Goal: Task Accomplishment & Management: Use online tool/utility

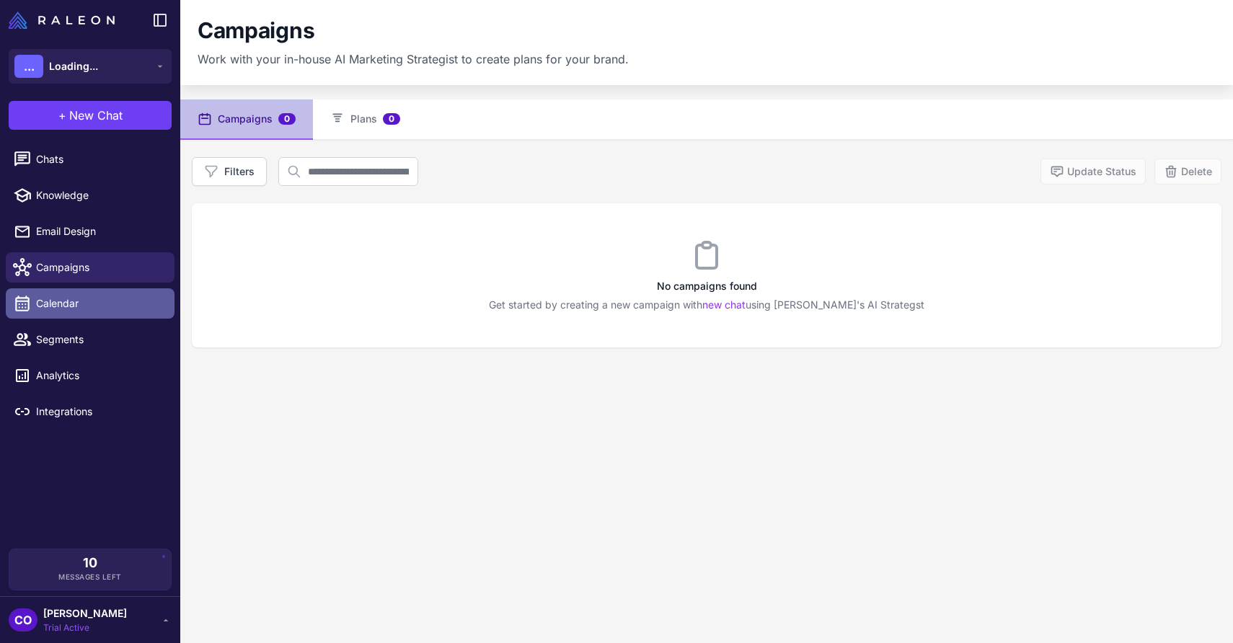
click at [87, 300] on span "Calendar" at bounding box center [99, 304] width 127 height 16
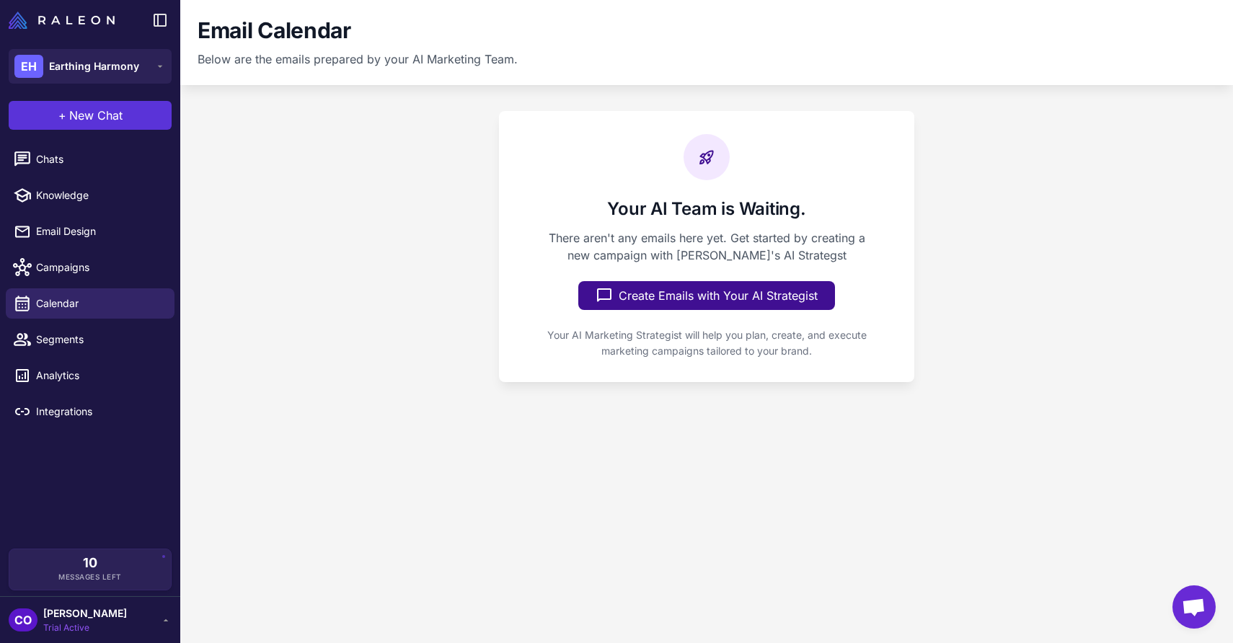
click at [97, 111] on span "New Chat" at bounding box center [95, 115] width 53 height 17
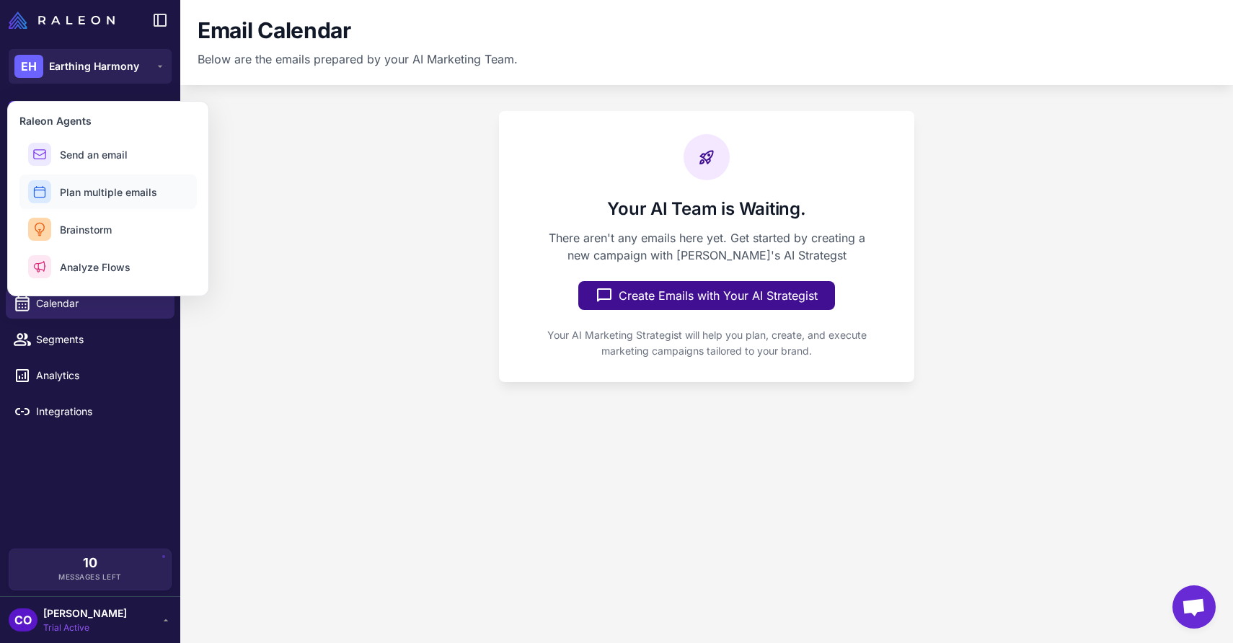
click at [101, 195] on span "Plan multiple emails" at bounding box center [108, 192] width 97 height 15
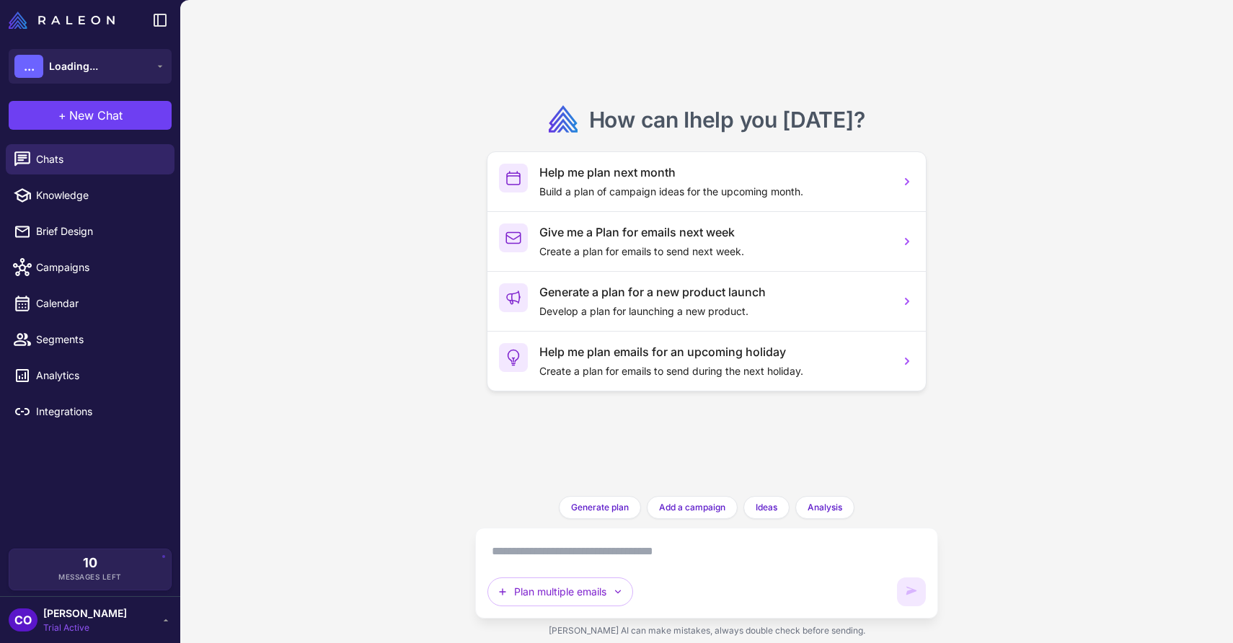
click at [592, 552] on textarea at bounding box center [707, 551] width 438 height 23
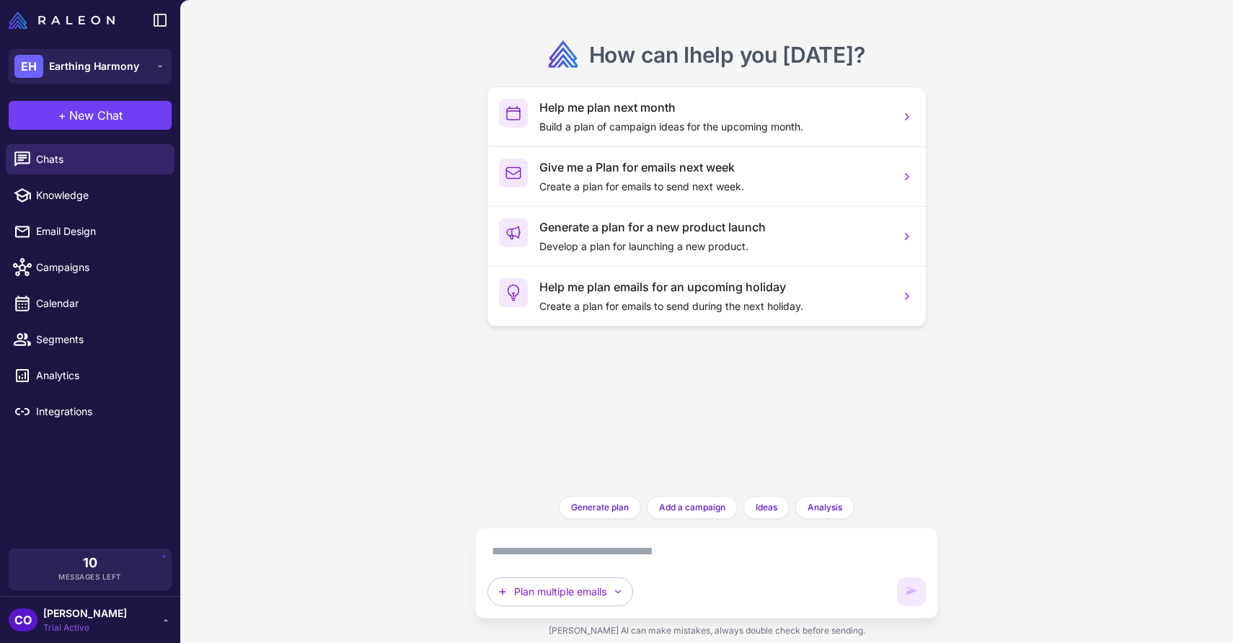
scroll to position [9, 0]
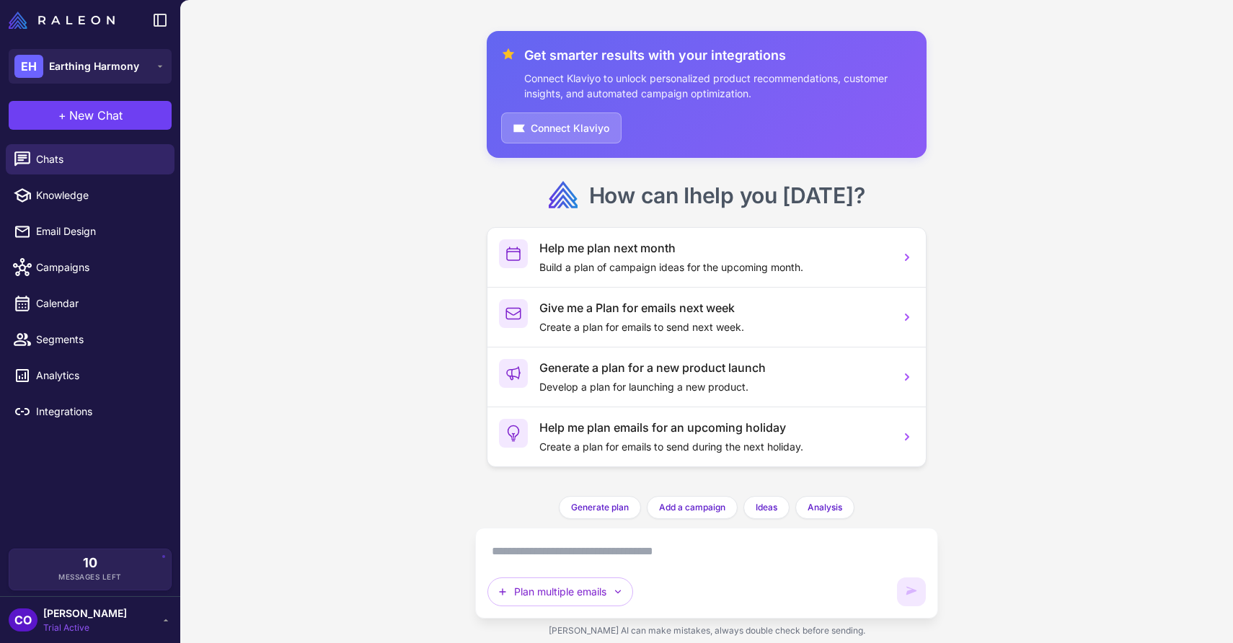
paste textarea "**********"
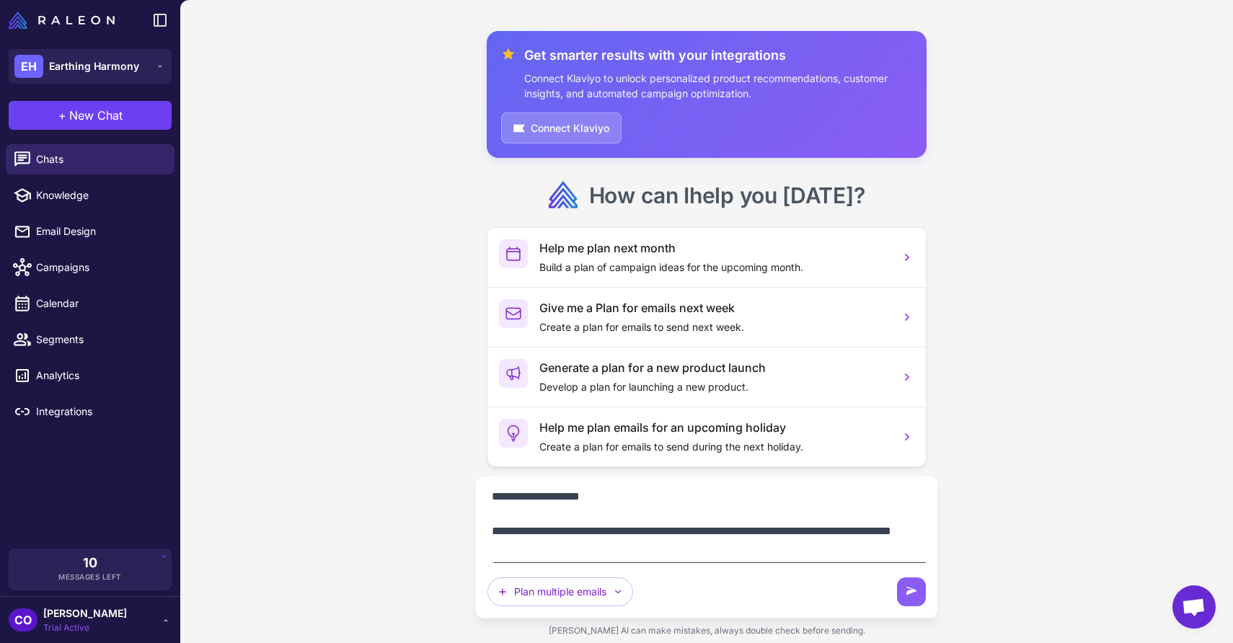
scroll to position [0, 0]
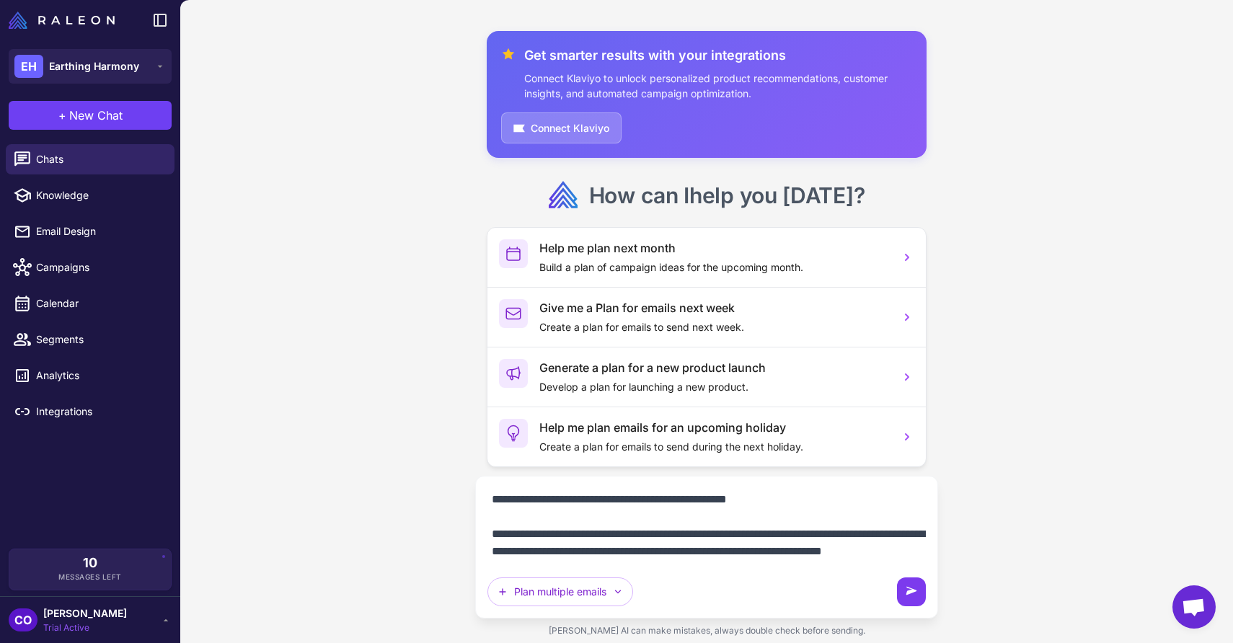
type textarea "**********"
click at [907, 586] on icon at bounding box center [911, 592] width 14 height 14
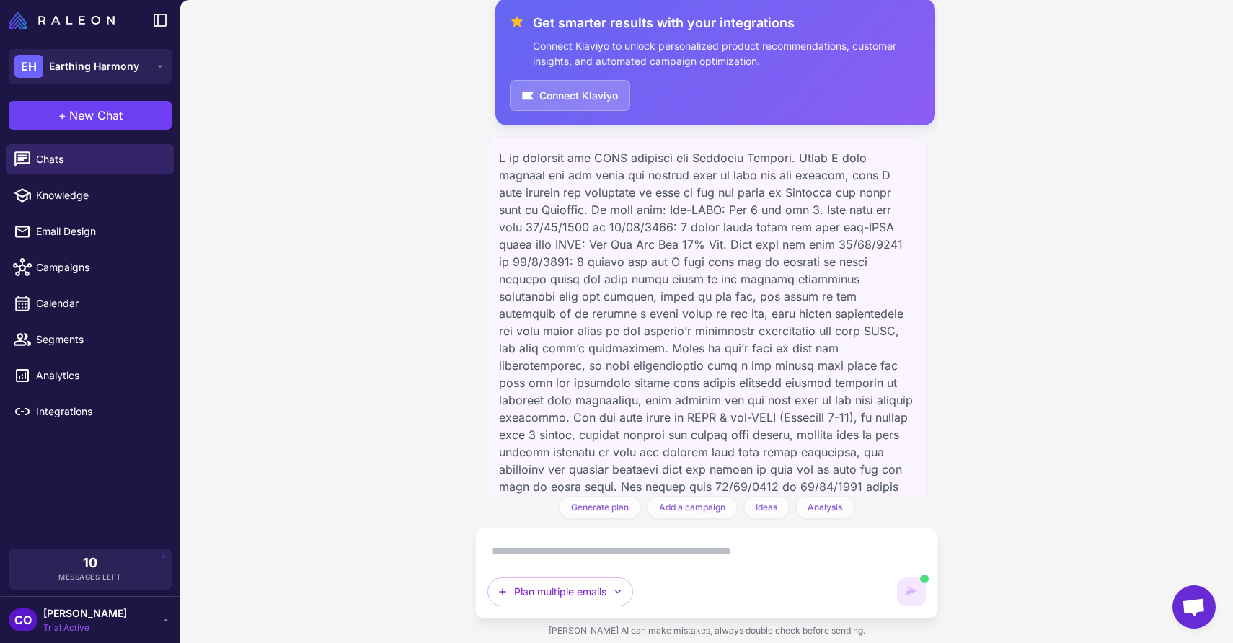
scroll to position [163, 0]
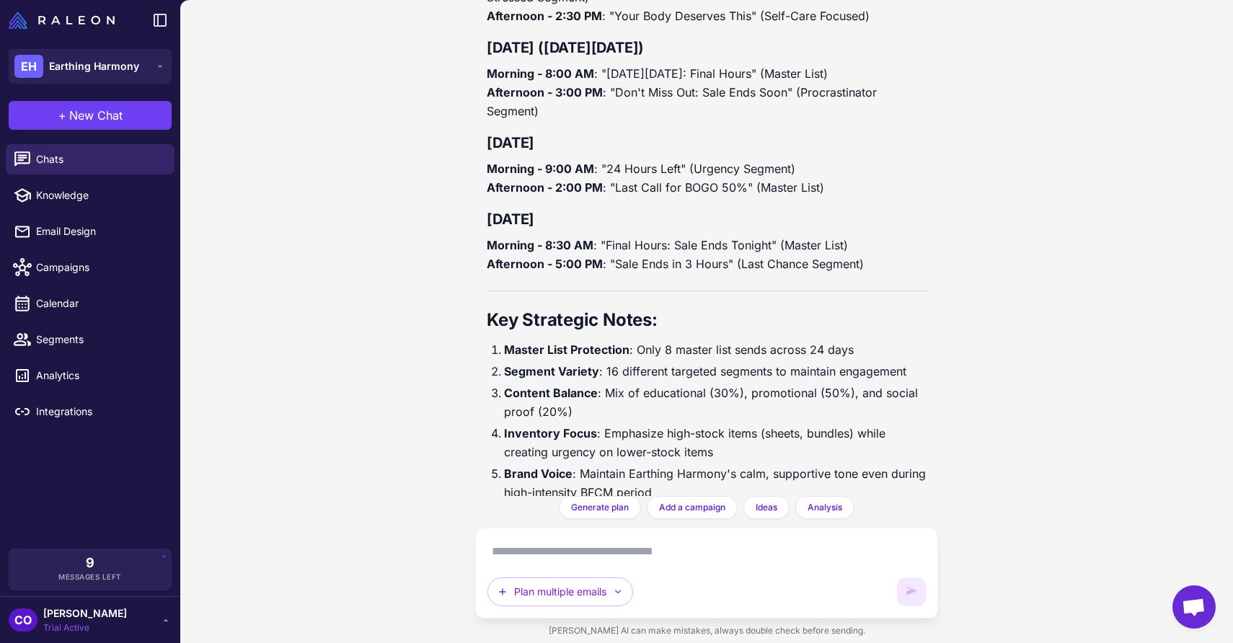
scroll to position [3879, 0]
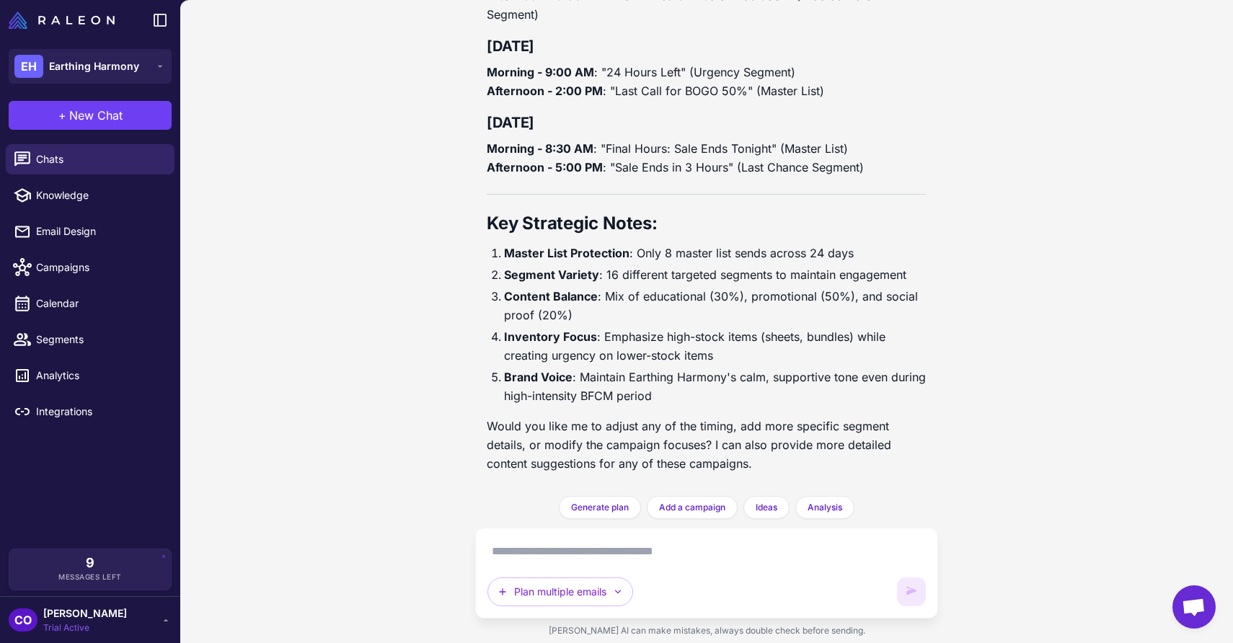
click at [573, 549] on textarea at bounding box center [707, 551] width 438 height 23
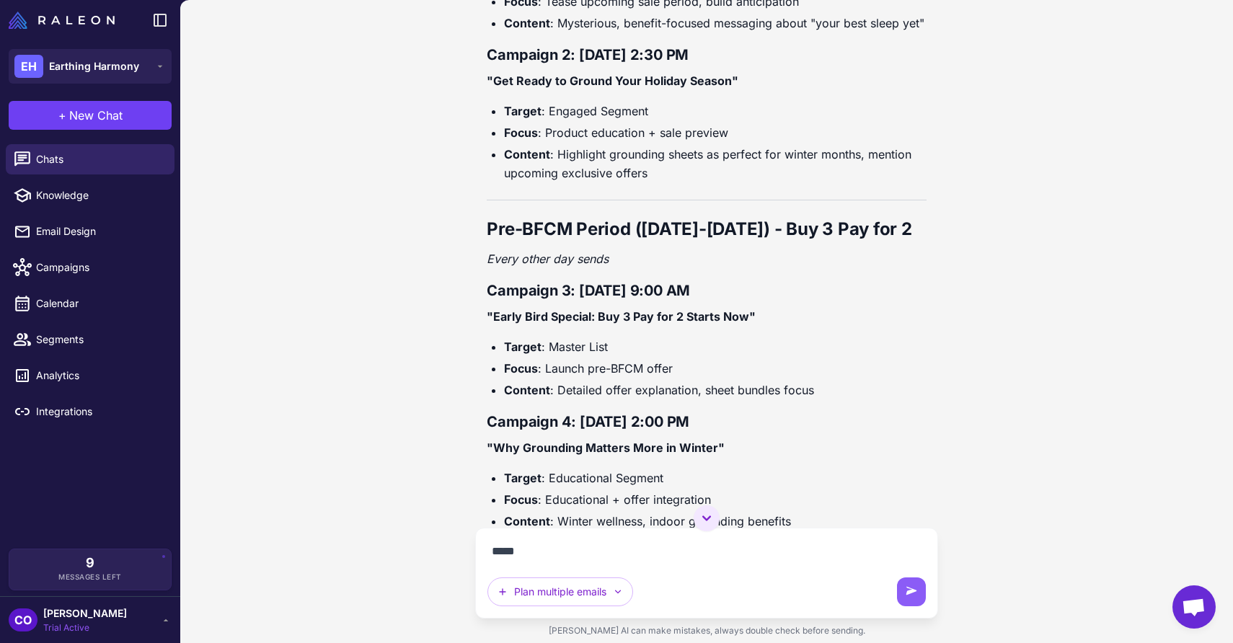
scroll to position [1902, 0]
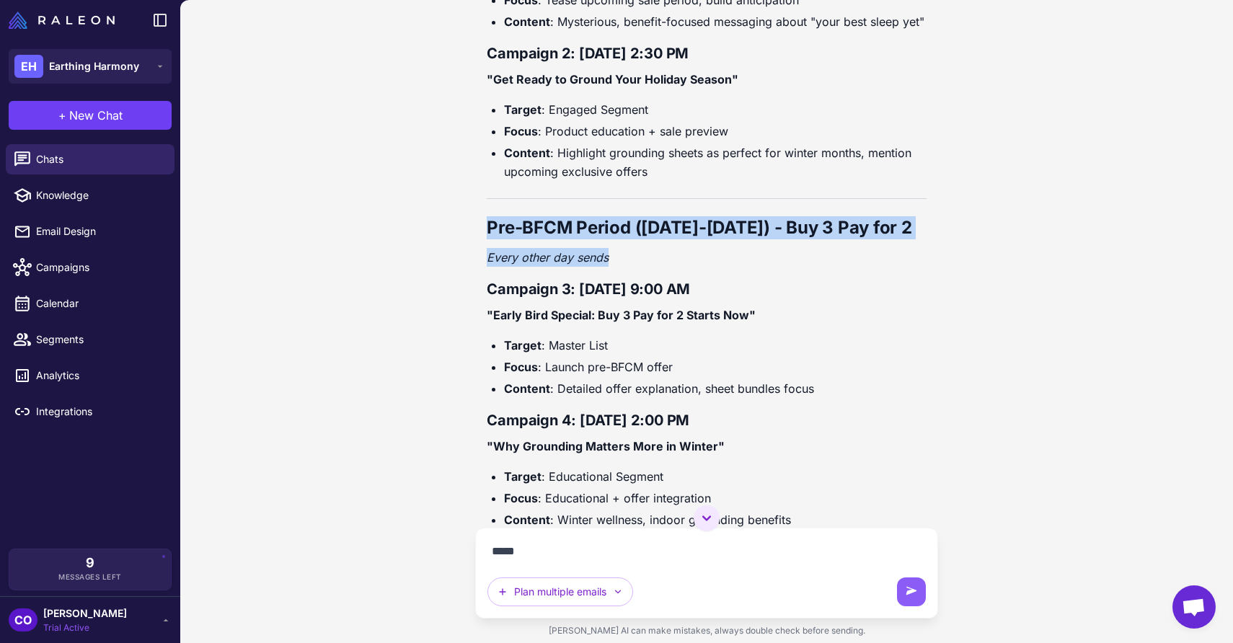
drag, startPoint x: 617, startPoint y: 239, endPoint x: 475, endPoint y: 208, distance: 145.6
click at [475, 208] on div "Get smarter results with your integrations Connect Klaviyo to unlock personaliz…" at bounding box center [706, 264] width 462 height 528
copy div "Pre-BFCM Period (November 10-24) - Buy 3 Pay for 2 Every other day sends"
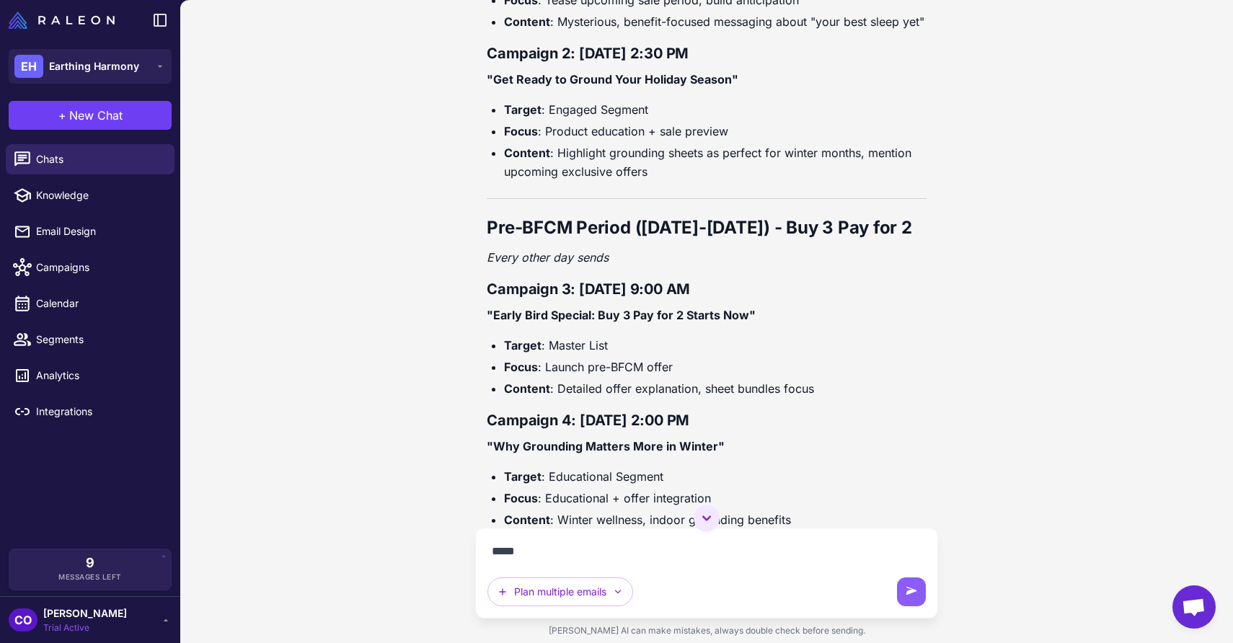
click at [521, 566] on div "**** Plan multiple emails" at bounding box center [707, 573] width 438 height 66
click at [506, 553] on textarea "****" at bounding box center [707, 551] width 438 height 23
paste textarea "**********"
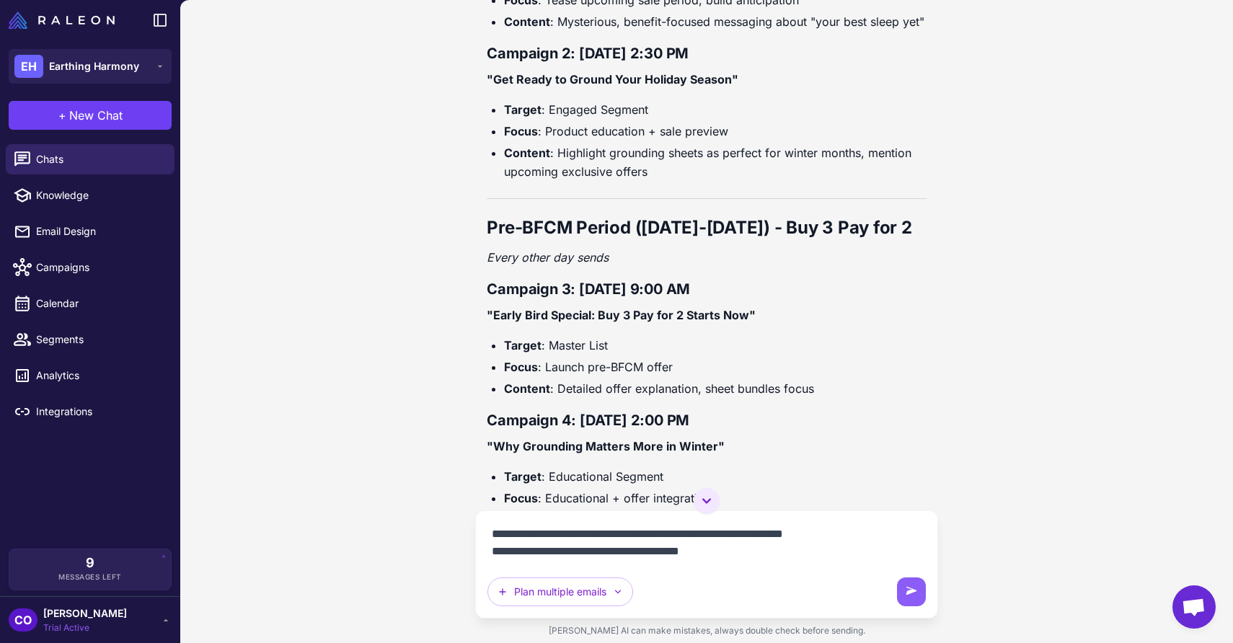
click at [649, 555] on textarea "**********" at bounding box center [707, 543] width 438 height 40
click at [0, 0] on lt-em "**********" at bounding box center [0, 0] width 0 height 0
click at [760, 550] on textarea "**********" at bounding box center [707, 543] width 438 height 40
click at [655, 557] on textarea "**********" at bounding box center [707, 543] width 438 height 40
click at [0, 0] on lt-em "*********" at bounding box center [0, 0] width 0 height 0
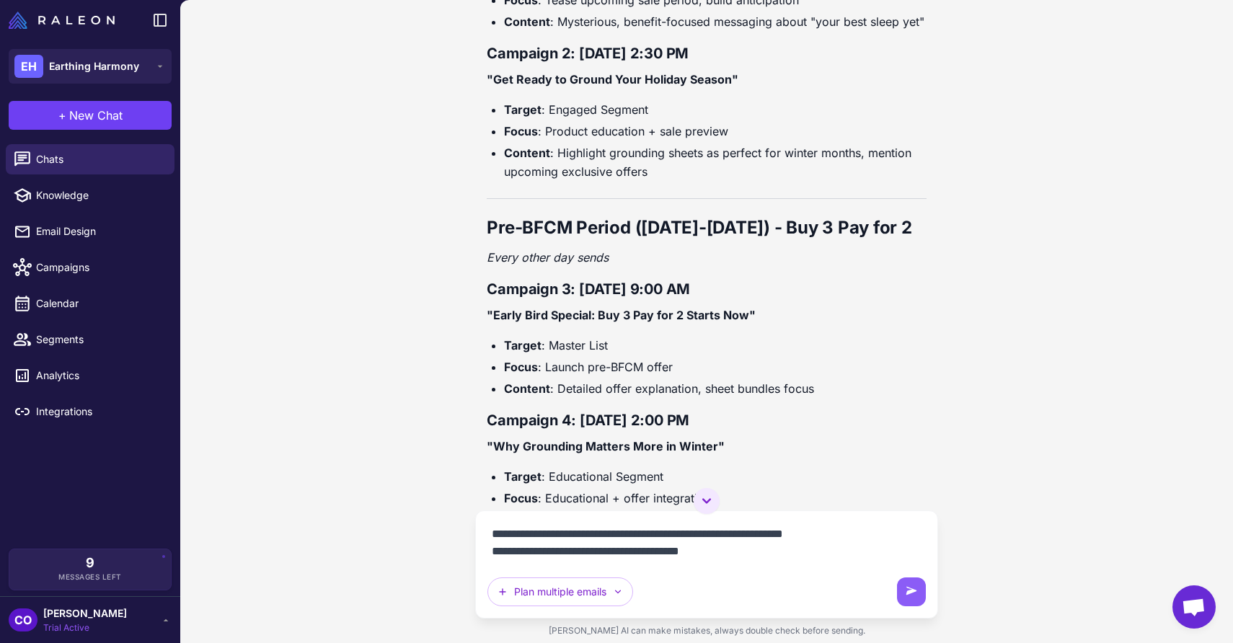
click at [733, 550] on textarea "**********" at bounding box center [707, 543] width 438 height 40
drag, startPoint x: 612, startPoint y: 555, endPoint x: 493, endPoint y: 560, distance: 118.4
click at [493, 560] on textarea "**********" at bounding box center [707, 543] width 438 height 40
click at [625, 553] on textarea "**********" at bounding box center [707, 543] width 438 height 40
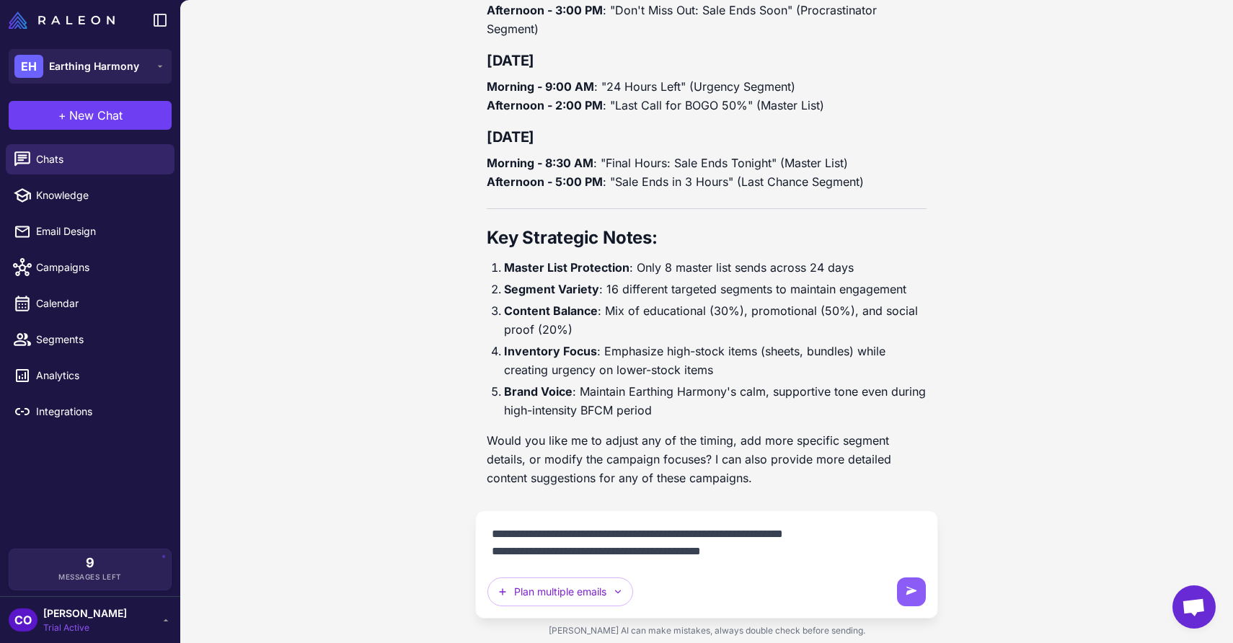
scroll to position [3864, 0]
type textarea "**********"
click at [910, 596] on icon at bounding box center [911, 592] width 14 height 14
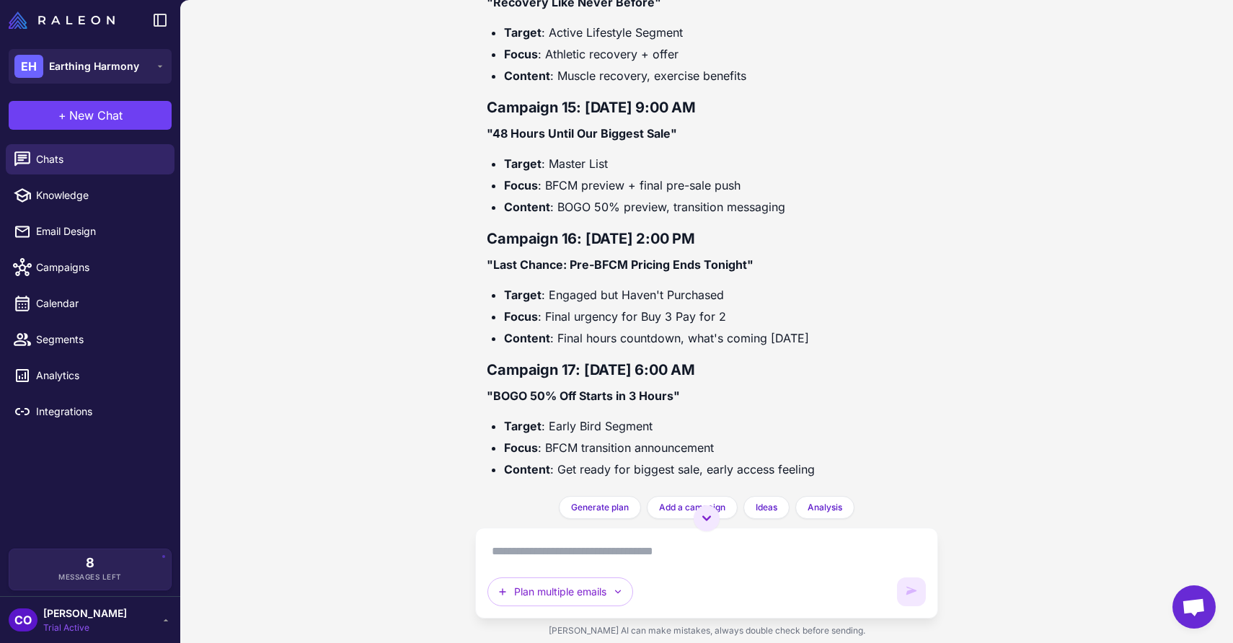
scroll to position [6433, 0]
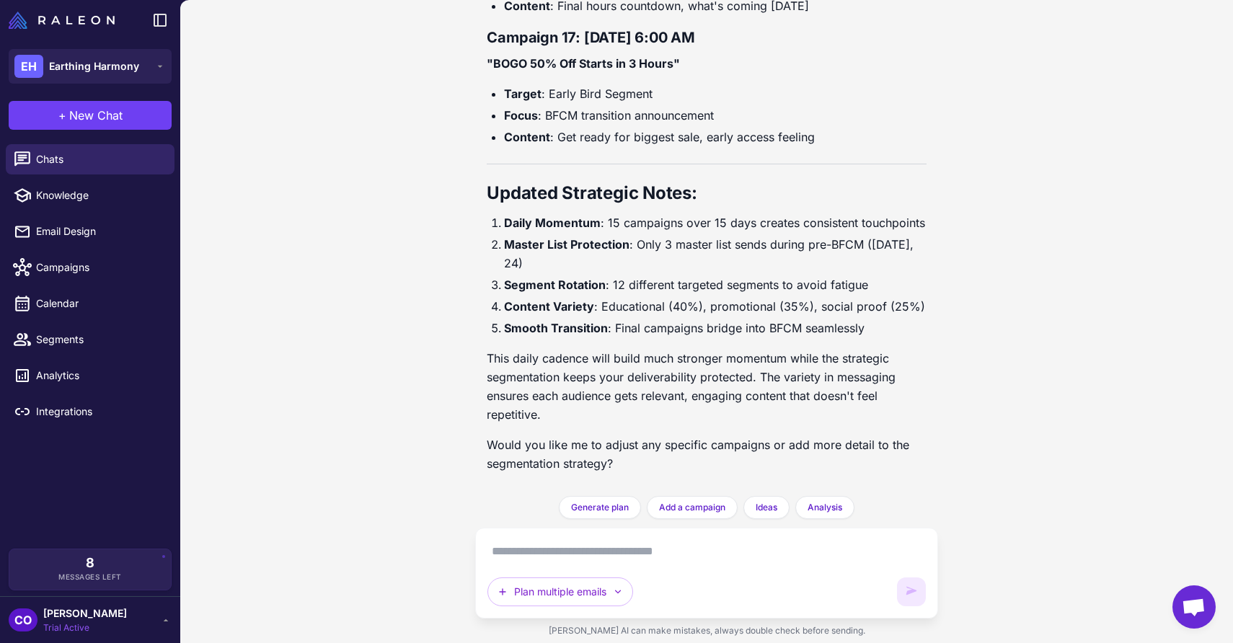
click at [817, 552] on textarea at bounding box center [707, 551] width 438 height 23
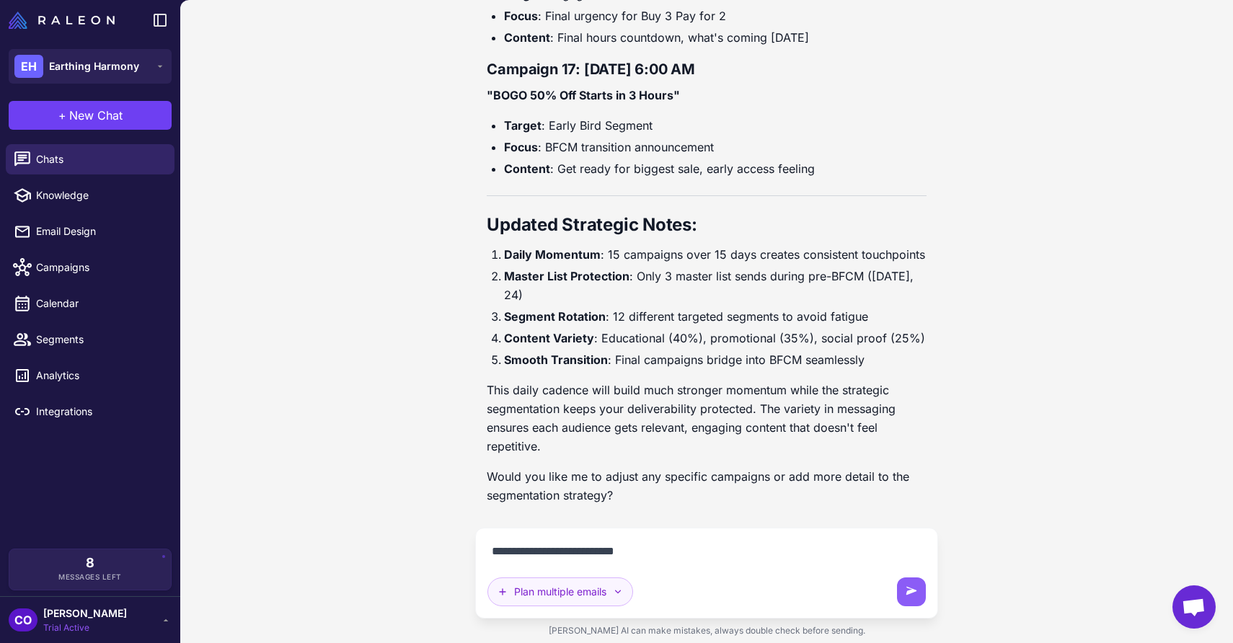
type textarea "**********"
click at [544, 592] on button "Plan multiple emails" at bounding box center [561, 592] width 146 height 29
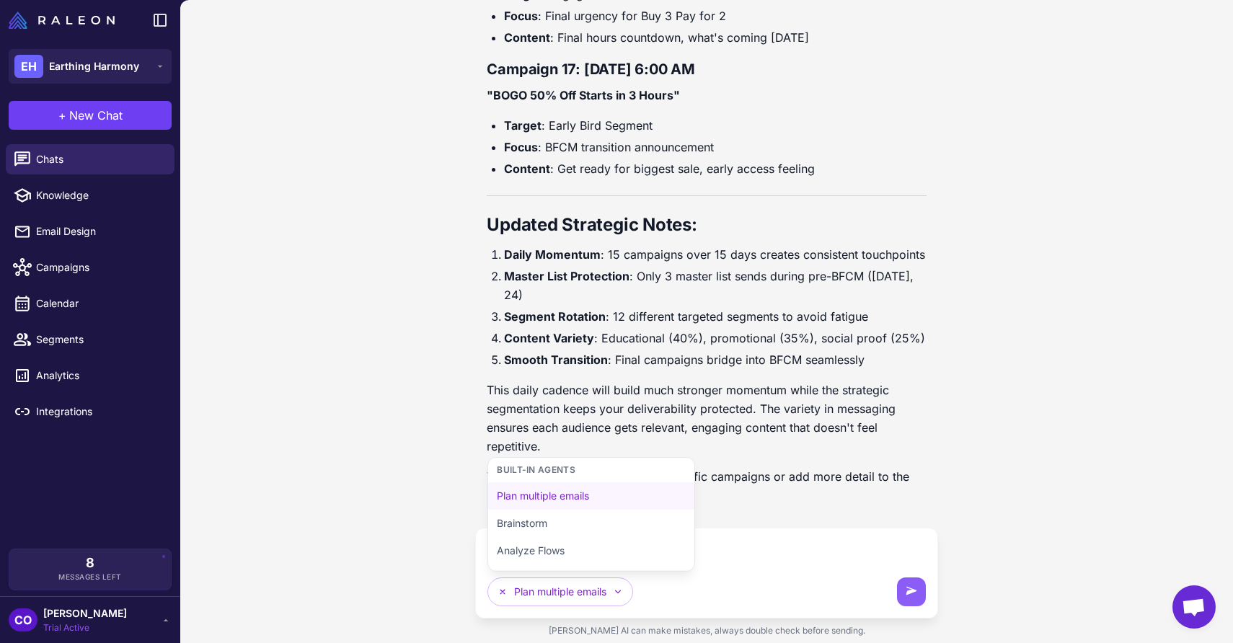
click at [732, 552] on textarea "**********" at bounding box center [707, 551] width 438 height 23
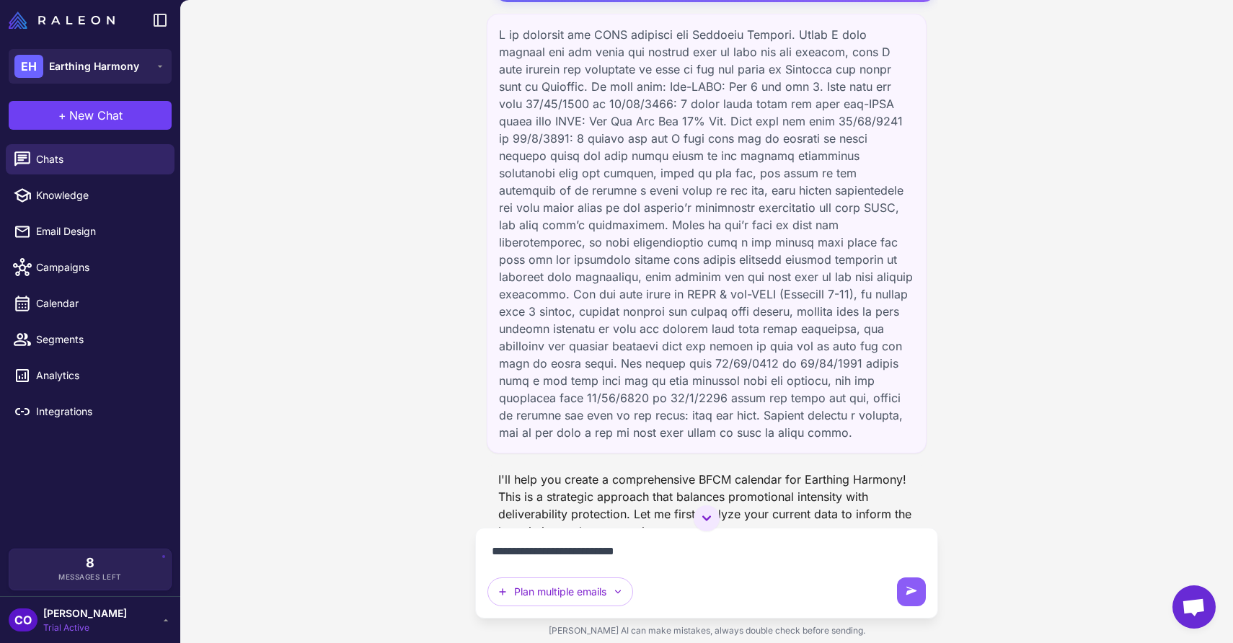
scroll to position [0, 0]
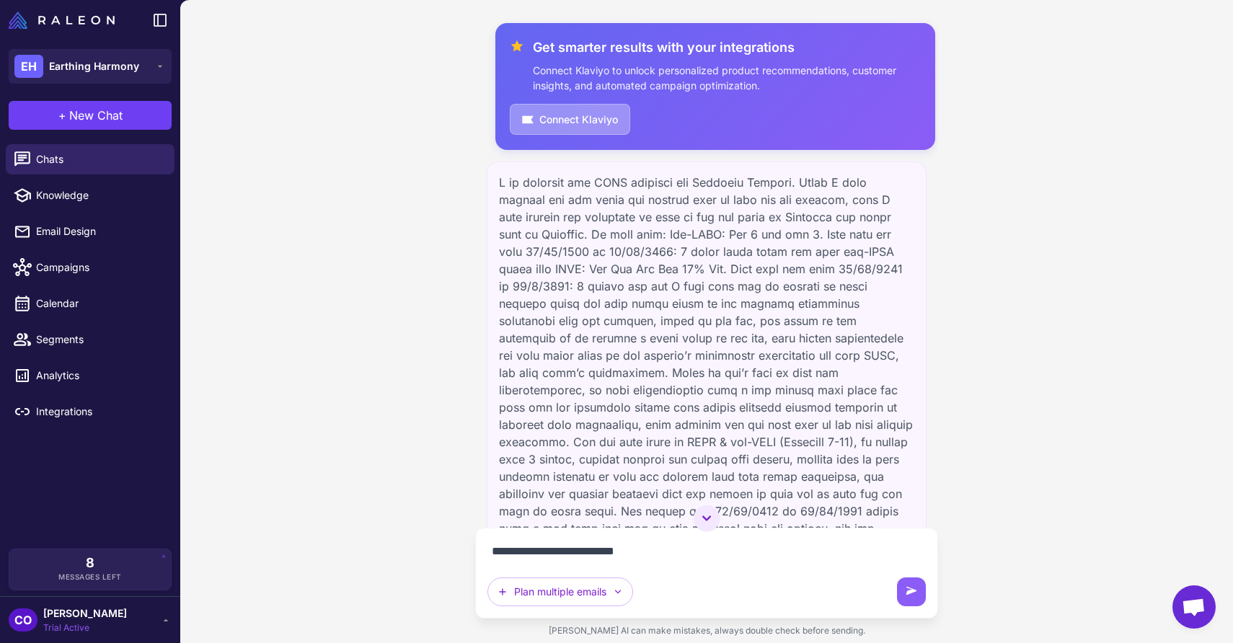
click at [569, 123] on button "Connect Klaviyo" at bounding box center [570, 119] width 120 height 31
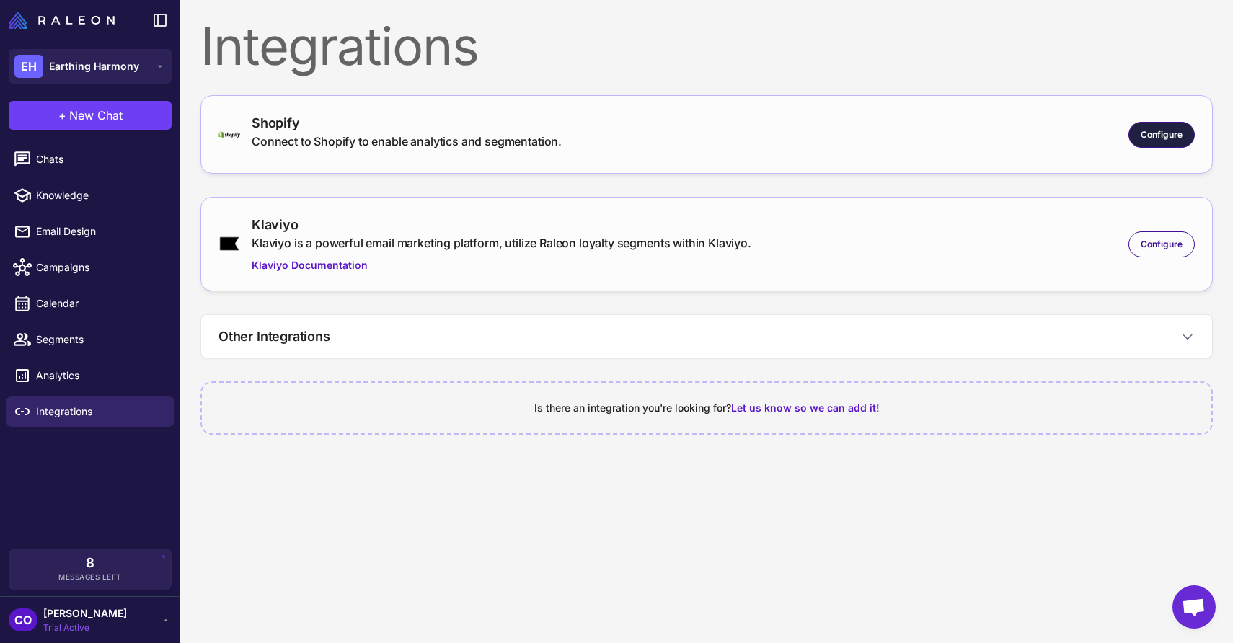
click at [1174, 133] on span "Configure" at bounding box center [1162, 134] width 42 height 13
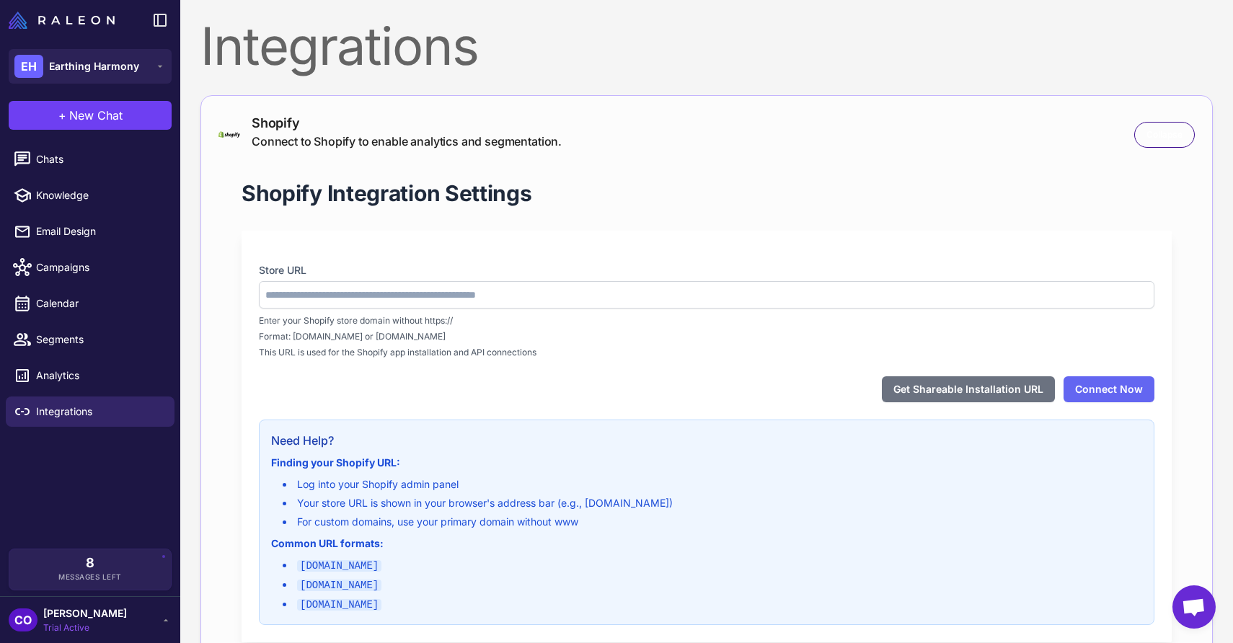
type input "**********"
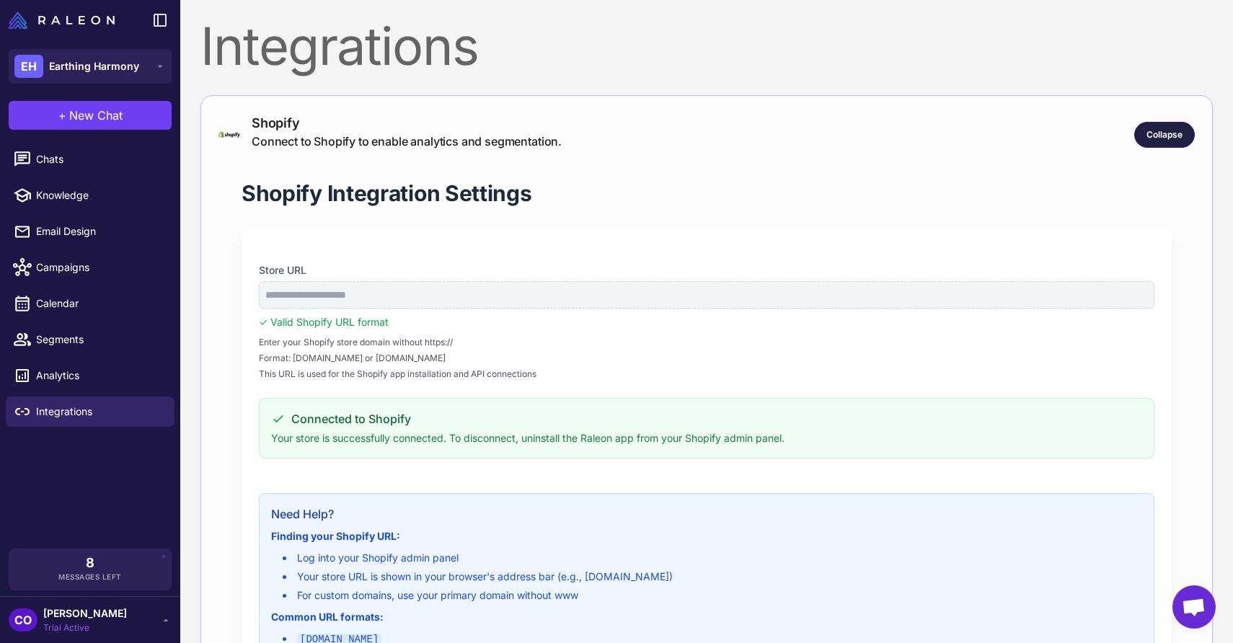
click at [1155, 133] on span "Collapse" at bounding box center [1165, 134] width 36 height 13
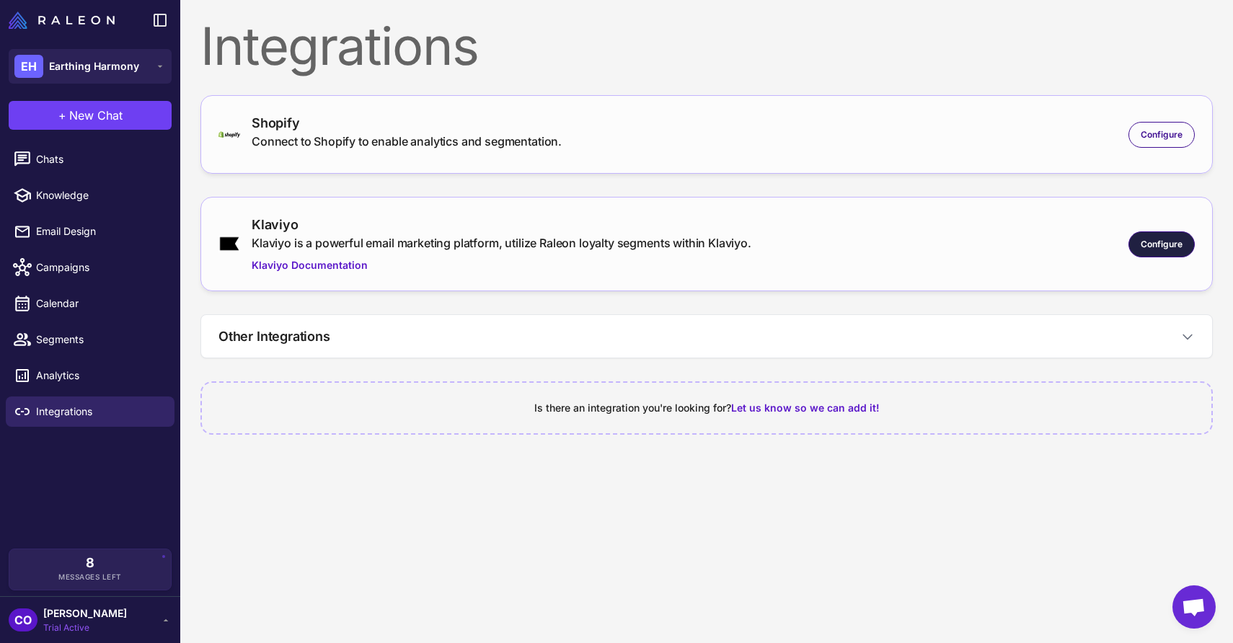
click at [1170, 239] on span "Configure" at bounding box center [1162, 244] width 42 height 13
click at [1165, 241] on span "Configure" at bounding box center [1162, 244] width 42 height 13
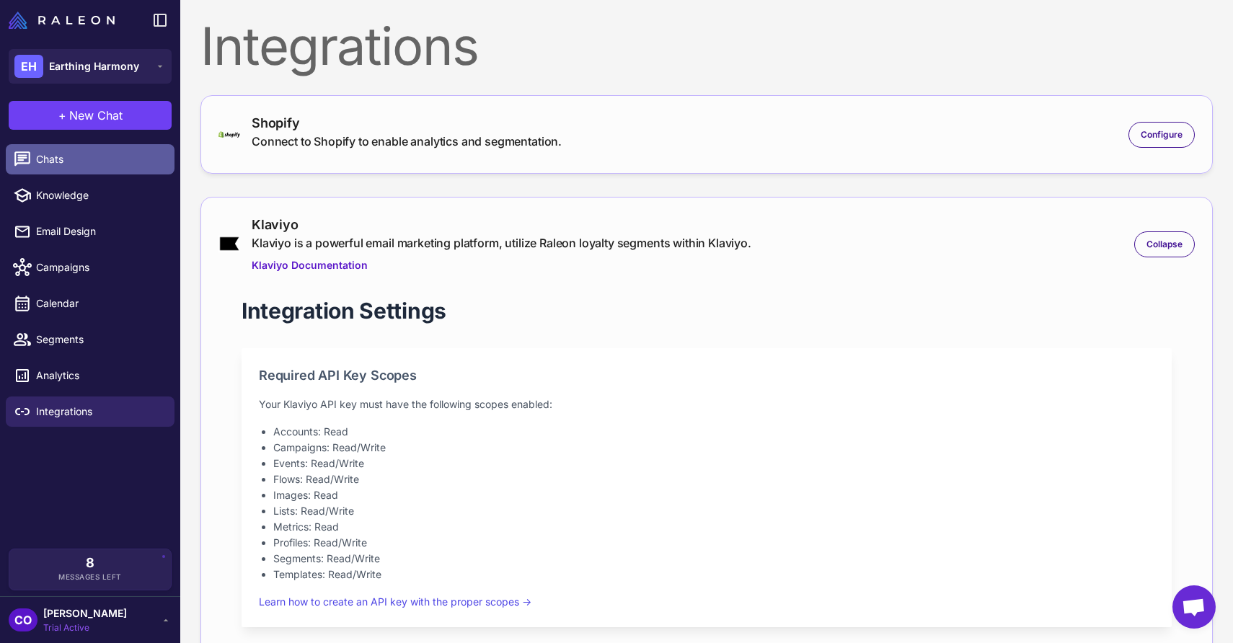
click at [67, 152] on span "Chats" at bounding box center [99, 159] width 127 height 16
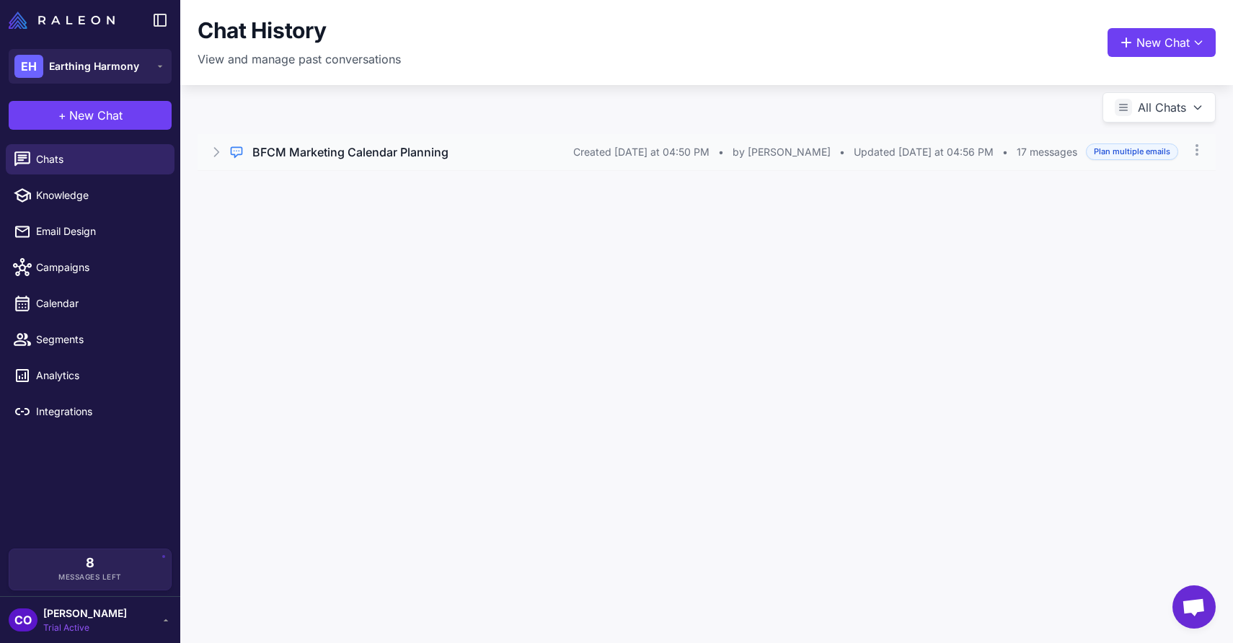
click at [415, 156] on h3 "BFCM Marketing Calendar Planning" at bounding box center [350, 152] width 196 height 17
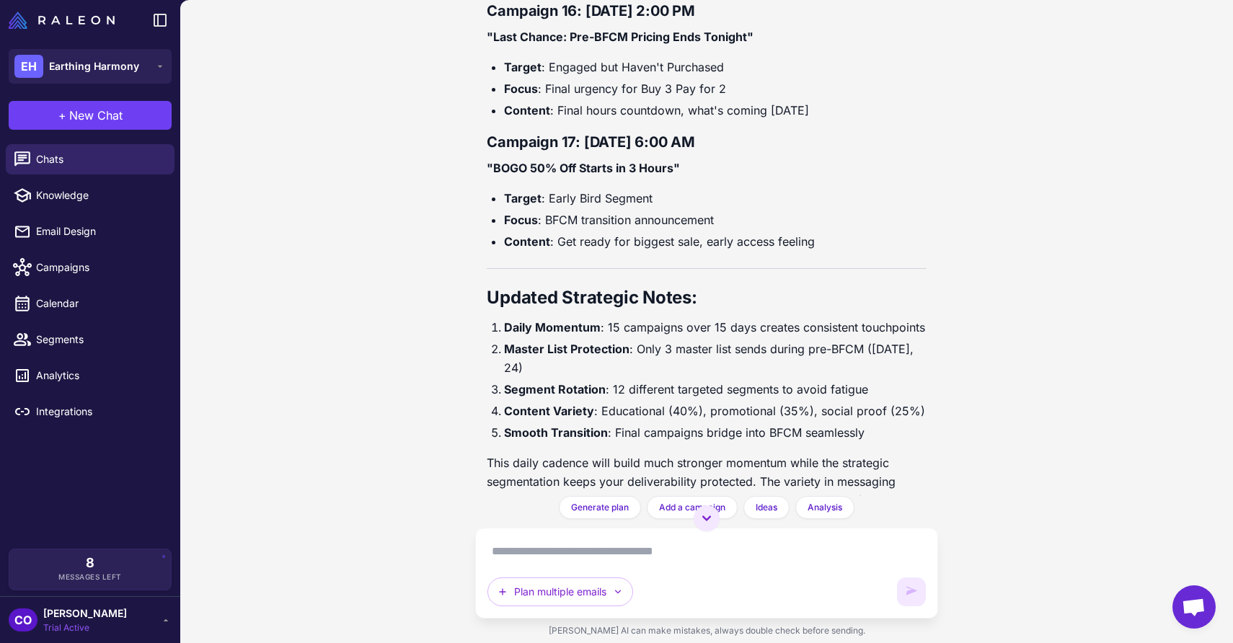
scroll to position [6479, 0]
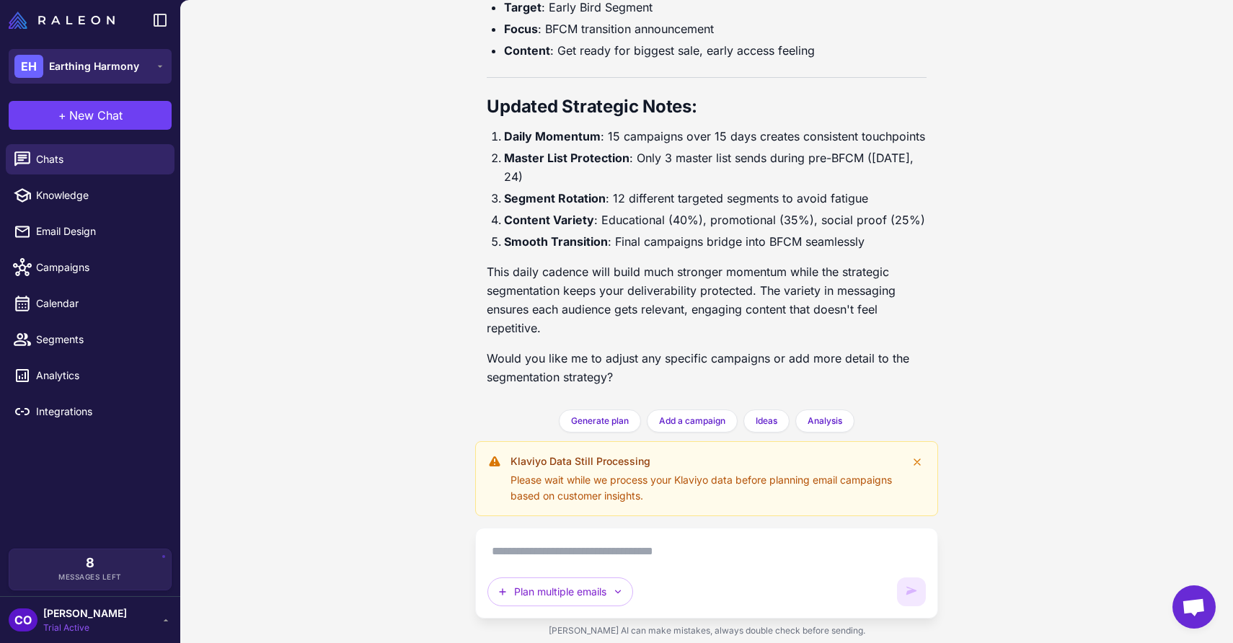
click at [89, 61] on span "Earthing Harmony" at bounding box center [94, 66] width 90 height 16
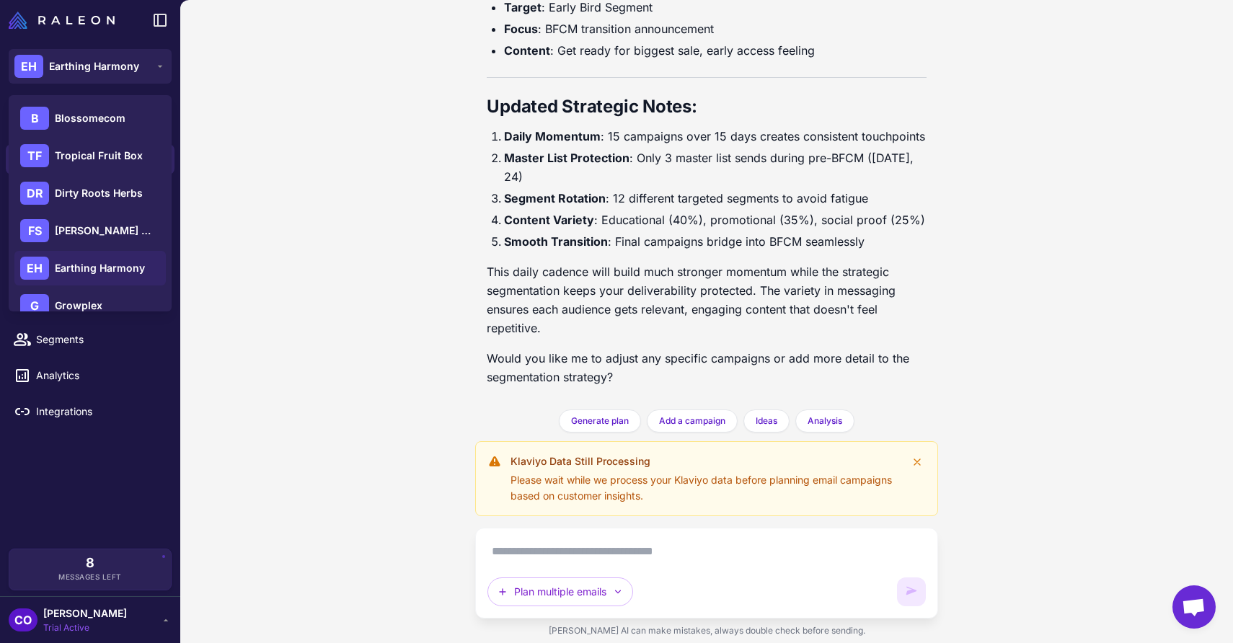
scroll to position [17, 0]
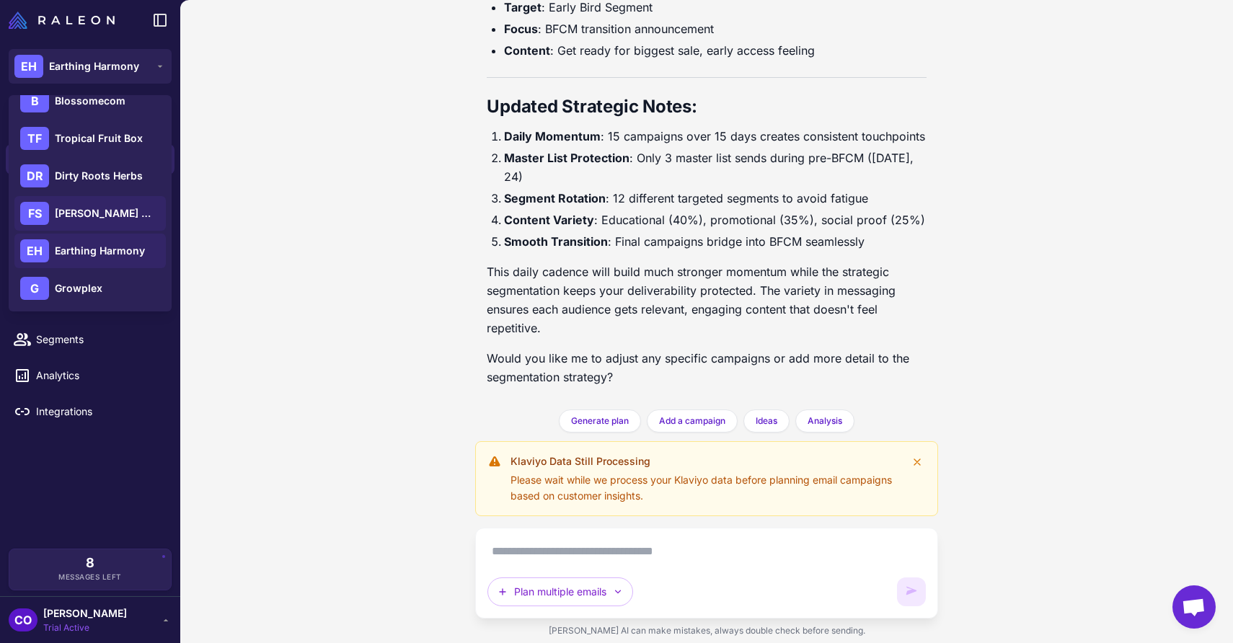
click at [107, 214] on span "[PERSON_NAME] Botanicals" at bounding box center [105, 214] width 101 height 16
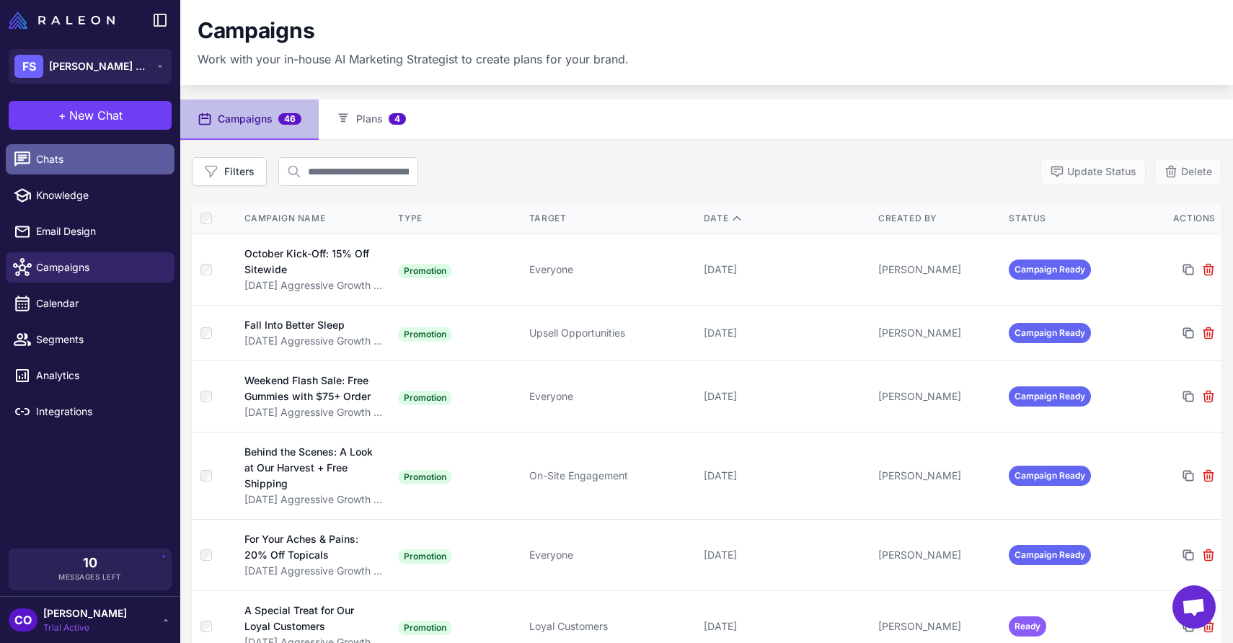
click at [48, 160] on span "Chats" at bounding box center [99, 159] width 127 height 16
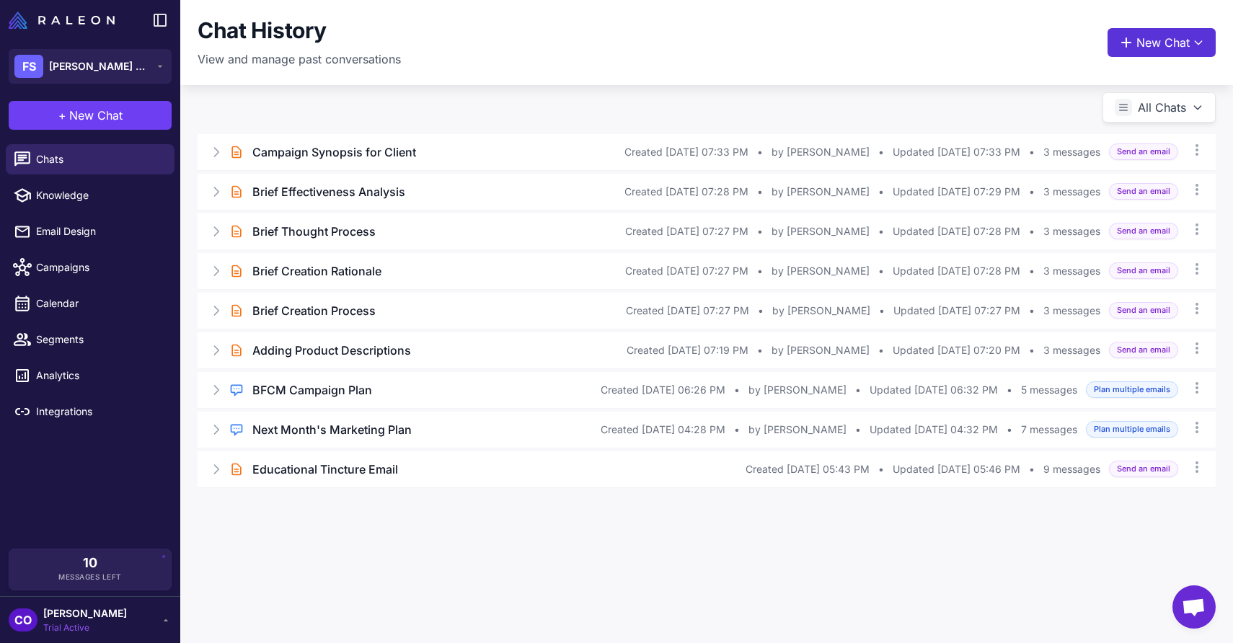
click at [1148, 43] on button "New Chat" at bounding box center [1162, 42] width 108 height 29
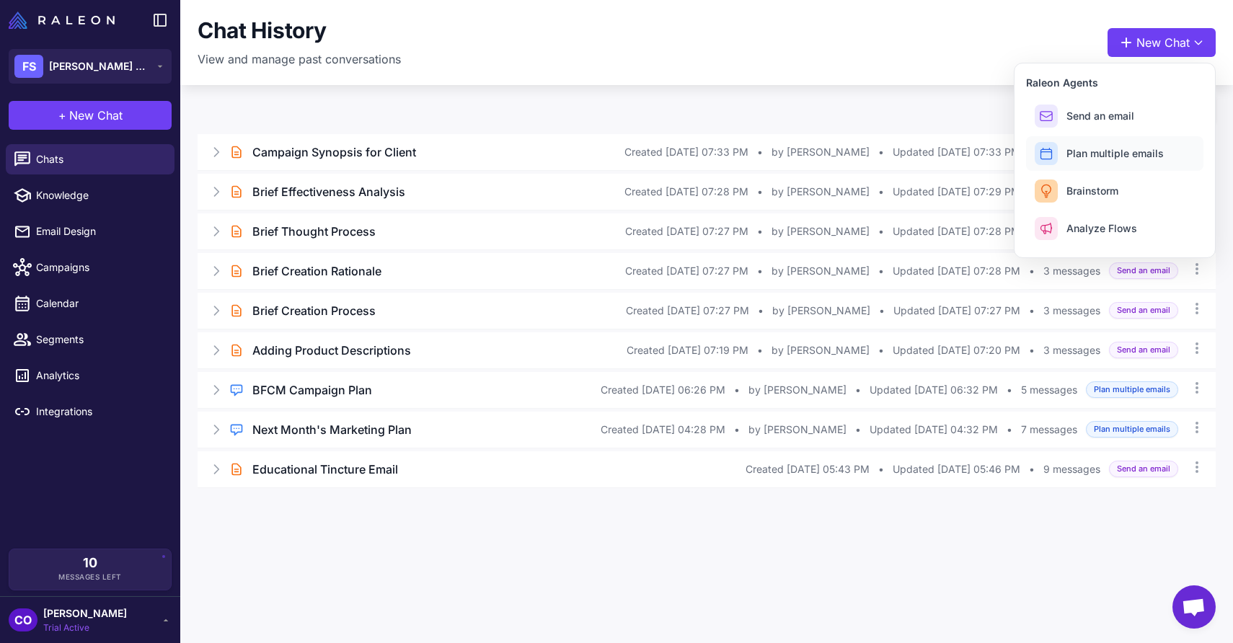
click at [1137, 161] on button "Plan multiple emails" at bounding box center [1114, 153] width 177 height 35
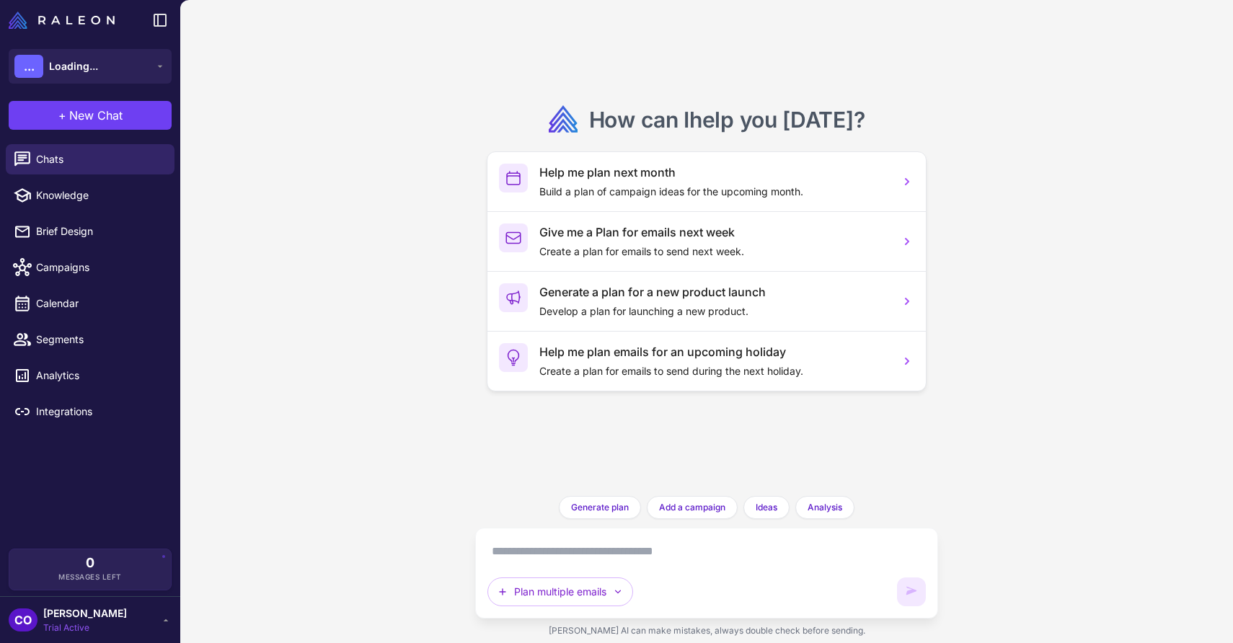
click at [550, 557] on textarea at bounding box center [707, 551] width 438 height 23
paste textarea "**********"
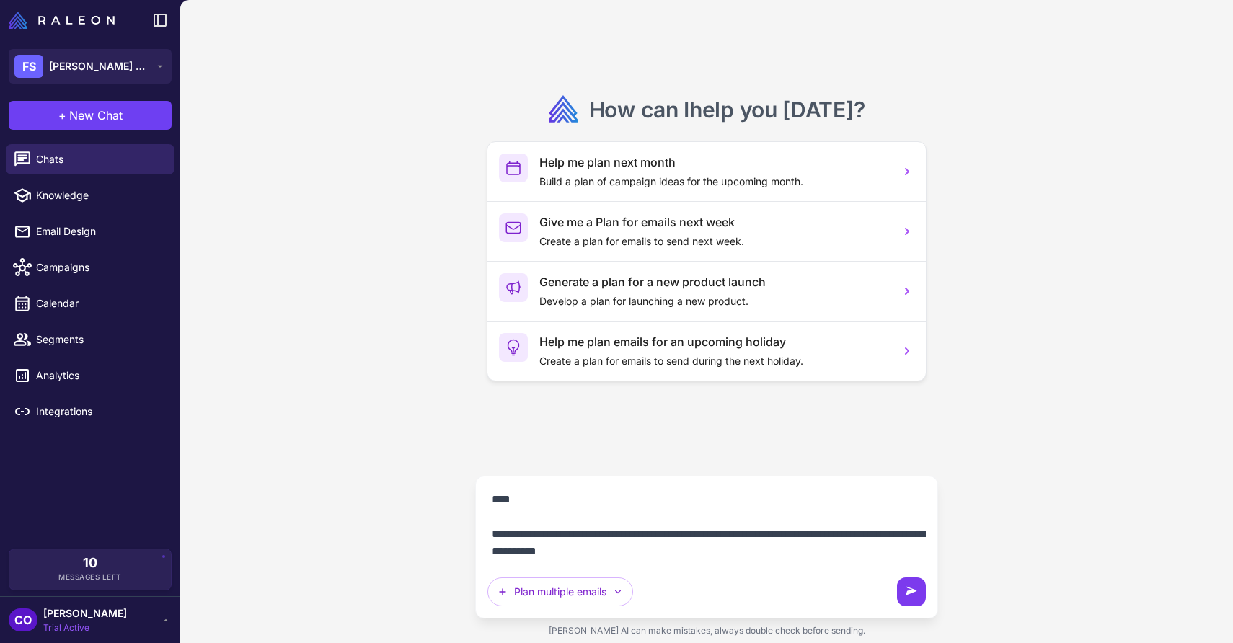
type textarea "**********"
click at [912, 585] on icon at bounding box center [911, 592] width 14 height 14
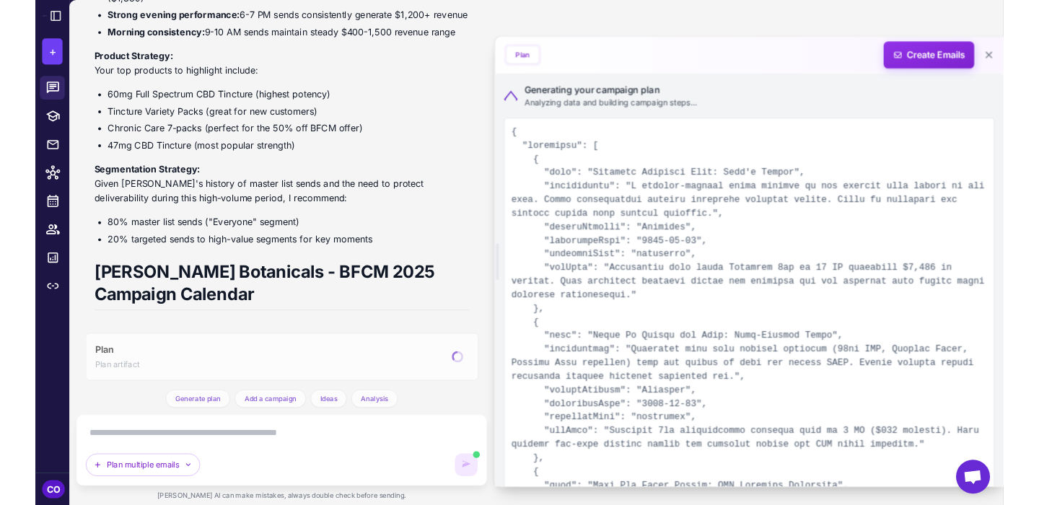
scroll to position [1196, 0]
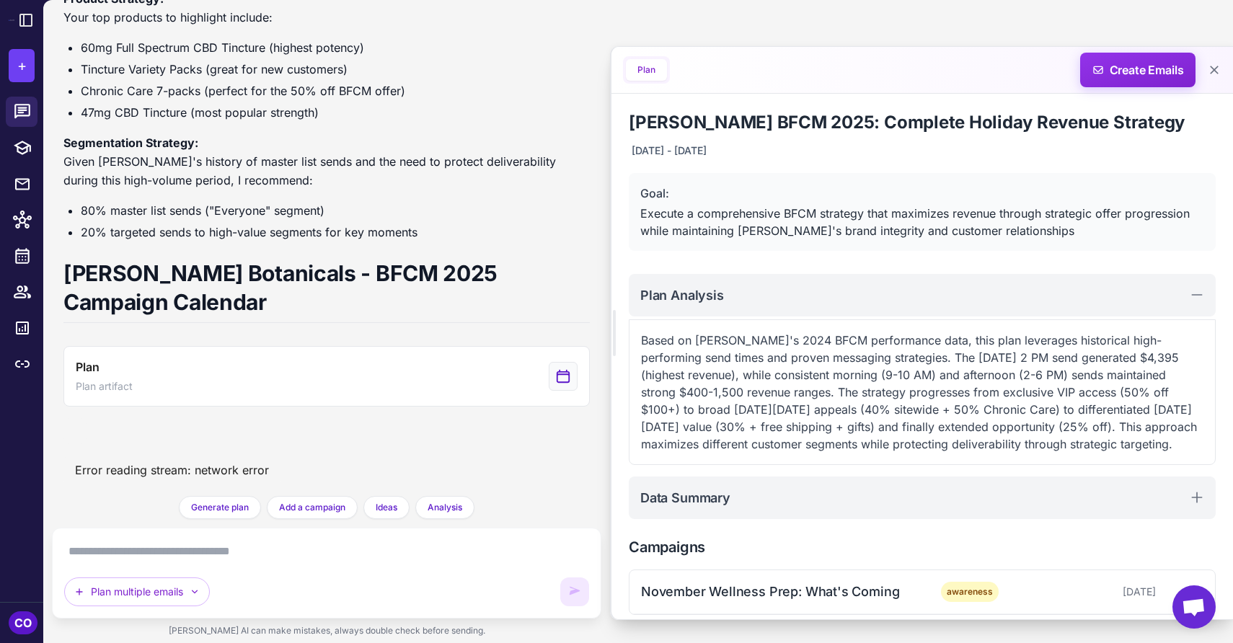
scroll to position [1179, 0]
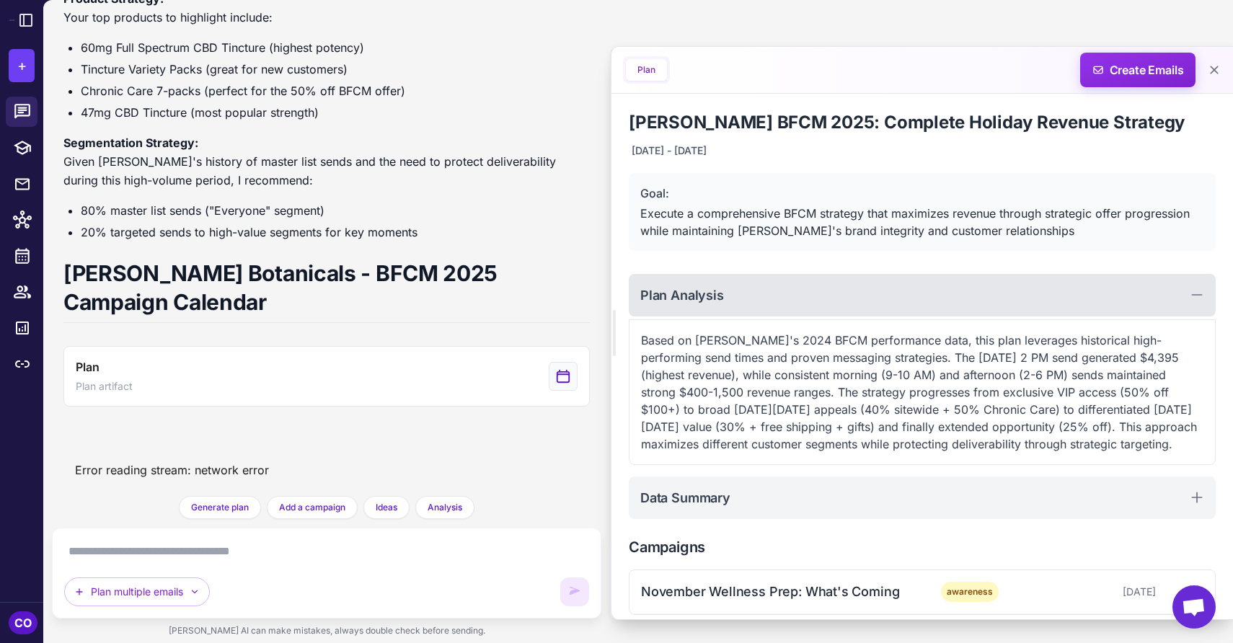
click at [894, 292] on div "Plan Analysis" at bounding box center [922, 295] width 587 height 43
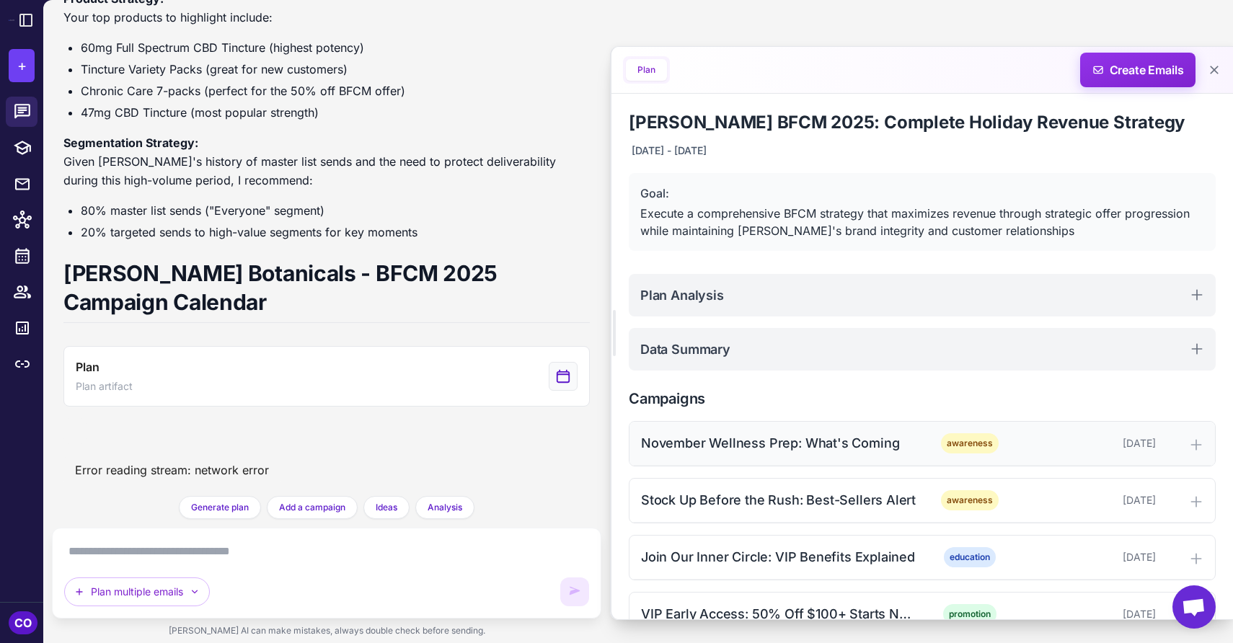
click at [884, 446] on div "November Wellness Prep: What's Coming" at bounding box center [780, 442] width 278 height 19
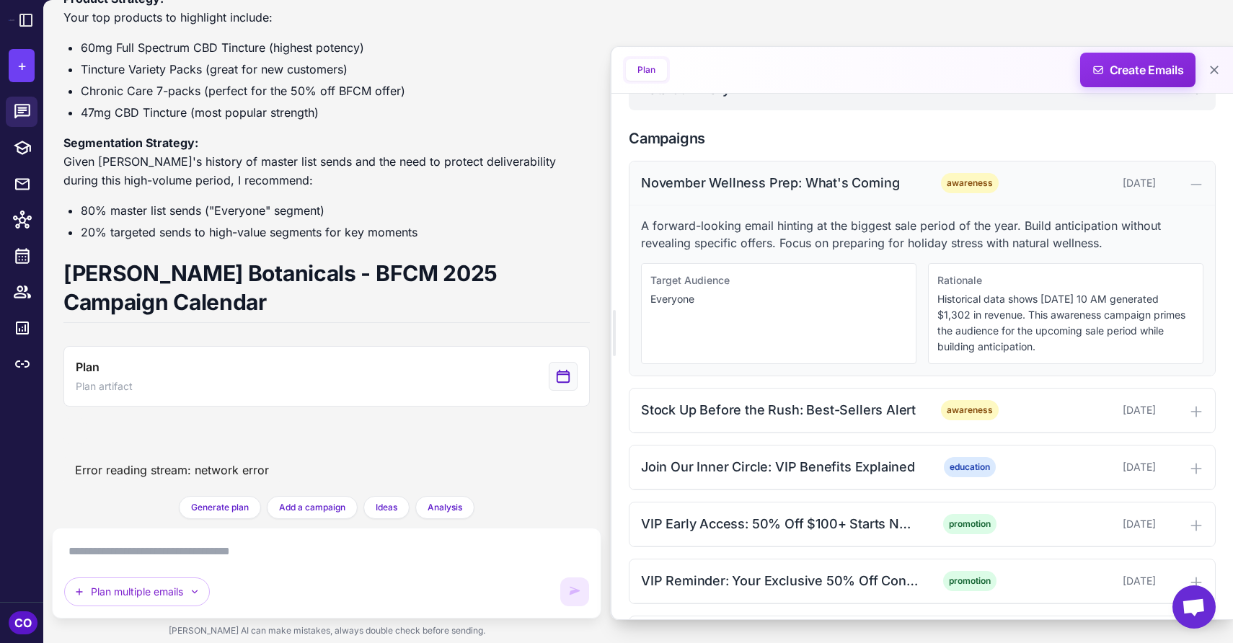
scroll to position [265, 0]
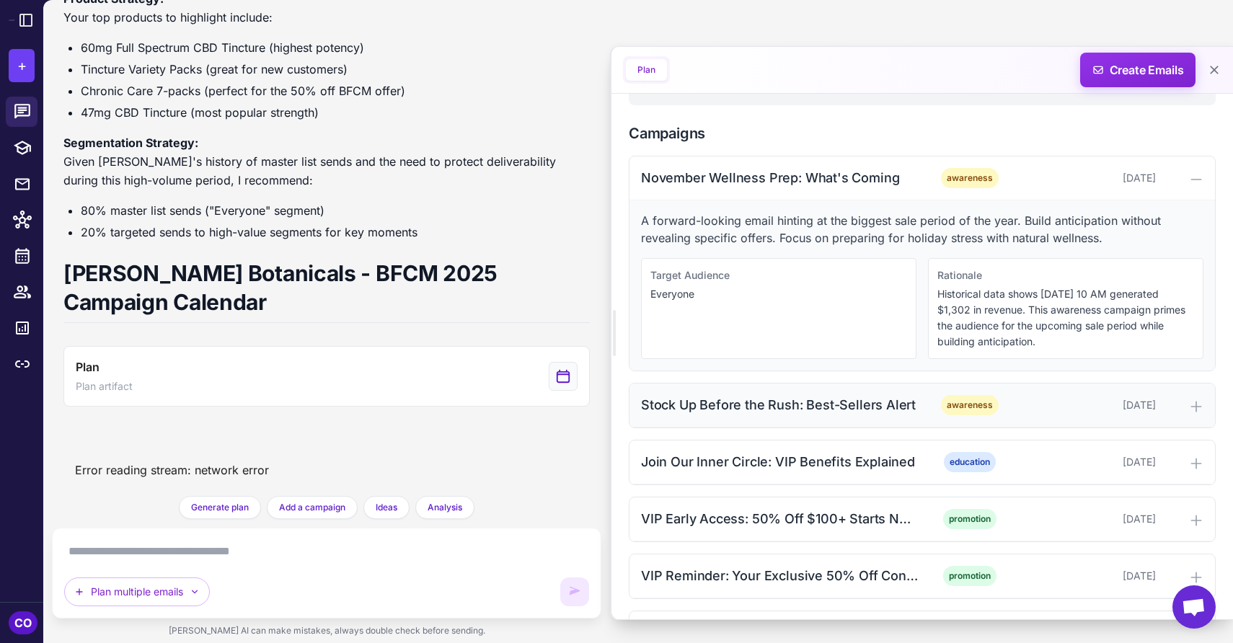
click at [882, 424] on div "Stock Up Before the Rush: Best-Sellers Alert awareness November 6, 2025" at bounding box center [923, 406] width 586 height 44
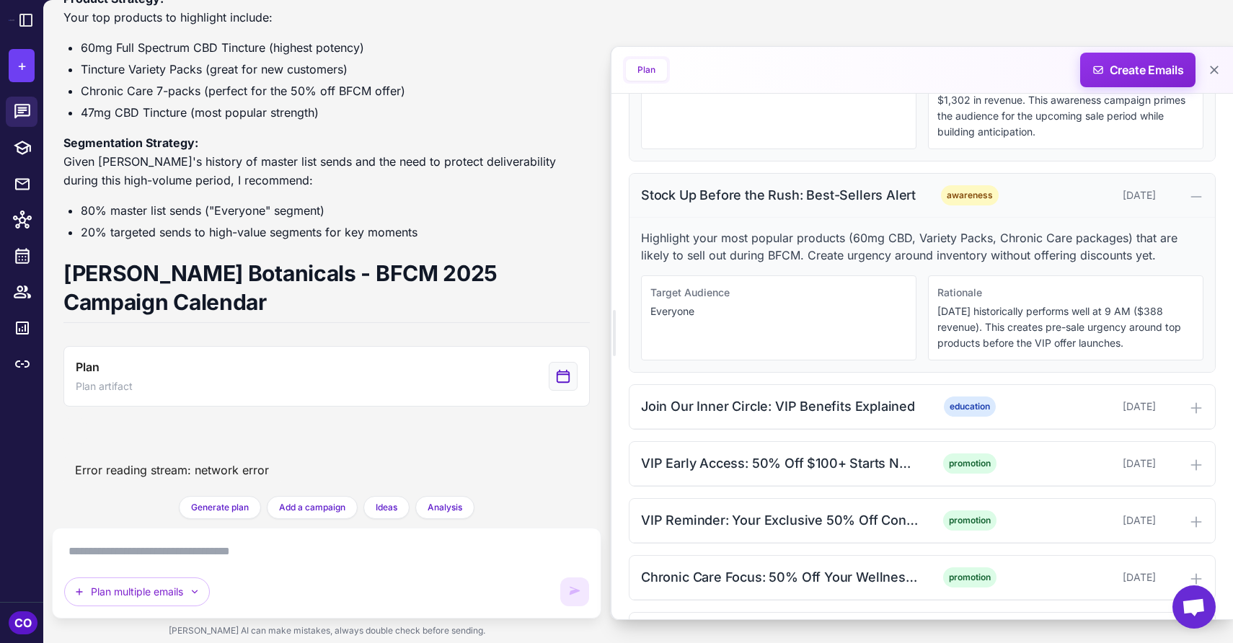
scroll to position [462, 0]
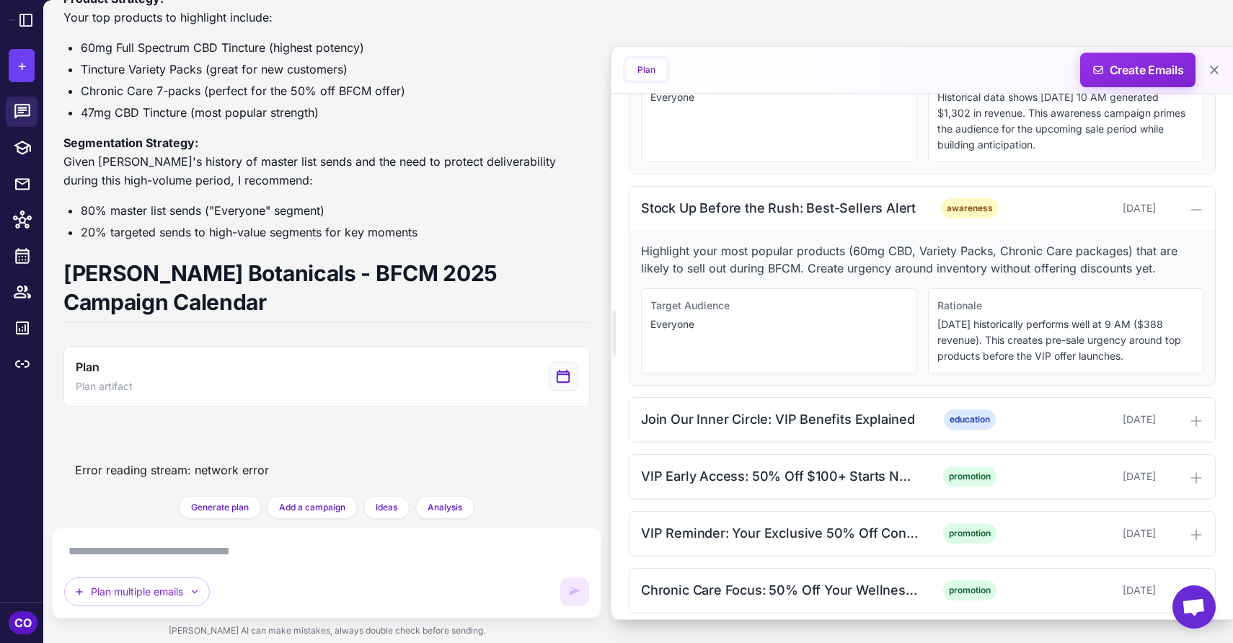
click at [232, 554] on textarea at bounding box center [326, 551] width 525 height 23
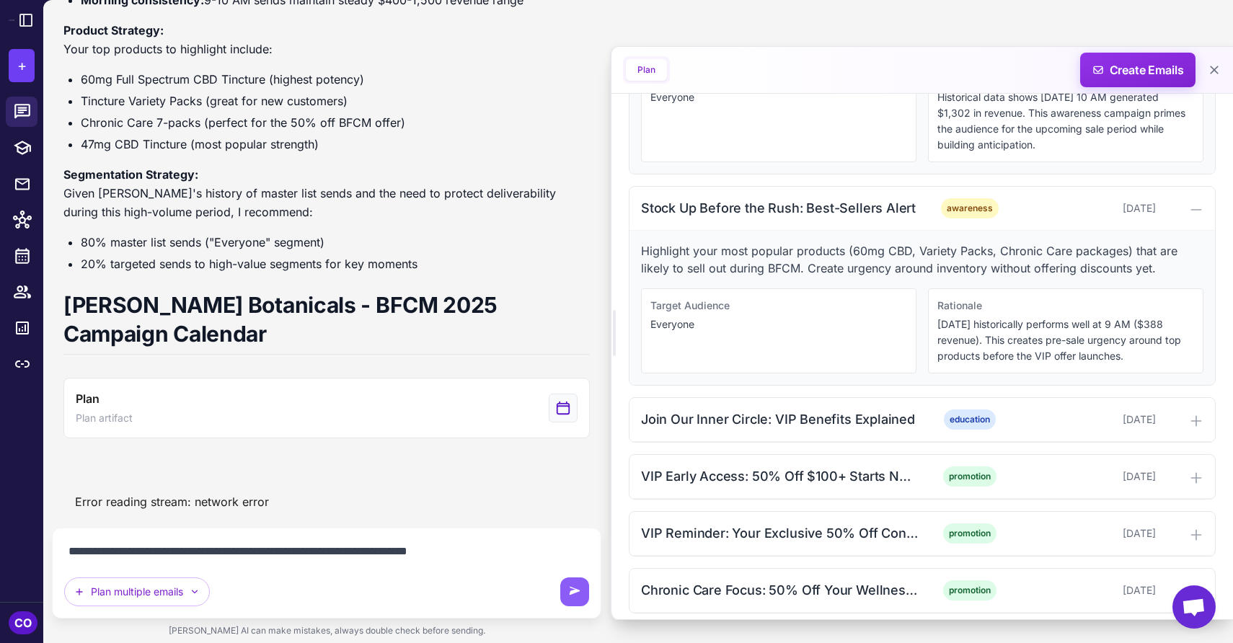
click at [71, 553] on textarea "**********" at bounding box center [326, 551] width 525 height 23
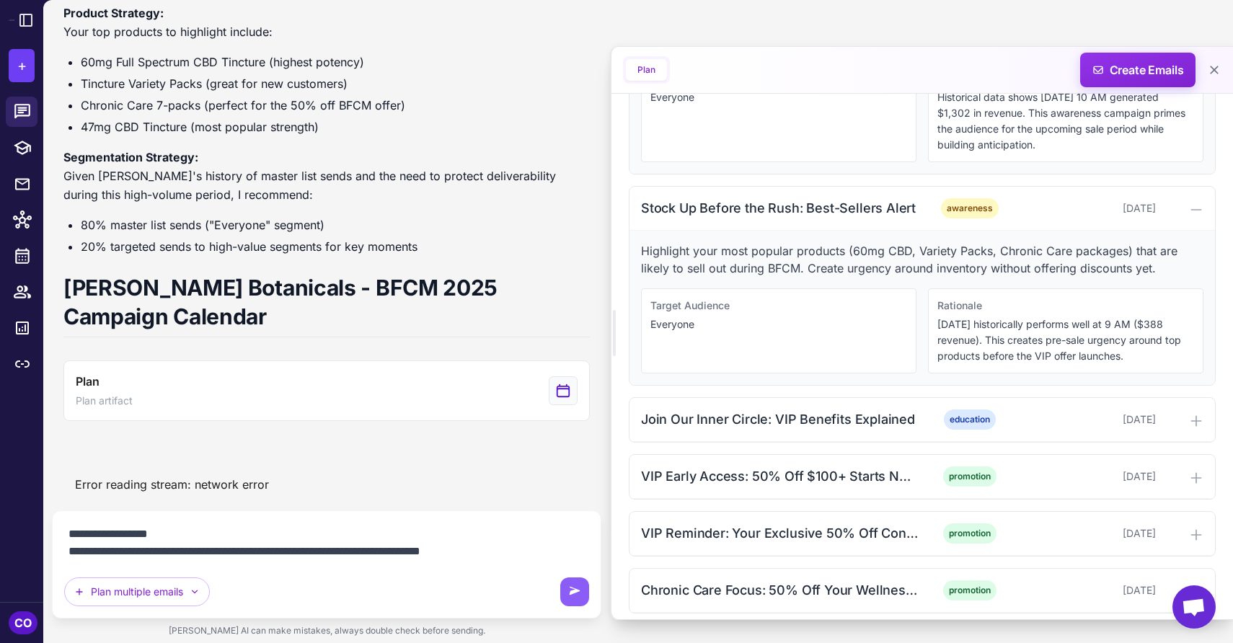
click at [473, 71] on li "60mg Full Spectrum CBD Tincture (highest potency)" at bounding box center [335, 62] width 509 height 19
click at [372, 555] on textarea "**********" at bounding box center [326, 543] width 525 height 40
click at [0, 0] on lt-span "***" at bounding box center [0, 0] width 0 height 0
click at [493, 550] on textarea "**********" at bounding box center [326, 543] width 525 height 40
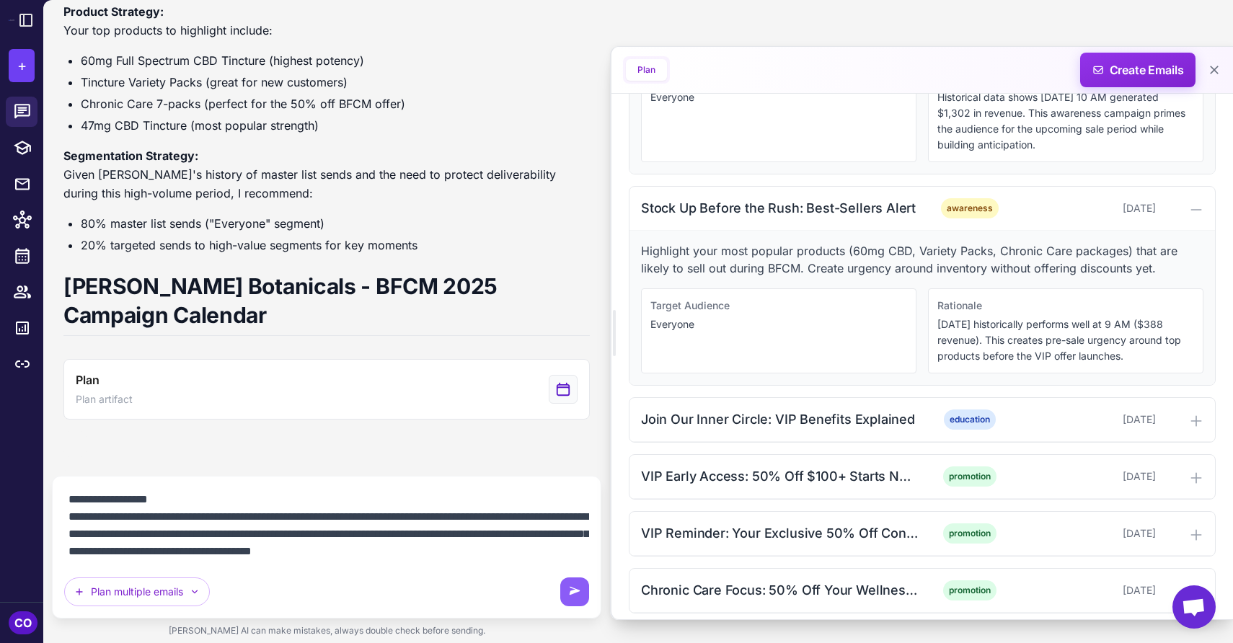
scroll to position [12, 0]
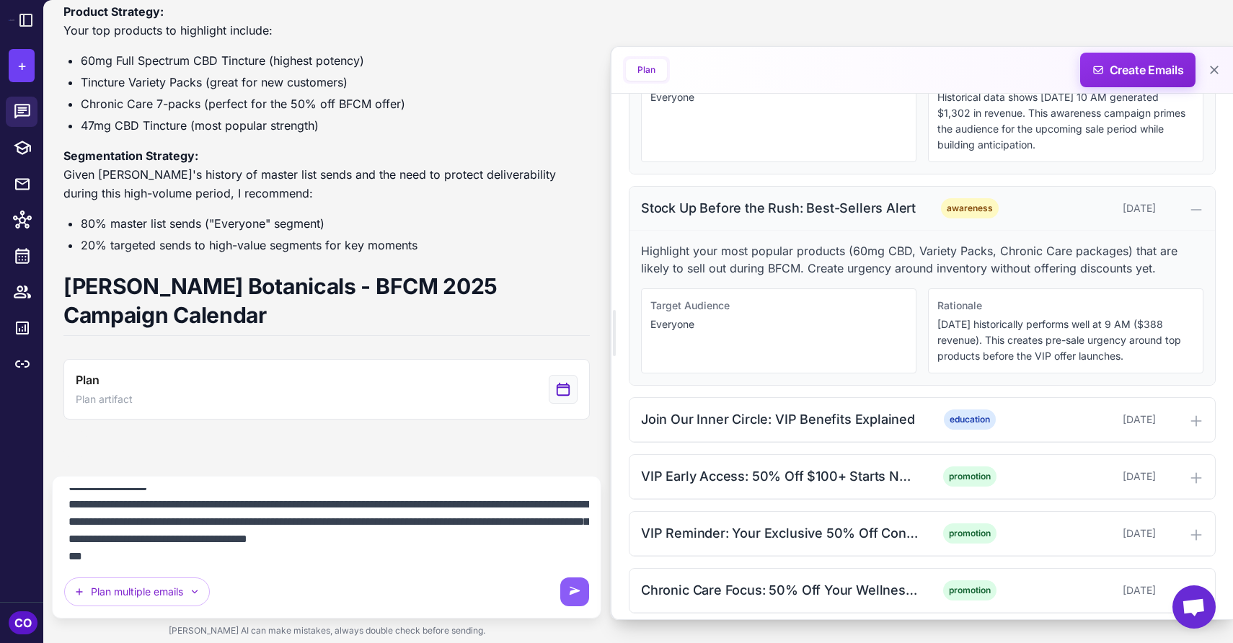
click at [881, 214] on div "Stock Up Before the Rush: Best-Sellers Alert" at bounding box center [780, 207] width 278 height 19
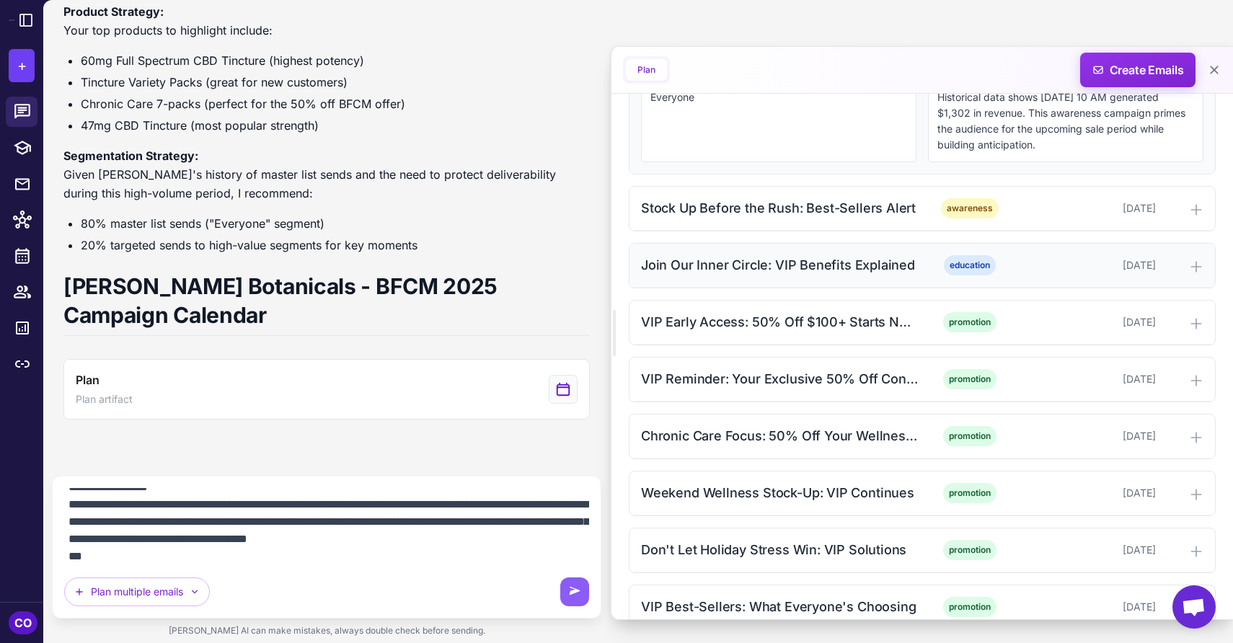
click at [882, 261] on div "Join Our Inner Circle: VIP Benefits Explained" at bounding box center [780, 264] width 278 height 19
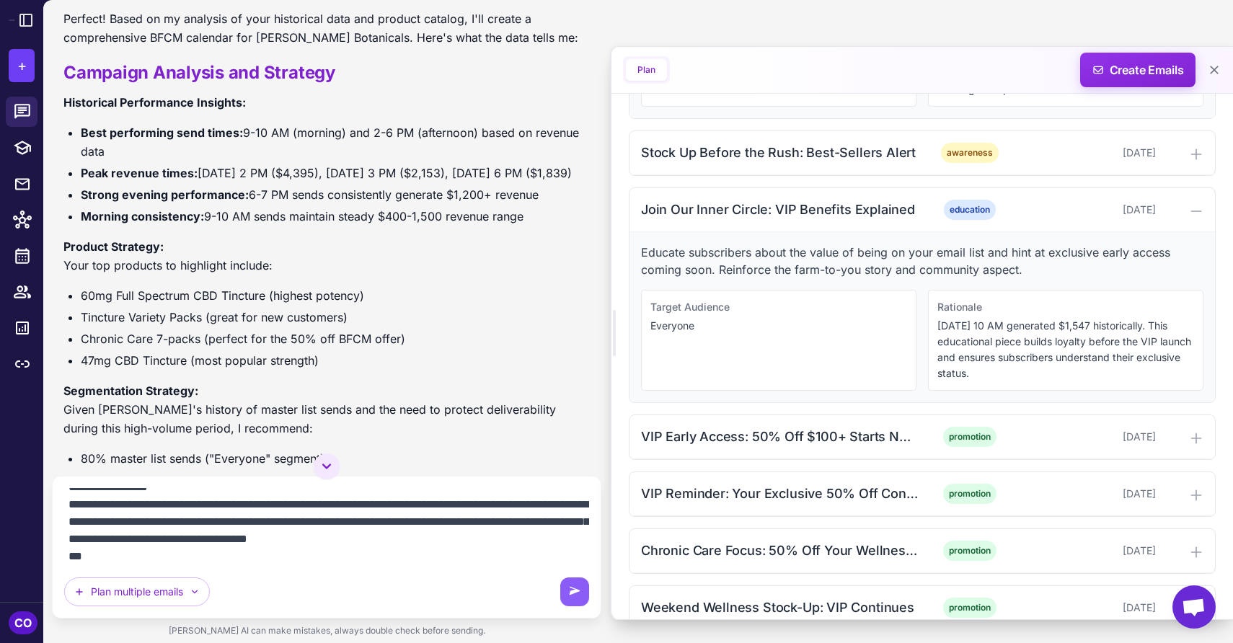
scroll to position [914, 0]
click at [878, 208] on div "Join Our Inner Circle: VIP Benefits Explained" at bounding box center [780, 209] width 278 height 19
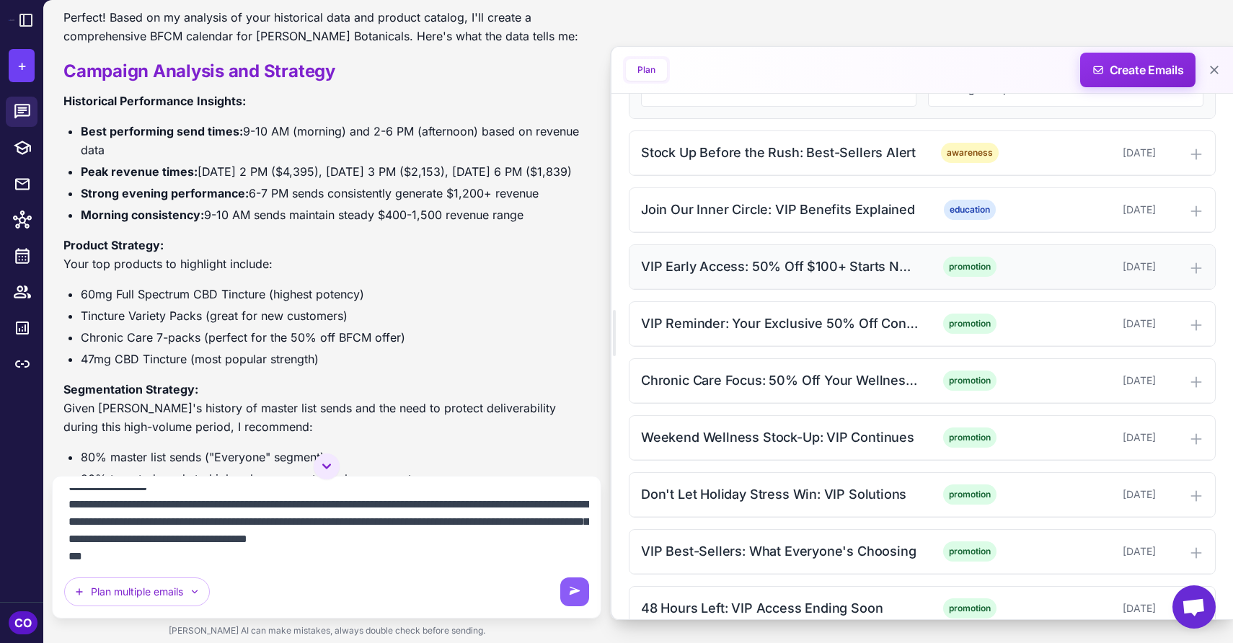
click at [885, 271] on div "VIP Early Access: 50% Off $100+ Starts NOW" at bounding box center [780, 266] width 278 height 19
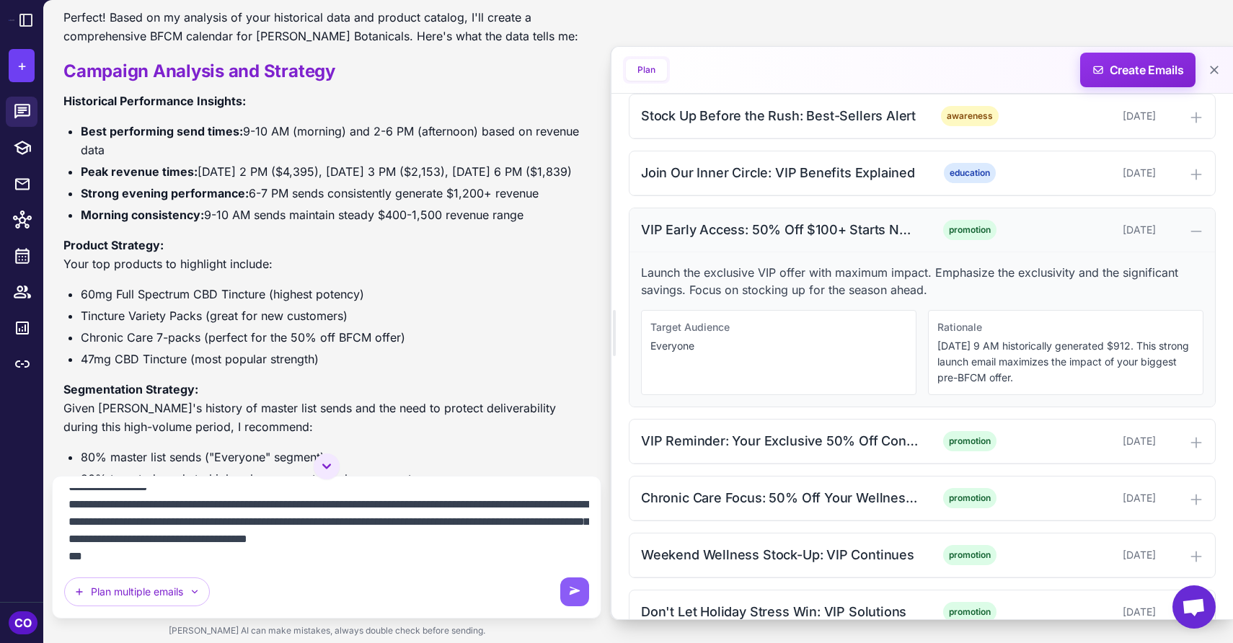
scroll to position [556, 0]
click at [932, 224] on div "promotion" at bounding box center [969, 229] width 89 height 20
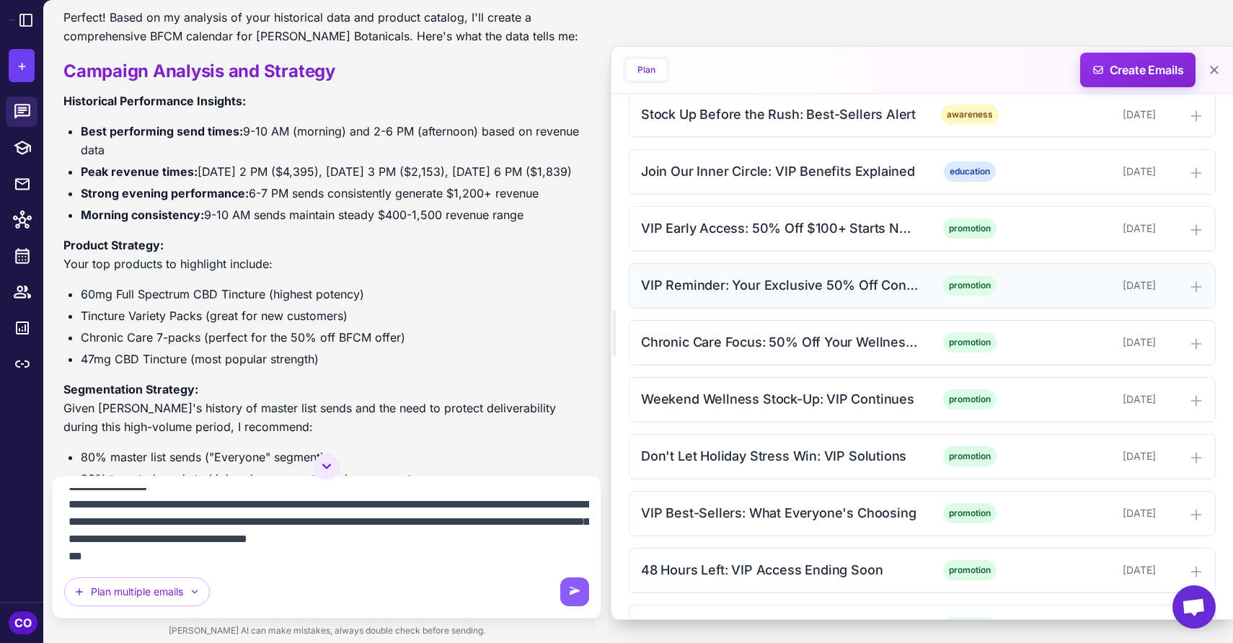
click at [935, 294] on div "promotion" at bounding box center [969, 285] width 89 height 20
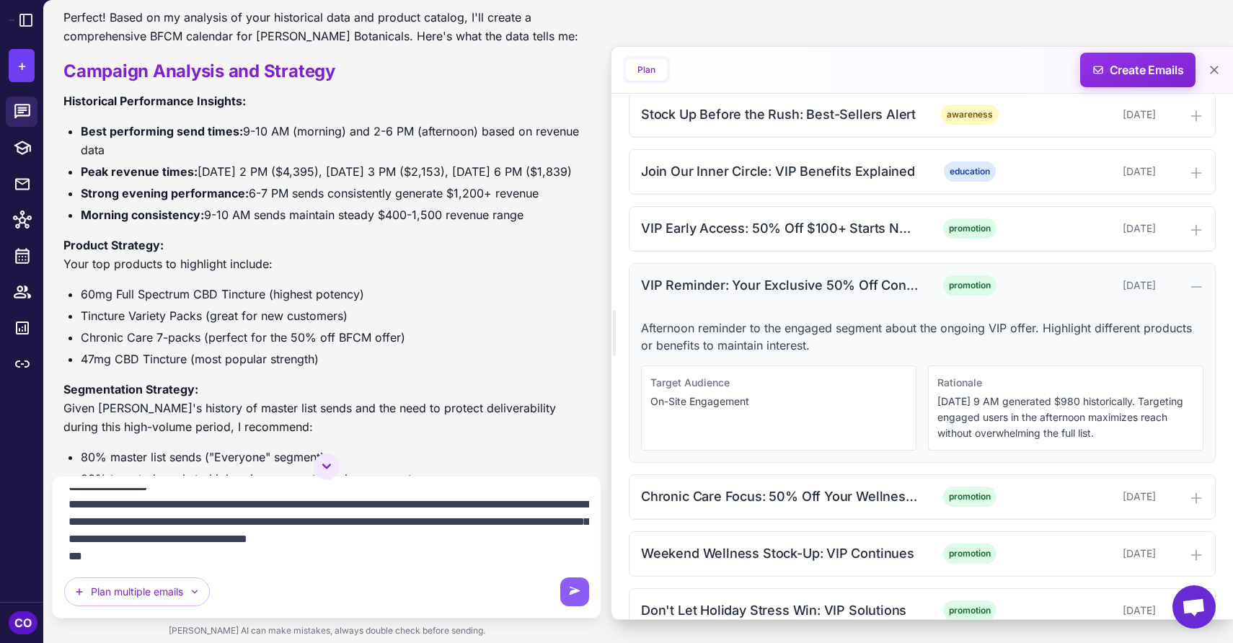
click at [929, 283] on div "promotion" at bounding box center [969, 285] width 89 height 20
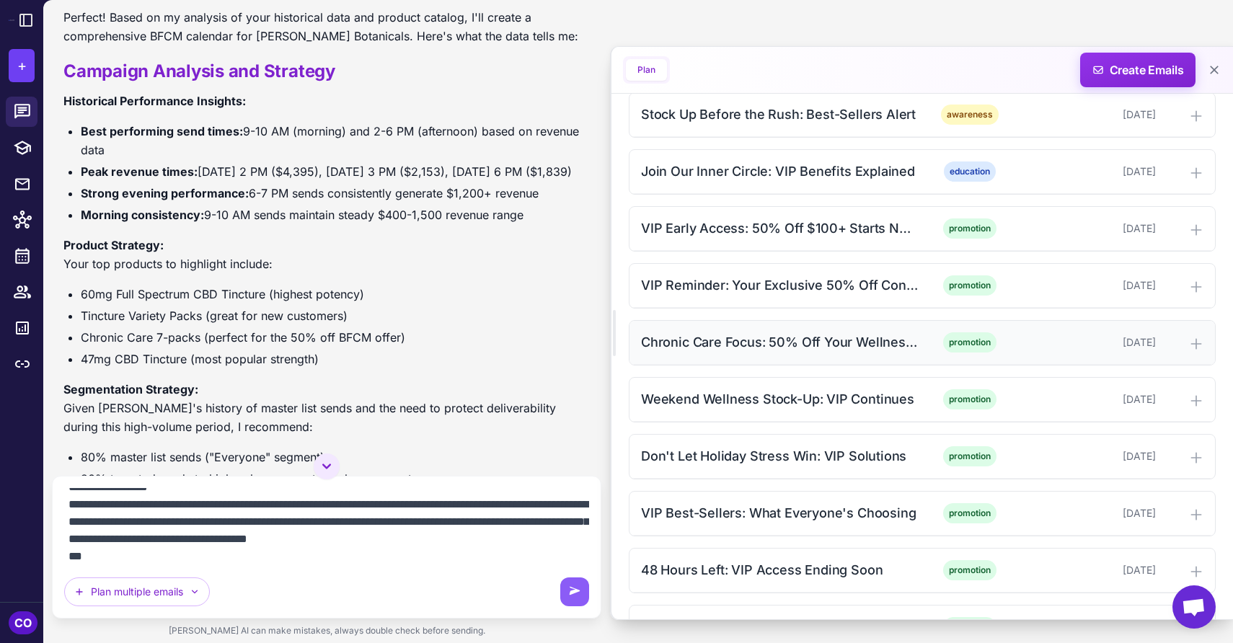
click at [930, 344] on div "promotion" at bounding box center [969, 342] width 89 height 20
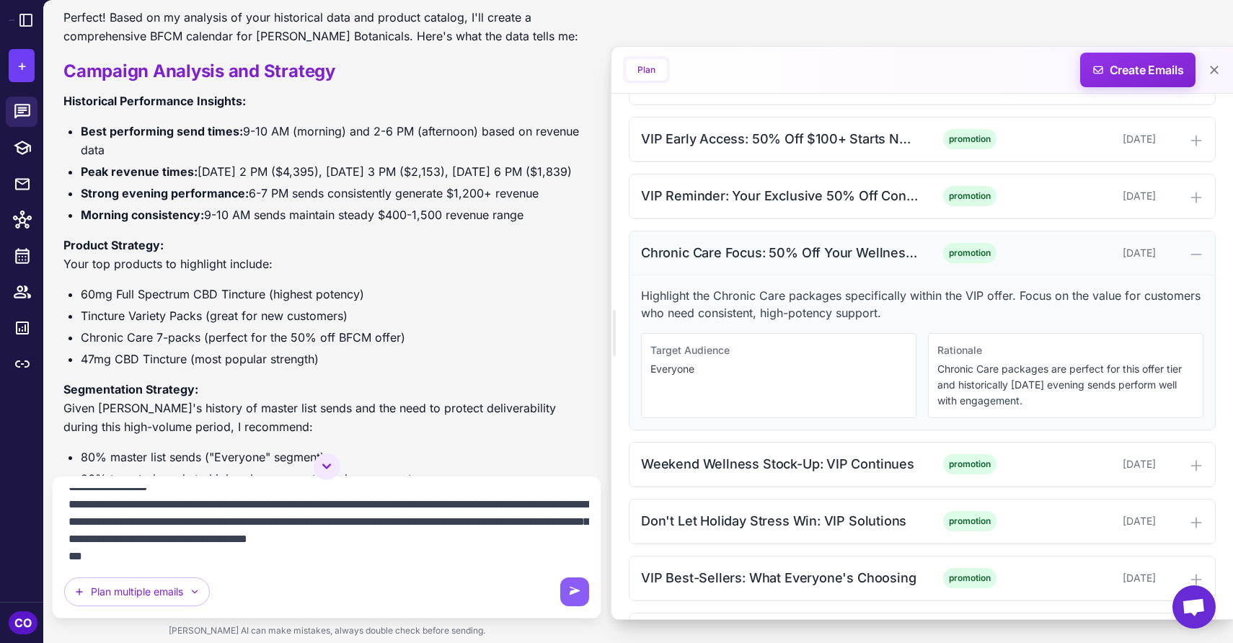
scroll to position [646, 0]
click at [252, 548] on textarea "**********" at bounding box center [326, 525] width 525 height 75
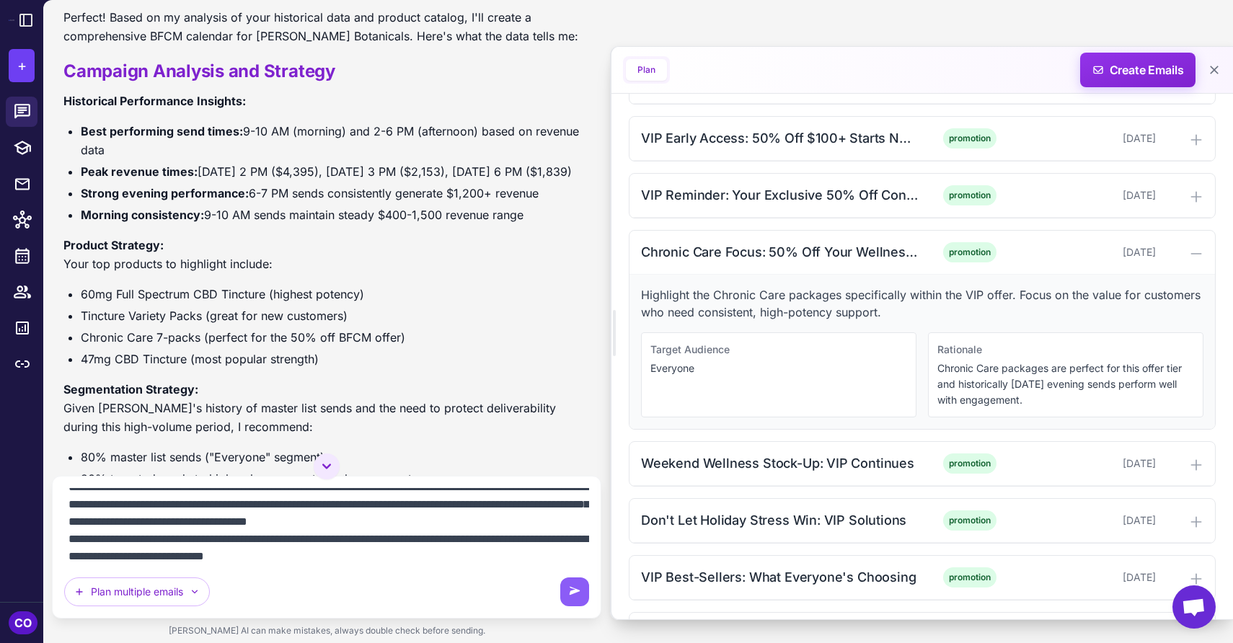
paste textarea "**********"
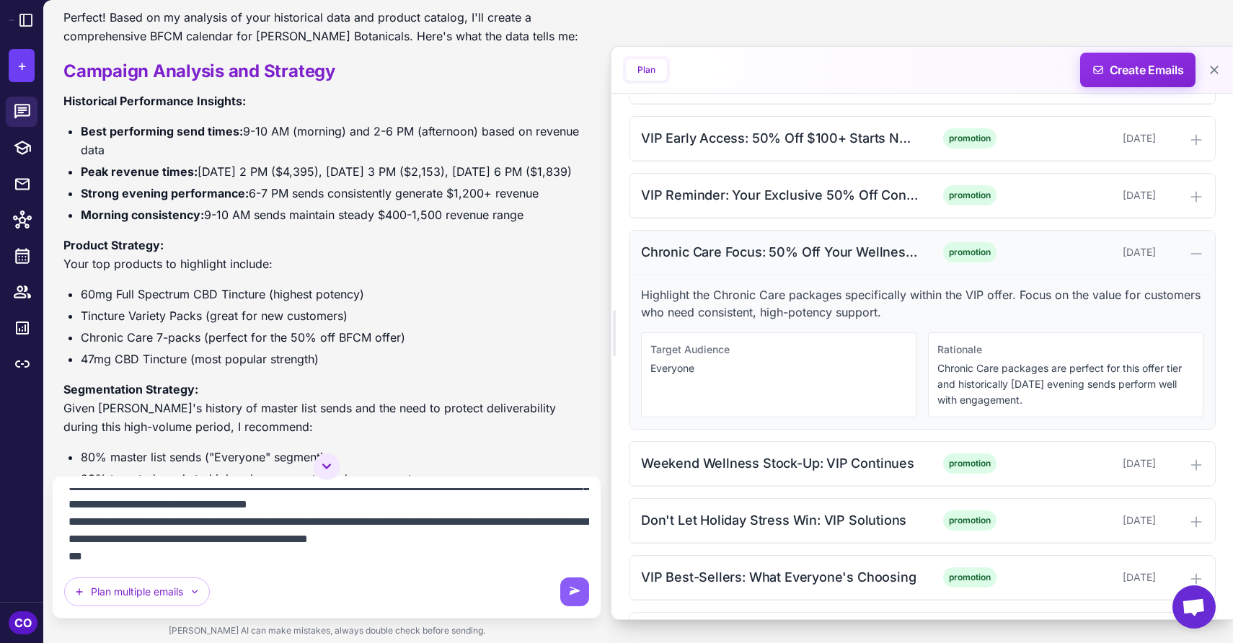
click at [838, 250] on div "Chronic Care Focus: 50% Off Your Wellness Routine" at bounding box center [780, 251] width 278 height 19
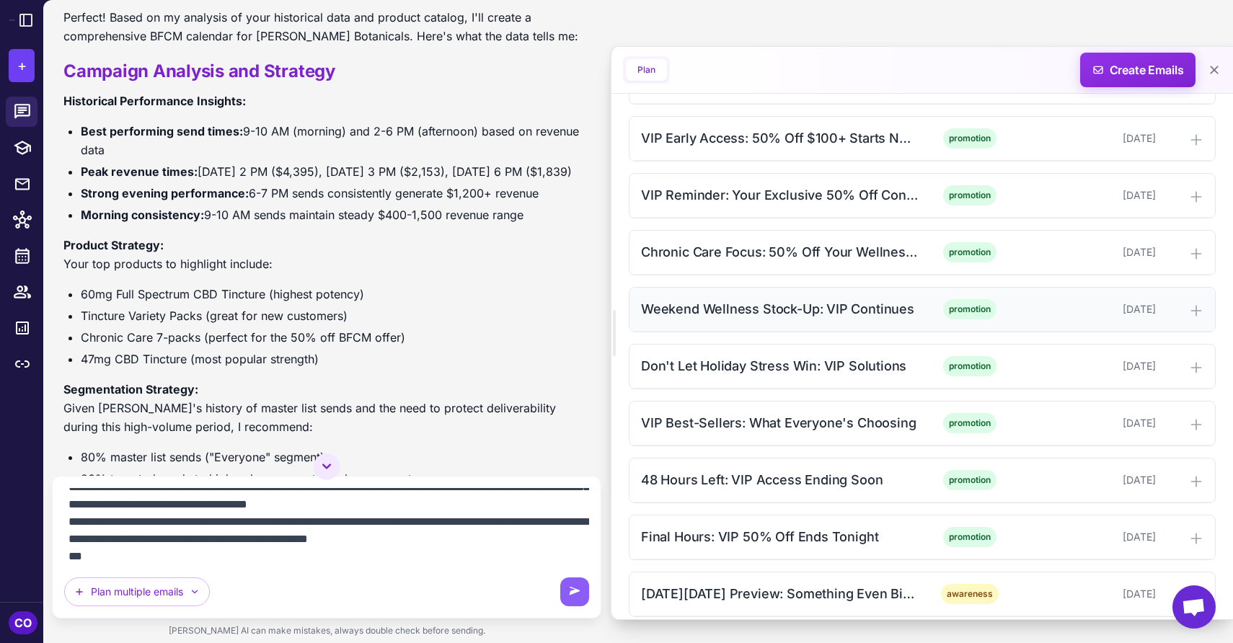
click at [834, 298] on div "Weekend Wellness Stock-Up: VIP Continues promotion November 17, 2025" at bounding box center [923, 310] width 586 height 44
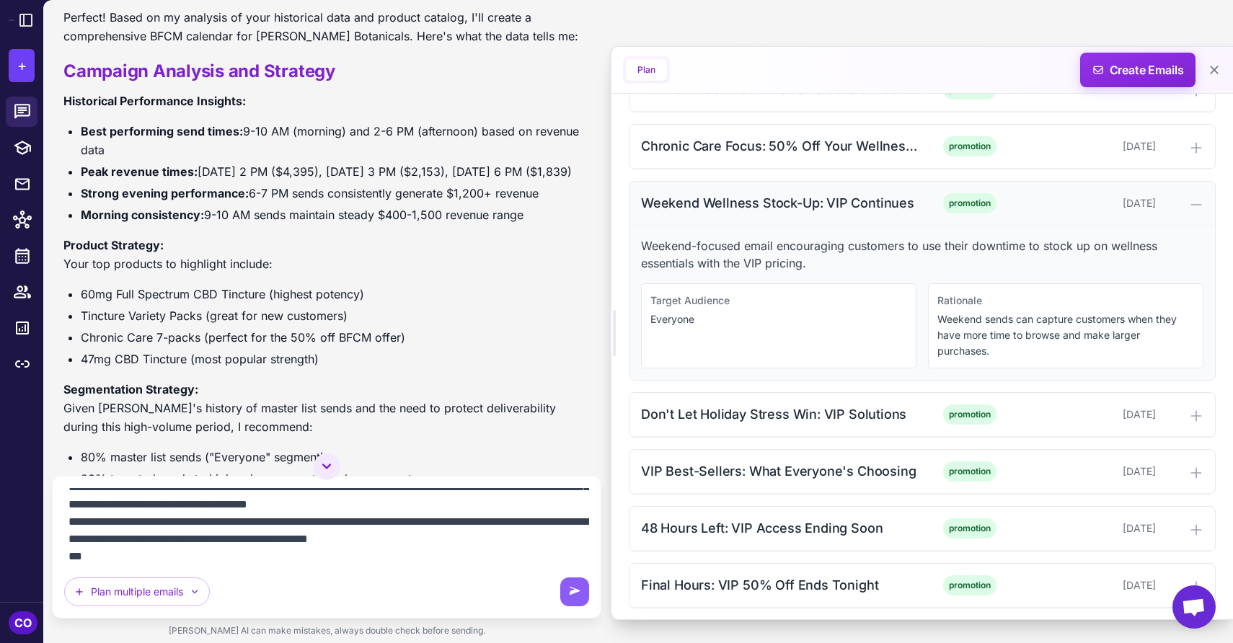
scroll to position [757, 0]
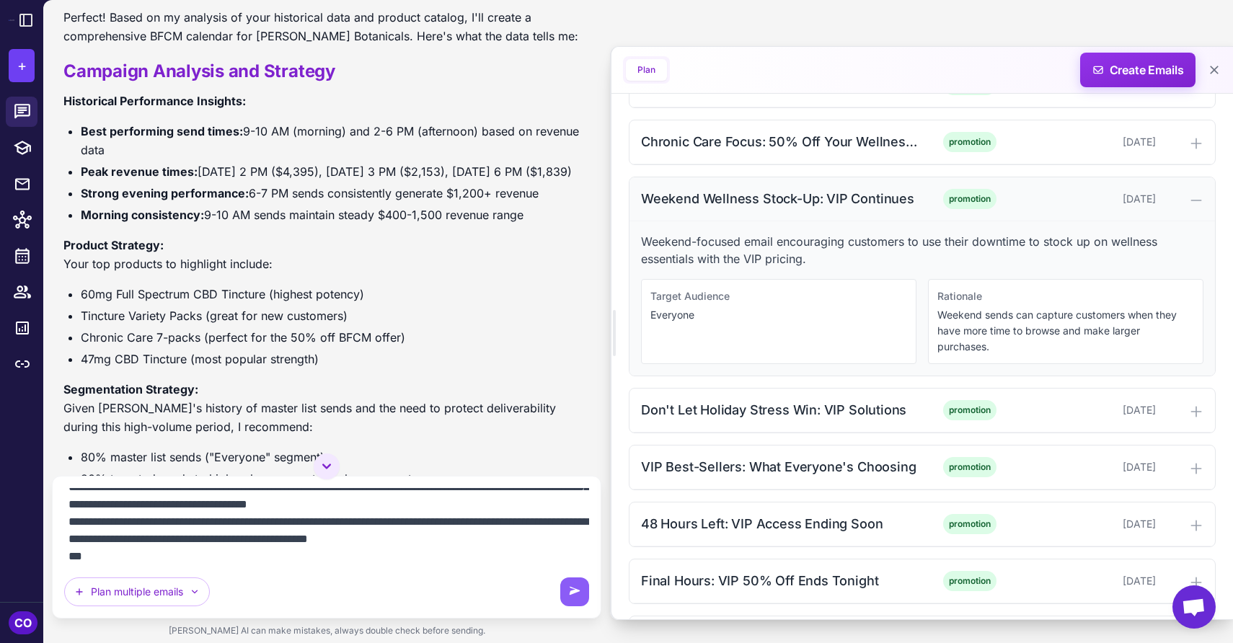
click at [909, 209] on div "Weekend Wellness Stock-Up: VIP Continues promotion November 17, 2025" at bounding box center [923, 199] width 586 height 44
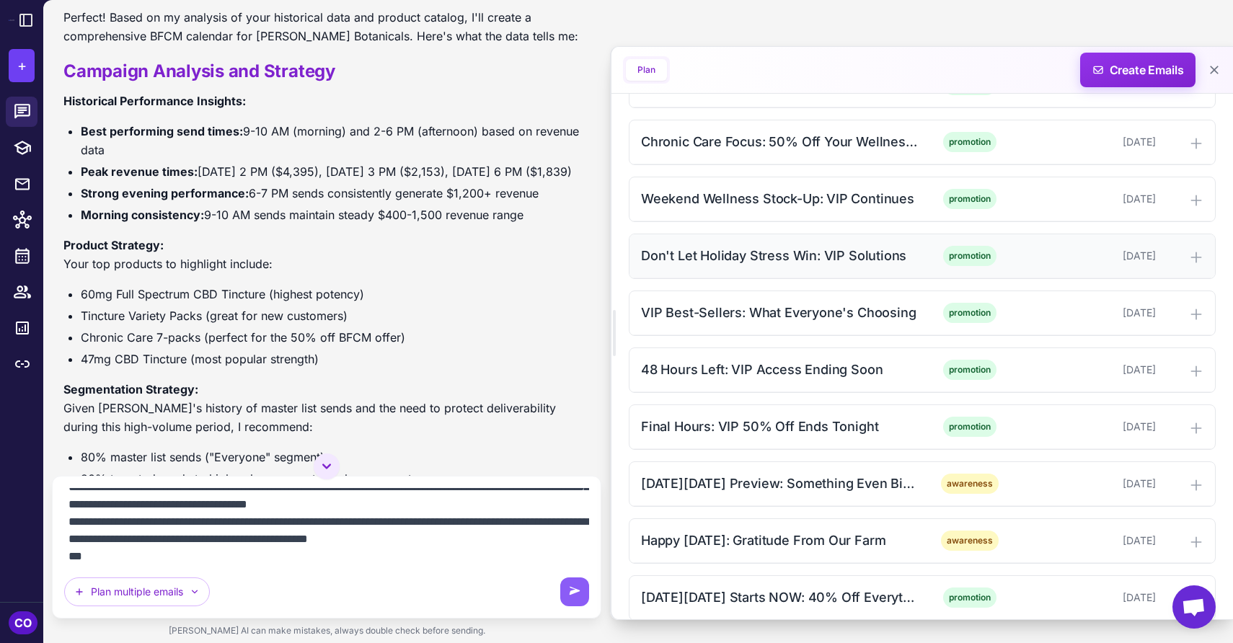
click at [916, 269] on div "Don't Let Holiday Stress Win: VIP Solutions promotion [DATE]" at bounding box center [923, 256] width 586 height 44
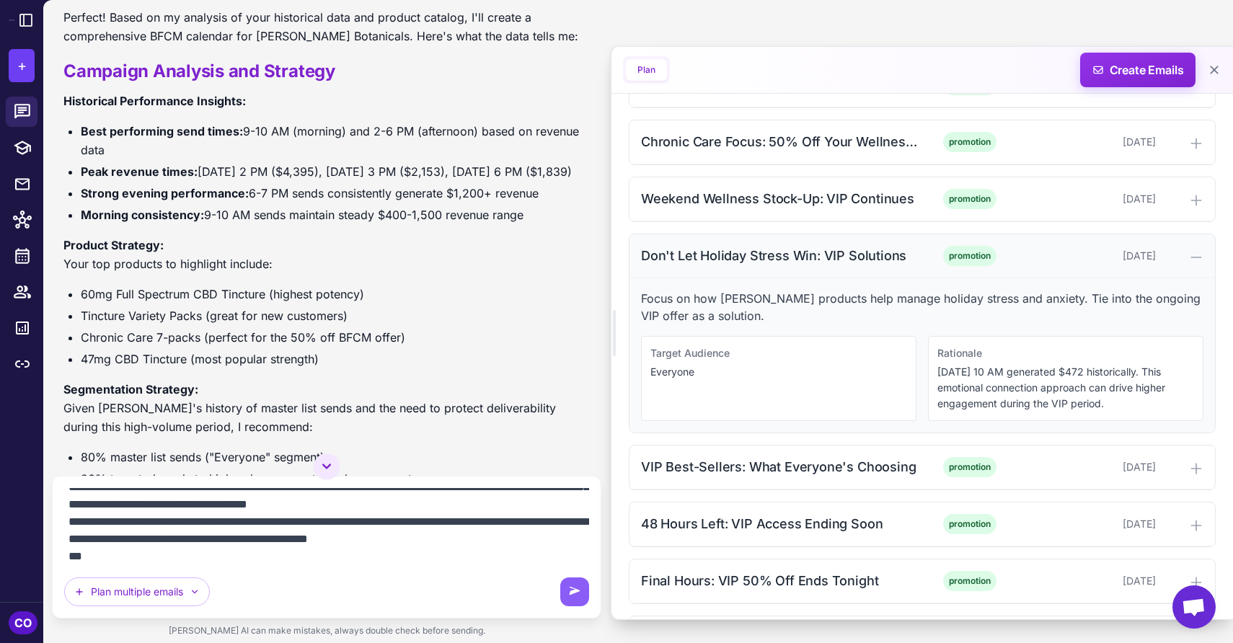
click at [921, 261] on div "Don't Let Holiday Stress Win: VIP Solutions promotion [DATE]" at bounding box center [923, 256] width 586 height 44
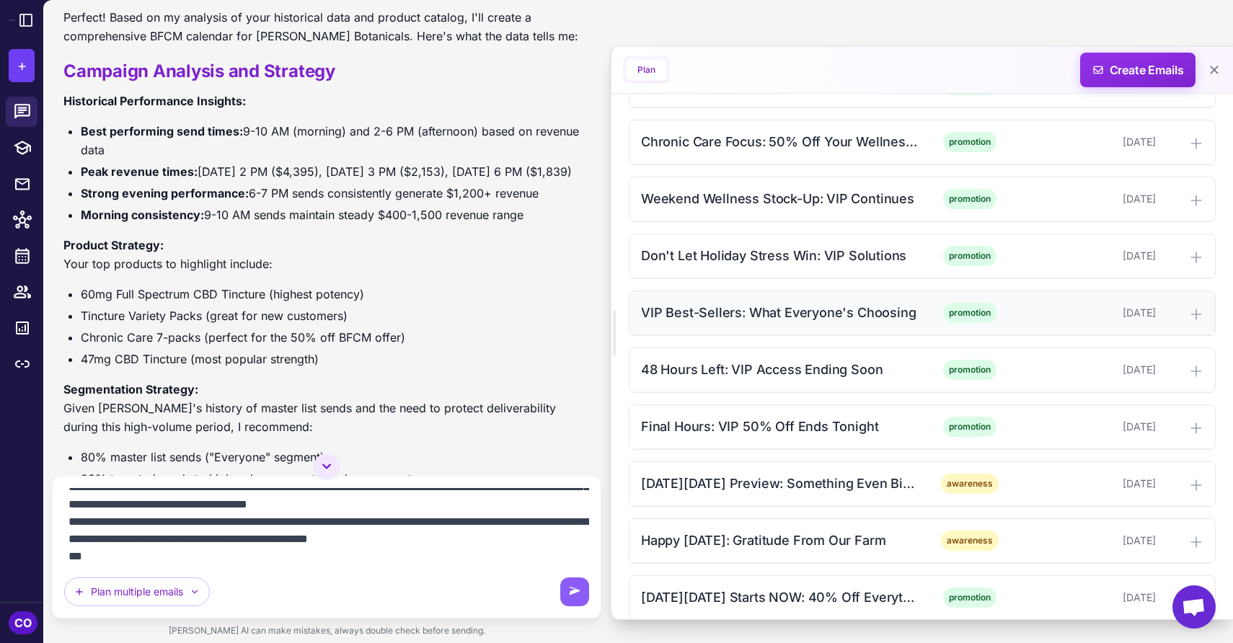
click at [921, 313] on div "VIP Best-Sellers: What Everyone's Choosing promotion [DATE]" at bounding box center [923, 313] width 586 height 44
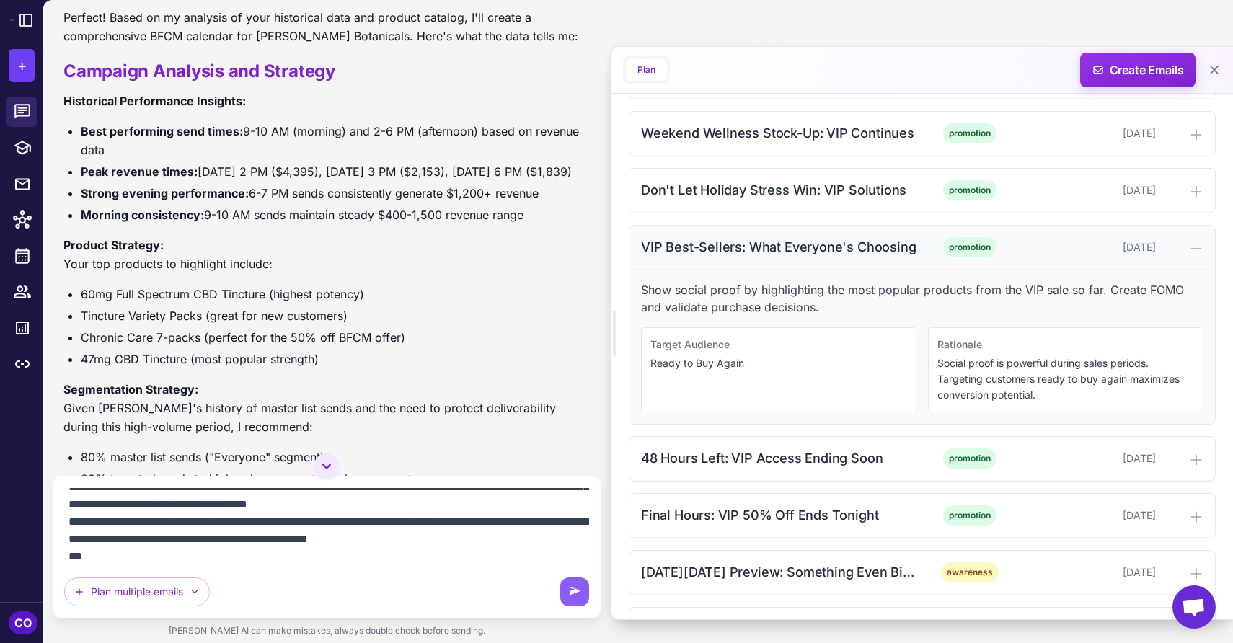
scroll to position [842, 0]
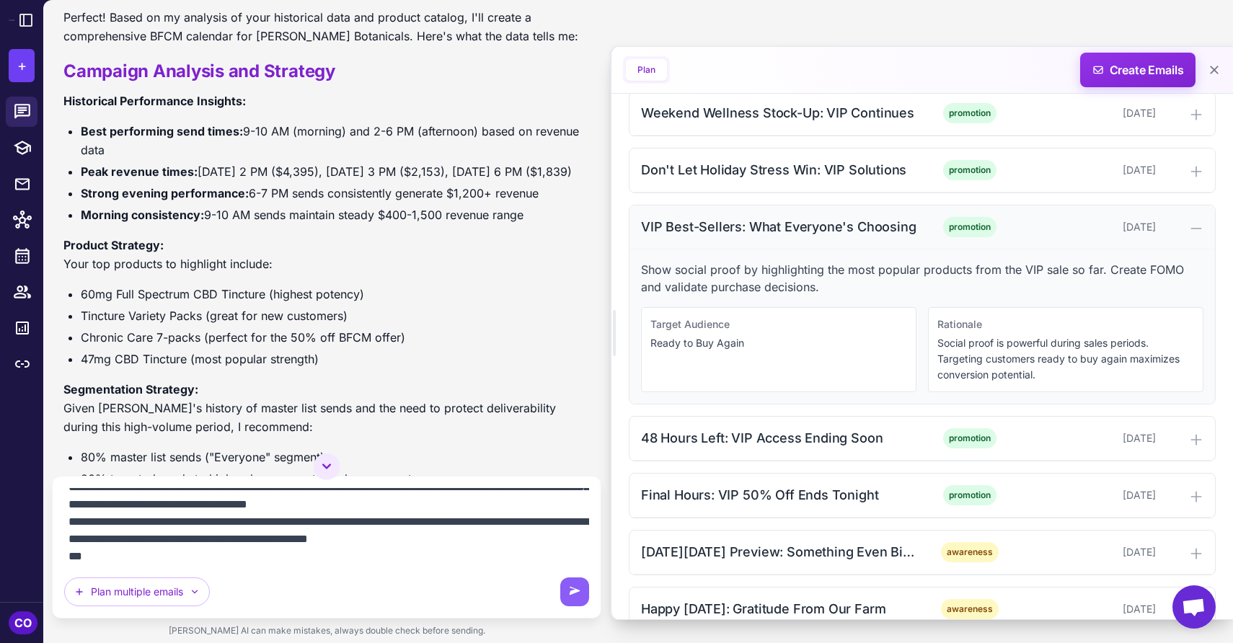
click at [904, 226] on div "VIP Best-Sellers: What Everyone's Choosing" at bounding box center [780, 226] width 278 height 19
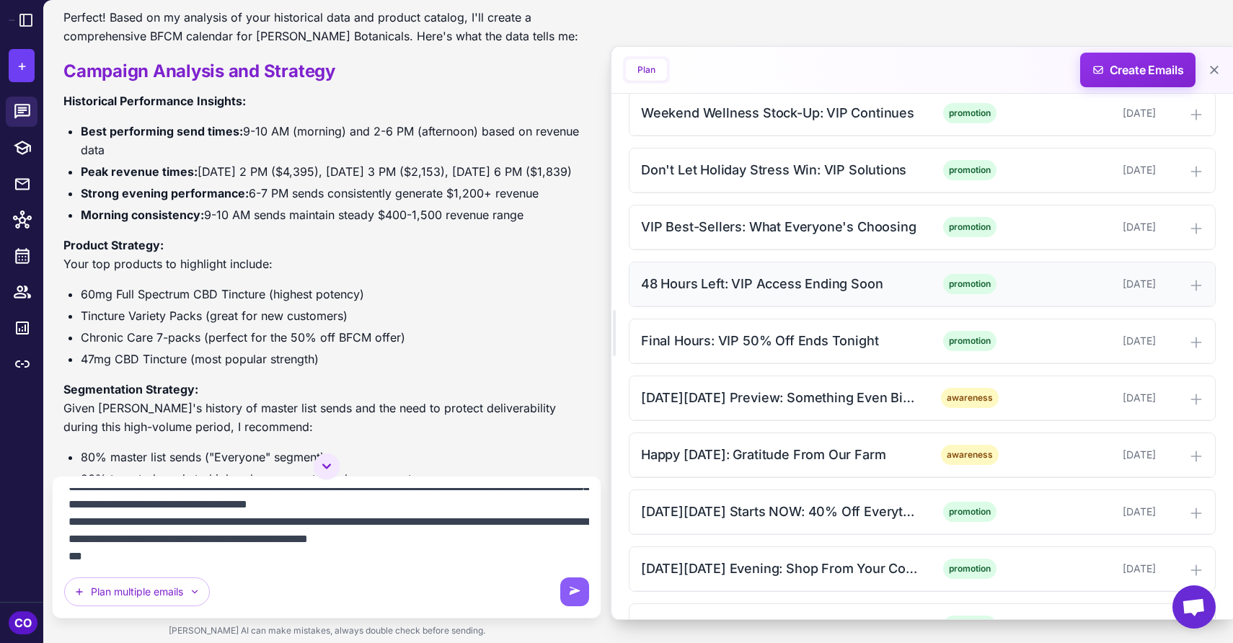
click at [907, 281] on div "48 Hours Left: VIP Access Ending Soon" at bounding box center [780, 283] width 278 height 19
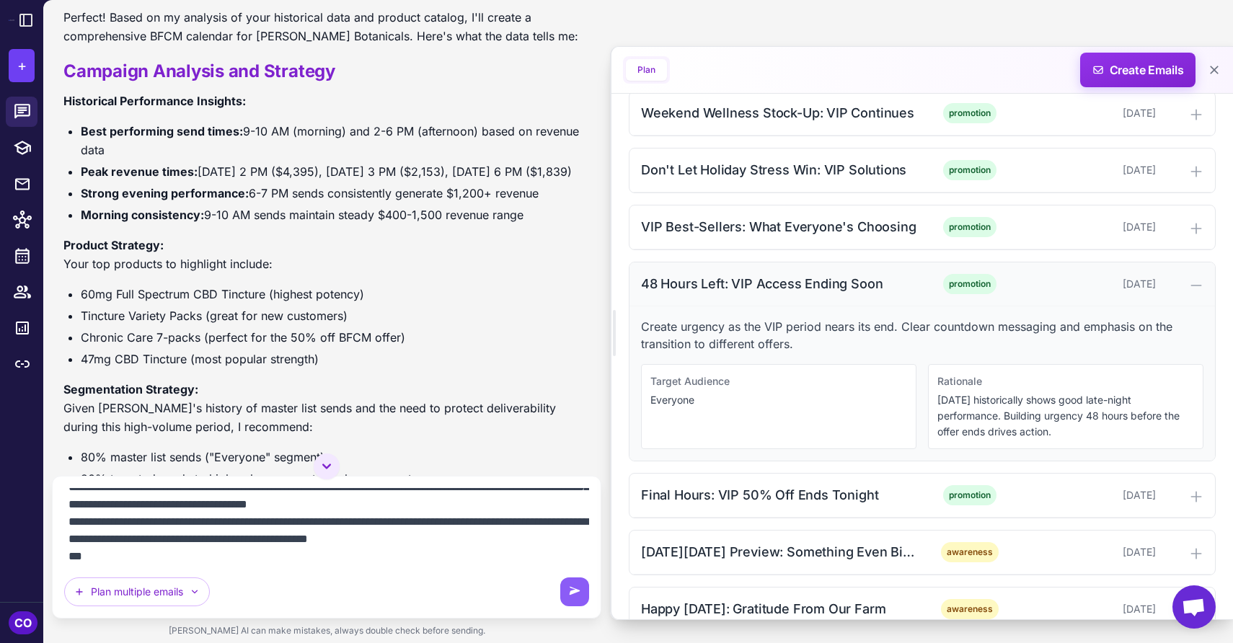
click at [905, 283] on div "48 Hours Left: VIP Access Ending Soon" at bounding box center [780, 283] width 278 height 19
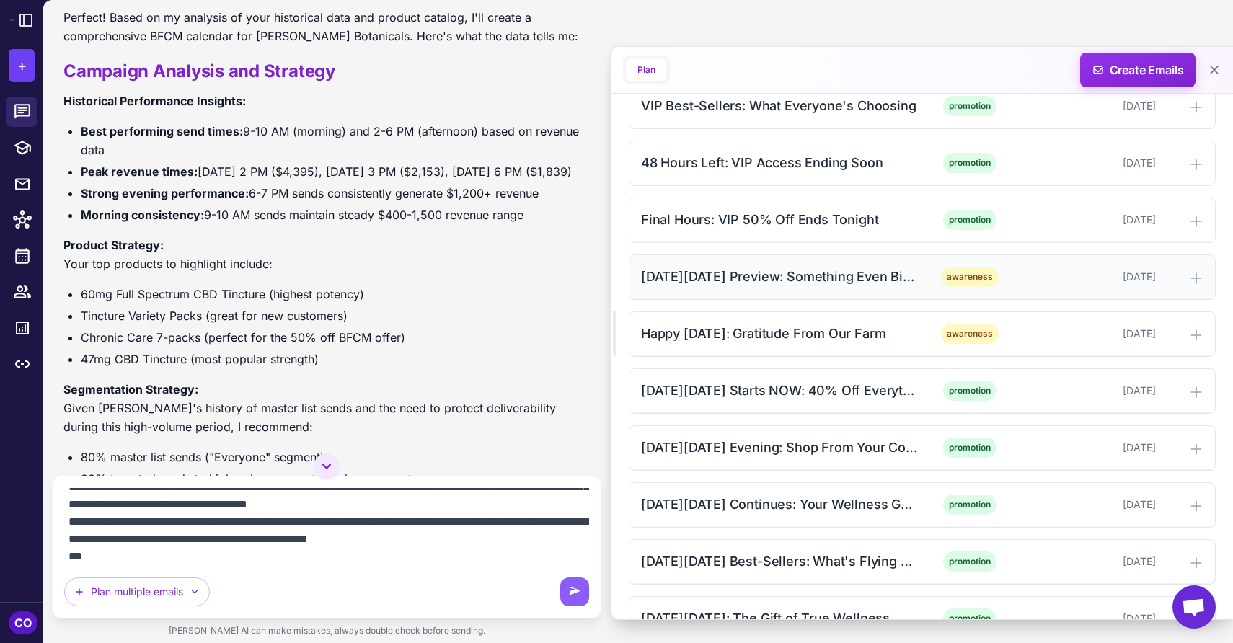
scroll to position [964, 0]
click at [908, 220] on div "Final Hours: VIP 50% Off Ends Tonight" at bounding box center [780, 218] width 278 height 19
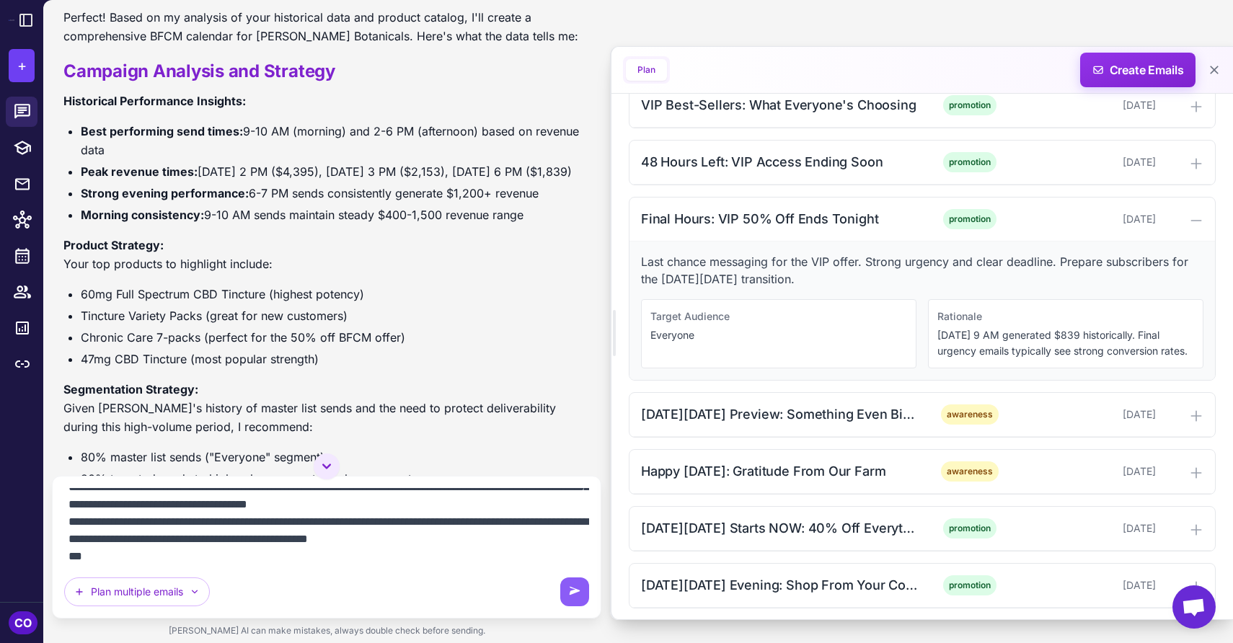
click at [327, 345] on ul "60mg Full Spectrum CBD Tincture (highest potency) Tincture Variety Packs (great…" at bounding box center [326, 327] width 526 height 84
drag, startPoint x: 882, startPoint y: 216, endPoint x: 640, endPoint y: 218, distance: 241.6
click at [640, 218] on div "Final Hours: VIP 50% Off Ends Tonight promotion November 21, 2025" at bounding box center [923, 220] width 586 height 44
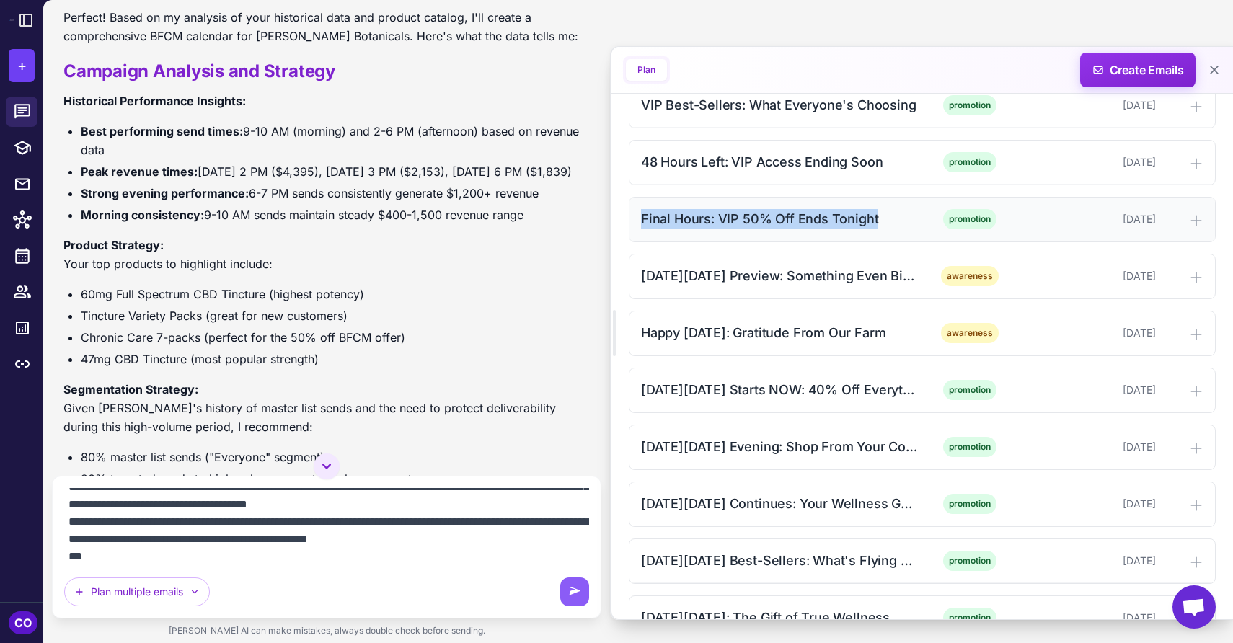
copy div "Final Hours: VIP 50% Off Ends Tonight"
click at [159, 562] on textarea "**********" at bounding box center [326, 525] width 525 height 75
paste textarea "**********"
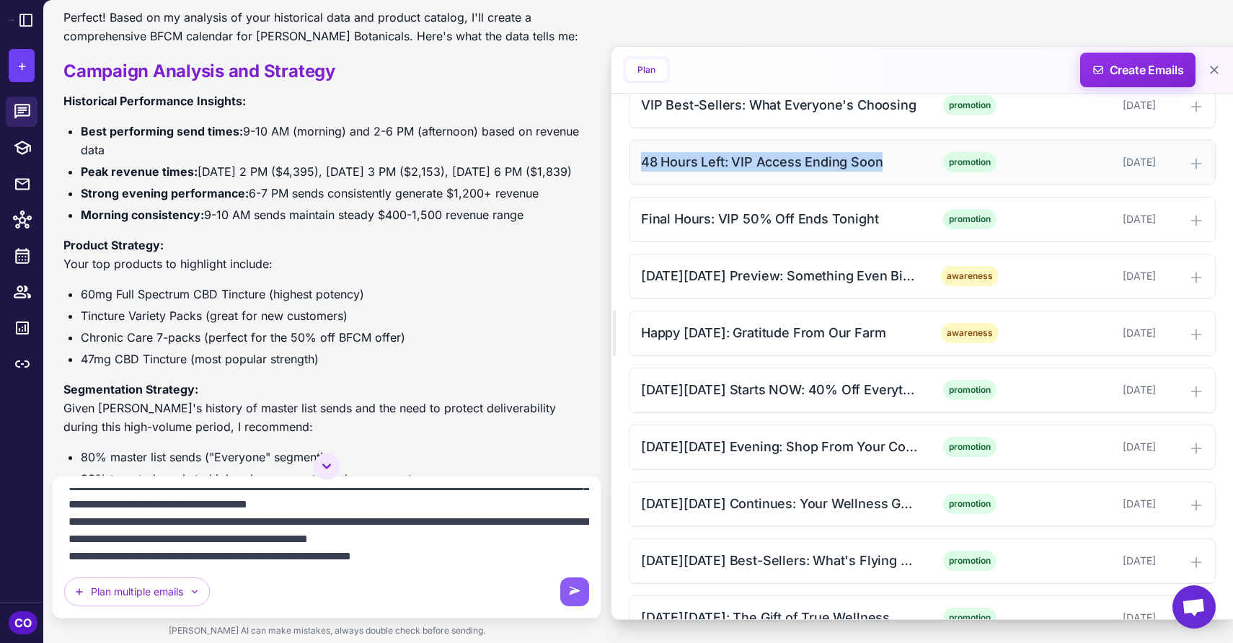
drag, startPoint x: 889, startPoint y: 161, endPoint x: 638, endPoint y: 164, distance: 251.7
click at [638, 164] on div "48 Hours Left: VIP Access Ending Soon promotion November 20, 2025" at bounding box center [923, 163] width 586 height 44
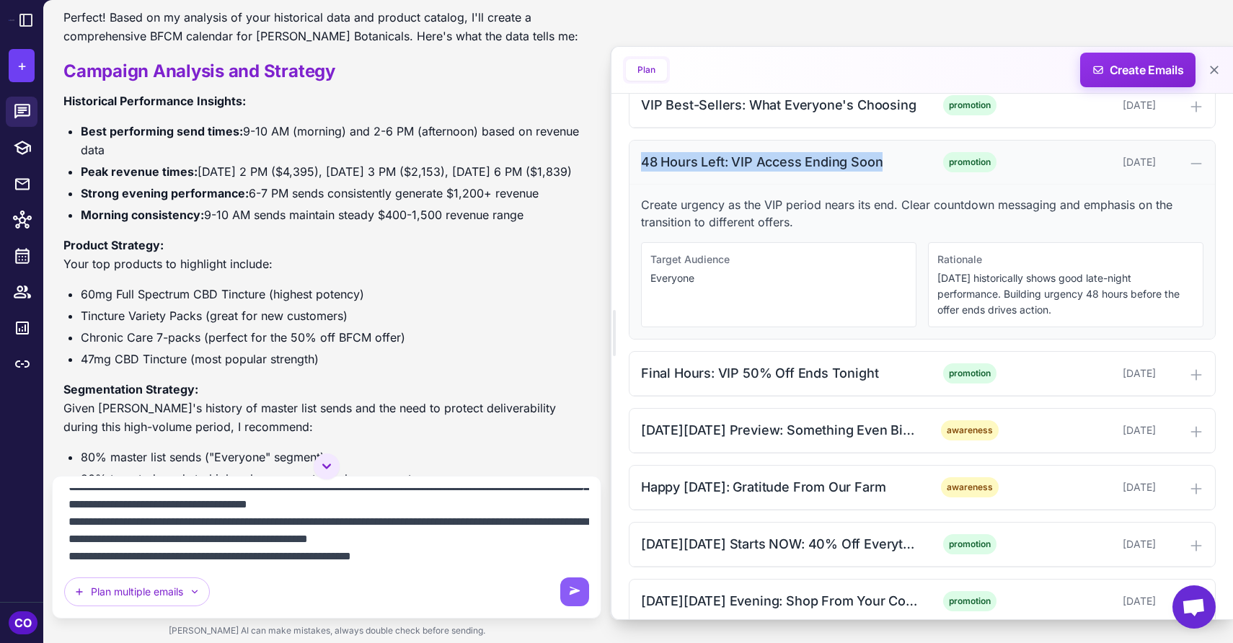
copy div "48 Hours Left: VIP Access Ending Soon"
click at [327, 539] on textarea "**********" at bounding box center [326, 525] width 525 height 75
click at [353, 558] on textarea "**********" at bounding box center [326, 525] width 525 height 75
paste textarea "**********"
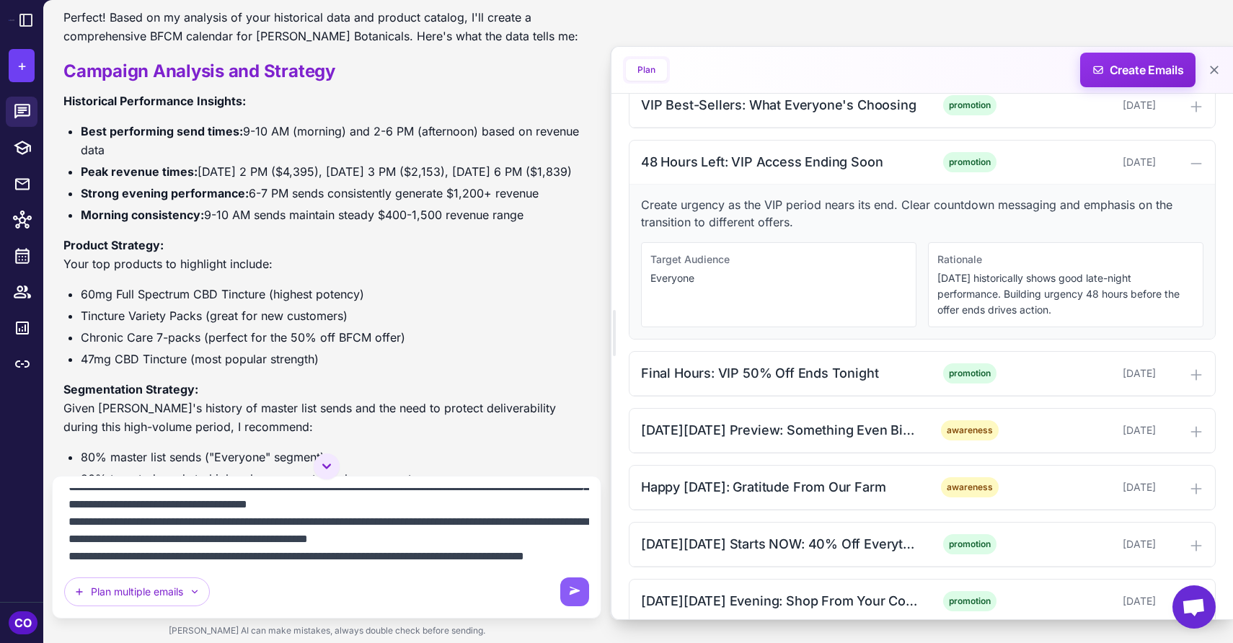
scroll to position [64, 0]
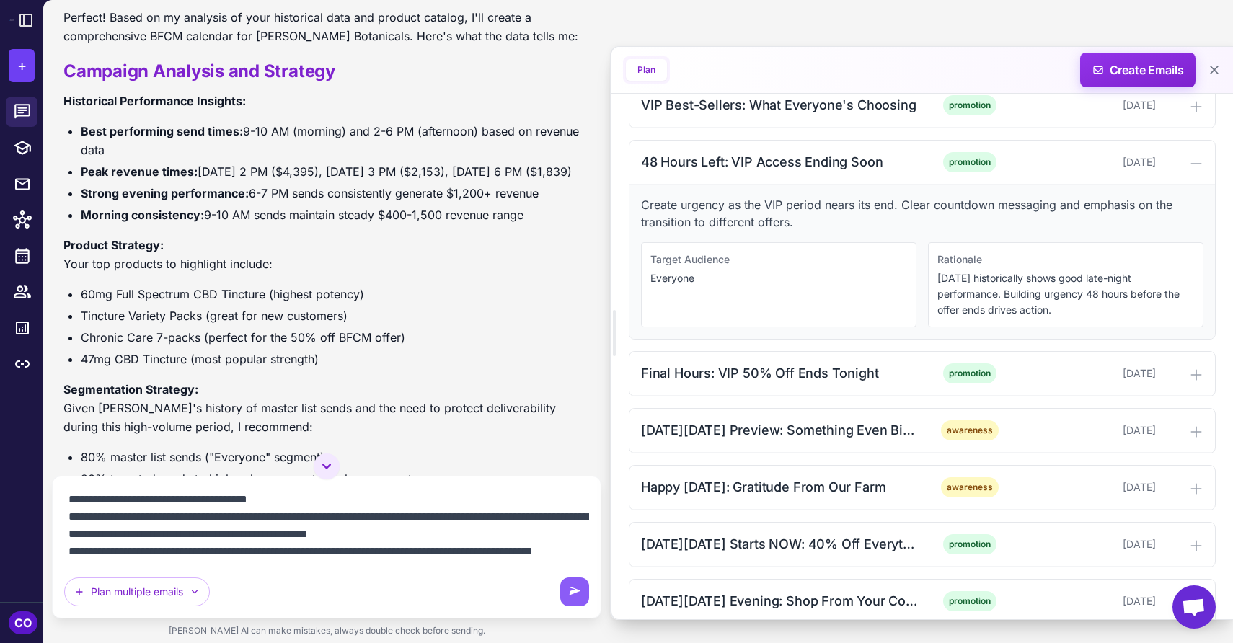
click at [79, 558] on textarea "**********" at bounding box center [326, 525] width 525 height 75
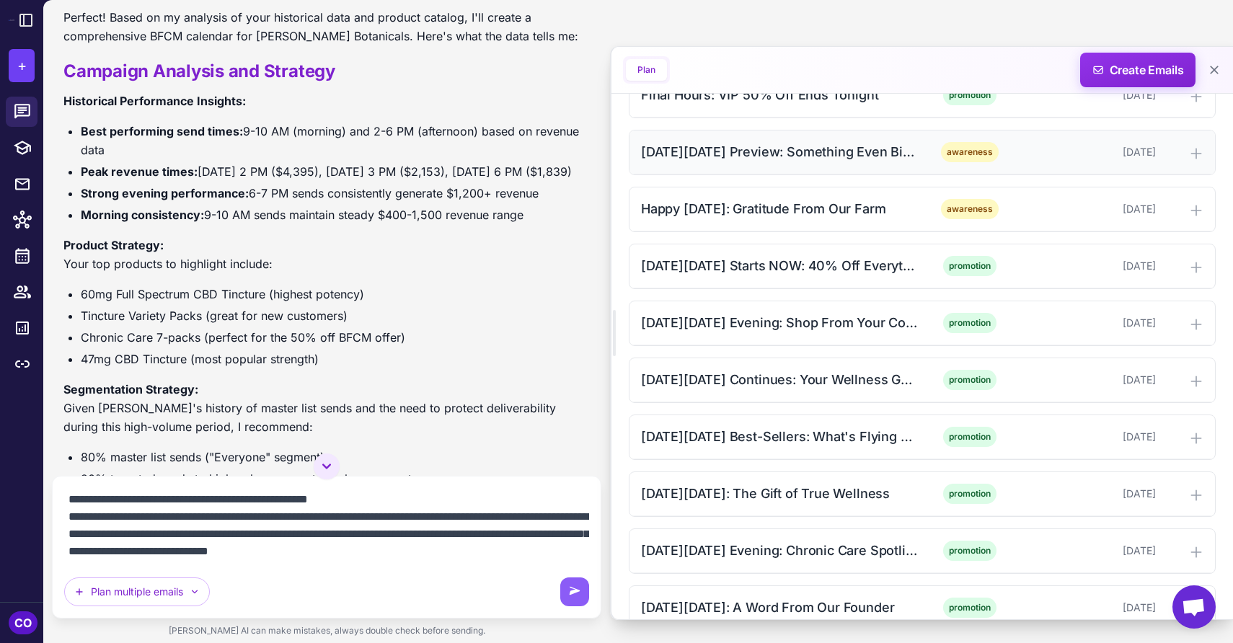
scroll to position [1267, 0]
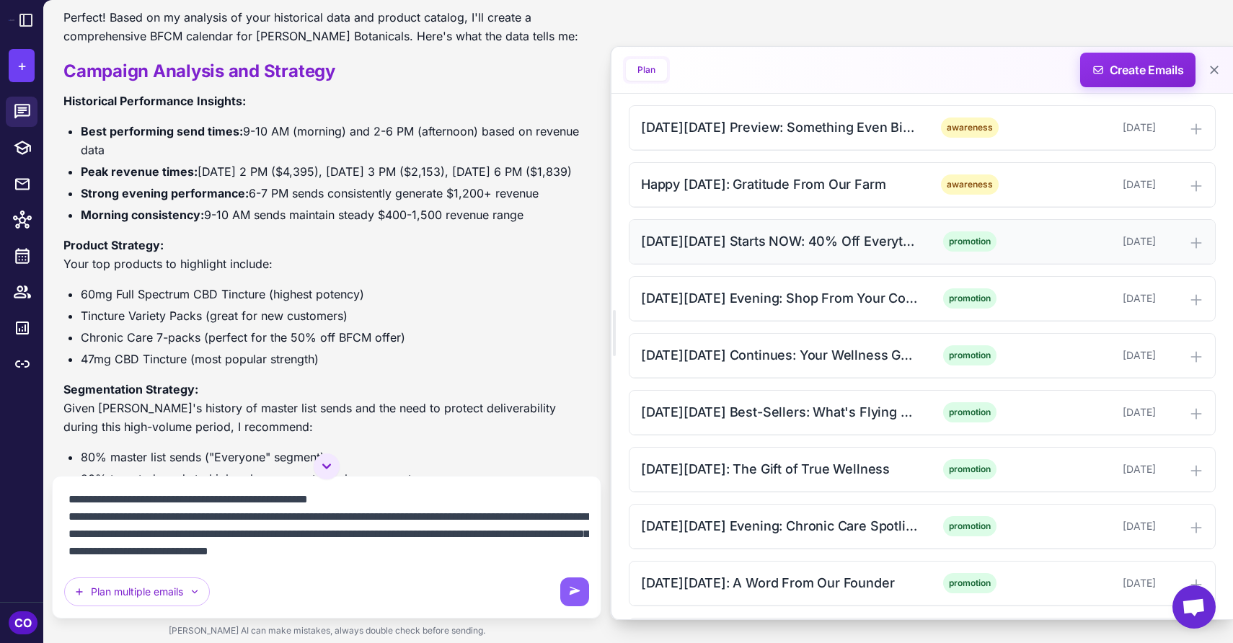
type textarea "**********"
click at [860, 250] on div "[DATE][DATE] Starts NOW: 40% Off Everything + 50% Off Chronic Care" at bounding box center [780, 241] width 278 height 19
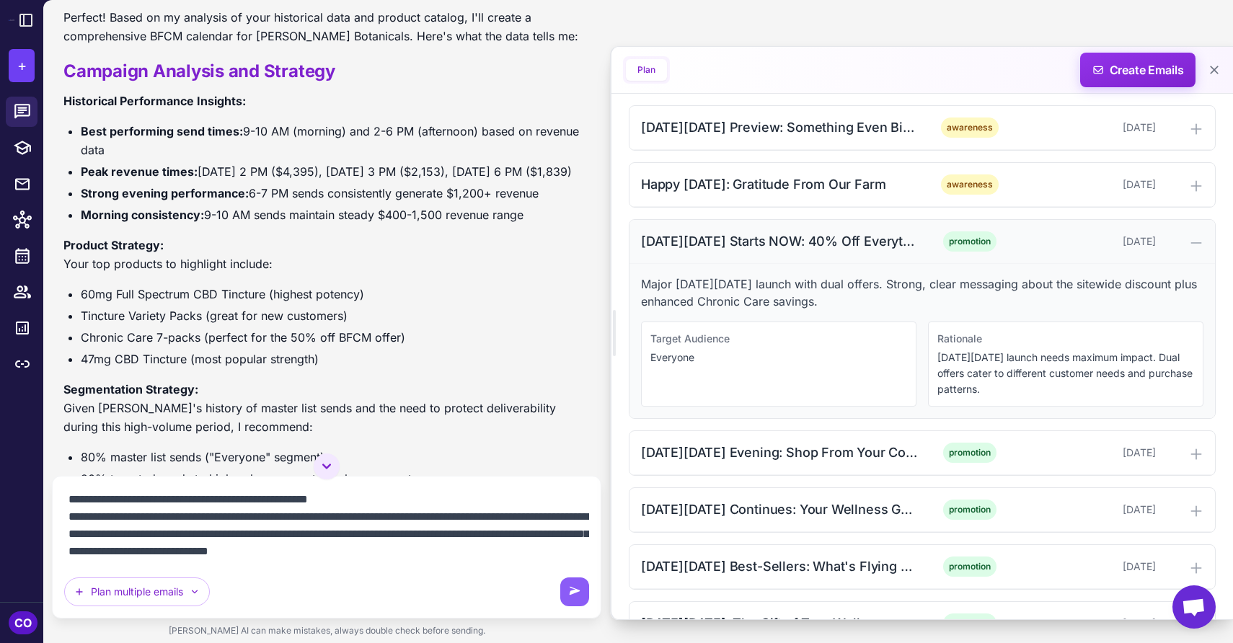
click at [860, 249] on div "[DATE][DATE] Starts NOW: 40% Off Everything + 50% Off Chronic Care" at bounding box center [780, 241] width 278 height 19
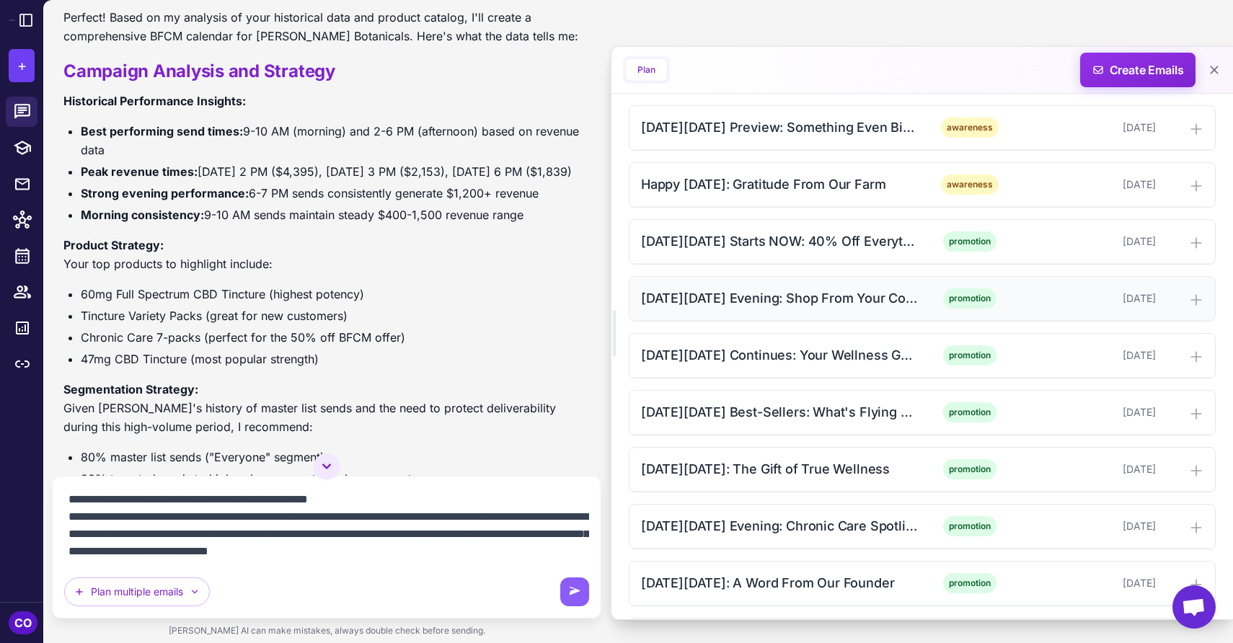
click at [865, 298] on div "[DATE][DATE] Evening: Shop From Your Couch" at bounding box center [780, 297] width 278 height 19
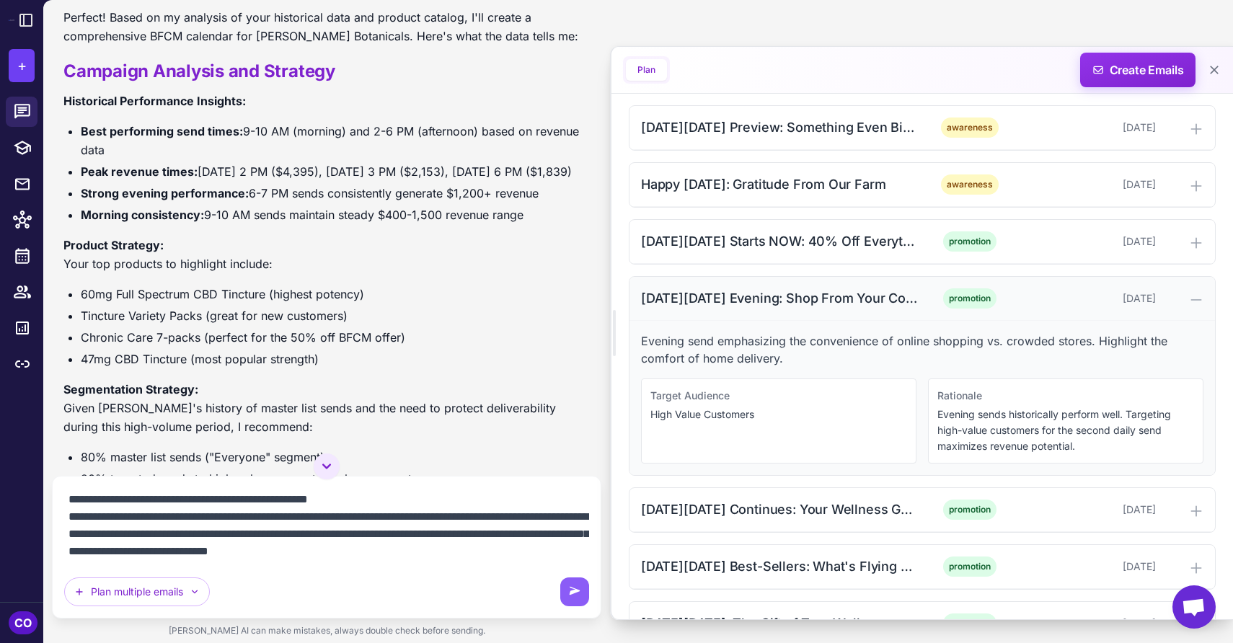
click at [865, 297] on div "[DATE][DATE] Evening: Shop From Your Couch" at bounding box center [780, 297] width 278 height 19
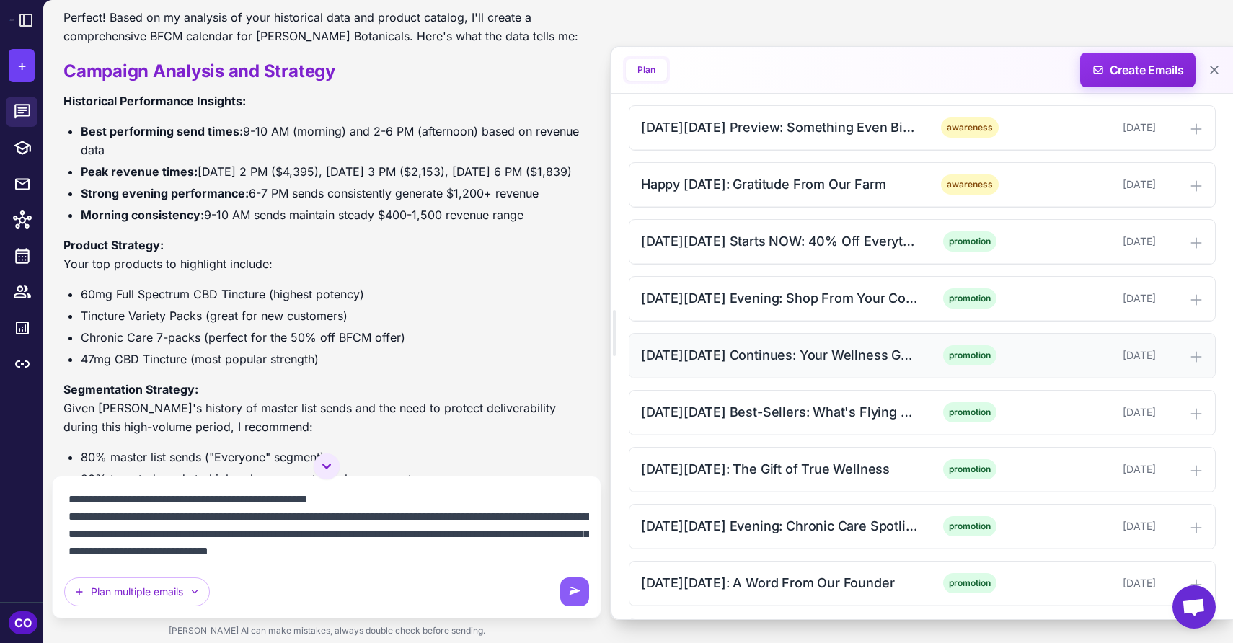
click at [863, 349] on div "[DATE][DATE] Continues: Your Wellness Guide" at bounding box center [780, 354] width 278 height 19
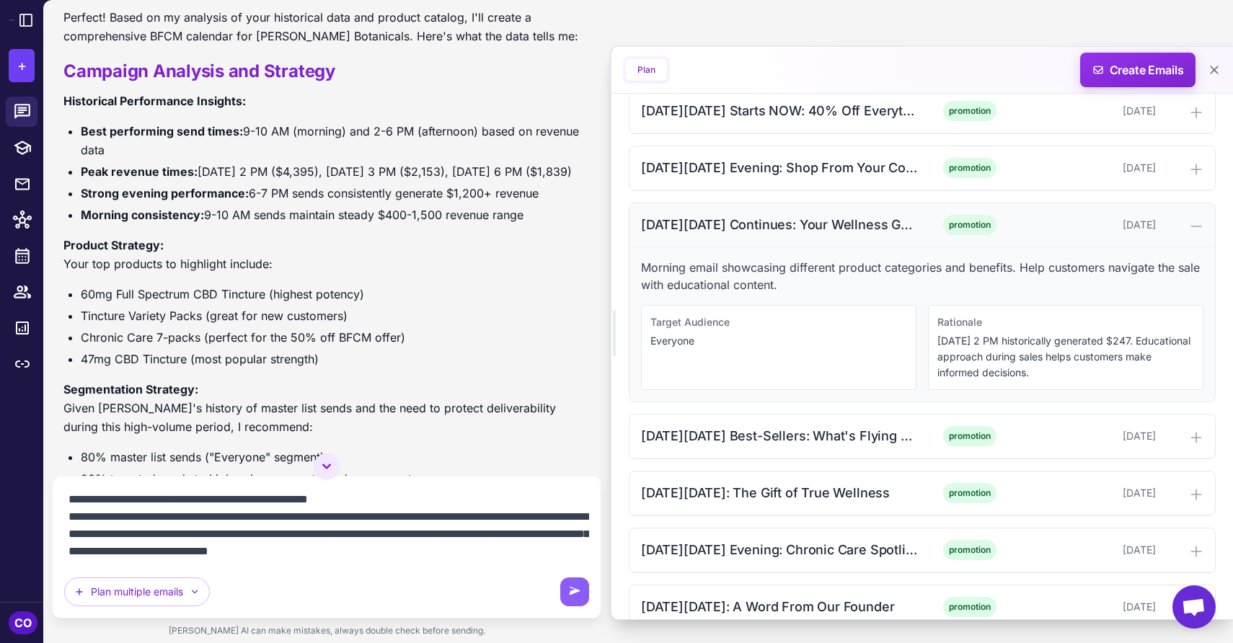
scroll to position [1409, 0]
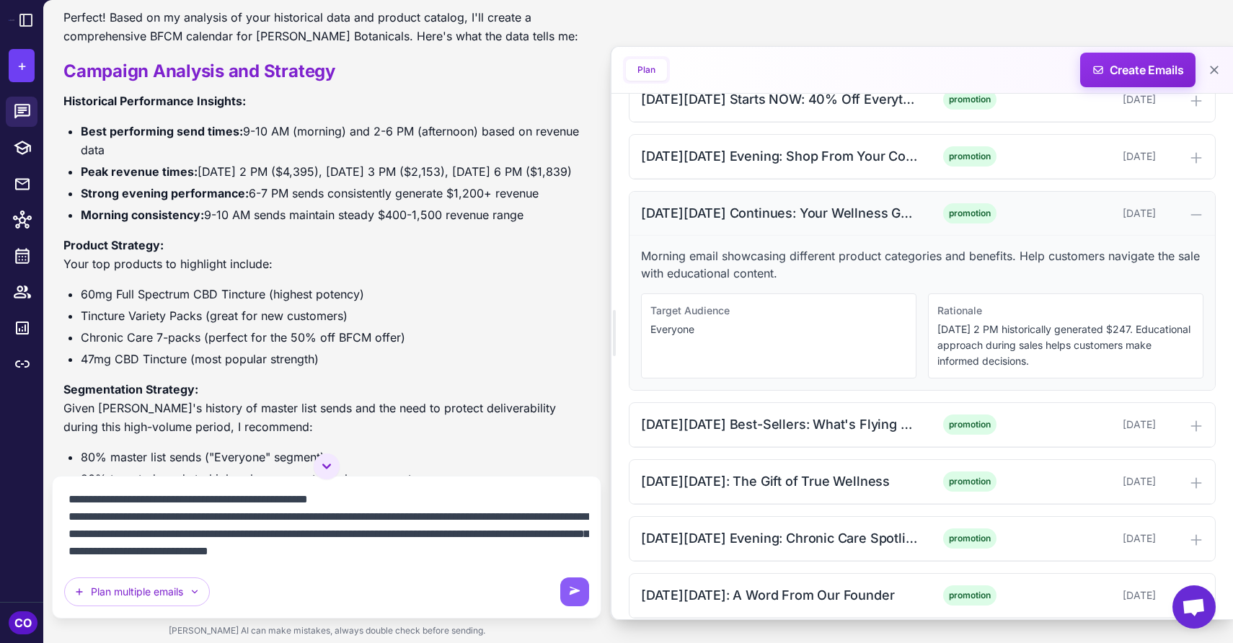
click at [881, 218] on div "[DATE][DATE] Continues: Your Wellness Guide" at bounding box center [780, 212] width 278 height 19
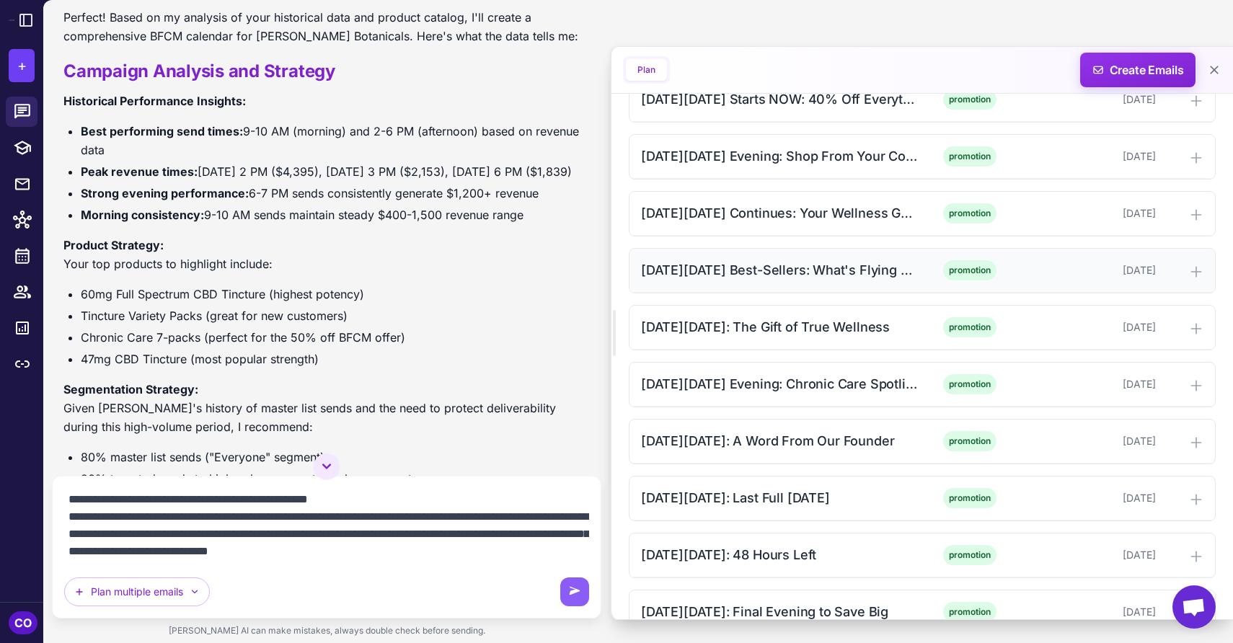
click at [883, 277] on div "[DATE][DATE] Best-Sellers: What's Flying Off Shelves" at bounding box center [780, 269] width 278 height 19
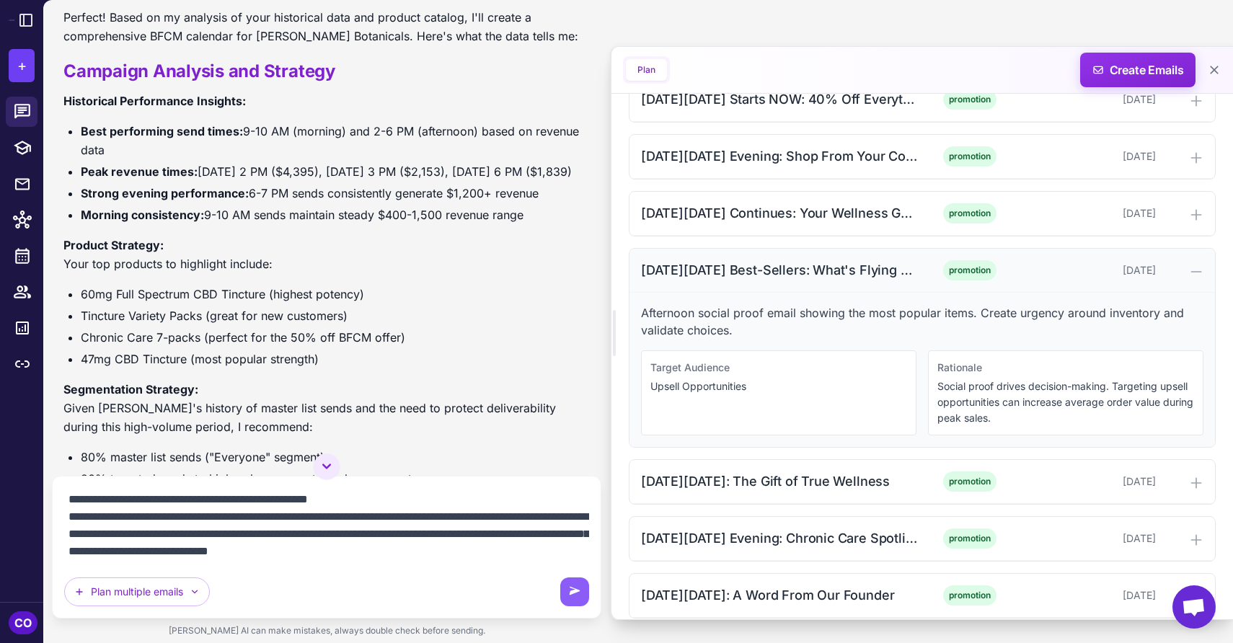
click at [883, 275] on div "[DATE][DATE] Best-Sellers: What's Flying Off Shelves" at bounding box center [780, 269] width 278 height 19
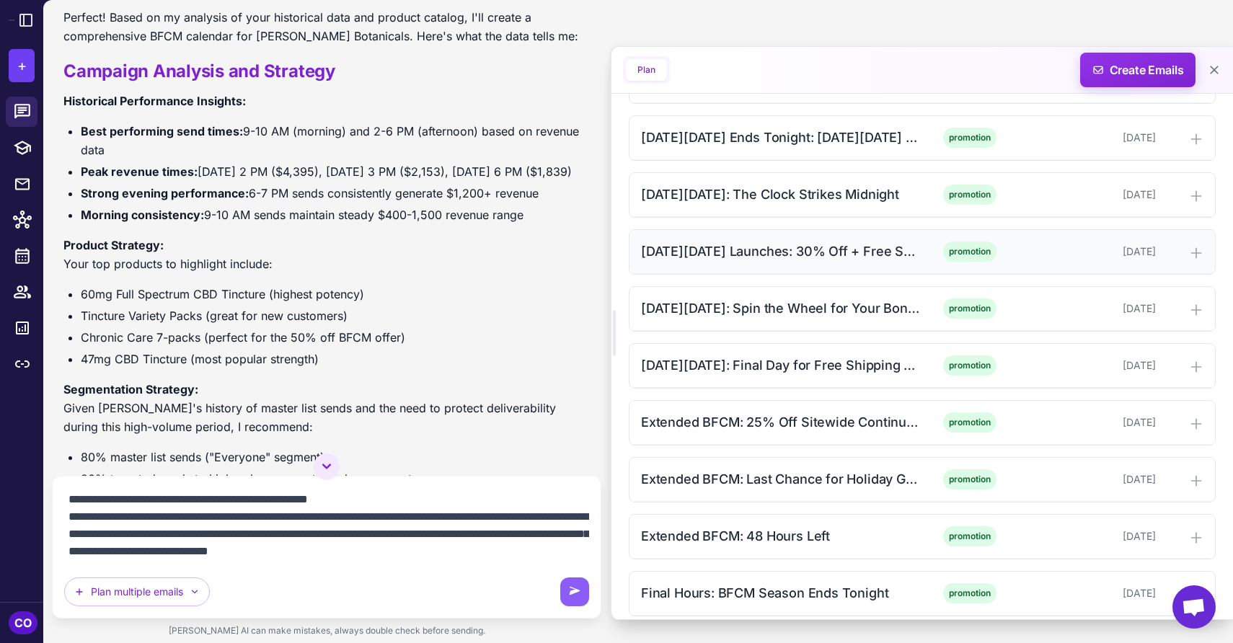
scroll to position [2012, 0]
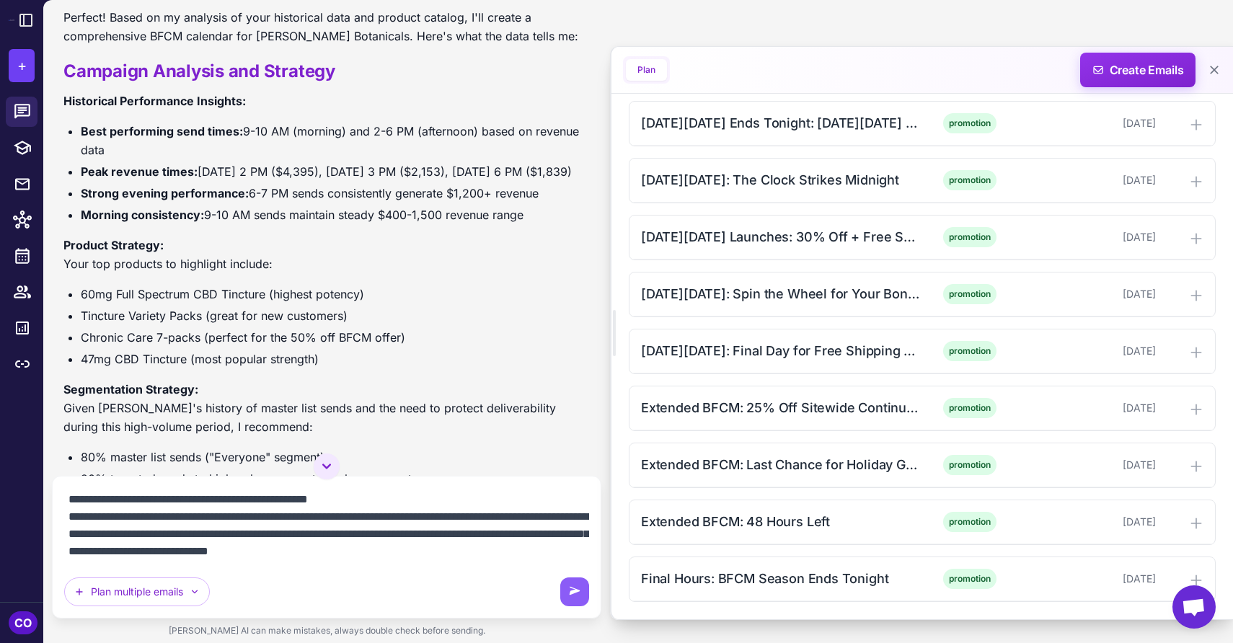
click at [507, 535] on textarea "**********" at bounding box center [326, 525] width 525 height 75
click at [576, 595] on icon at bounding box center [575, 592] width 14 height 14
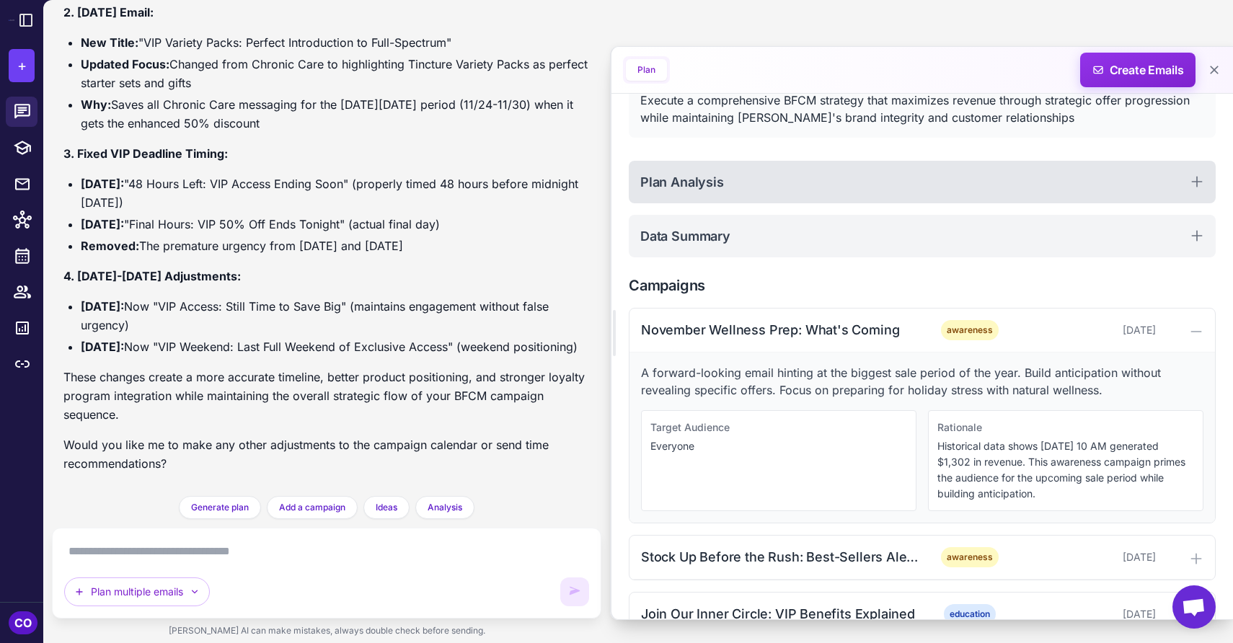
scroll to position [108, 0]
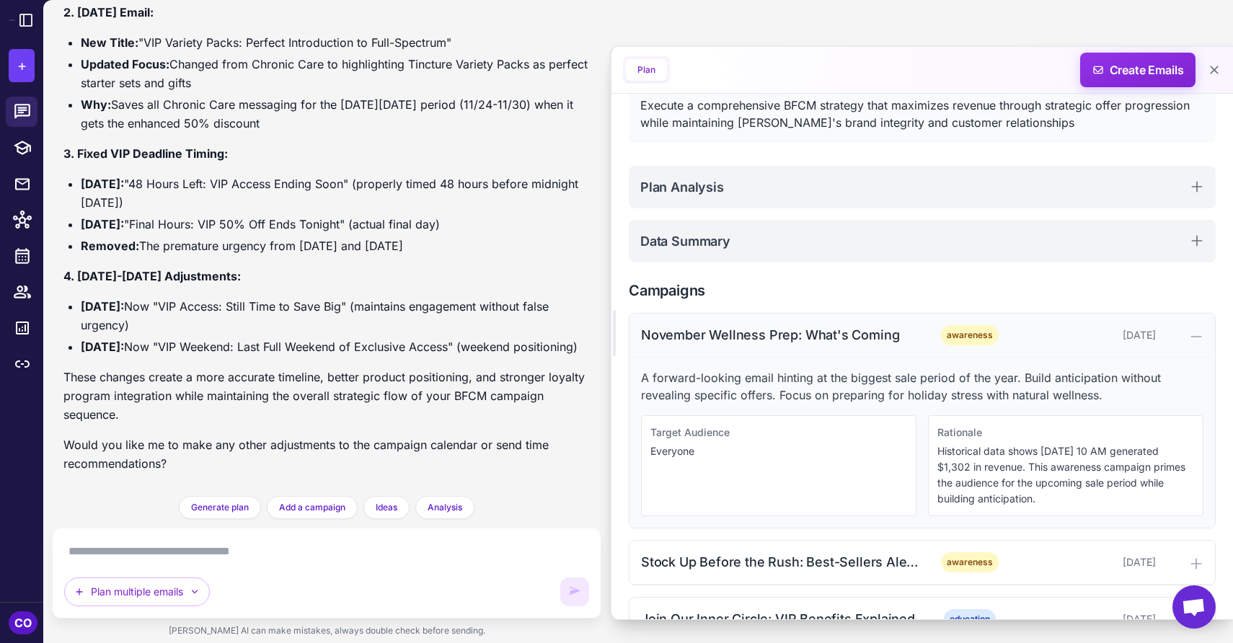
click at [774, 333] on div "November Wellness Prep: What's Coming" at bounding box center [780, 334] width 278 height 19
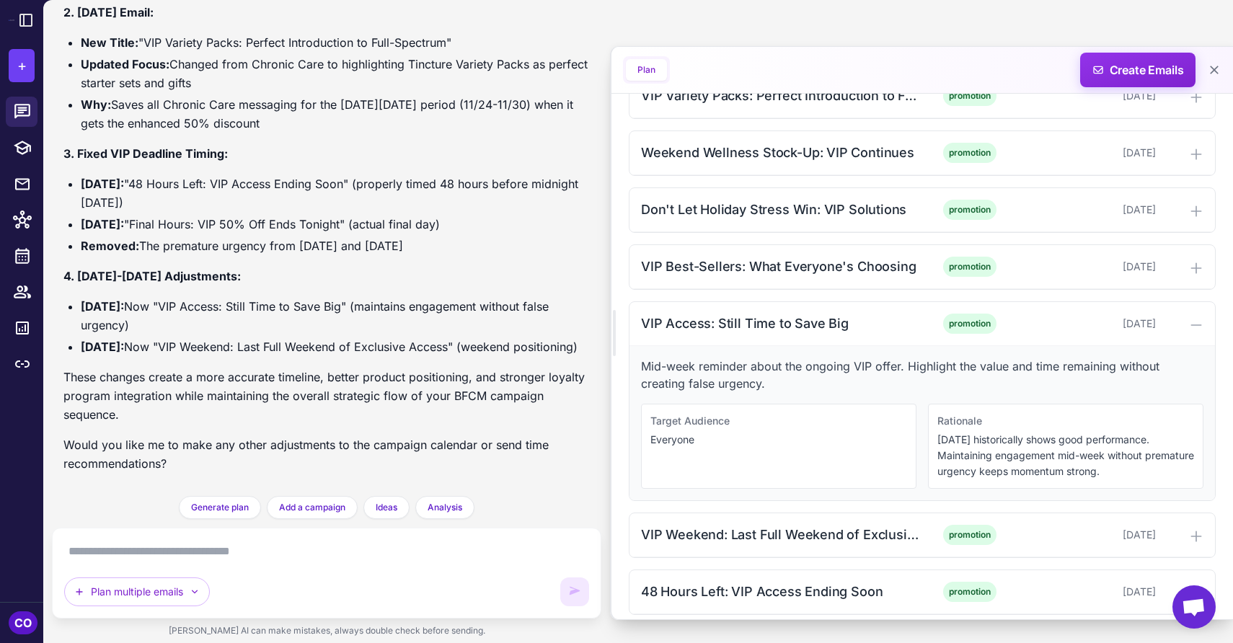
scroll to position [614, 0]
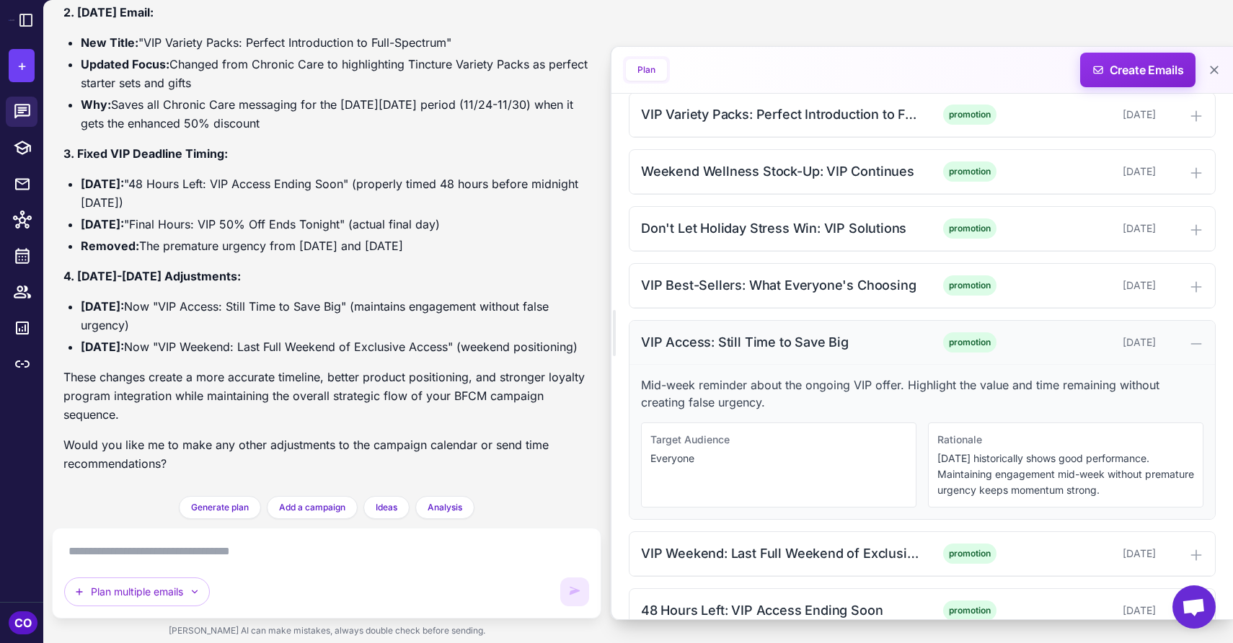
click at [873, 340] on div "VIP Access: Still Time to Save Big" at bounding box center [780, 341] width 278 height 19
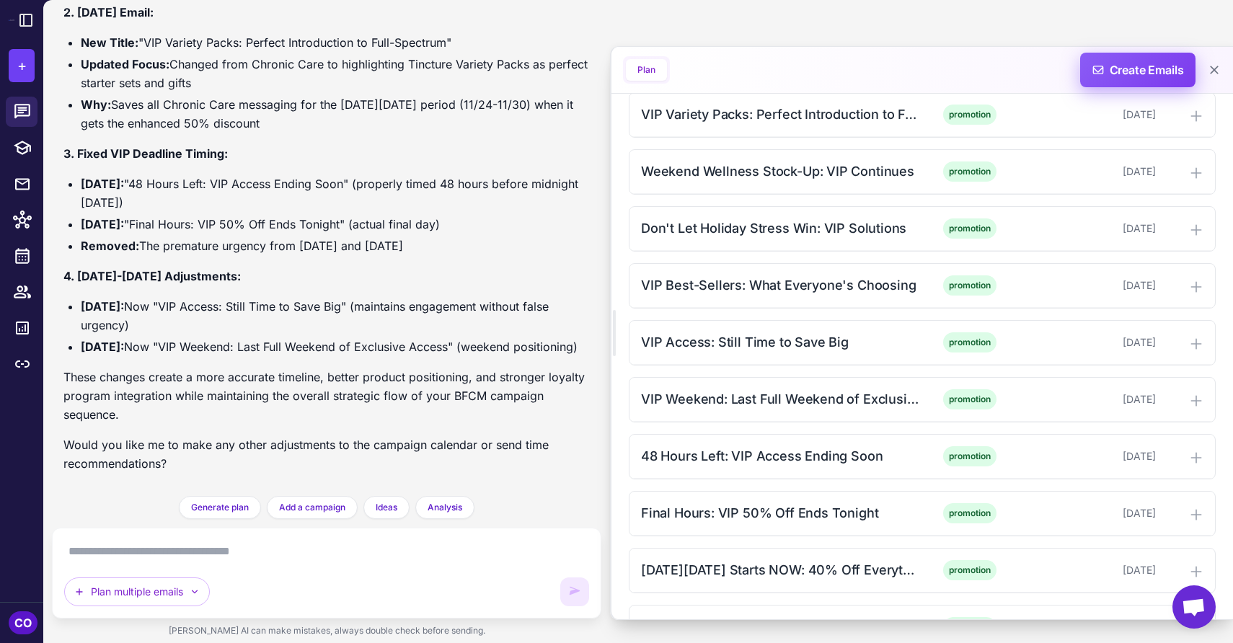
click at [1158, 71] on span "Create Emails" at bounding box center [1138, 70] width 126 height 35
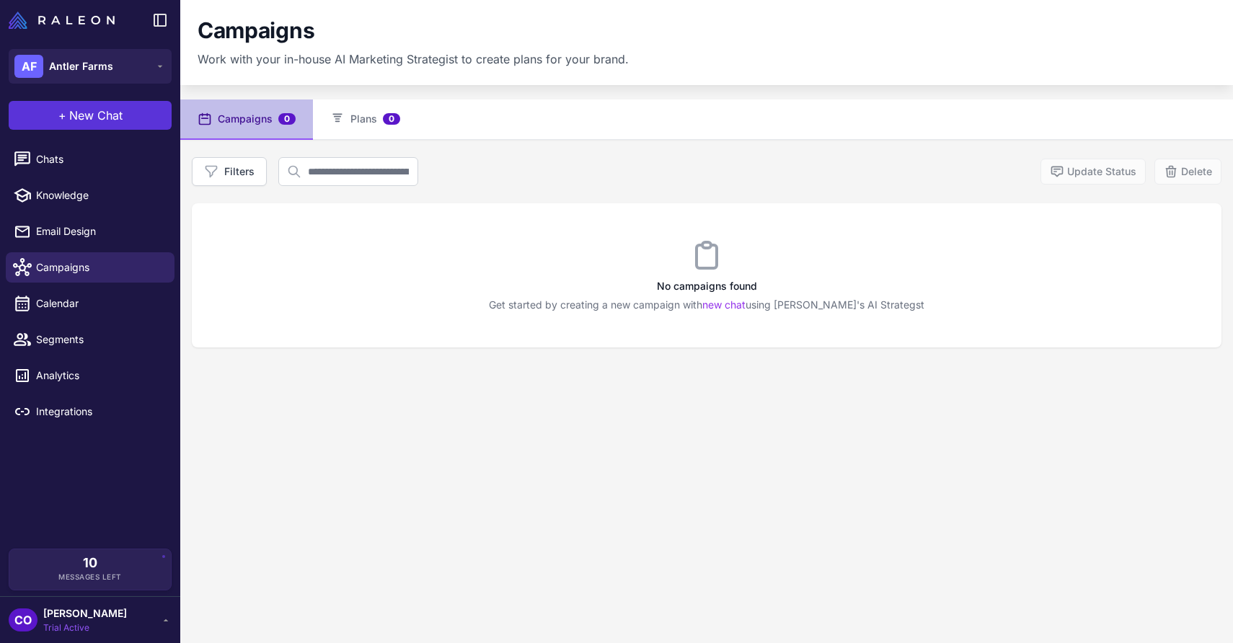
click at [115, 116] on span "New Chat" at bounding box center [95, 115] width 53 height 17
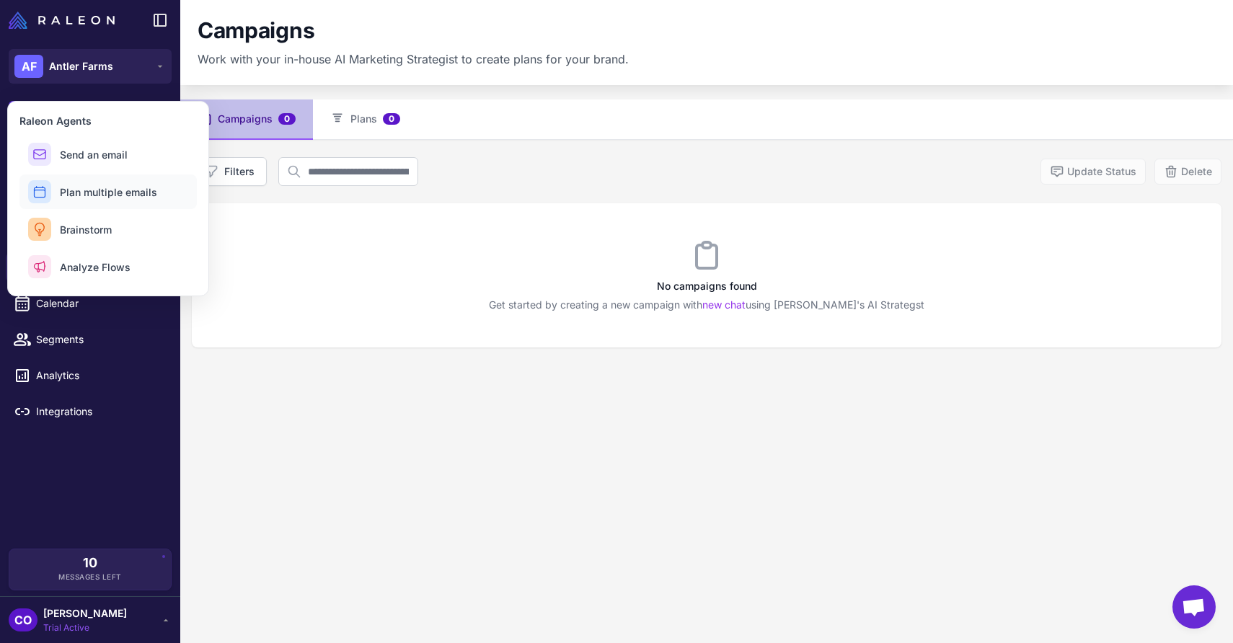
click at [114, 195] on span "Plan multiple emails" at bounding box center [108, 192] width 97 height 15
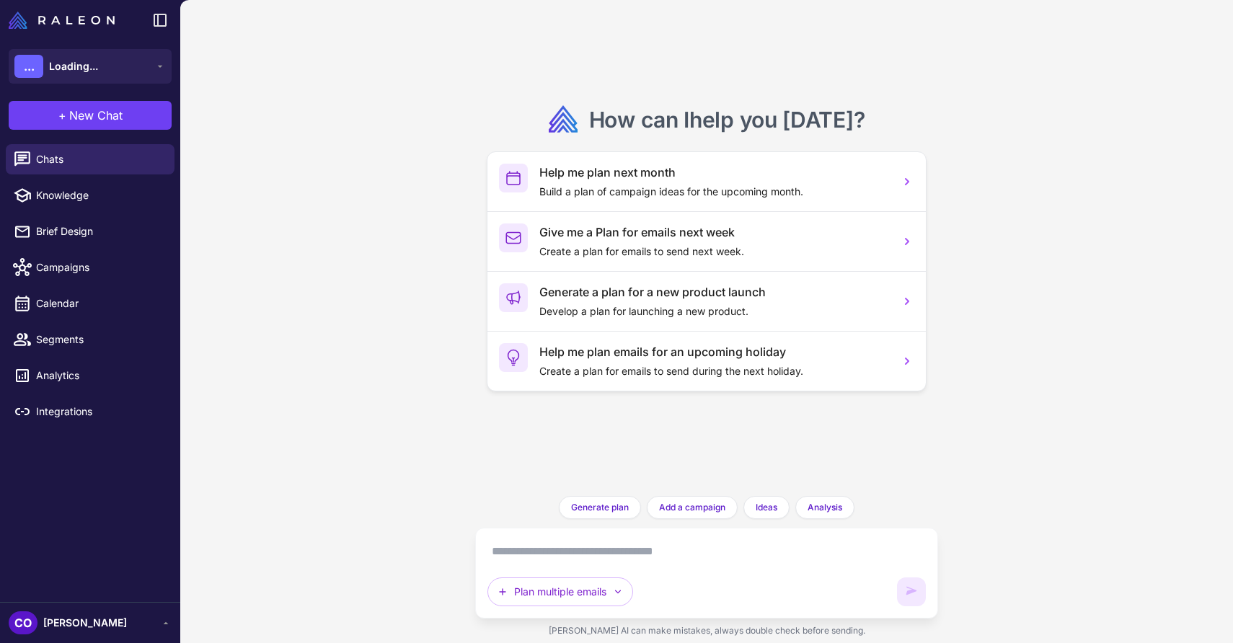
click at [517, 547] on textarea at bounding box center [707, 551] width 438 height 23
paste textarea "**********"
type textarea "**********"
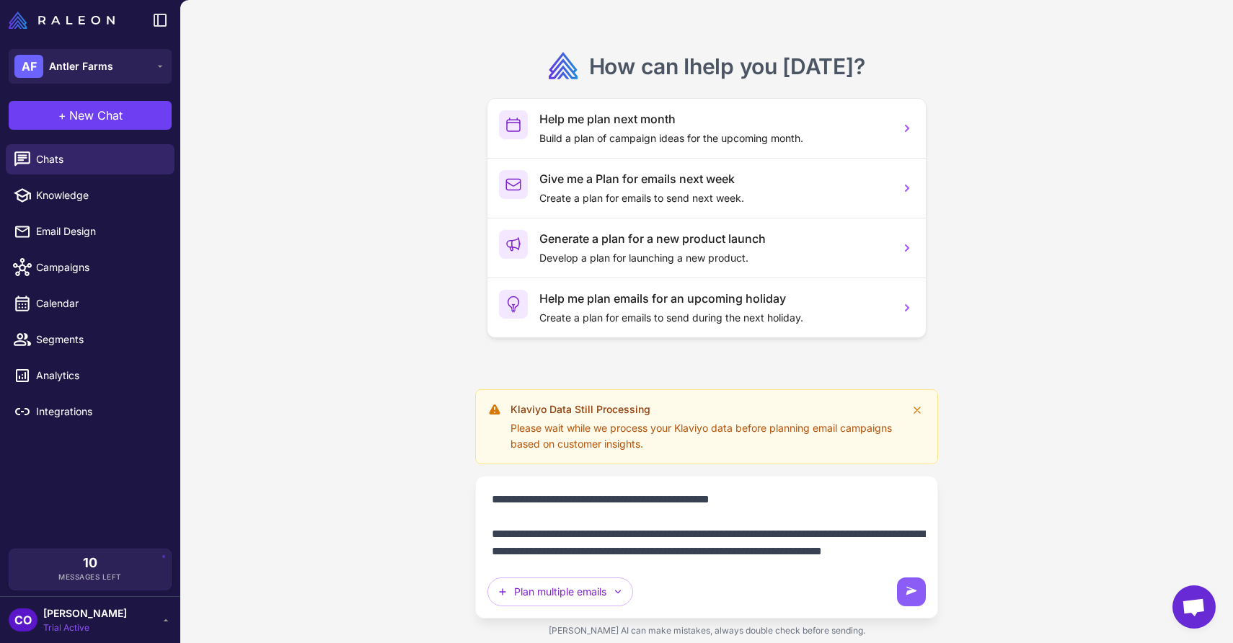
click at [798, 524] on textarea at bounding box center [707, 525] width 438 height 75
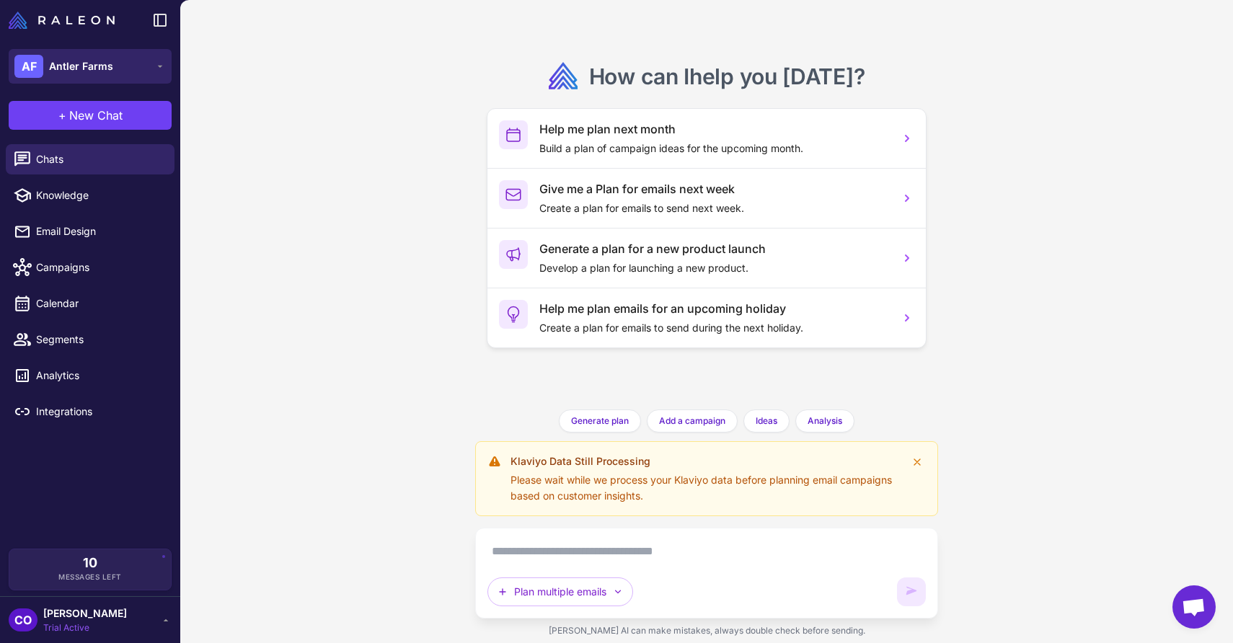
click at [97, 66] on span "Antler Farms" at bounding box center [81, 66] width 64 height 16
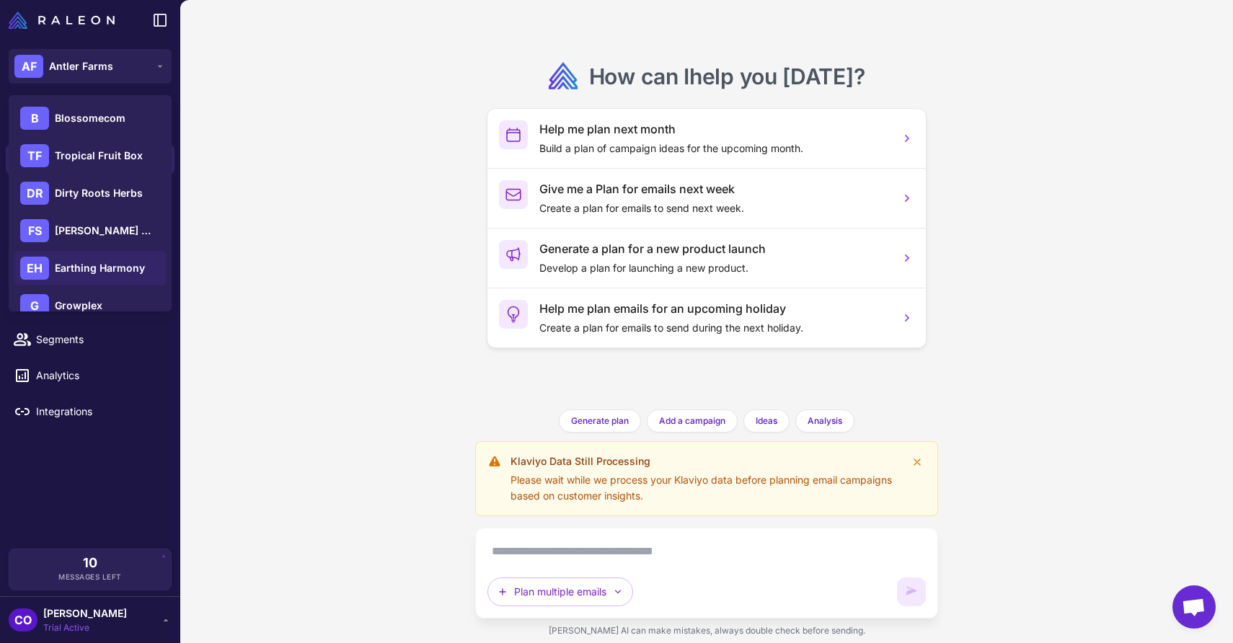
click at [94, 262] on span "Earthing Harmony" at bounding box center [100, 268] width 90 height 16
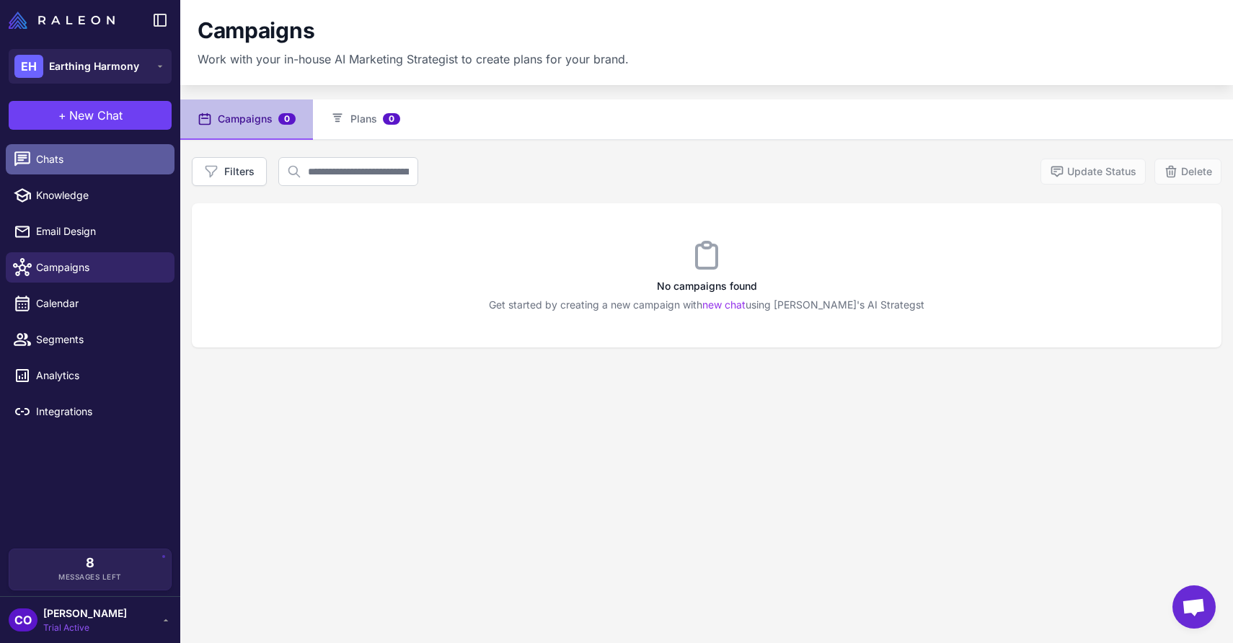
click at [50, 166] on span "Chats" at bounding box center [99, 159] width 127 height 16
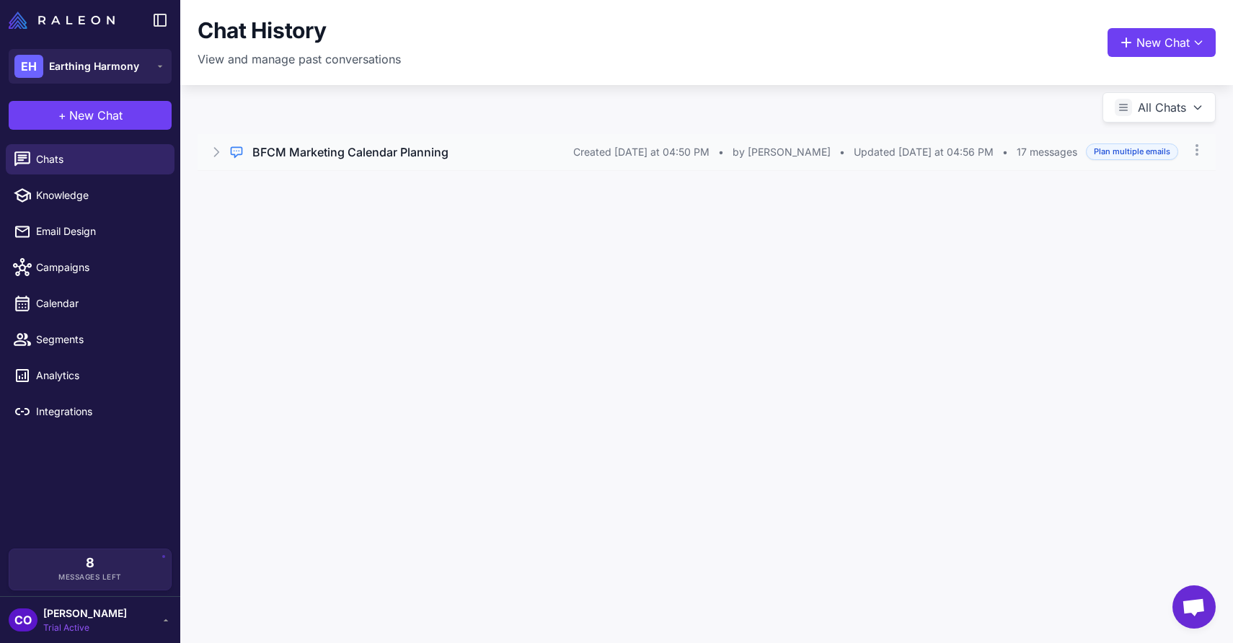
click at [406, 153] on h3 "BFCM Marketing Calendar Planning" at bounding box center [350, 152] width 196 height 17
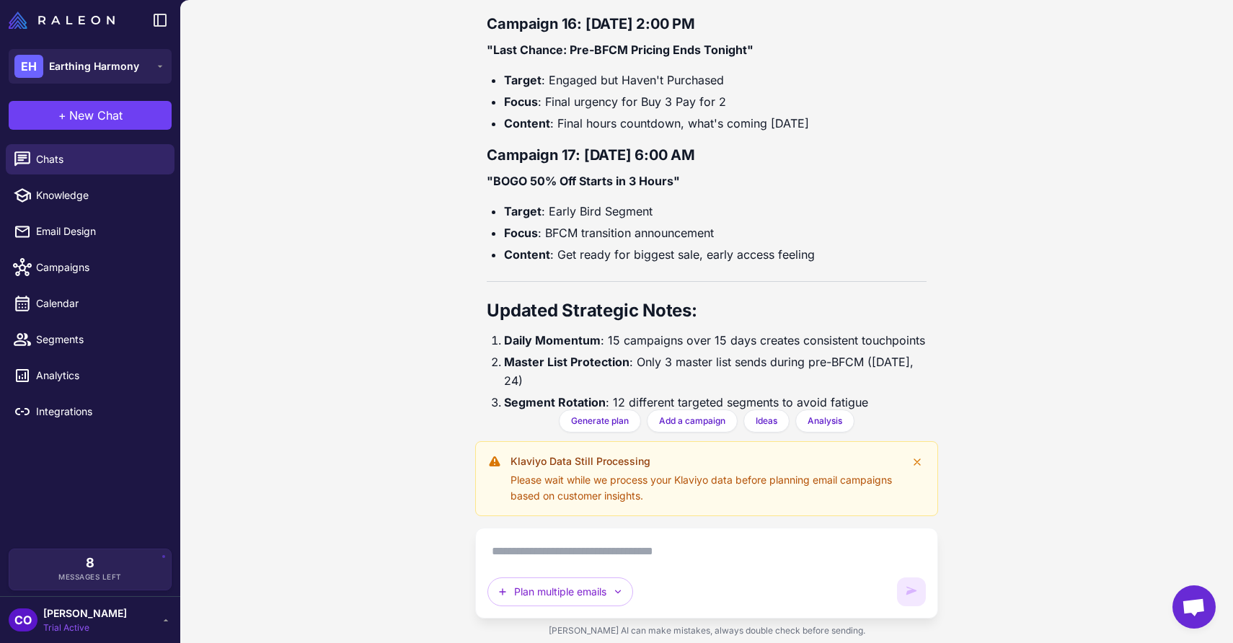
scroll to position [6479, 0]
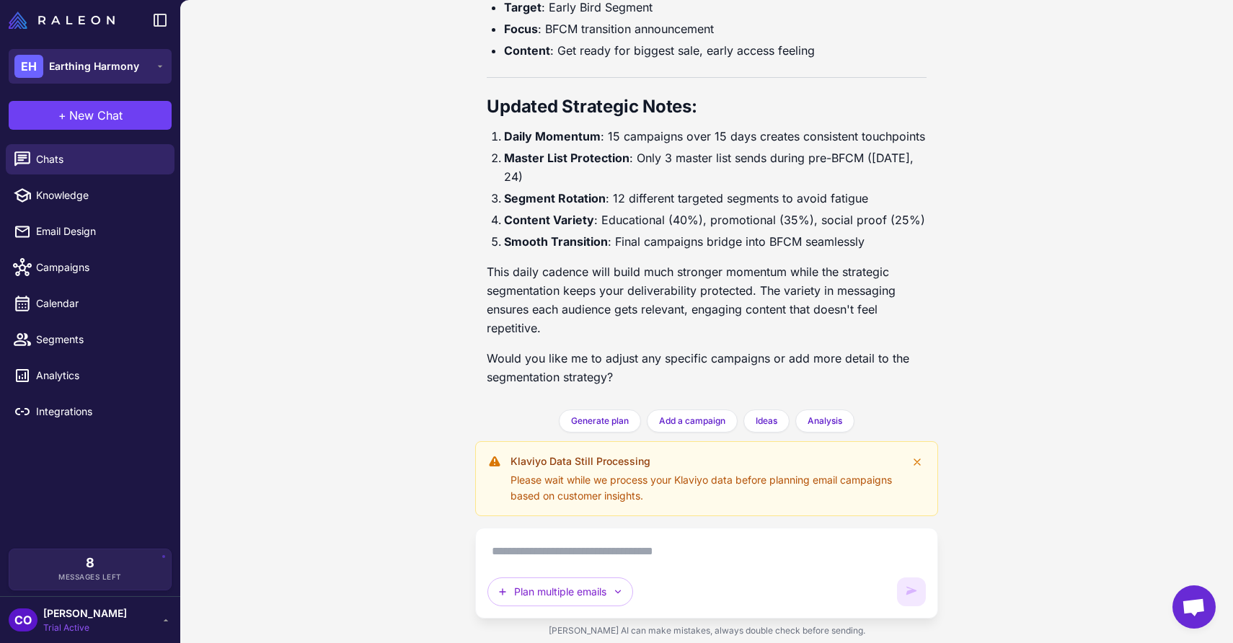
click at [100, 63] on span "Earthing Harmony" at bounding box center [94, 66] width 90 height 16
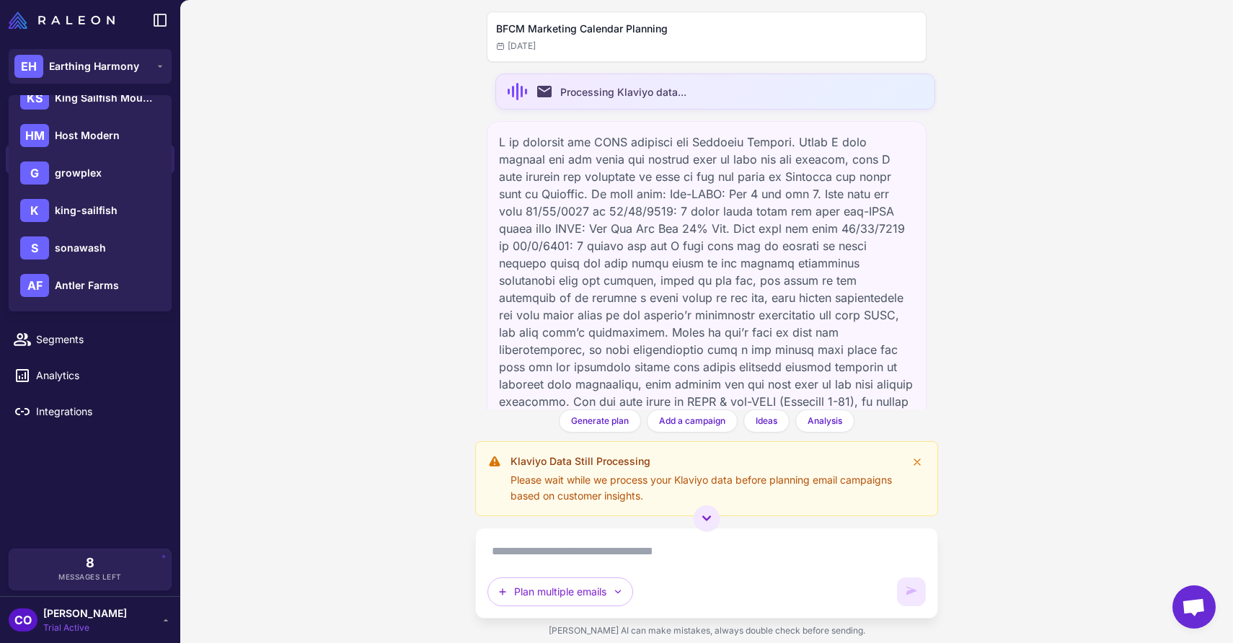
scroll to position [0, 0]
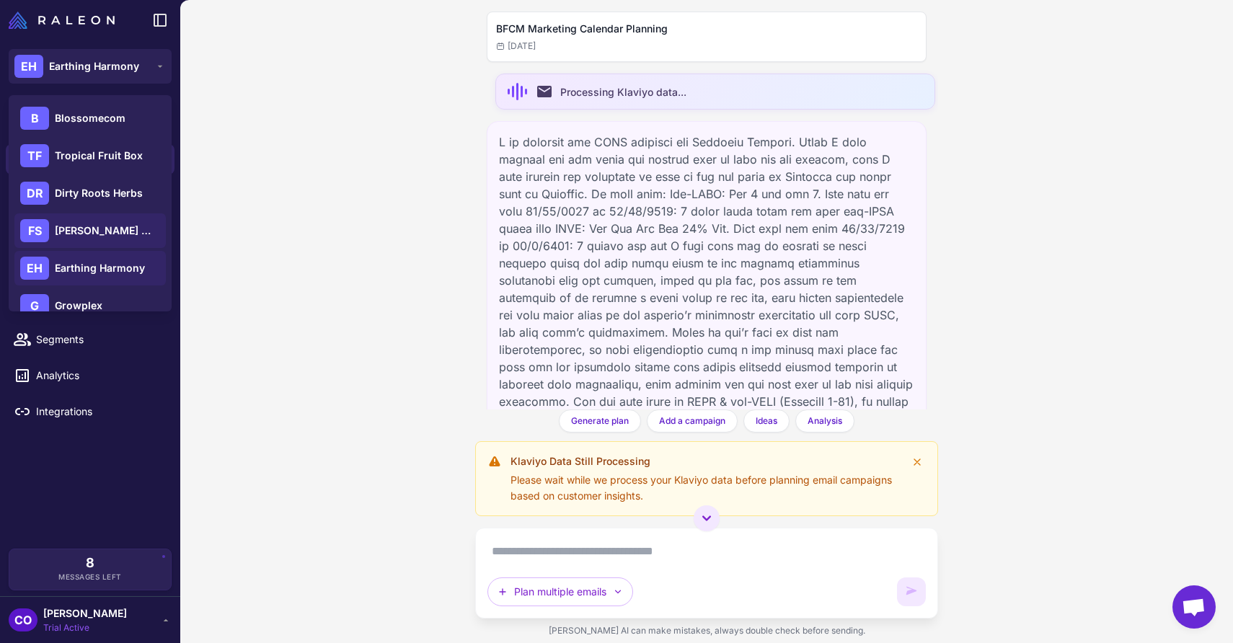
click at [97, 229] on span "[PERSON_NAME] Botanicals" at bounding box center [105, 231] width 101 height 16
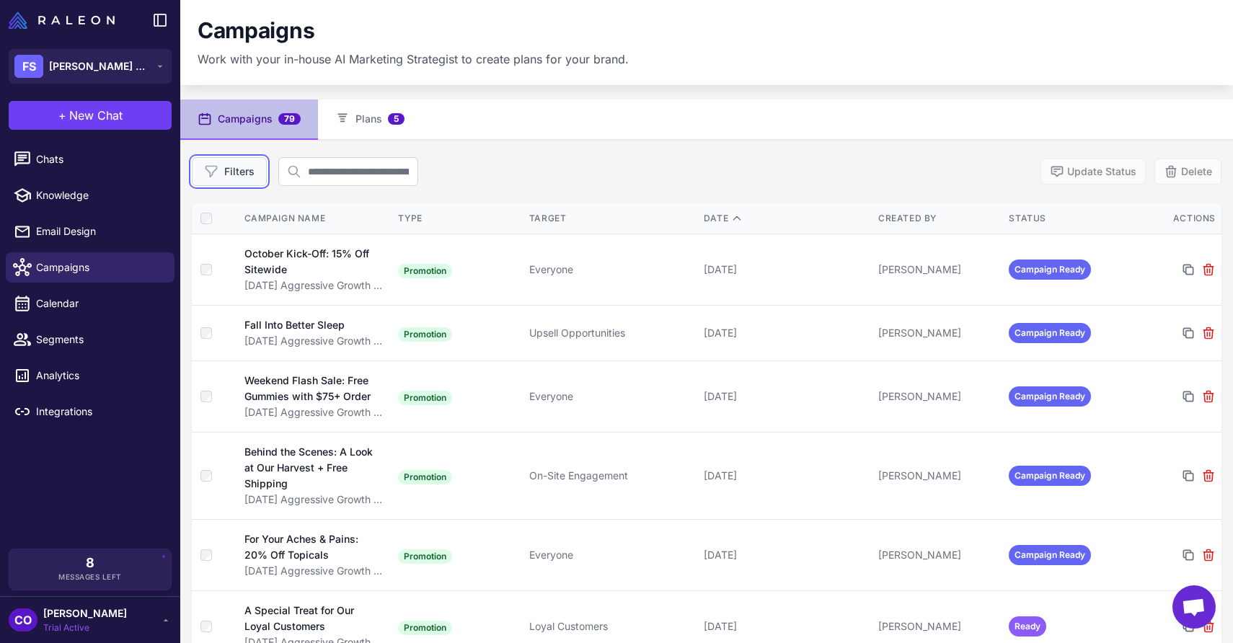
click at [237, 180] on button "Filters" at bounding box center [229, 171] width 75 height 29
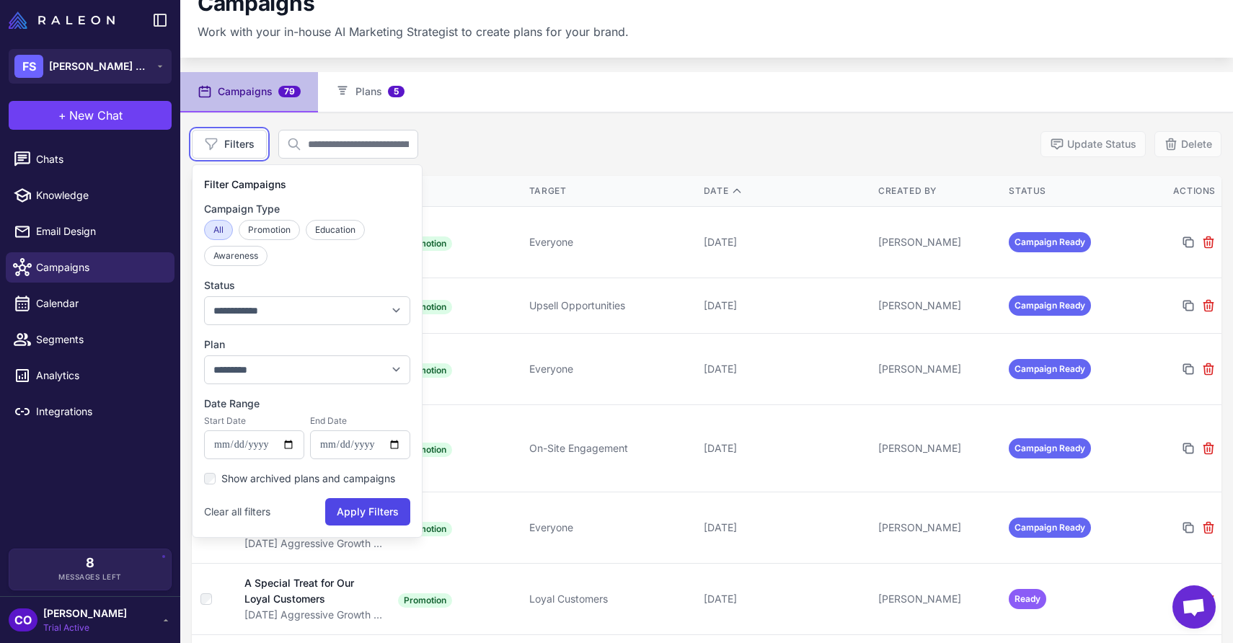
scroll to position [24, 0]
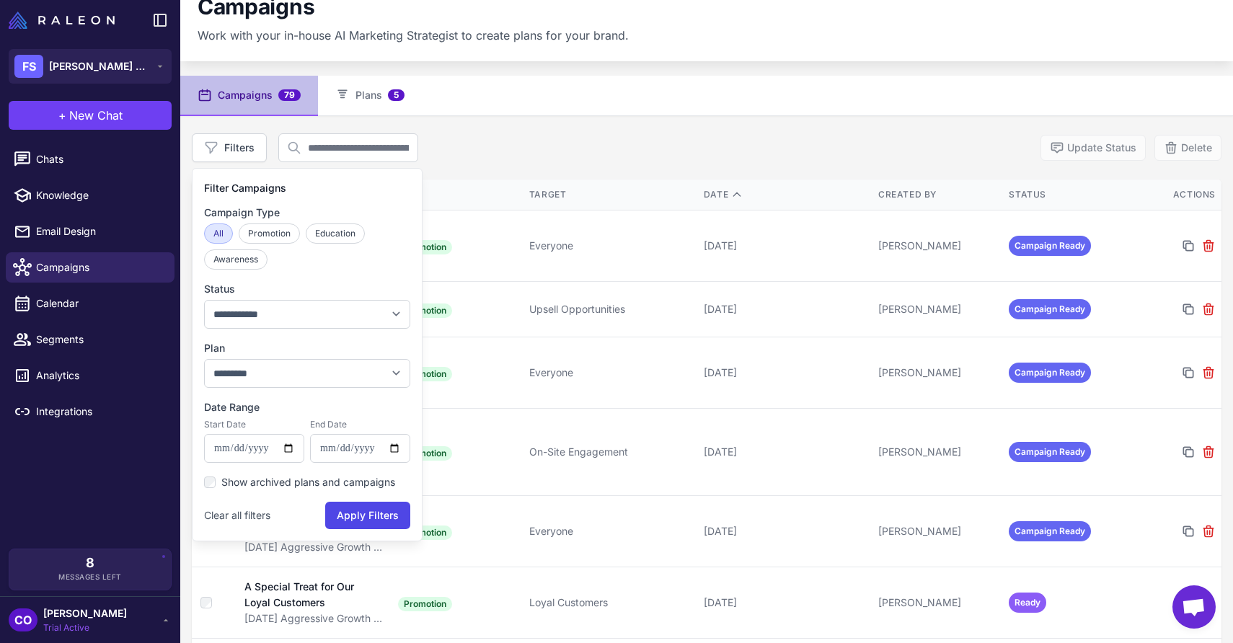
click at [523, 151] on div "**********" at bounding box center [707, 147] width 1030 height 29
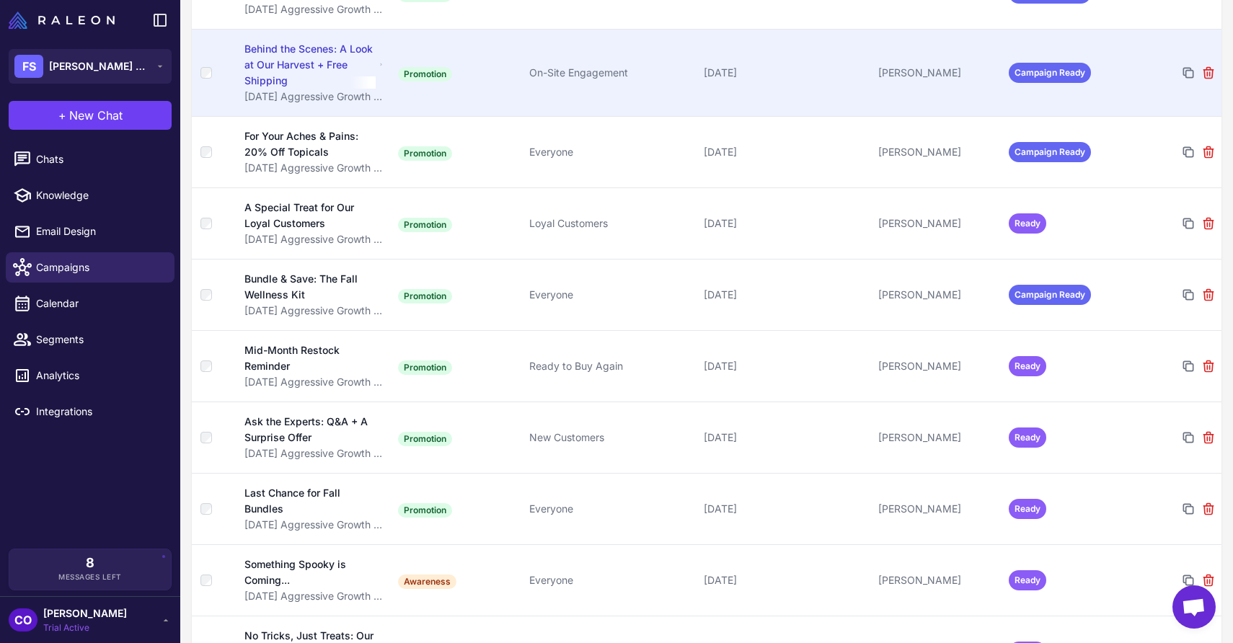
scroll to position [0, 0]
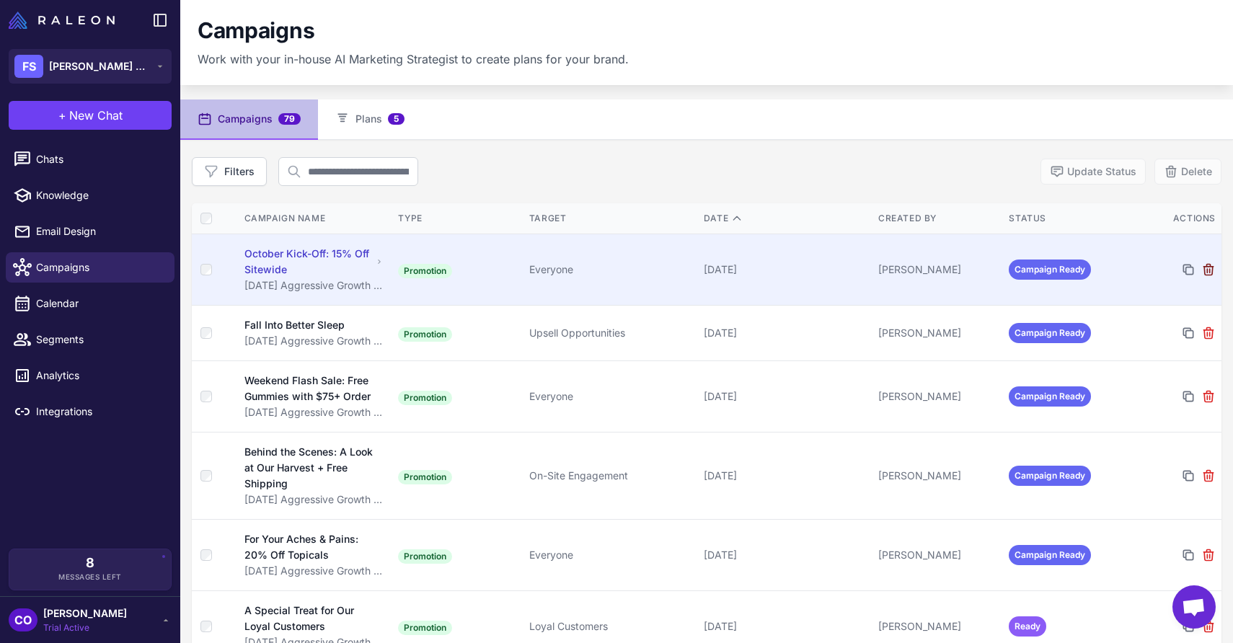
click at [1211, 267] on icon at bounding box center [1209, 270] width 14 height 14
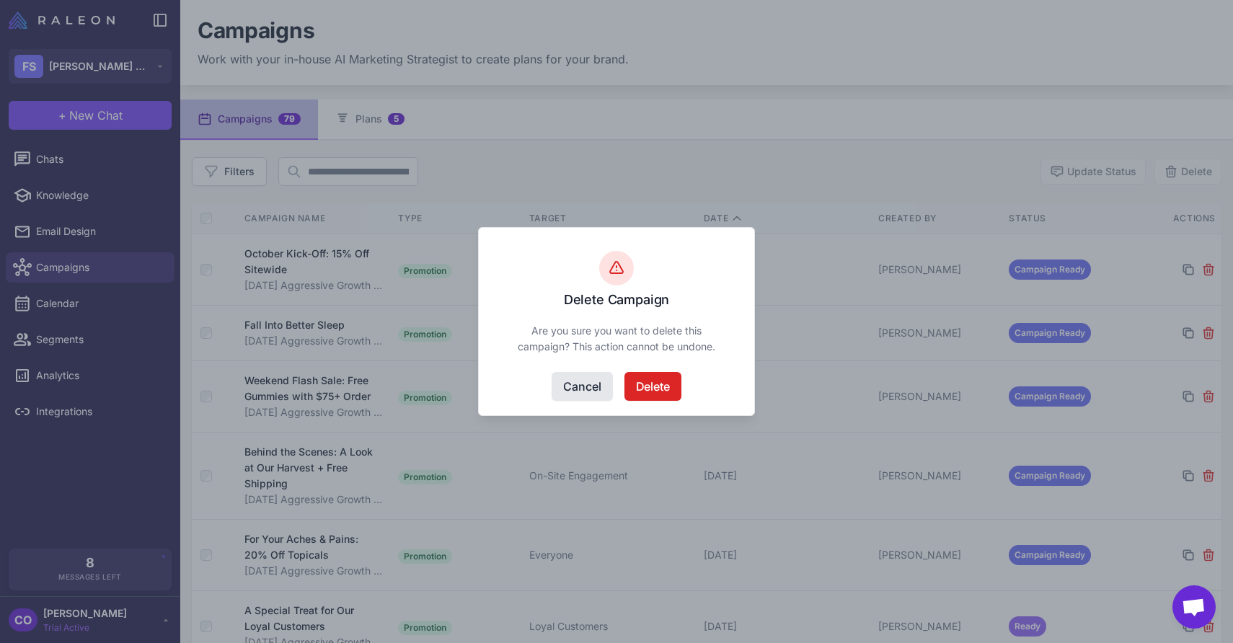
click at [1202, 263] on button at bounding box center [1209, 270] width 14 height 14
click at [653, 391] on button "Delete" at bounding box center [653, 386] width 57 height 29
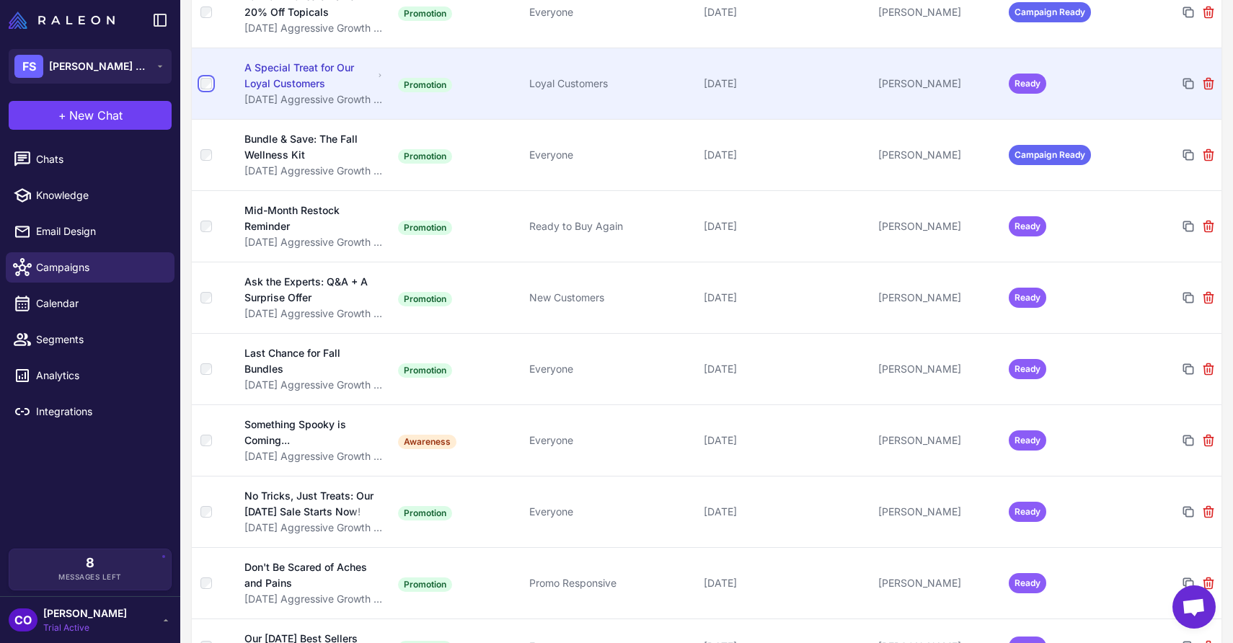
scroll to position [498, 0]
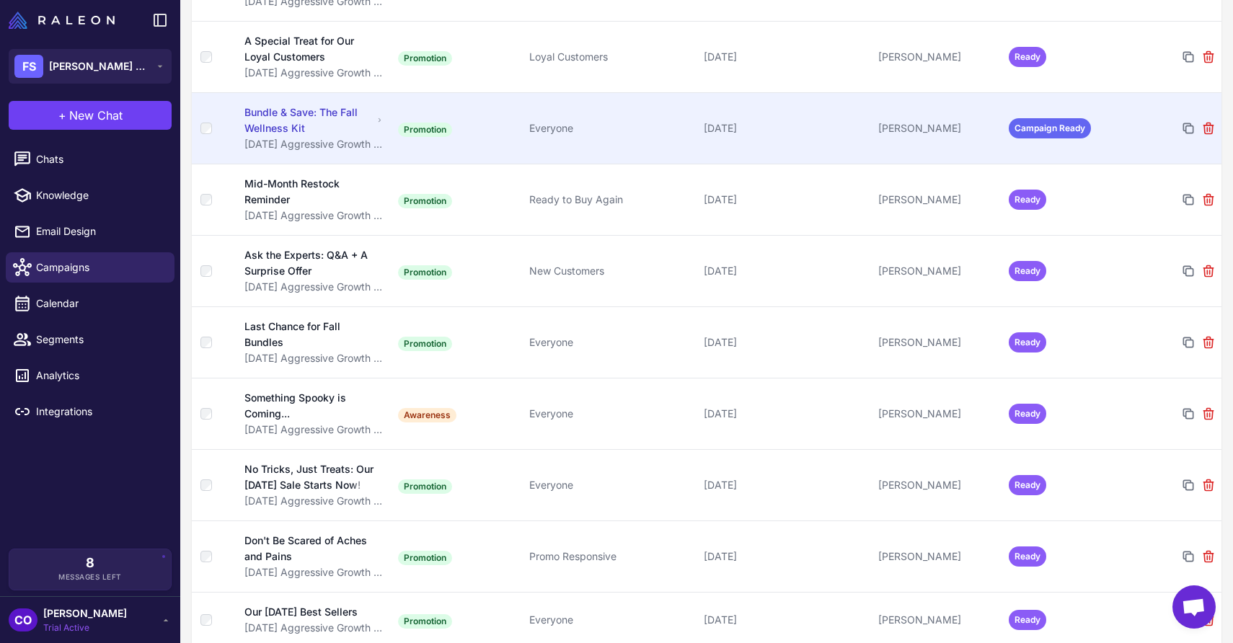
click at [211, 133] on div at bounding box center [213, 129] width 27 height 12
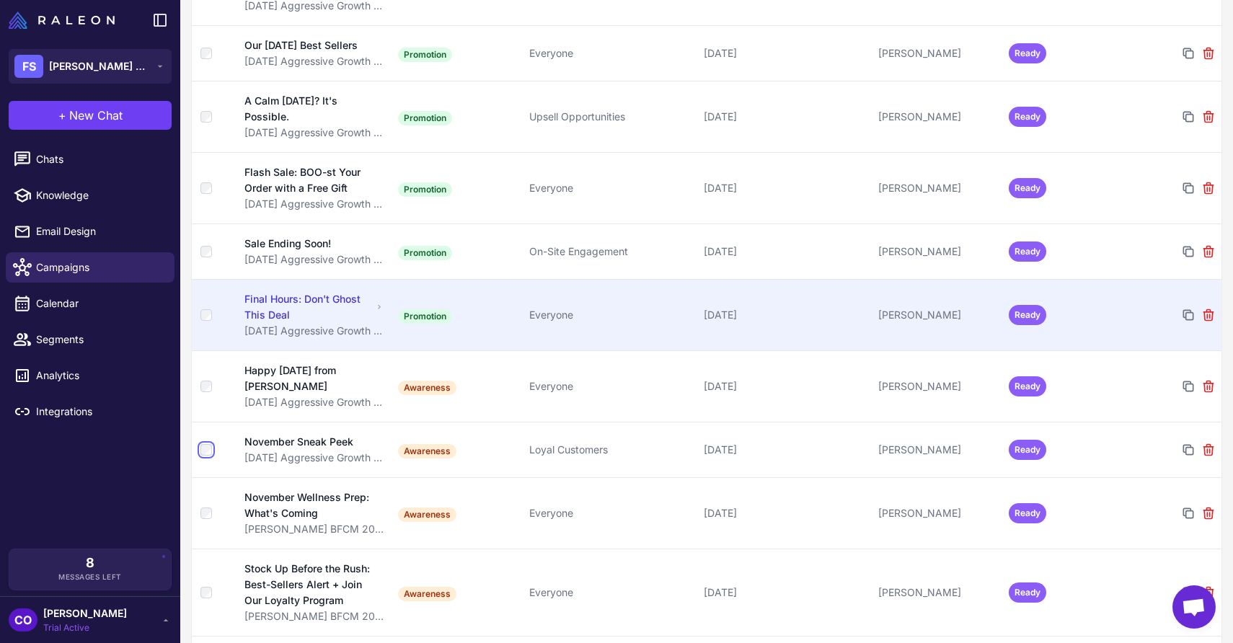
scroll to position [0, 0]
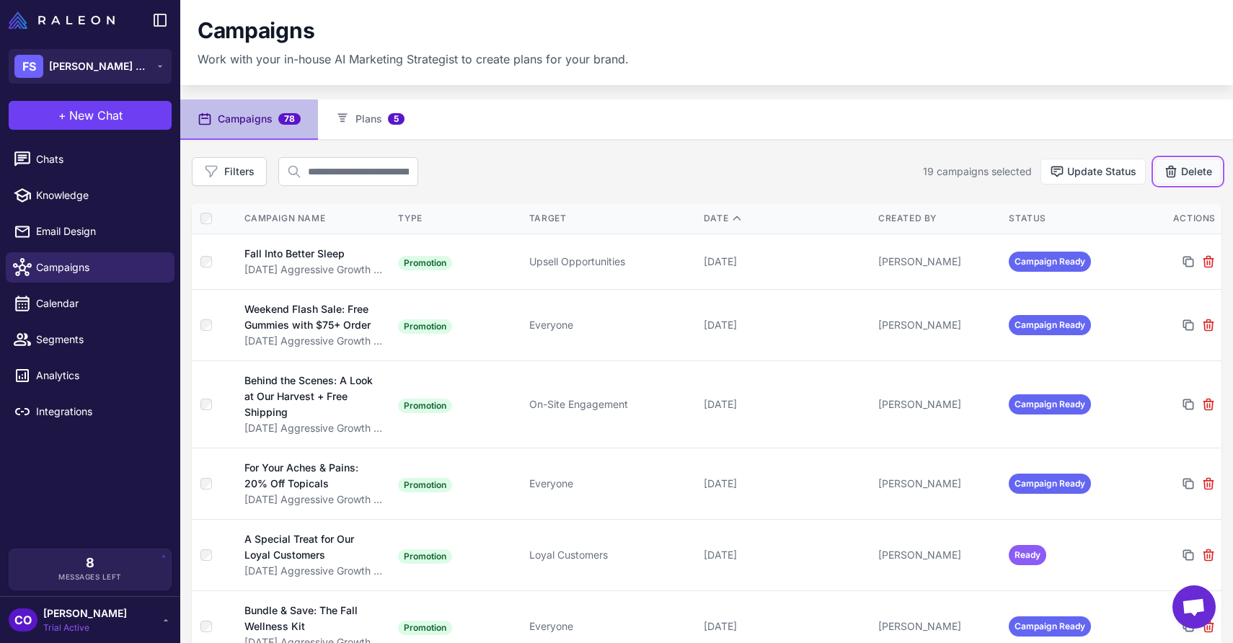
click at [1197, 167] on button "Delete" at bounding box center [1188, 172] width 67 height 26
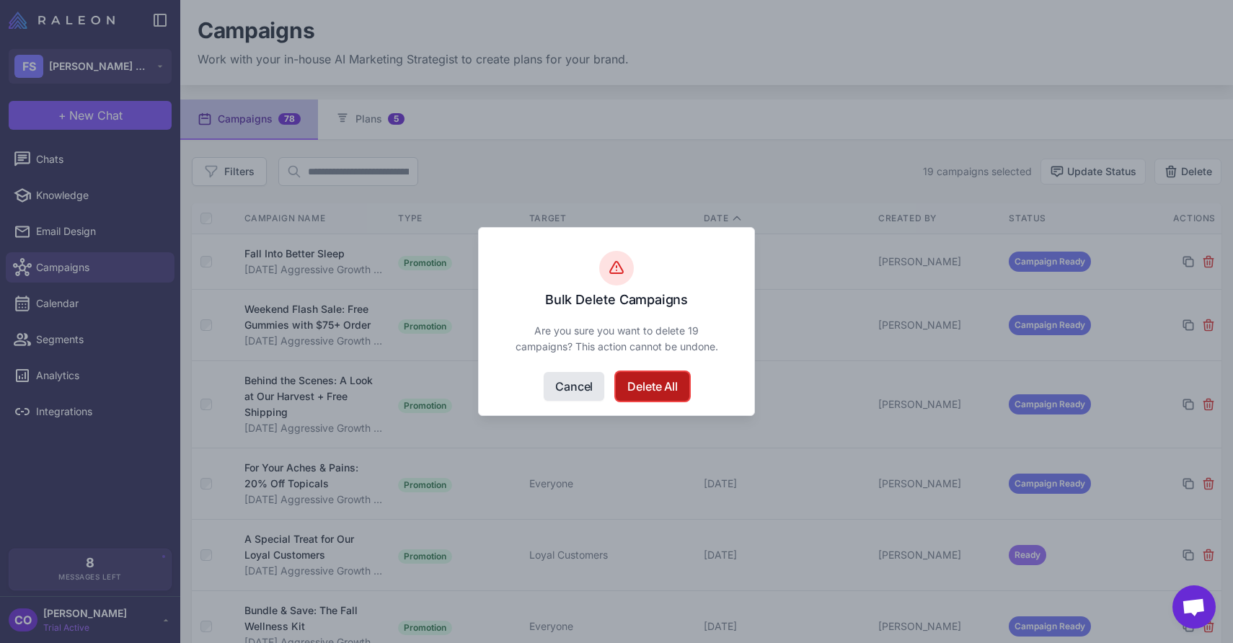
click at [643, 387] on button "Delete All" at bounding box center [652, 386] width 73 height 29
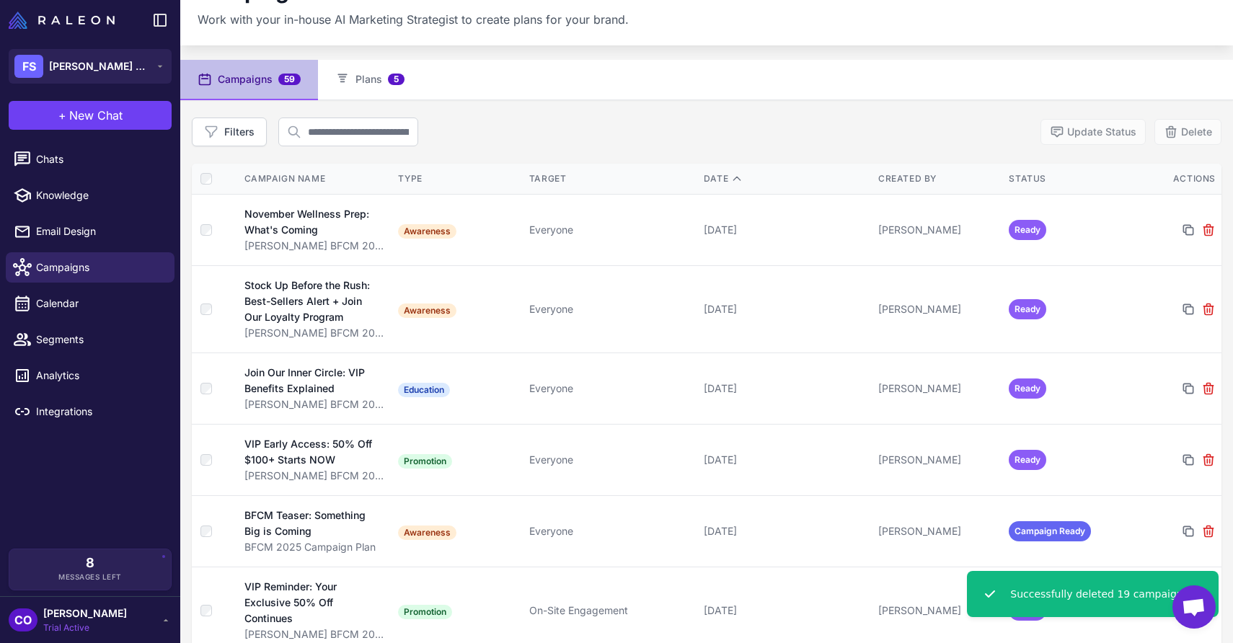
scroll to position [53, 0]
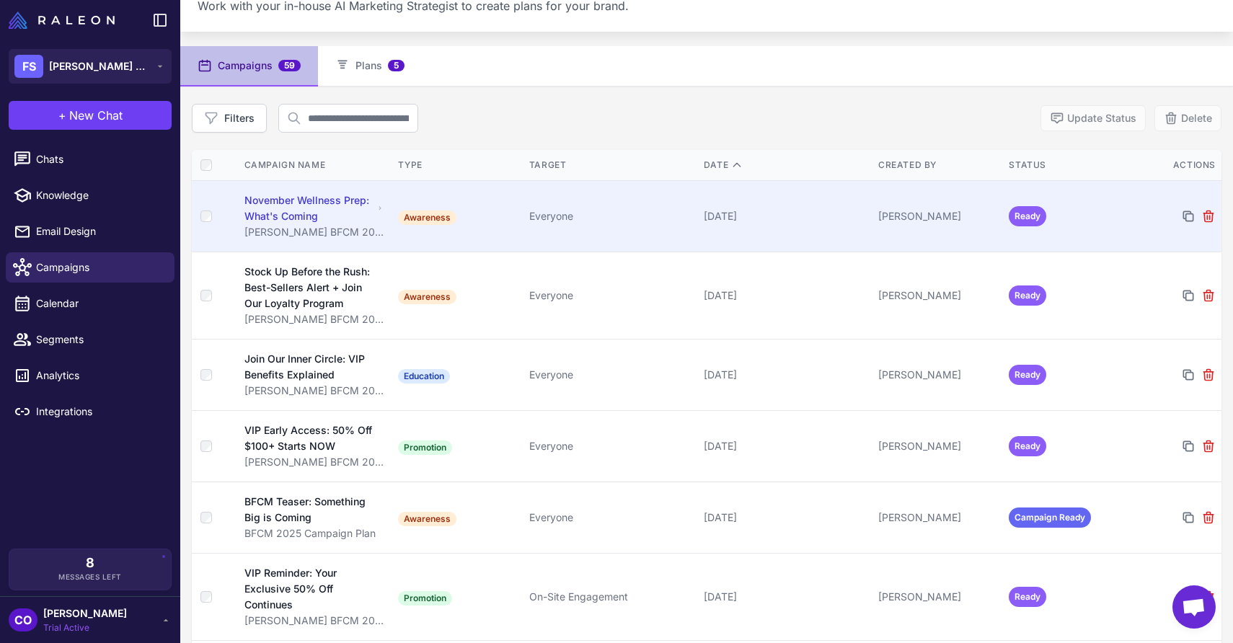
click at [604, 224] on td "Everyone" at bounding box center [611, 215] width 175 height 71
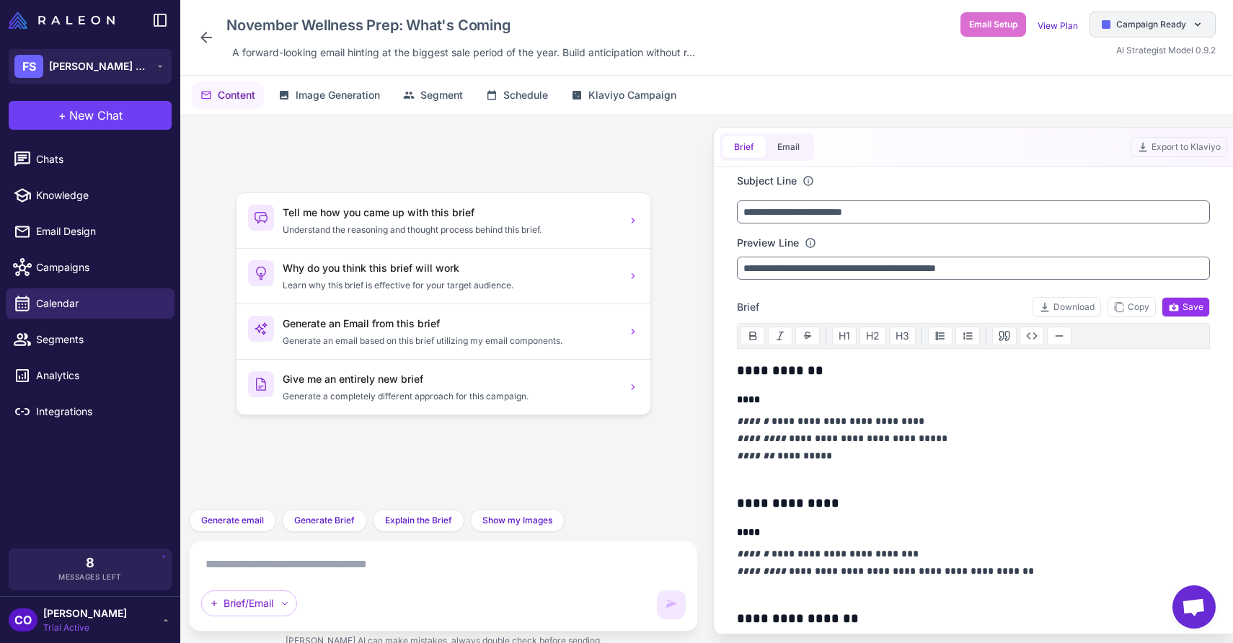
click at [1152, 25] on span "Campaign Ready" at bounding box center [1151, 24] width 70 height 13
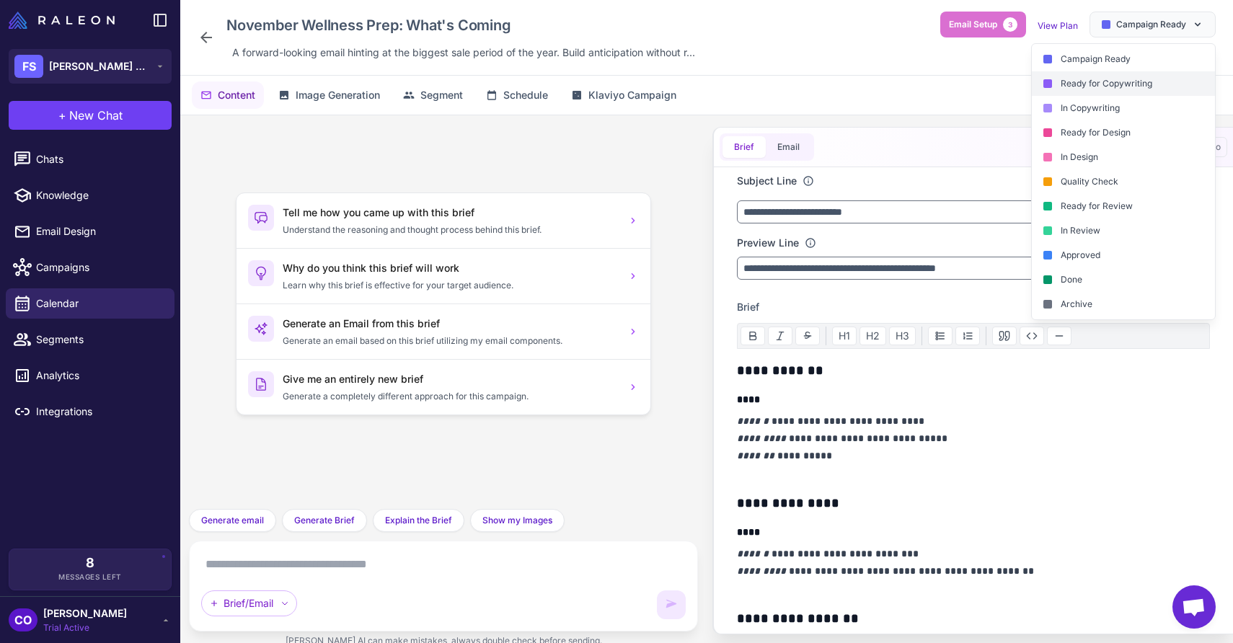
click at [1113, 77] on div "Ready for Copywriting" at bounding box center [1123, 83] width 183 height 25
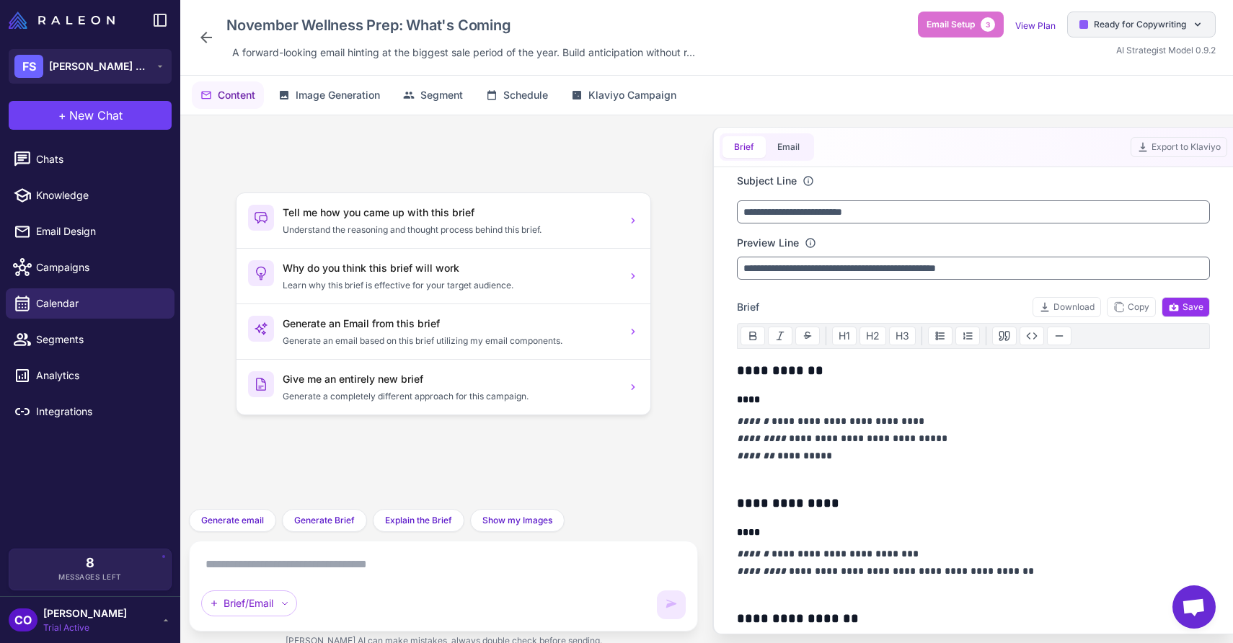
click at [1143, 19] on span "Ready for Copywriting" at bounding box center [1140, 24] width 92 height 13
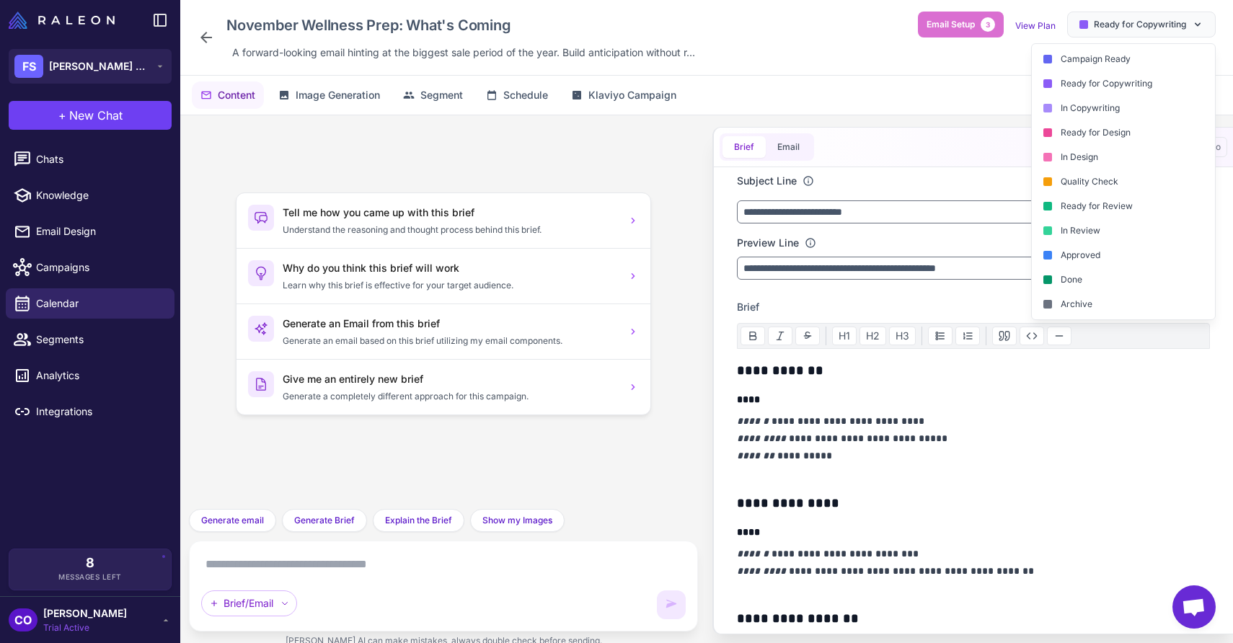
click at [893, 154] on div "Brief Email Export to Klaviyo" at bounding box center [973, 148] width 519 height 40
click at [926, 138] on div "Brief Email Export to Klaviyo" at bounding box center [973, 148] width 519 height 40
click at [1106, 20] on span "Ready for Copywriting" at bounding box center [1140, 24] width 92 height 13
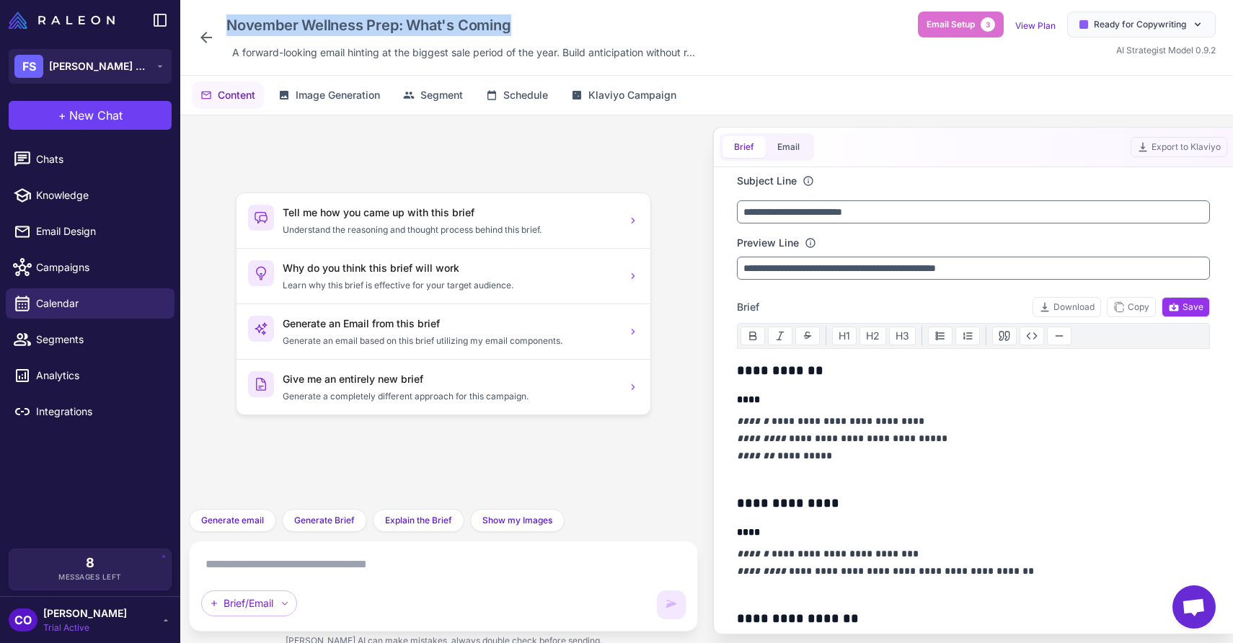
drag, startPoint x: 513, startPoint y: 24, endPoint x: 216, endPoint y: 30, distance: 296.5
click at [216, 30] on div "November Wellness Prep: What's Coming A forward-looking email hinting at the bi…" at bounding box center [449, 38] width 503 height 52
copy div "November Wellness Prep: What's Coming"
click at [1045, 25] on link "View Plan" at bounding box center [1035, 25] width 40 height 11
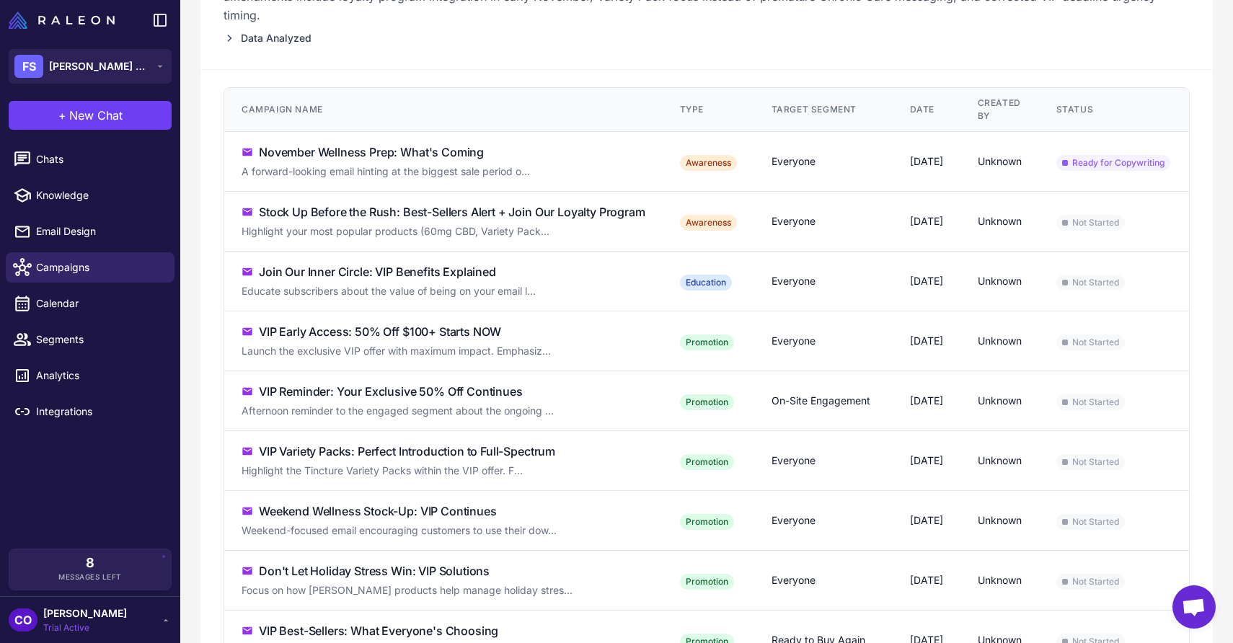
scroll to position [312, 0]
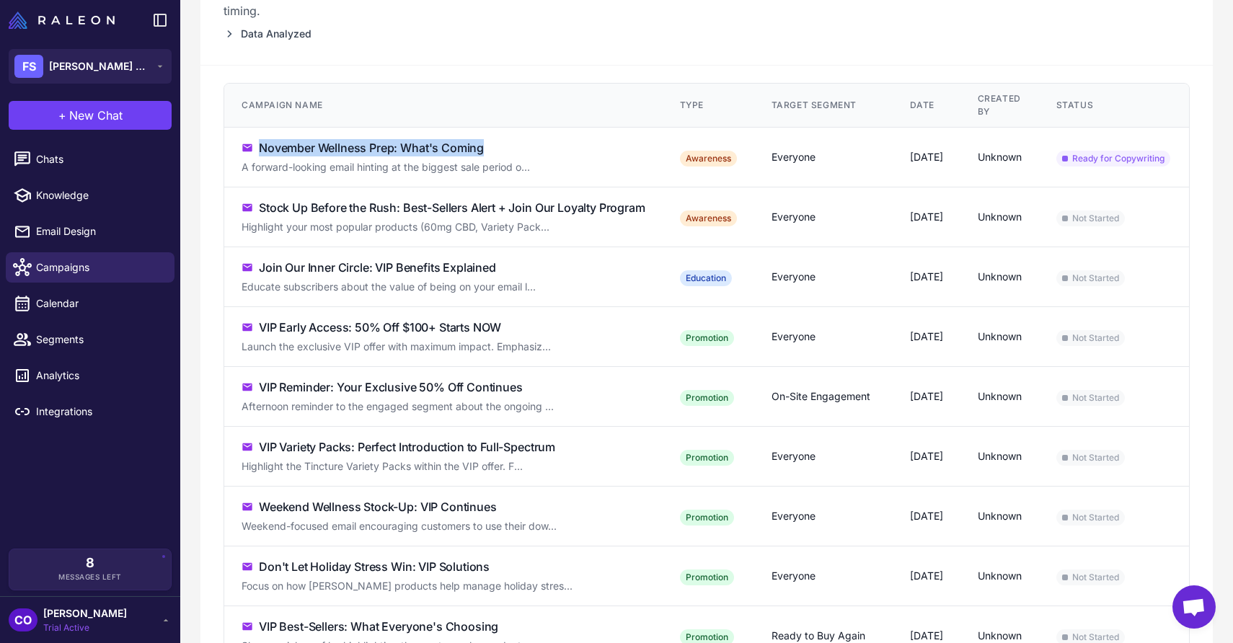
drag, startPoint x: 492, startPoint y: 162, endPoint x: 260, endPoint y: 168, distance: 231.6
click at [260, 156] on div "November Wellness Prep: What's Coming" at bounding box center [444, 147] width 404 height 17
copy div "November Wellness Prep: What's Coming"
click at [566, 175] on div "A forward-looking email hinting at the biggest sale period o..." at bounding box center [444, 167] width 404 height 16
click at [462, 175] on div "A forward-looking email hinting at the biggest sale period o..." at bounding box center [444, 167] width 404 height 16
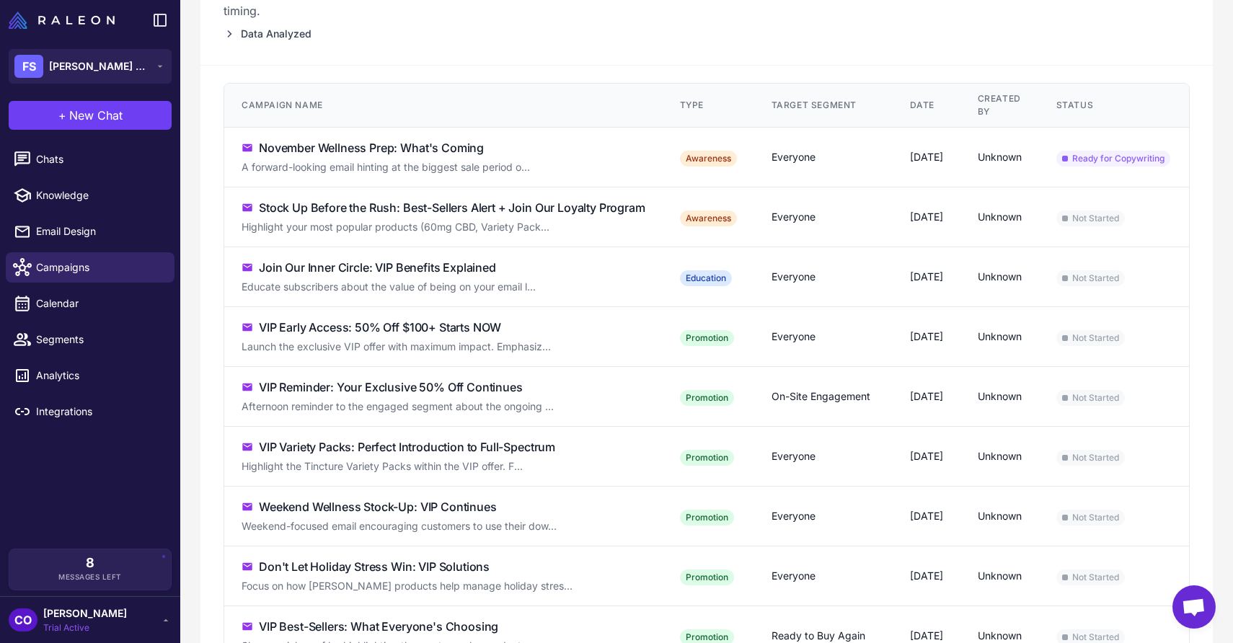
click at [590, 175] on div "A forward-looking email hinting at the biggest sale period o..." at bounding box center [444, 167] width 404 height 16
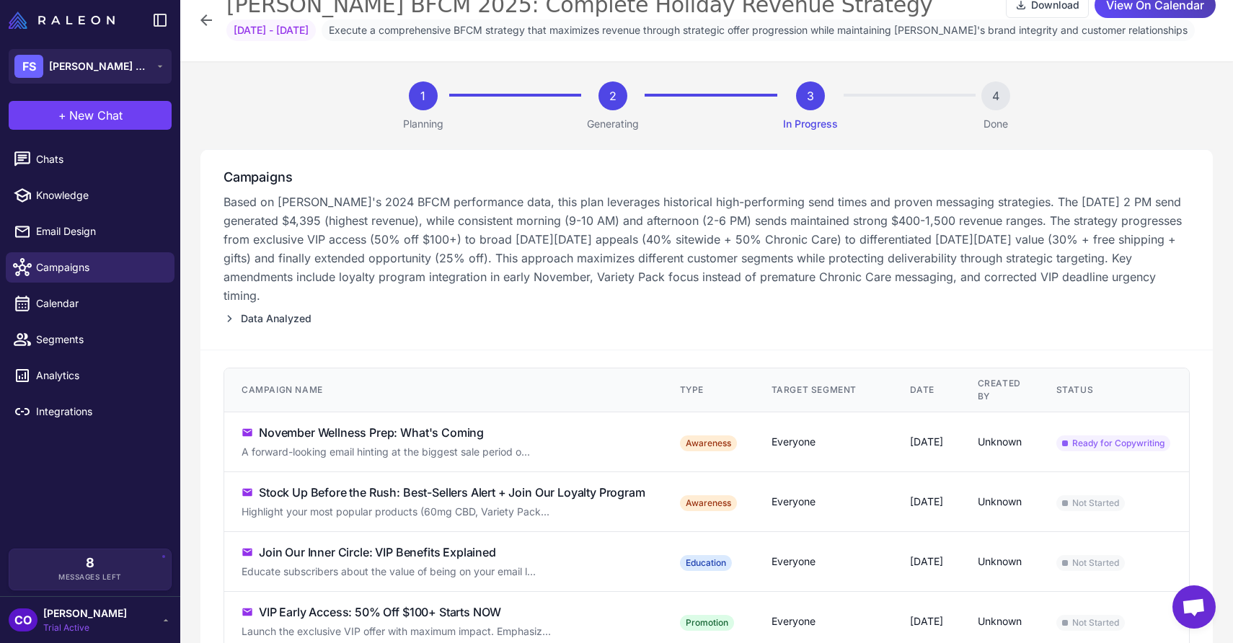
scroll to position [0, 0]
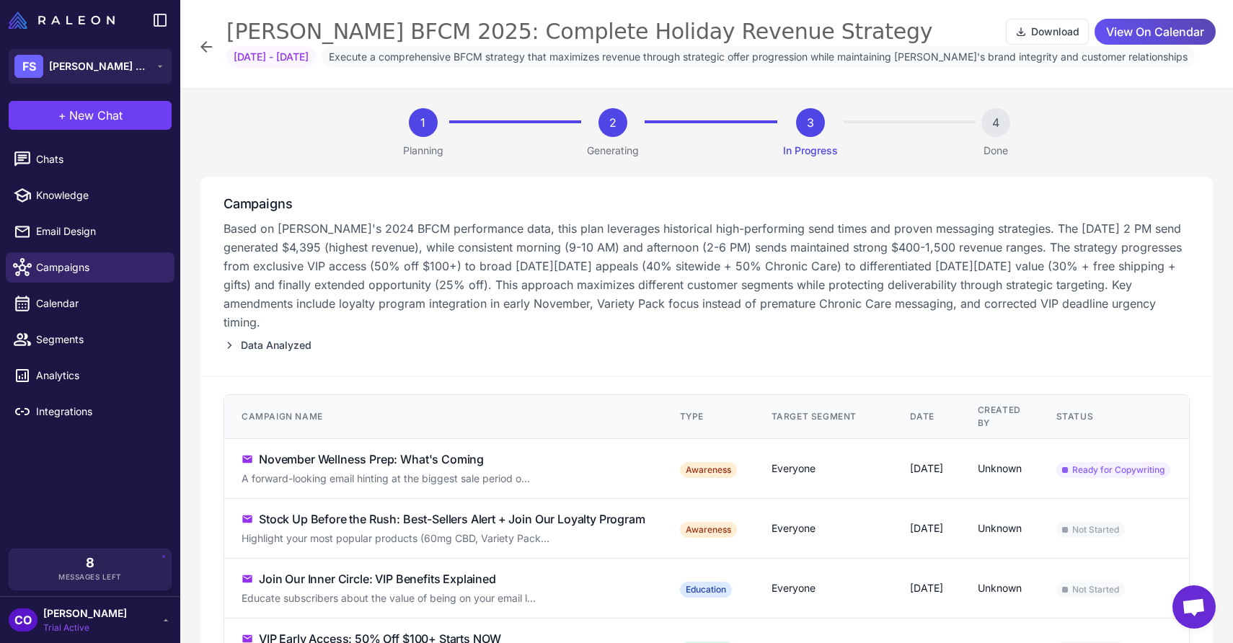
click at [1148, 27] on span "View On Calendar" at bounding box center [1155, 31] width 98 height 25
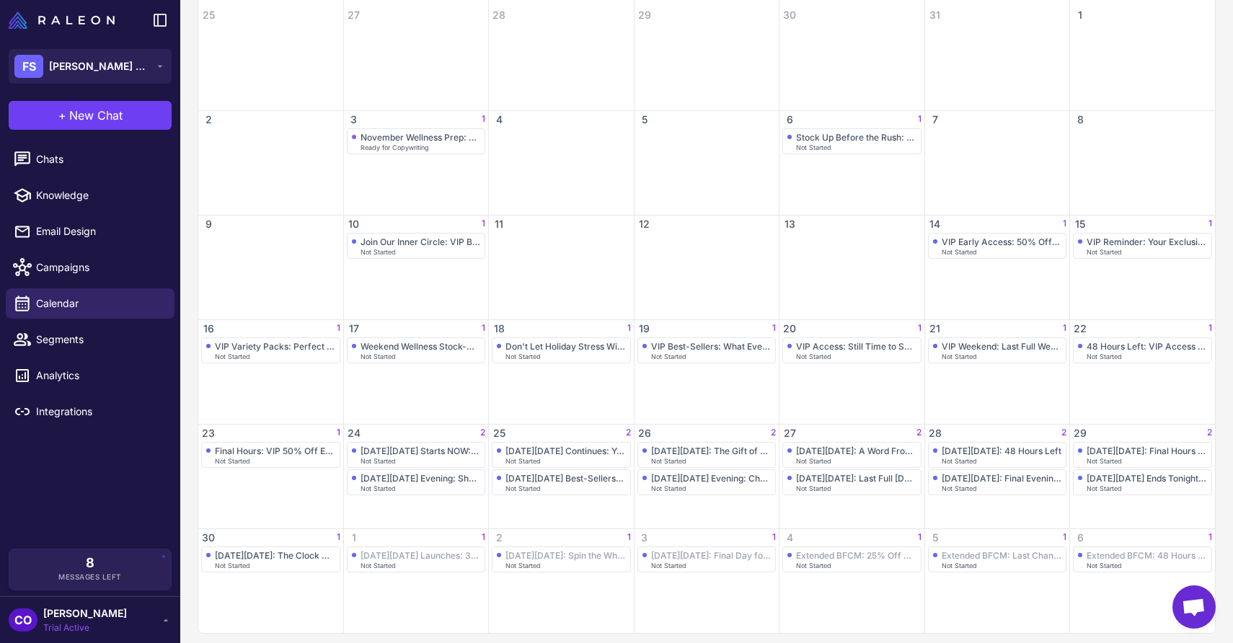
scroll to position [281, 0]
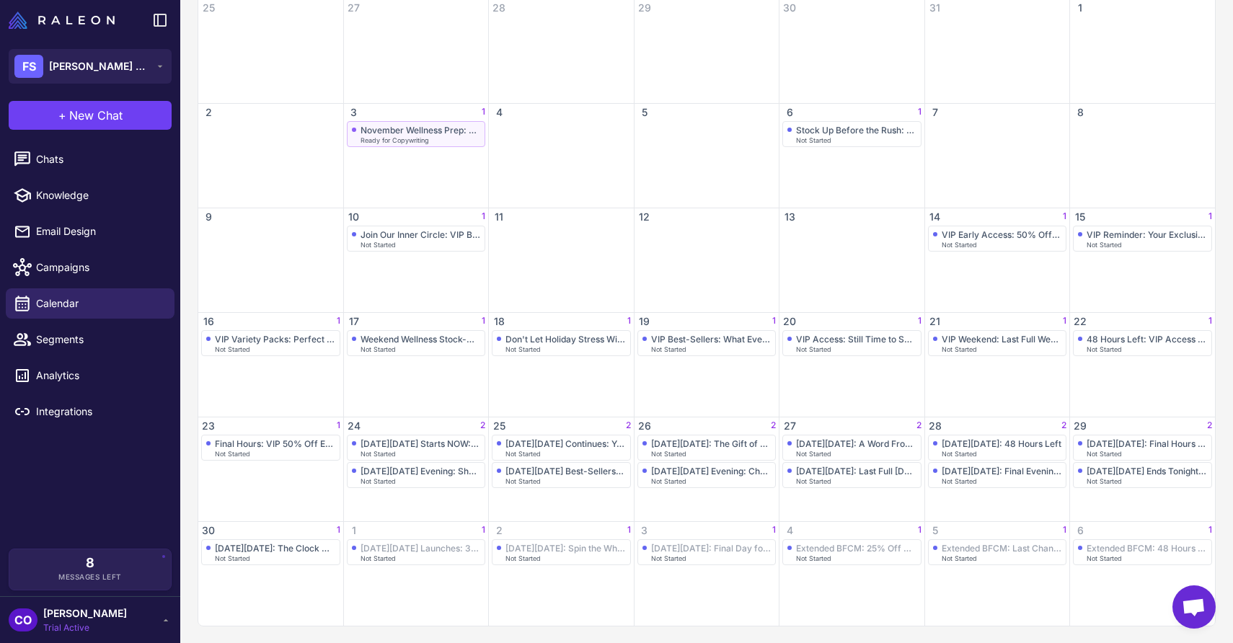
click at [443, 136] on div "November Wellness Prep: What's Coming Ready for Copywriting" at bounding box center [416, 134] width 129 height 19
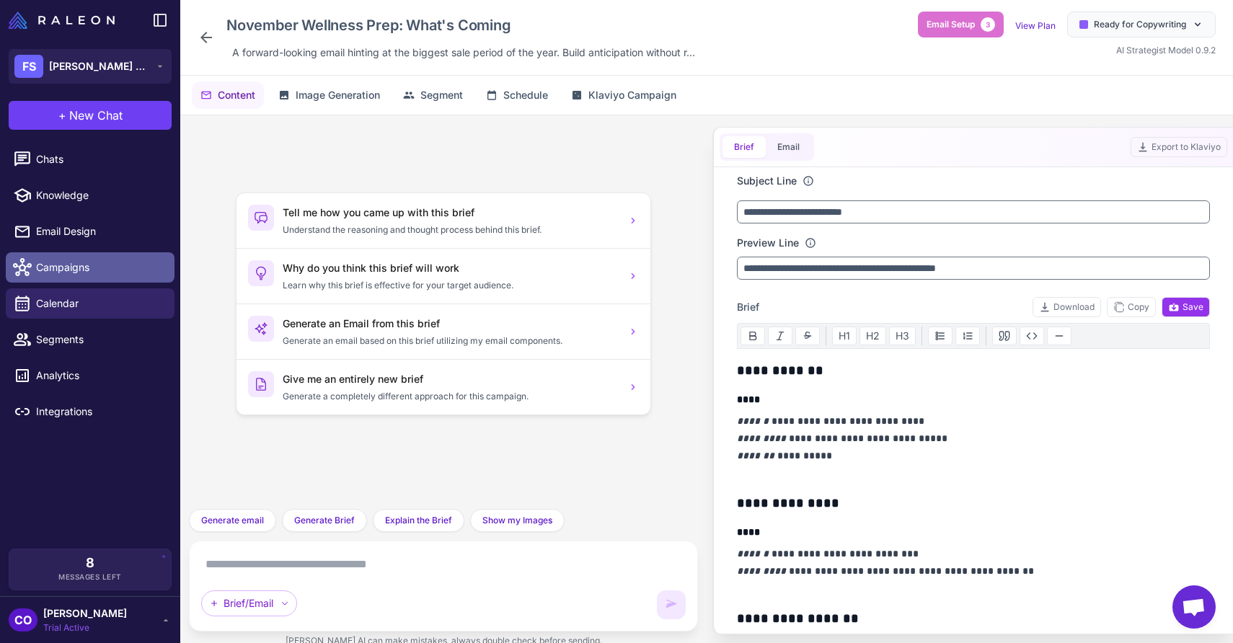
click at [62, 262] on span "Campaigns" at bounding box center [99, 268] width 127 height 16
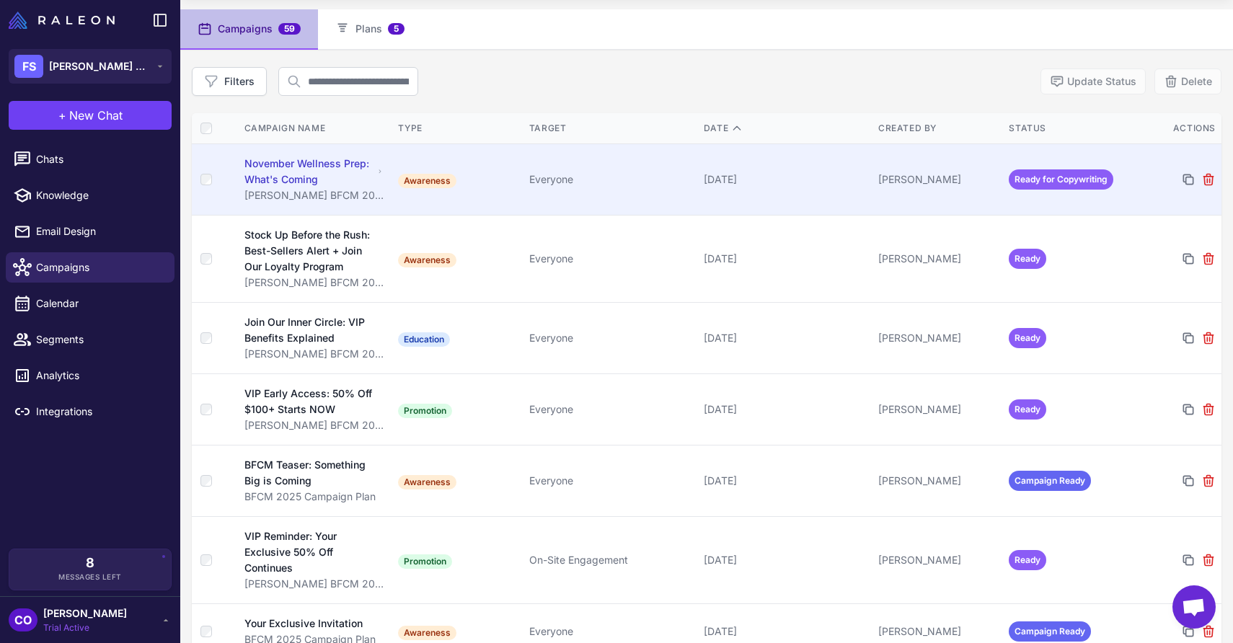
scroll to position [87, 0]
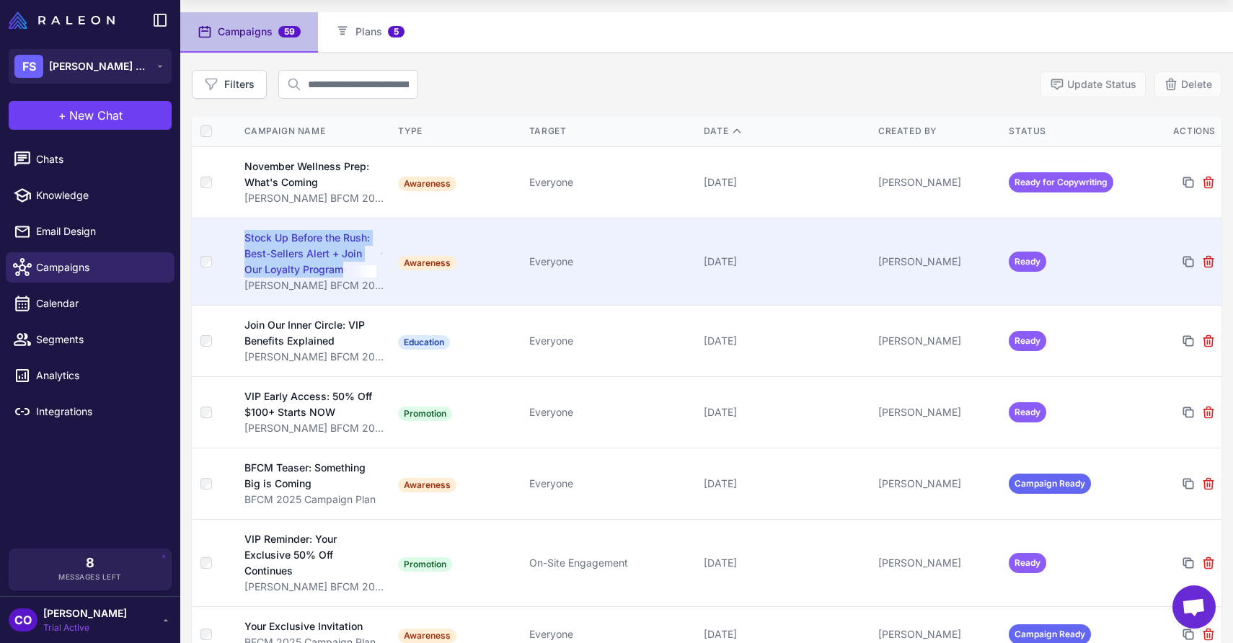
drag, startPoint x: 347, startPoint y: 270, endPoint x: 245, endPoint y: 244, distance: 104.9
click at [245, 244] on div "Stock Up Before the Rush: Best-Sellers Alert + Join Our Loyalty Program" at bounding box center [310, 254] width 133 height 48
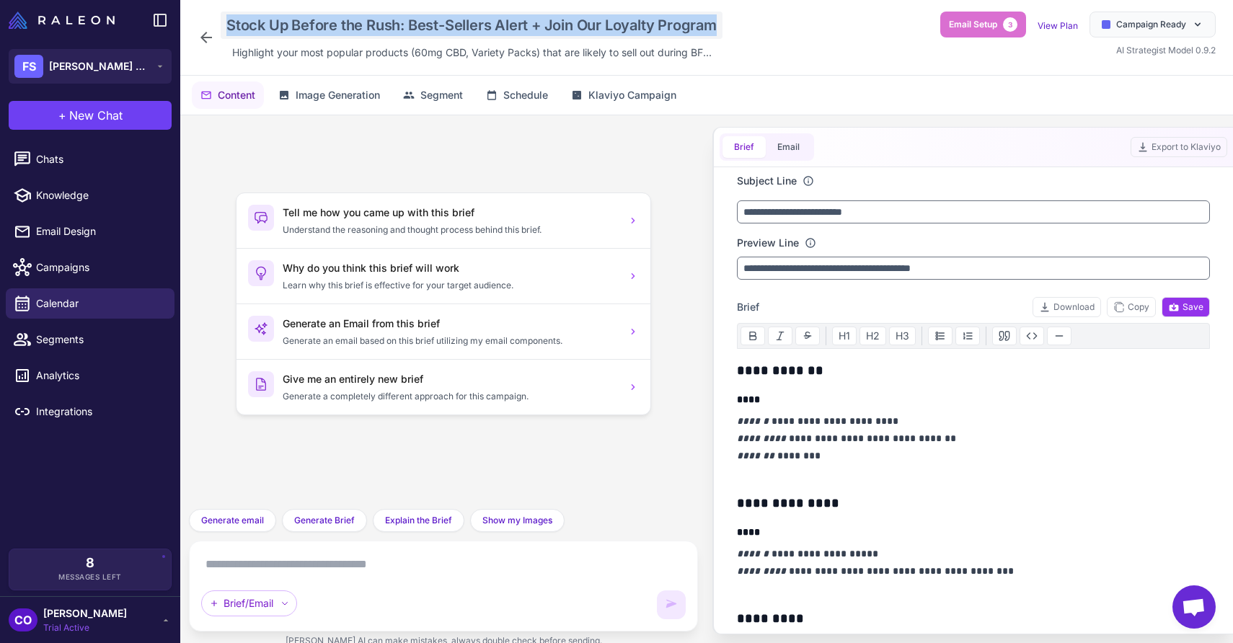
drag, startPoint x: 725, startPoint y: 22, endPoint x: 221, endPoint y: 25, distance: 504.1
click at [221, 25] on div "Stock Up Before the Rush: Best-Sellers Alert + Join Our Loyalty Program Highlig…" at bounding box center [707, 38] width 1018 height 52
copy div "Stock Up Before the Rush: Best-Sellers Alert + Join Our Loyalty Program"
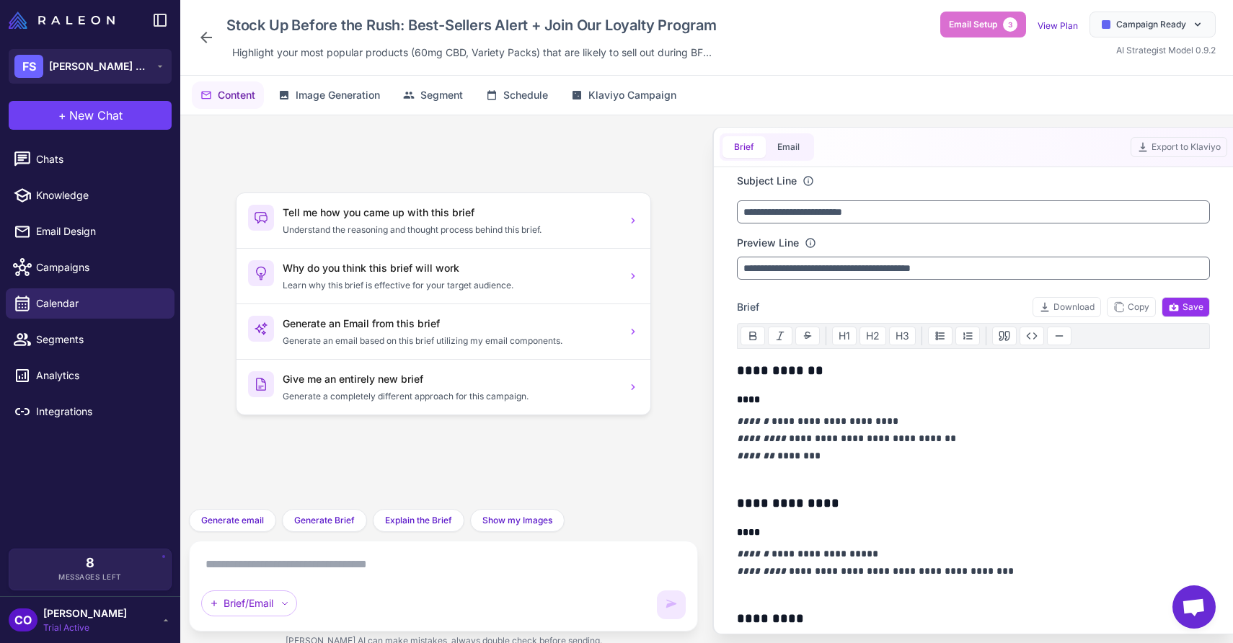
click at [203, 39] on icon at bounding box center [206, 38] width 12 height 12
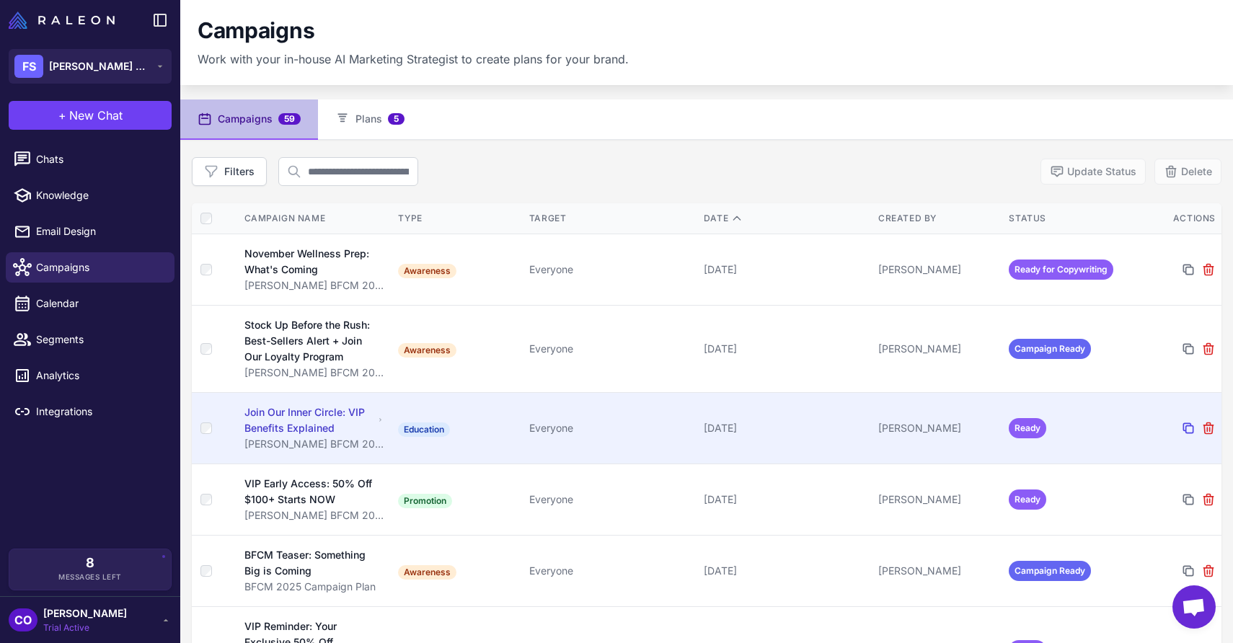
click at [1186, 430] on icon at bounding box center [1188, 428] width 14 height 14
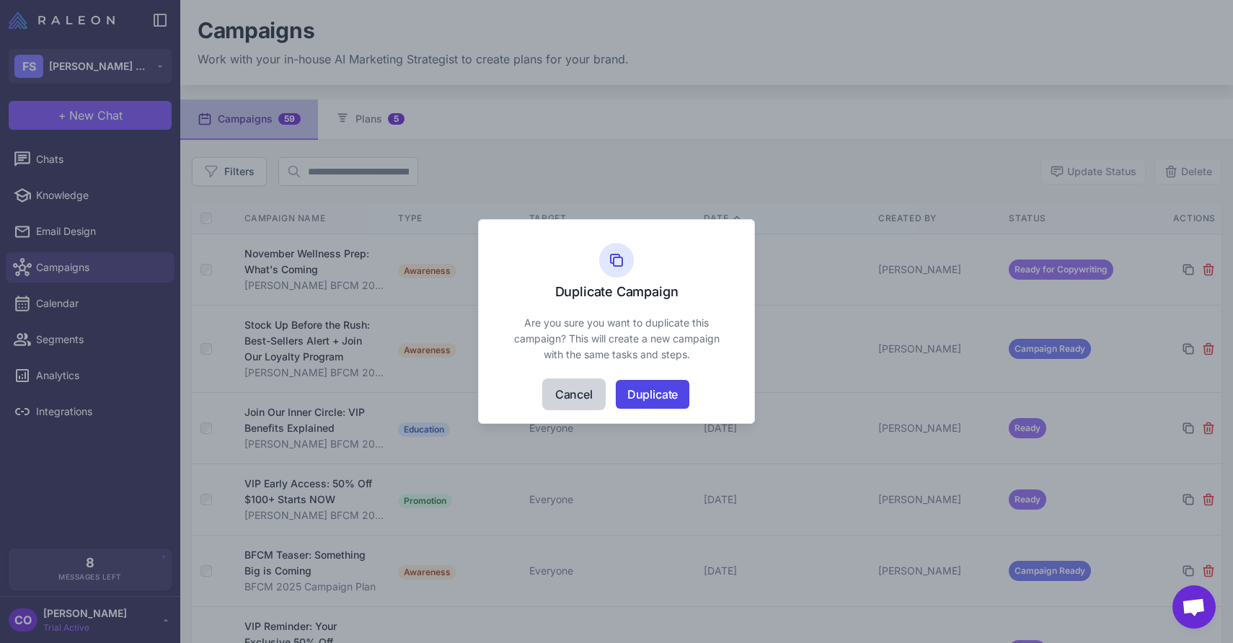
click at [570, 395] on button "Cancel" at bounding box center [574, 394] width 61 height 29
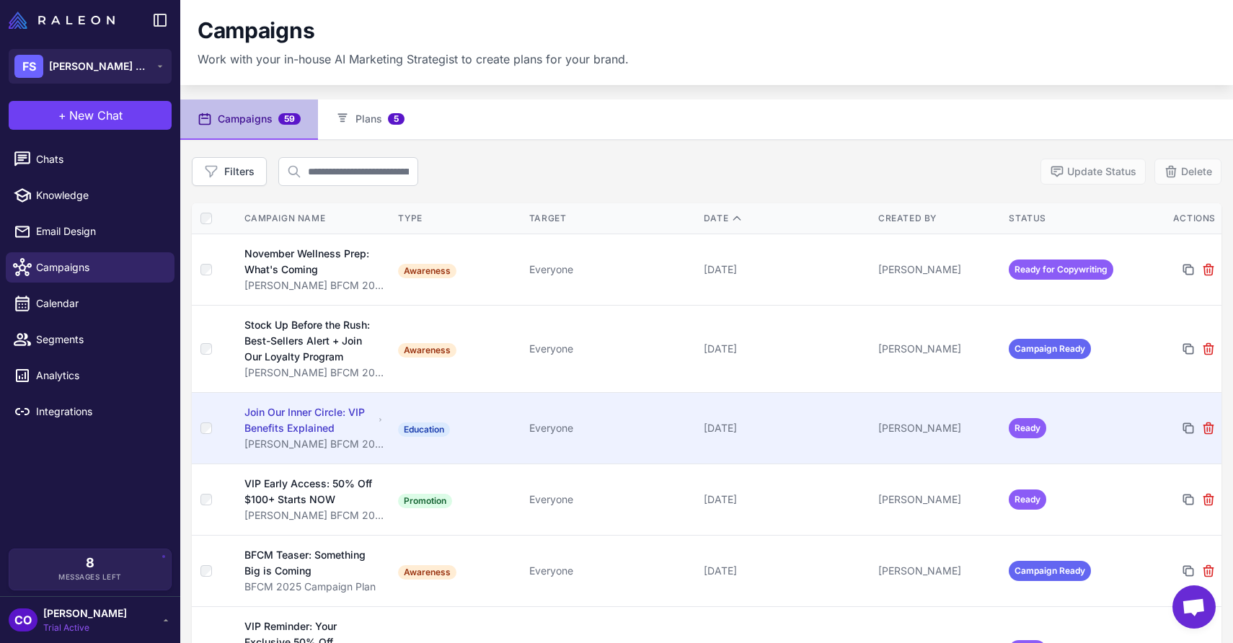
click at [369, 426] on div "Join Our Inner Circle: VIP Benefits Explained" at bounding box center [309, 421] width 130 height 32
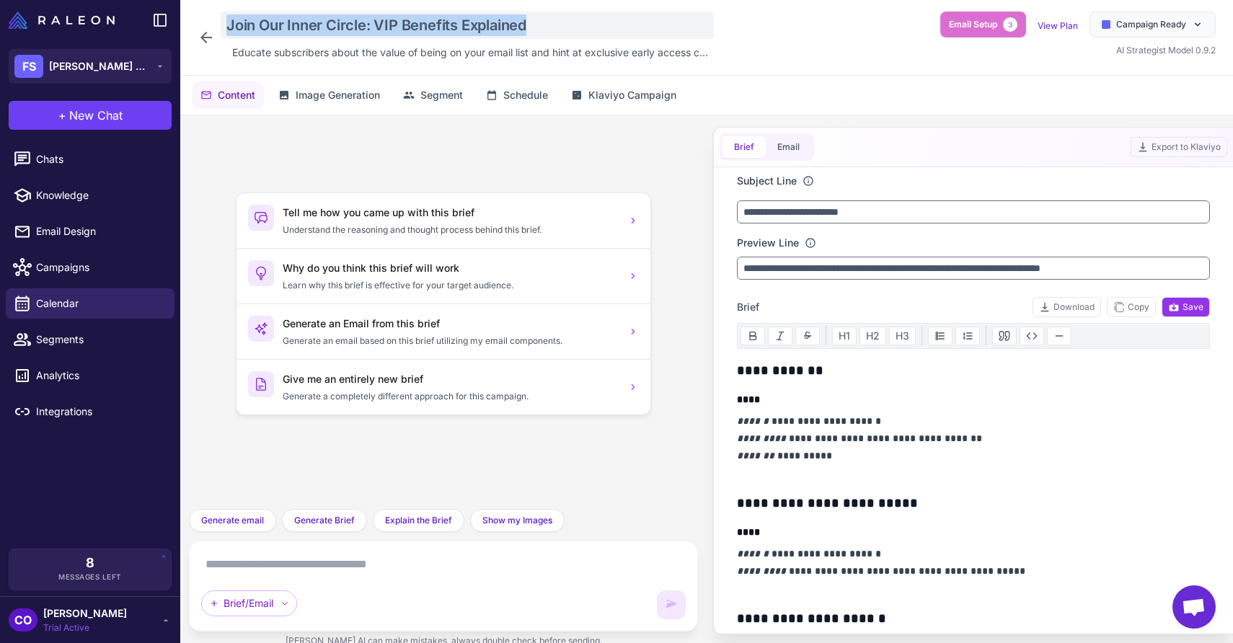
drag, startPoint x: 532, startPoint y: 22, endPoint x: 224, endPoint y: 30, distance: 307.3
click at [224, 30] on div "Join Our Inner Circle: VIP Benefits Explained" at bounding box center [467, 25] width 493 height 27
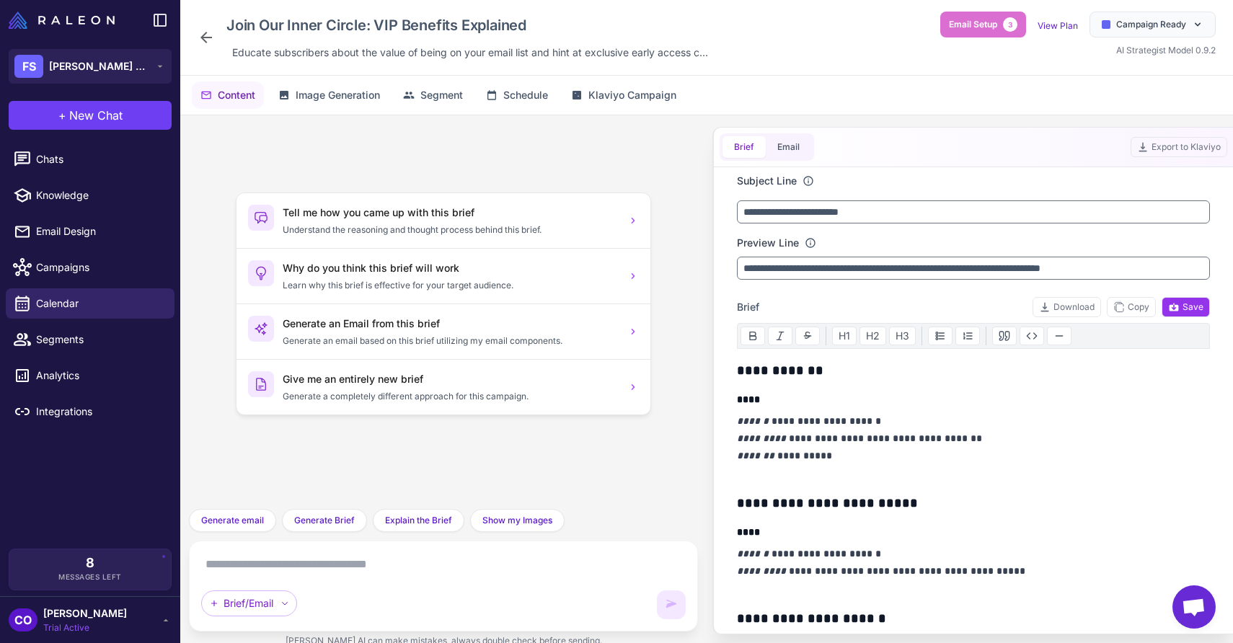
click at [208, 35] on icon at bounding box center [206, 37] width 17 height 17
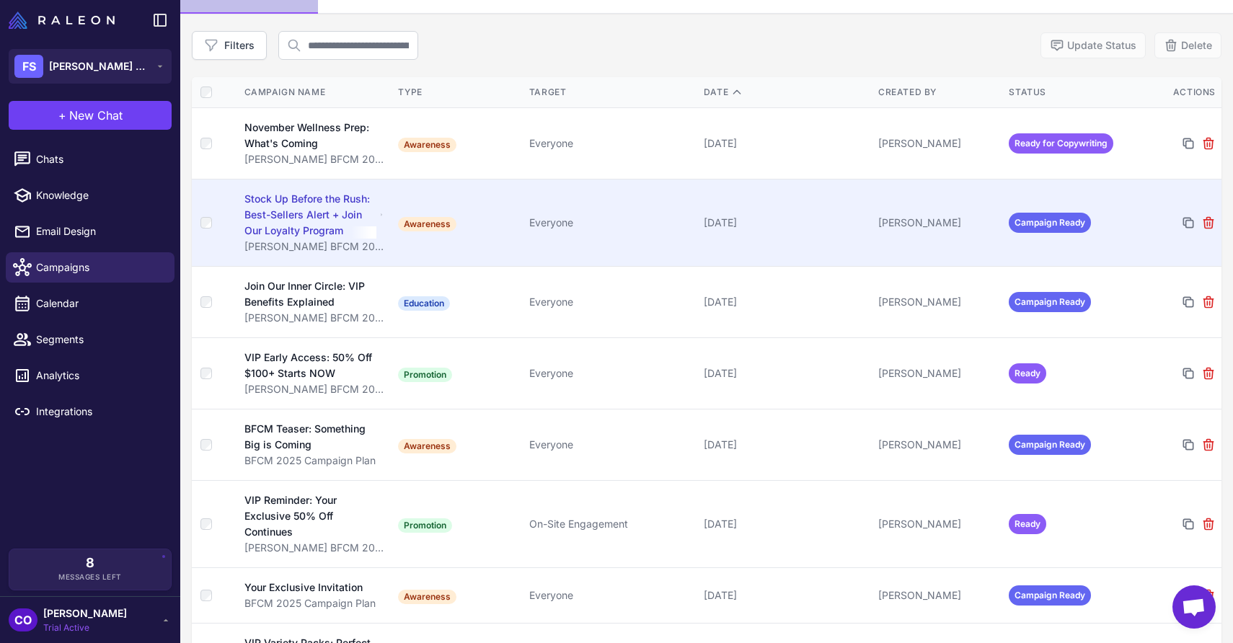
scroll to position [128, 0]
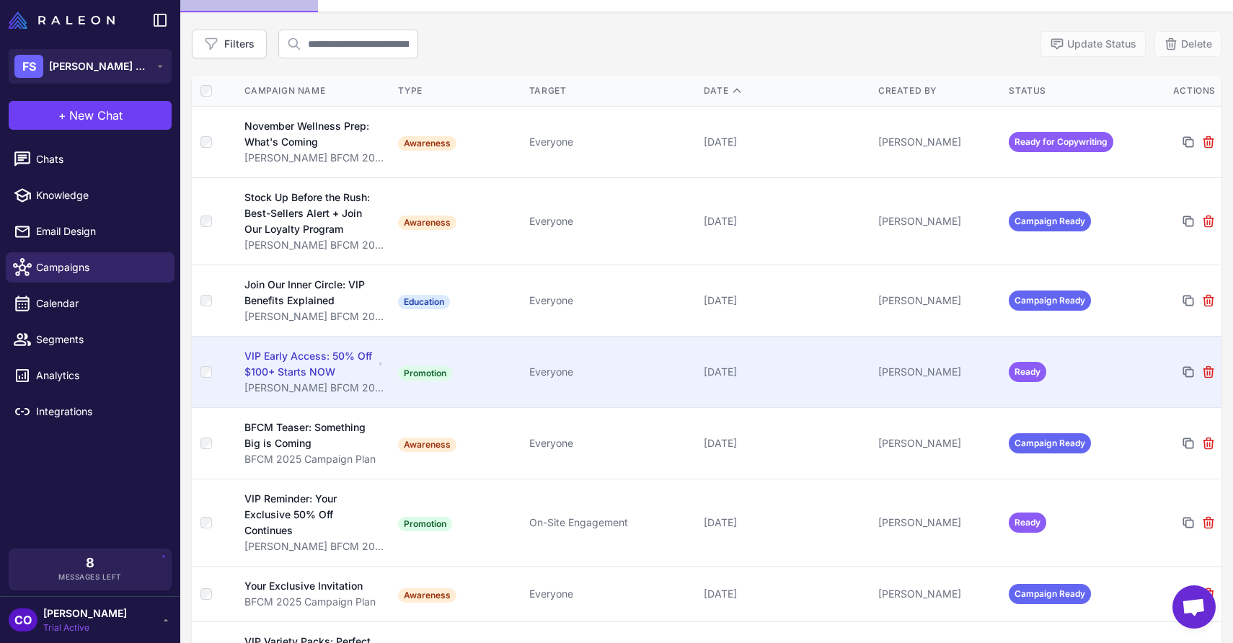
click at [495, 379] on td "Promotion" at bounding box center [457, 371] width 131 height 71
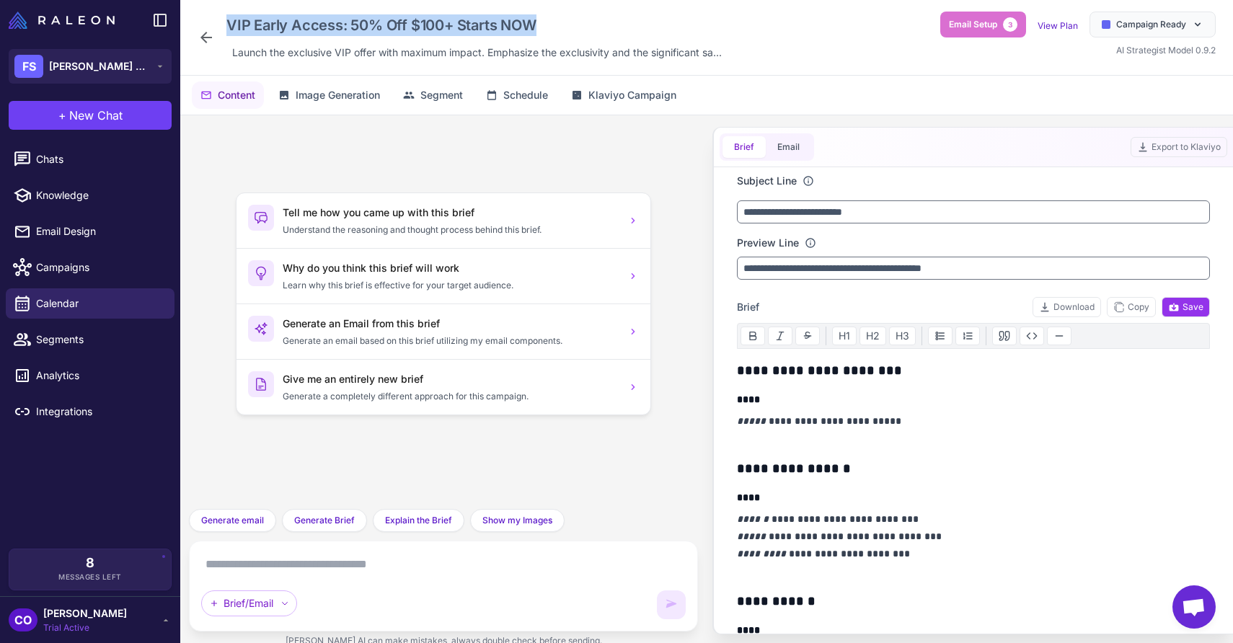
drag, startPoint x: 547, startPoint y: 25, endPoint x: 222, endPoint y: 29, distance: 324.6
click at [221, 29] on div "VIP Early Access: 50% Off $100+ Starts NOW" at bounding box center [474, 25] width 507 height 27
click at [207, 38] on icon at bounding box center [206, 38] width 12 height 12
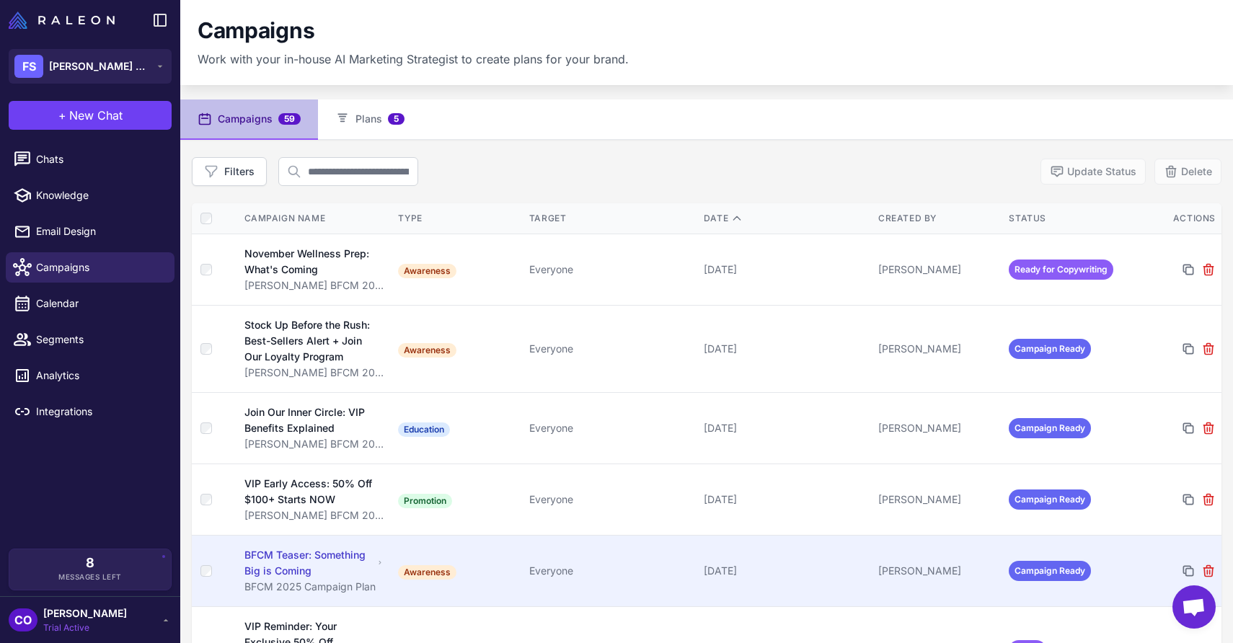
scroll to position [5, 0]
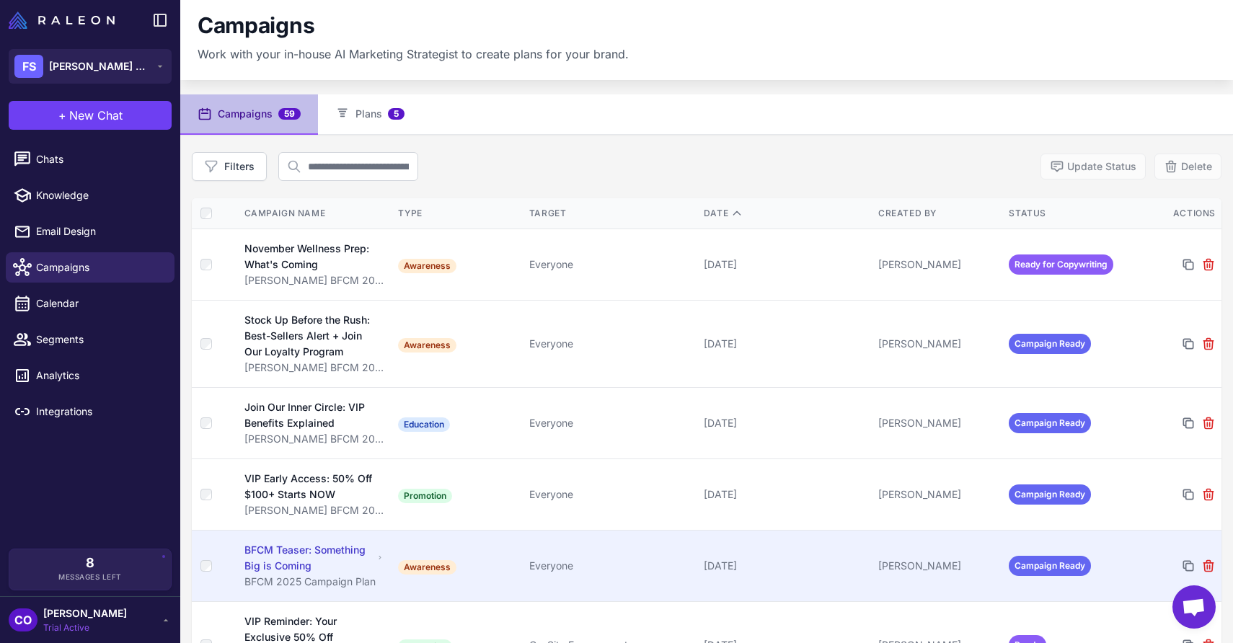
click at [622, 563] on div "Everyone" at bounding box center [610, 566] width 163 height 16
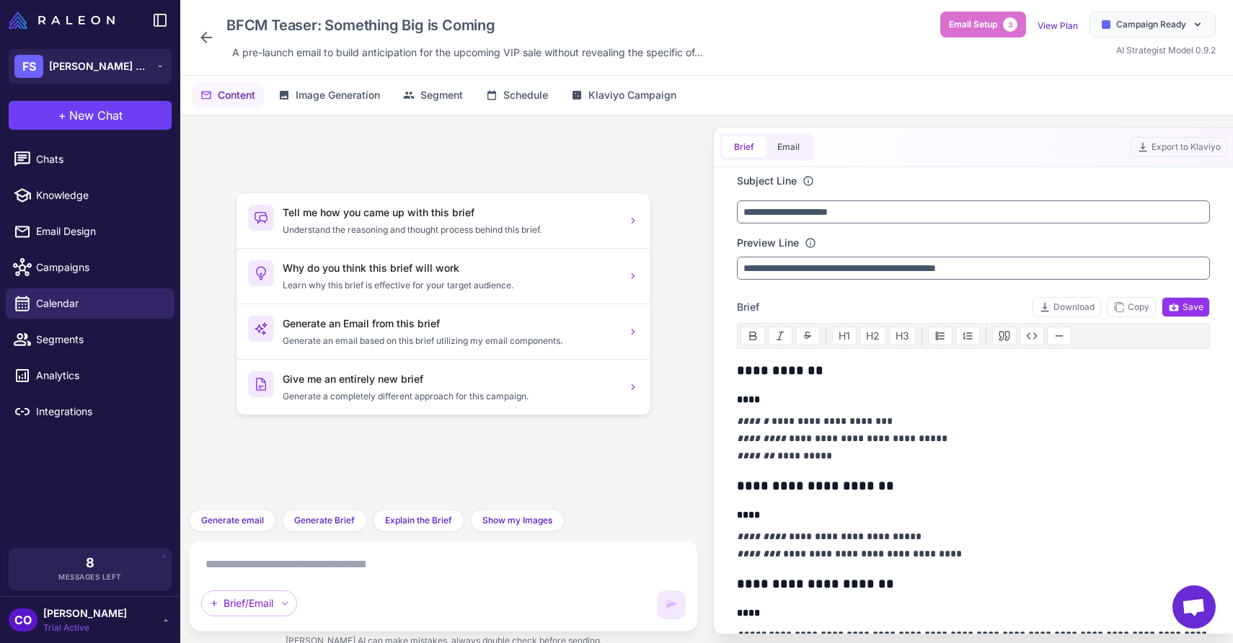
click at [345, 568] on textarea at bounding box center [443, 564] width 485 height 23
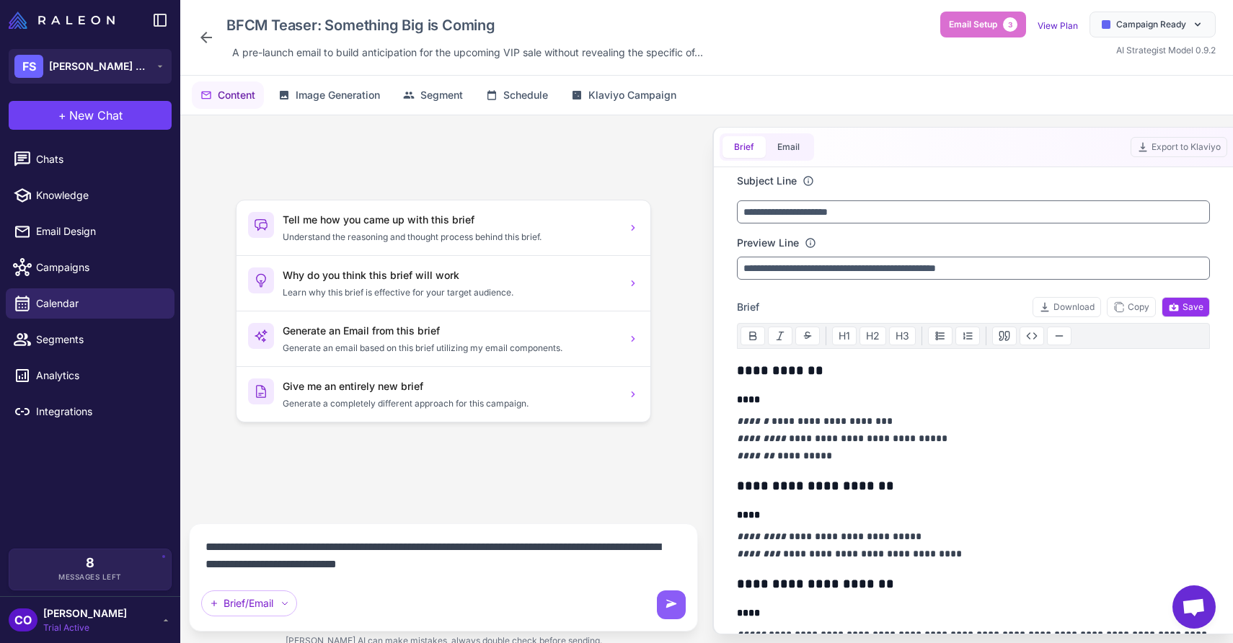
paste textarea "**********"
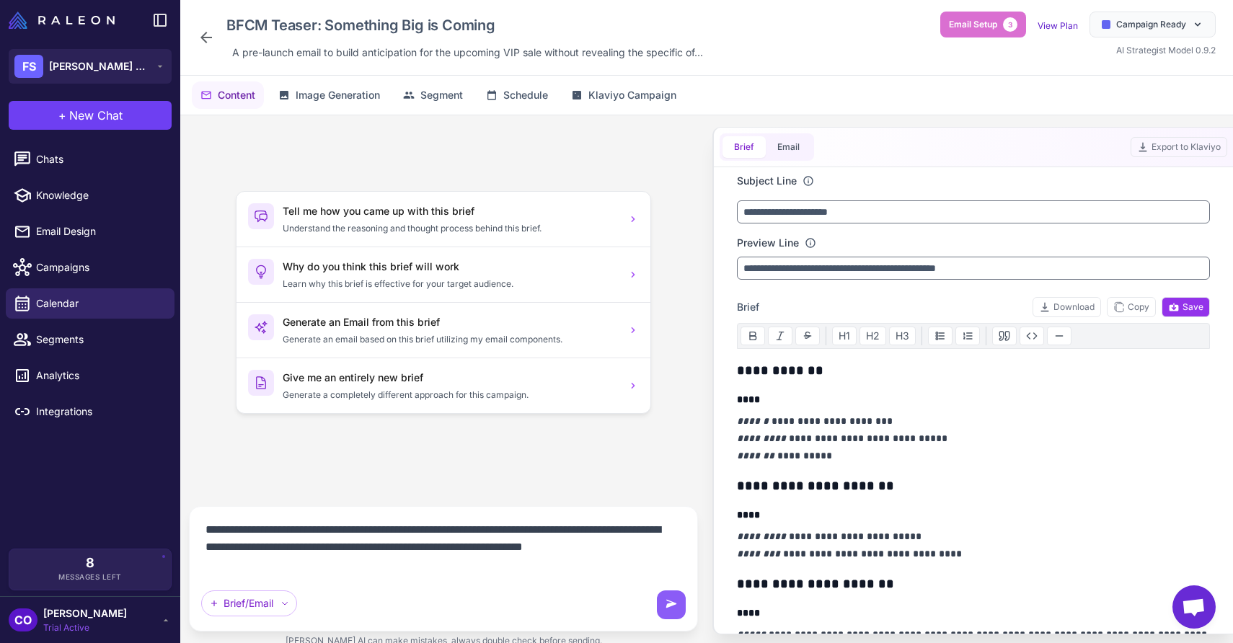
click at [255, 564] on textarea "**********" at bounding box center [443, 548] width 485 height 58
click at [490, 547] on textarea "**********" at bounding box center [443, 548] width 485 height 58
click at [451, 563] on textarea "**********" at bounding box center [443, 548] width 485 height 58
type textarea "**********"
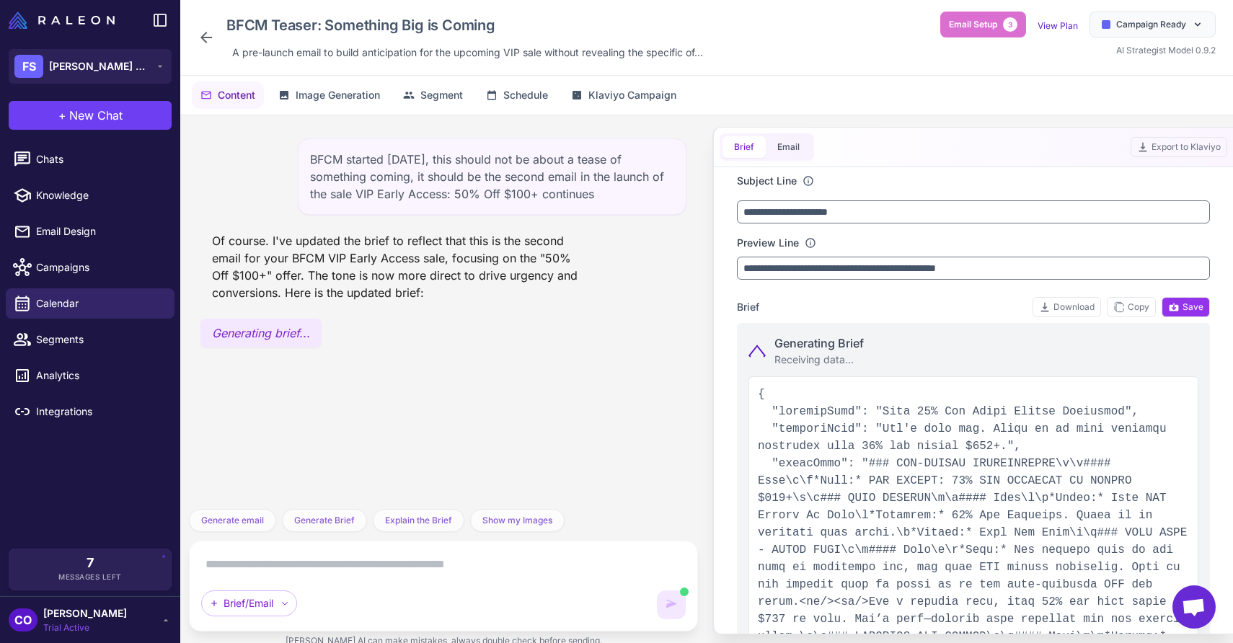
type input "**********"
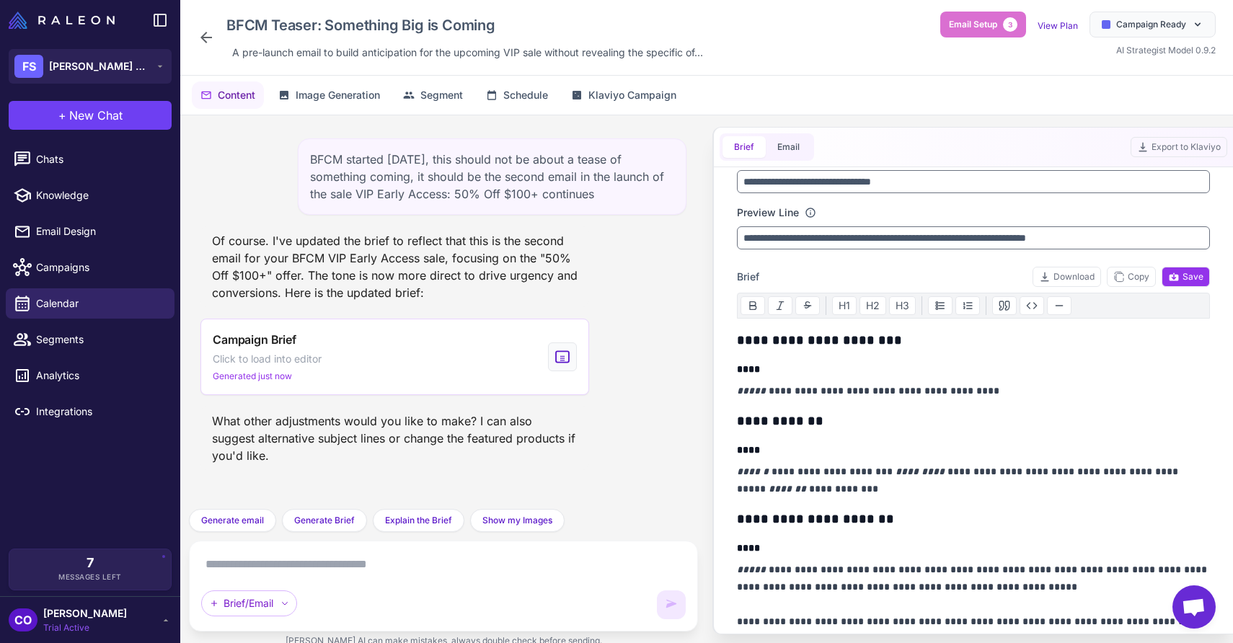
scroll to position [32, 0]
click at [896, 472] on em "*********" at bounding box center [920, 470] width 49 height 10
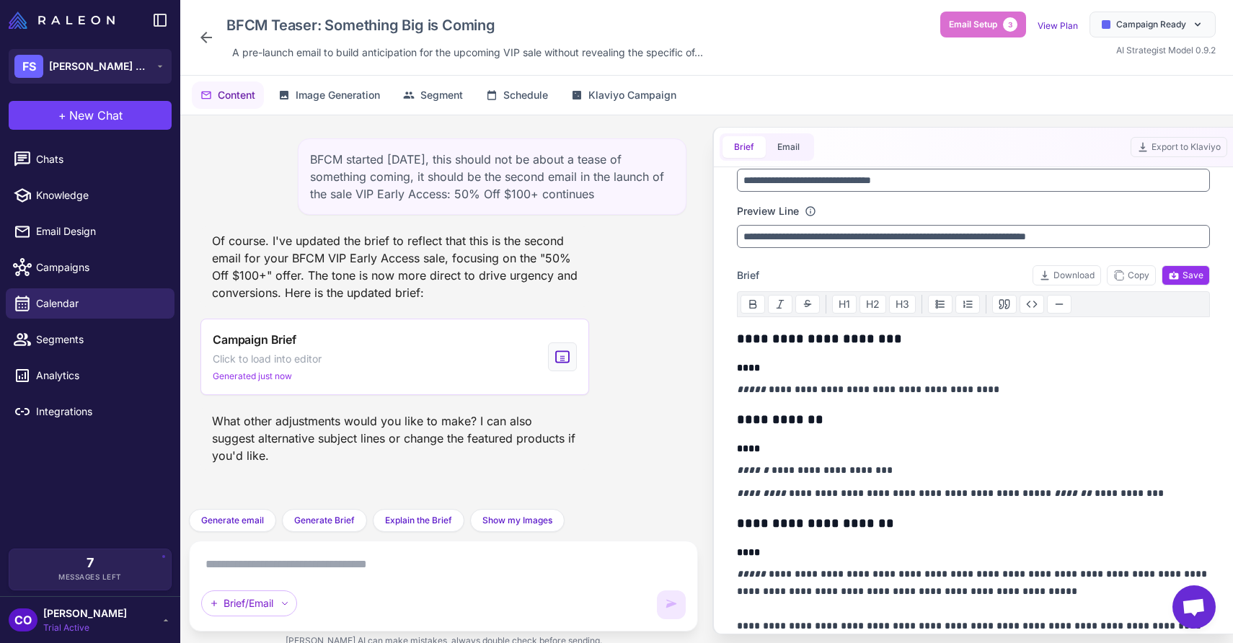
click at [1054, 495] on em "*******" at bounding box center [1073, 493] width 38 height 10
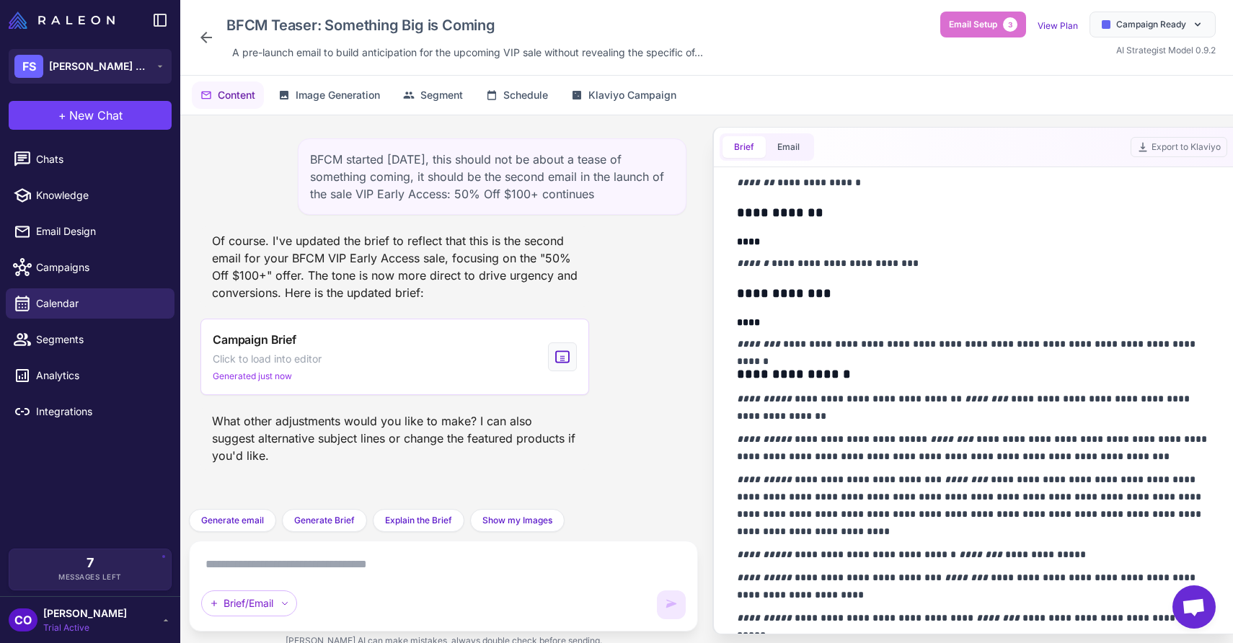
scroll to position [604, 0]
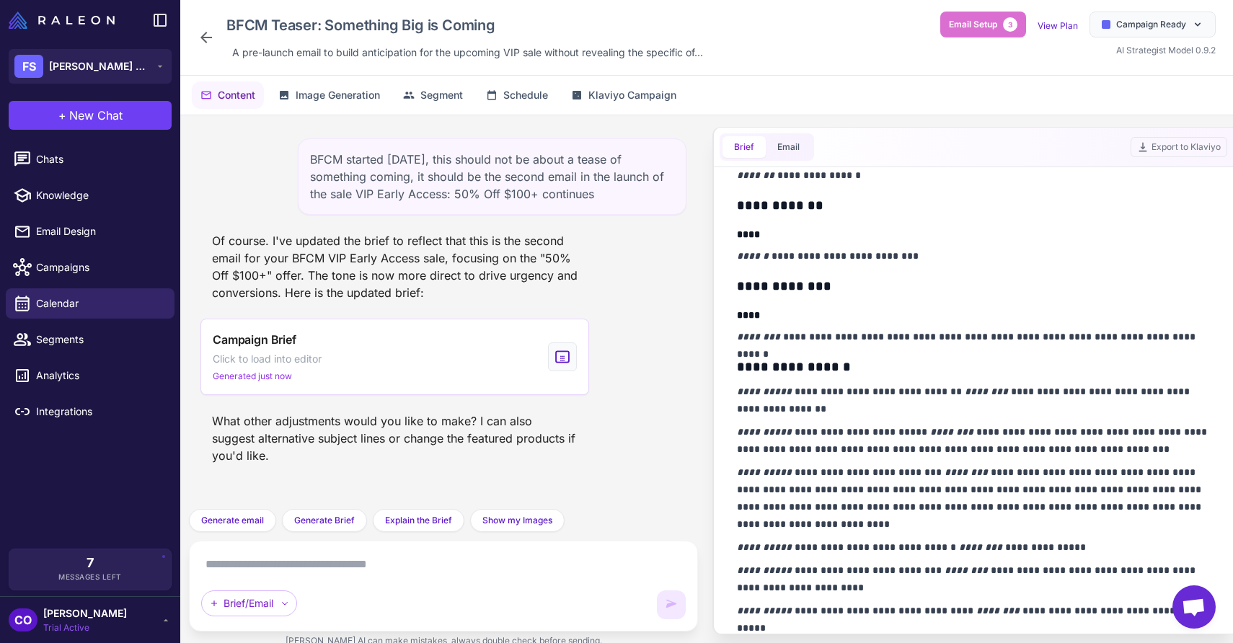
click at [267, 563] on textarea at bounding box center [443, 564] width 485 height 23
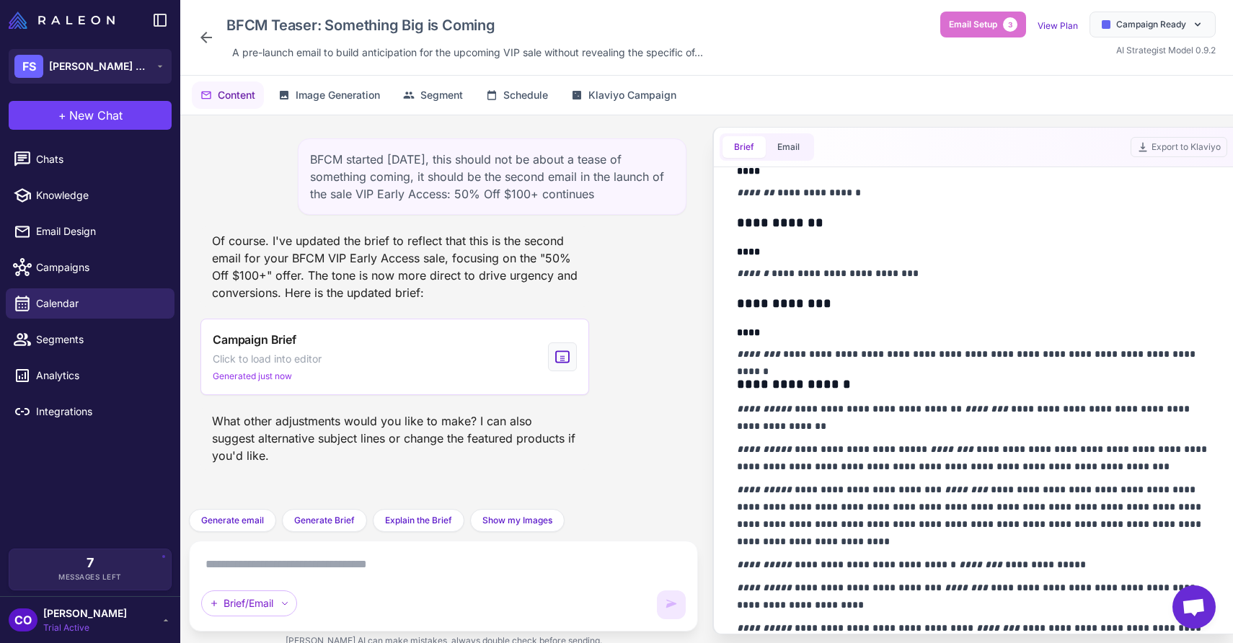
scroll to position [586, 0]
click at [275, 568] on textarea at bounding box center [443, 564] width 485 height 23
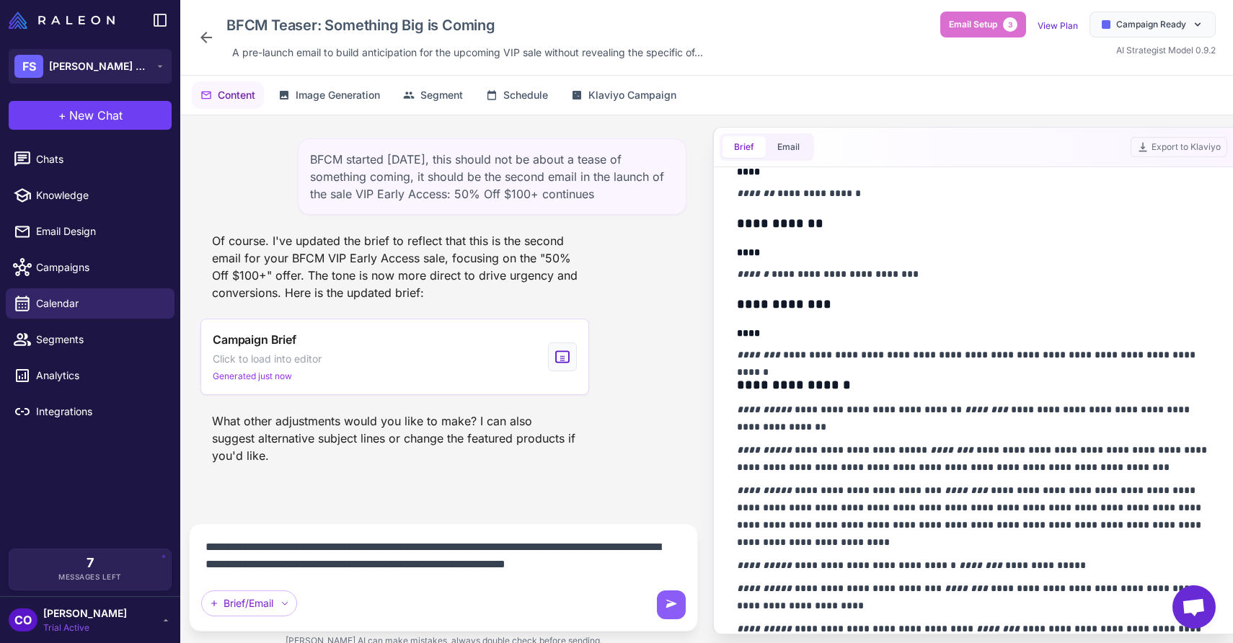
type textarea "**********"
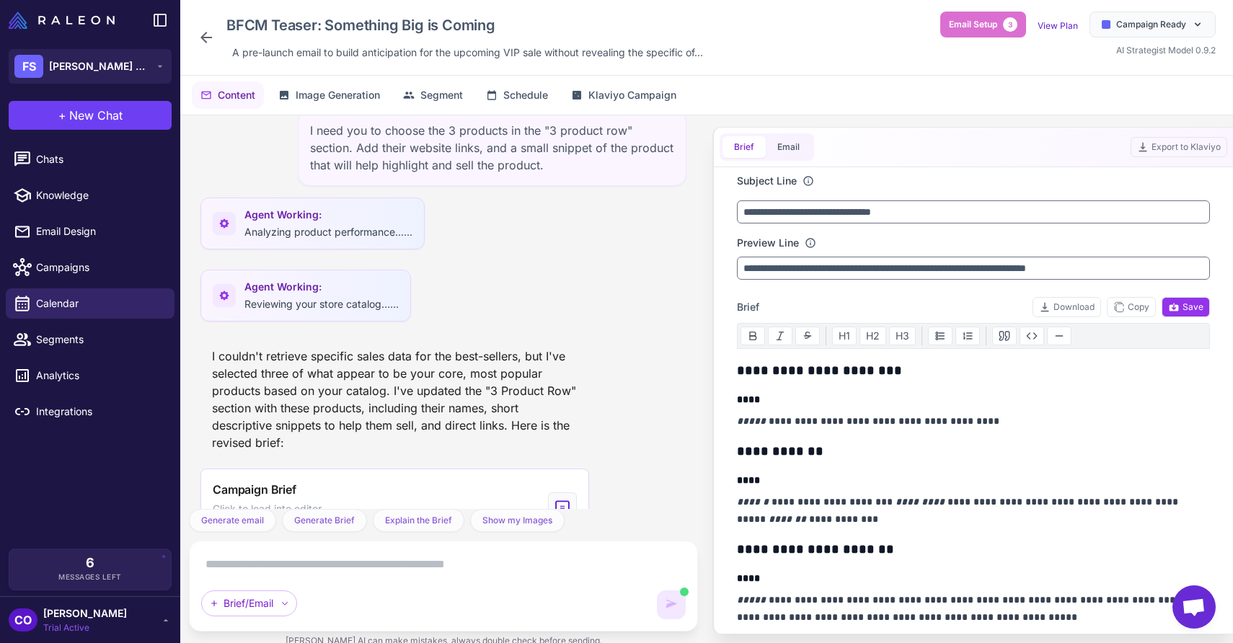
scroll to position [477, 0]
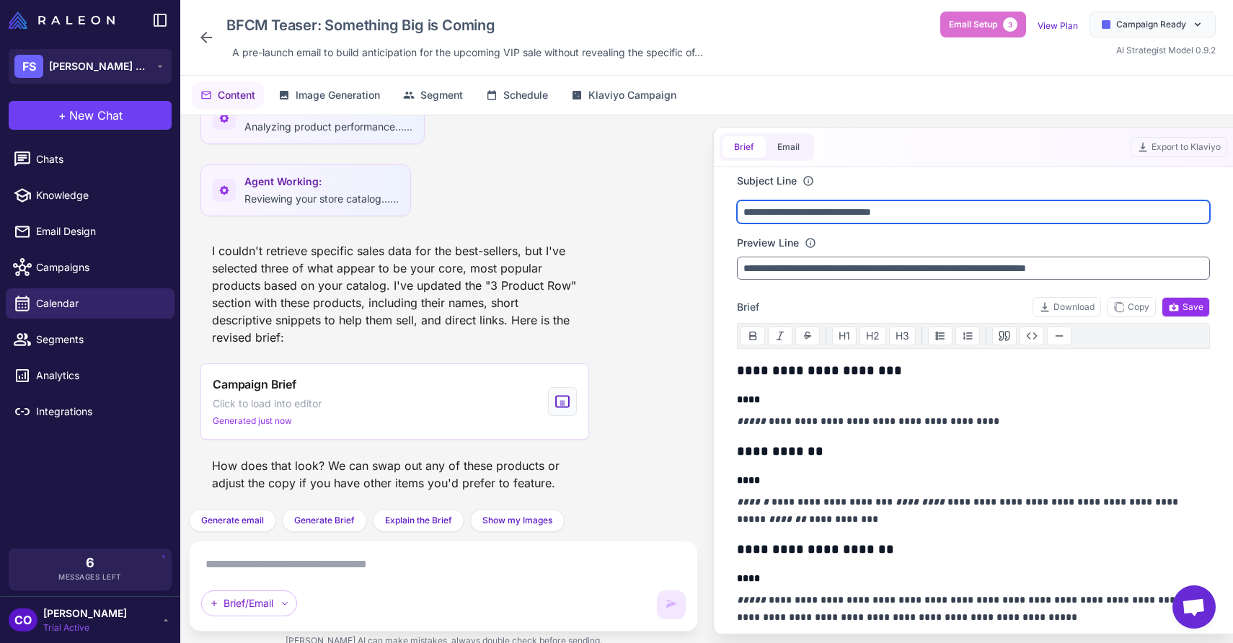
drag, startPoint x: 936, startPoint y: 210, endPoint x: 730, endPoint y: 214, distance: 206.3
click at [730, 214] on div "**********" at bounding box center [974, 400] width 508 height 467
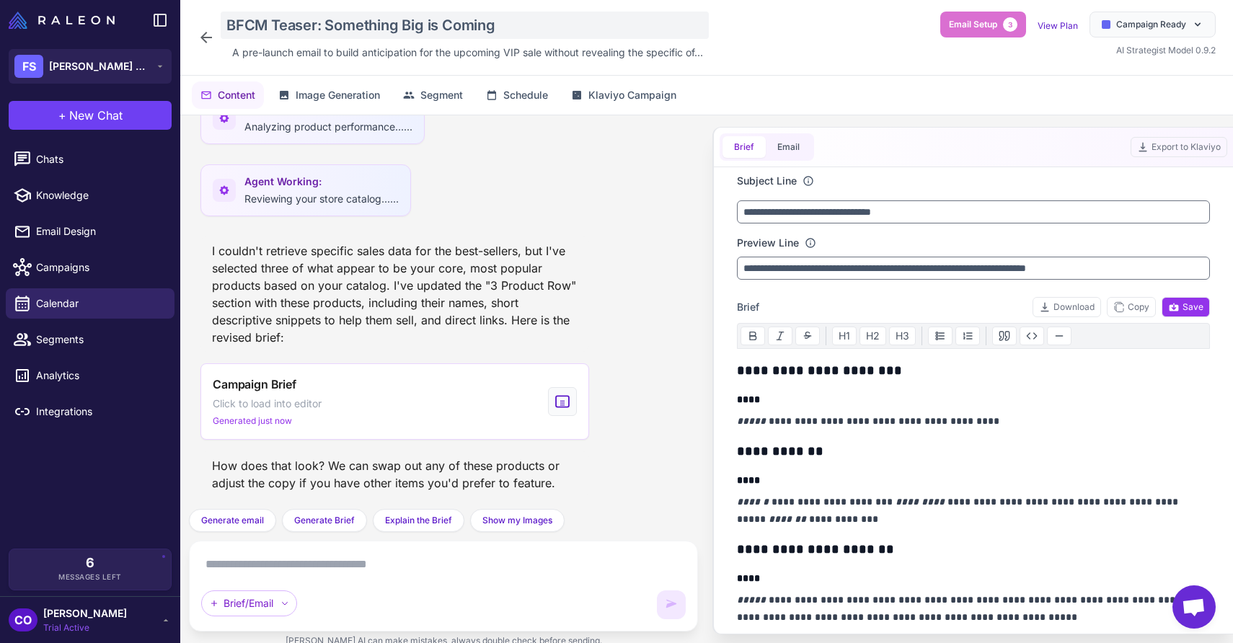
click at [403, 32] on div "BFCM Teaser: Something Big is Coming" at bounding box center [465, 25] width 488 height 27
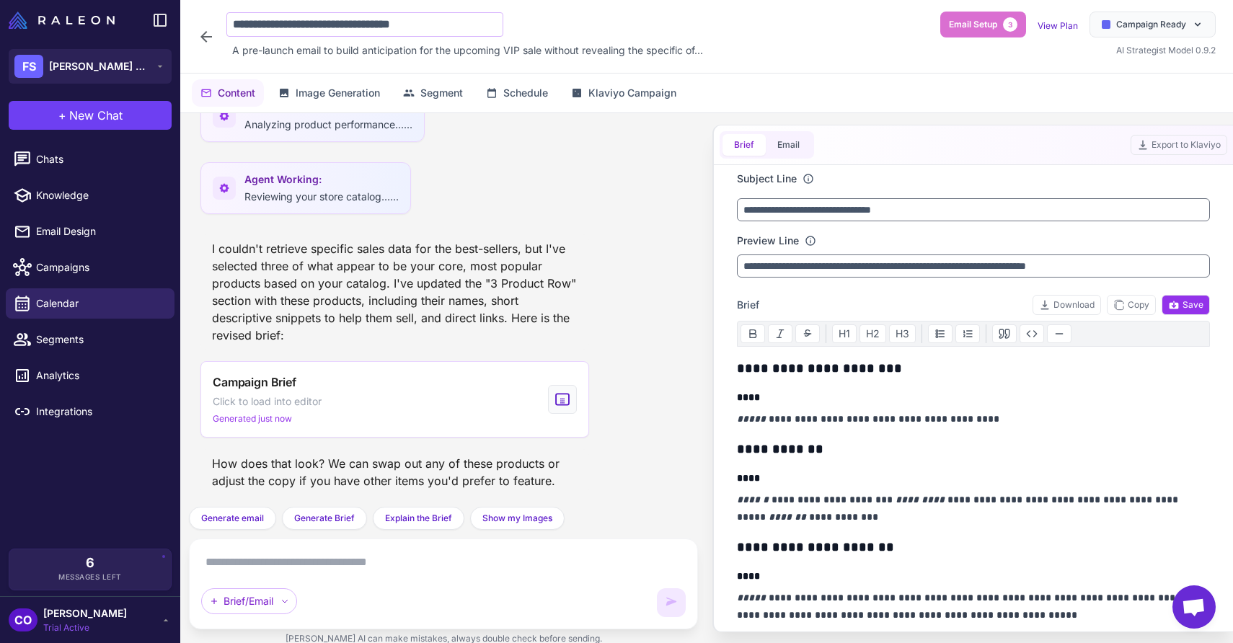
type input "**********"
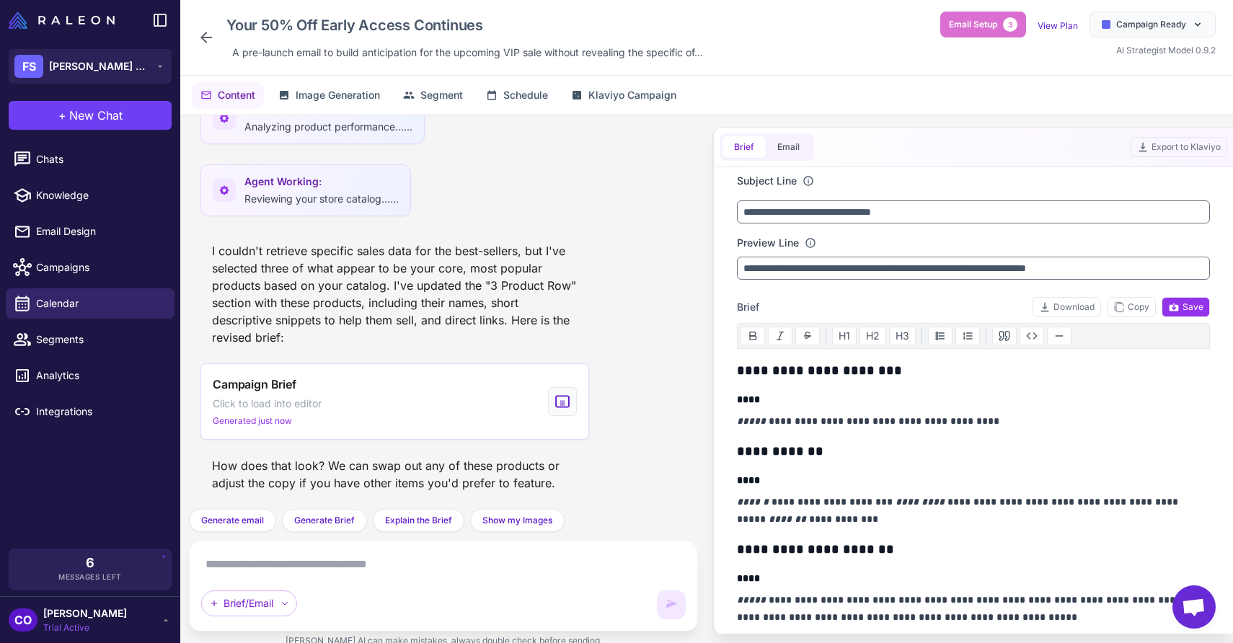
click at [206, 30] on icon at bounding box center [206, 37] width 17 height 17
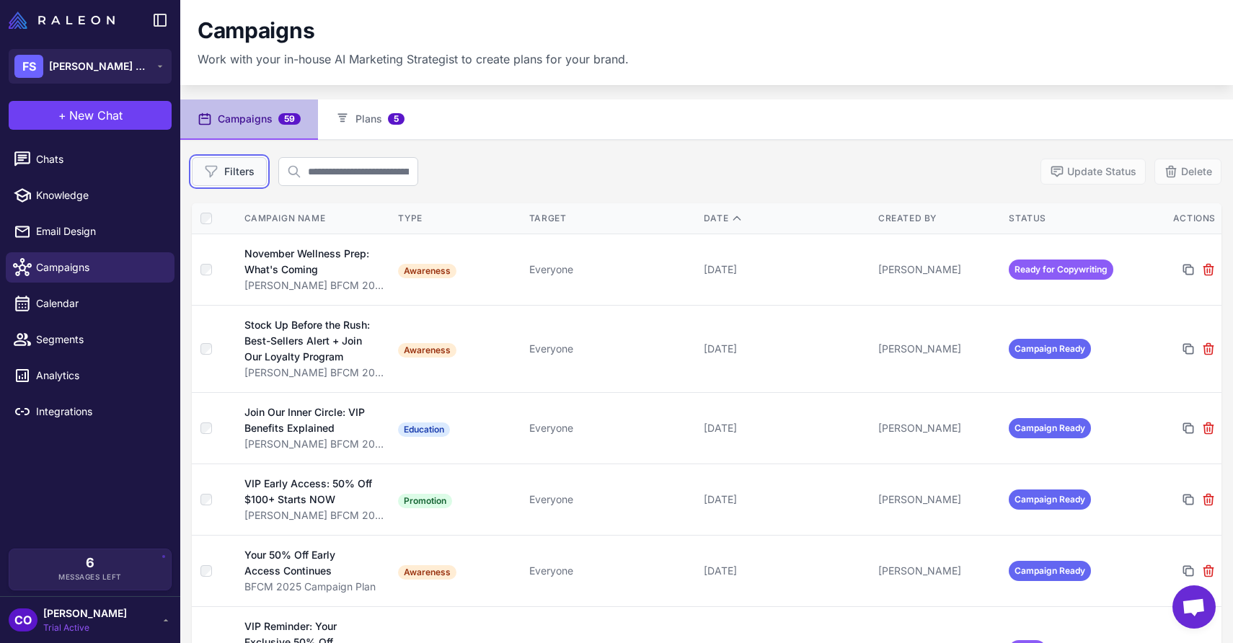
click at [226, 174] on button "Filters" at bounding box center [229, 171] width 75 height 29
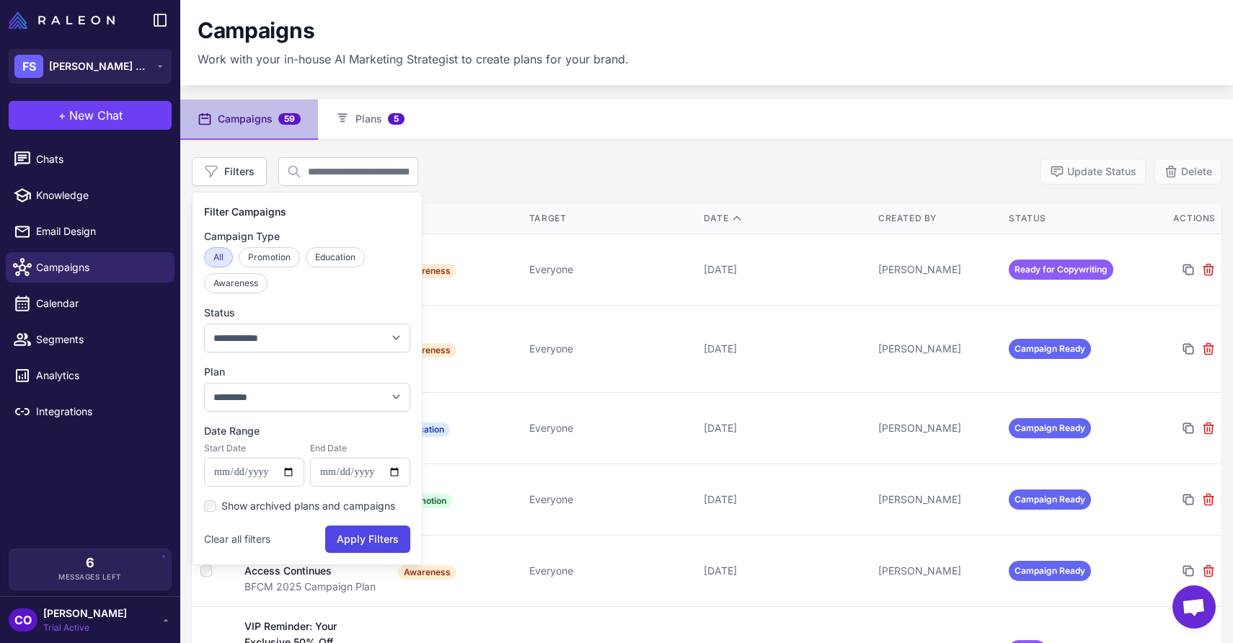
click at [534, 170] on div "**********" at bounding box center [707, 171] width 1030 height 29
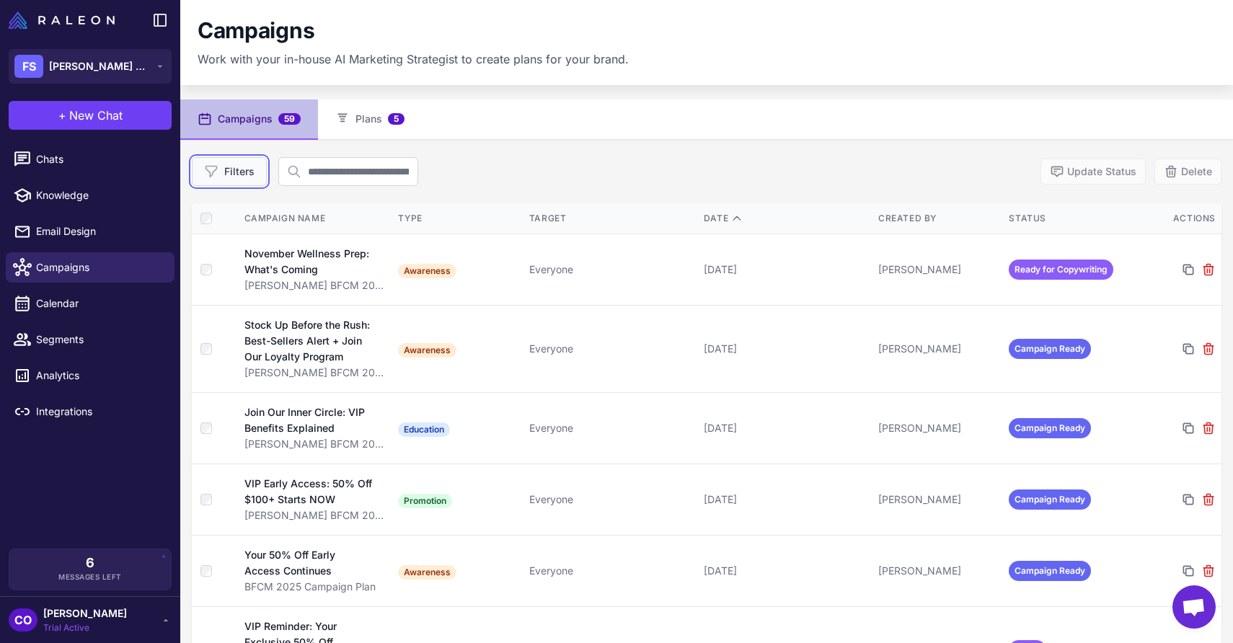
click at [236, 182] on button "Filters" at bounding box center [229, 171] width 75 height 29
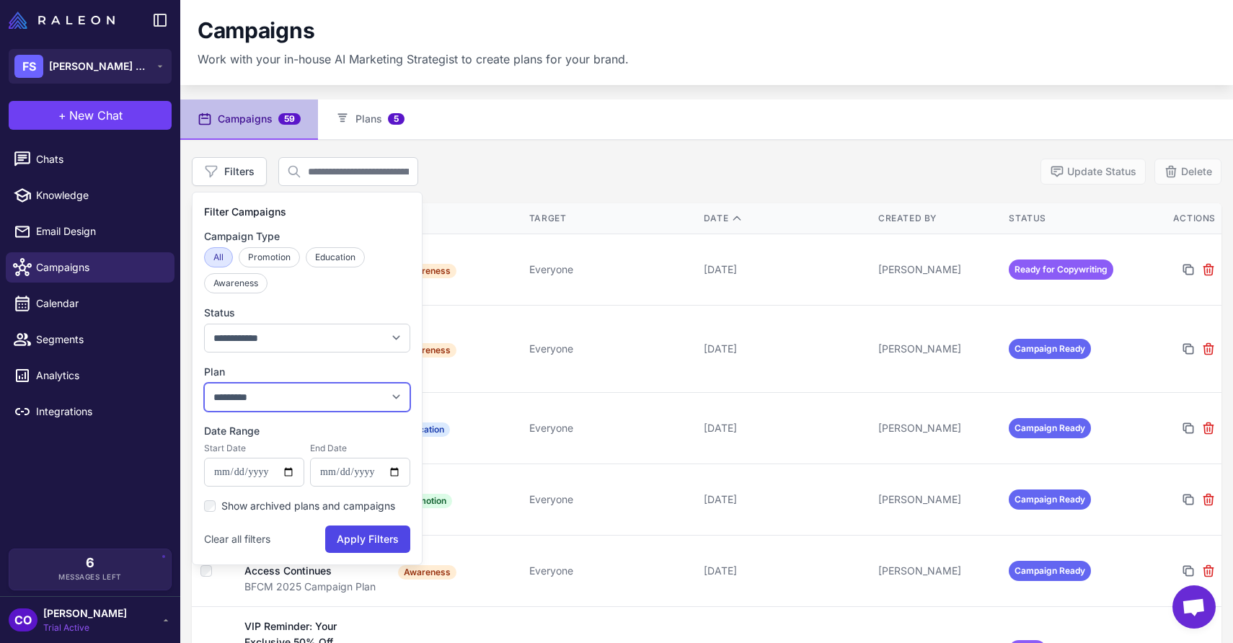
click at [307, 393] on select "**********" at bounding box center [307, 397] width 206 height 29
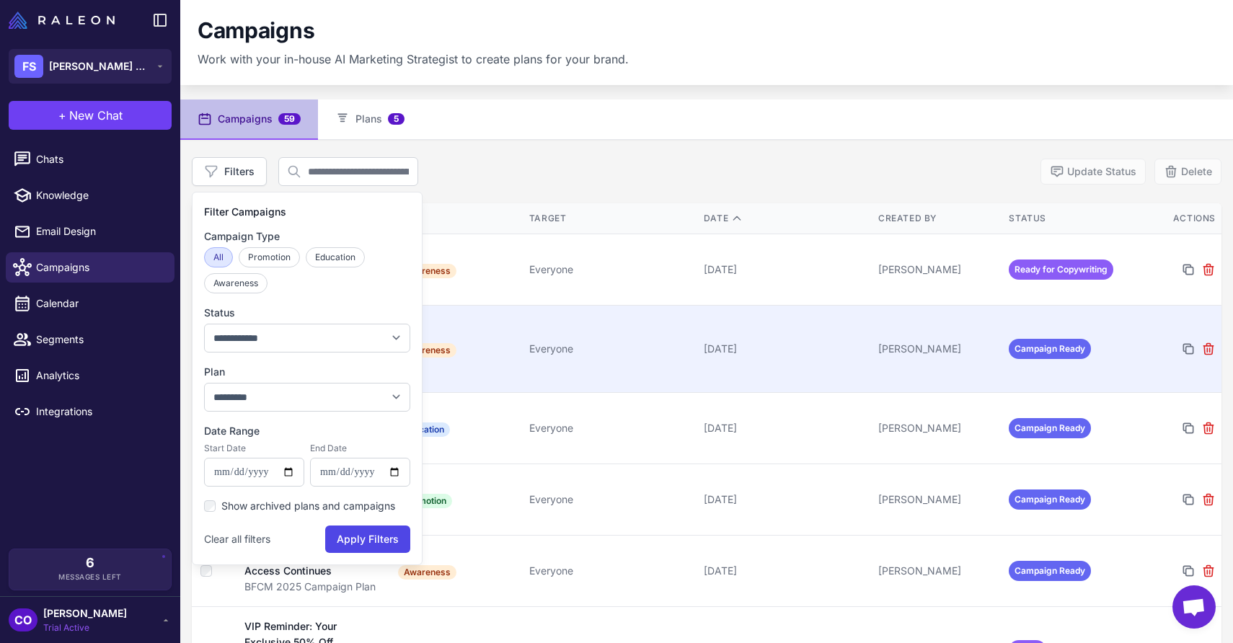
click at [628, 345] on div "Everyone" at bounding box center [610, 349] width 163 height 16
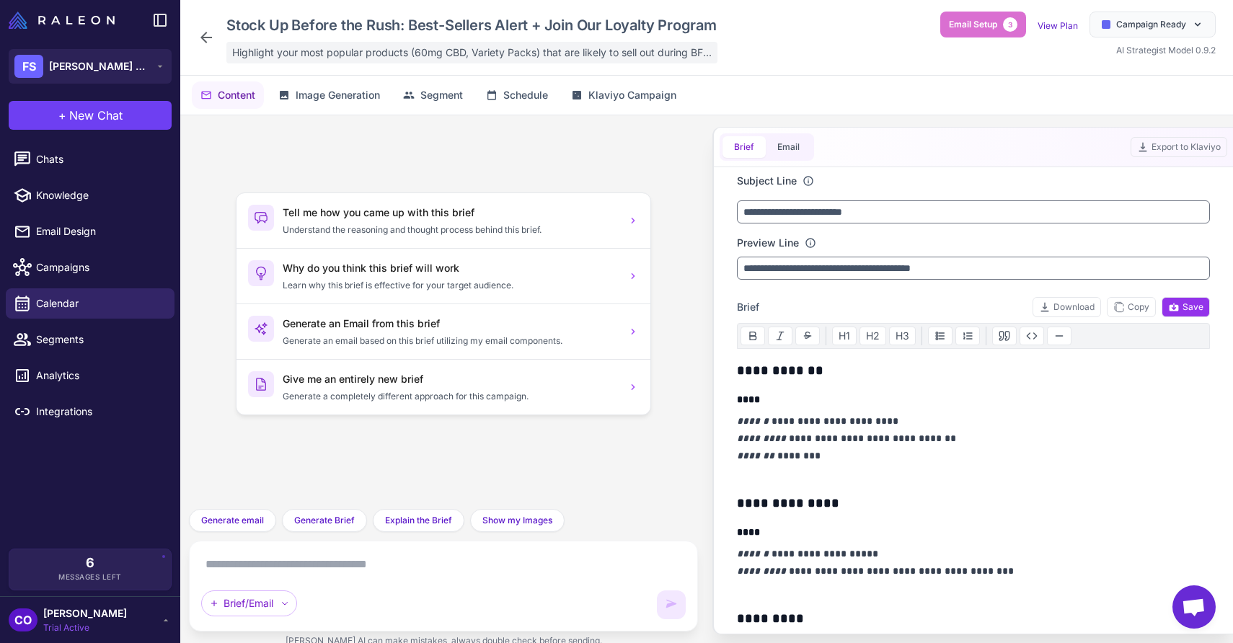
click at [299, 50] on span "Highlight your most popular products (60mg CBD, Variety Packs) that are likely …" at bounding box center [472, 53] width 480 height 16
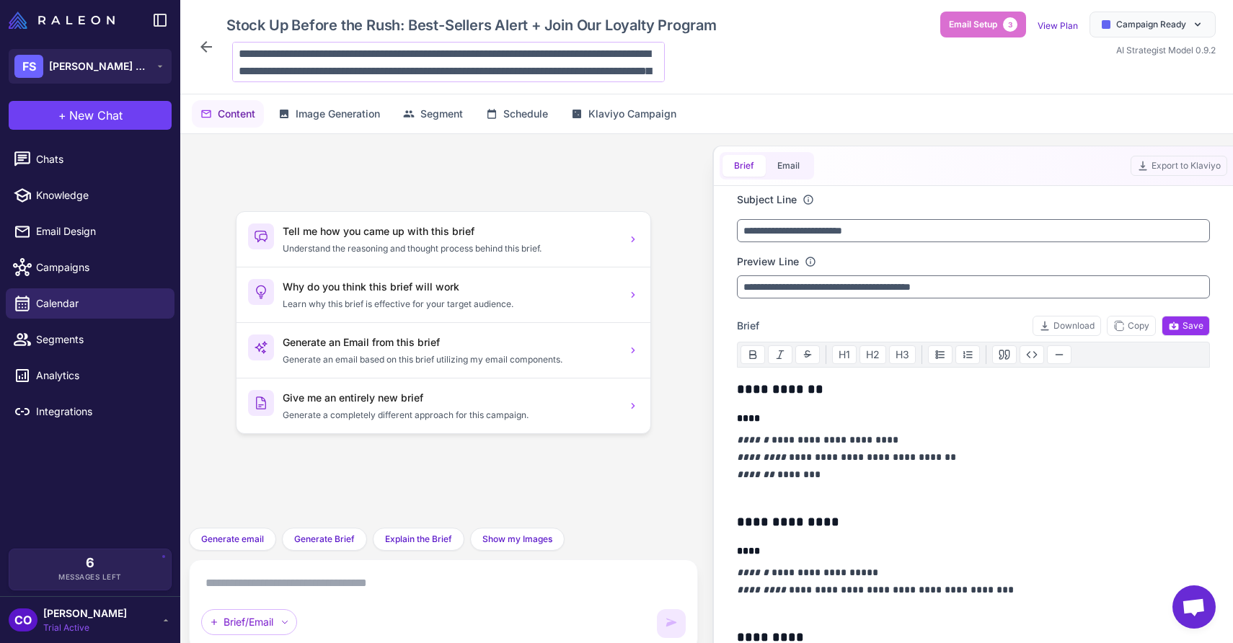
scroll to position [36, 0]
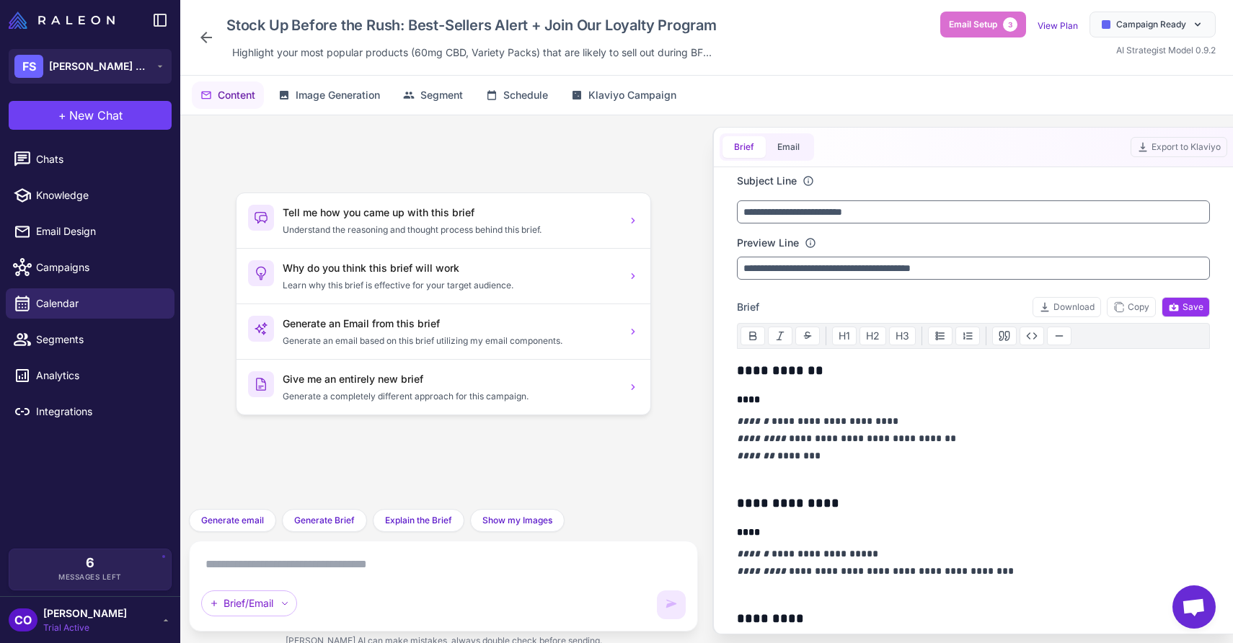
click at [832, 60] on div "Stock Up Before the Rush: Best-Sellers Alert + Join Our Loyalty Program Highlig…" at bounding box center [707, 38] width 1018 height 52
click at [206, 35] on icon at bounding box center [206, 37] width 17 height 17
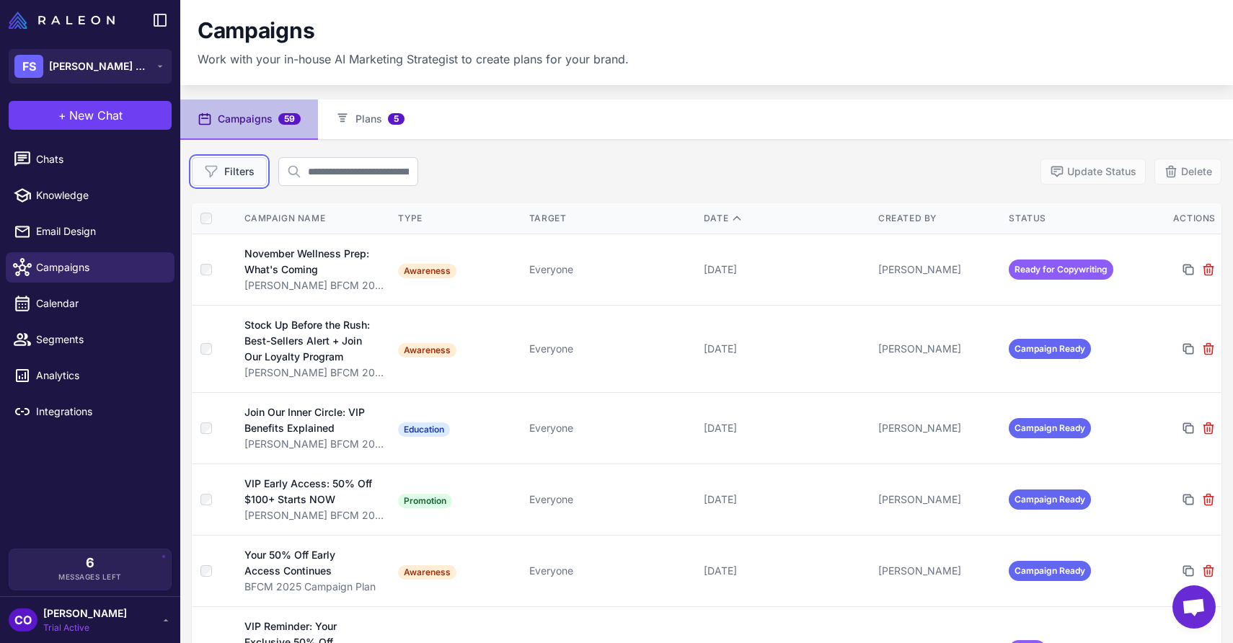
click at [229, 171] on button "Filters" at bounding box center [229, 171] width 75 height 29
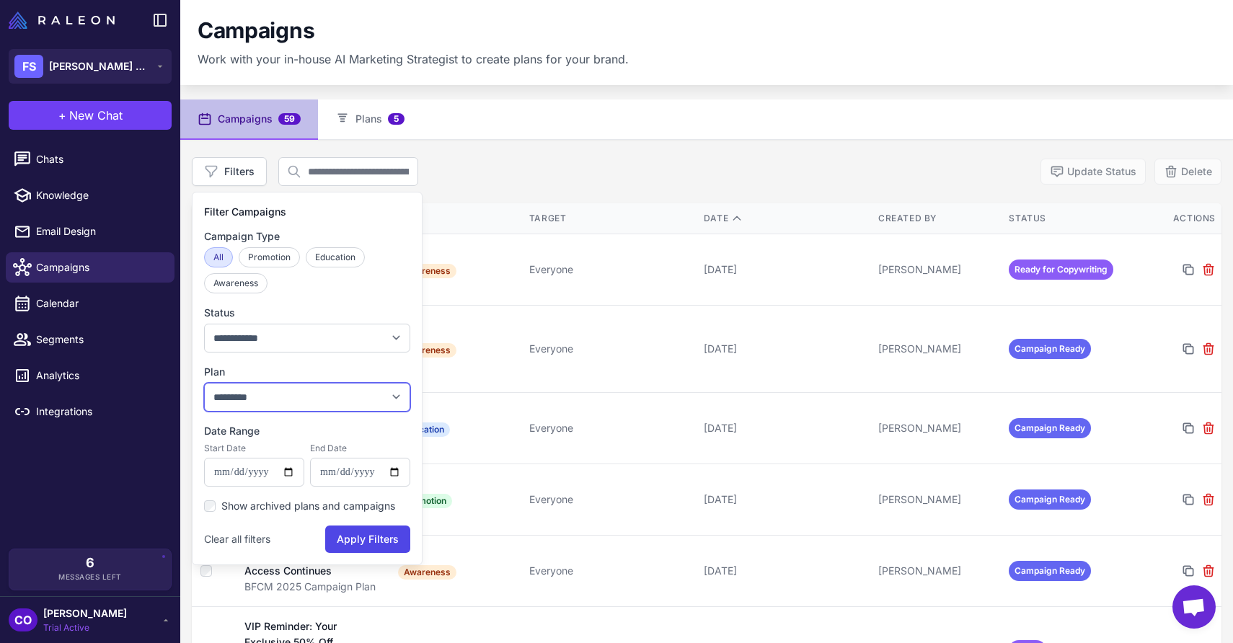
click at [281, 392] on select "**********" at bounding box center [307, 397] width 206 height 29
select select "****"
click at [204, 383] on select "**********" at bounding box center [307, 397] width 206 height 29
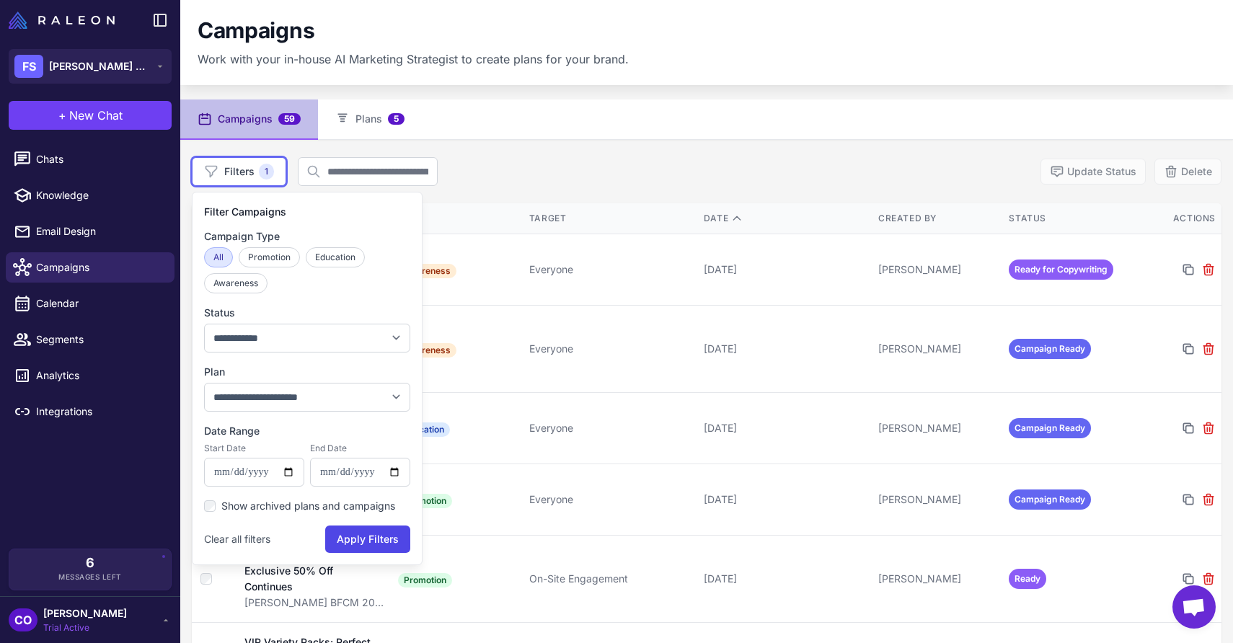
click at [674, 157] on div "**********" at bounding box center [707, 171] width 1030 height 29
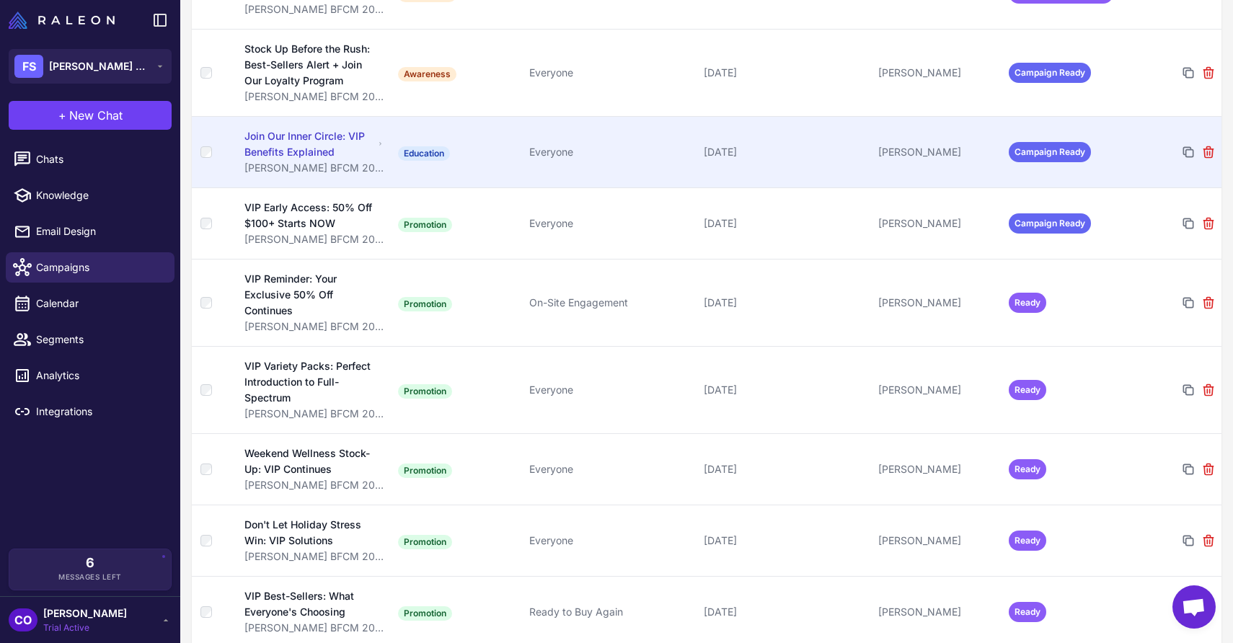
scroll to position [283, 0]
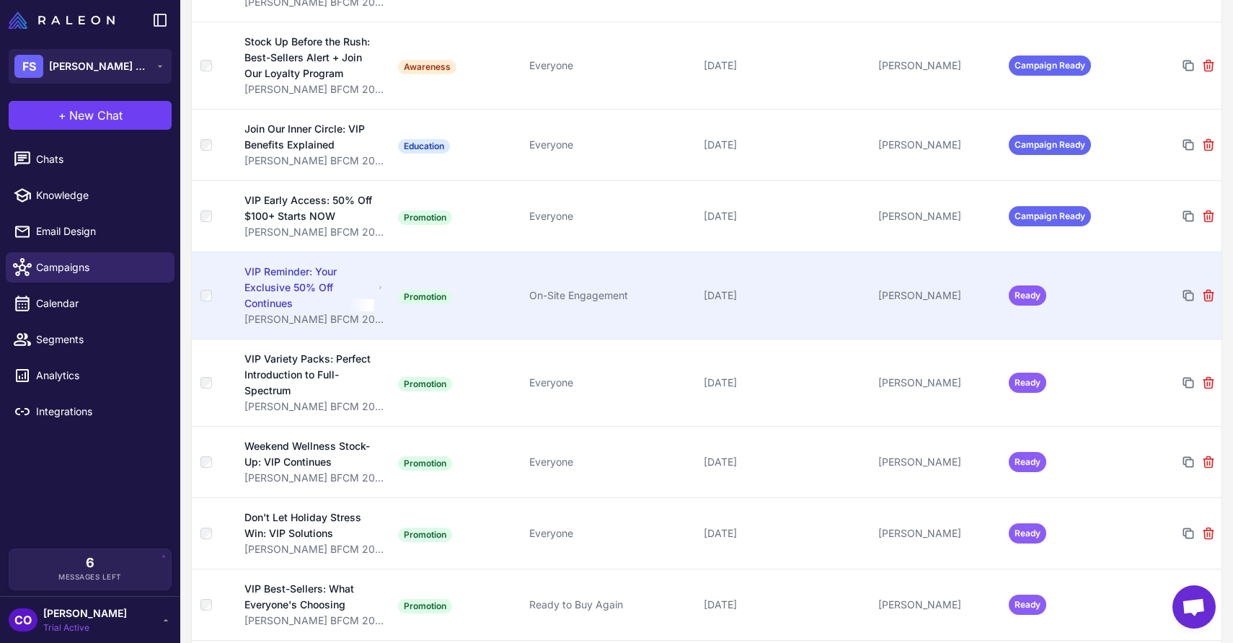
click at [605, 283] on td "On-Site Engagement" at bounding box center [611, 295] width 175 height 87
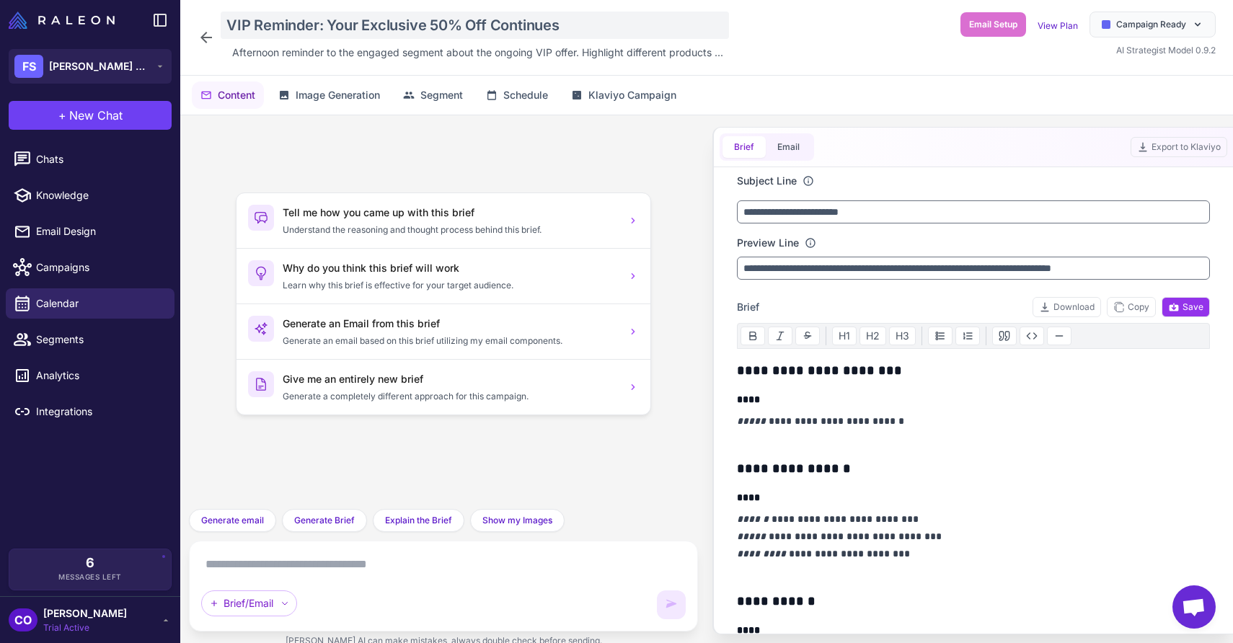
click at [362, 22] on div "VIP Reminder: Your Exclusive 50% Off Continues" at bounding box center [475, 25] width 508 height 27
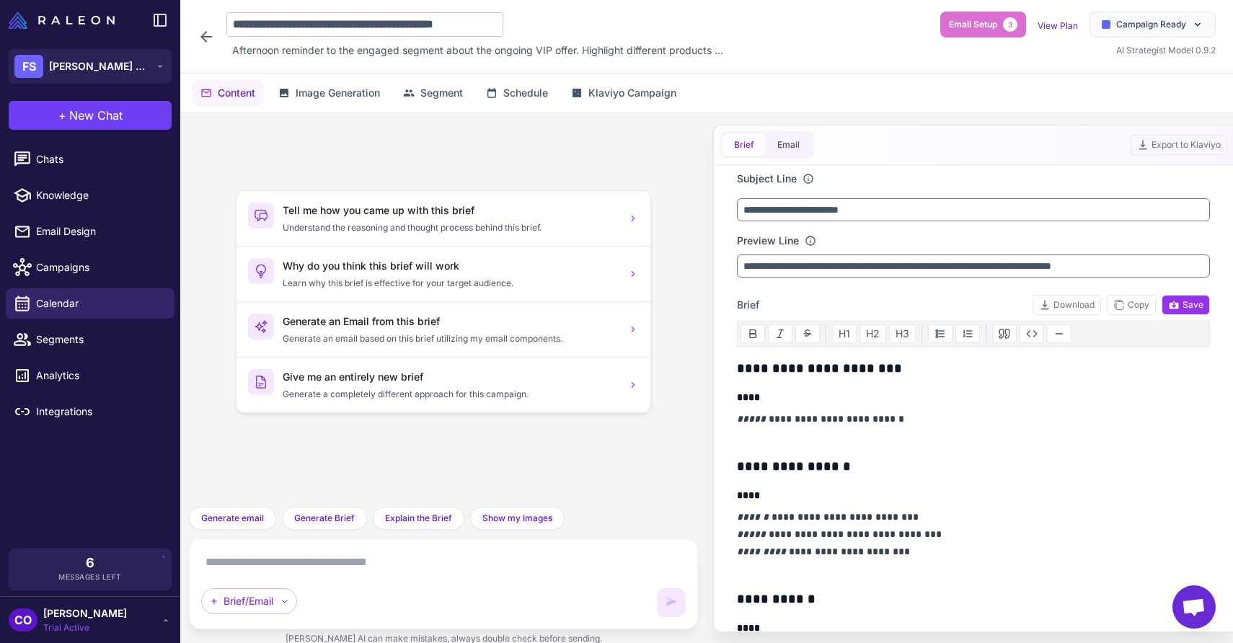
scroll to position [0, 9]
click at [362, 22] on input "**********" at bounding box center [364, 24] width 277 height 25
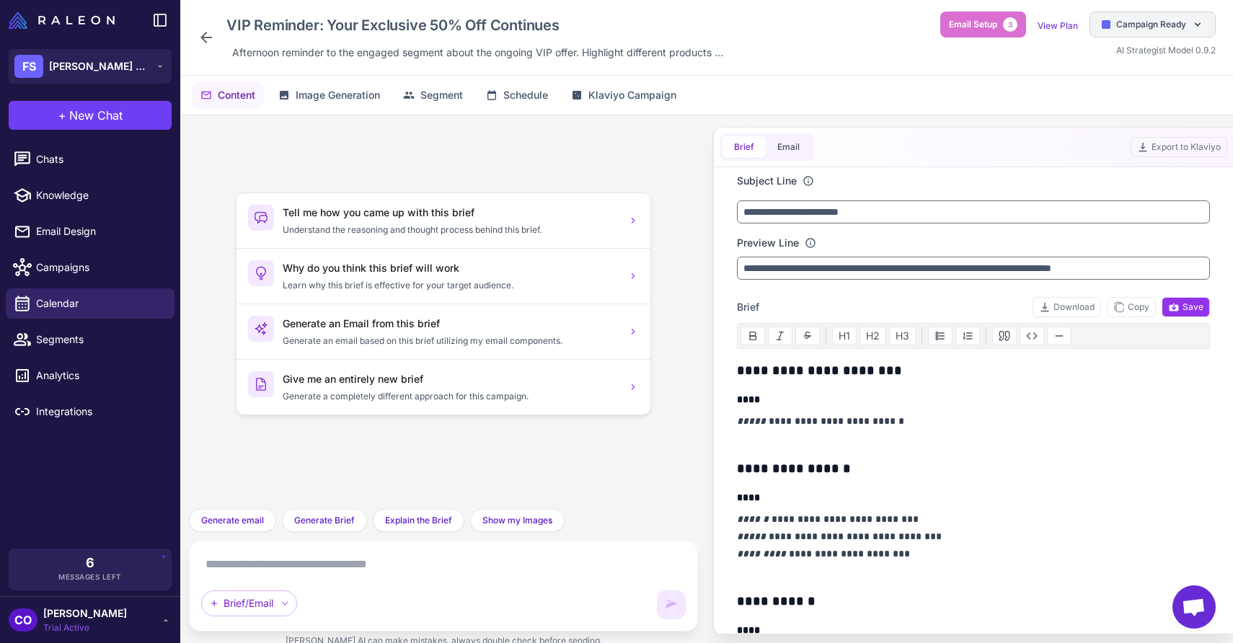
click at [1128, 21] on span "Campaign Ready" at bounding box center [1151, 24] width 70 height 13
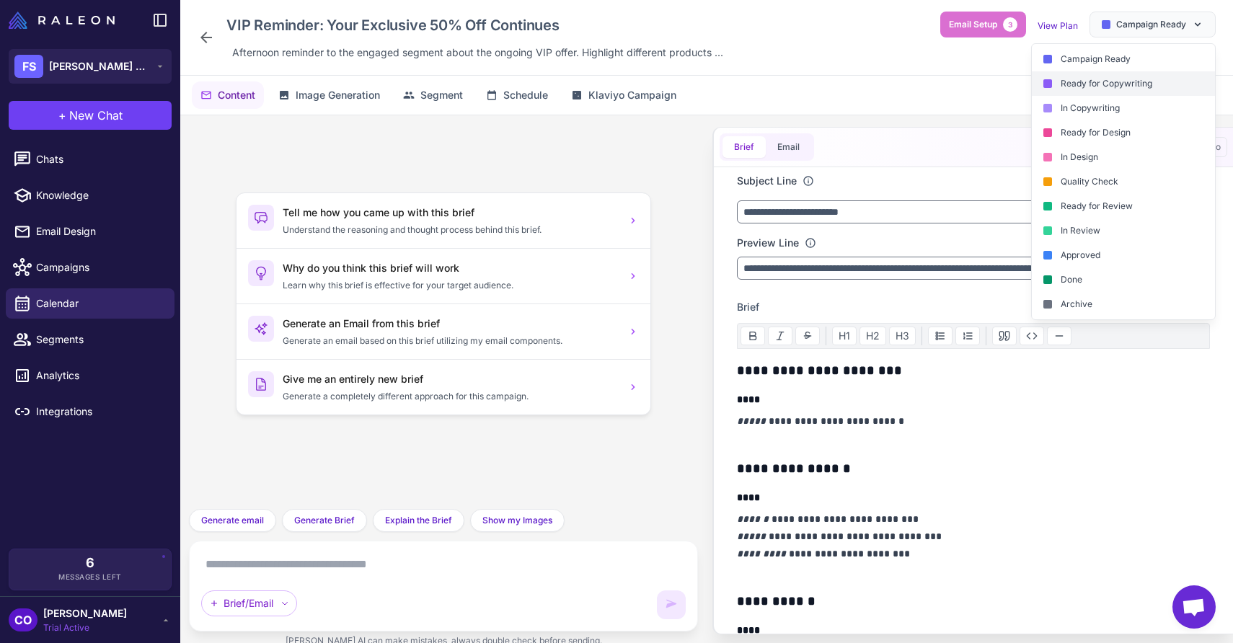
click at [1119, 81] on div "Ready for Copywriting" at bounding box center [1123, 83] width 183 height 25
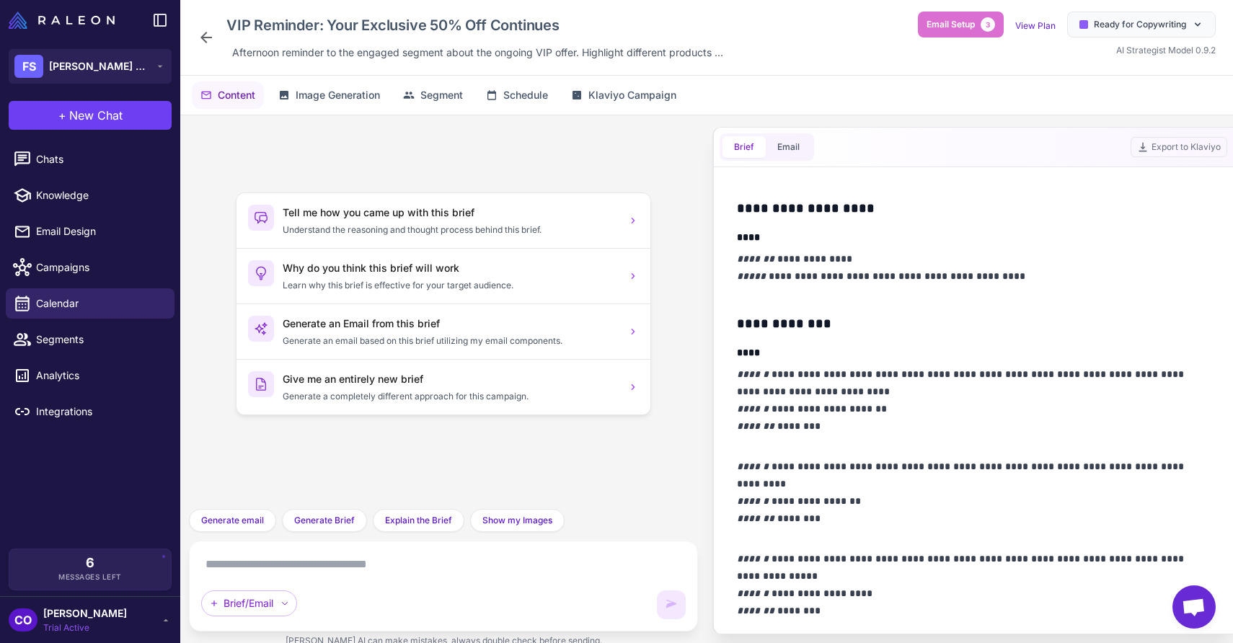
scroll to position [1038, 0]
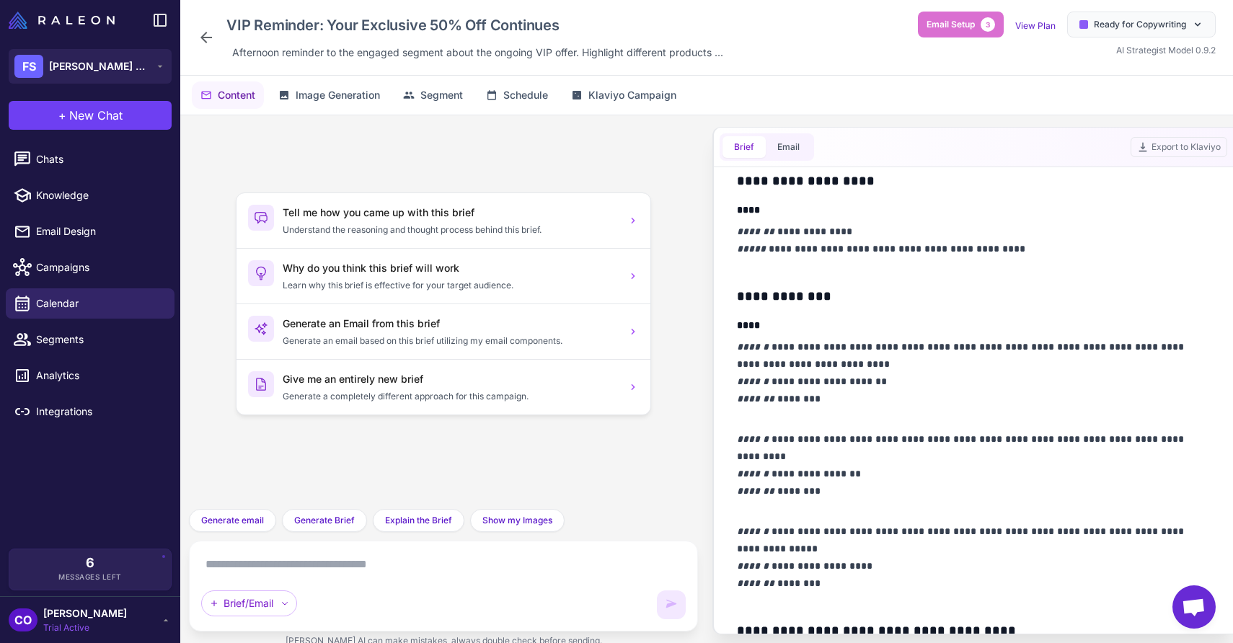
click at [865, 364] on p "**********" at bounding box center [973, 381] width 473 height 87
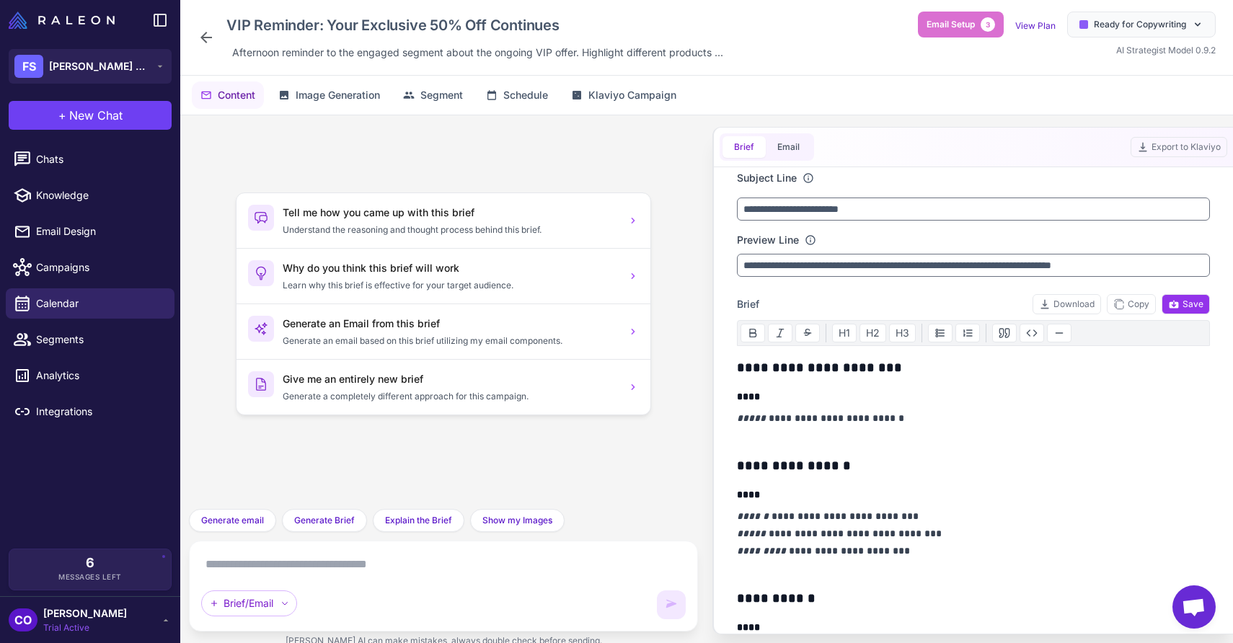
scroll to position [0, 0]
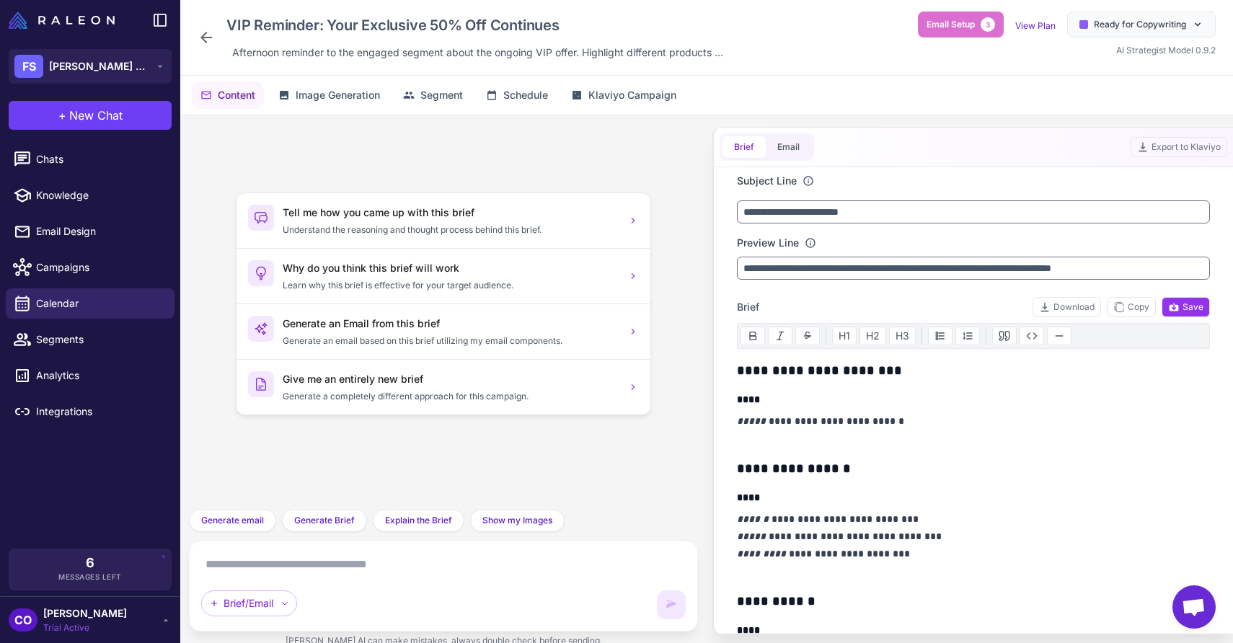
click at [203, 33] on icon at bounding box center [206, 37] width 17 height 17
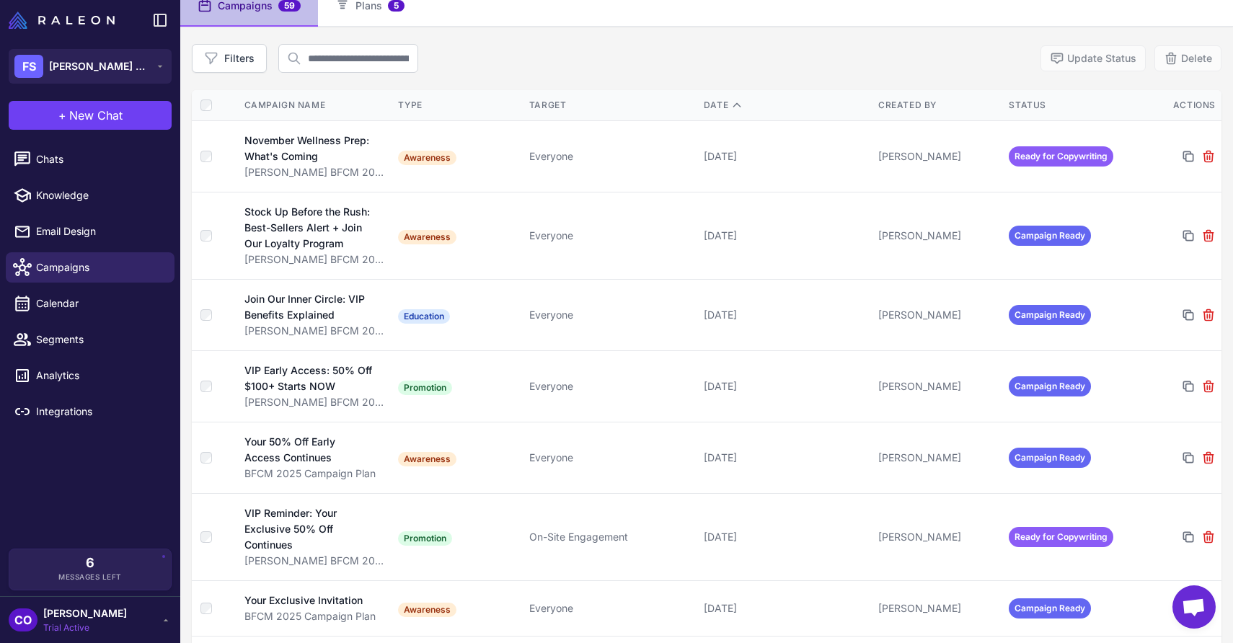
scroll to position [114, 0]
click at [242, 61] on button "Filters" at bounding box center [229, 57] width 75 height 29
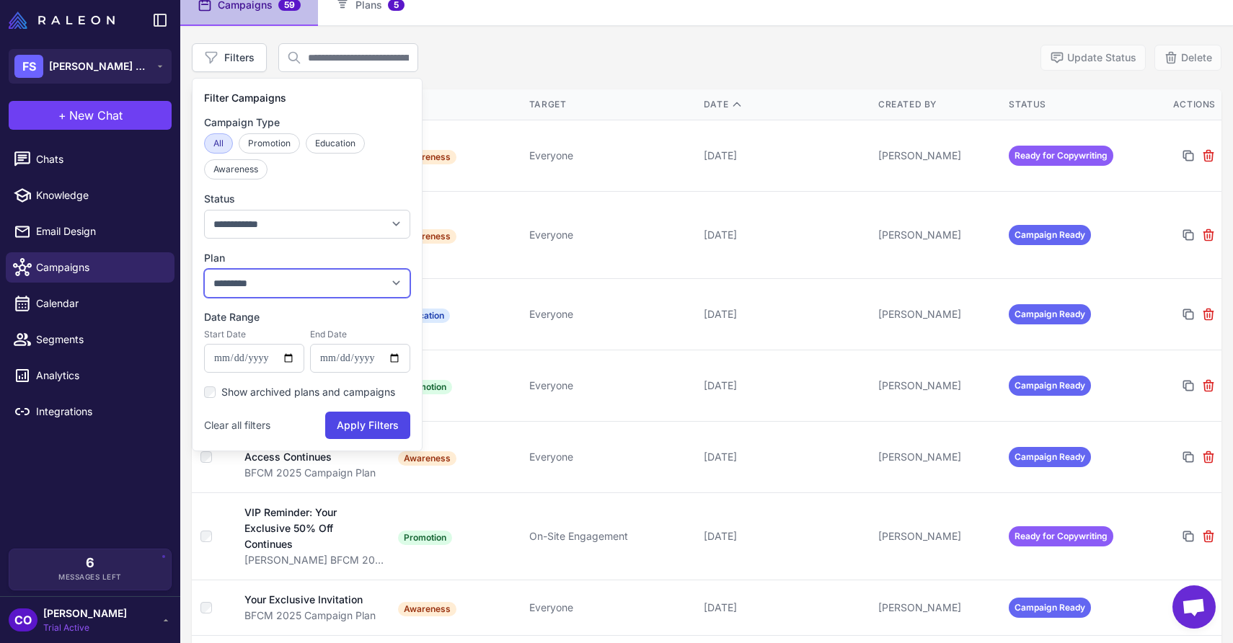
click at [291, 281] on select "**********" at bounding box center [307, 283] width 206 height 29
select select "****"
click at [204, 269] on select "**********" at bounding box center [307, 283] width 206 height 29
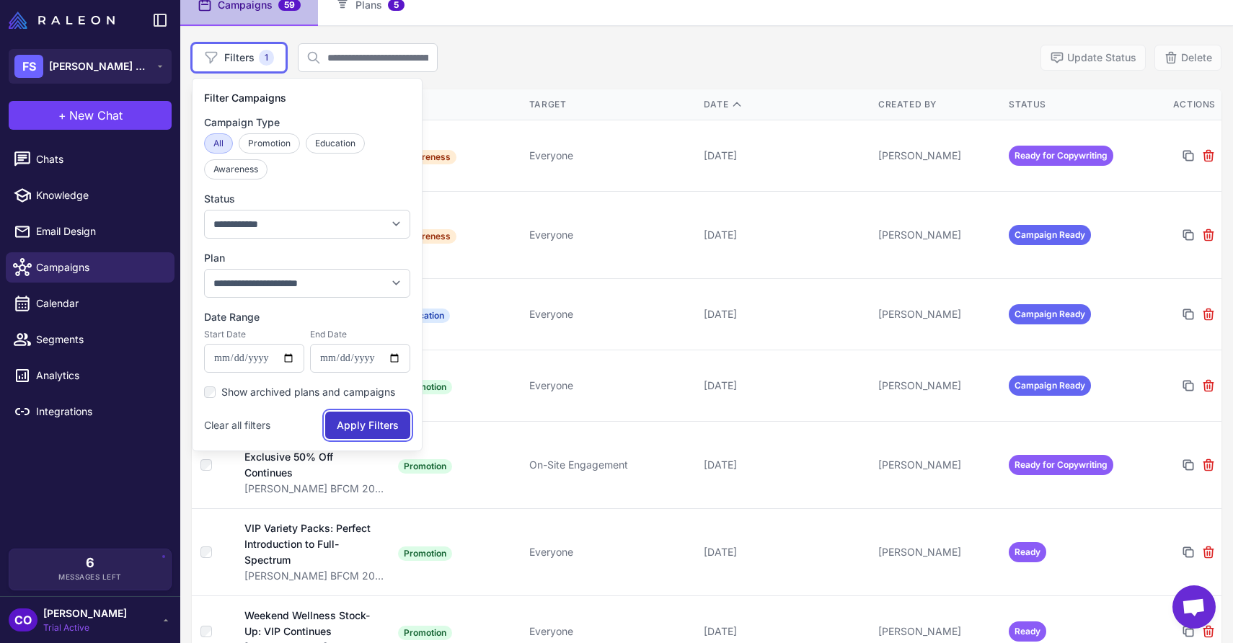
click at [366, 424] on button "Apply Filters" at bounding box center [367, 425] width 85 height 27
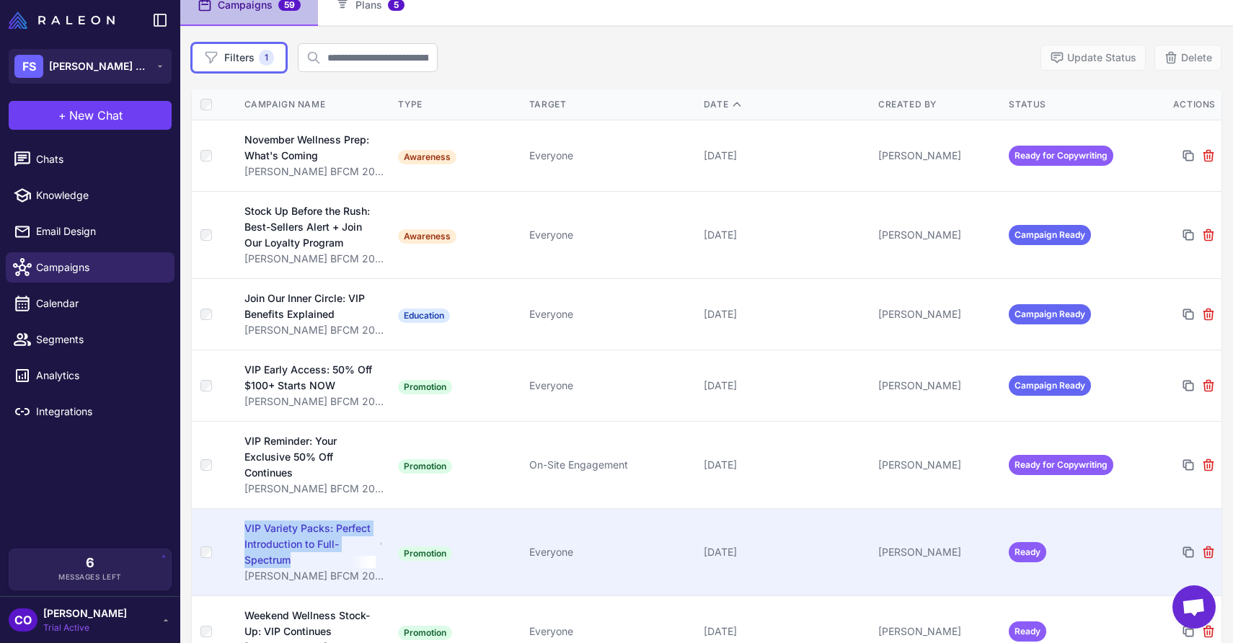
copy div "VIP Variety Packs: Perfect Introduction to Full-Spectrum"
drag, startPoint x: 297, startPoint y: 559, endPoint x: 239, endPoint y: 522, distance: 69.0
click at [239, 522] on td "VIP Variety Packs: Perfect Introduction to Full-Spectrum [PERSON_NAME] BFCM 202…" at bounding box center [314, 551] width 157 height 87
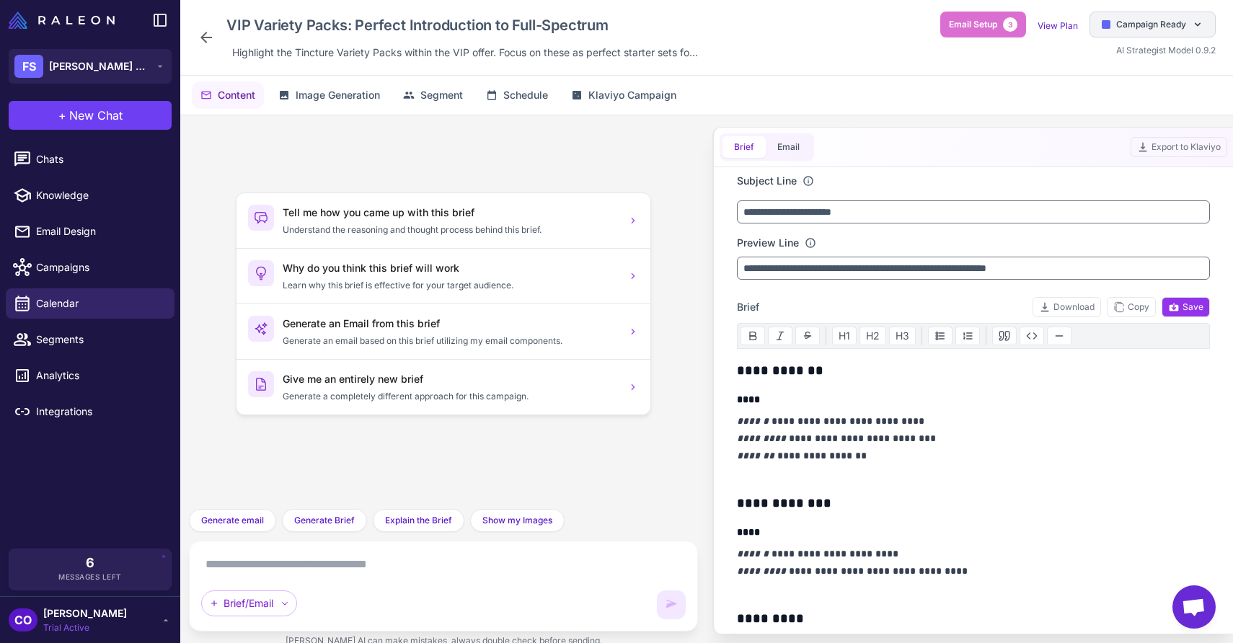
click at [1145, 24] on span "Campaign Ready" at bounding box center [1151, 24] width 70 height 13
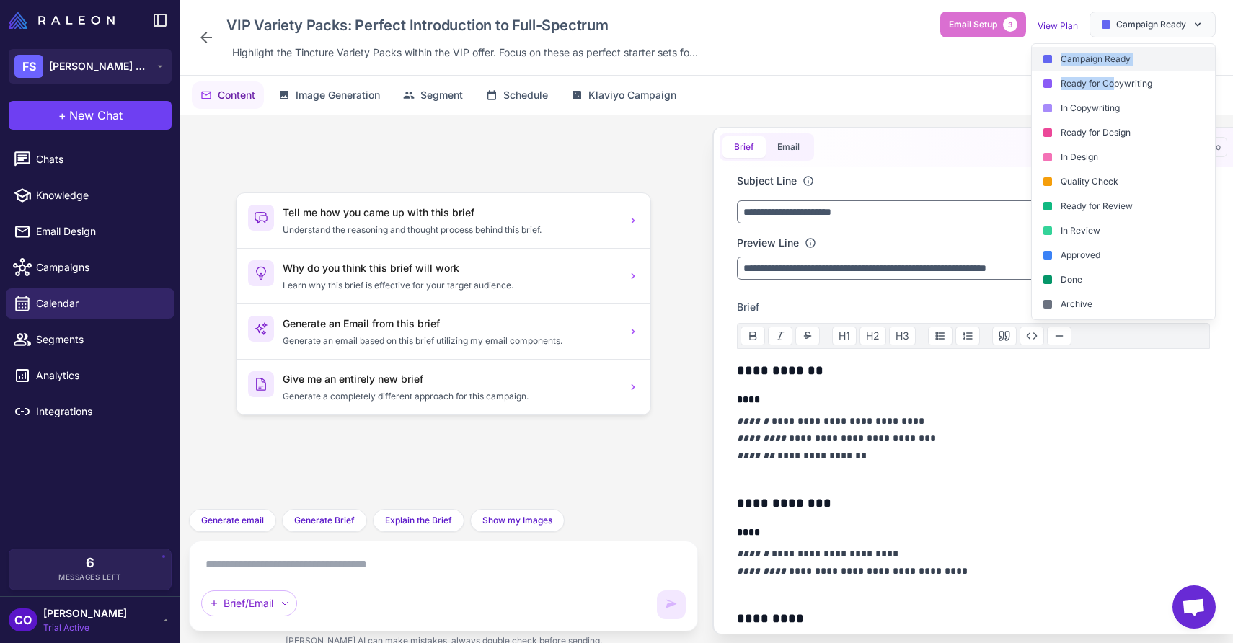
drag, startPoint x: 1107, startPoint y: 82, endPoint x: 1111, endPoint y: 52, distance: 30.6
click at [1111, 52] on div "Campaign Ready Ready for Copywriting In Copywriting Ready for Design In Design …" at bounding box center [1123, 181] width 183 height 275
click at [1132, 84] on div "Ready for Copywriting" at bounding box center [1123, 83] width 183 height 25
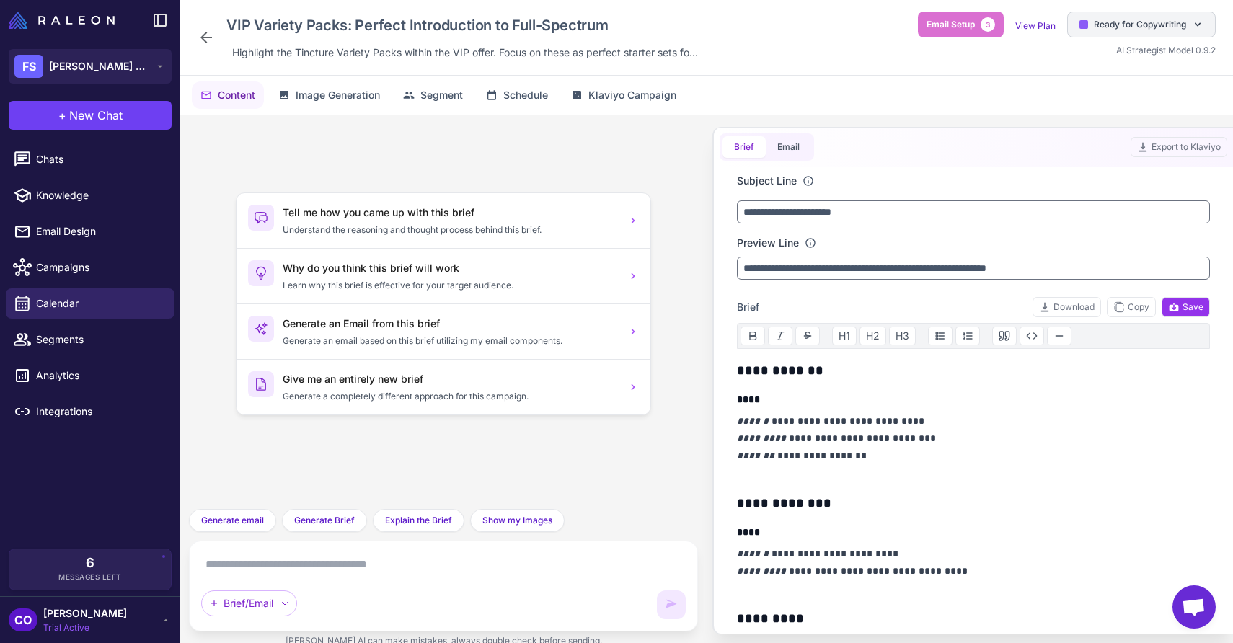
click at [1132, 21] on span "Ready for Copywriting" at bounding box center [1140, 24] width 92 height 13
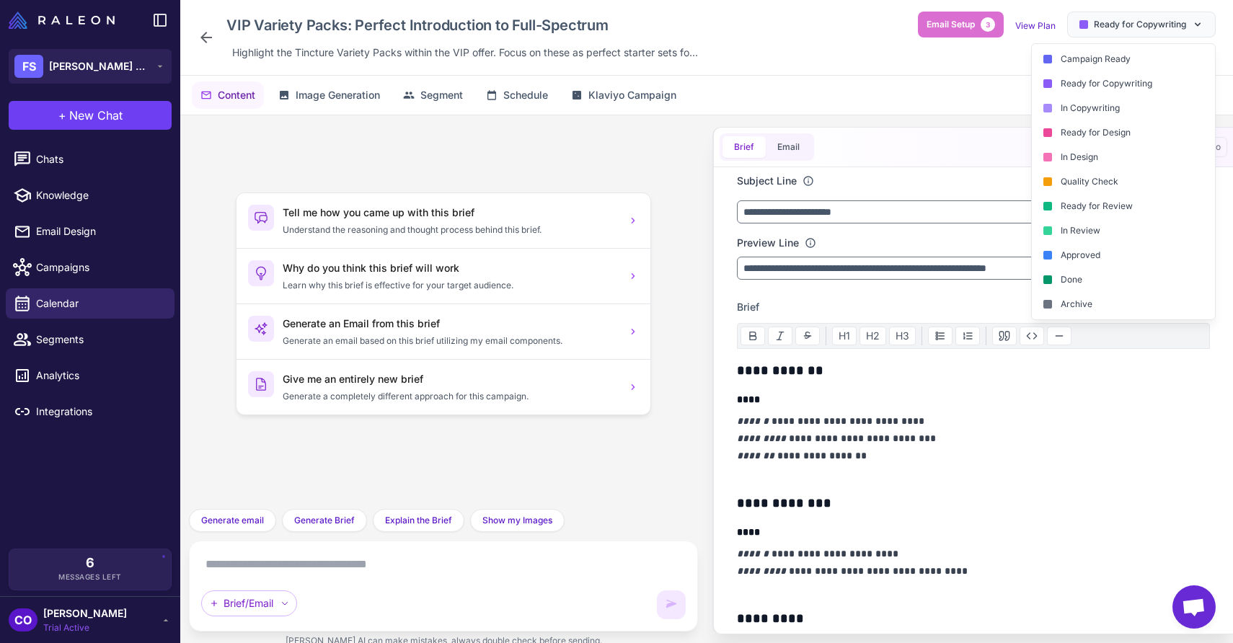
click at [1077, 436] on p "**********" at bounding box center [973, 447] width 473 height 69
click at [1075, 85] on div "Ready for Copywriting" at bounding box center [1123, 83] width 183 height 25
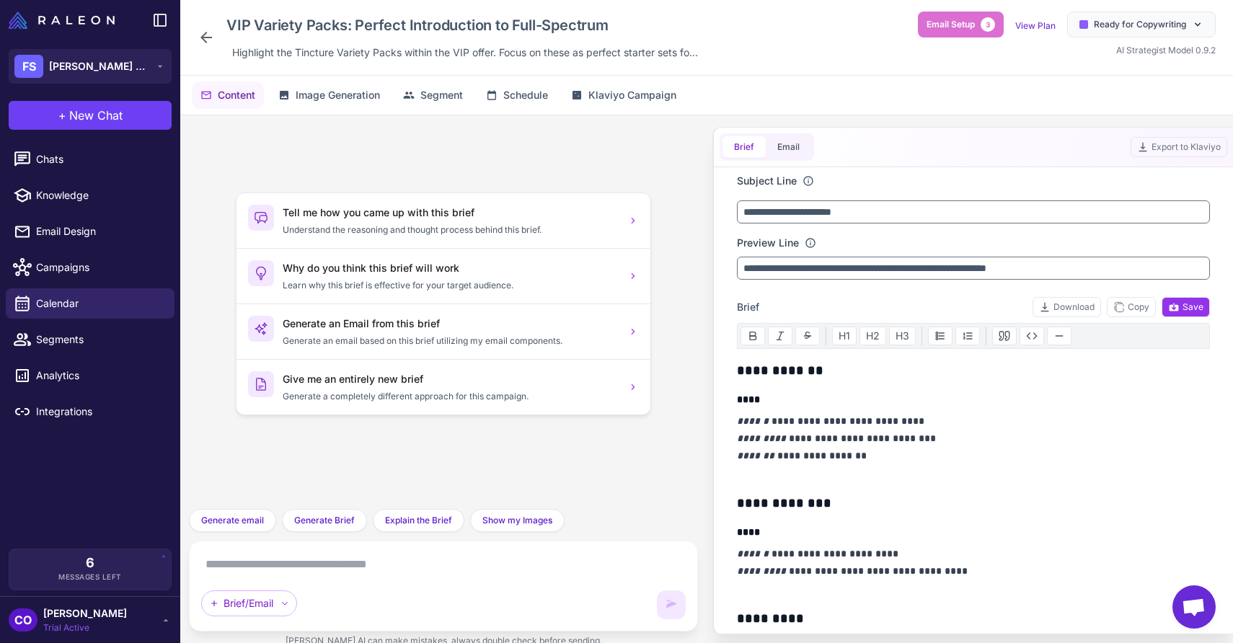
click at [999, 450] on p "**********" at bounding box center [973, 447] width 473 height 69
click at [103, 71] on span "[PERSON_NAME] Botanicals" at bounding box center [99, 66] width 101 height 16
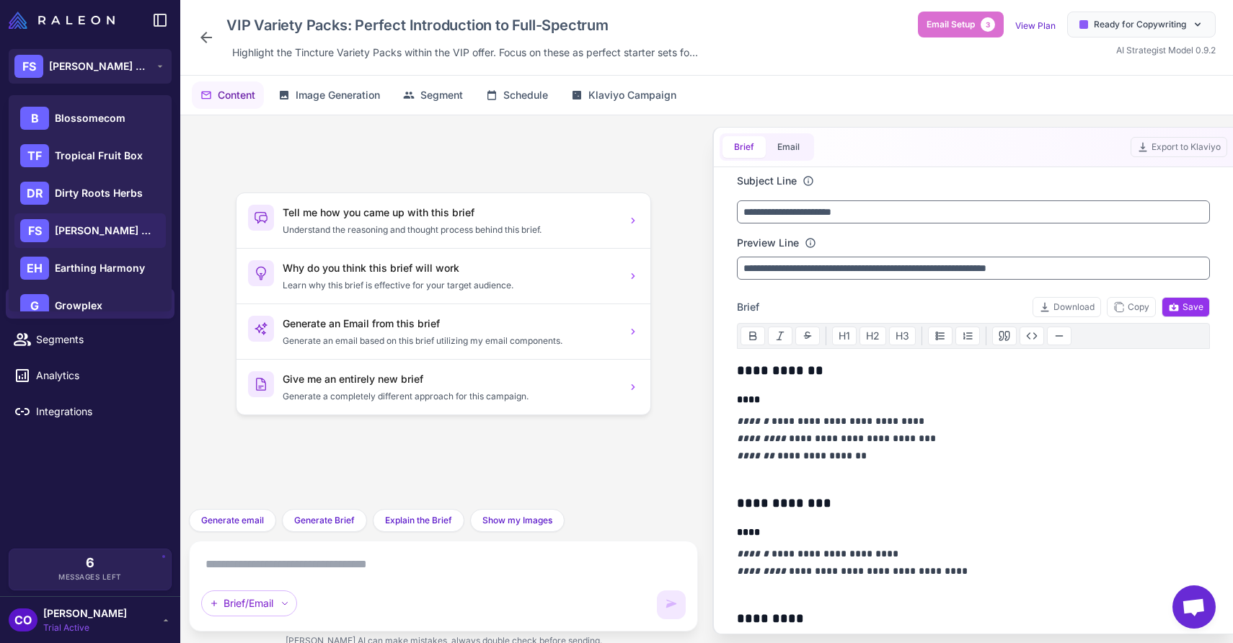
click at [125, 35] on div at bounding box center [90, 20] width 180 height 40
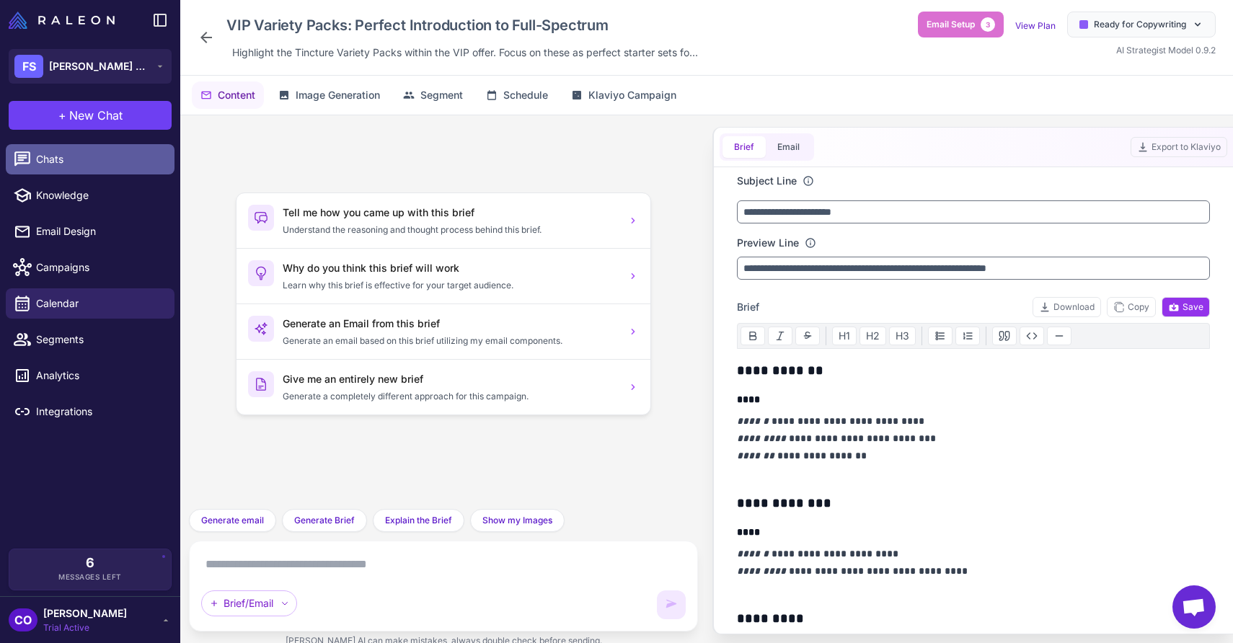
click at [87, 161] on span "Chats" at bounding box center [99, 159] width 127 height 16
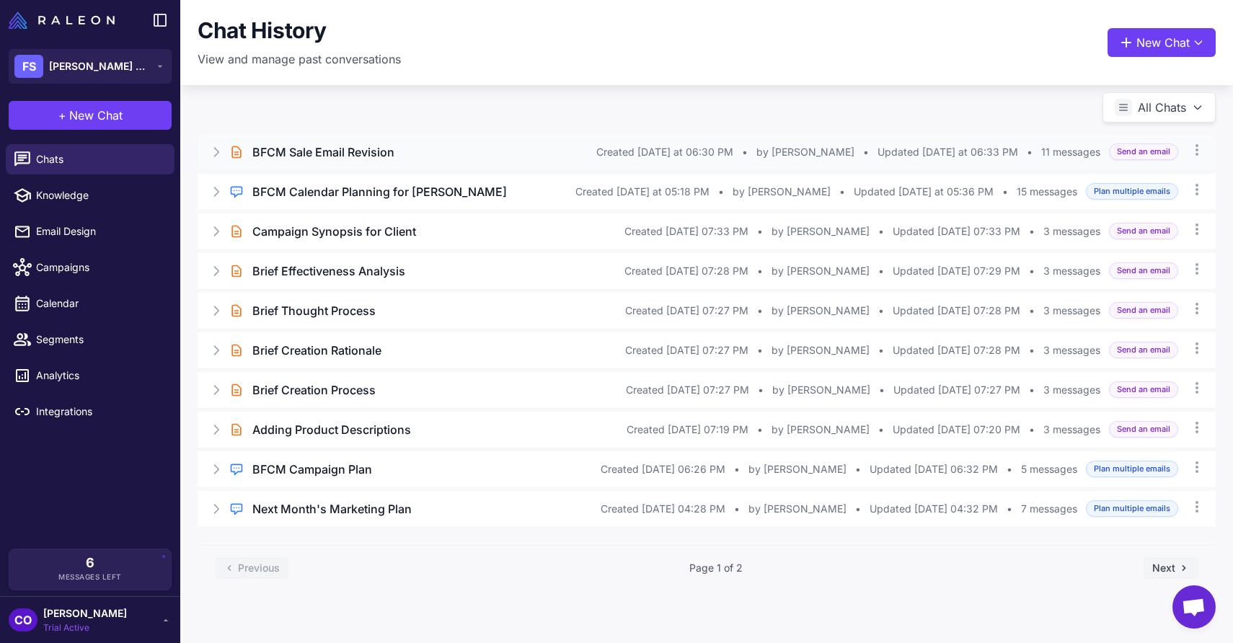
click at [509, 148] on div "BFCM Sale Email Revision" at bounding box center [424, 152] width 344 height 17
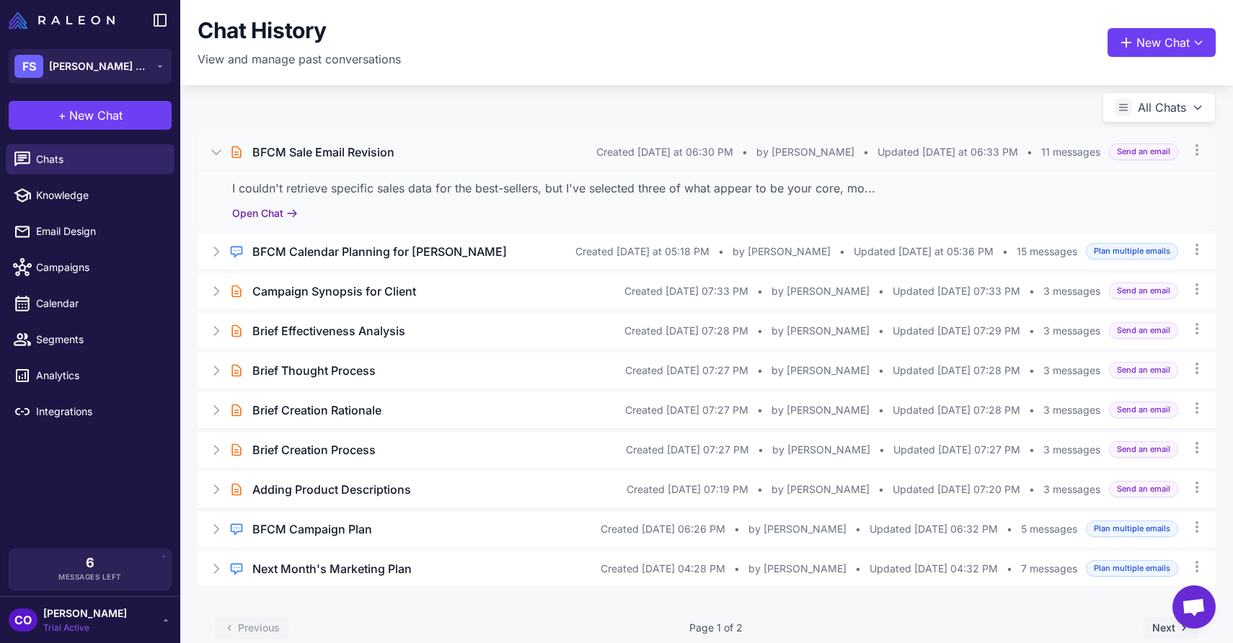
click at [244, 212] on button "Open Chat" at bounding box center [265, 214] width 66 height 16
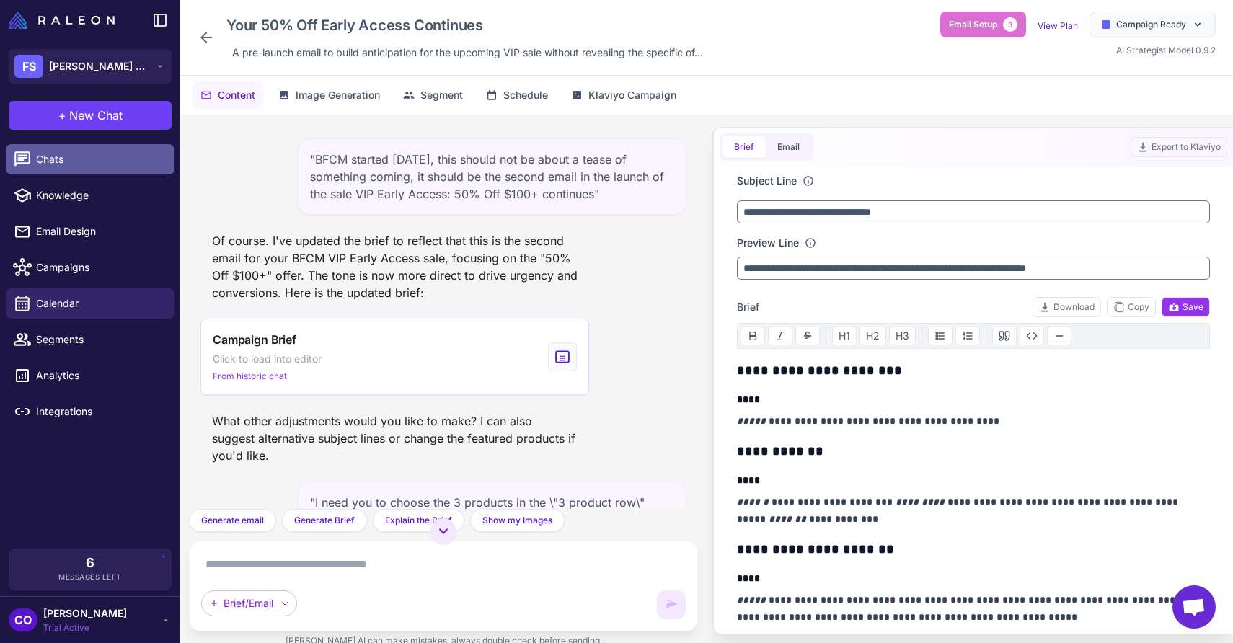
click at [74, 159] on span "Chats" at bounding box center [99, 159] width 127 height 16
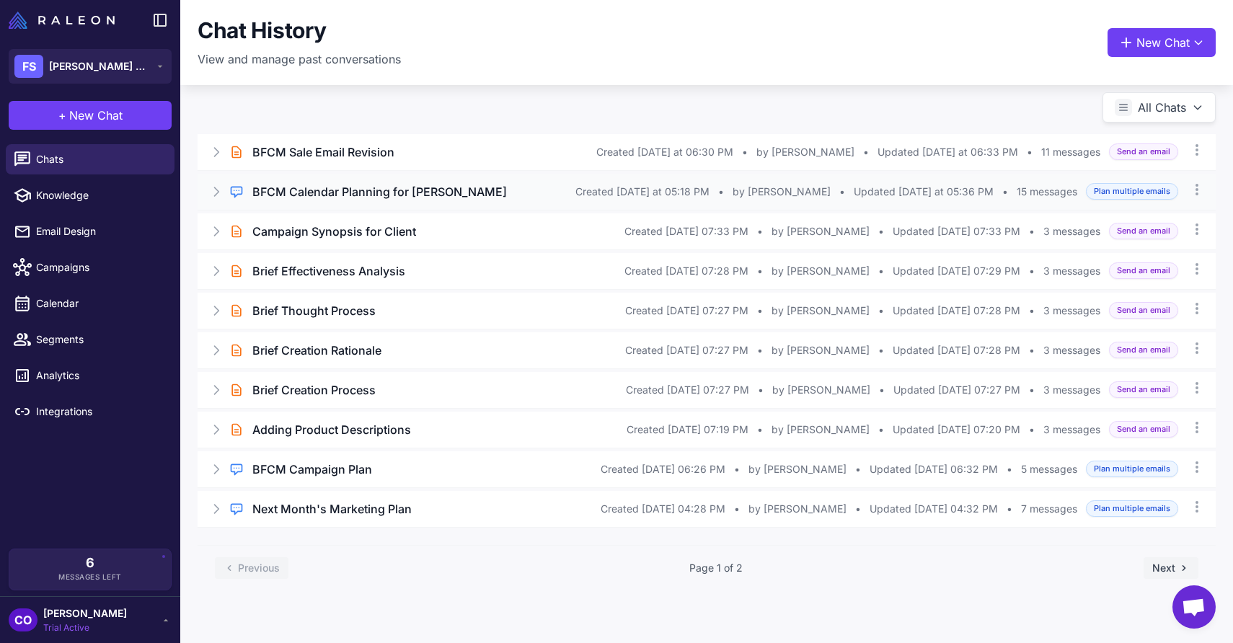
click at [472, 192] on h3 "BFCM Calendar Planning for [PERSON_NAME]" at bounding box center [379, 191] width 255 height 17
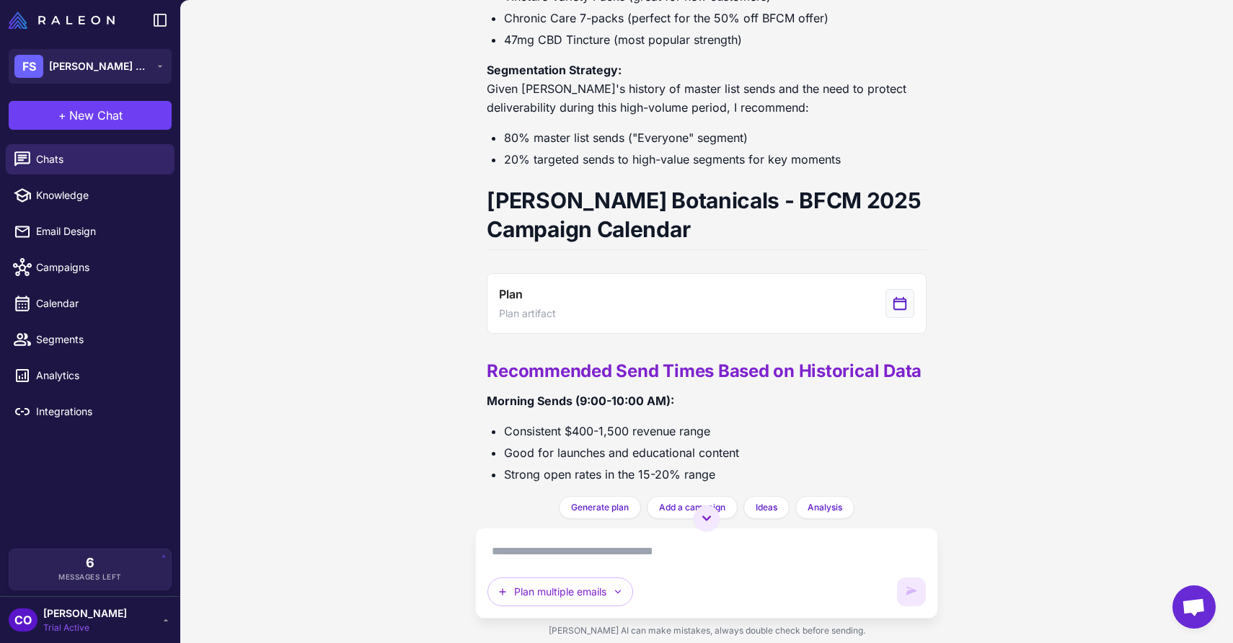
scroll to position [1432, 0]
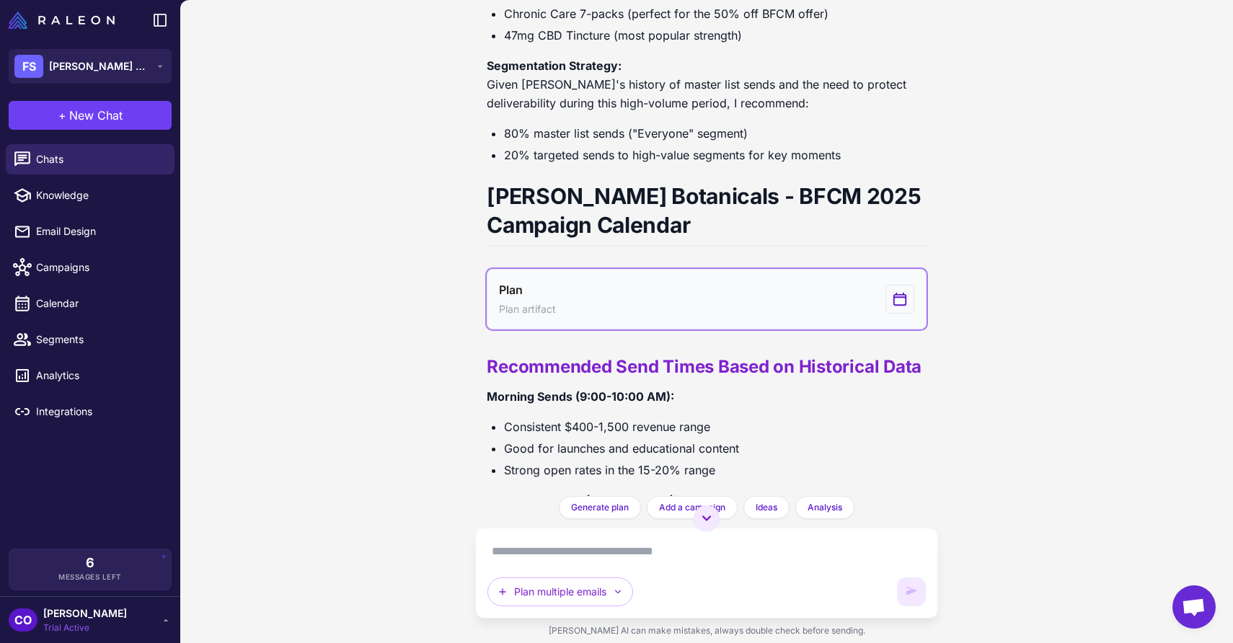
click at [734, 309] on button "Plan Plan artifact" at bounding box center [706, 299] width 439 height 61
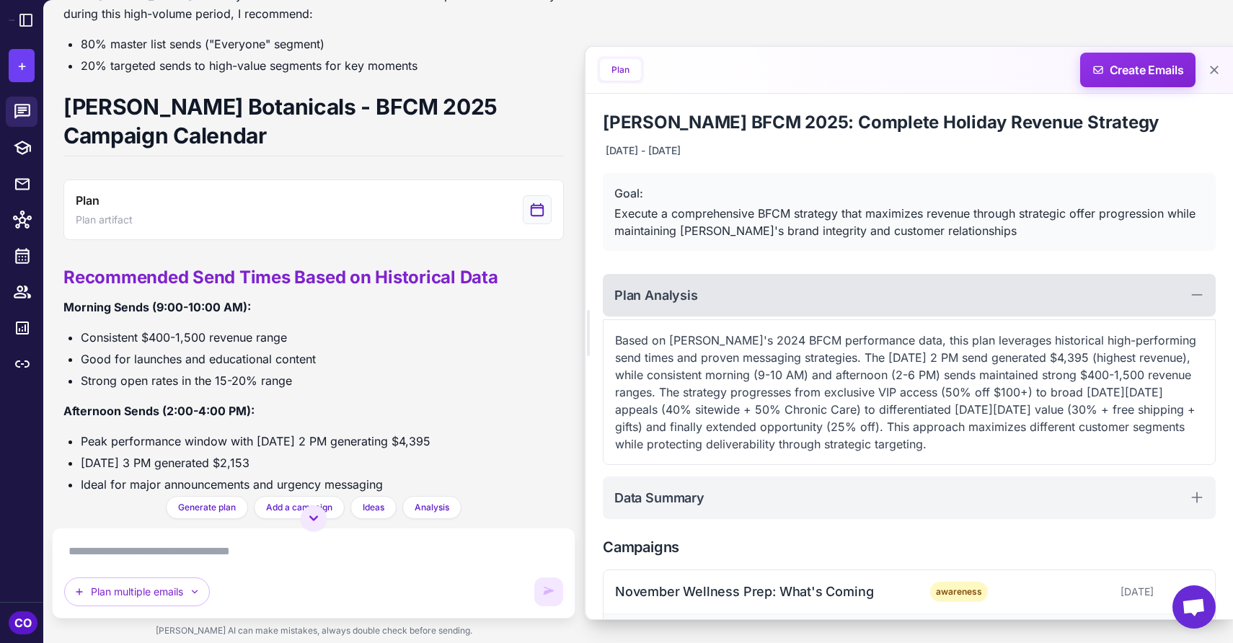
click at [974, 296] on div "Plan Analysis" at bounding box center [909, 295] width 613 height 43
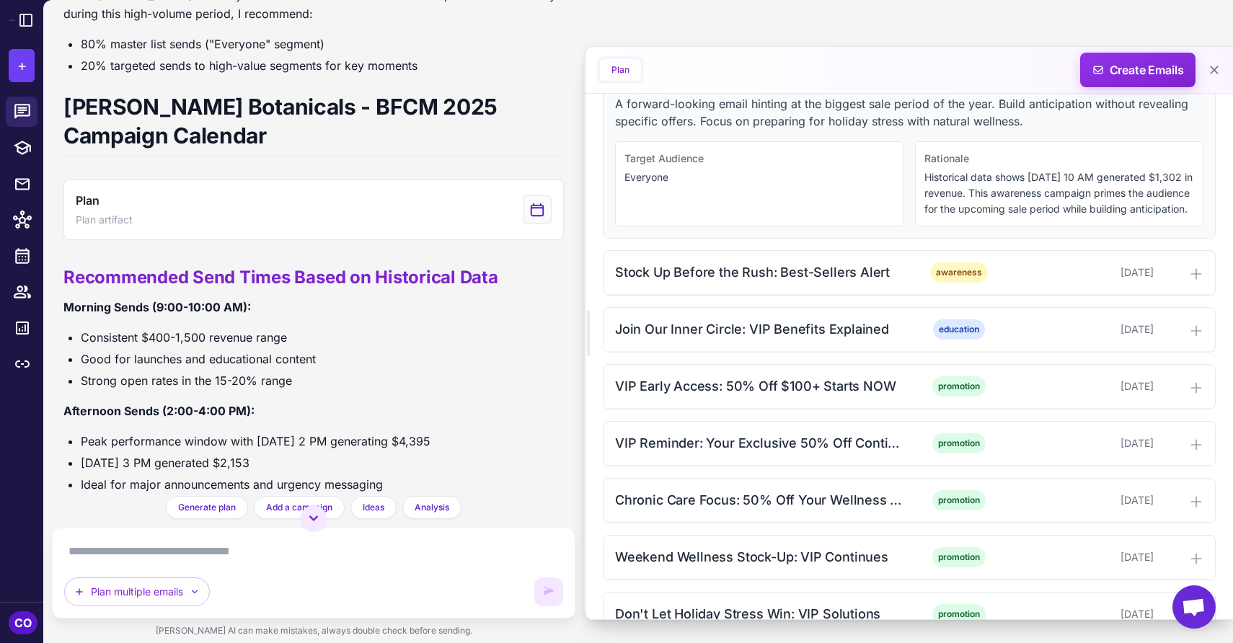
scroll to position [397, 0]
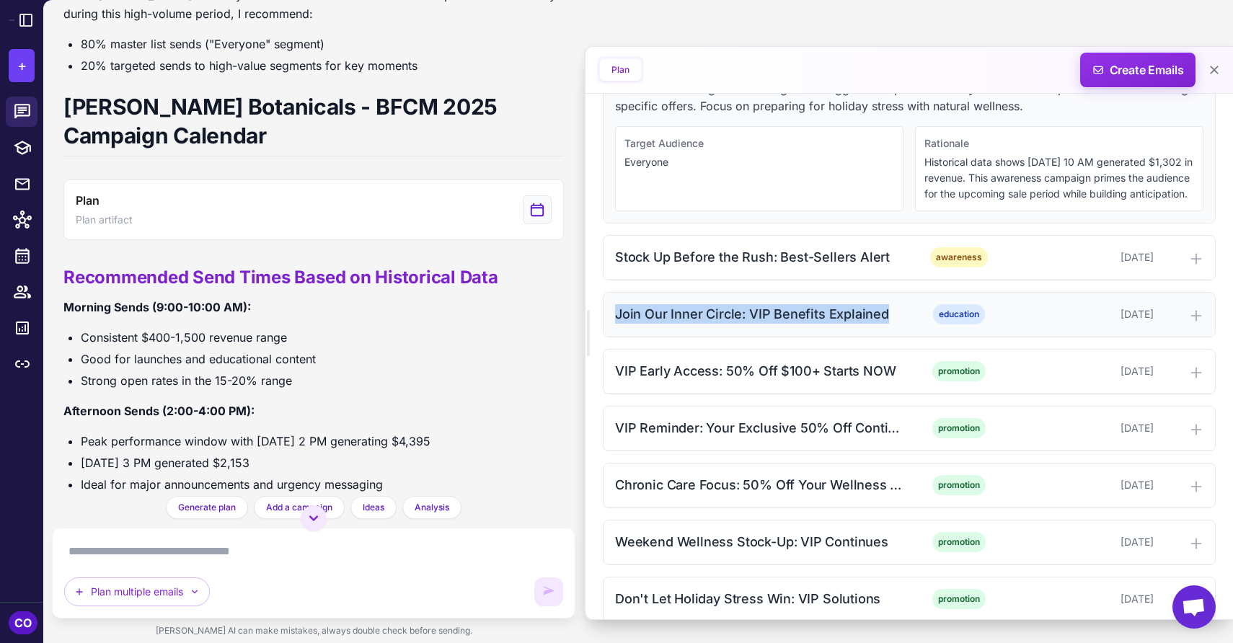
drag, startPoint x: 889, startPoint y: 328, endPoint x: 613, endPoint y: 337, distance: 276.4
click at [613, 337] on div "Join Our Inner Circle: VIP Benefits Explained education [DATE]" at bounding box center [910, 315] width 612 height 44
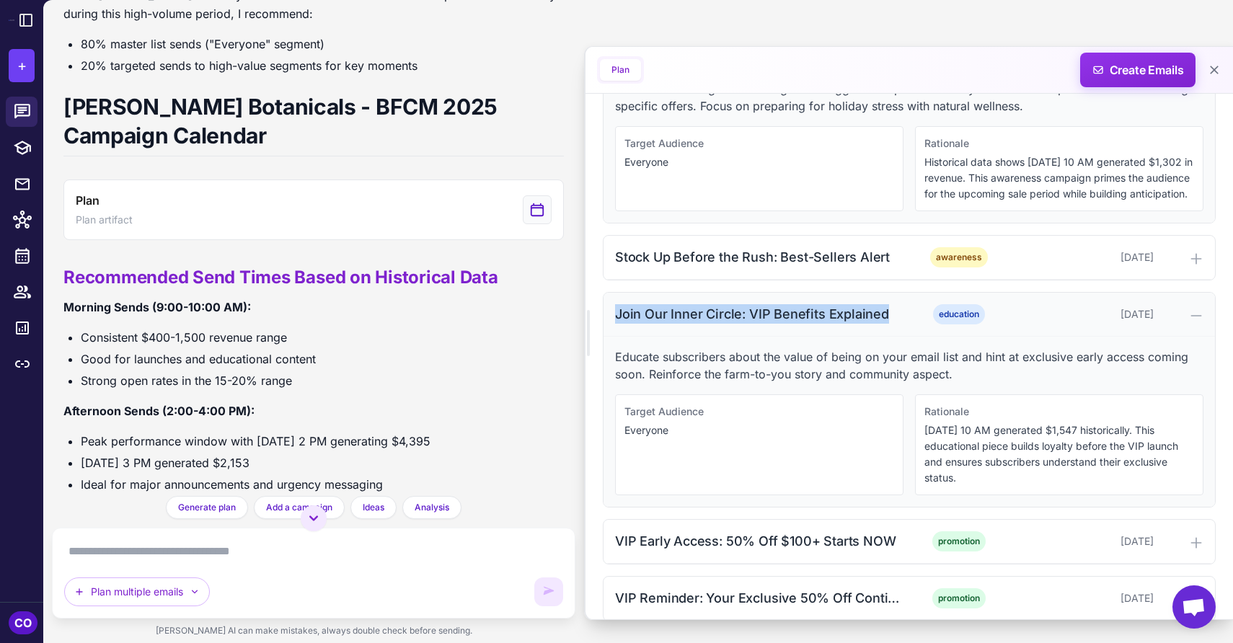
copy div "Join Our Inner Circle: VIP Benefits Explained"
click at [914, 325] on div "education" at bounding box center [958, 314] width 93 height 20
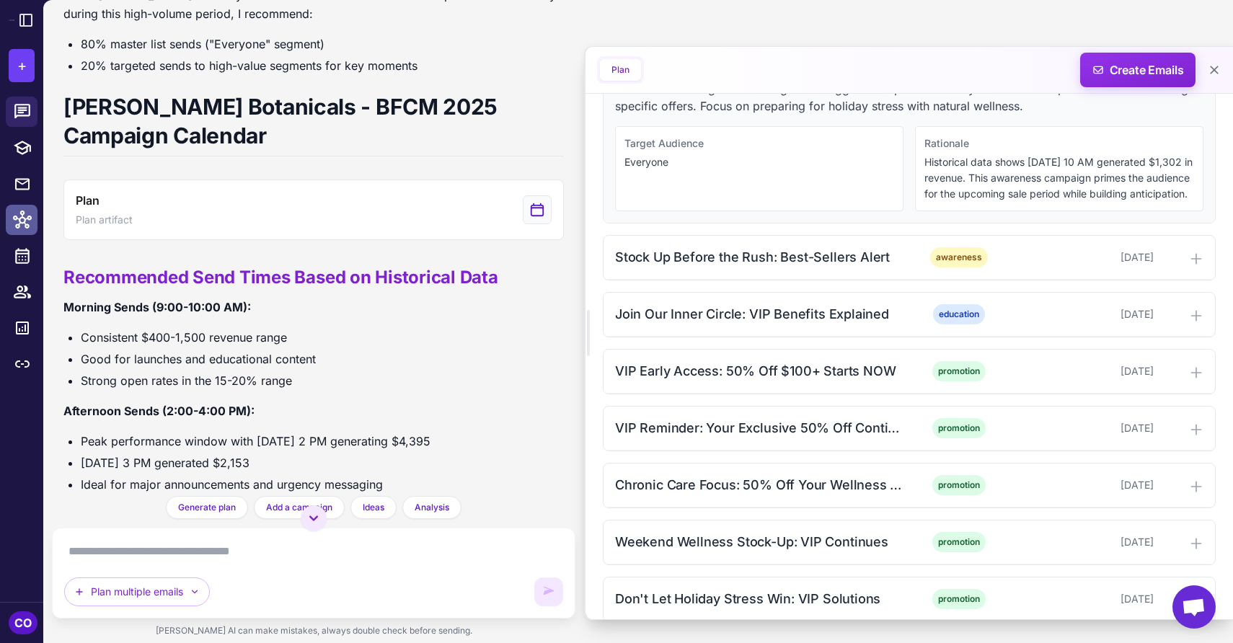
click at [21, 218] on icon at bounding box center [22, 220] width 19 height 18
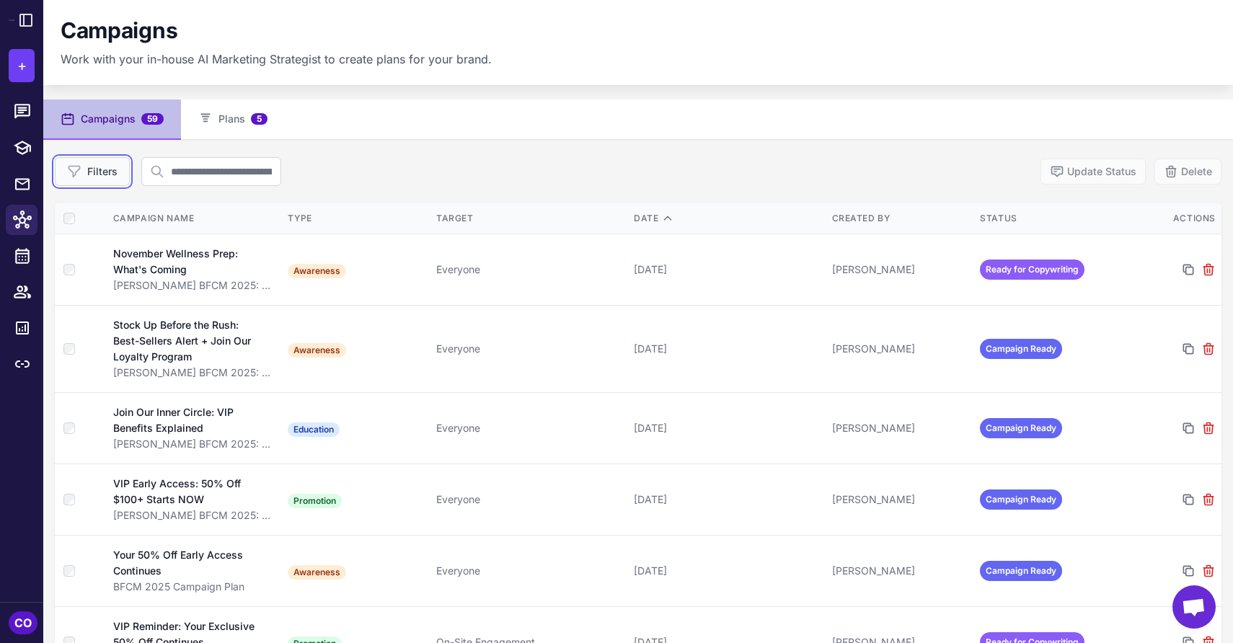
click at [102, 182] on button "Filters" at bounding box center [92, 171] width 75 height 29
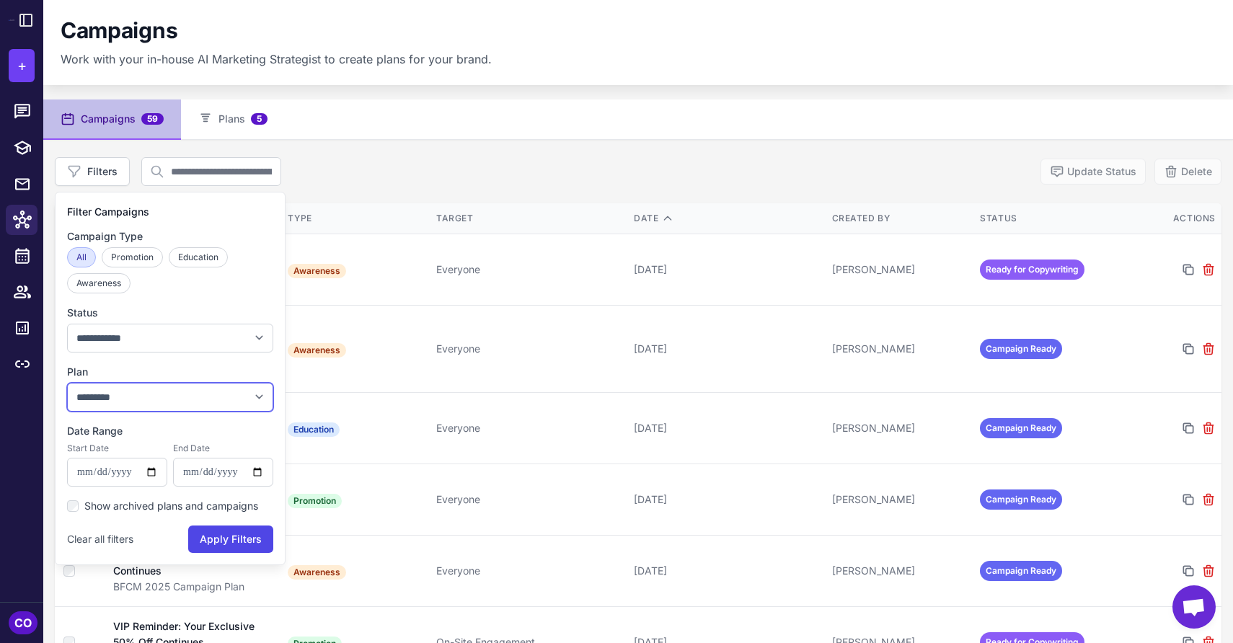
click at [163, 400] on select "**********" at bounding box center [170, 397] width 206 height 29
select select "****"
click at [67, 383] on select "**********" at bounding box center [170, 397] width 206 height 29
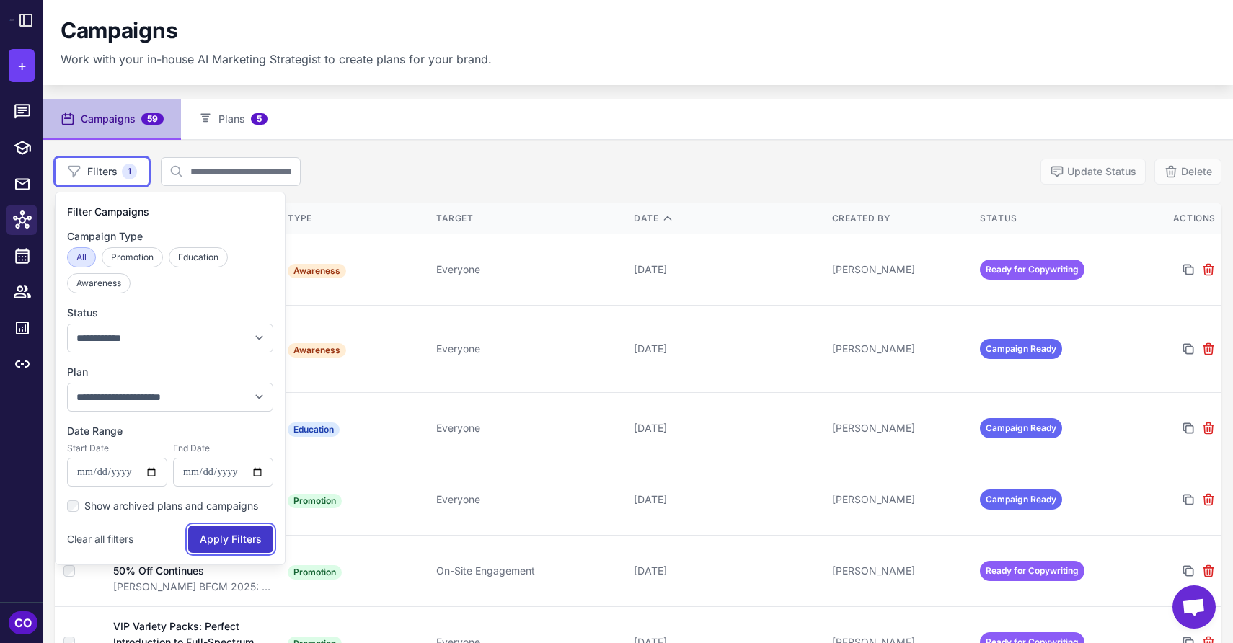
click at [234, 539] on button "Apply Filters" at bounding box center [230, 539] width 85 height 27
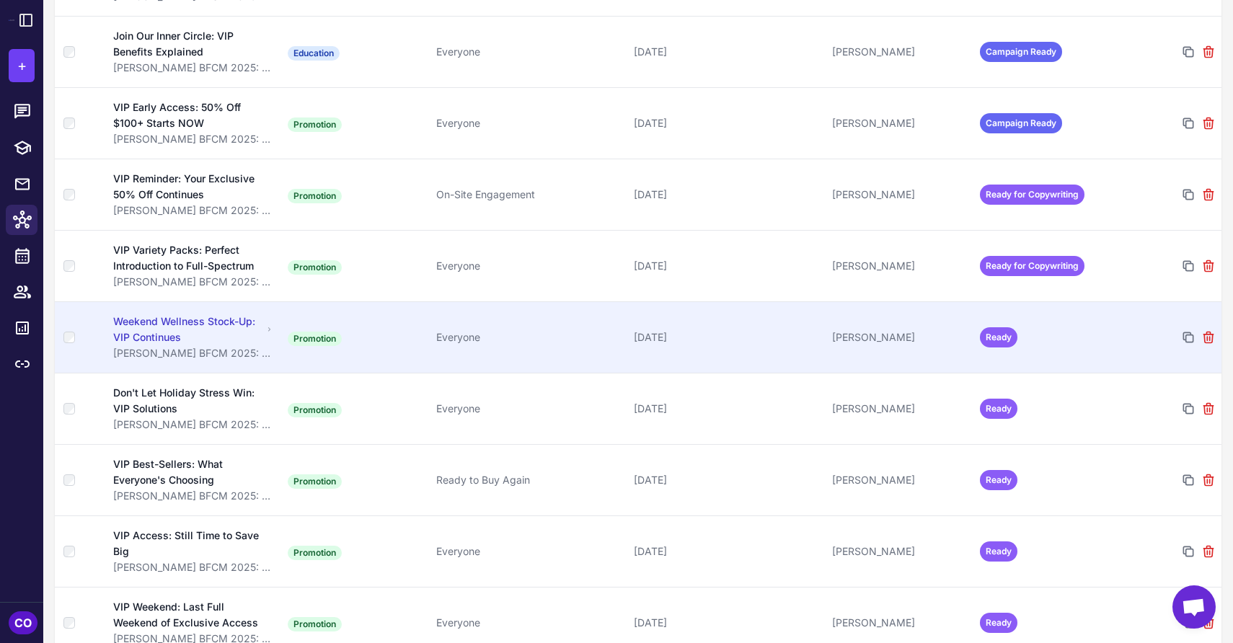
scroll to position [378, 0]
click at [397, 335] on td "Promotion" at bounding box center [356, 335] width 149 height 71
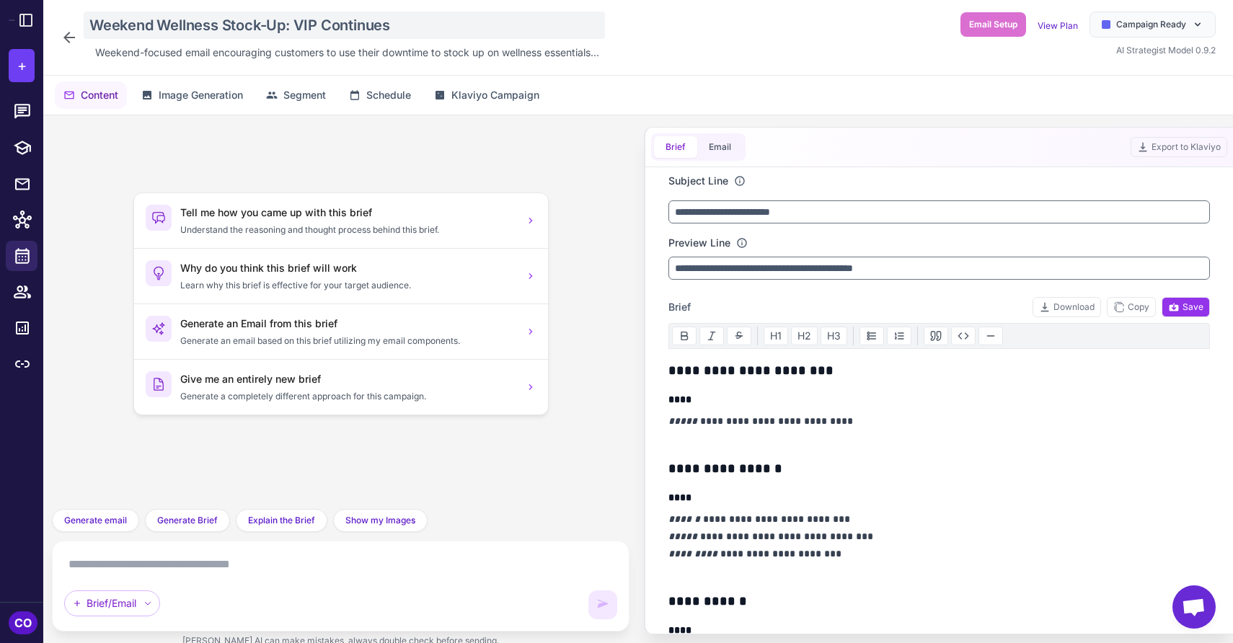
click at [258, 30] on div "Weekend Wellness Stock-Up: VIP Continues" at bounding box center [344, 25] width 521 height 27
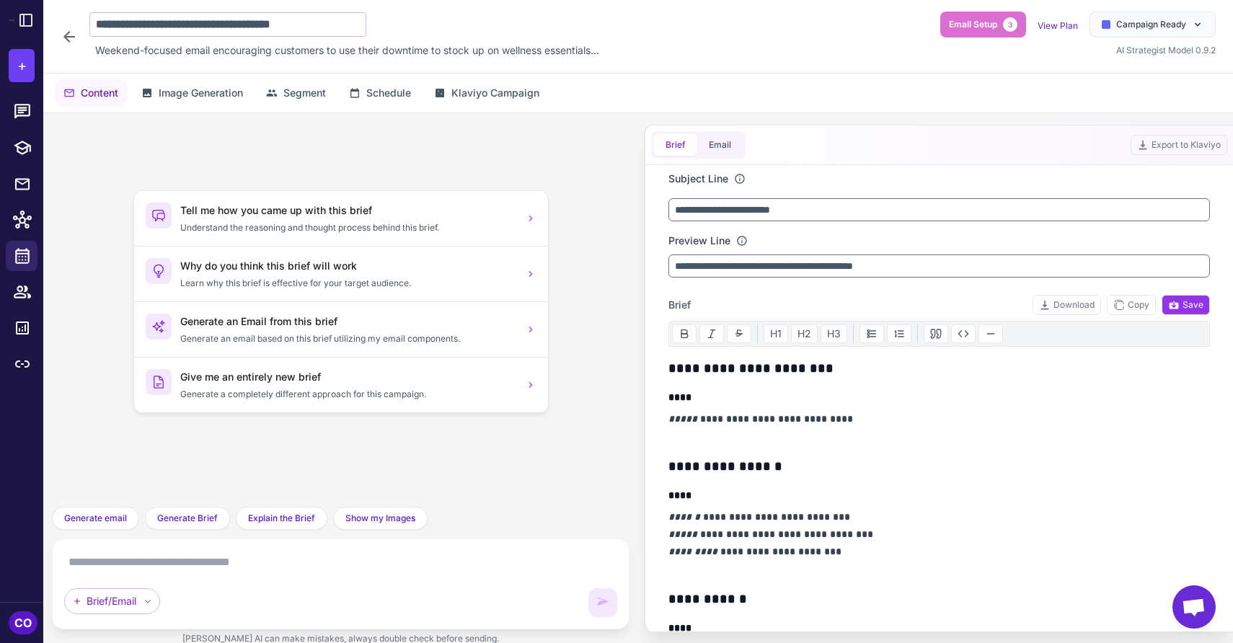
click at [258, 30] on input "**********" at bounding box center [227, 24] width 277 height 25
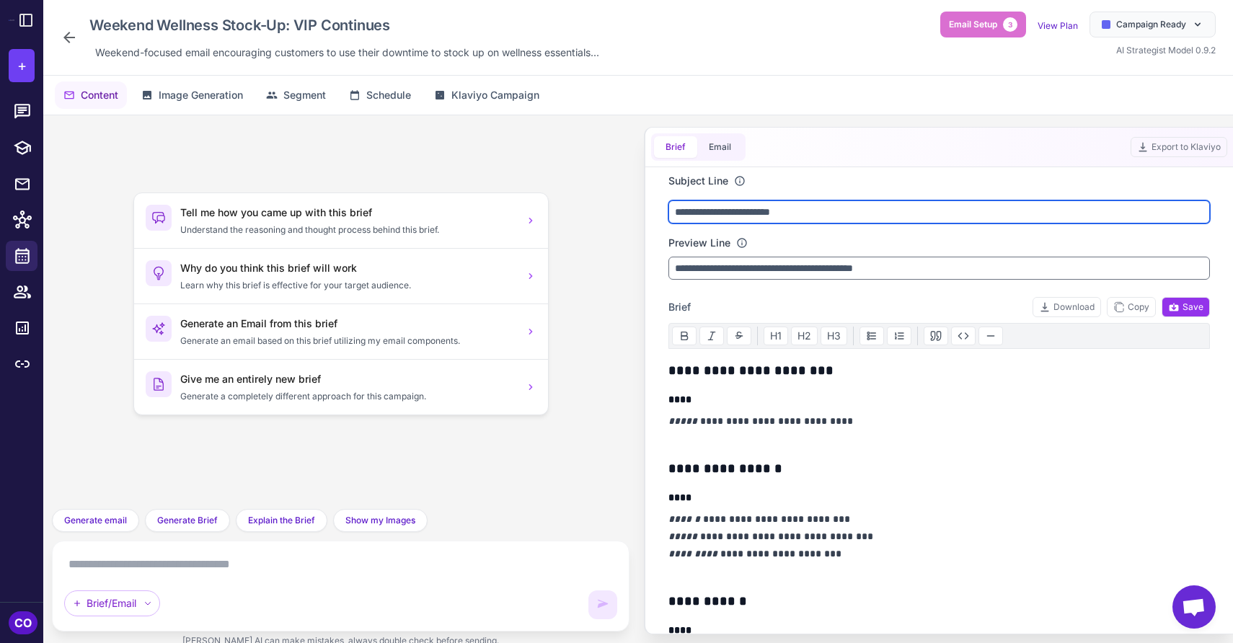
click at [762, 213] on input "**********" at bounding box center [940, 211] width 542 height 23
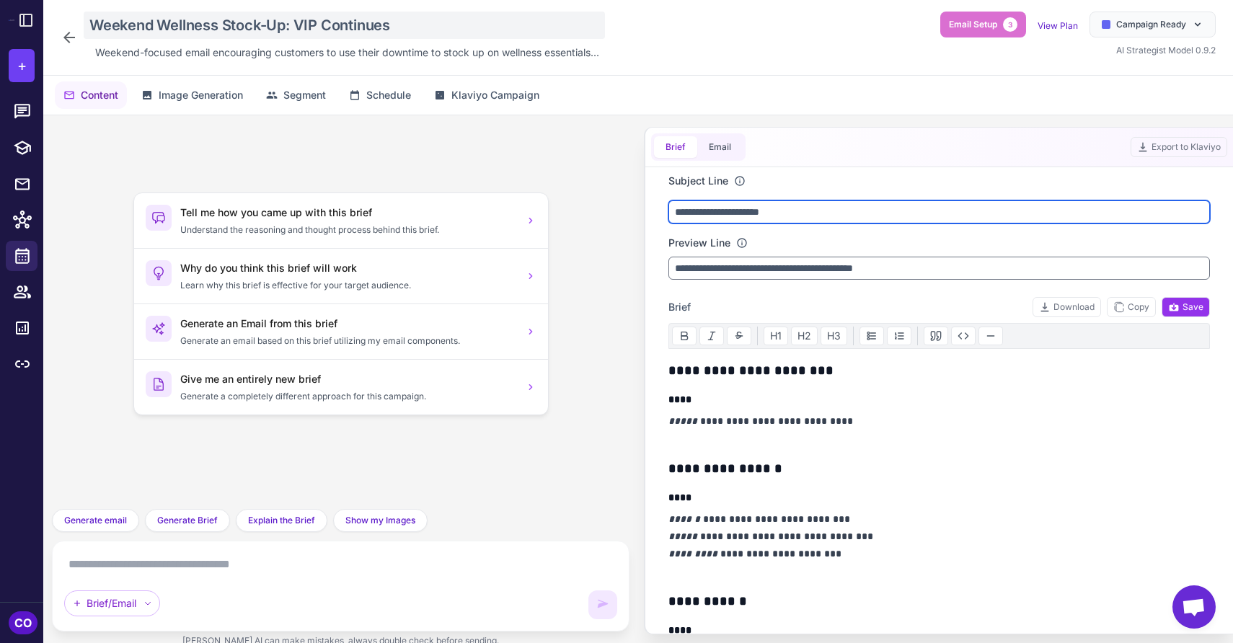
type input "**********"
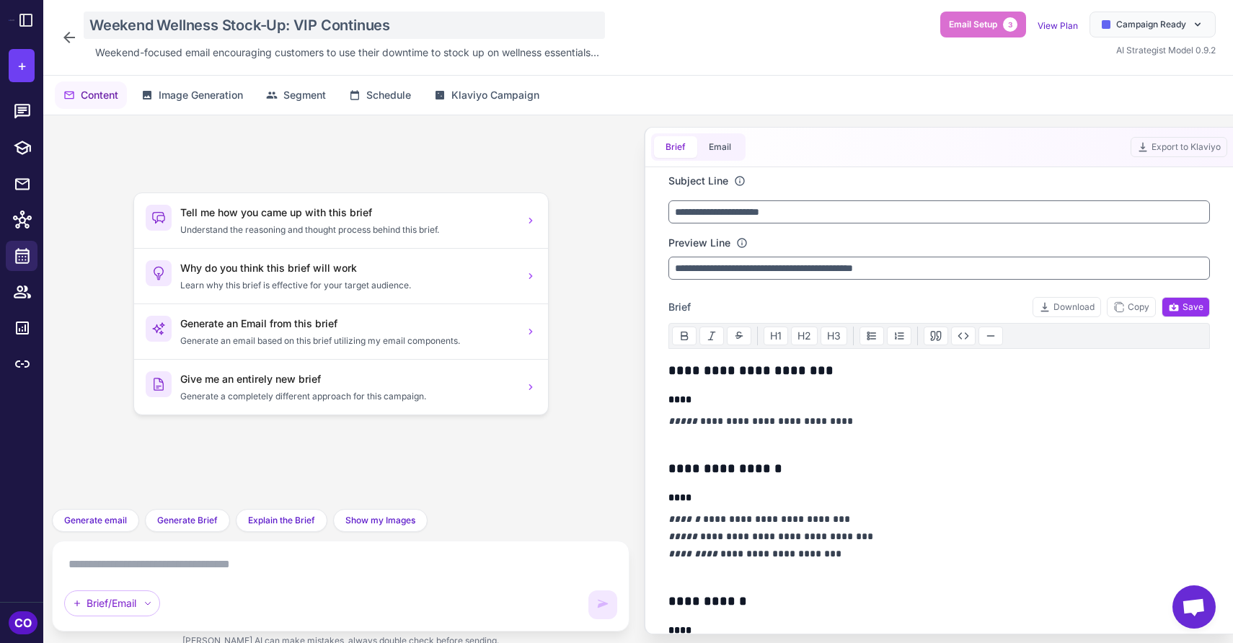
click at [138, 25] on div "Weekend Wellness Stock-Up: VIP Continues" at bounding box center [344, 25] width 521 height 27
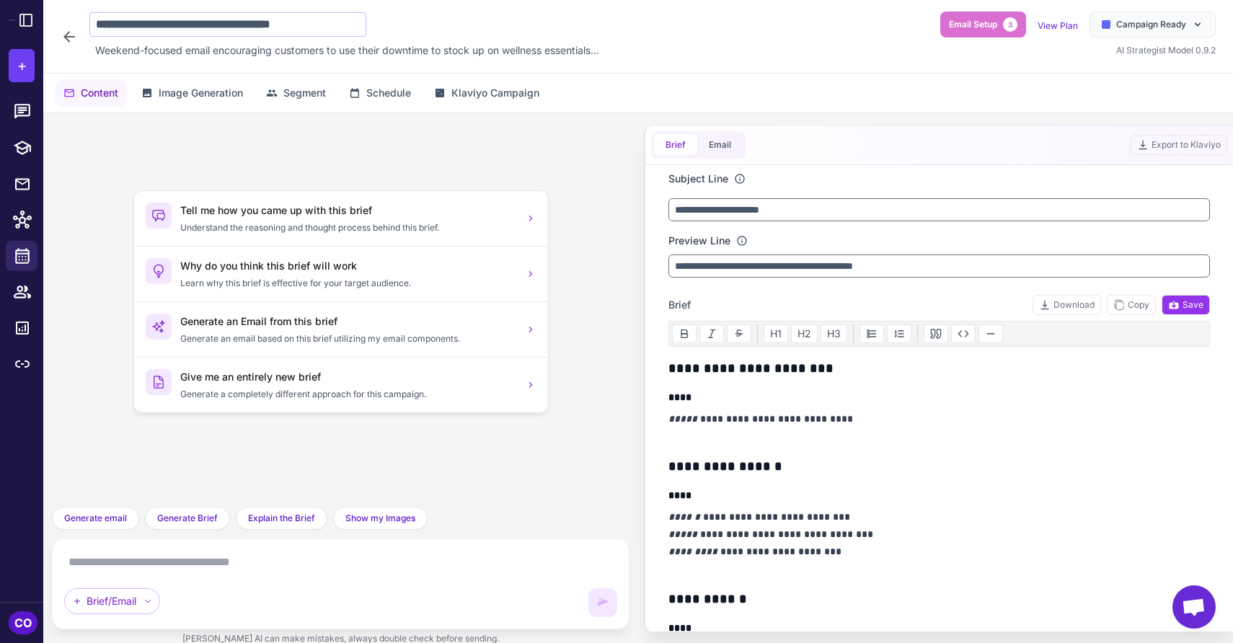
click at [147, 24] on input "**********" at bounding box center [227, 24] width 277 height 25
type input "**********"
click at [928, 414] on p "**********" at bounding box center [940, 427] width 542 height 35
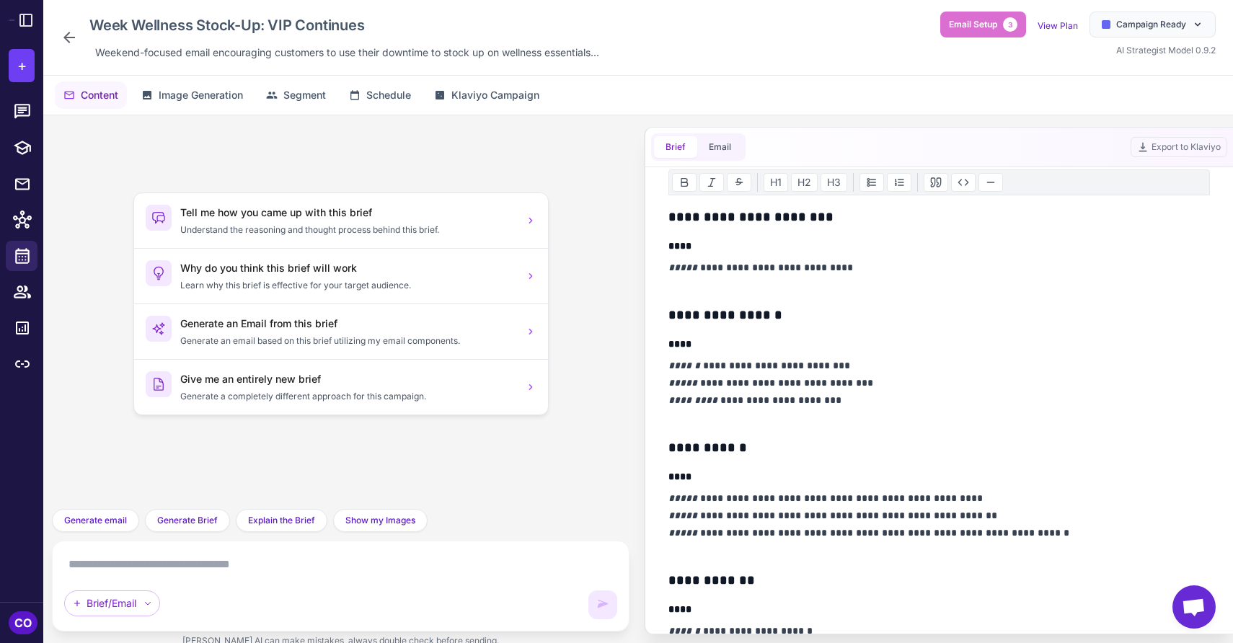
scroll to position [160, 0]
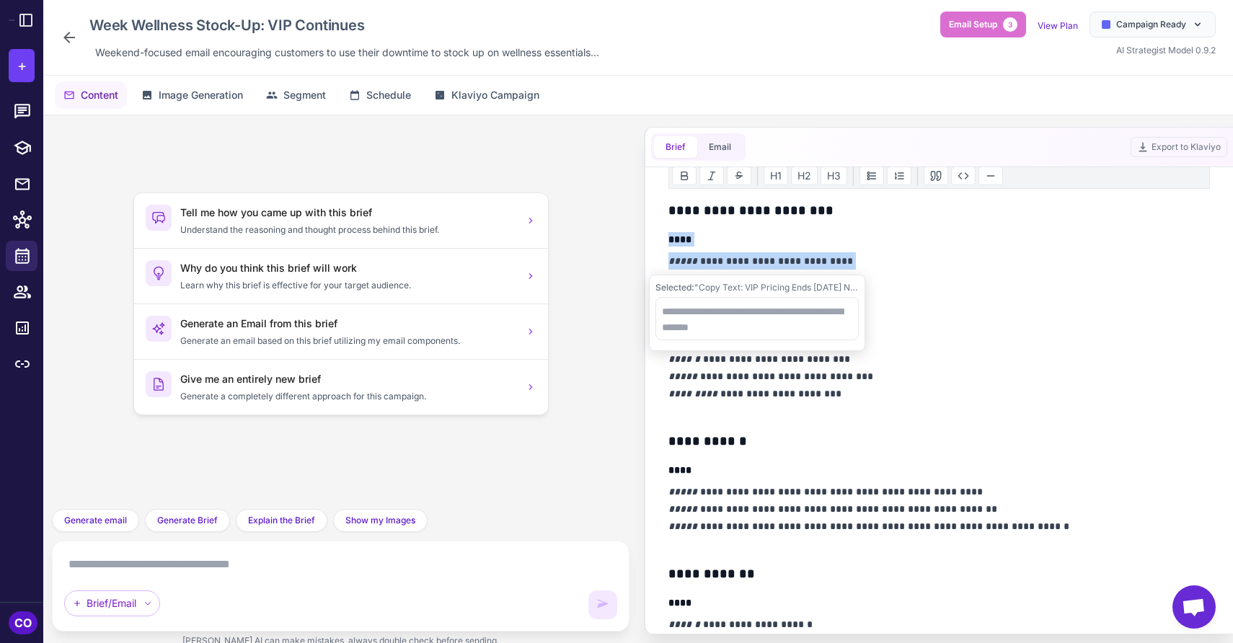
drag, startPoint x: 845, startPoint y: 260, endPoint x: 663, endPoint y: 237, distance: 183.9
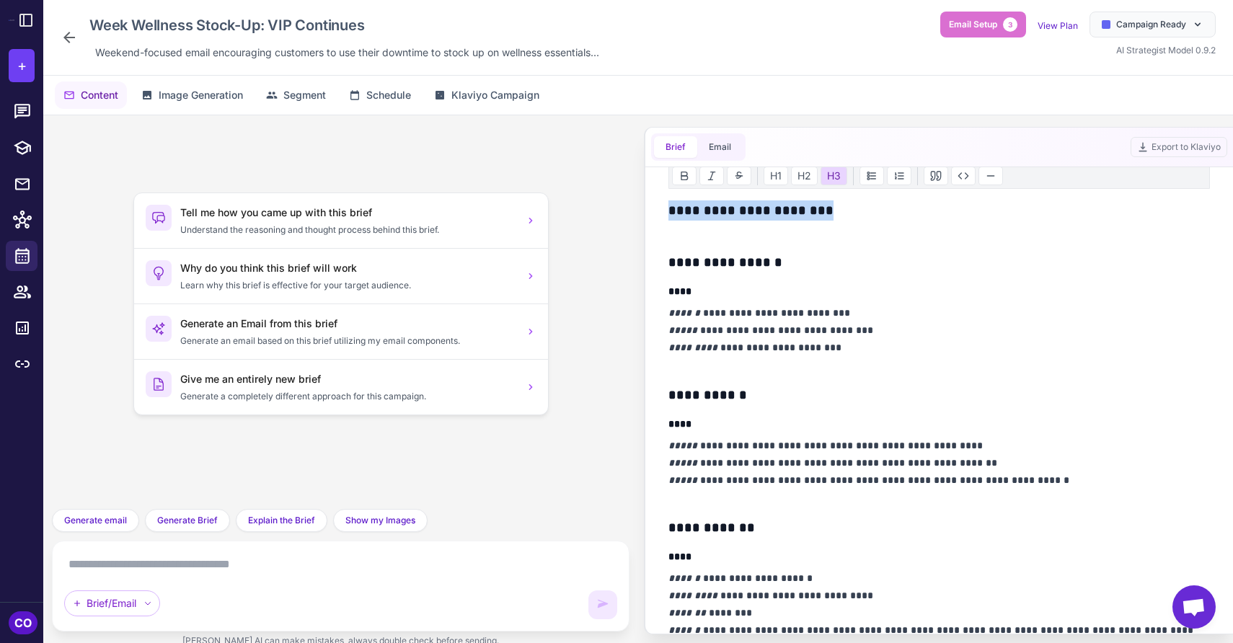
drag, startPoint x: 882, startPoint y: 208, endPoint x: 665, endPoint y: 208, distance: 217.1
click at [665, 208] on div "**********" at bounding box center [939, 400] width 576 height 467
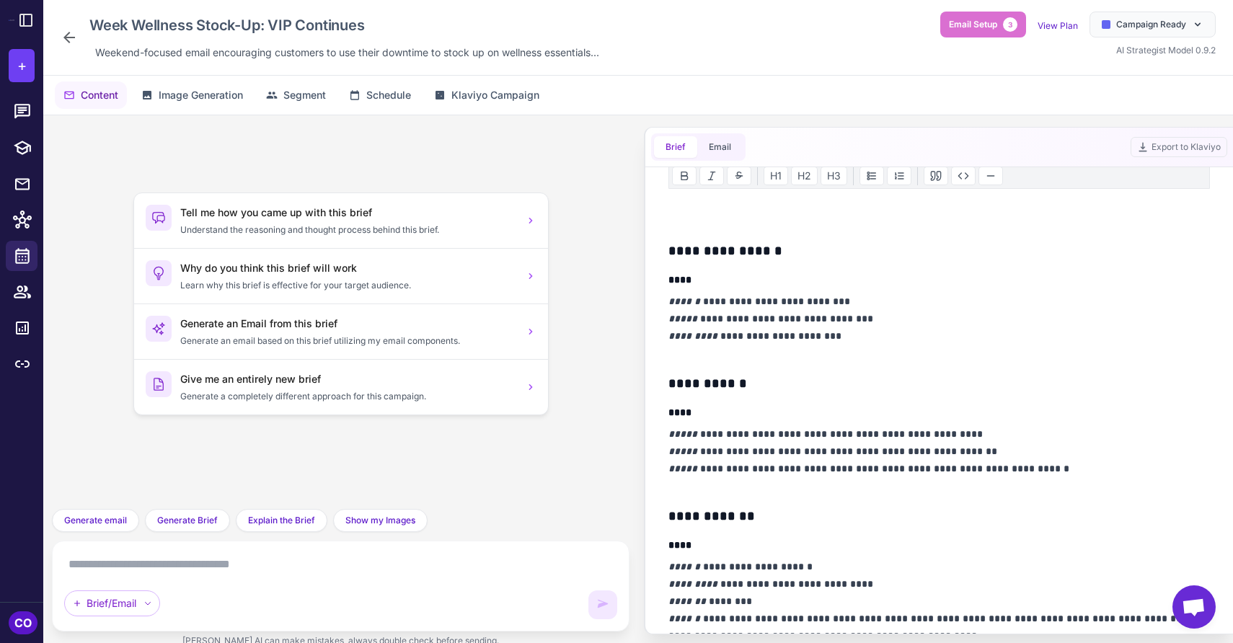
scroll to position [149, 0]
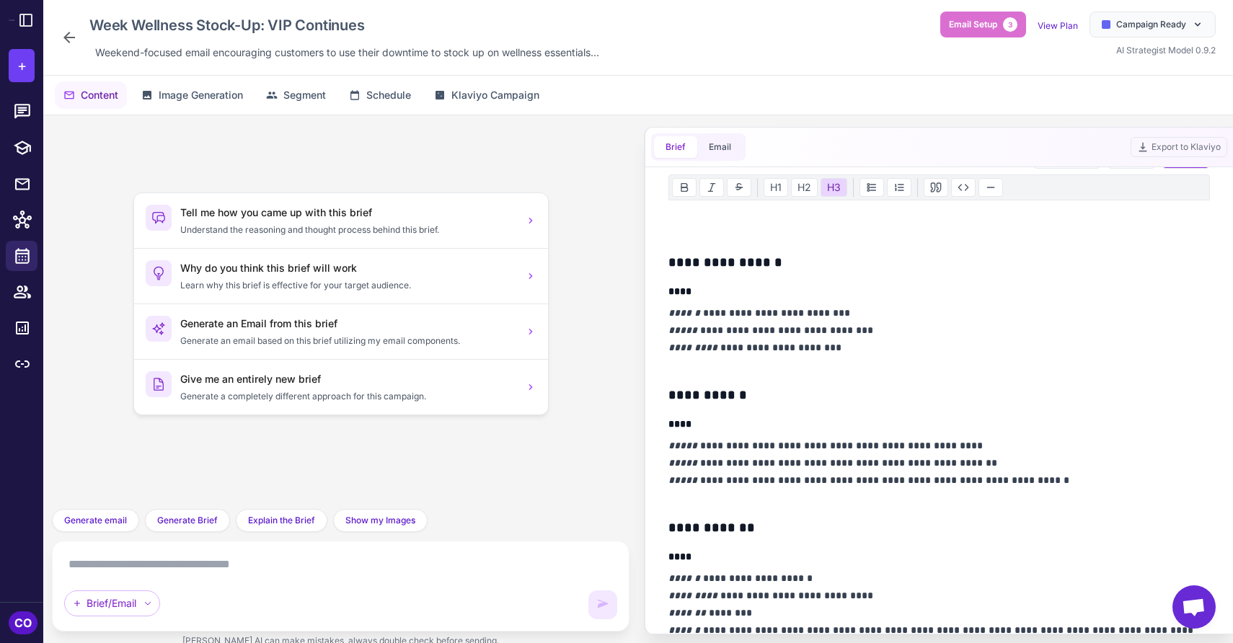
click at [671, 259] on h3 "**********" at bounding box center [940, 262] width 542 height 20
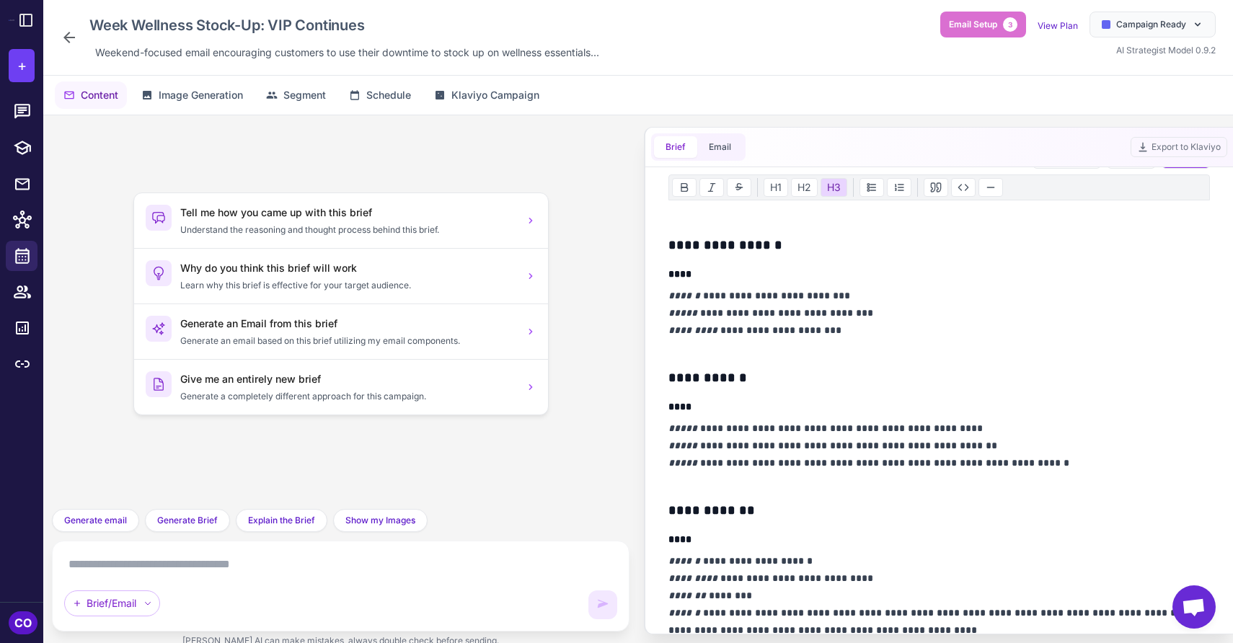
click at [717, 279] on h4 "****" at bounding box center [940, 274] width 542 height 14
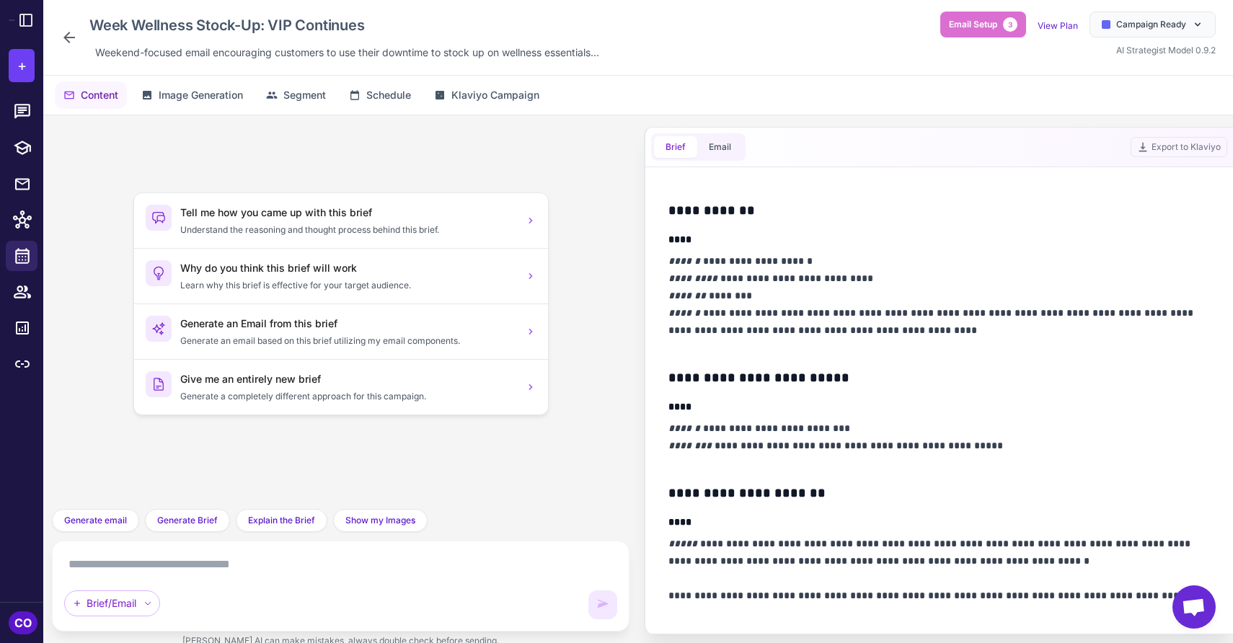
scroll to position [454, 0]
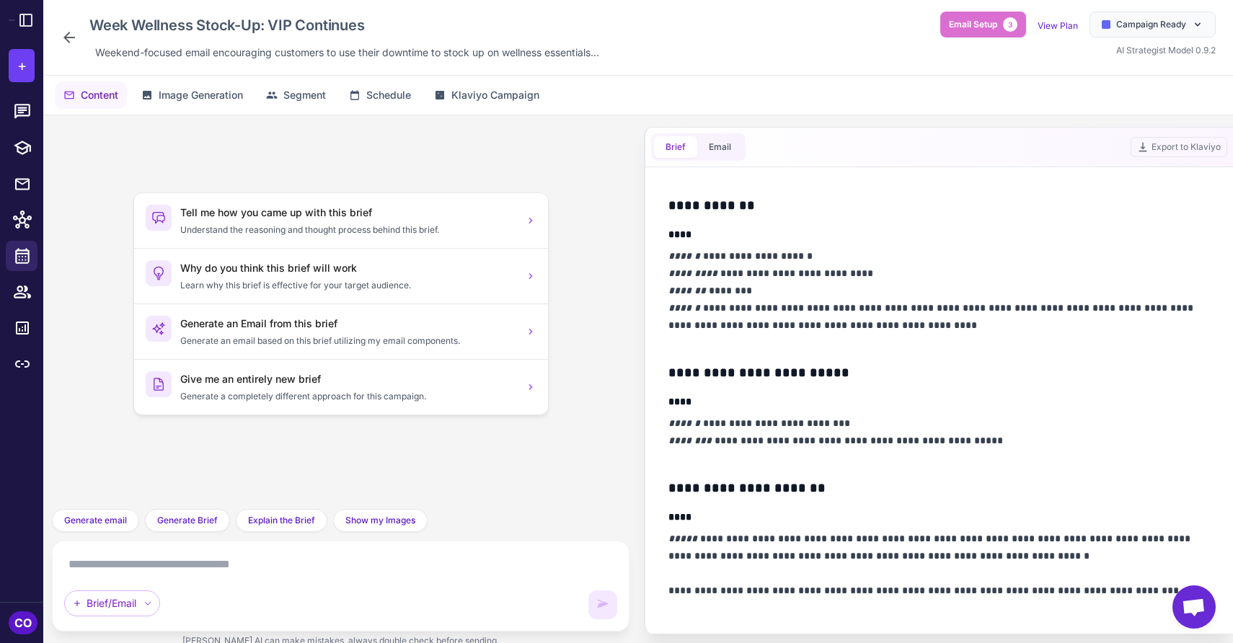
click at [813, 253] on p "**********" at bounding box center [940, 299] width 542 height 104
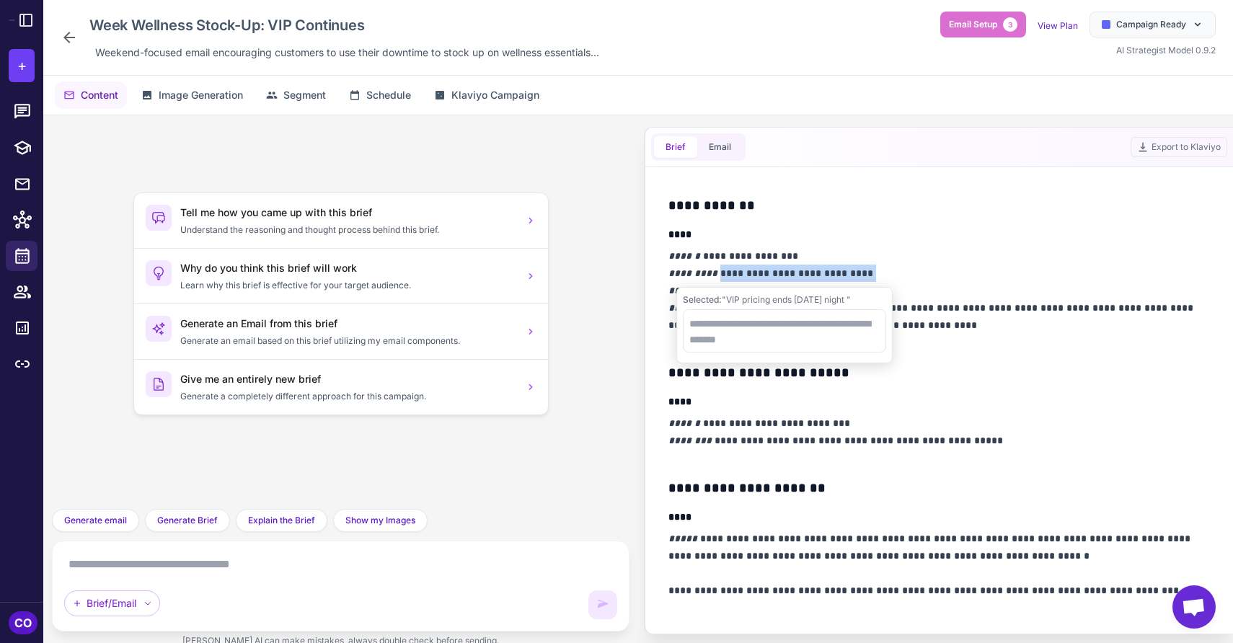
drag, startPoint x: 860, startPoint y: 275, endPoint x: 711, endPoint y: 279, distance: 148.6
click at [711, 279] on p "**********" at bounding box center [940, 299] width 542 height 104
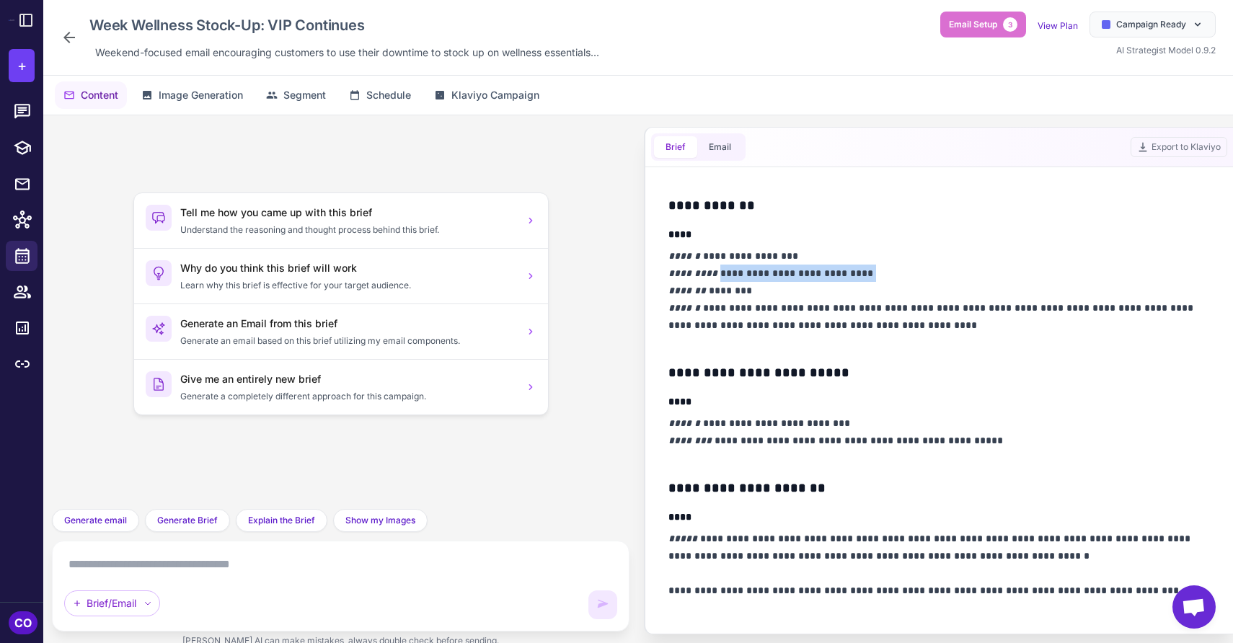
click at [746, 276] on p "**********" at bounding box center [940, 299] width 542 height 104
click at [850, 270] on p "**********" at bounding box center [940, 299] width 542 height 104
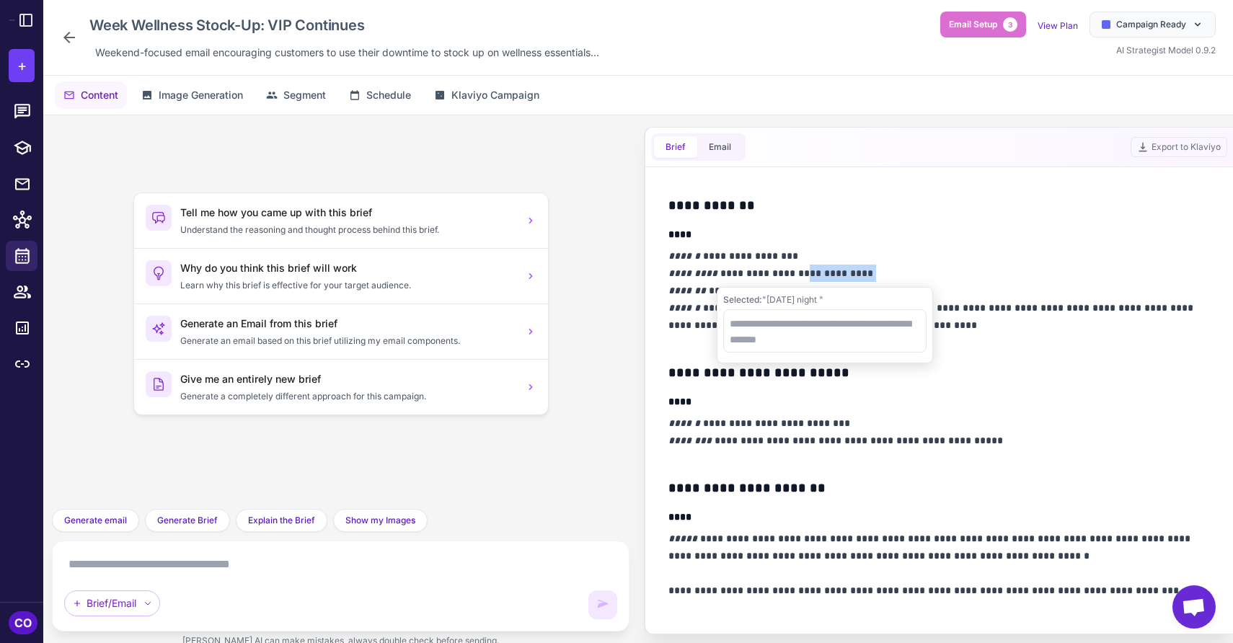
drag, startPoint x: 865, startPoint y: 270, endPoint x: 794, endPoint y: 278, distance: 71.8
click at [793, 278] on p "**********" at bounding box center [940, 299] width 542 height 104
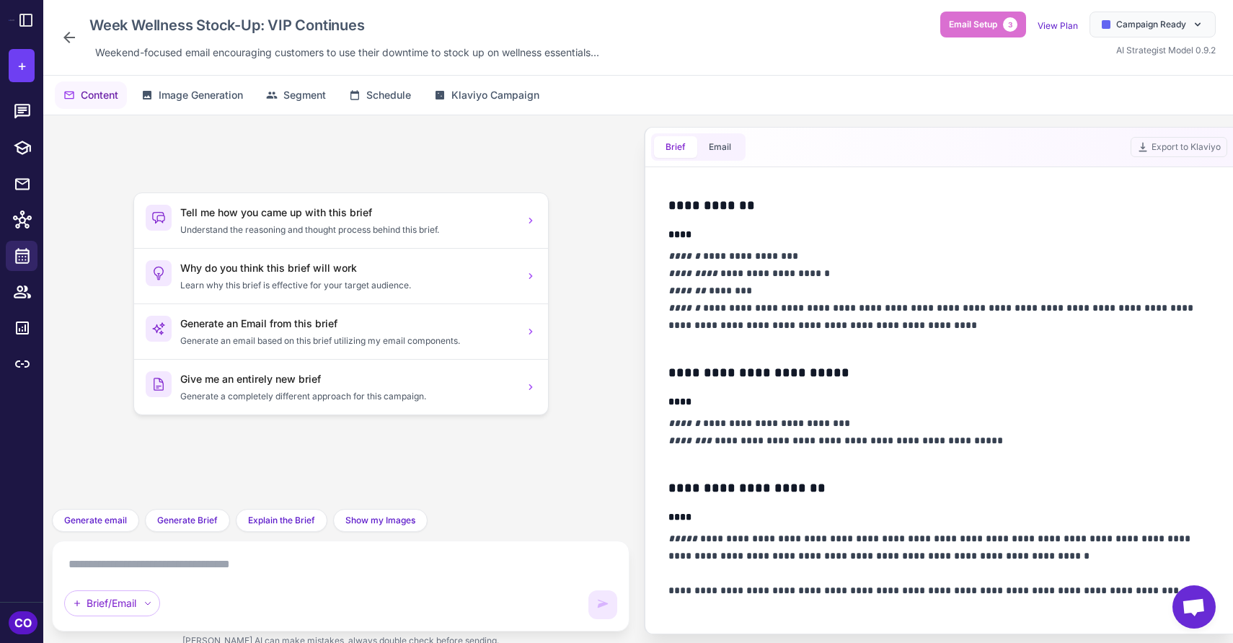
click at [785, 294] on p "**********" at bounding box center [940, 299] width 542 height 104
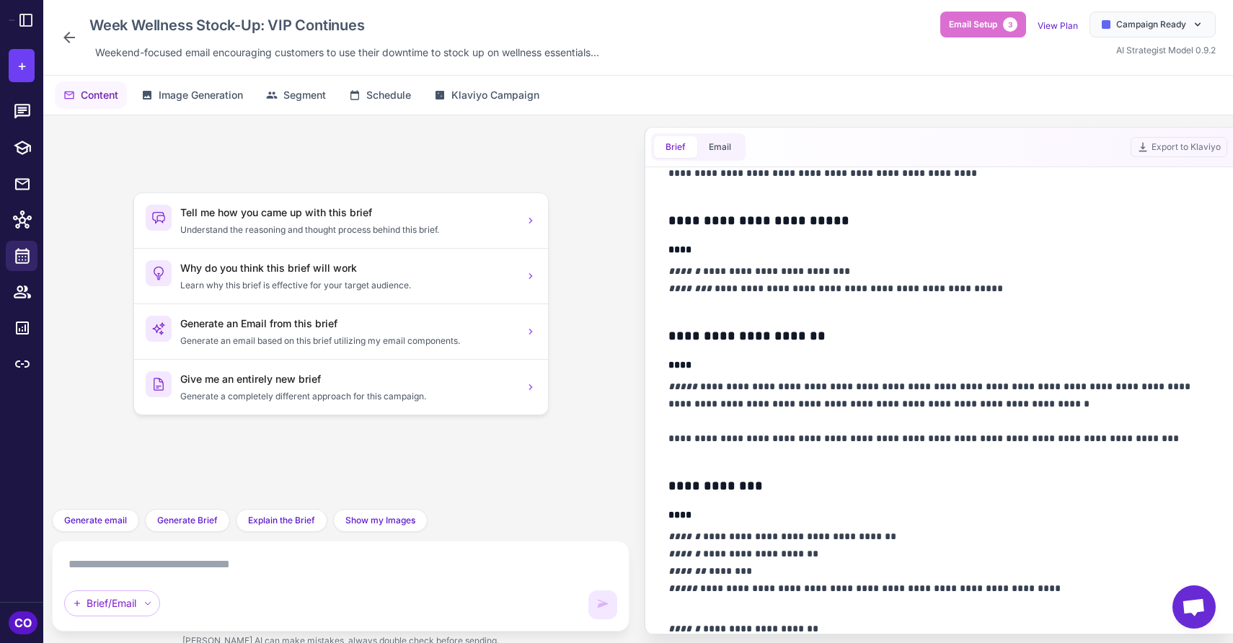
scroll to position [607, 0]
click at [1008, 289] on p "**********" at bounding box center [940, 288] width 542 height 52
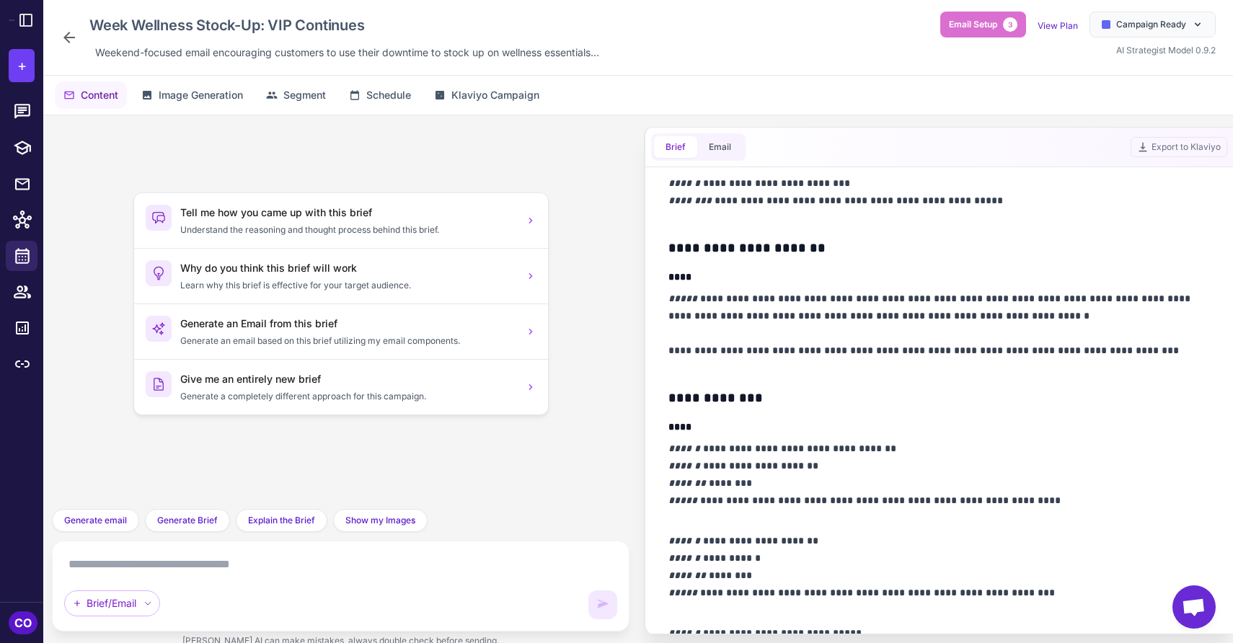
scroll to position [699, 0]
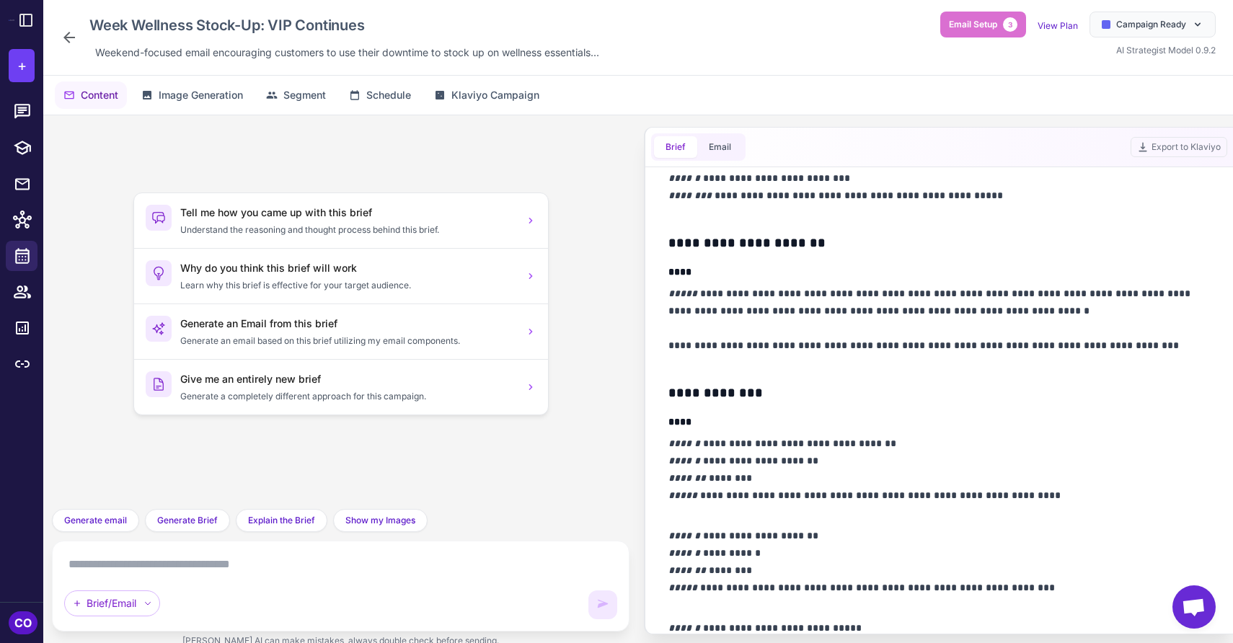
click at [811, 296] on p "**********" at bounding box center [940, 328] width 542 height 87
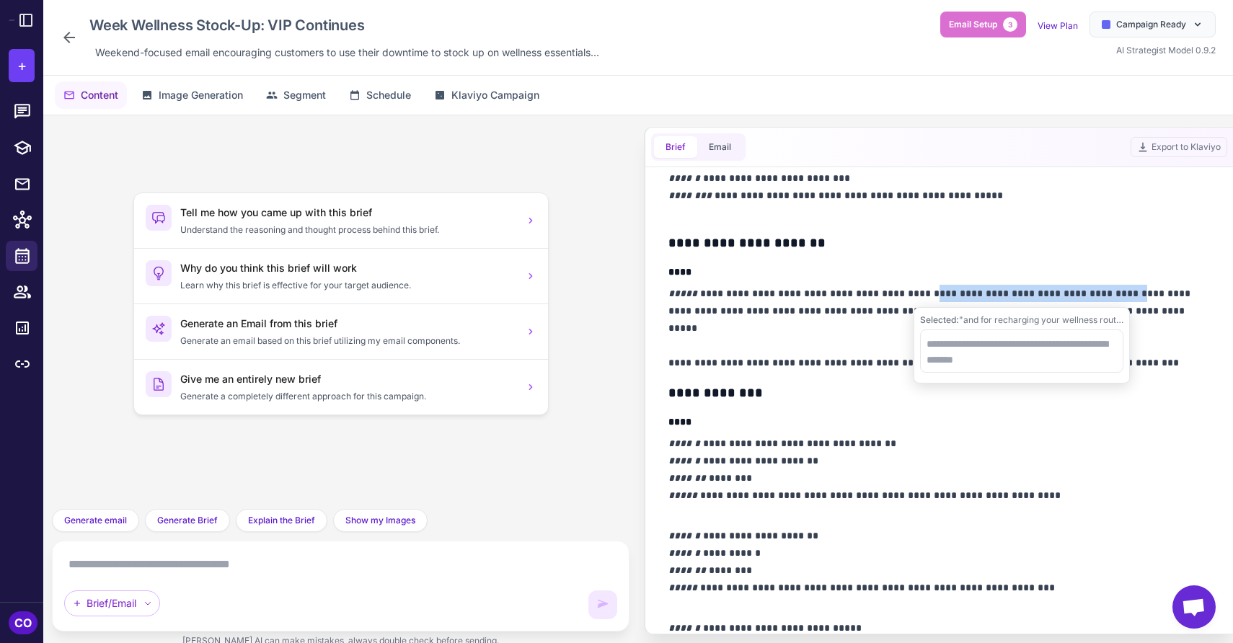
drag, startPoint x: 1116, startPoint y: 294, endPoint x: 927, endPoint y: 296, distance: 188.2
click at [926, 296] on p "**********" at bounding box center [940, 328] width 542 height 87
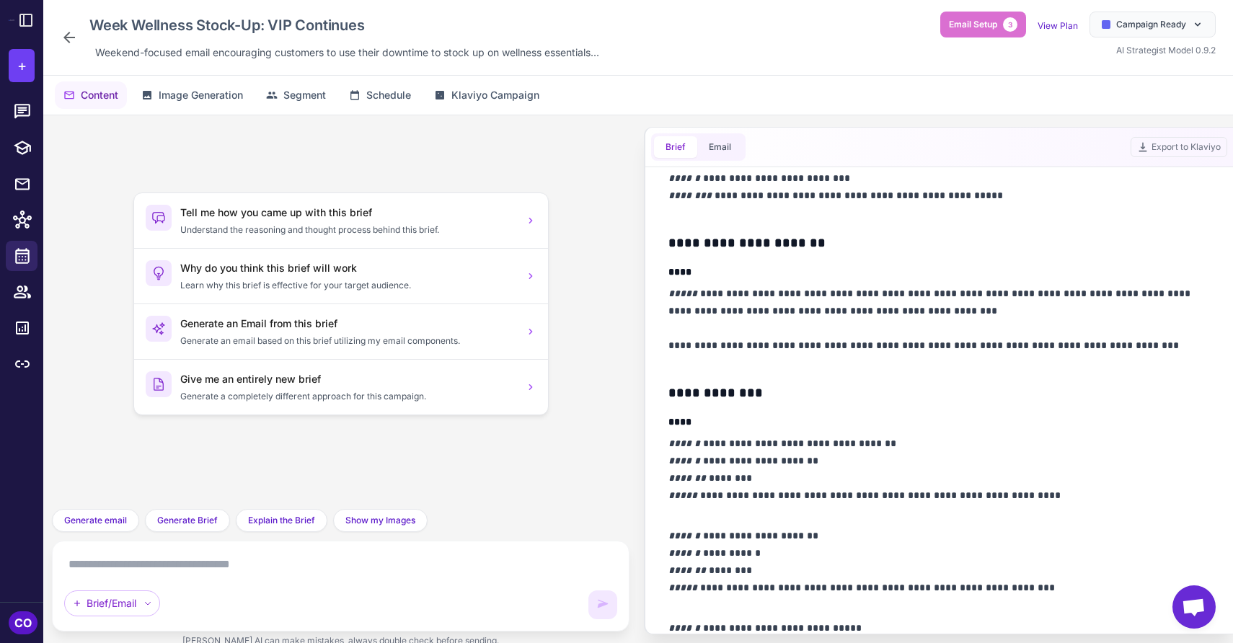
click at [1005, 310] on p "**********" at bounding box center [940, 328] width 542 height 87
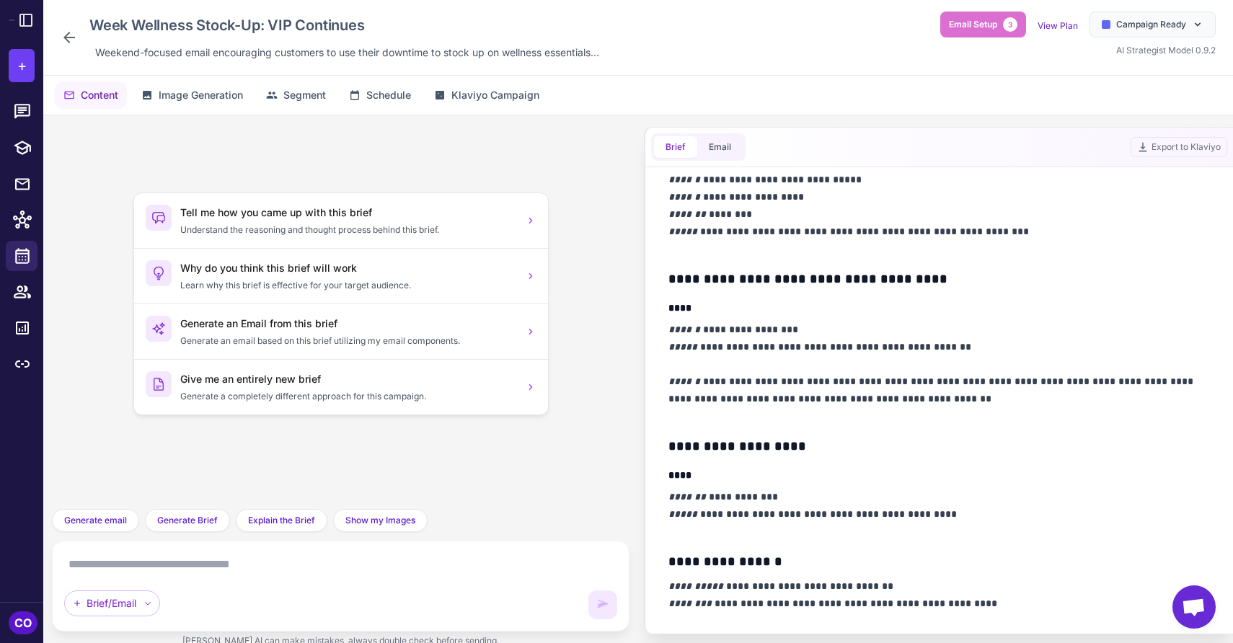
scroll to position [1155, 0]
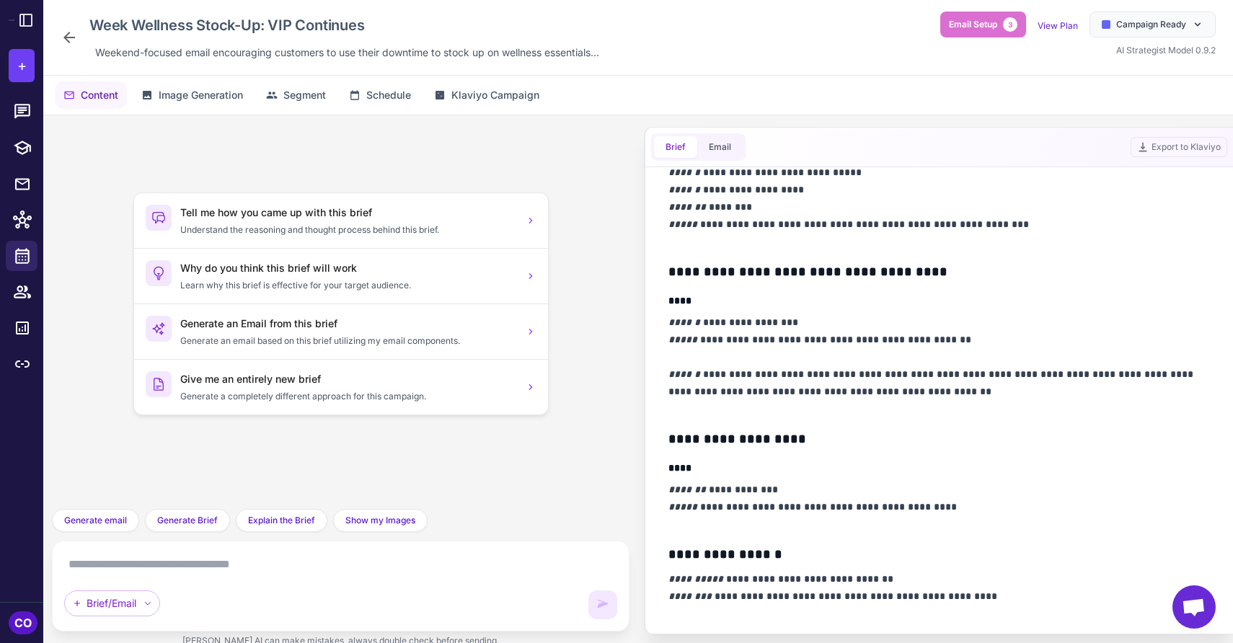
click at [1000, 334] on p "**********" at bounding box center [940, 366] width 542 height 104
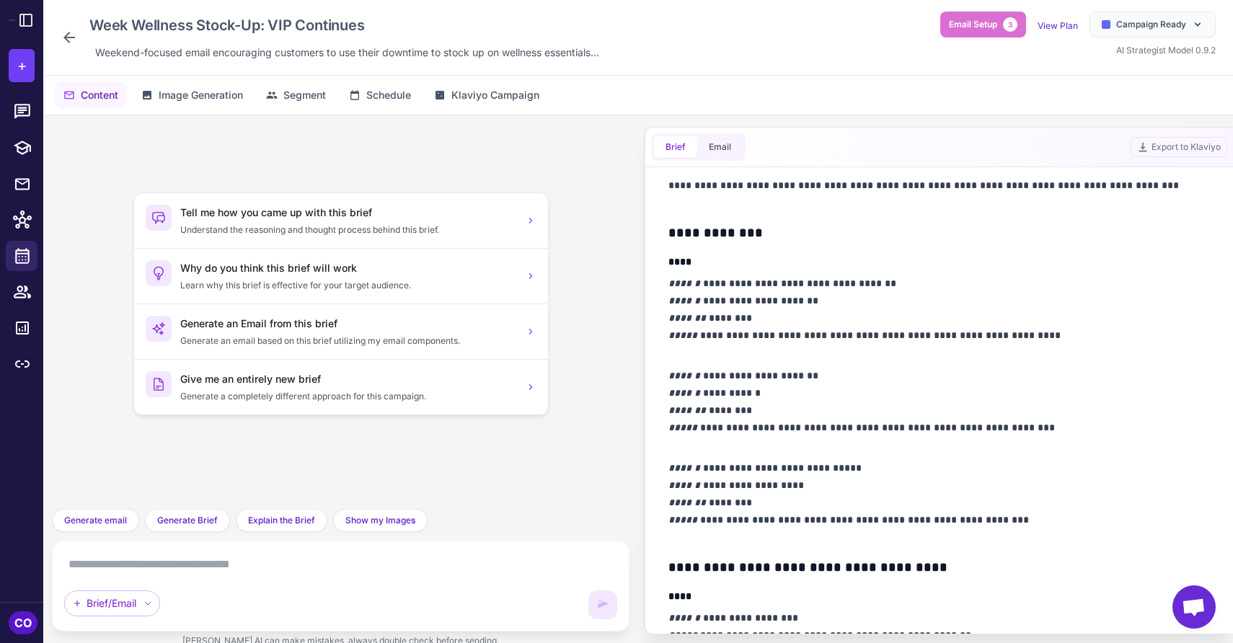
scroll to position [860, 0]
click at [1071, 429] on p "**********" at bounding box center [940, 409] width 542 height 87
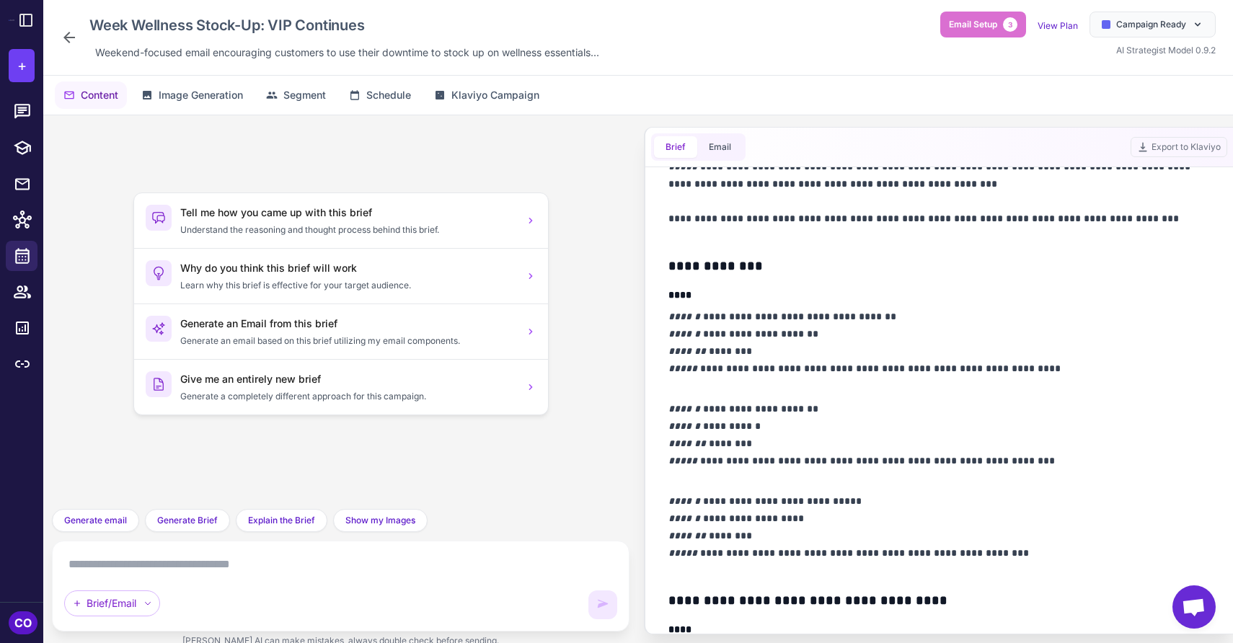
scroll to position [827, 0]
click at [69, 35] on icon at bounding box center [69, 37] width 17 height 17
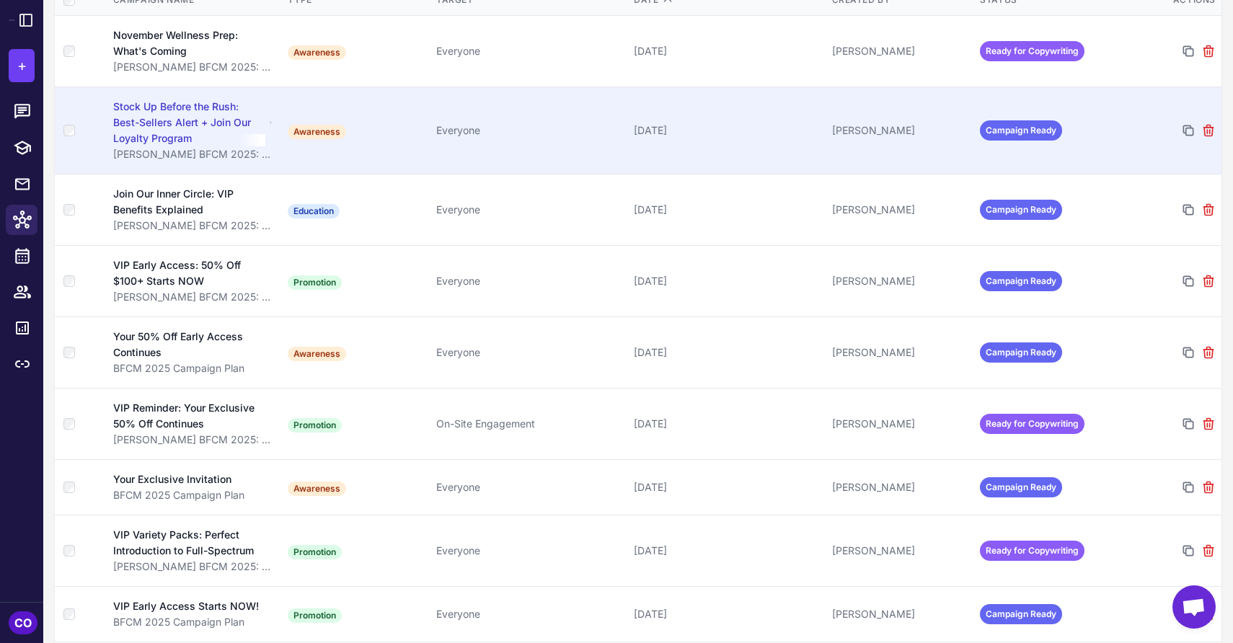
scroll to position [242, 0]
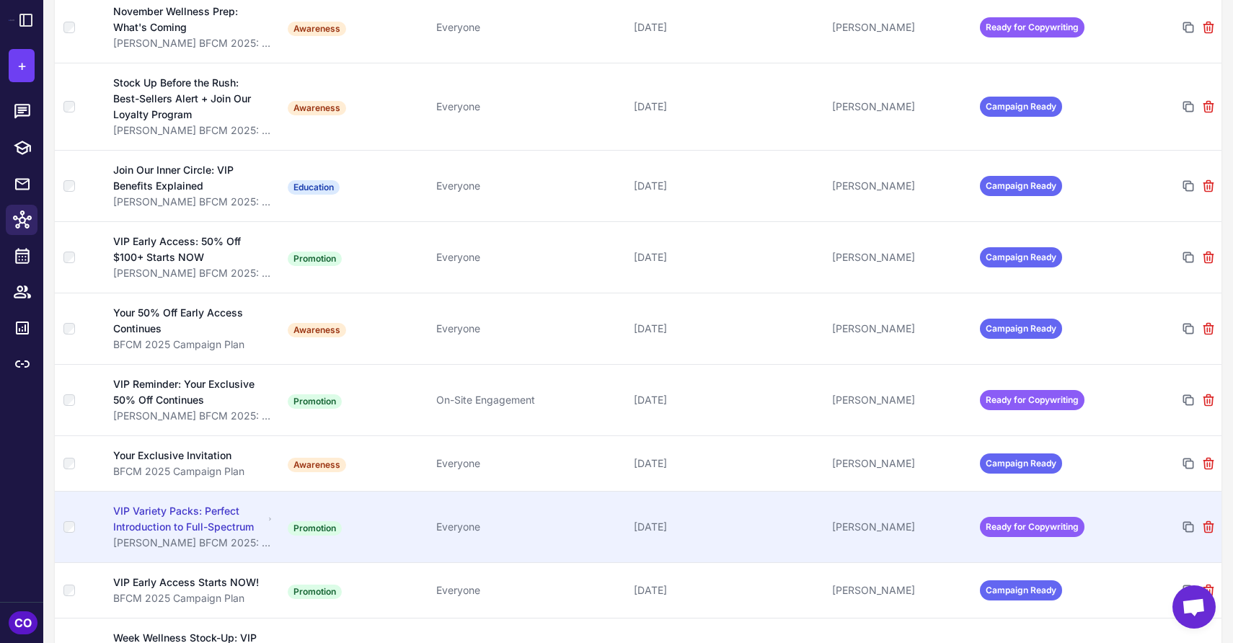
click at [516, 528] on div "Everyone" at bounding box center [529, 527] width 186 height 16
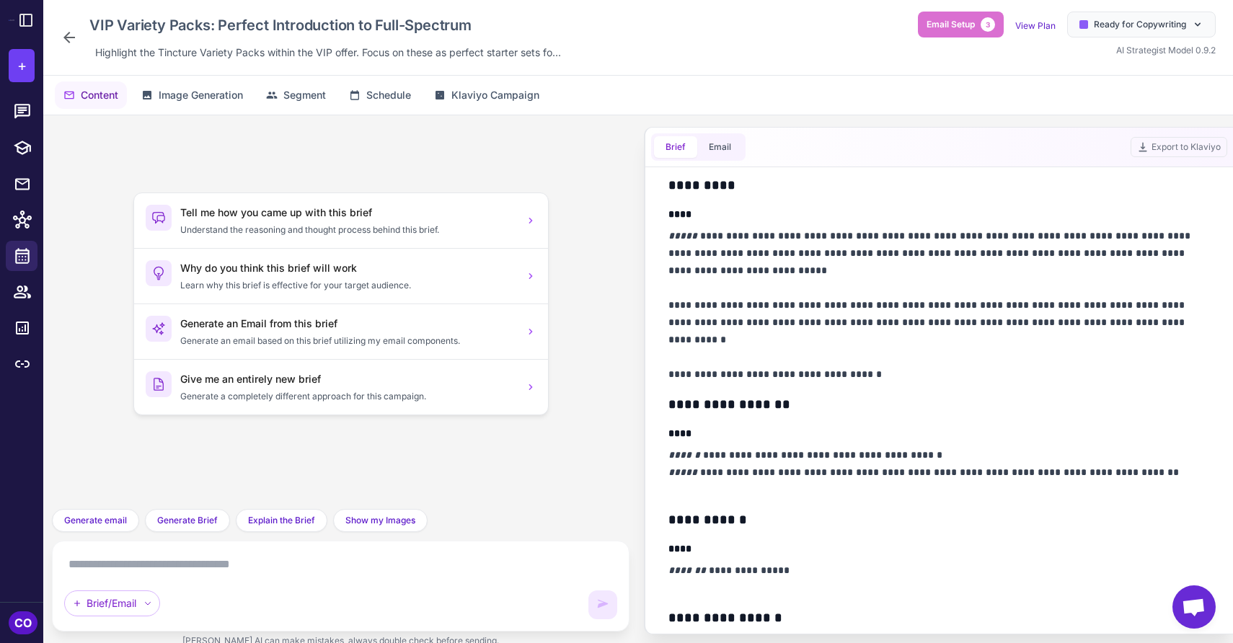
scroll to position [433, 0]
click at [67, 38] on icon at bounding box center [69, 38] width 12 height 12
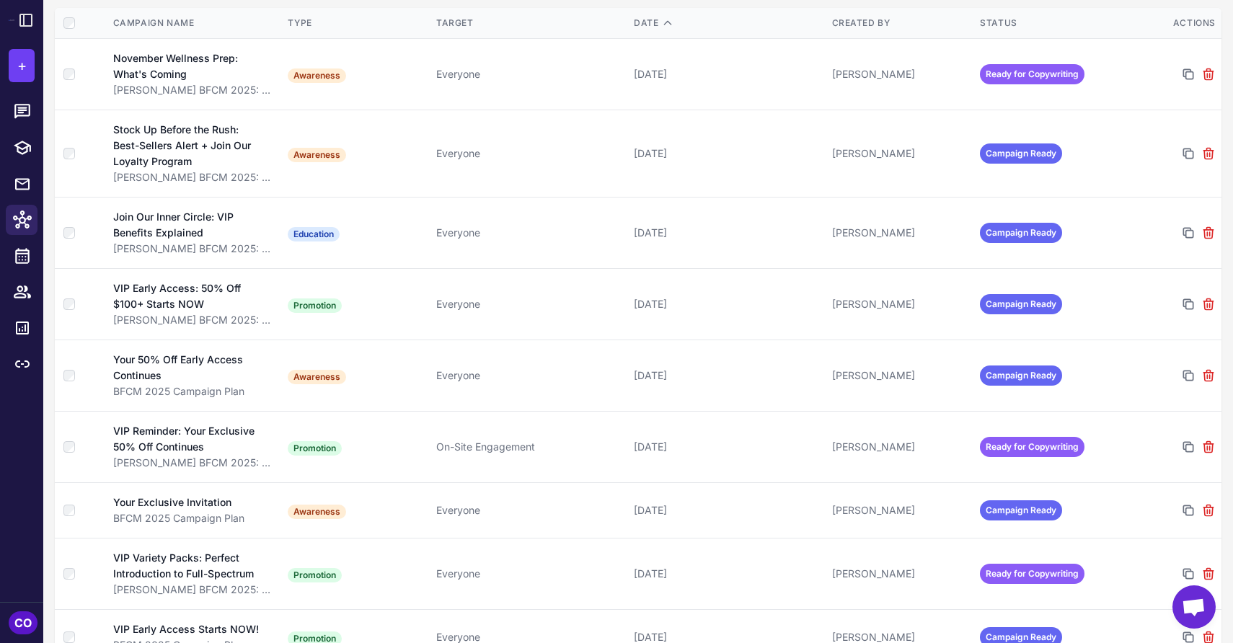
scroll to position [236, 0]
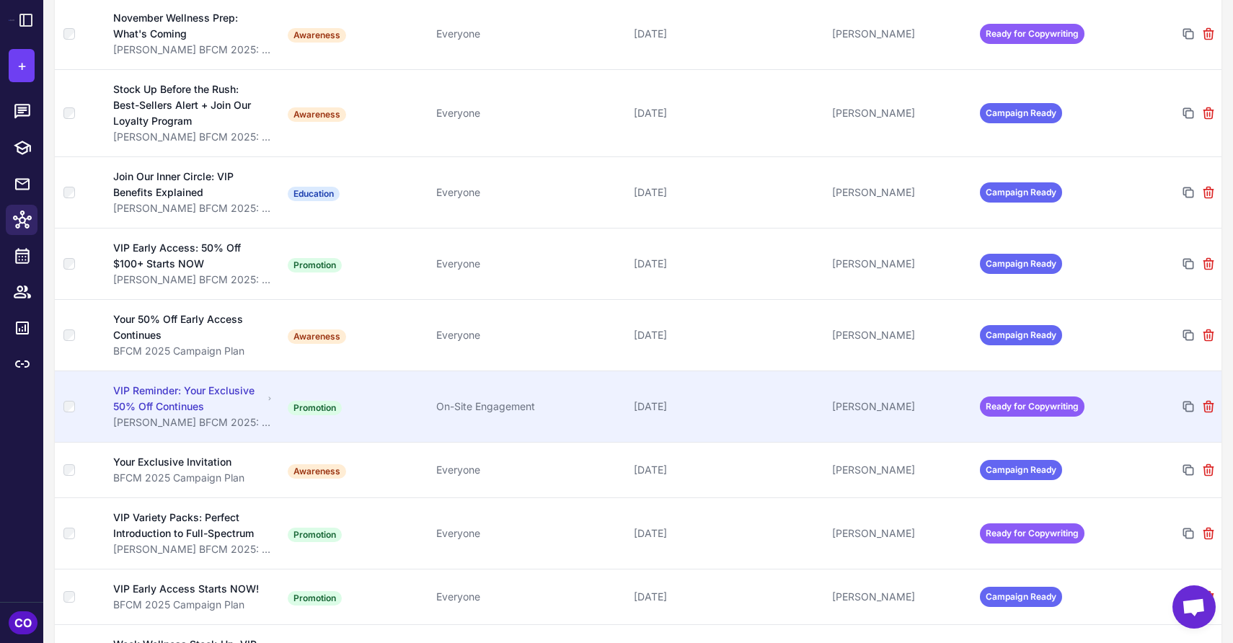
click at [587, 408] on div "On-Site Engagement" at bounding box center [529, 407] width 186 height 16
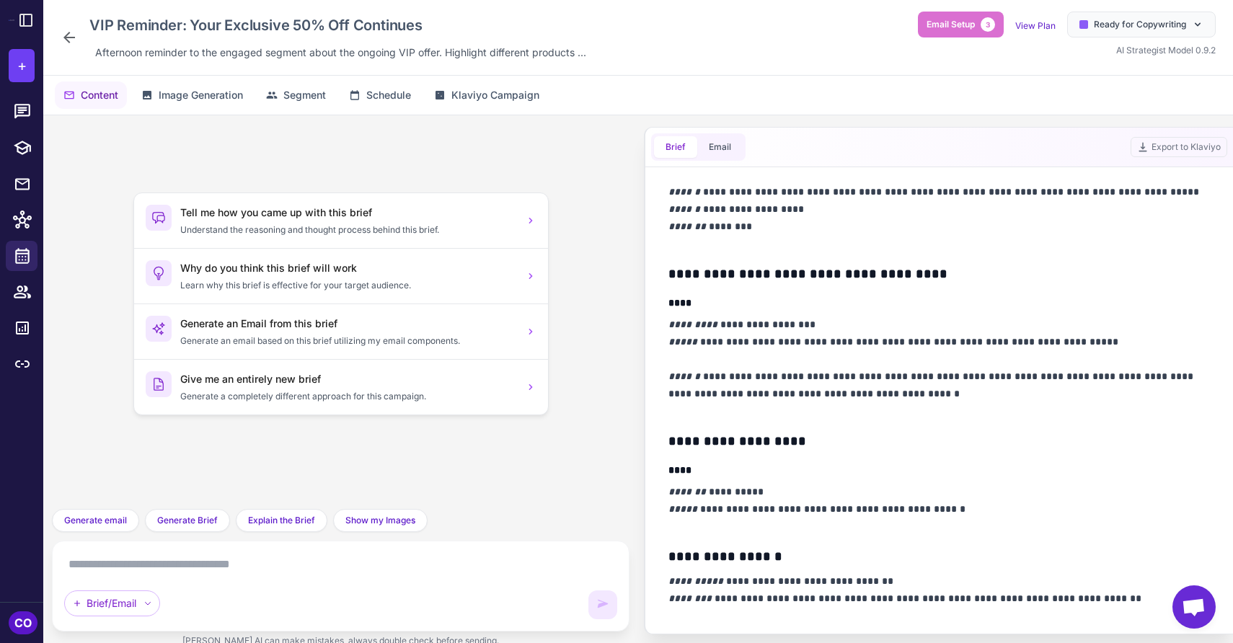
scroll to position [1362, 0]
click at [832, 354] on p "**********" at bounding box center [940, 366] width 542 height 104
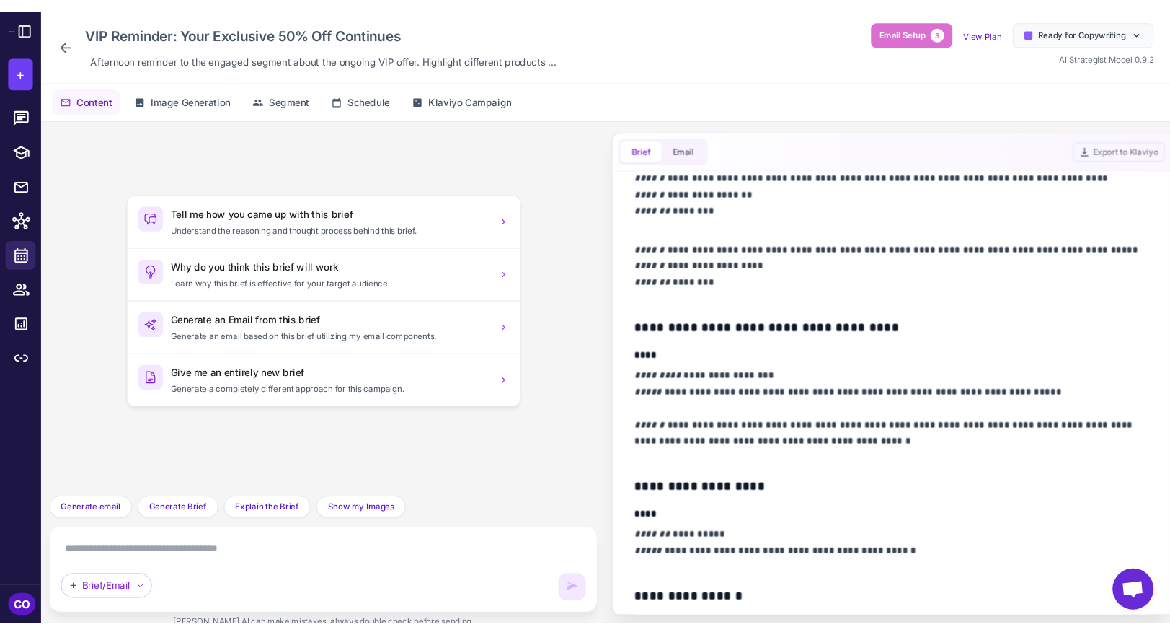
scroll to position [1302, 0]
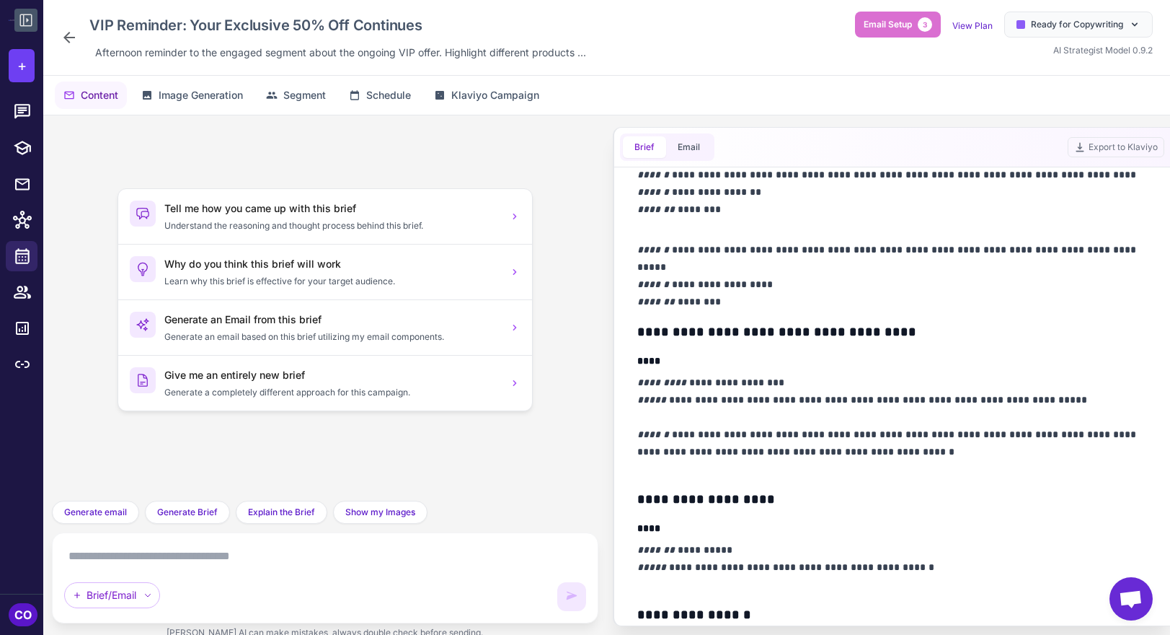
click at [23, 22] on icon at bounding box center [26, 20] width 12 height 12
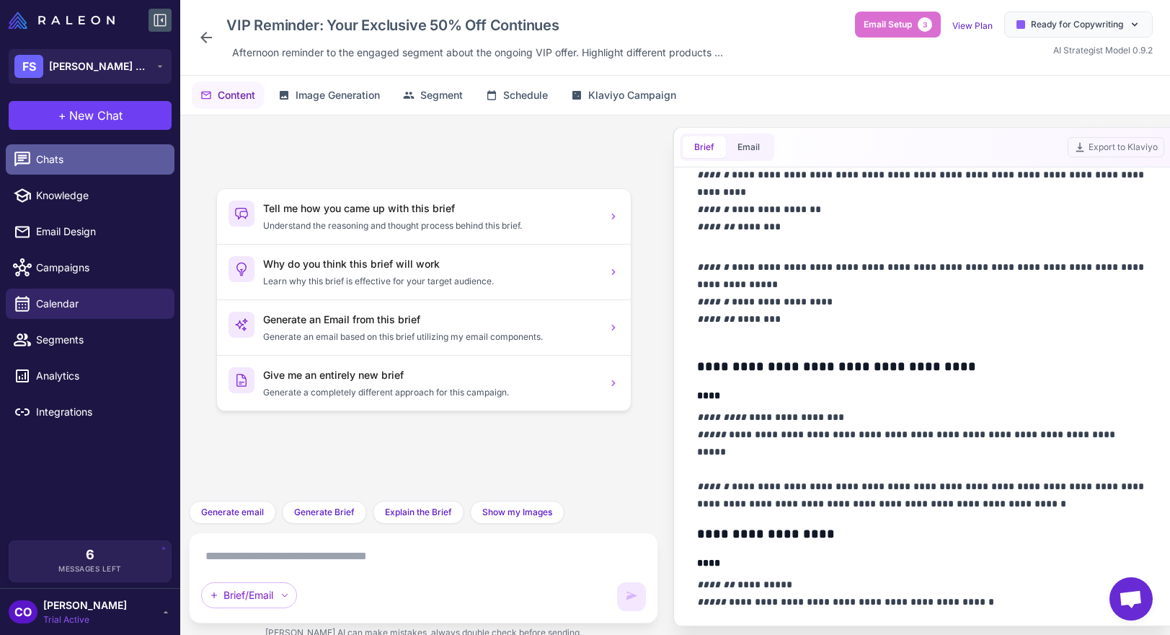
click at [47, 163] on span "Chats" at bounding box center [99, 159] width 127 height 16
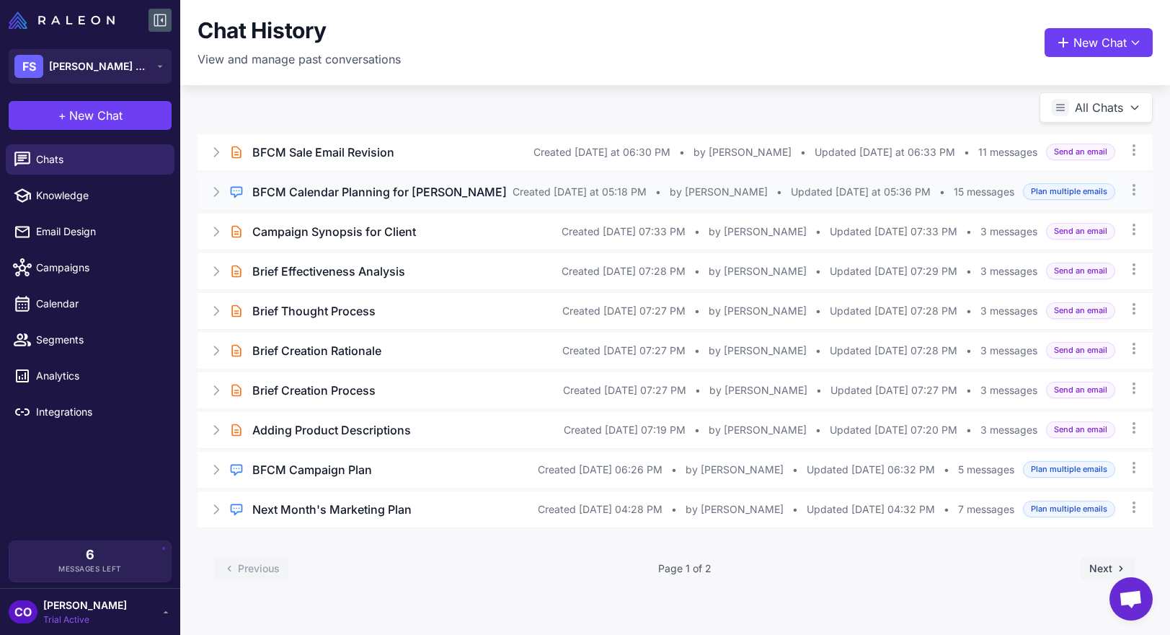
click at [486, 192] on div "BFCM Calendar Planning for [PERSON_NAME]" at bounding box center [382, 191] width 260 height 17
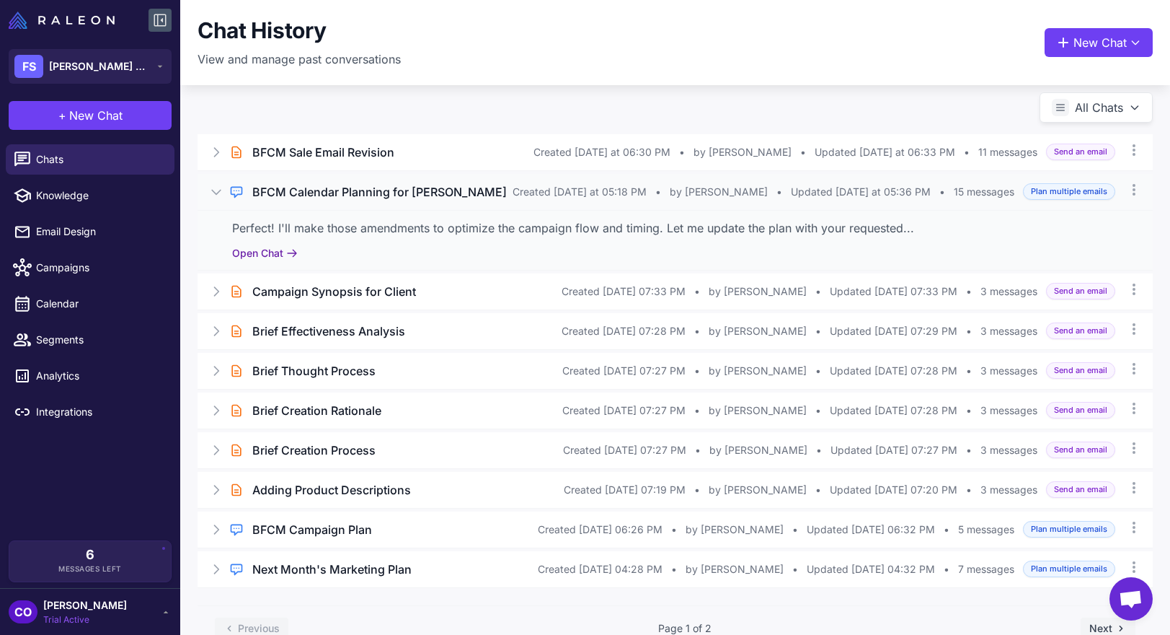
click at [246, 254] on button "Open Chat" at bounding box center [265, 253] width 66 height 16
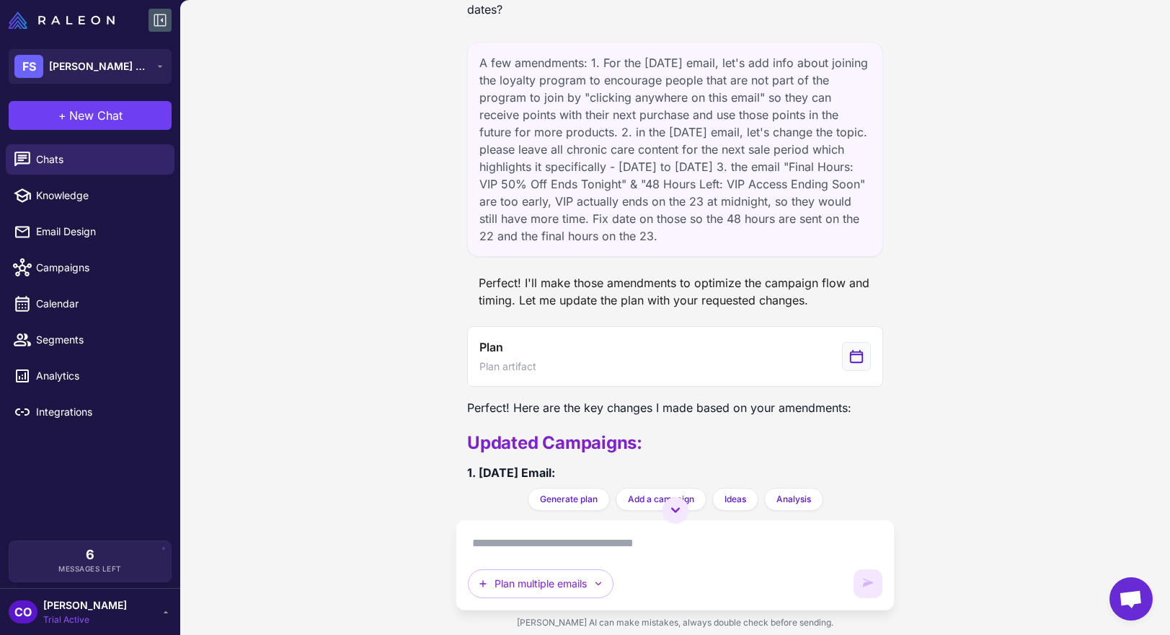
scroll to position [2526, 0]
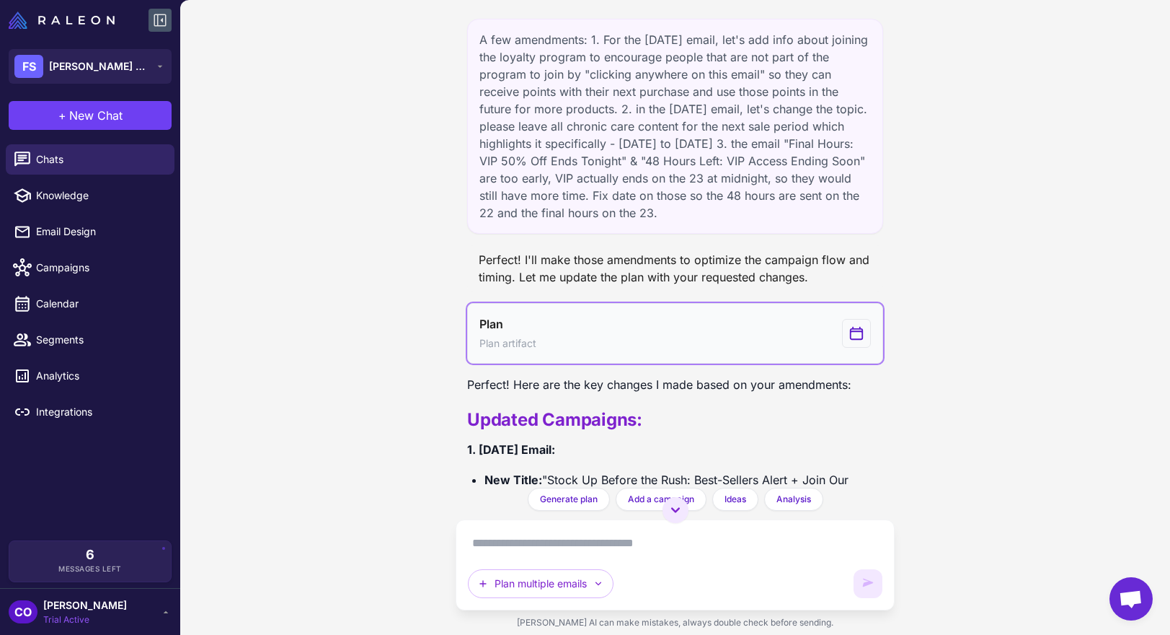
click at [616, 303] on button "Plan Plan artifact" at bounding box center [675, 333] width 416 height 61
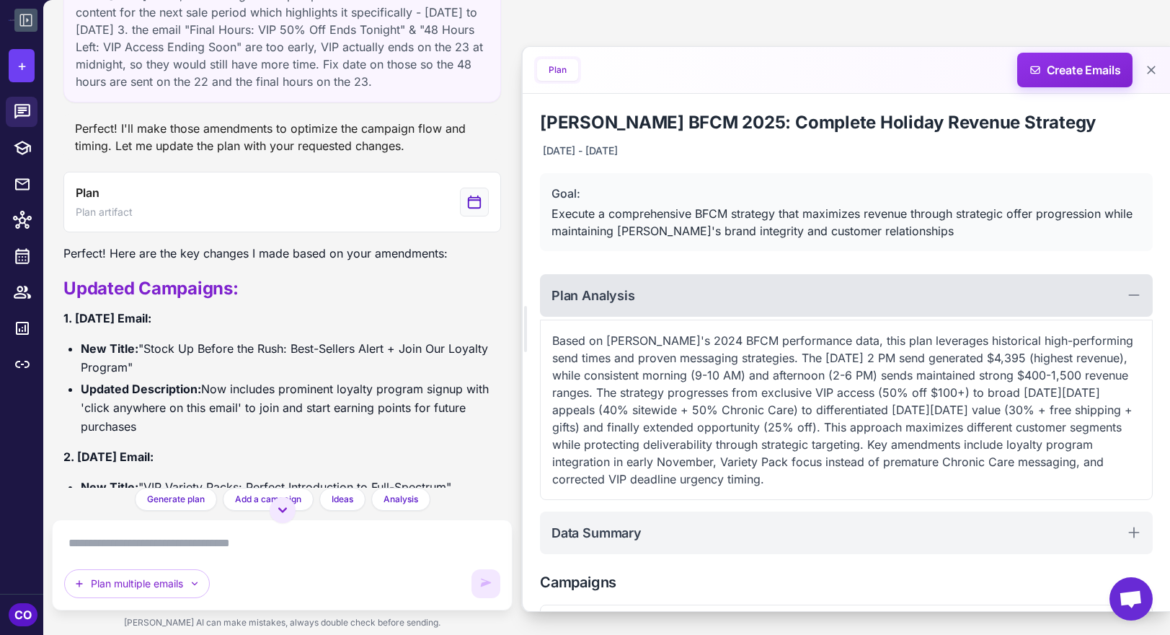
click at [929, 295] on div "Plan Analysis" at bounding box center [846, 295] width 613 height 43
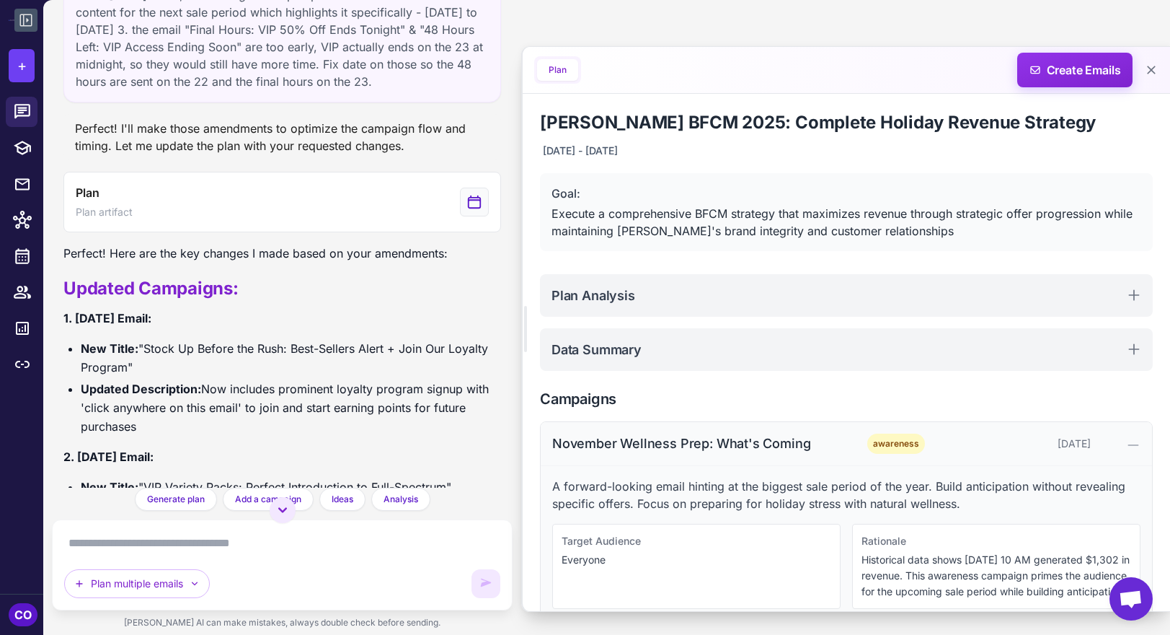
click at [840, 447] on div "November Wellness Prep: What's Coming" at bounding box center [697, 442] width 291 height 19
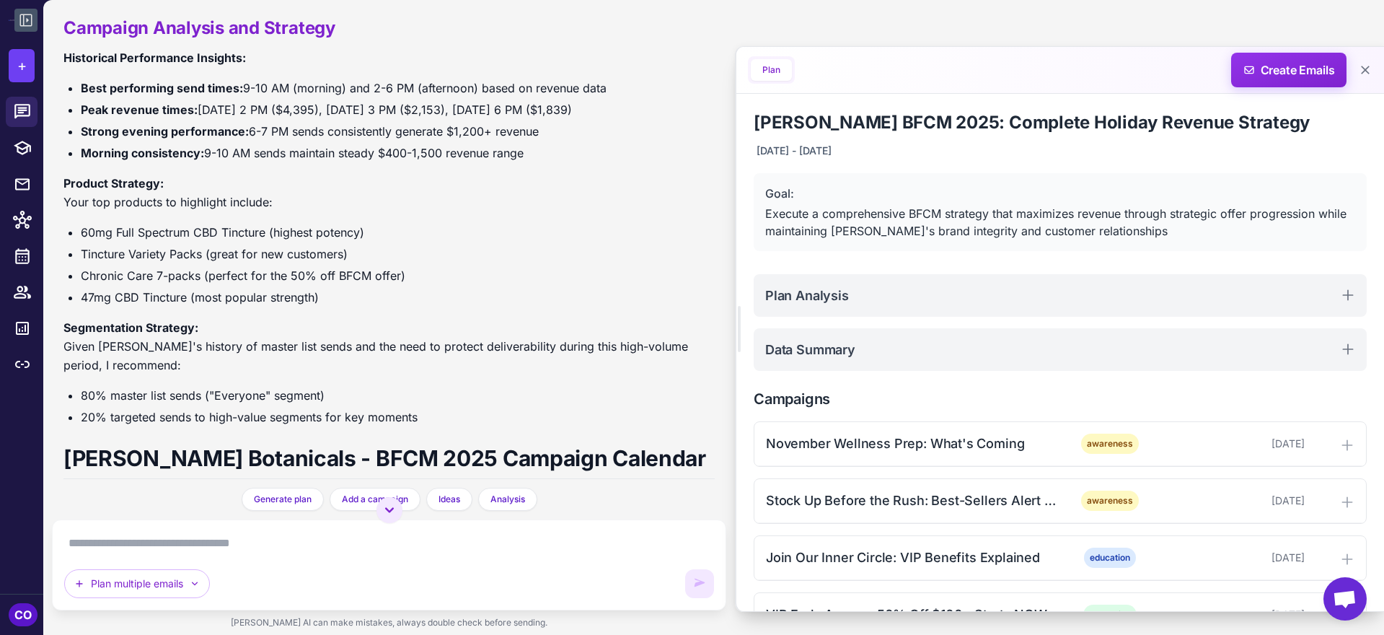
scroll to position [904, 0]
click at [429, 173] on p "Product Strategy: Your top products to highlight include:" at bounding box center [388, 192] width 651 height 38
click at [565, 157] on li "Morning consistency: 9-10 AM sends maintain steady $400-1,500 revenue range" at bounding box center [398, 152] width 634 height 19
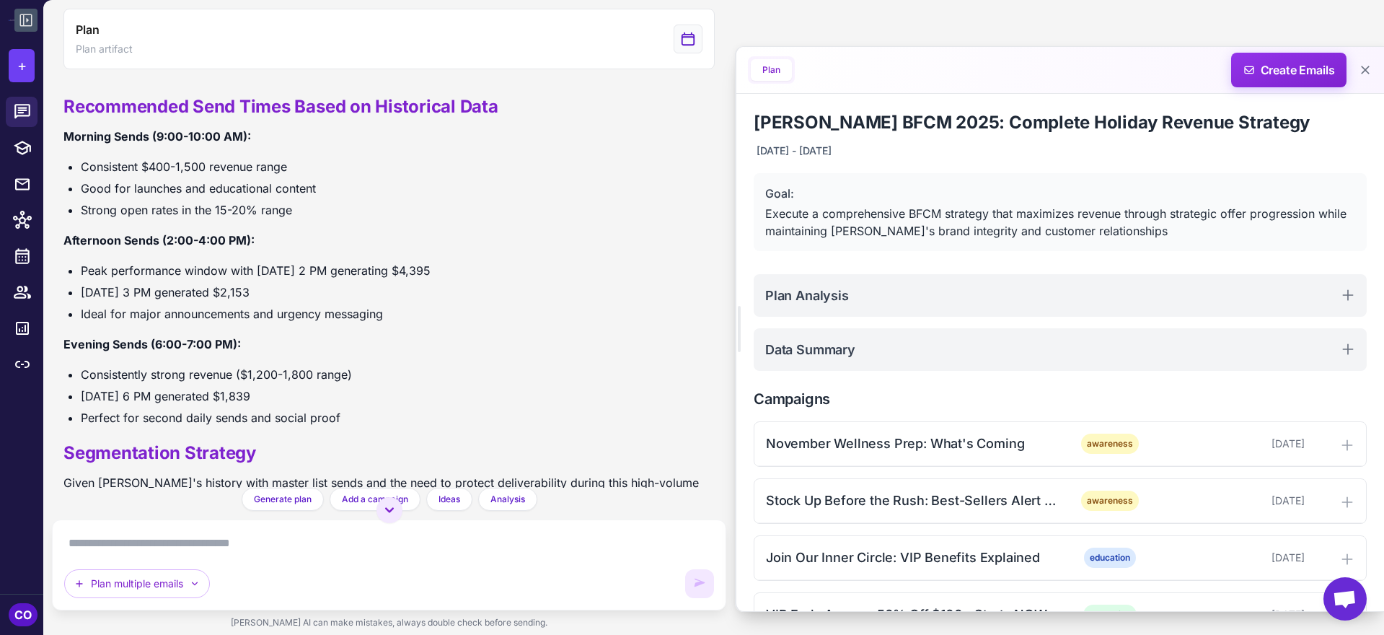
scroll to position [1398, 0]
drag, startPoint x: 318, startPoint y: 293, endPoint x: 76, endPoint y: 287, distance: 242.4
click at [75, 287] on ul "Peak performance window with [DATE] 2 PM generating $4,395 [DATE] 3 PM generate…" at bounding box center [388, 291] width 651 height 62
click at [299, 295] on li "[DATE] 3 PM generated $2,153" at bounding box center [398, 291] width 634 height 19
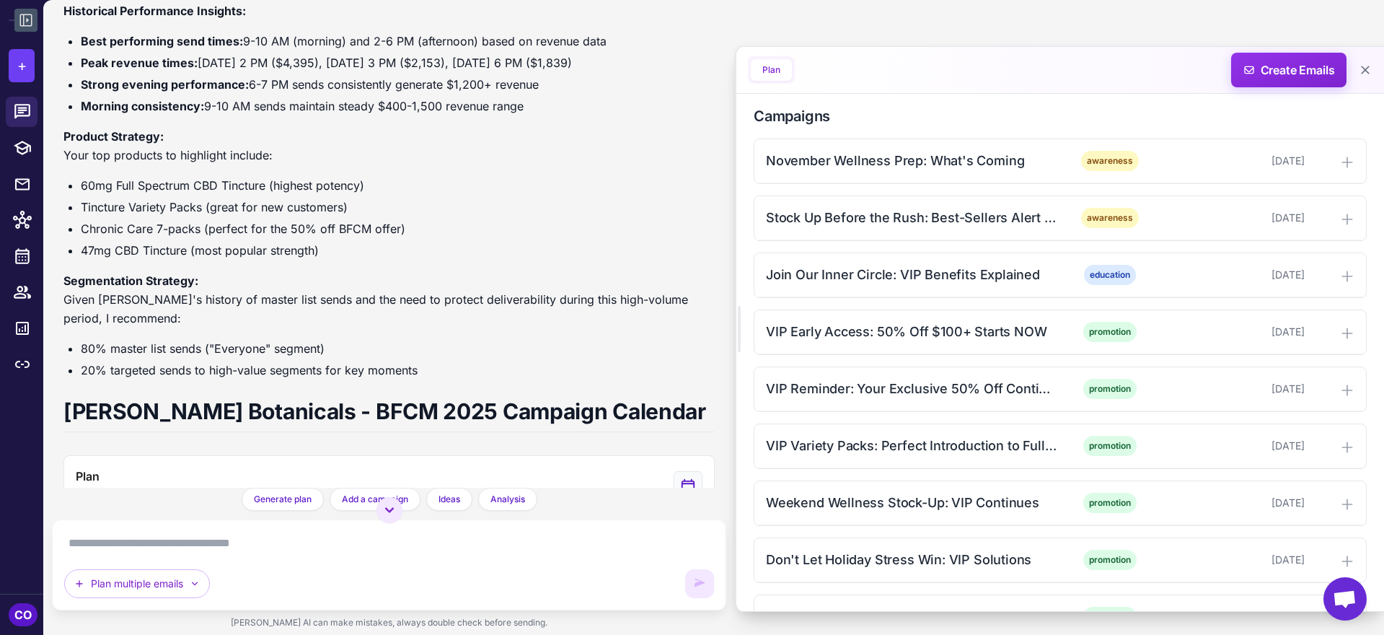
scroll to position [305, 0]
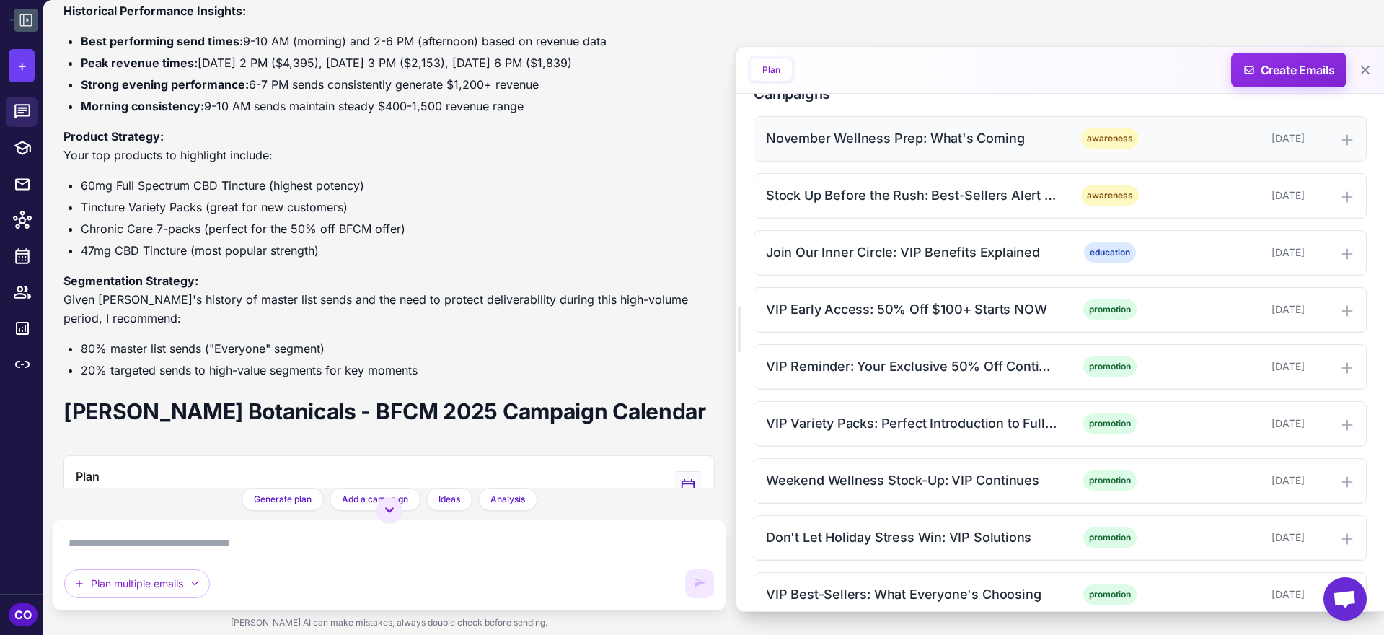
click at [1041, 141] on div "November Wellness Prep: What's Coming" at bounding box center [911, 137] width 291 height 19
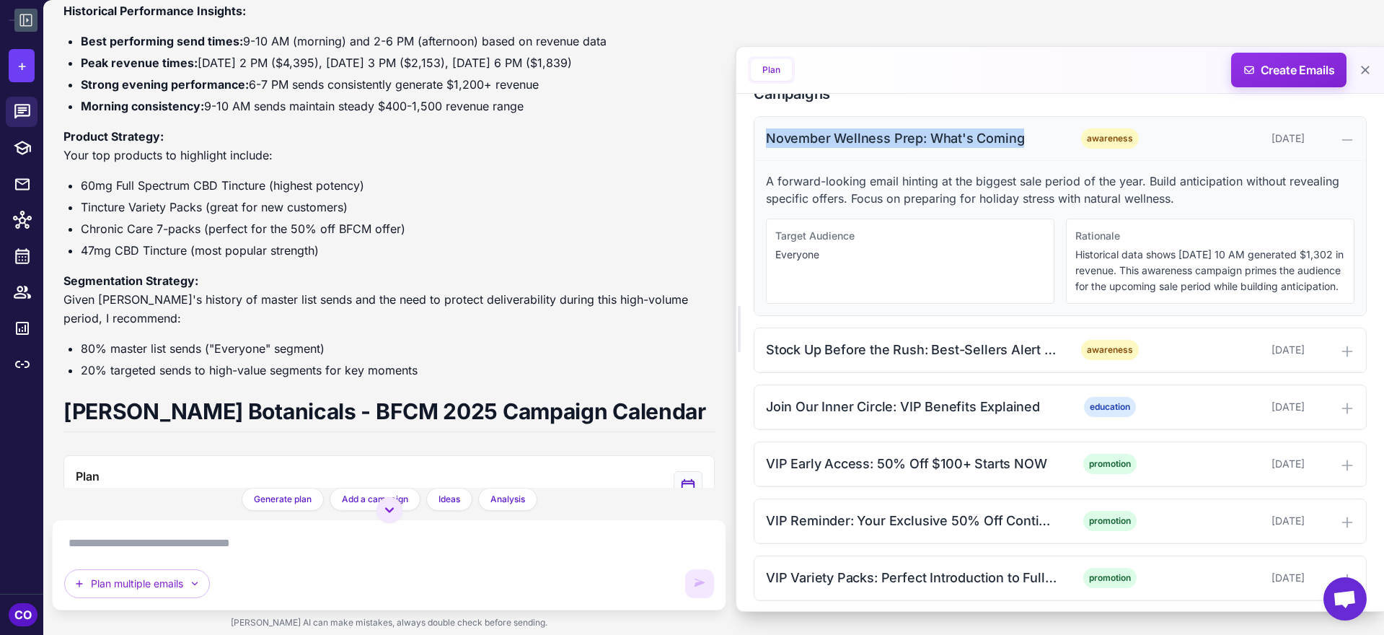
drag, startPoint x: 1023, startPoint y: 140, endPoint x: 767, endPoint y: 138, distance: 256.0
click at [767, 138] on div "November Wellness Prep: What's Coming" at bounding box center [911, 137] width 291 height 19
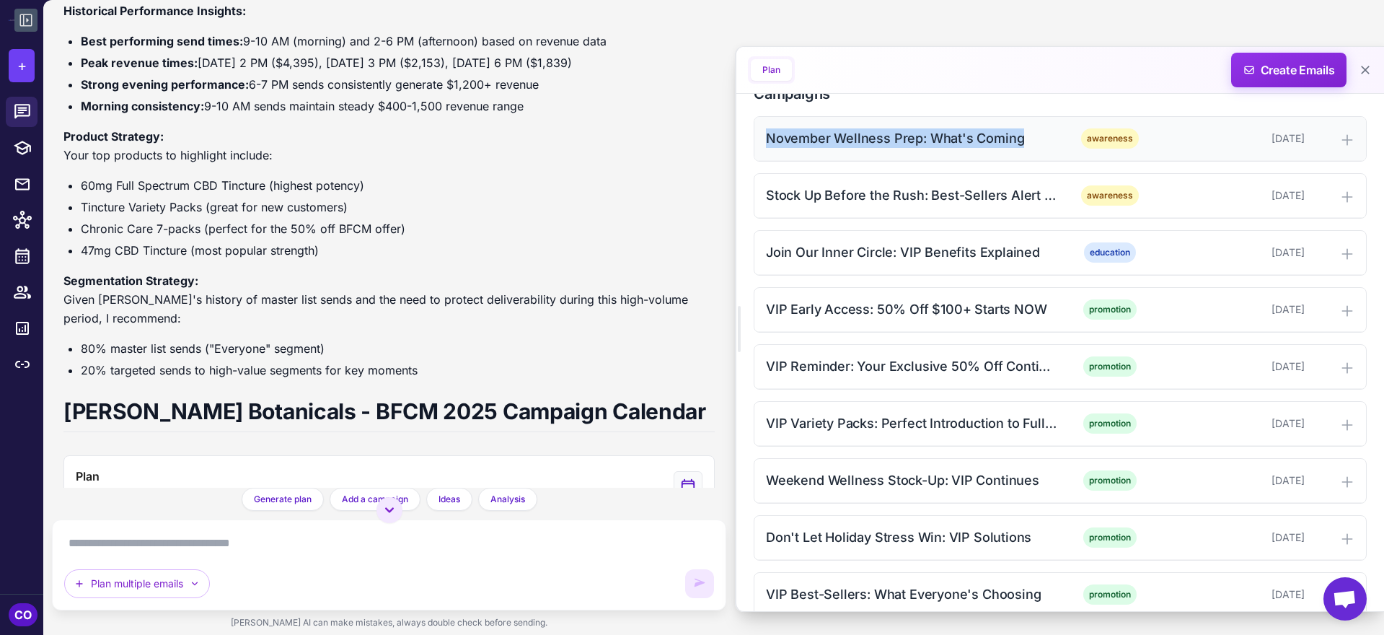
copy div "November Wellness Prep: What's Coming"
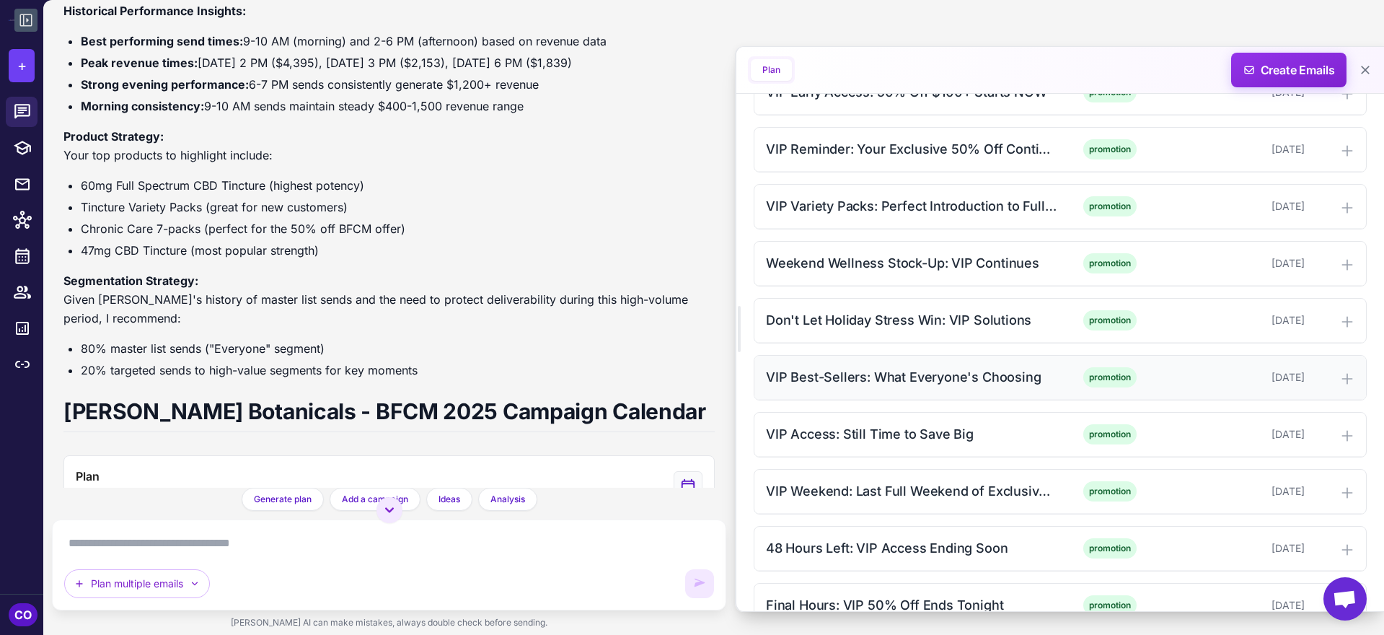
scroll to position [525, 0]
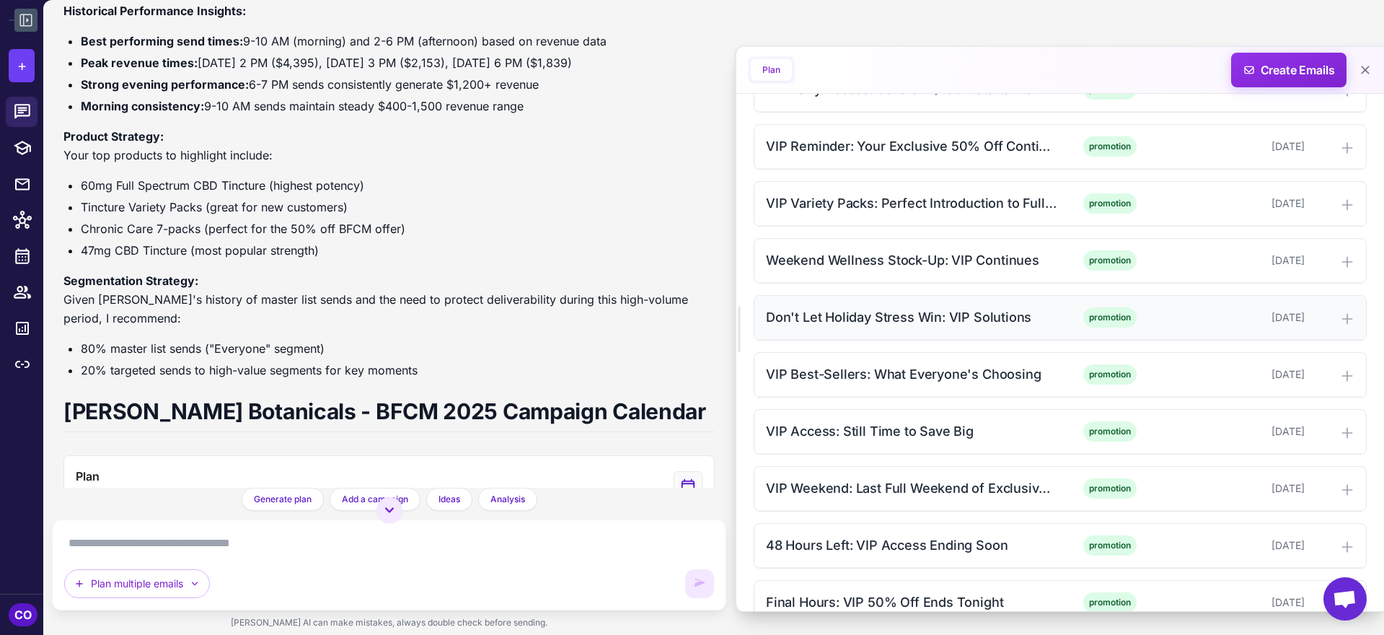
click at [981, 332] on div "Don't Let Holiday Stress Win: VIP Solutions promotion [DATE]" at bounding box center [1060, 318] width 612 height 44
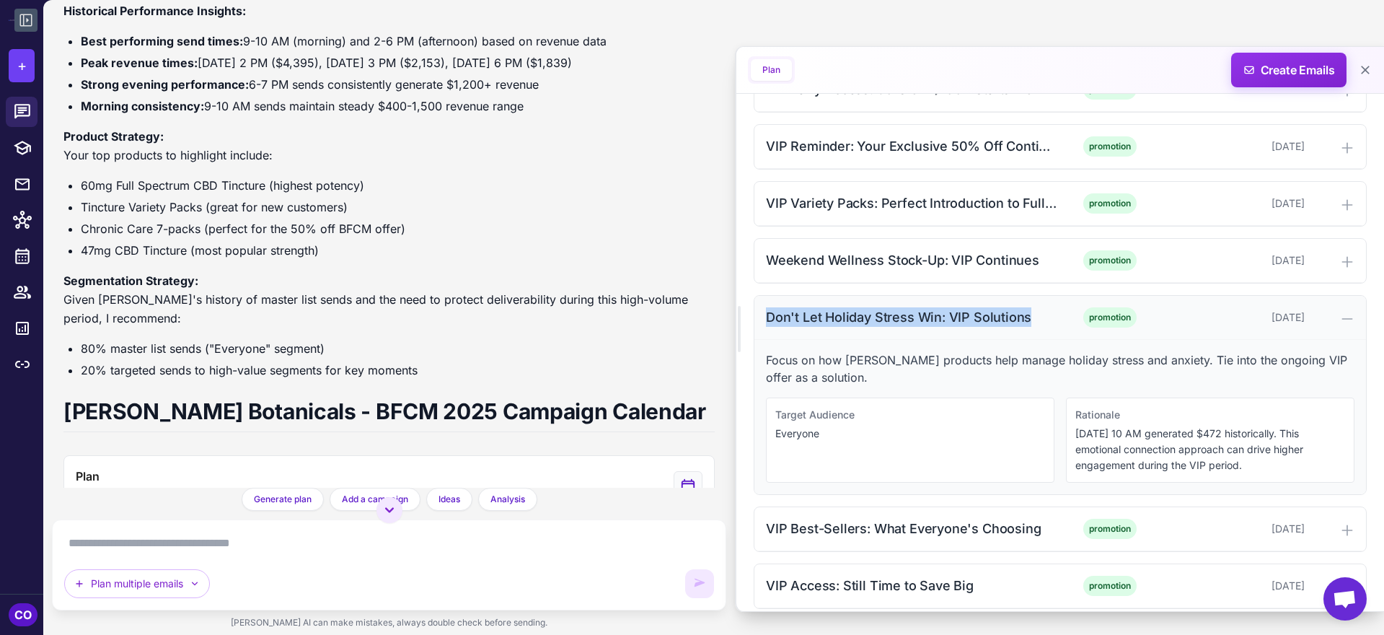
drag, startPoint x: 1031, startPoint y: 317, endPoint x: 768, endPoint y: 313, distance: 263.3
click at [768, 313] on div "Don't Let Holiday Stress Win: VIP Solutions" at bounding box center [911, 316] width 291 height 19
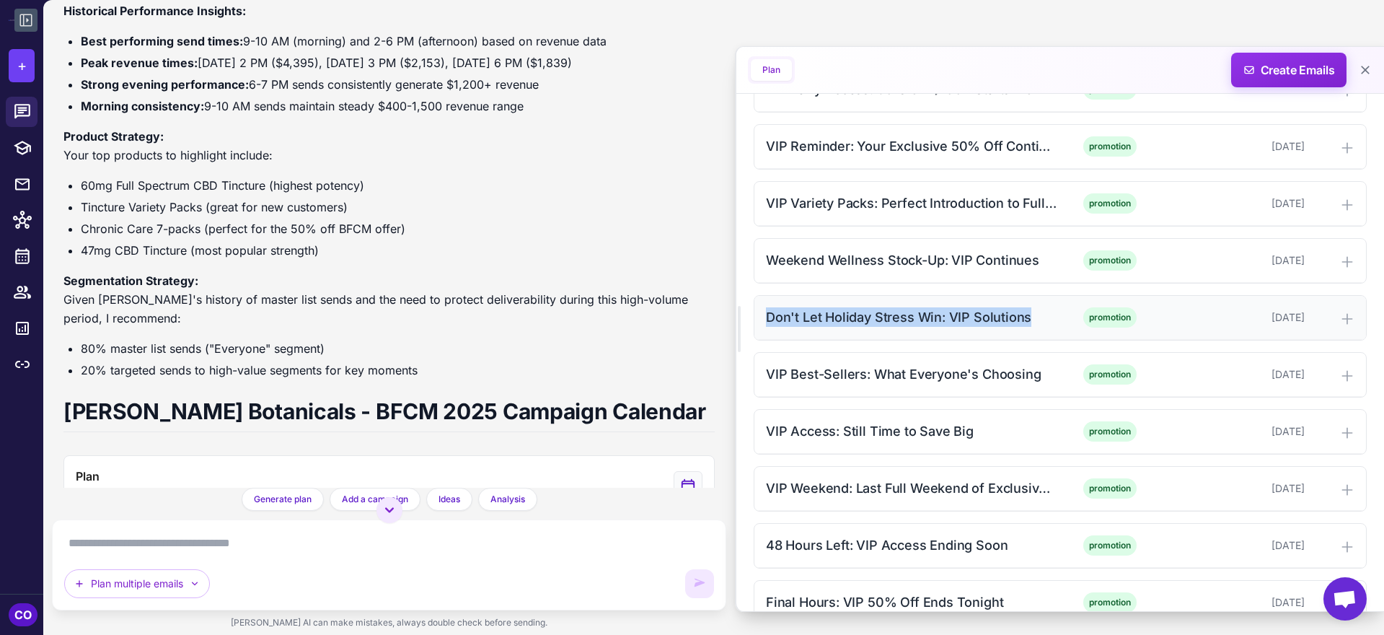
copy div "Don't Let Holiday Stress Win: VIP Solutions"
click at [892, 317] on div "Don't Let Holiday Stress Win: VIP Solutions" at bounding box center [911, 316] width 291 height 19
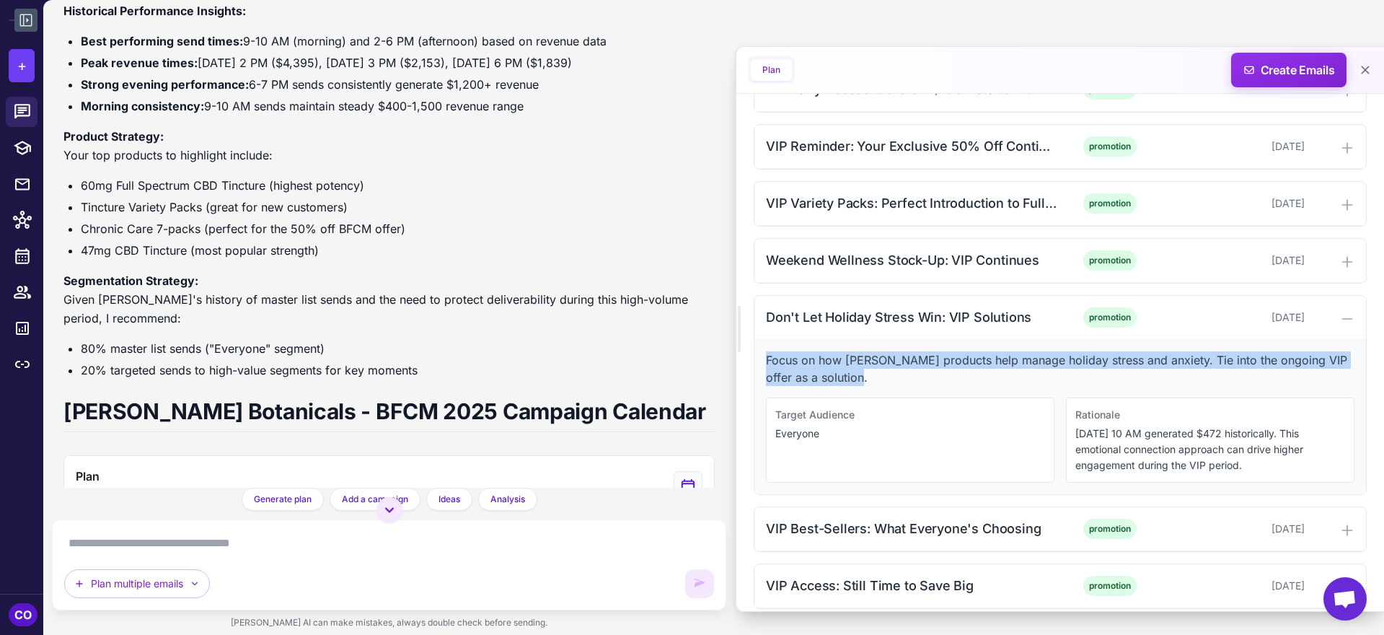
drag, startPoint x: 845, startPoint y: 376, endPoint x: 764, endPoint y: 362, distance: 81.3
click at [764, 362] on div "Focus on how [PERSON_NAME] products help manage holiday stress and anxiety. Tie…" at bounding box center [1060, 417] width 612 height 154
copy p "Focus on how [PERSON_NAME] products help manage holiday stress and anxiety. Tie…"
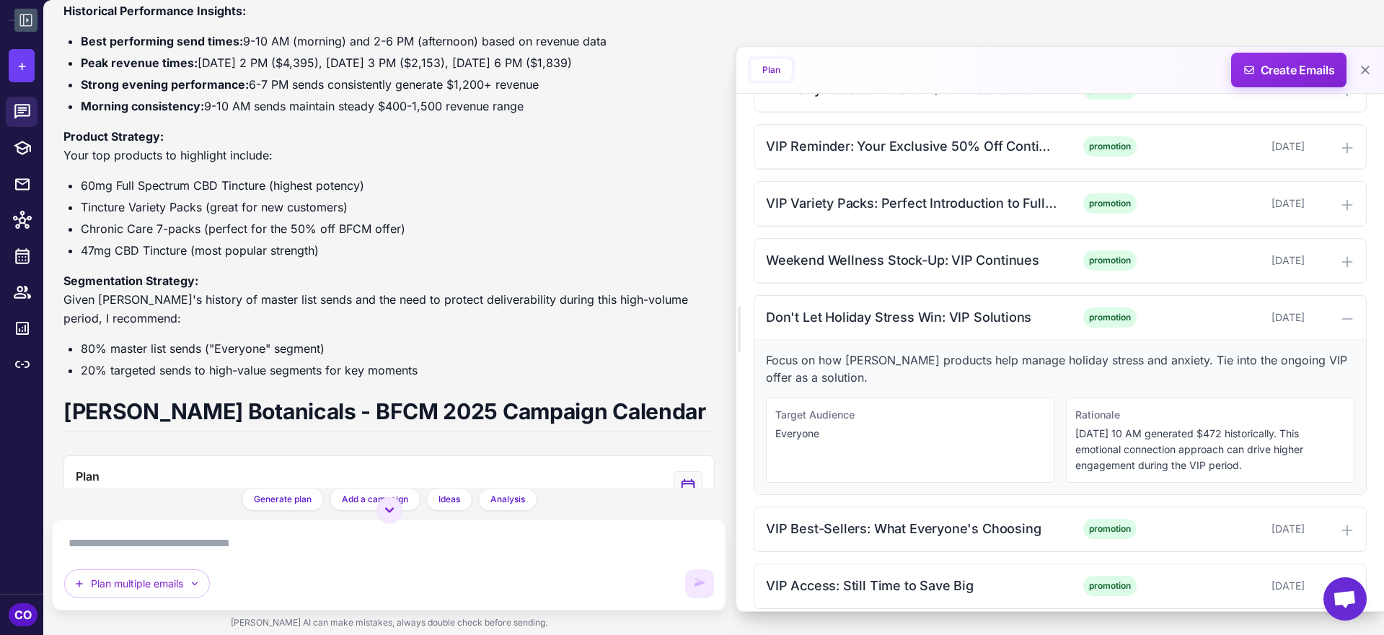
click at [282, 534] on textarea at bounding box center [389, 543] width 650 height 23
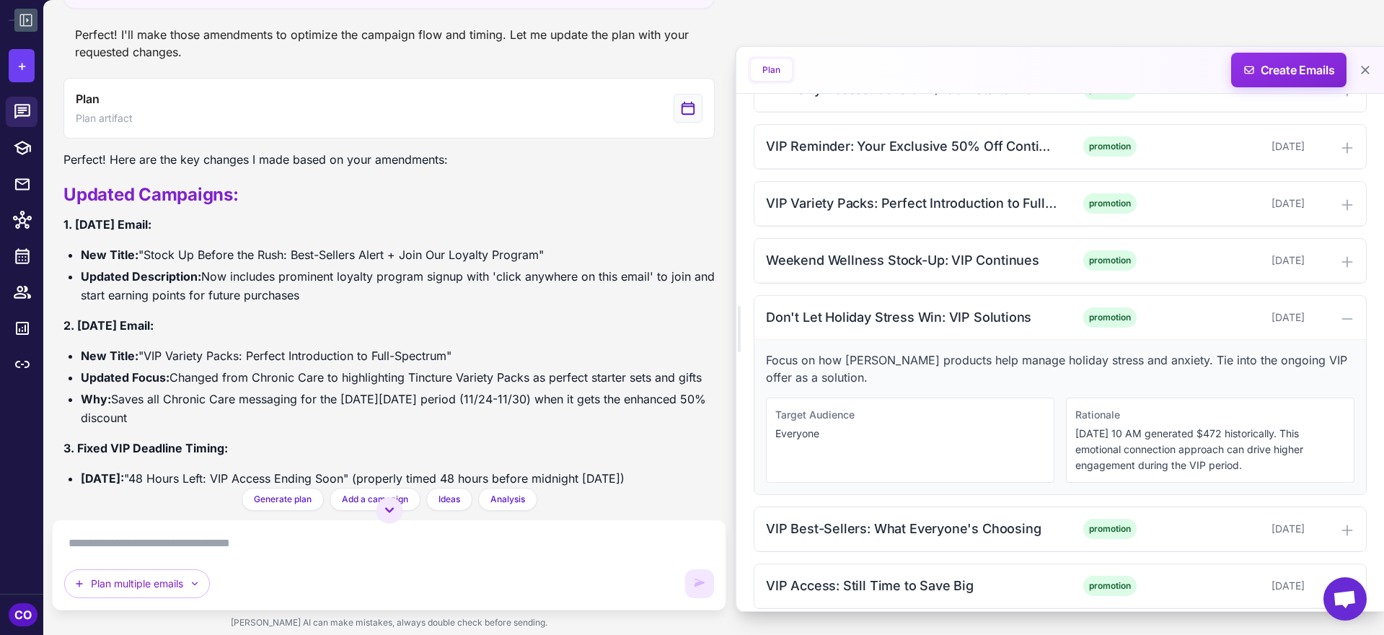
scroll to position [2483, 0]
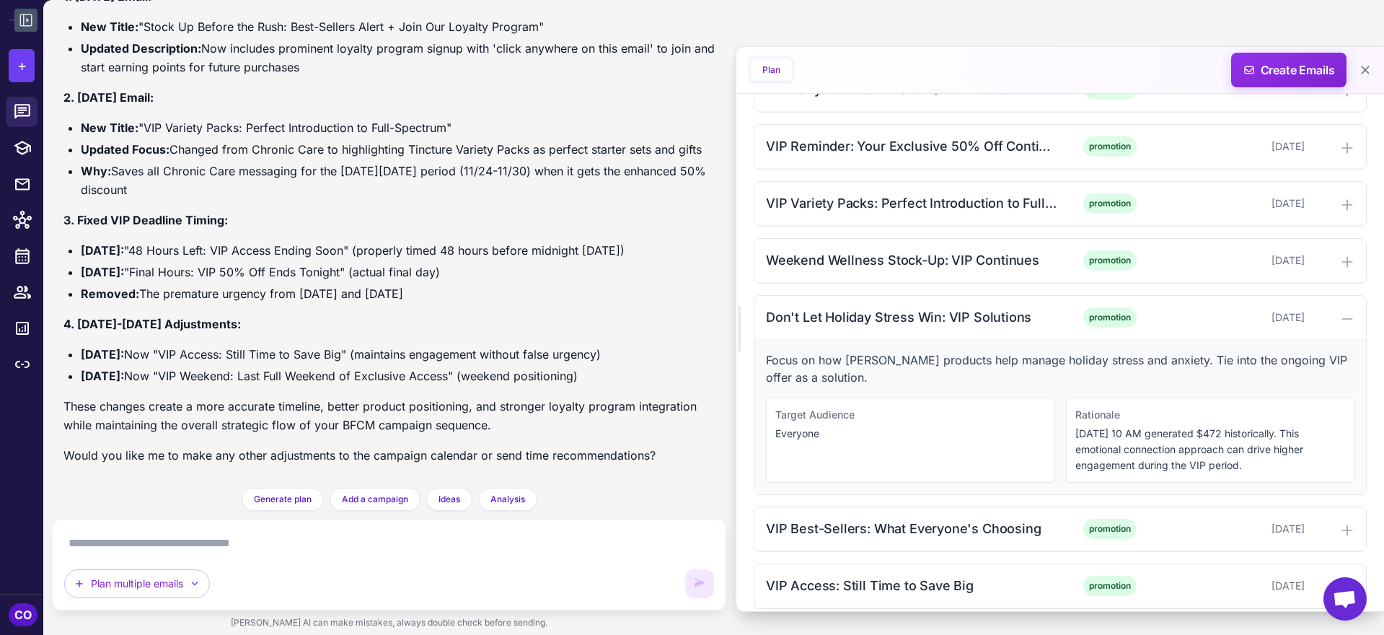
click at [23, 18] on icon at bounding box center [26, 20] width 12 height 12
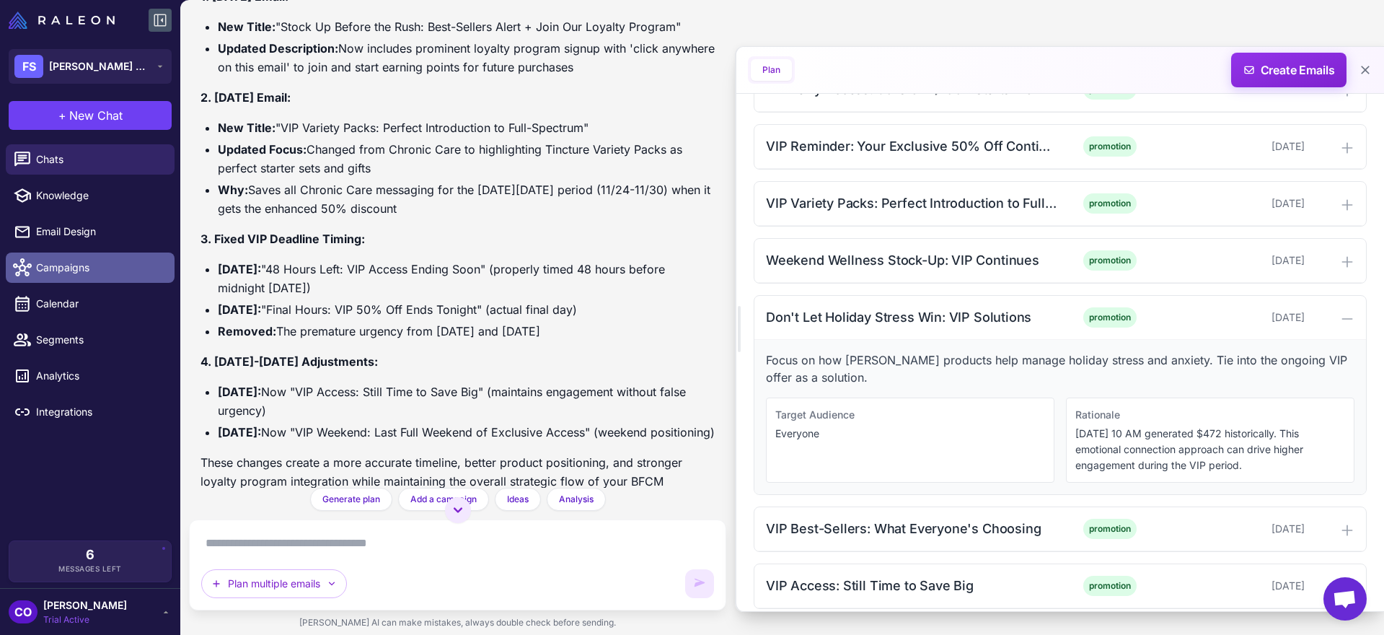
click at [72, 269] on span "Campaigns" at bounding box center [99, 268] width 127 height 16
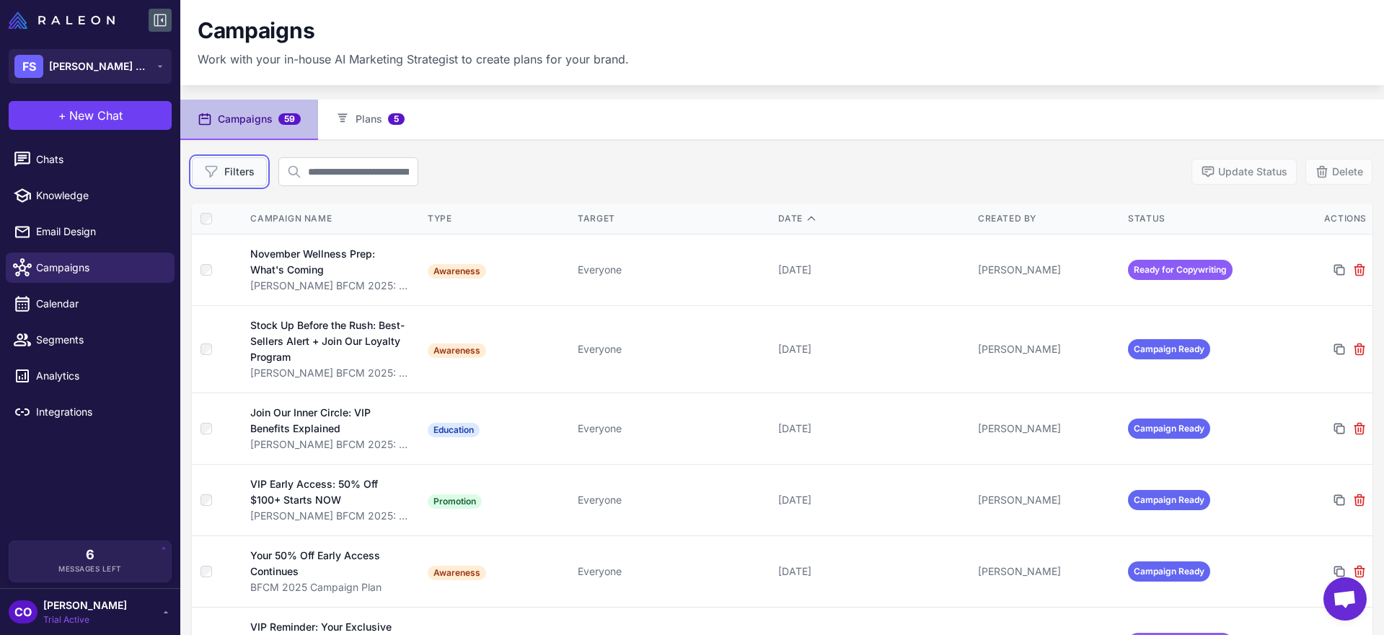
click at [240, 171] on button "Filters" at bounding box center [229, 171] width 75 height 29
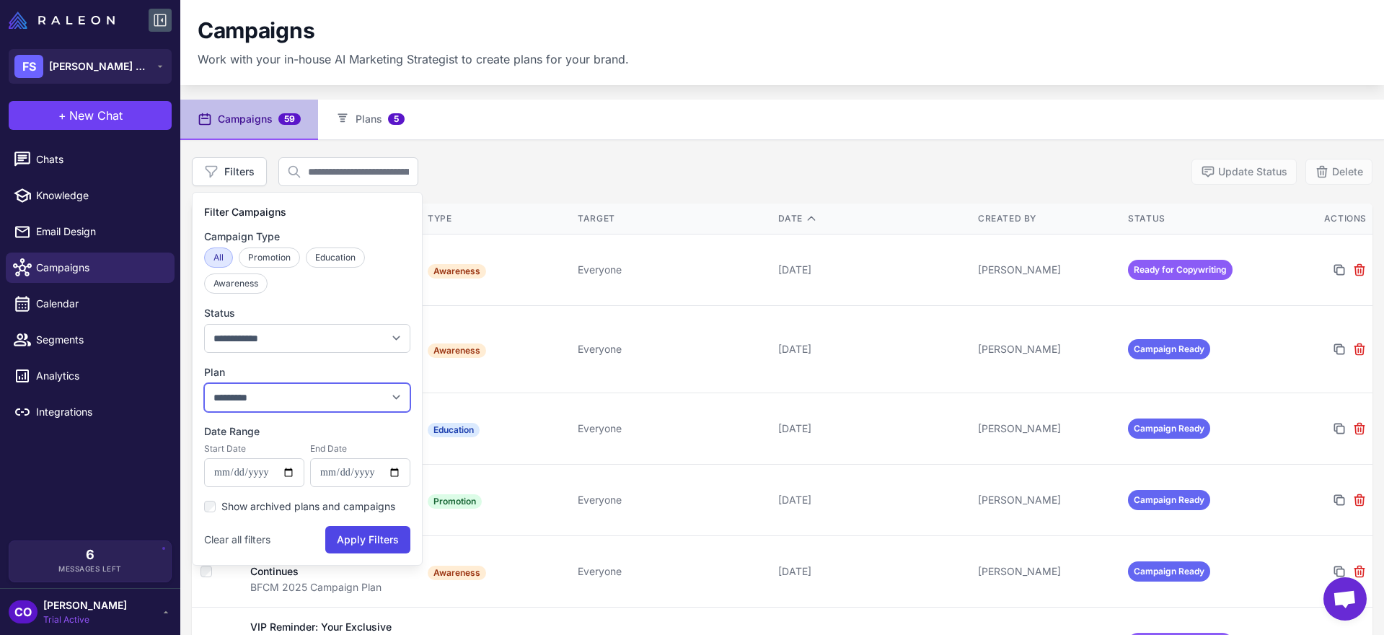
click at [244, 394] on select "**********" at bounding box center [307, 397] width 206 height 29
select select "****"
click at [204, 383] on select "**********" at bounding box center [307, 397] width 206 height 29
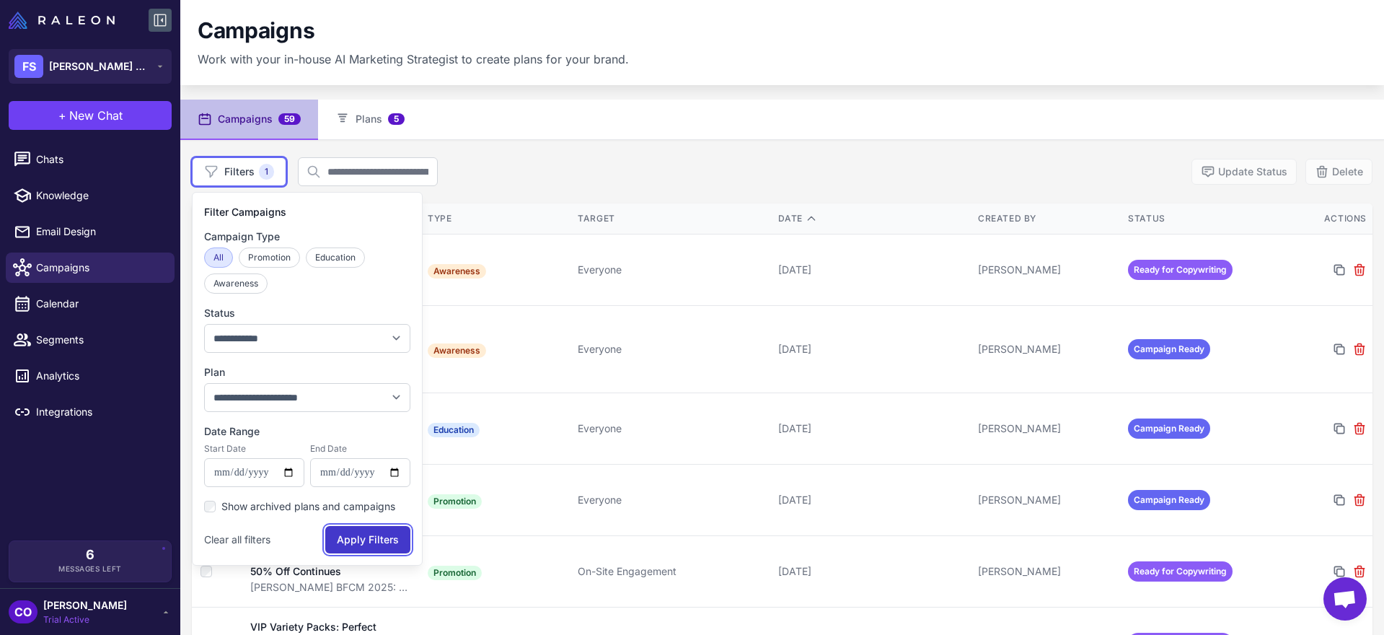
click at [375, 542] on button "Apply Filters" at bounding box center [367, 539] width 85 height 27
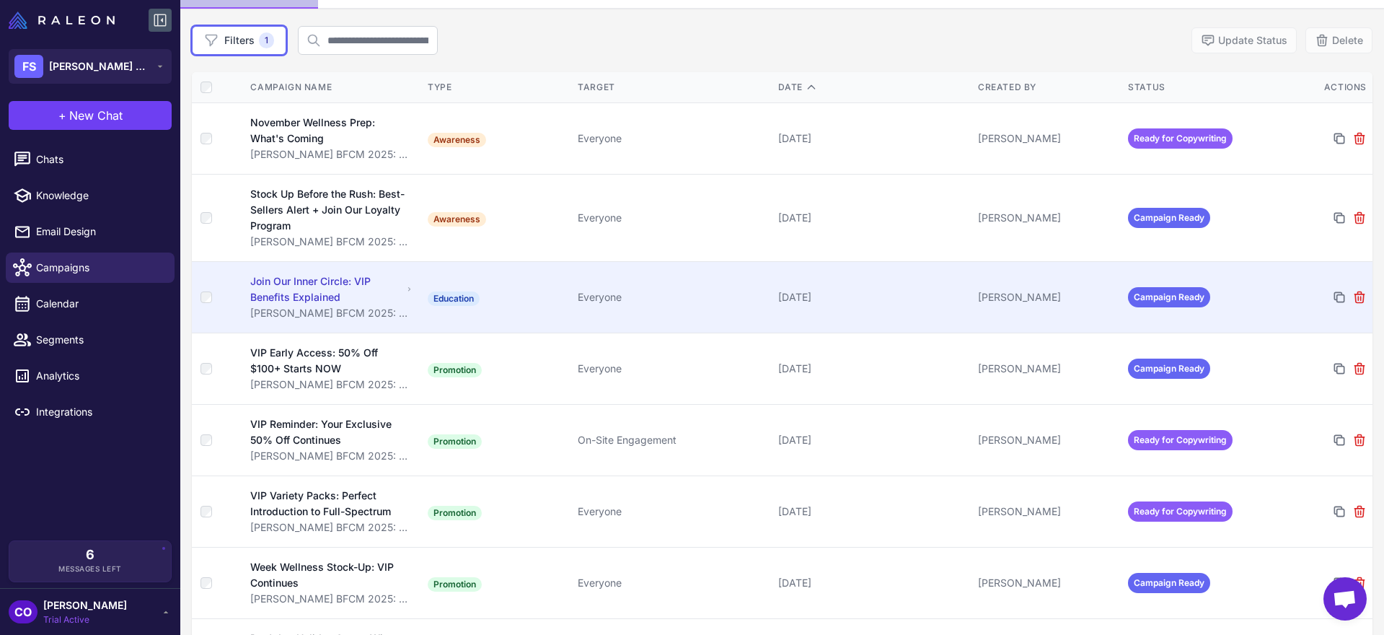
scroll to position [130, 0]
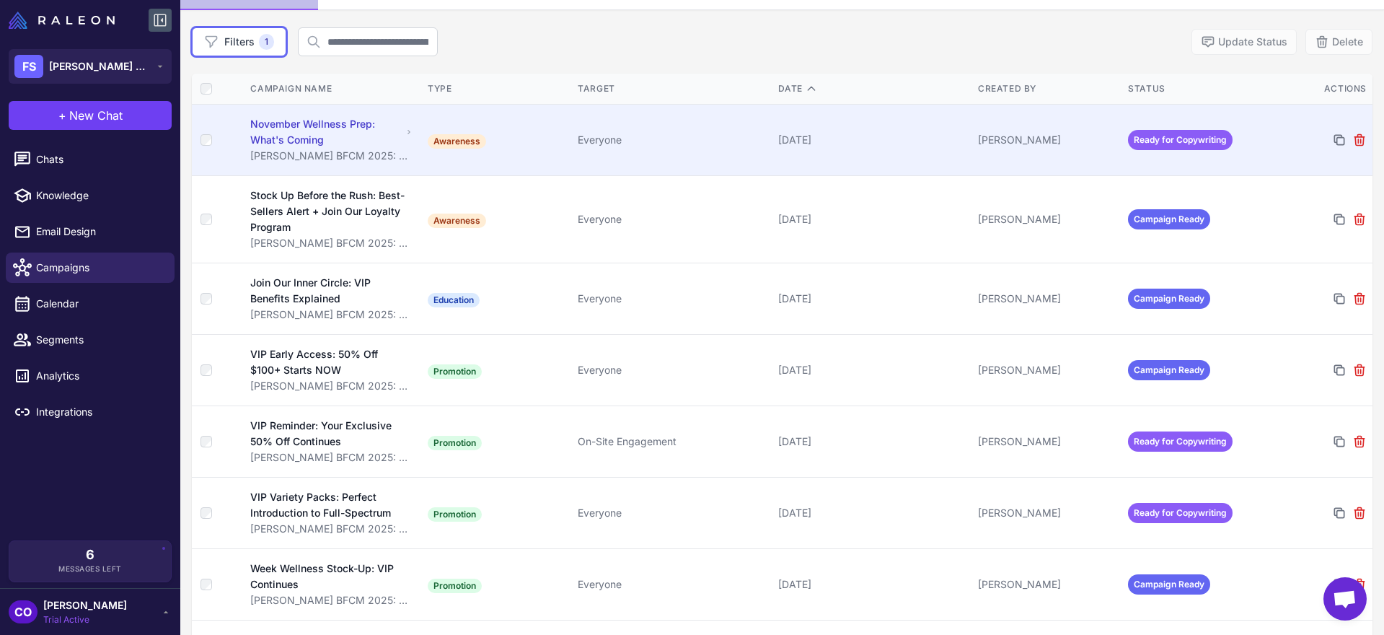
click at [680, 149] on td "Everyone" at bounding box center [672, 139] width 200 height 71
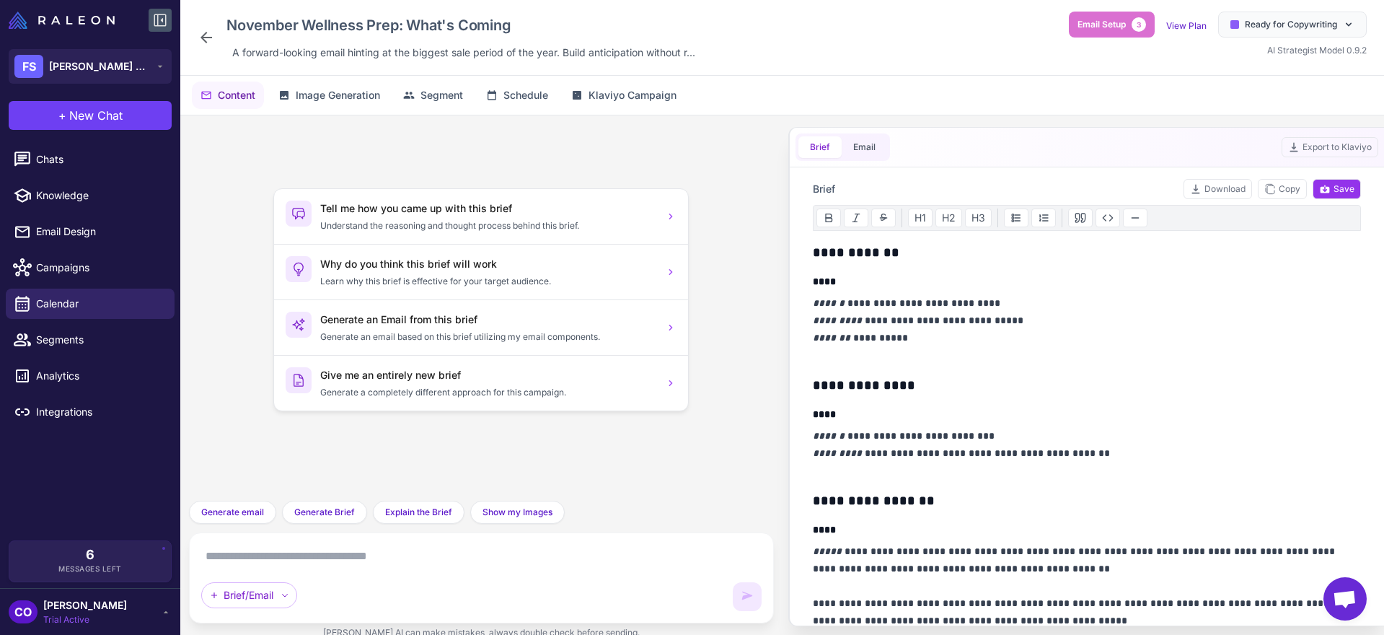
scroll to position [142, 0]
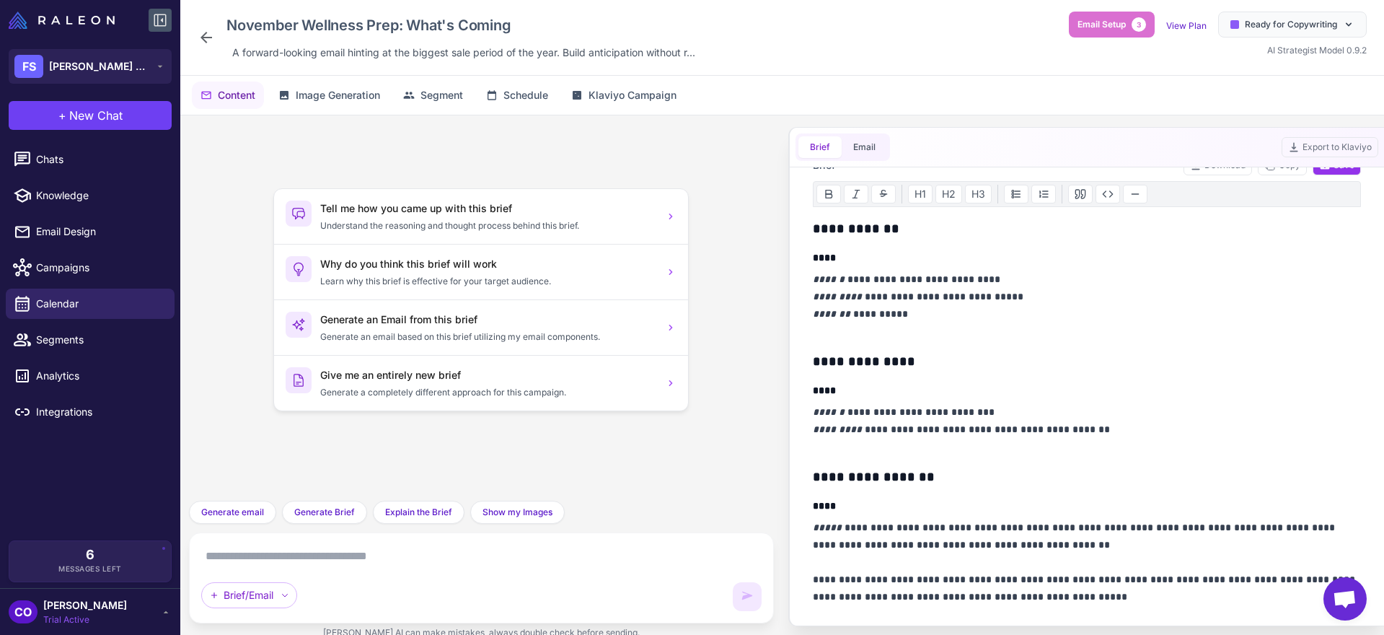
click at [1002, 279] on p "**********" at bounding box center [1087, 304] width 549 height 69
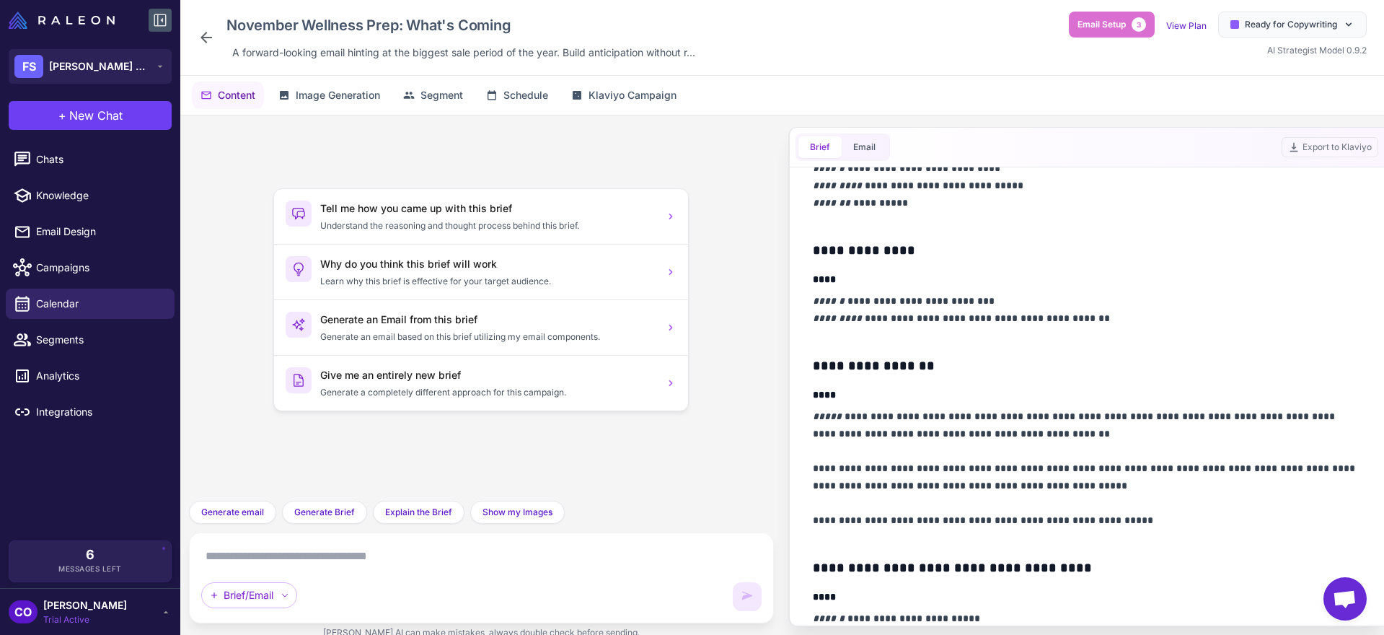
scroll to position [258, 0]
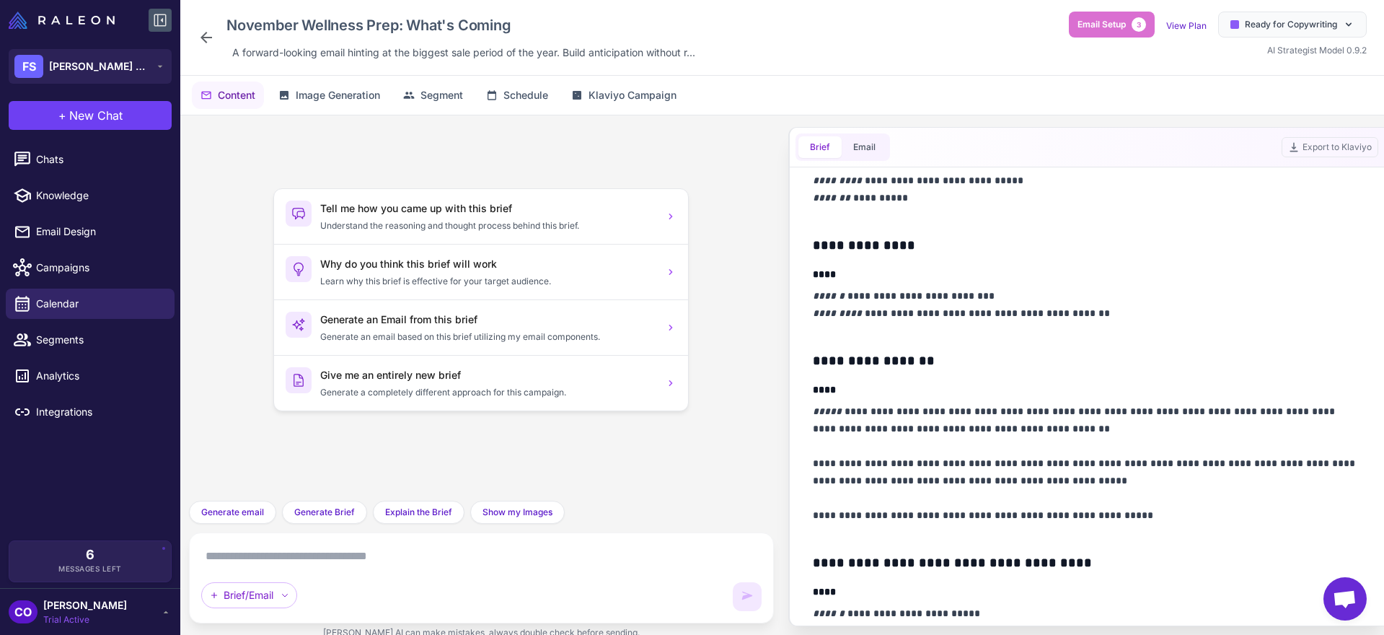
click at [1091, 314] on p "**********" at bounding box center [1087, 313] width 549 height 52
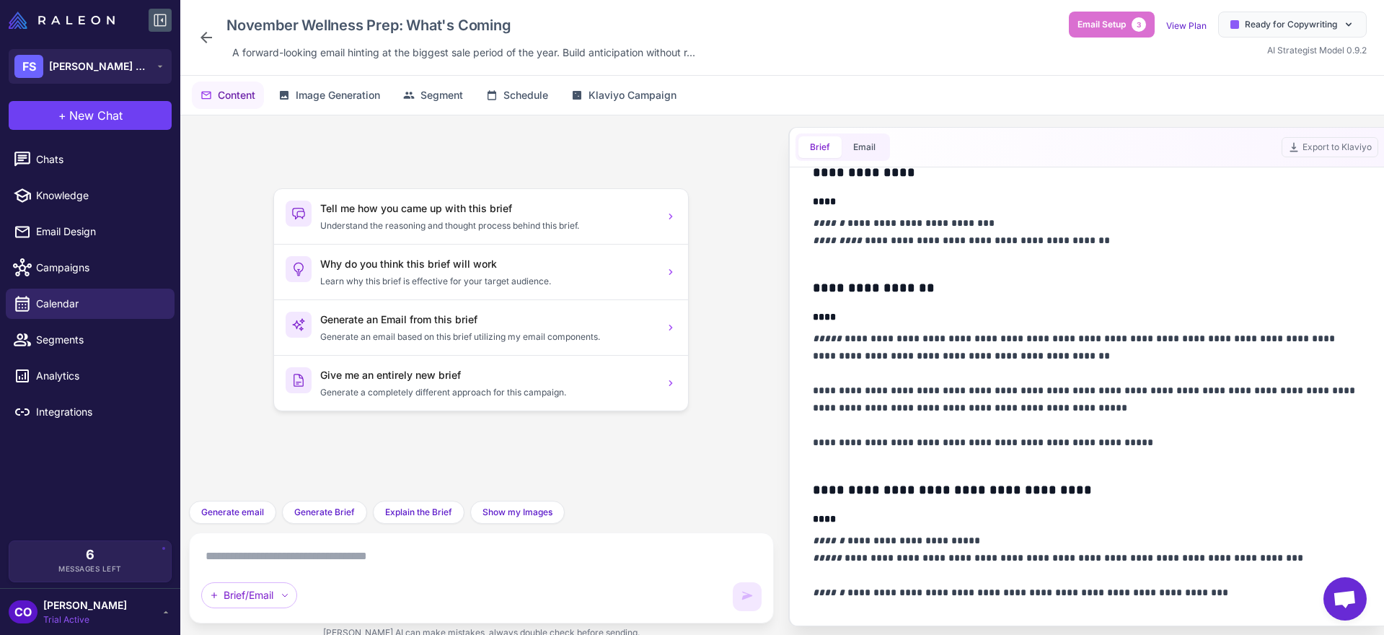
scroll to position [363, 0]
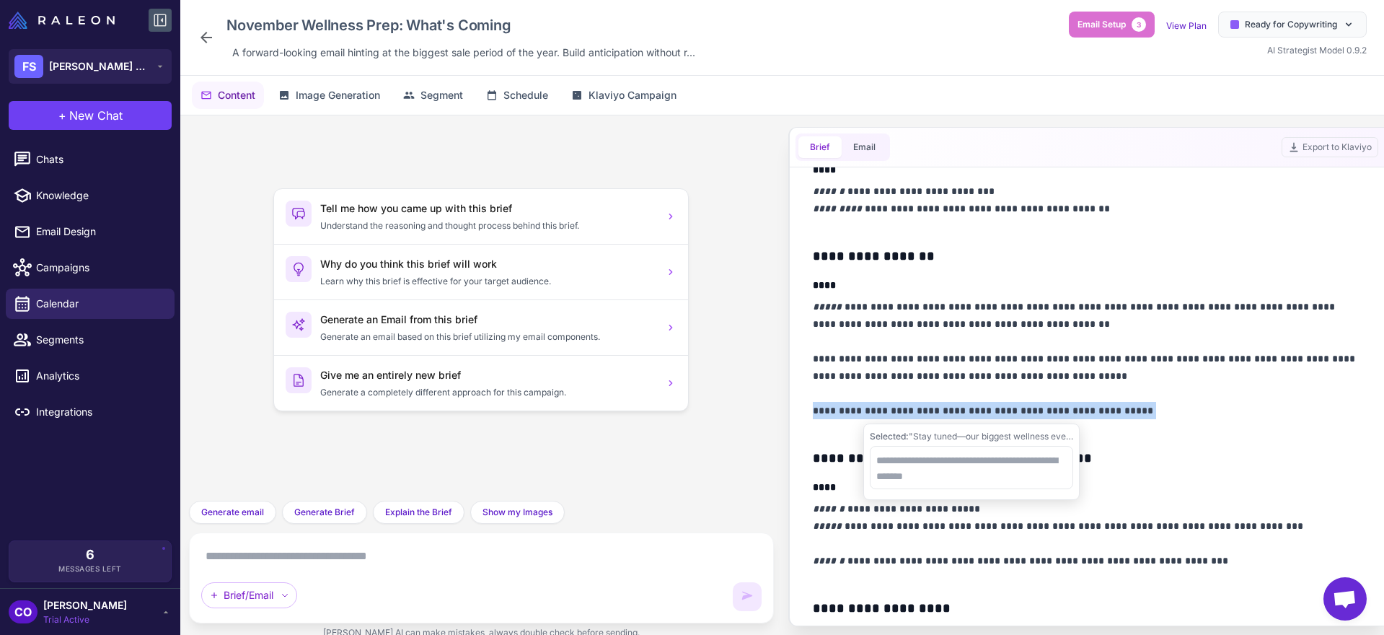
drag, startPoint x: 1133, startPoint y: 413, endPoint x: 814, endPoint y: 413, distance: 319.5
click at [814, 413] on p "**********" at bounding box center [1087, 367] width 549 height 138
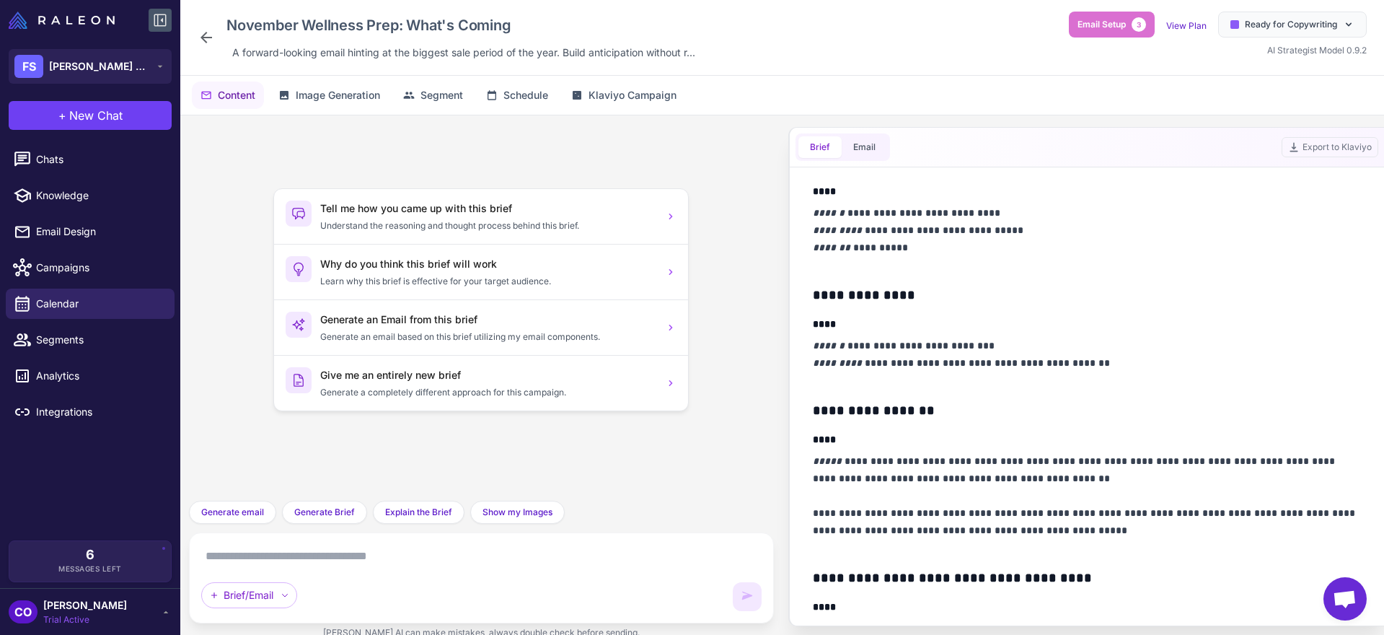
scroll to position [206, 0]
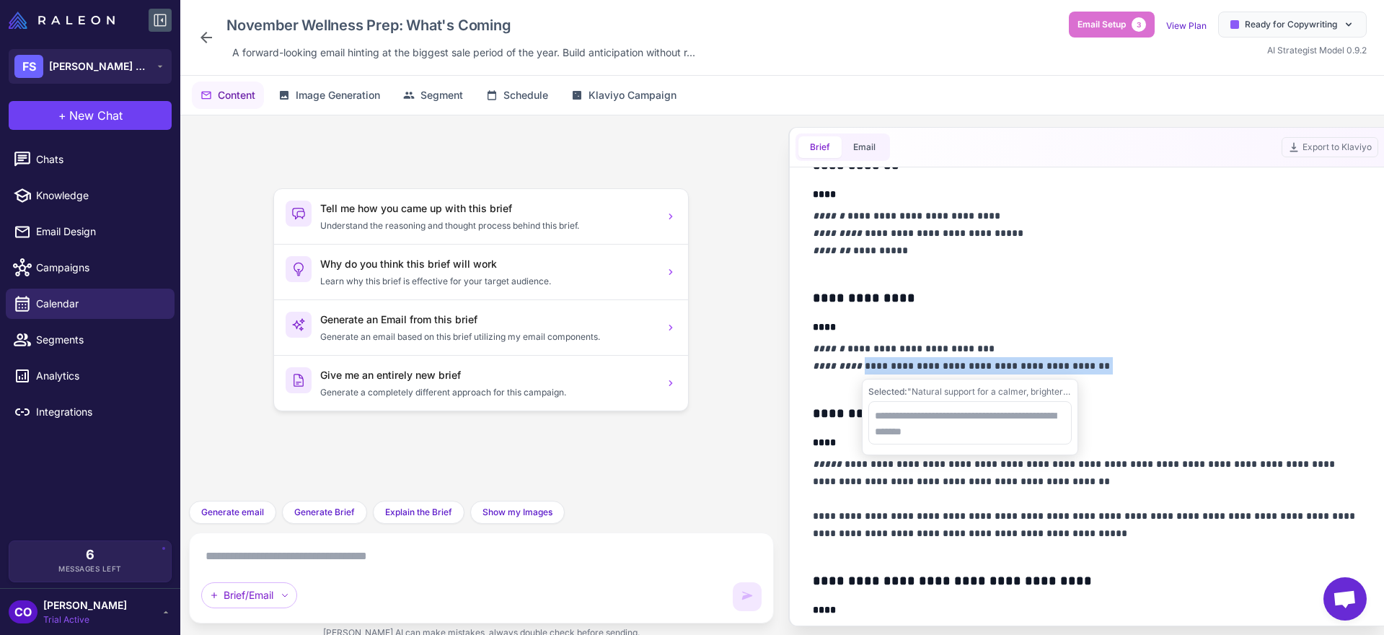
drag, startPoint x: 1085, startPoint y: 364, endPoint x: 856, endPoint y: 365, distance: 229.3
click at [856, 365] on p "**********" at bounding box center [1087, 366] width 549 height 52
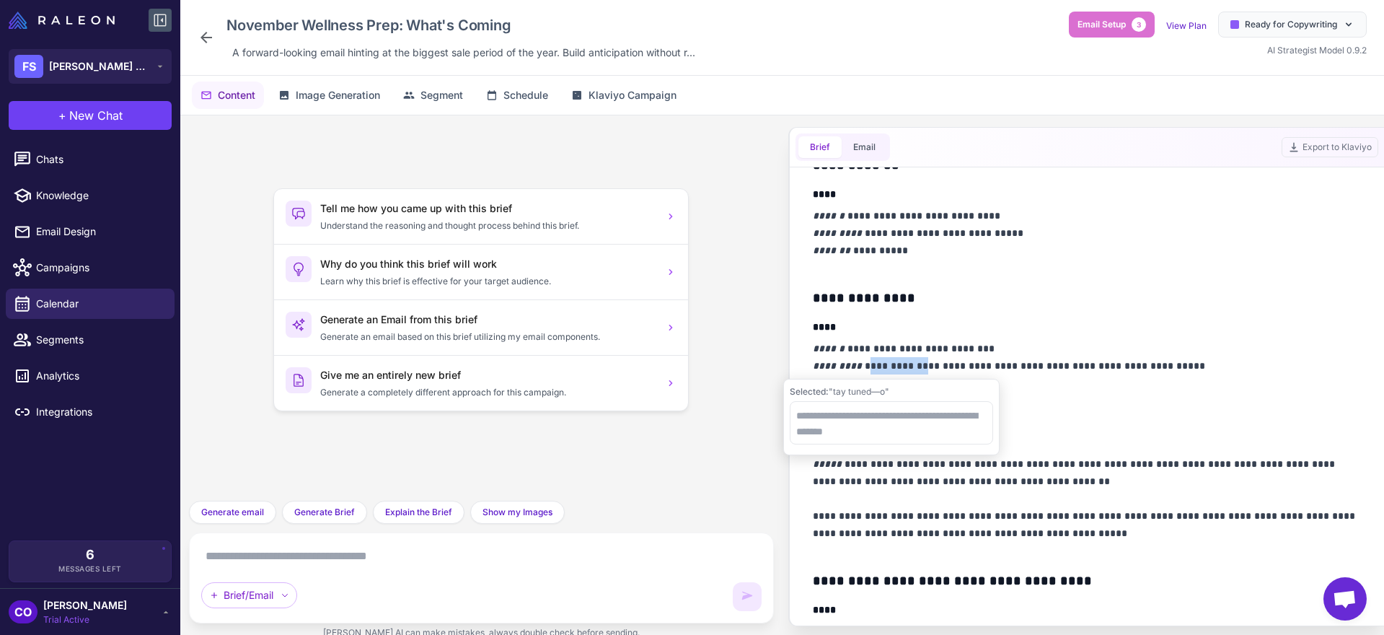
drag, startPoint x: 922, startPoint y: 369, endPoint x: 857, endPoint y: 371, distance: 64.9
click at [857, 371] on p "**********" at bounding box center [1087, 366] width 549 height 52
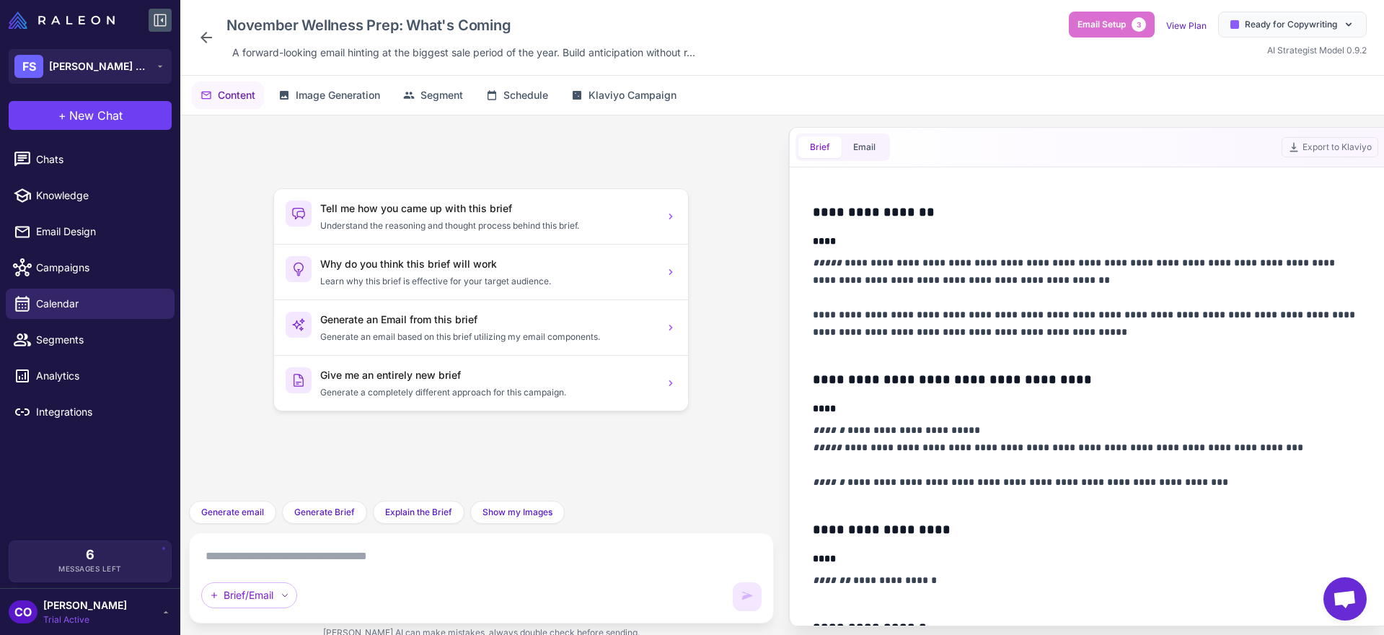
scroll to position [482, 0]
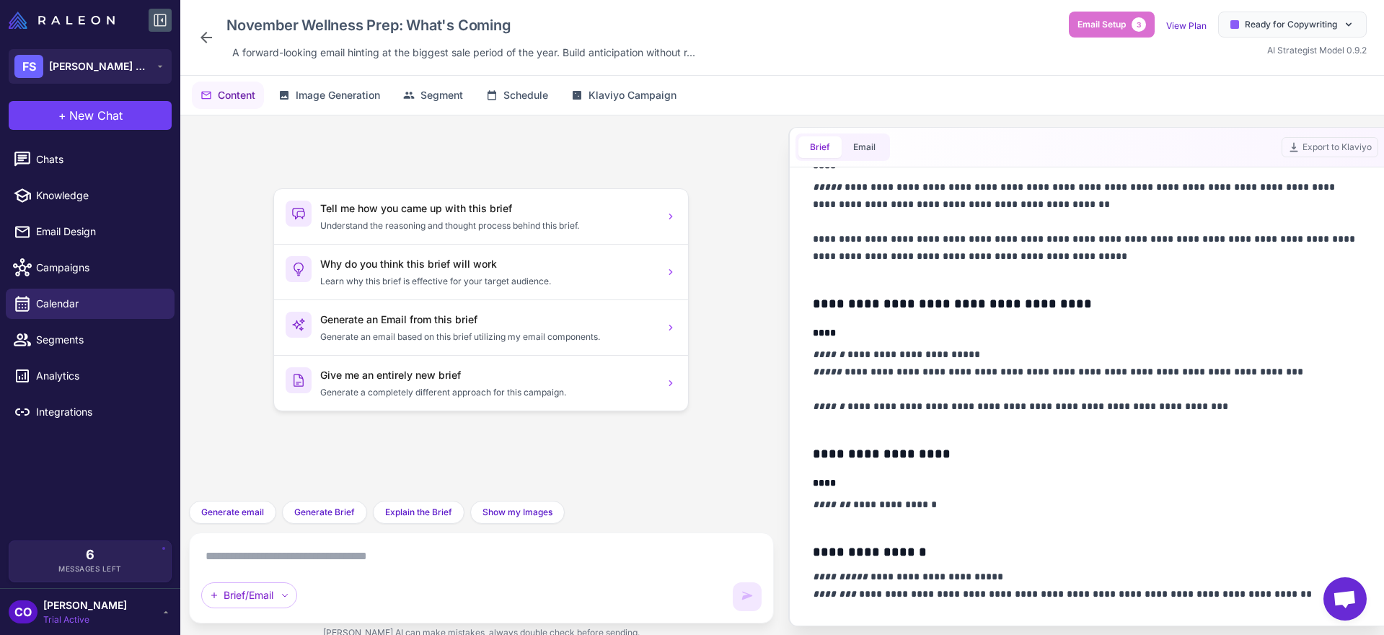
click at [961, 407] on p "**********" at bounding box center [1087, 388] width 549 height 87
click at [1047, 410] on p "**********" at bounding box center [1087, 388] width 549 height 87
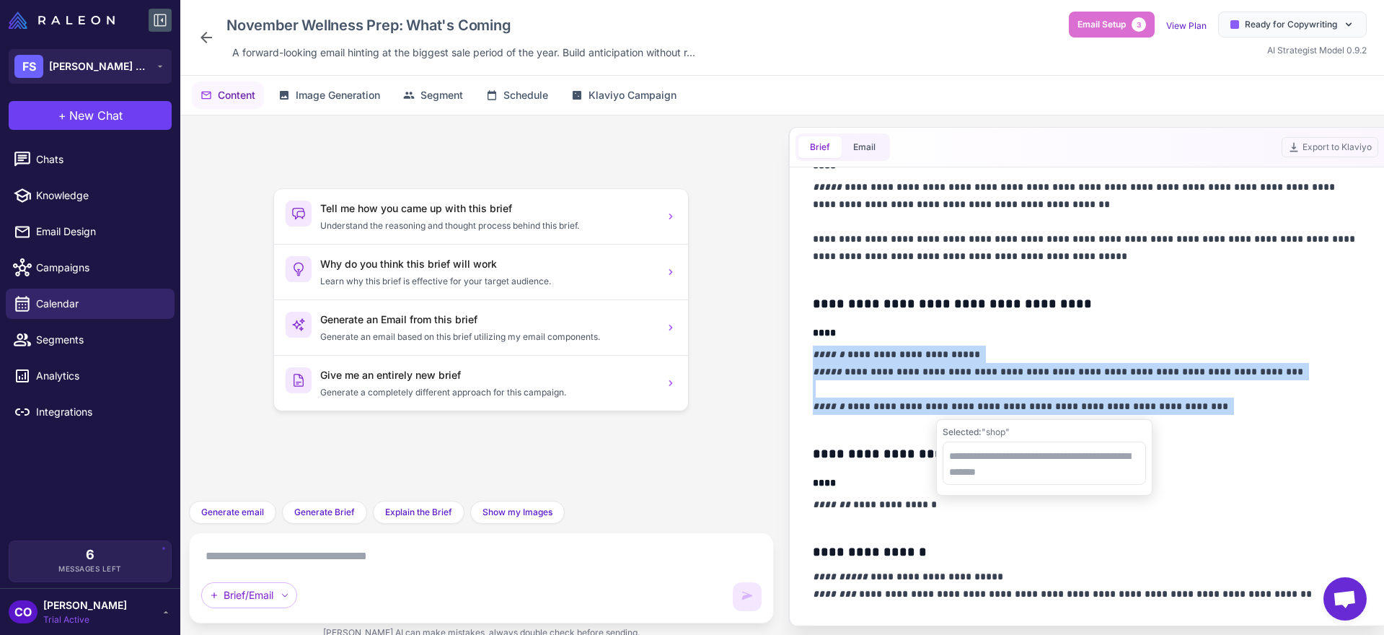
click at [1047, 410] on p "**********" at bounding box center [1087, 388] width 549 height 87
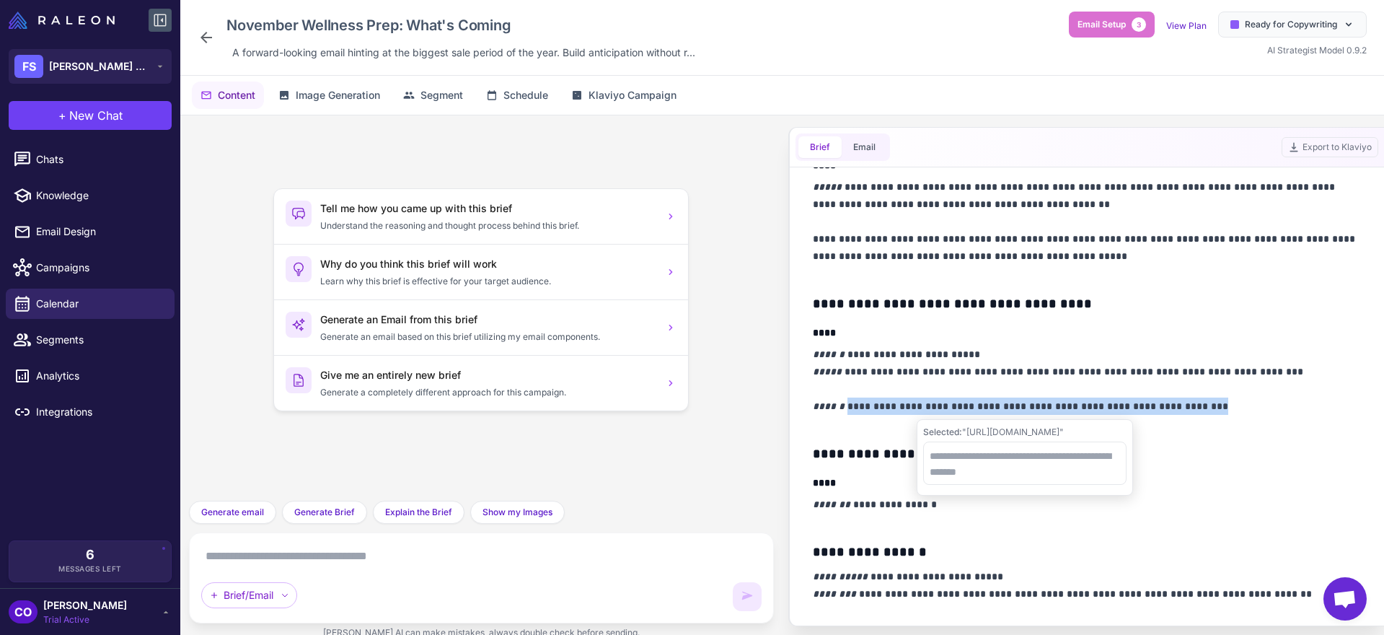
drag, startPoint x: 1202, startPoint y: 408, endPoint x: 847, endPoint y: 402, distance: 354.9
click at [847, 402] on p "**********" at bounding box center [1087, 388] width 549 height 87
click at [1134, 351] on p "**********" at bounding box center [1087, 388] width 549 height 87
drag, startPoint x: 1183, startPoint y: 408, endPoint x: 850, endPoint y: 401, distance: 333.3
click at [850, 401] on p "**********" at bounding box center [1087, 388] width 549 height 87
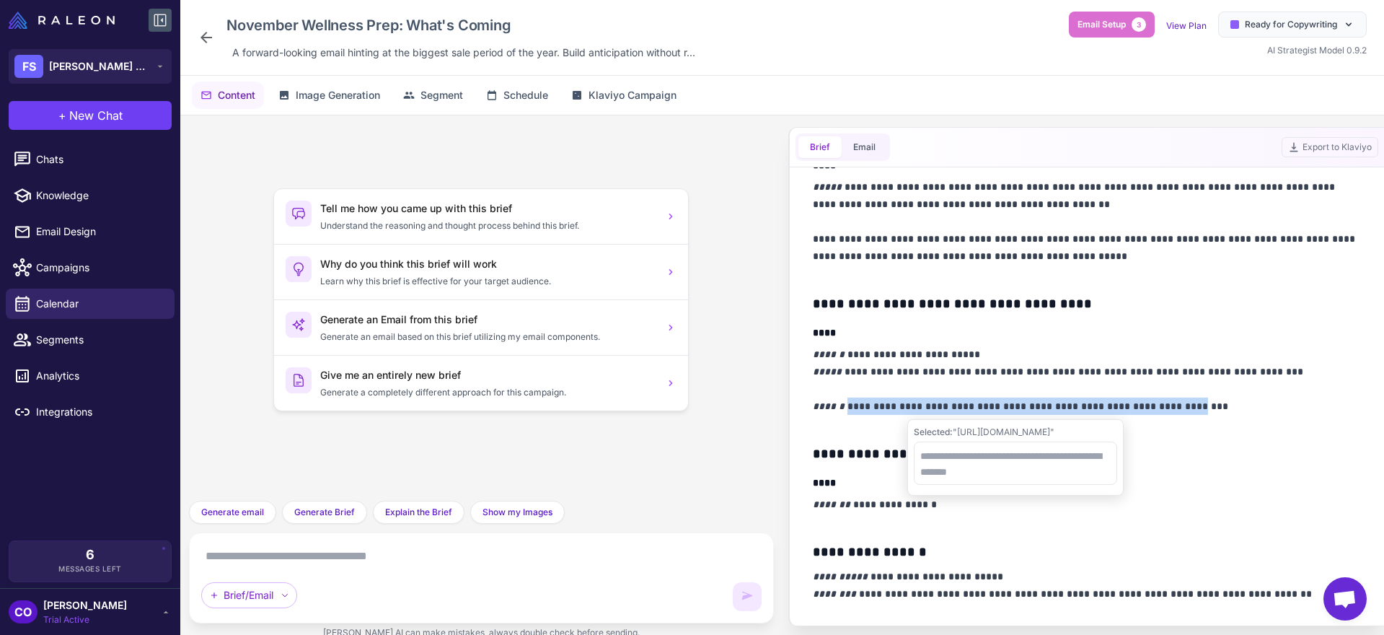
copy p "**********"
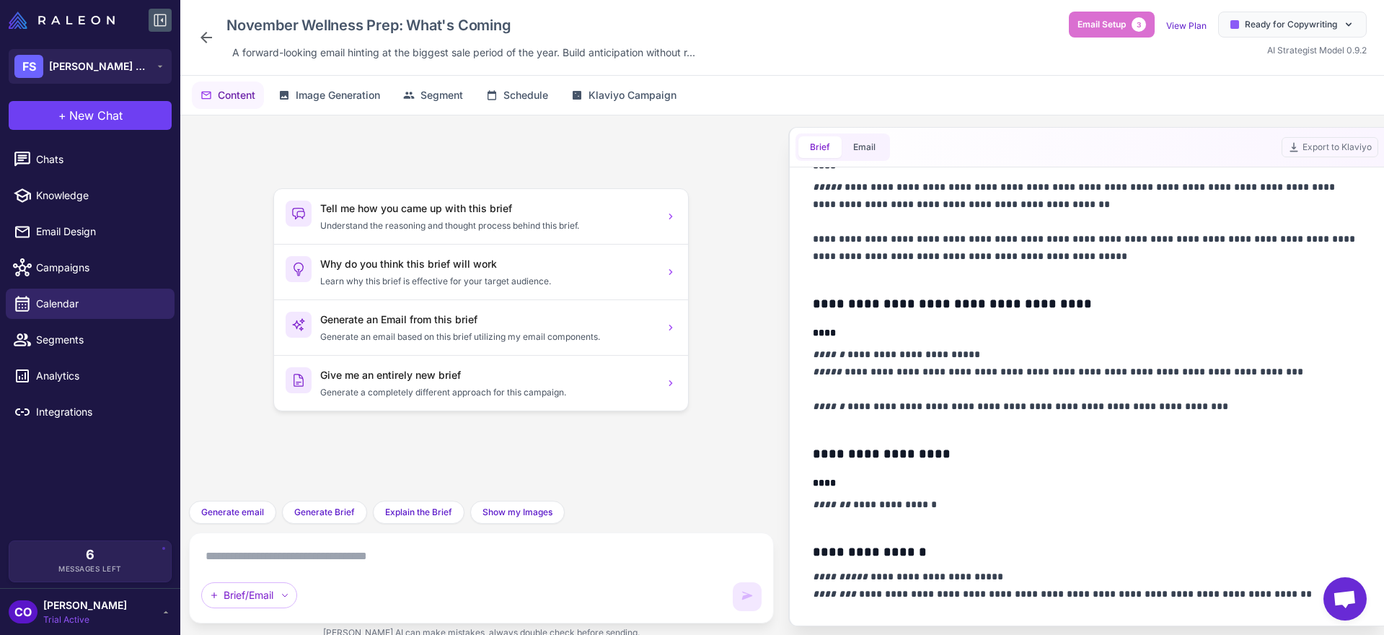
click at [1109, 342] on div "**********" at bounding box center [1087, 485] width 549 height 1214
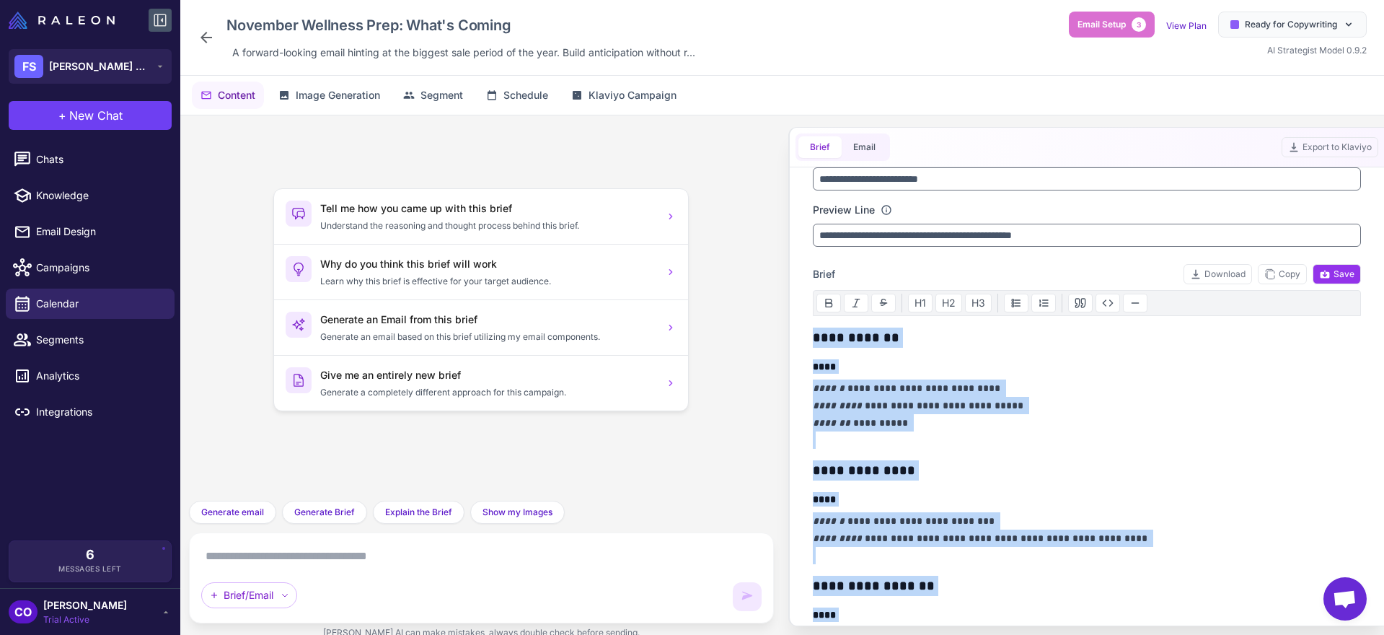
scroll to position [0, 0]
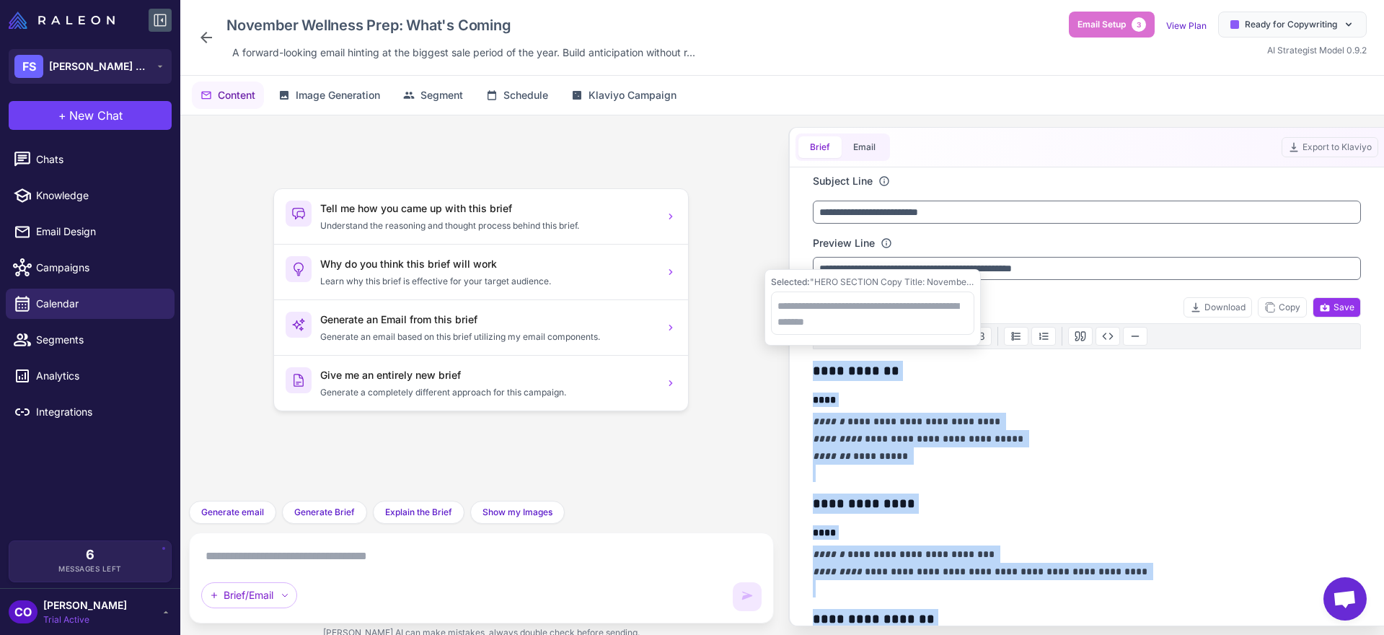
drag, startPoint x: 939, startPoint y: 503, endPoint x: 808, endPoint y: 378, distance: 181.6
click at [808, 378] on div "**********" at bounding box center [1086, 396] width 583 height 458
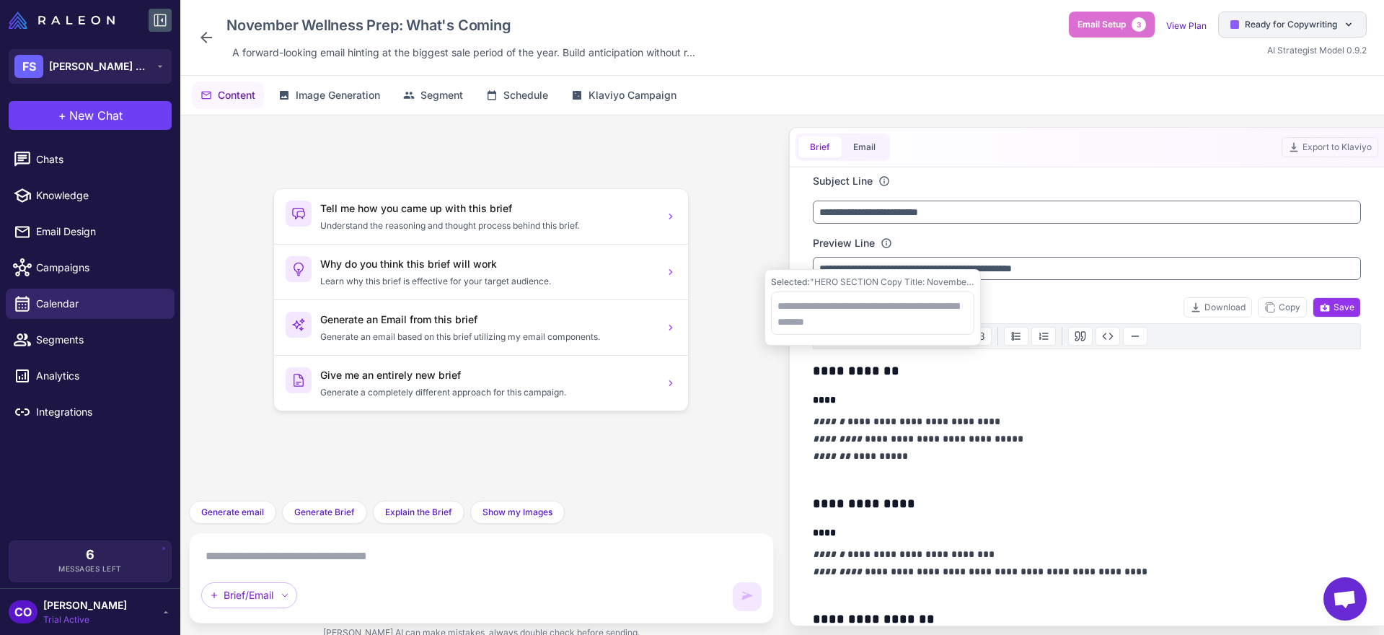
click at [1233, 25] on span "Ready for Copywriting" at bounding box center [1291, 24] width 92 height 13
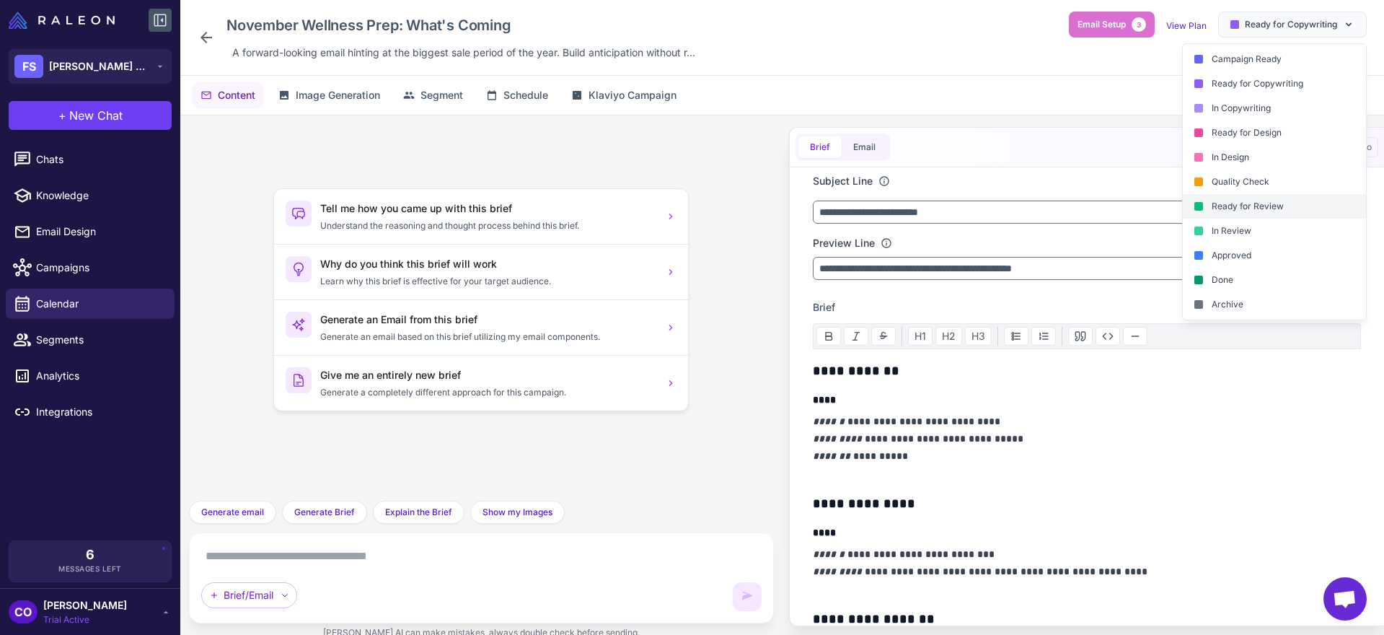
click at [1233, 200] on div "Ready for Review" at bounding box center [1274, 206] width 183 height 25
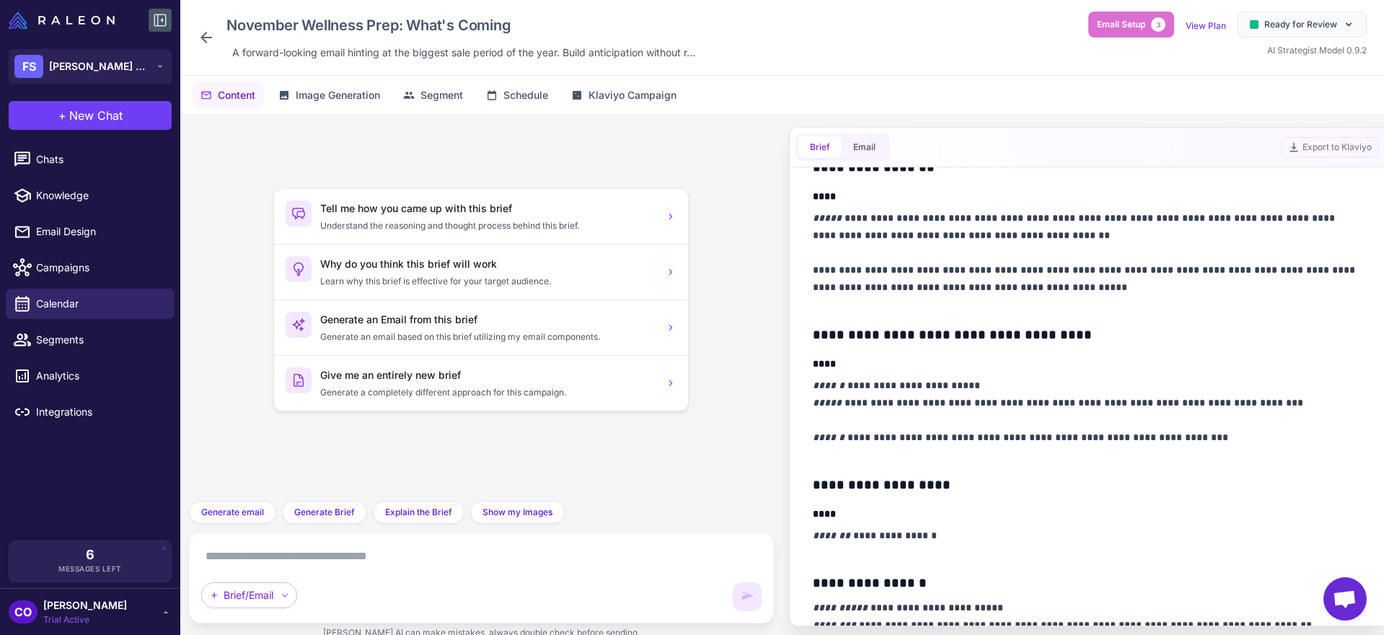
scroll to position [451, 0]
click at [1233, 34] on div "Ready for Review" at bounding box center [1302, 25] width 129 height 26
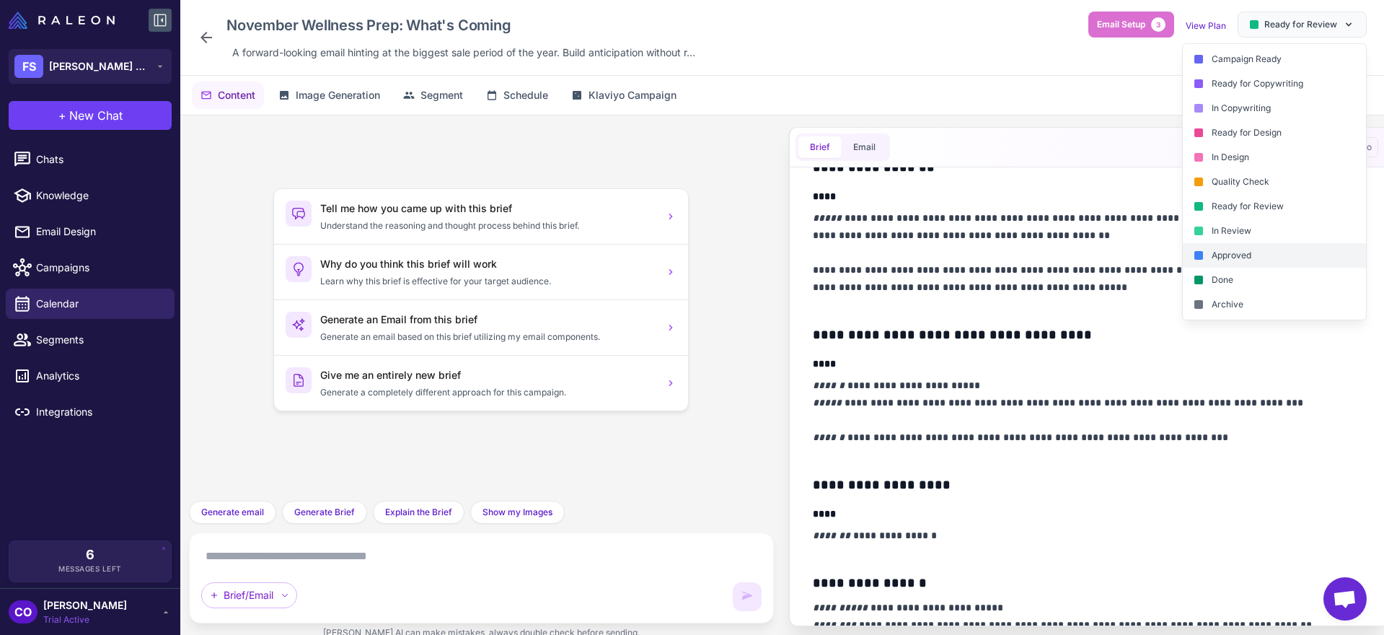
click at [1220, 252] on div "Approved" at bounding box center [1274, 255] width 183 height 25
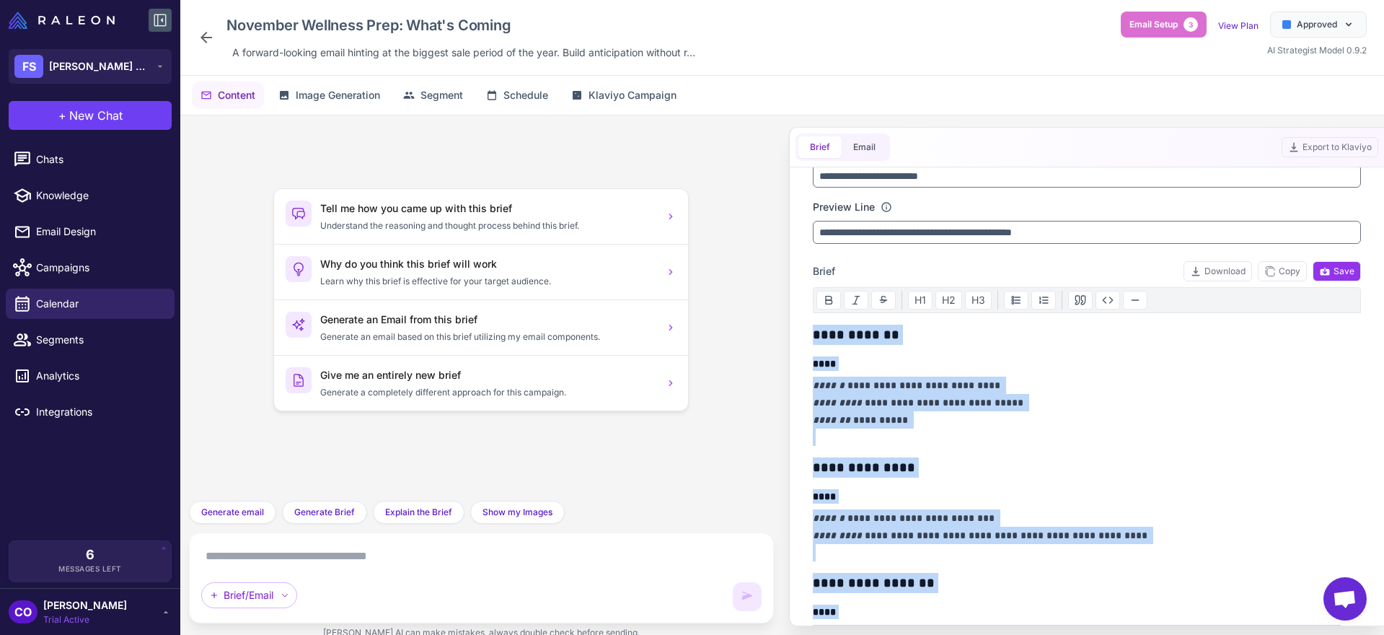
scroll to position [25, 0]
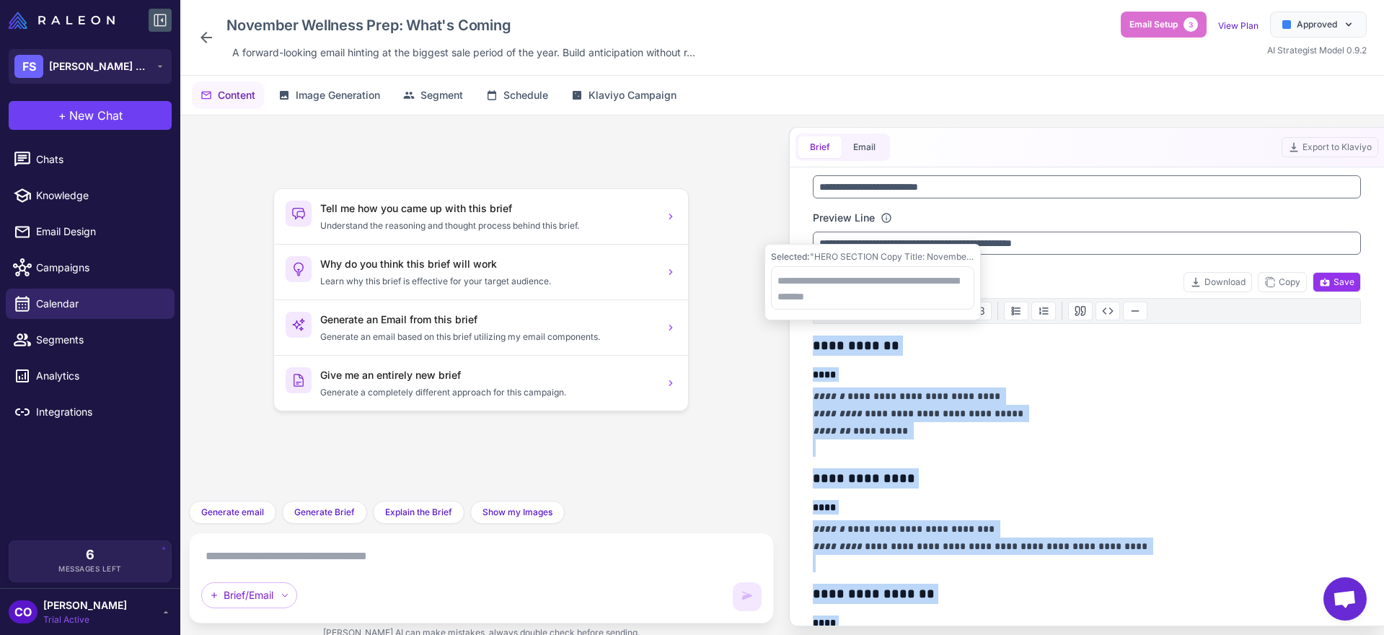
drag, startPoint x: 932, startPoint y: 540, endPoint x: 808, endPoint y: 345, distance: 231.9
click at [808, 345] on div "**********" at bounding box center [1086, 396] width 583 height 458
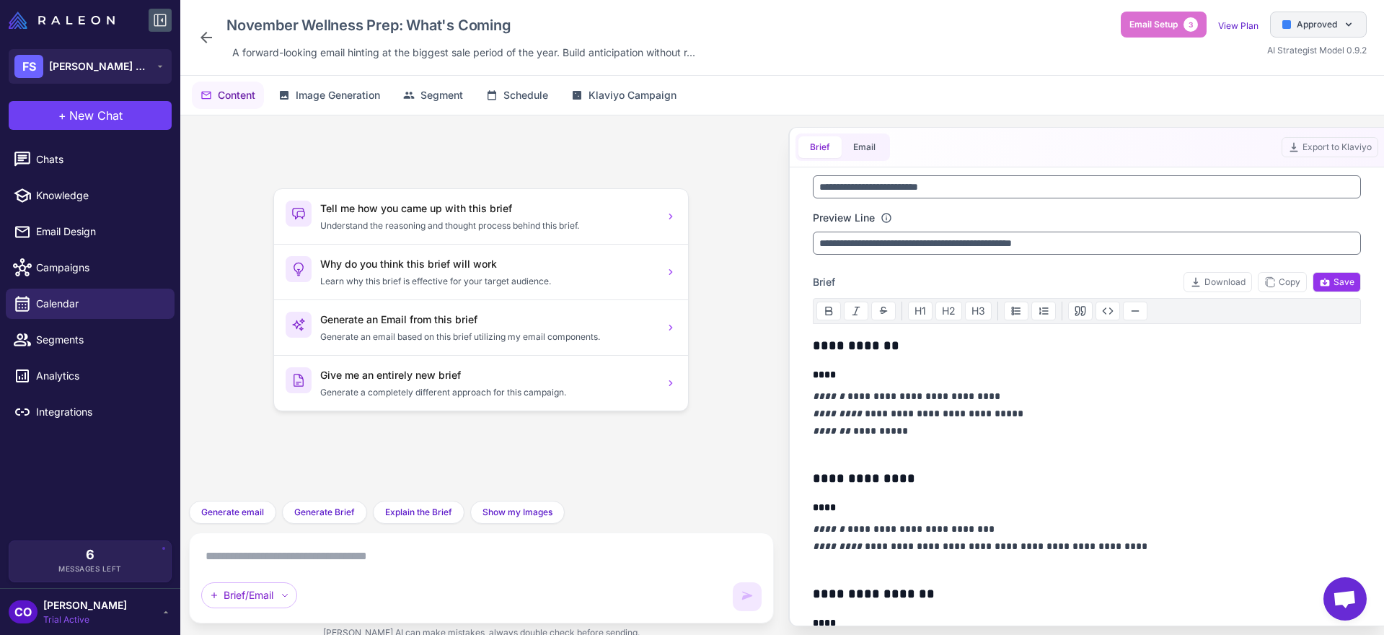
click at [1233, 15] on div "Approved" at bounding box center [1318, 25] width 97 height 26
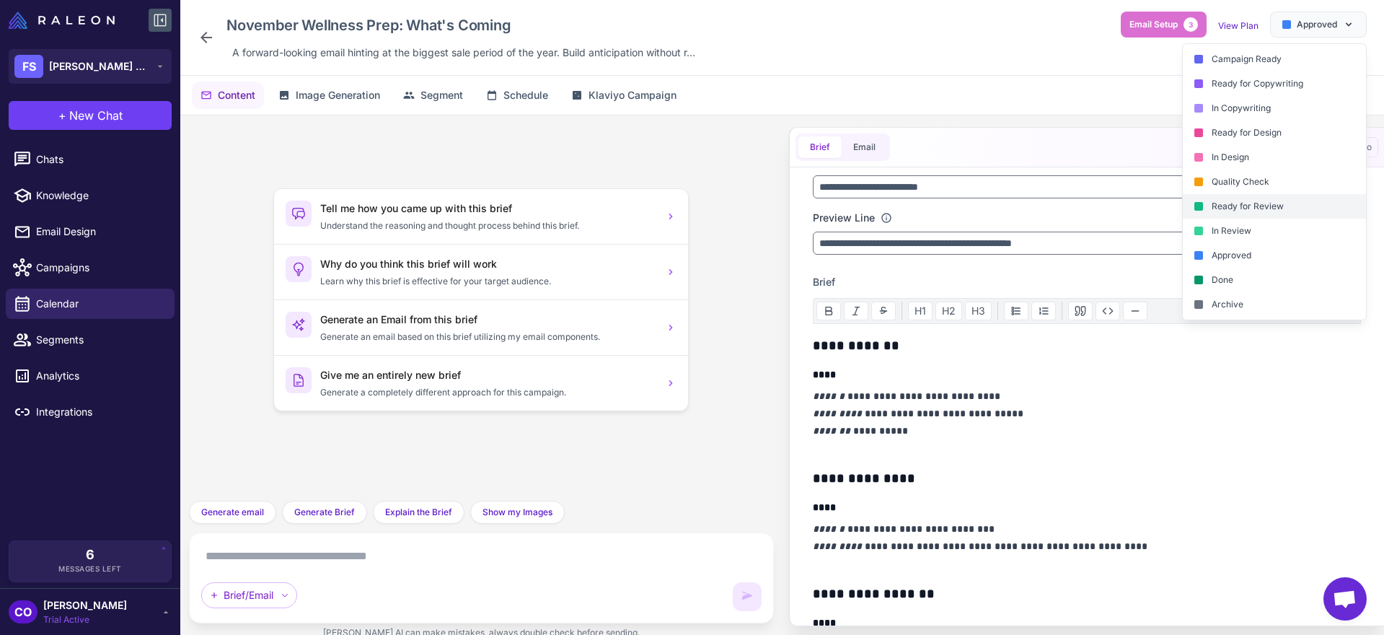
click at [1230, 203] on div "Ready for Review" at bounding box center [1274, 206] width 183 height 25
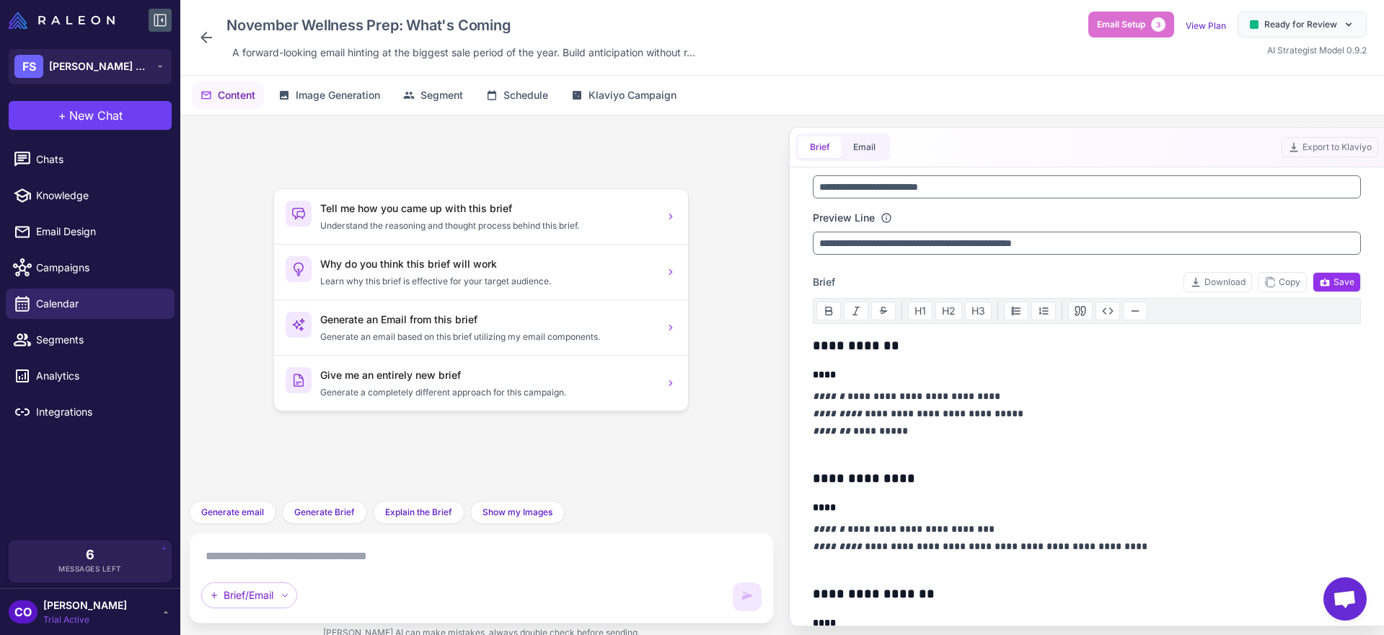
click at [207, 35] on icon at bounding box center [206, 37] width 17 height 17
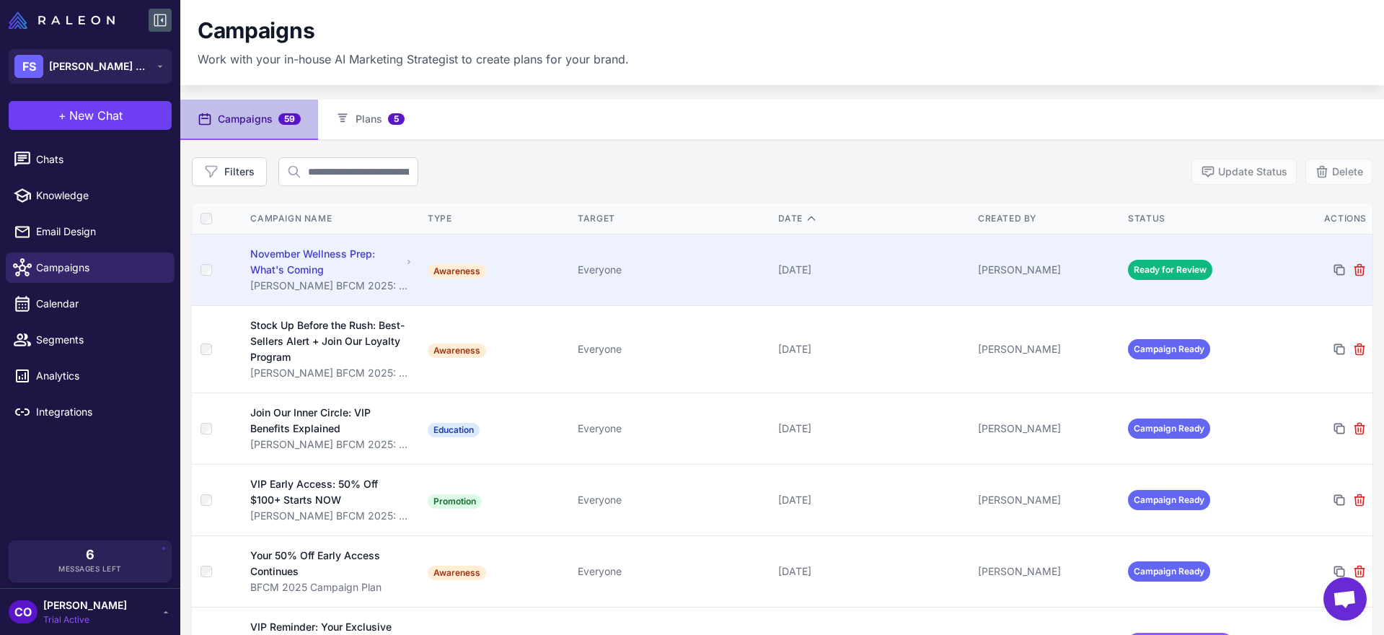
click at [728, 269] on div "Everyone" at bounding box center [672, 270] width 188 height 16
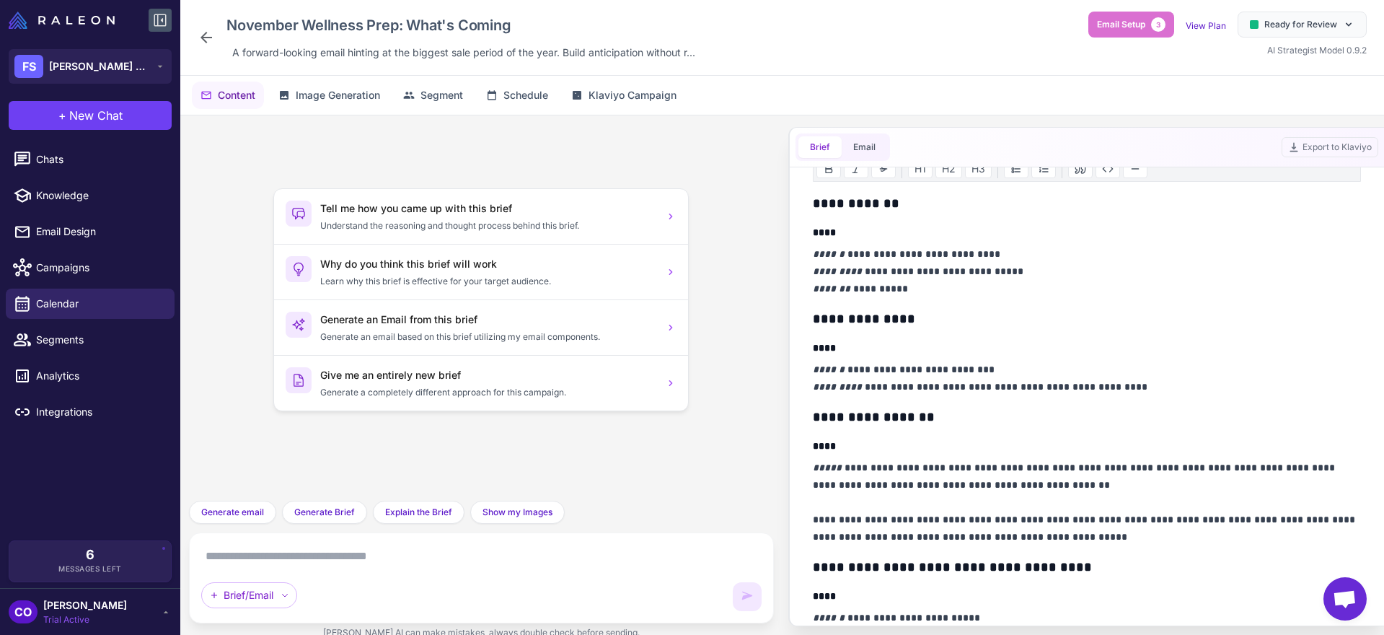
scroll to position [162, 0]
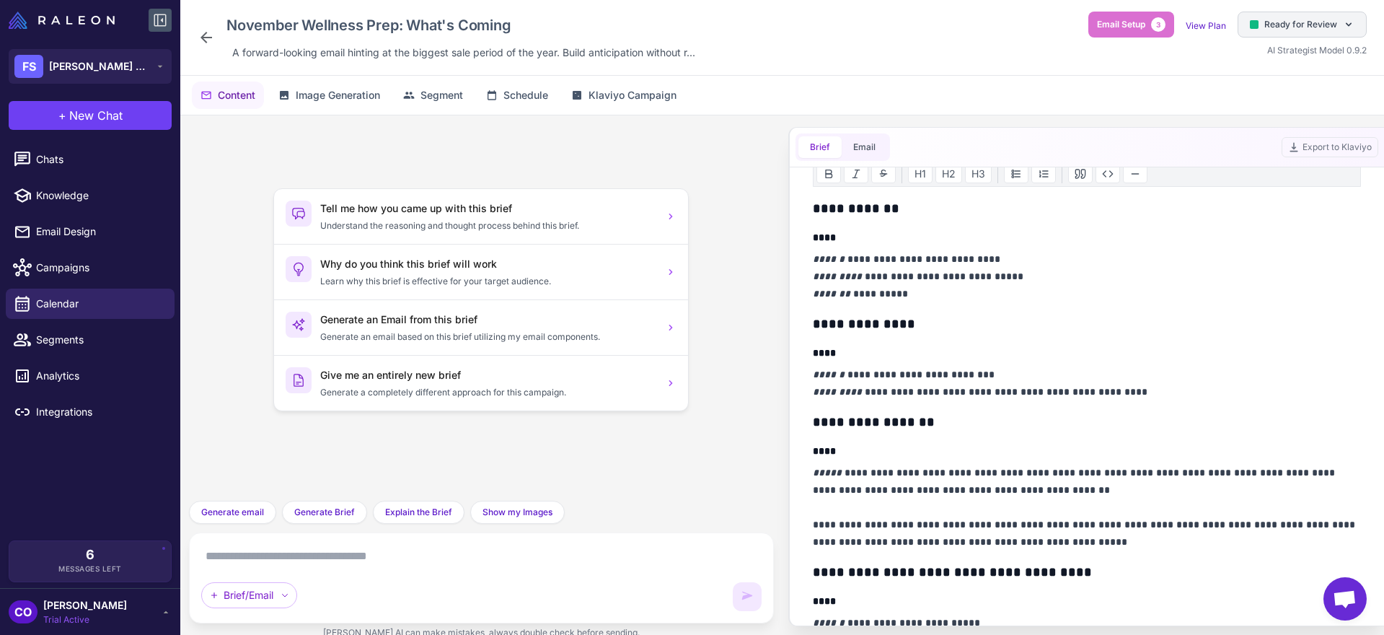
click at [1233, 25] on span "Ready for Review" at bounding box center [1300, 24] width 73 height 13
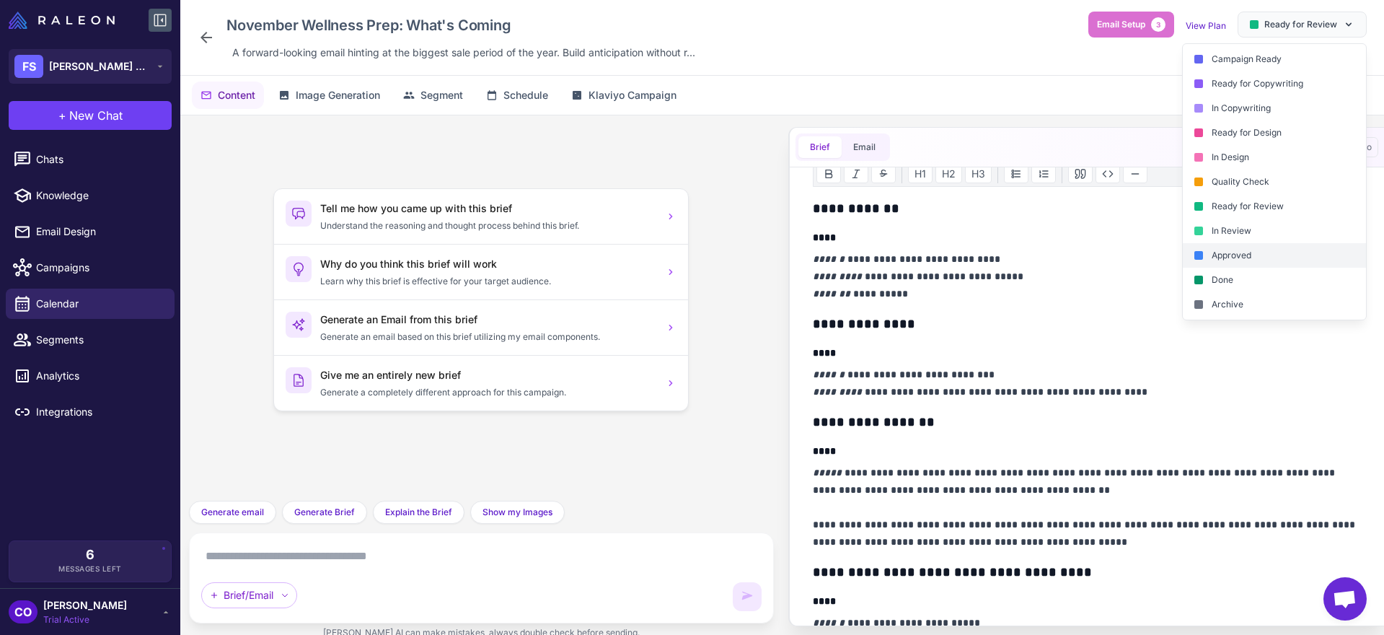
click at [1233, 248] on div "Approved" at bounding box center [1274, 255] width 183 height 25
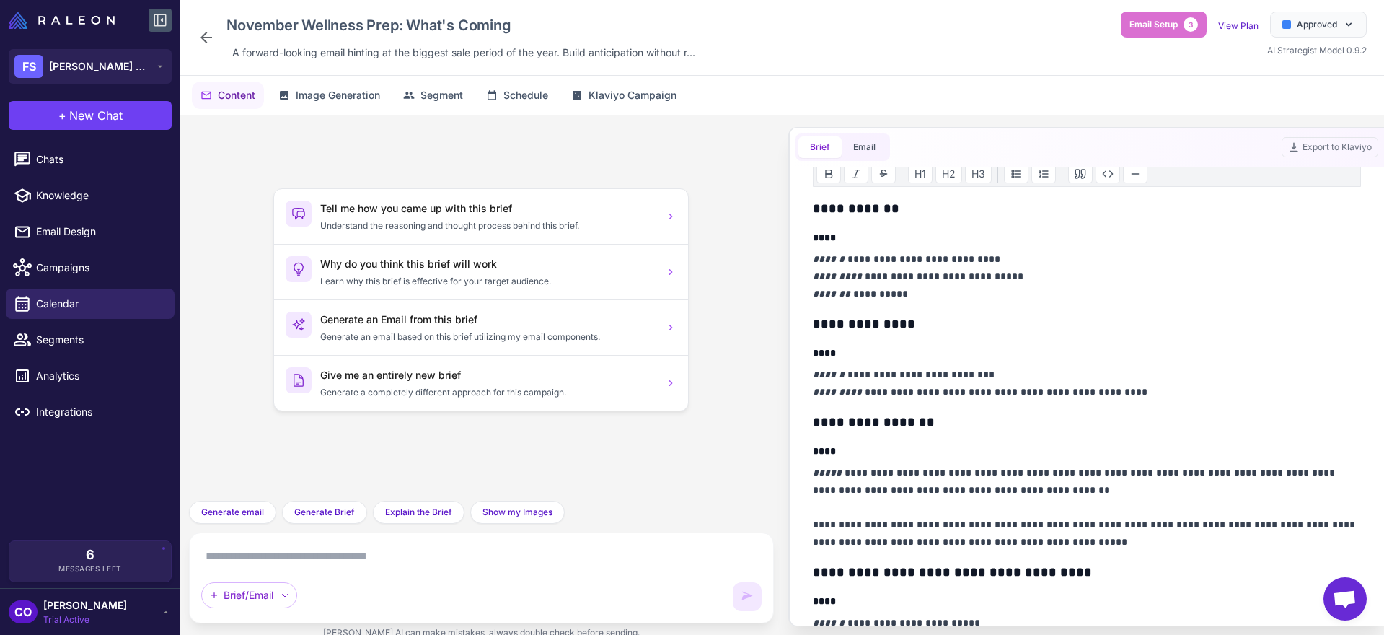
click at [200, 36] on icon at bounding box center [206, 37] width 17 height 17
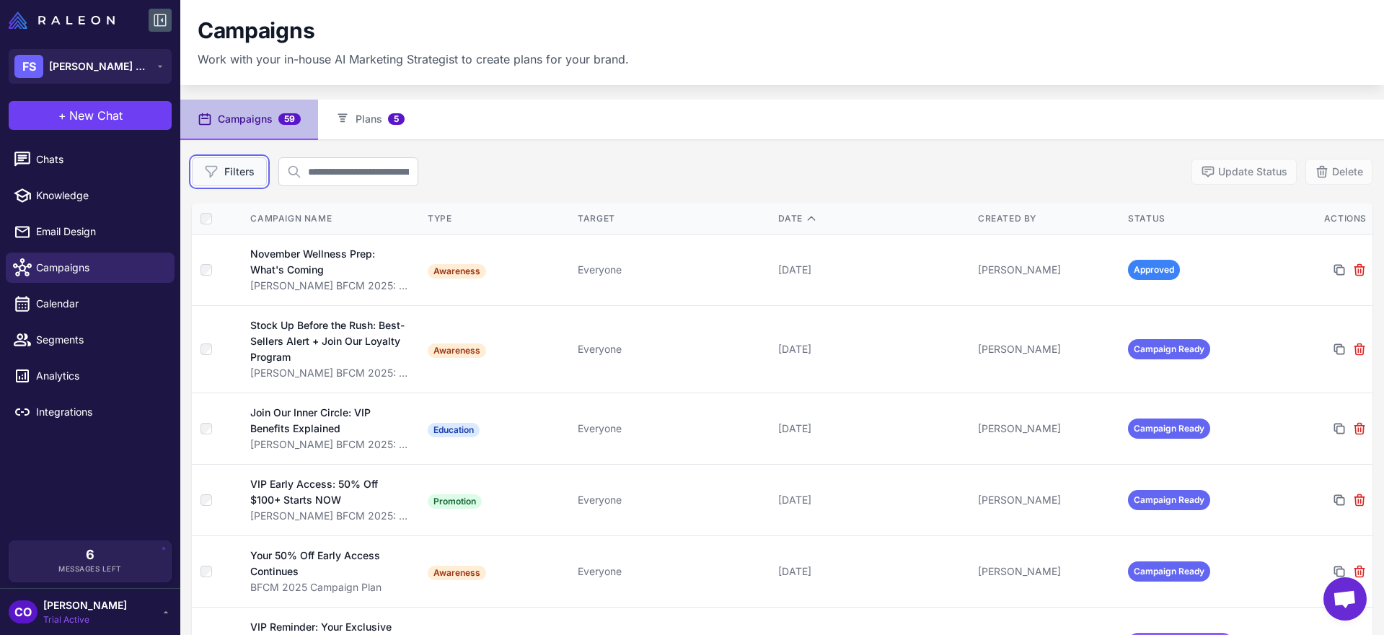
click at [234, 167] on button "Filters" at bounding box center [229, 171] width 75 height 29
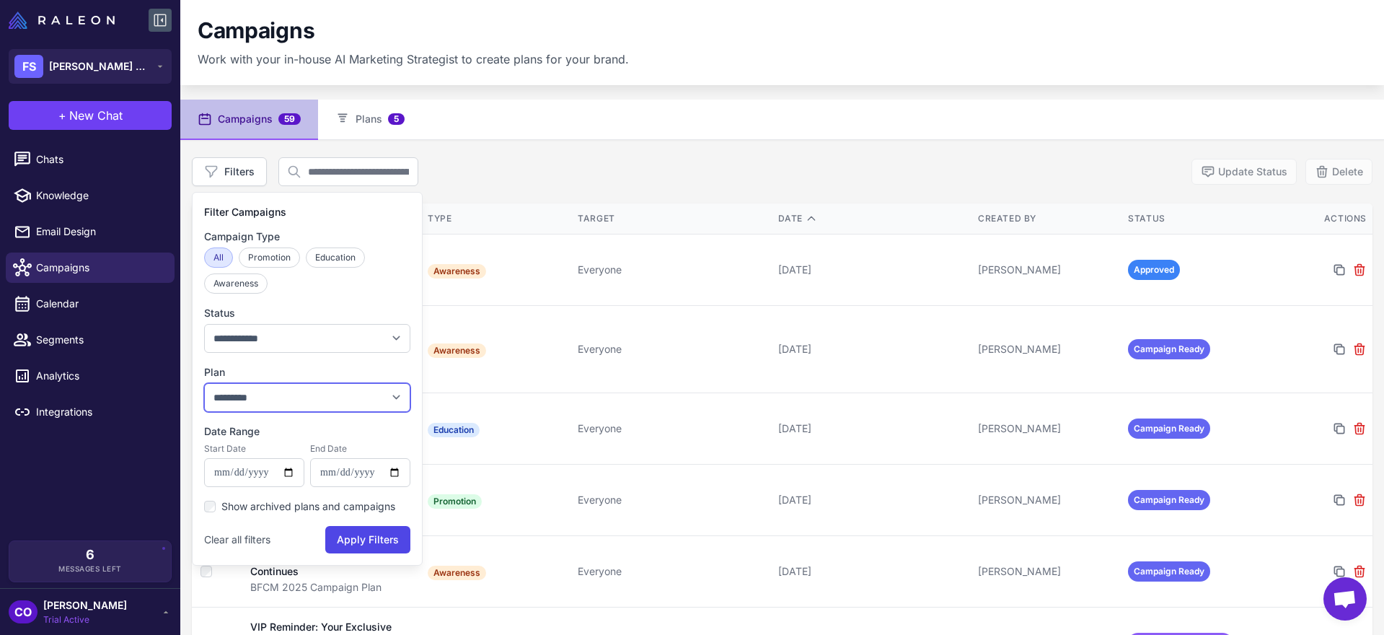
click at [321, 389] on select "**********" at bounding box center [307, 397] width 206 height 29
select select "****"
click at [204, 383] on select "**********" at bounding box center [307, 397] width 206 height 29
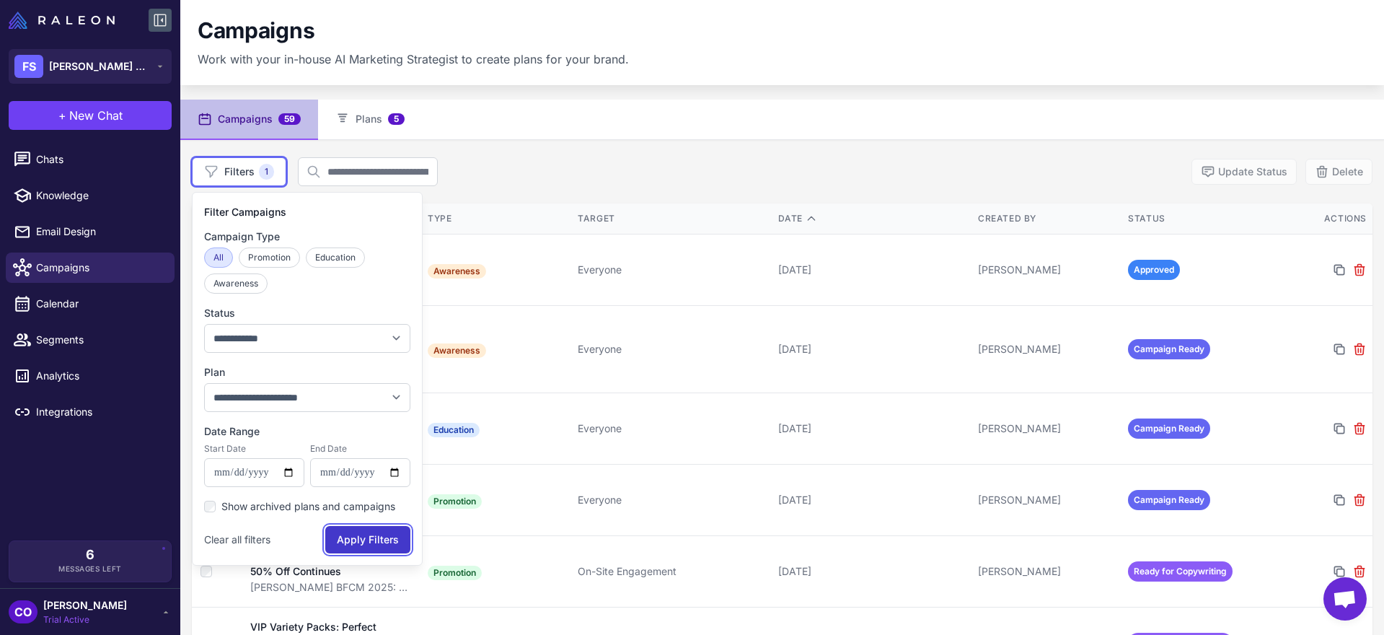
click at [353, 534] on button "Apply Filters" at bounding box center [367, 539] width 85 height 27
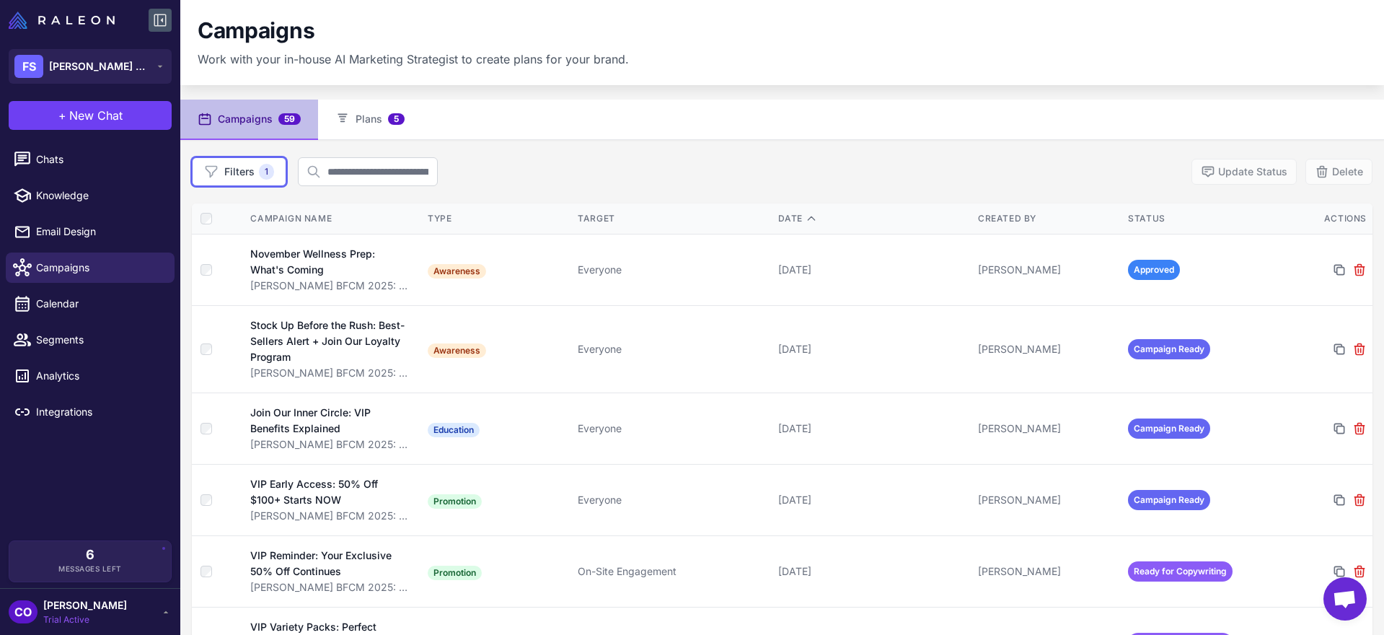
click at [679, 159] on div "Filters 1 Update Status Delete" at bounding box center [782, 171] width 1181 height 29
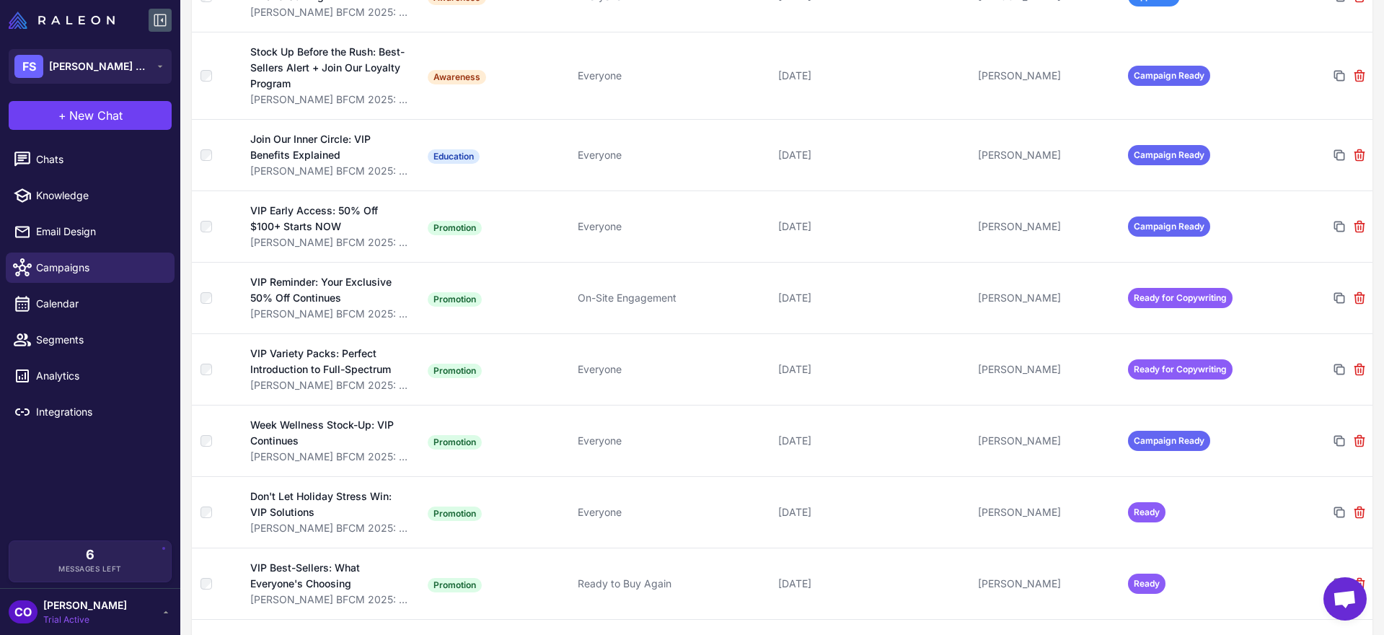
scroll to position [264, 0]
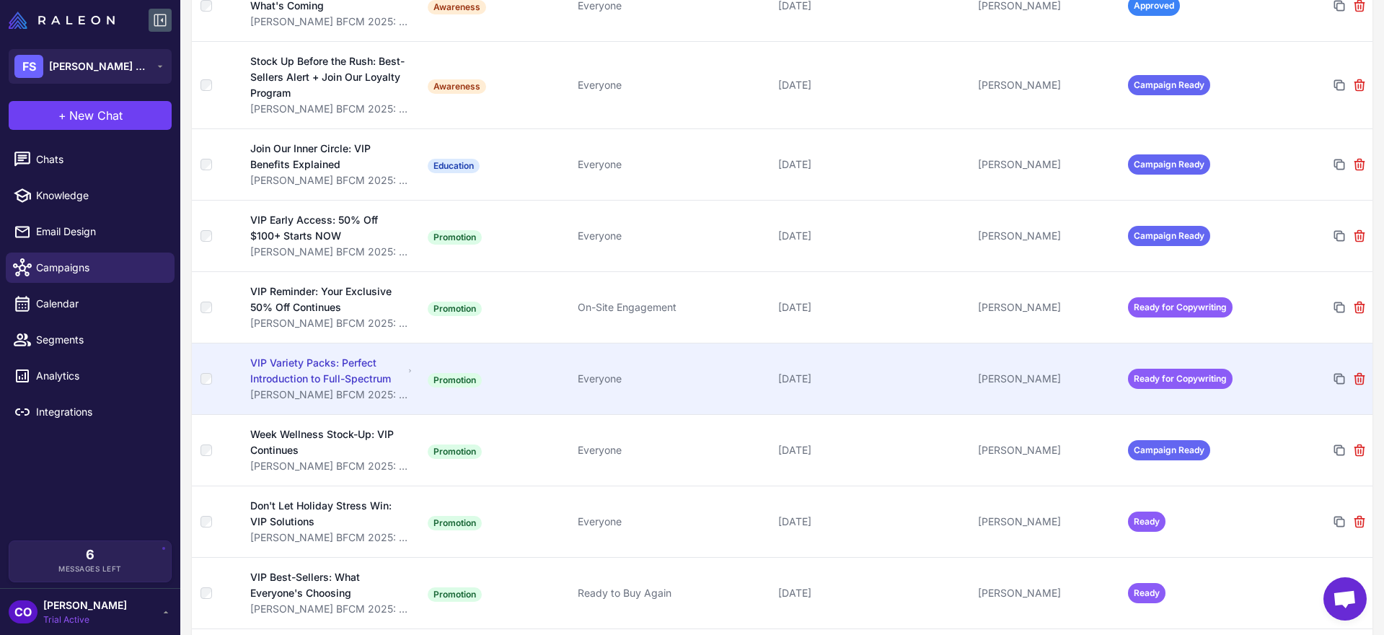
click at [564, 366] on td "Promotion" at bounding box center [497, 378] width 150 height 71
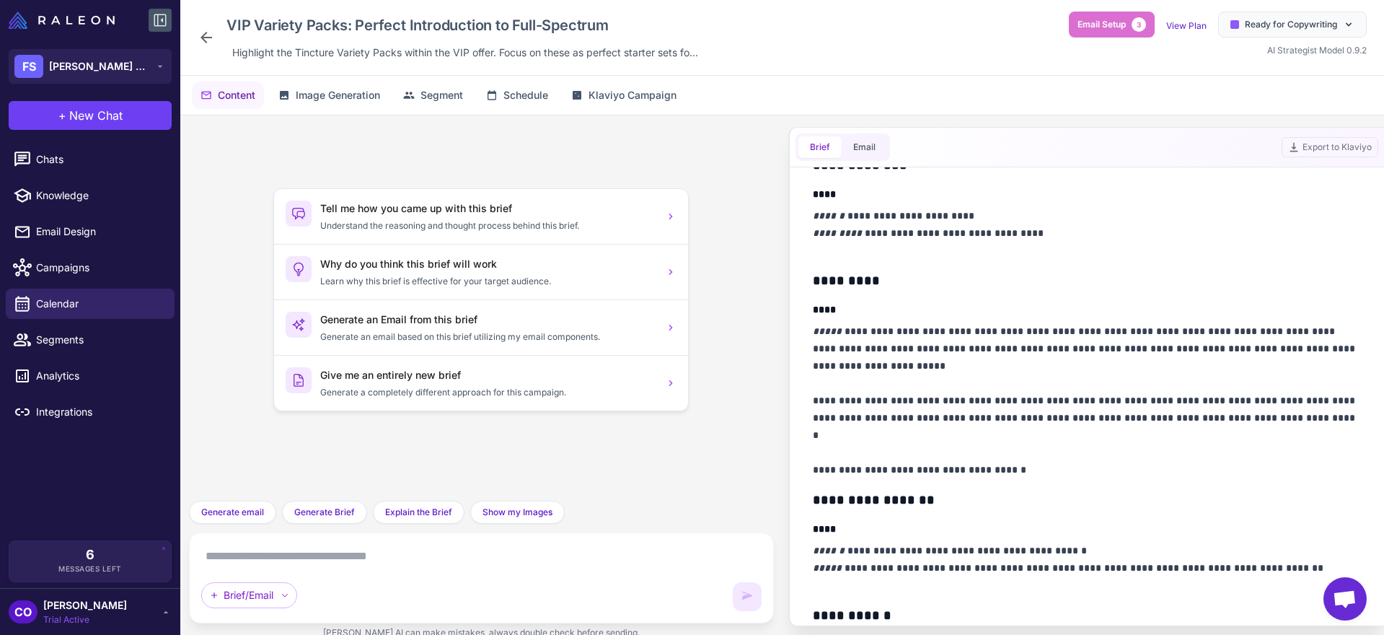
scroll to position [341, 0]
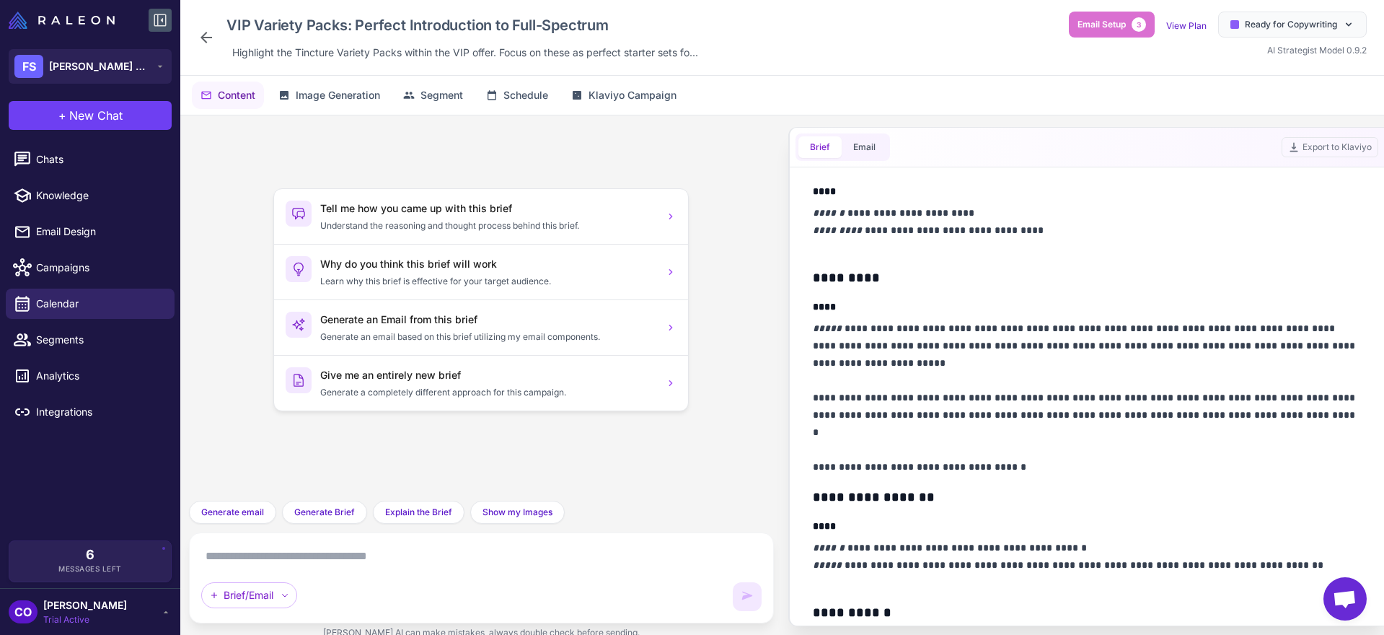
click at [206, 35] on icon at bounding box center [206, 37] width 17 height 17
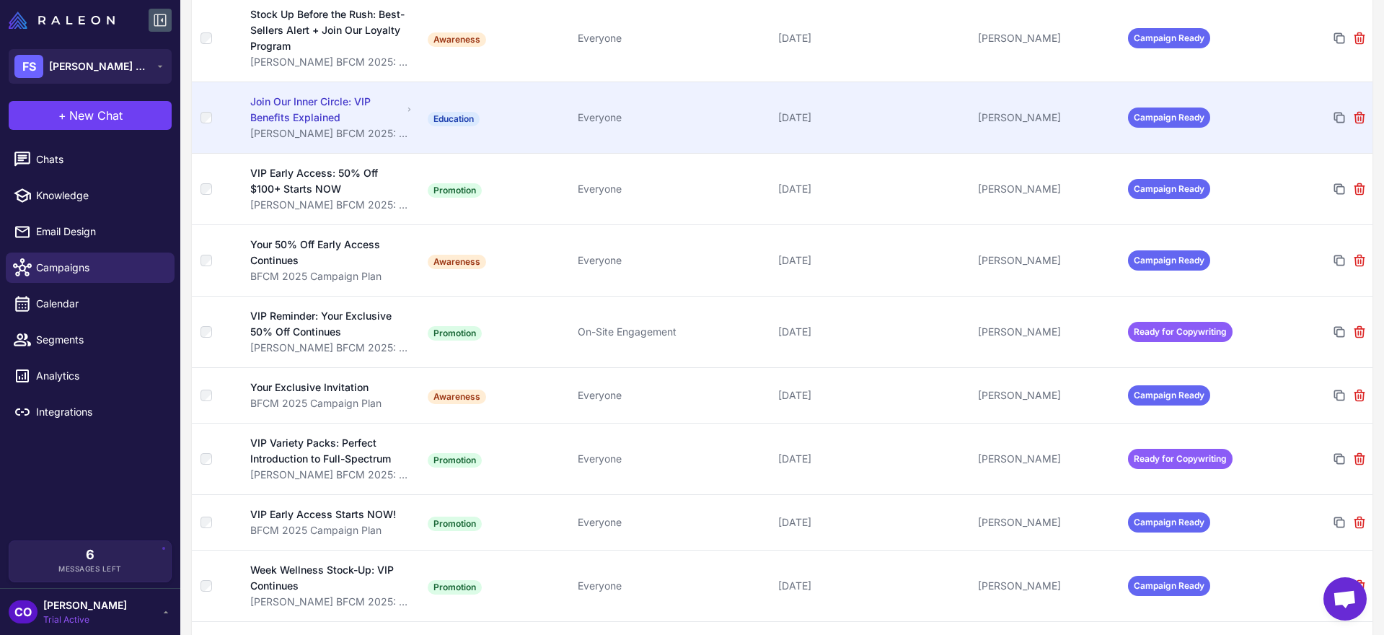
scroll to position [366, 0]
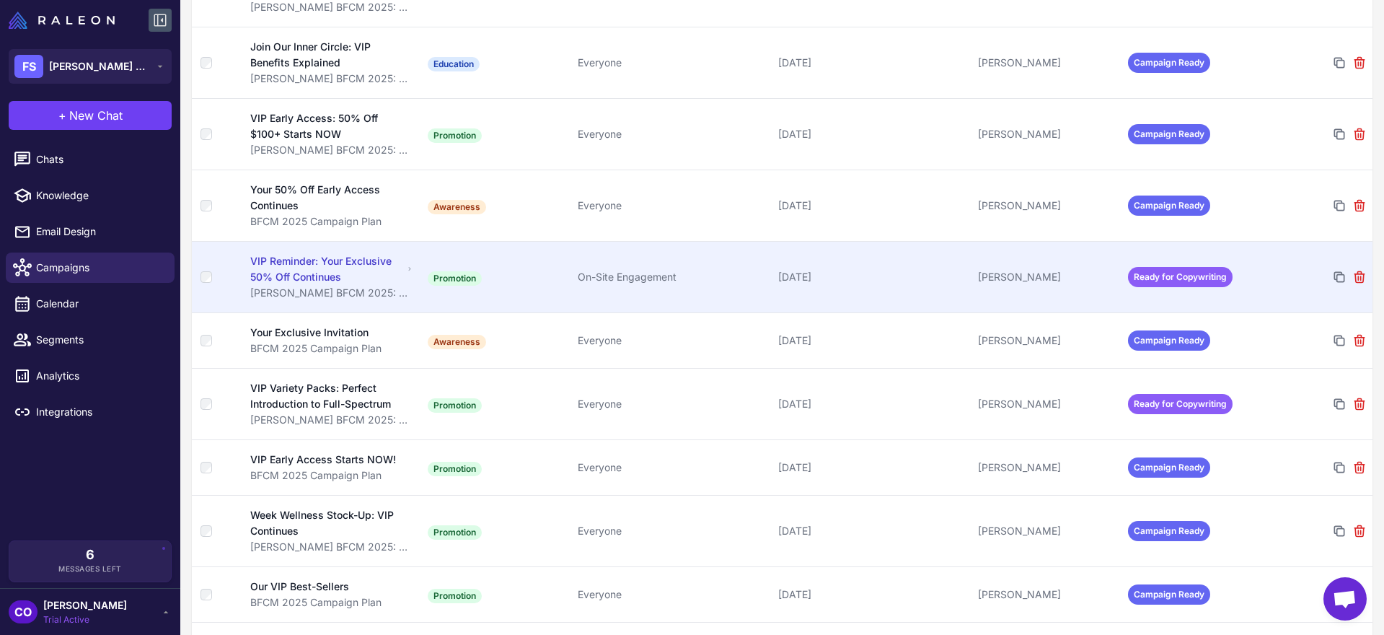
click at [741, 281] on div "On-Site Engagement" at bounding box center [672, 277] width 188 height 16
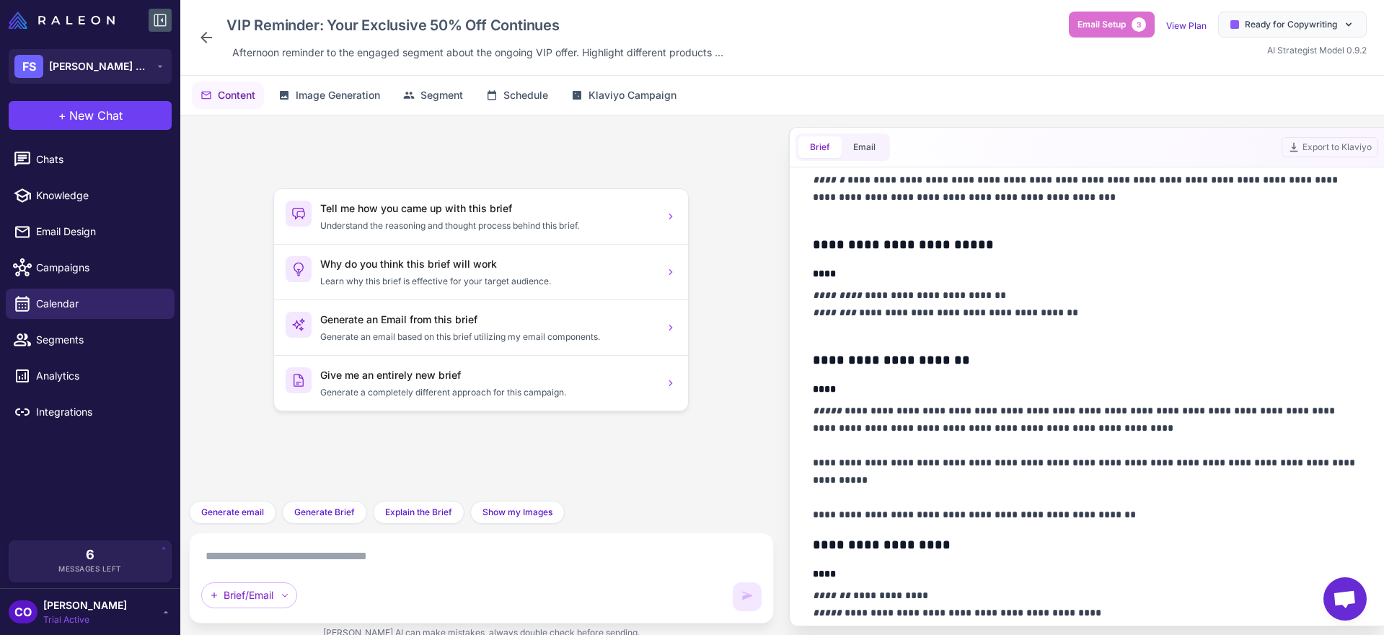
scroll to position [651, 0]
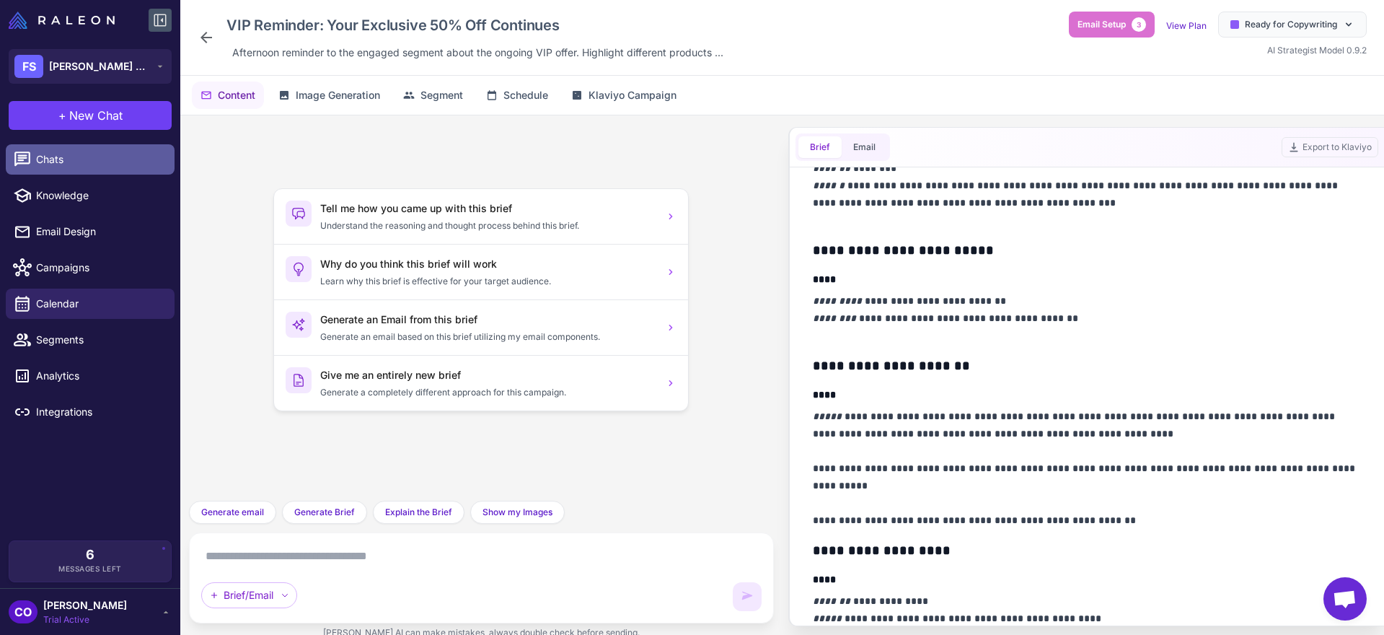
click at [74, 163] on span "Chats" at bounding box center [99, 159] width 127 height 16
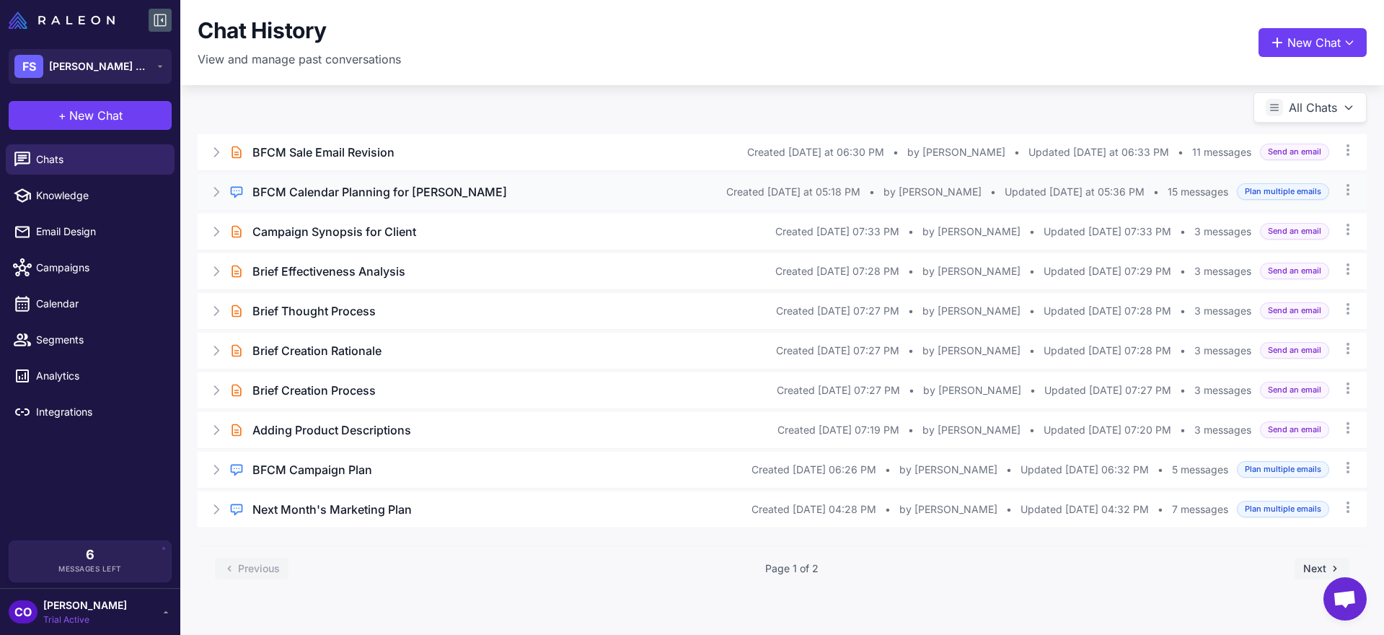
click at [315, 188] on h3 "BFCM Calendar Planning for [PERSON_NAME]" at bounding box center [379, 191] width 255 height 17
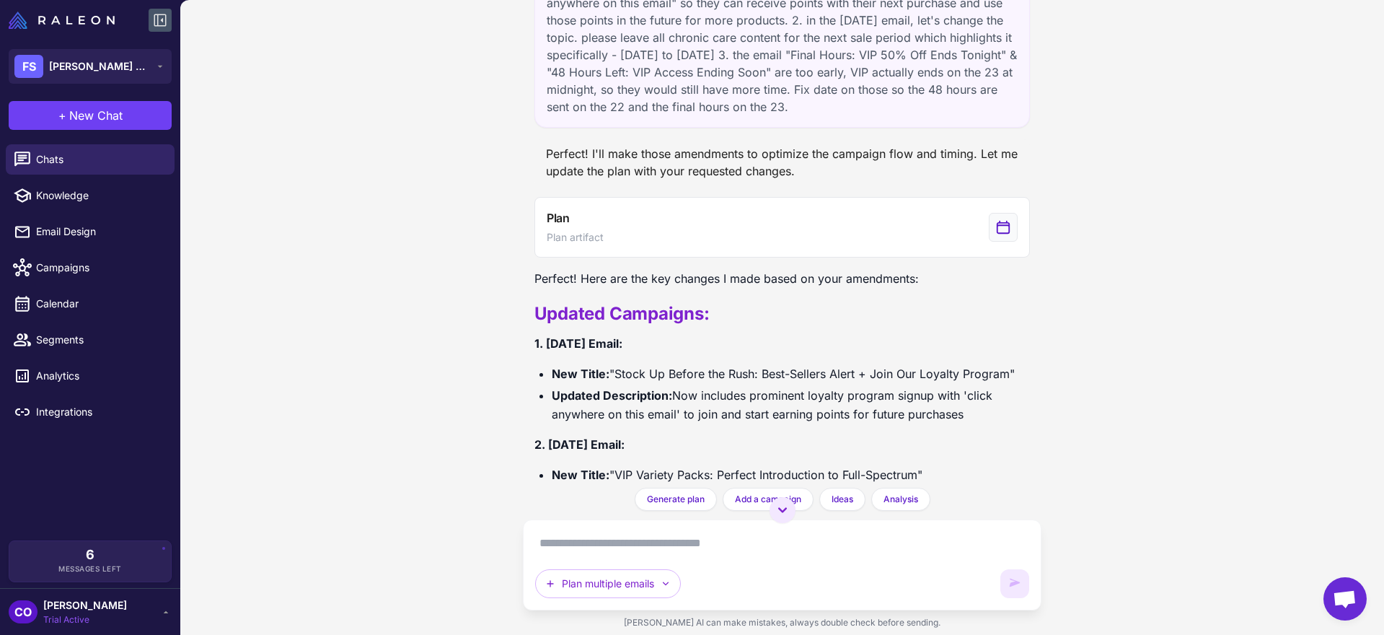
scroll to position [2375, 0]
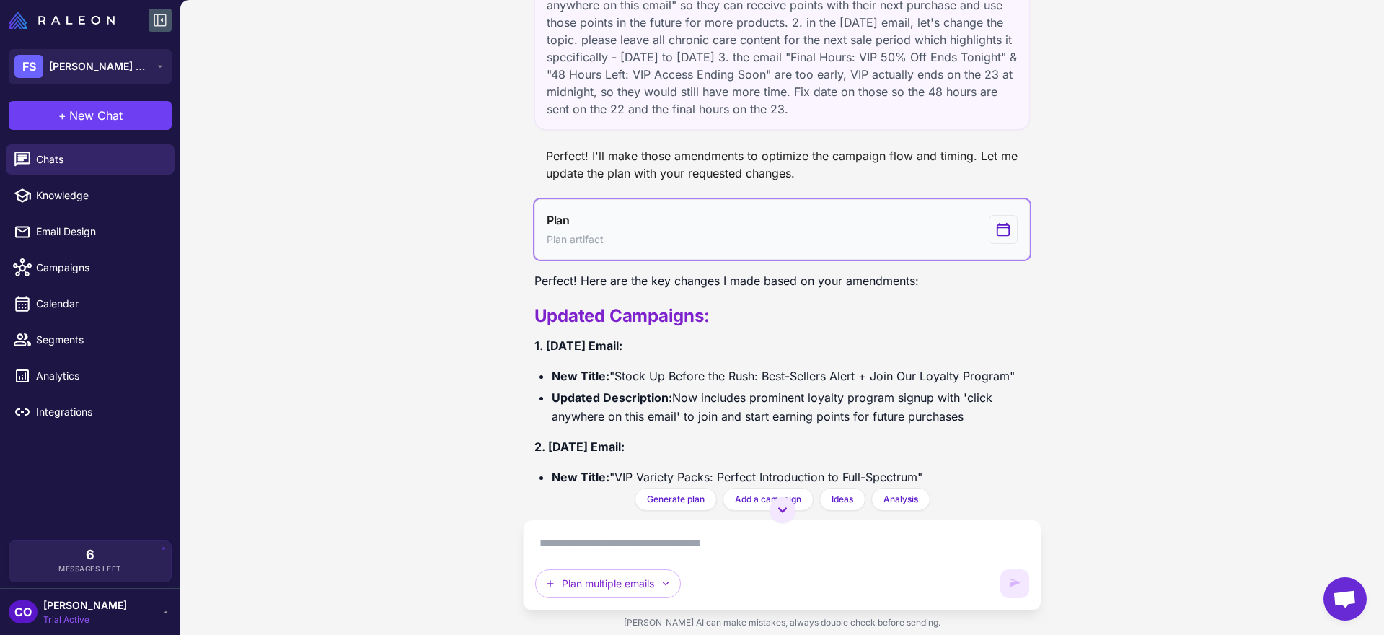
click at [675, 208] on button "Plan Plan artifact" at bounding box center [782, 229] width 496 height 61
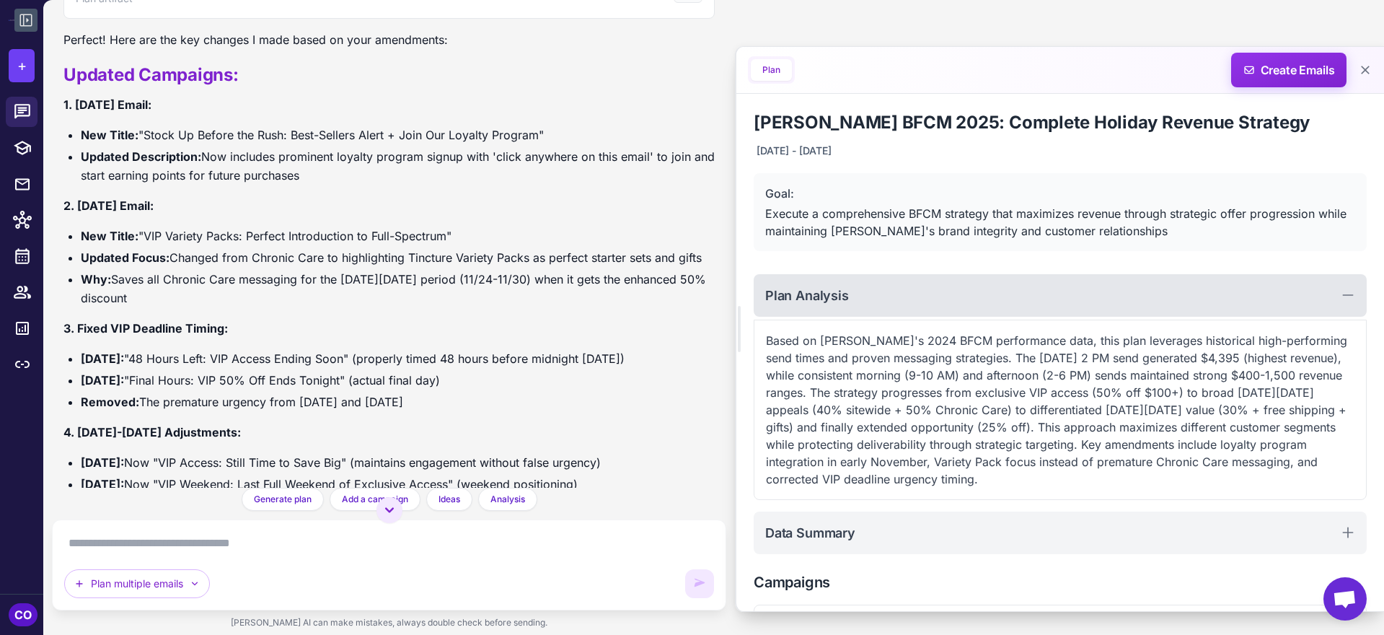
click at [1009, 295] on div "Plan Analysis" at bounding box center [1060, 295] width 613 height 43
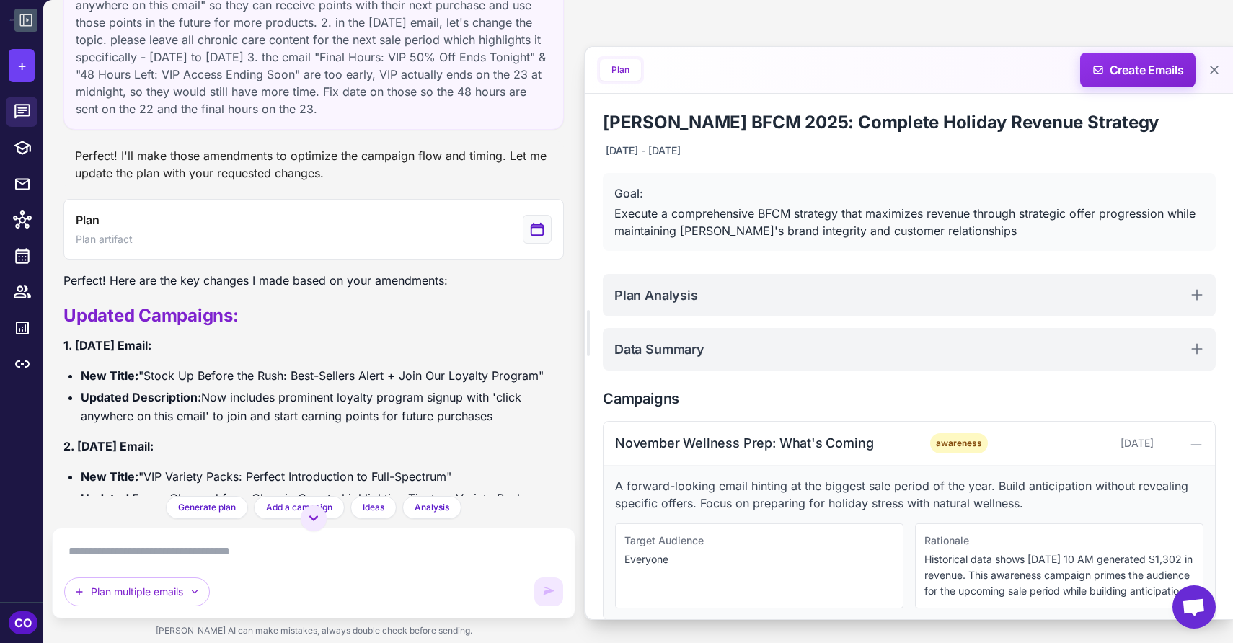
scroll to position [2597, 0]
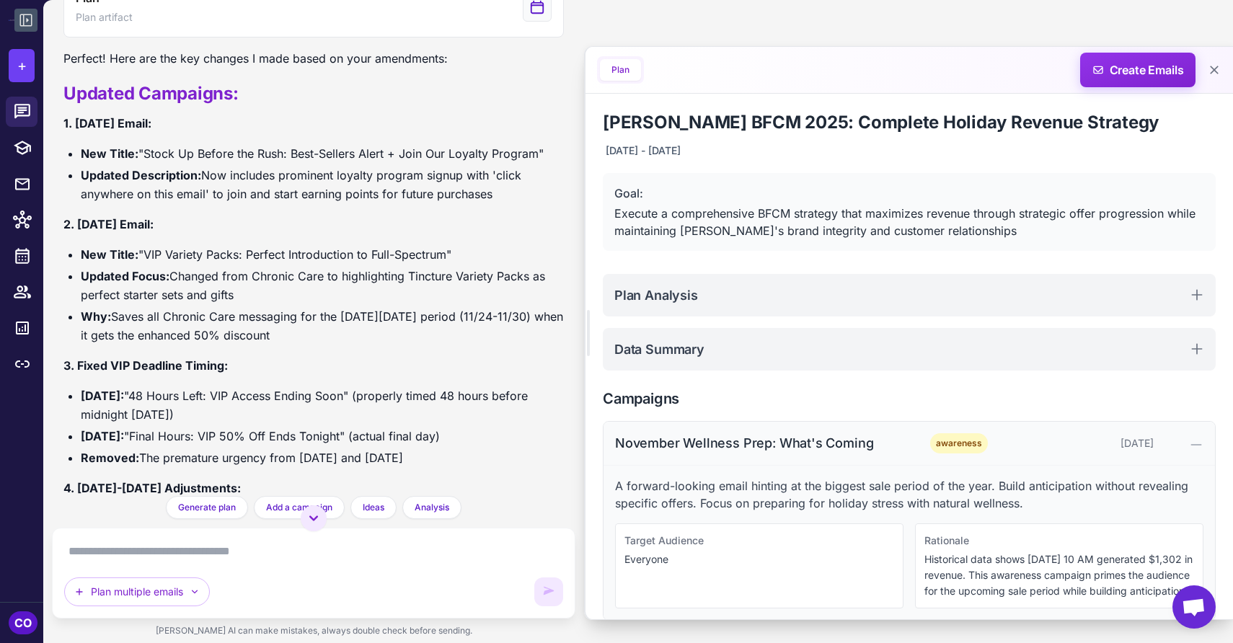
click at [793, 447] on div "November Wellness Prep: What's Coming" at bounding box center [760, 442] width 291 height 19
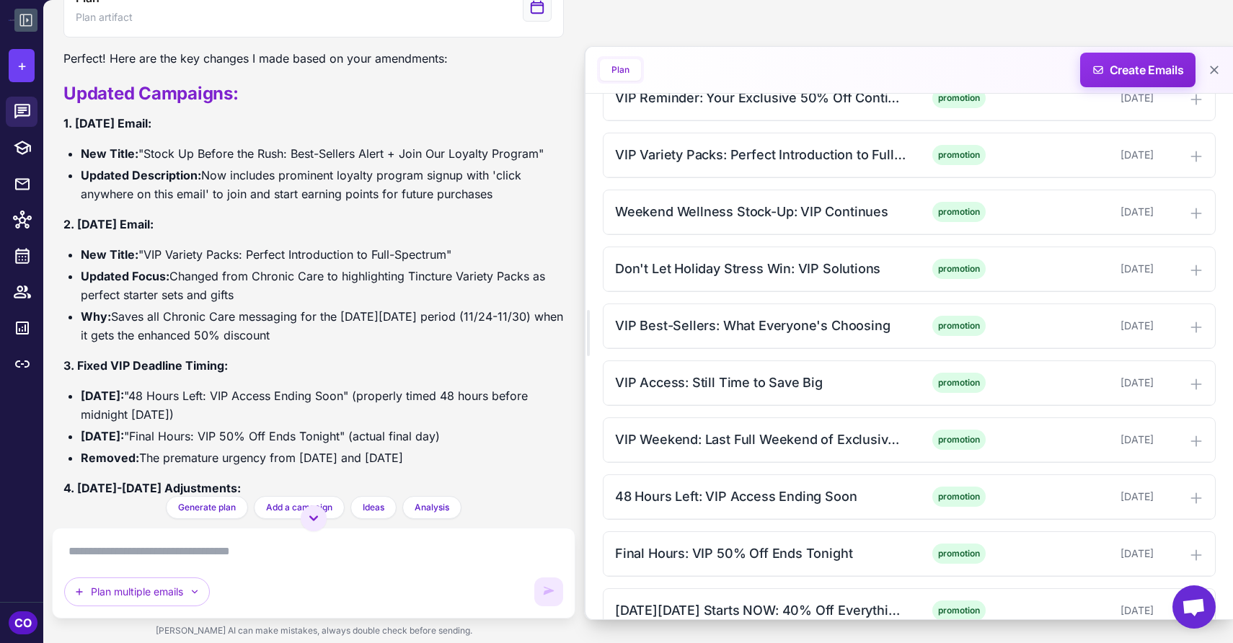
scroll to position [581, 0]
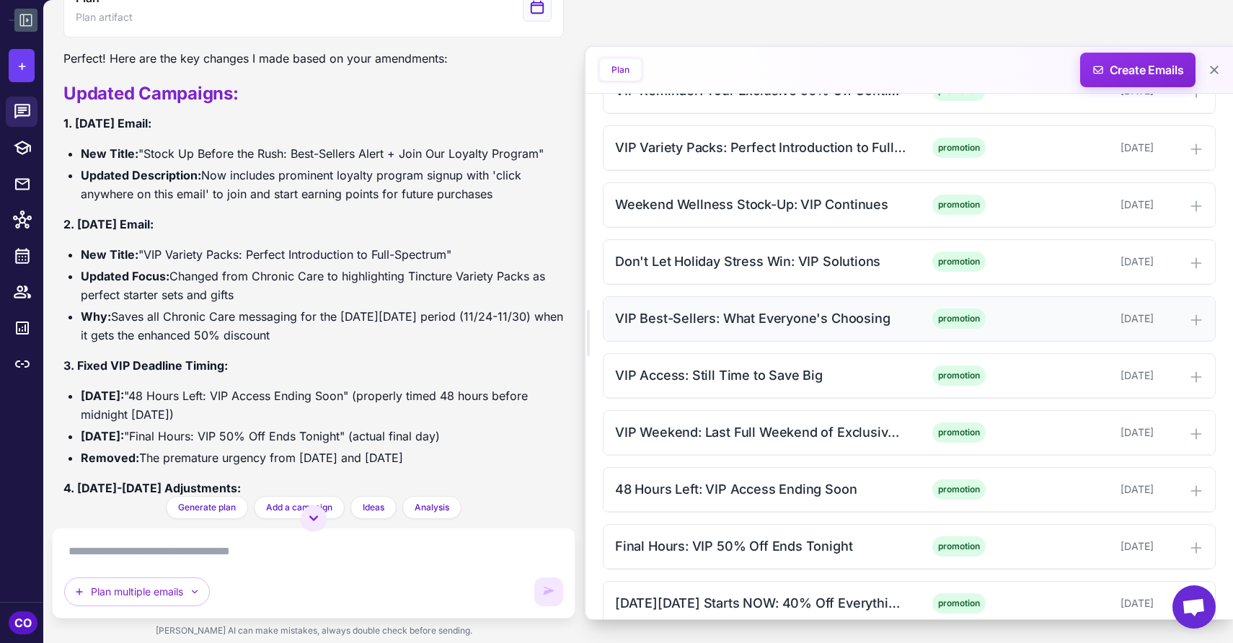
click at [886, 318] on div "VIP Best-Sellers: What Everyone's Choosing" at bounding box center [760, 318] width 291 height 19
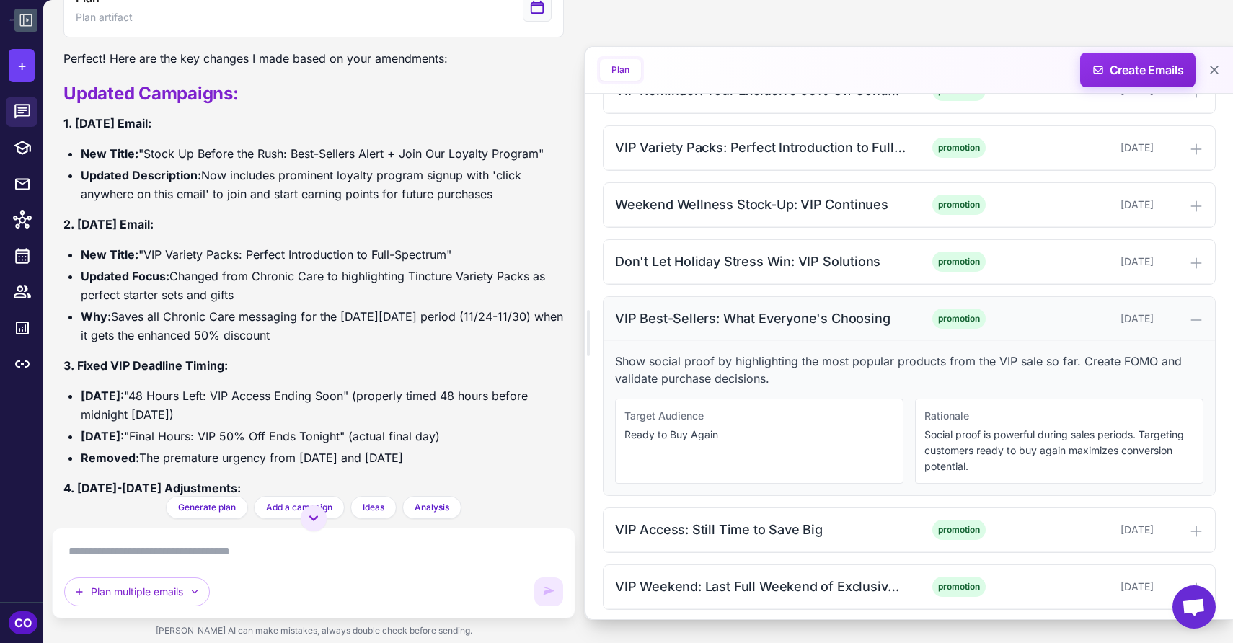
click at [886, 318] on div "VIP Best-Sellers: What Everyone's Choosing" at bounding box center [760, 318] width 291 height 19
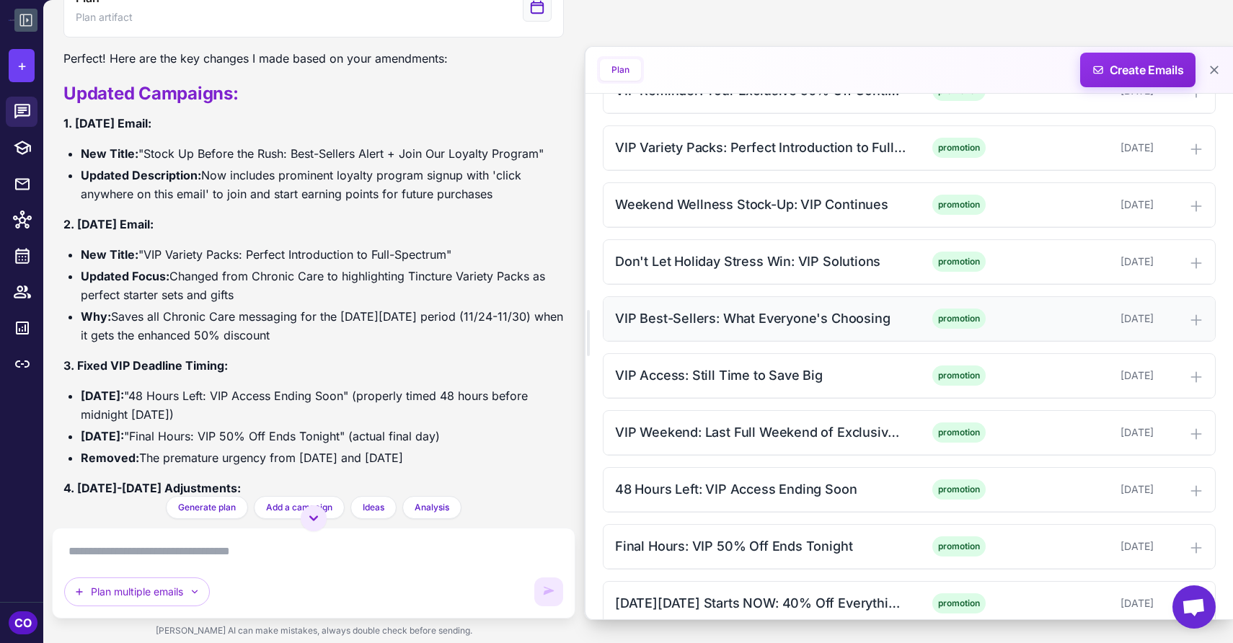
click at [886, 318] on div "VIP Best-Sellers: What Everyone's Choosing" at bounding box center [760, 318] width 291 height 19
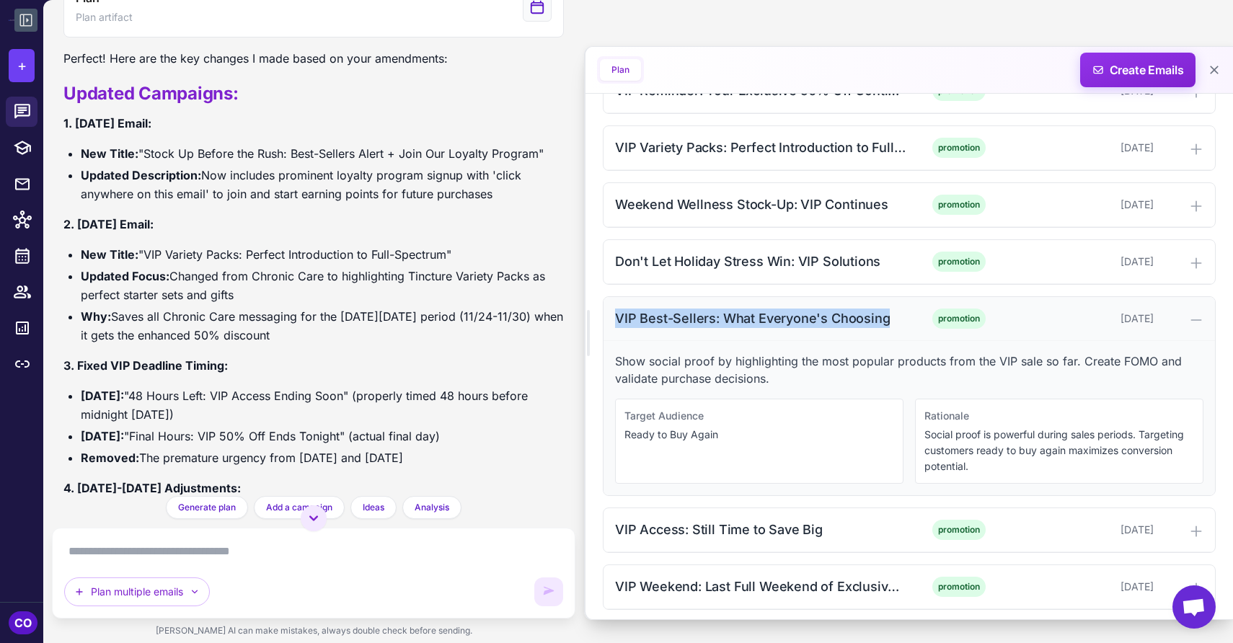
drag, startPoint x: 886, startPoint y: 318, endPoint x: 607, endPoint y: 321, distance: 279.8
click at [607, 321] on div "VIP Best-Sellers: What Everyone's Choosing promotion [DATE]" at bounding box center [910, 319] width 612 height 44
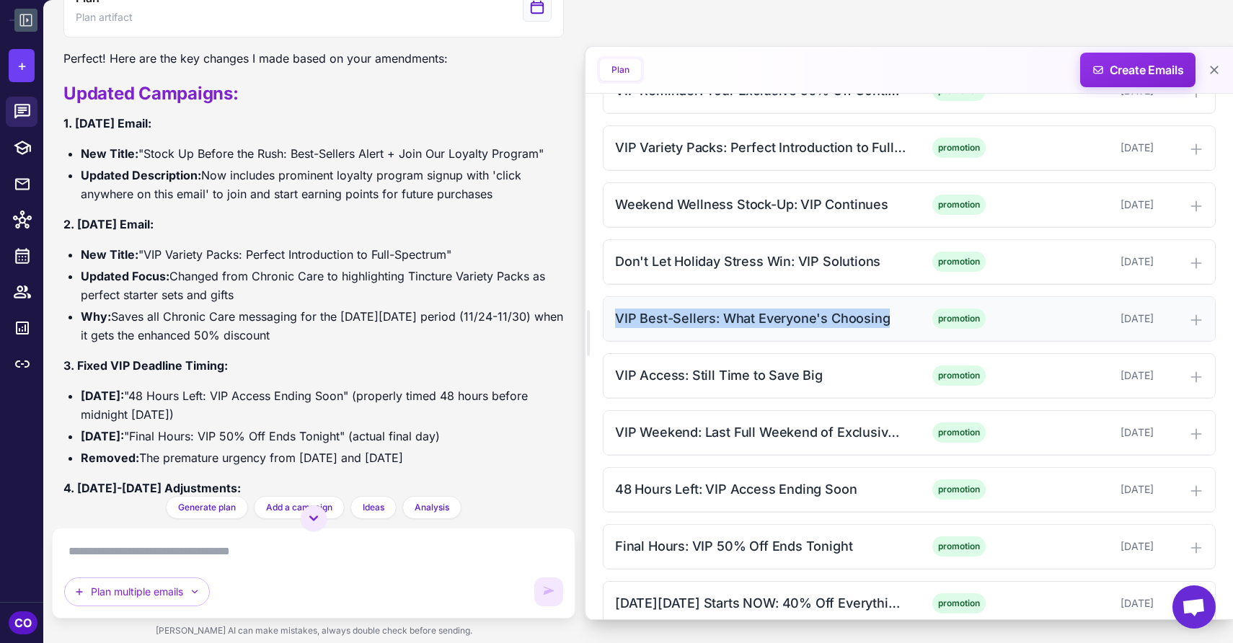
copy div "VIP Best-Sellers: What Everyone's Choosing"
click at [891, 314] on div "VIP Best-Sellers: What Everyone's Choosing" at bounding box center [760, 318] width 291 height 19
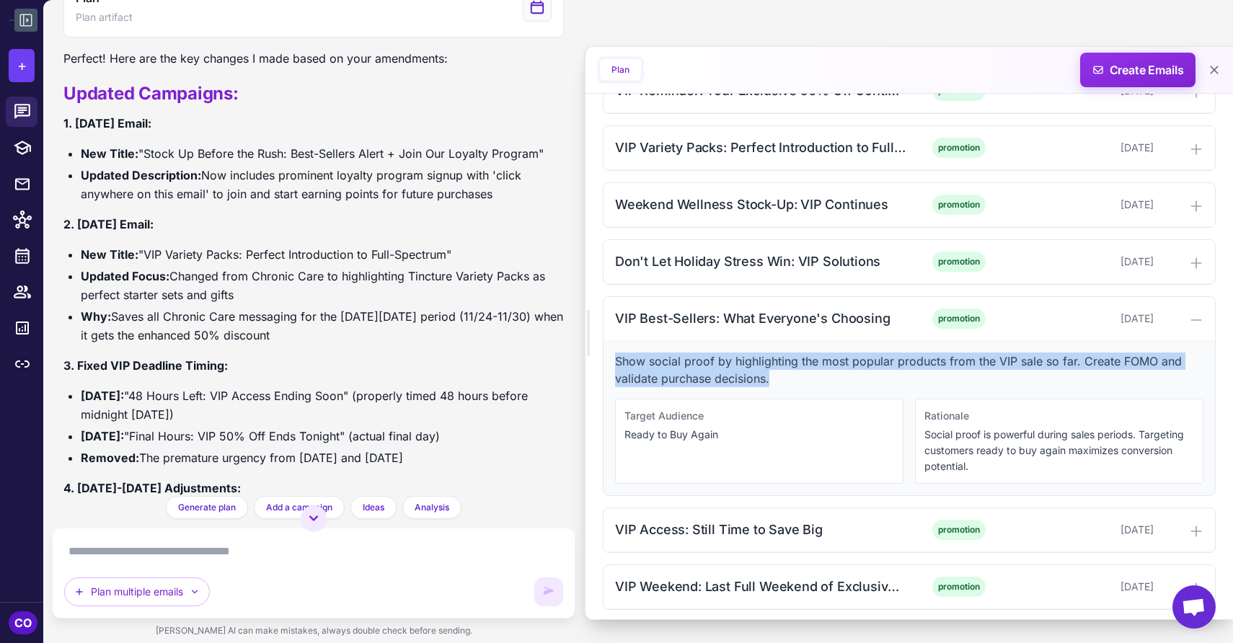
drag, startPoint x: 777, startPoint y: 382, endPoint x: 617, endPoint y: 363, distance: 160.6
click at [617, 363] on p "Show social proof by highlighting the most popular products from the VIP sale s…" at bounding box center [909, 370] width 588 height 35
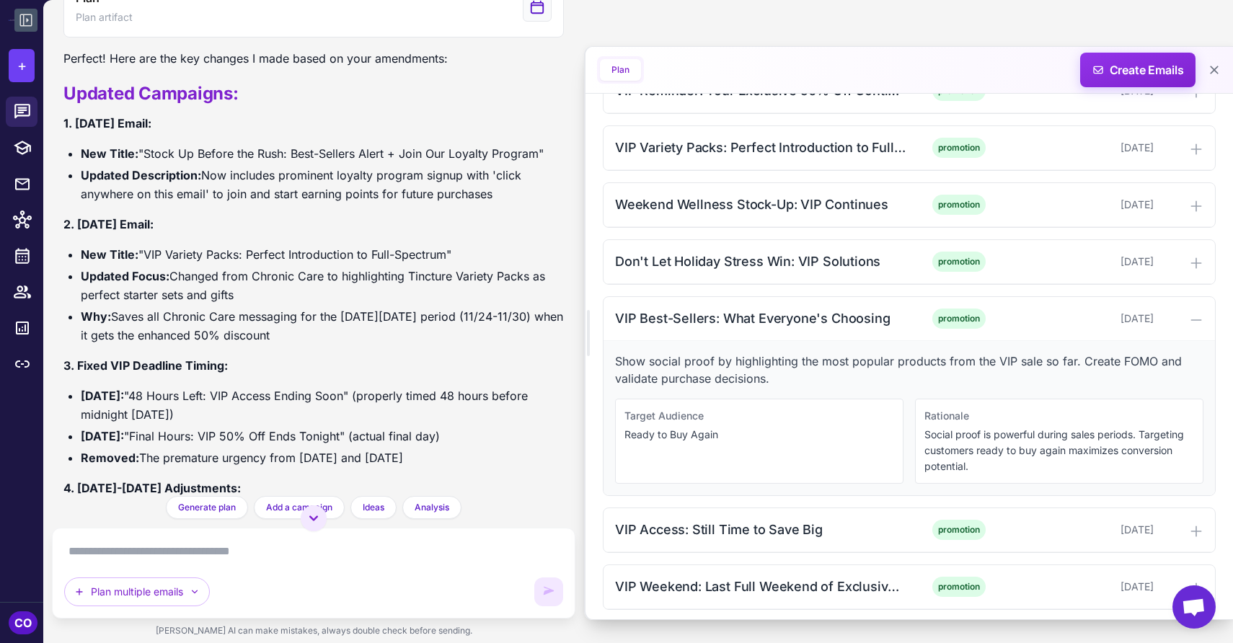
click at [907, 412] on div "Target Audience Ready to Buy Again Rationale Social proof is powerful during sa…" at bounding box center [909, 441] width 588 height 85
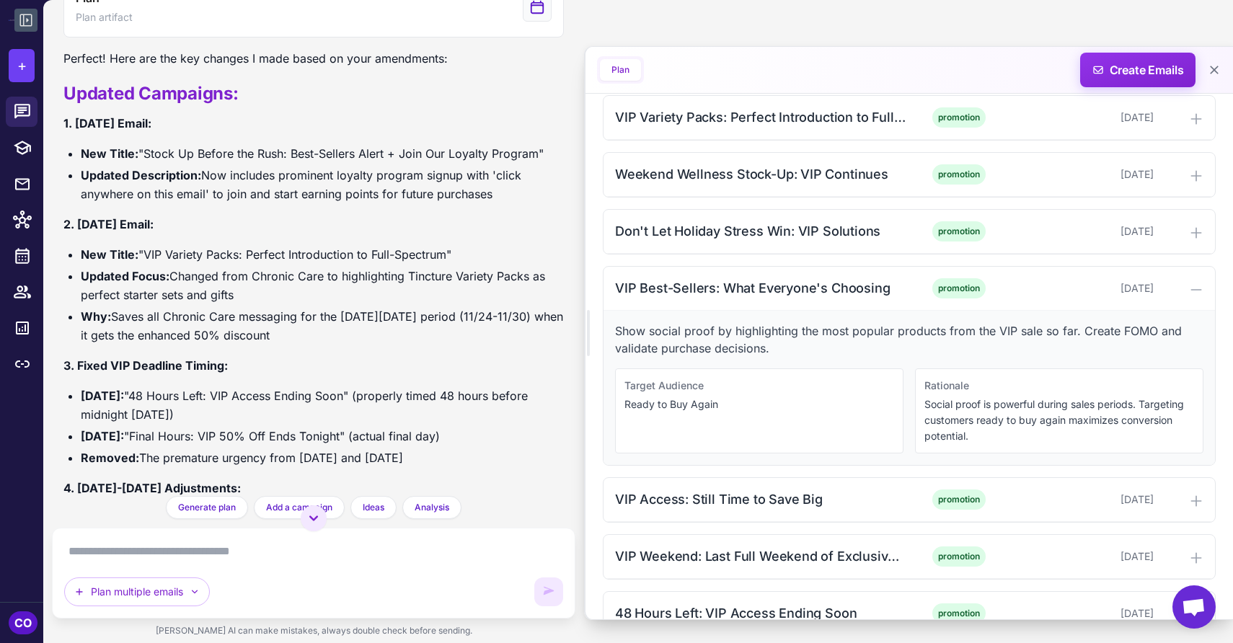
scroll to position [614, 0]
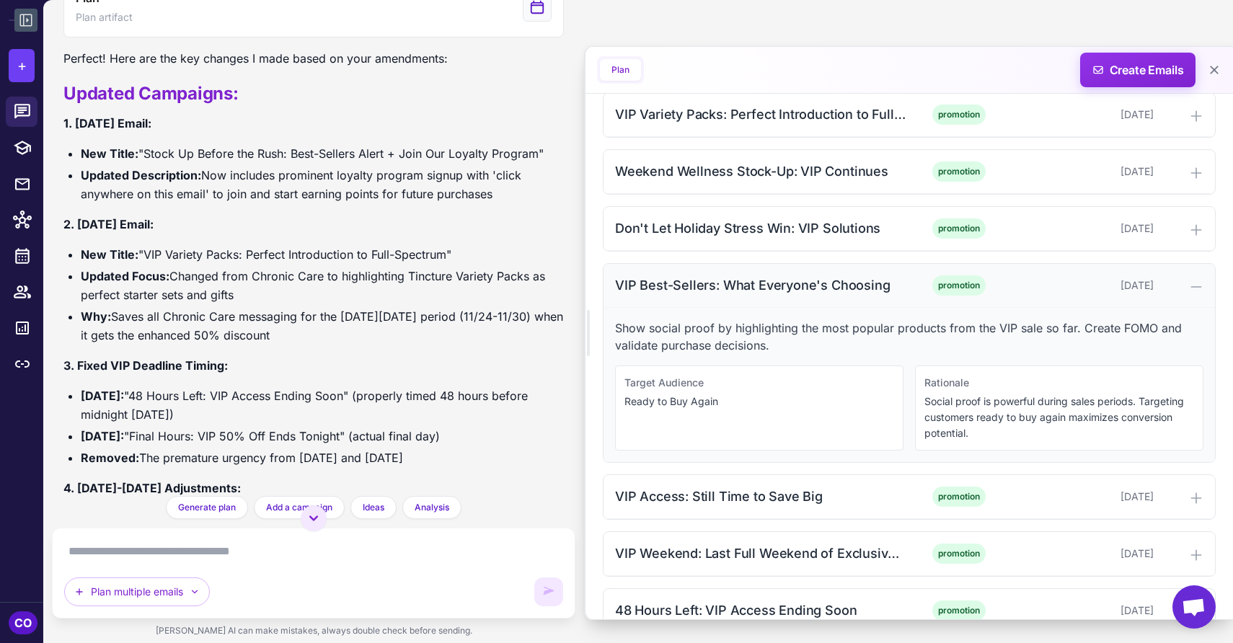
click at [891, 283] on div "VIP Best-Sellers: What Everyone's Choosing" at bounding box center [760, 284] width 291 height 19
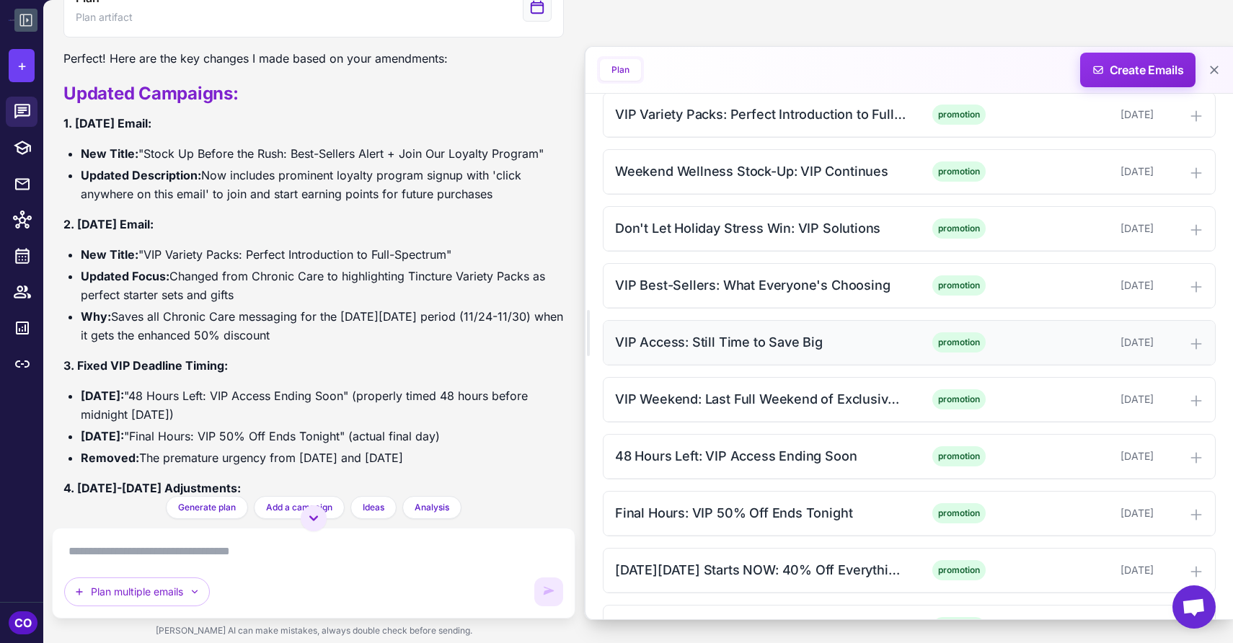
click at [886, 345] on div "VIP Access: Still Time to Save Big" at bounding box center [760, 341] width 291 height 19
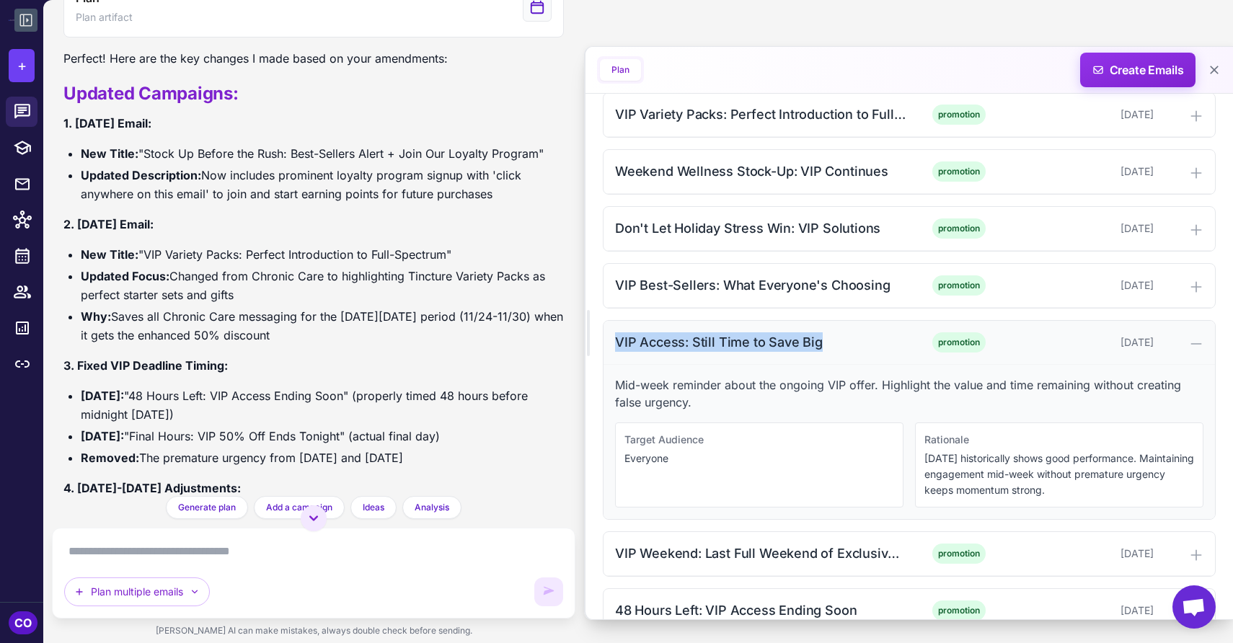
drag, startPoint x: 826, startPoint y: 343, endPoint x: 614, endPoint y: 348, distance: 212.8
click at [614, 348] on div "VIP Access: Still Time to Save Big promotion [DATE]" at bounding box center [910, 343] width 612 height 44
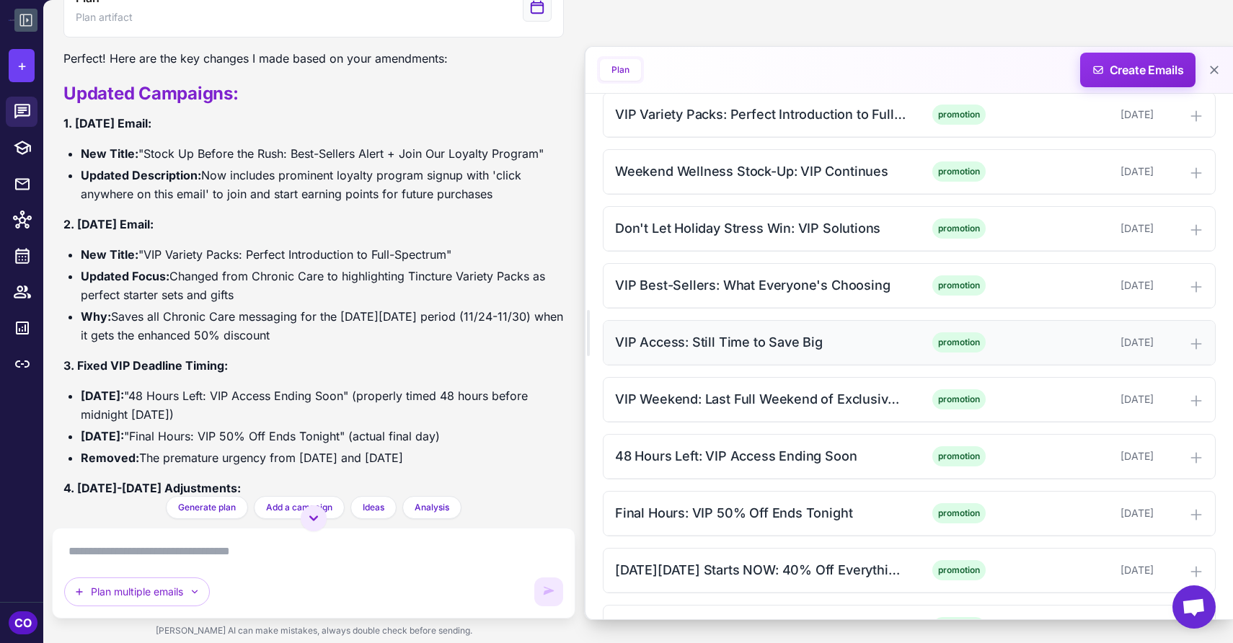
click at [842, 343] on div "VIP Access: Still Time to Save Big" at bounding box center [760, 341] width 291 height 19
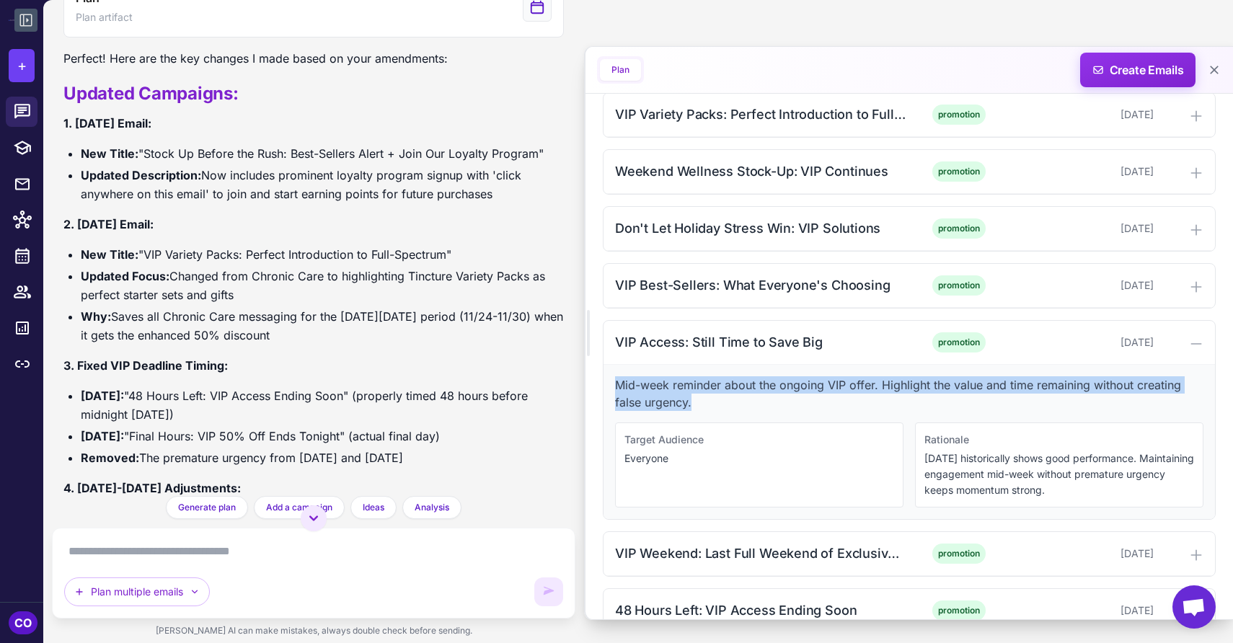
drag, startPoint x: 700, startPoint y: 401, endPoint x: 617, endPoint y: 382, distance: 85.0
click at [616, 382] on p "Mid-week reminder about the ongoing VIP offer. Highlight the value and time rem…" at bounding box center [909, 393] width 588 height 35
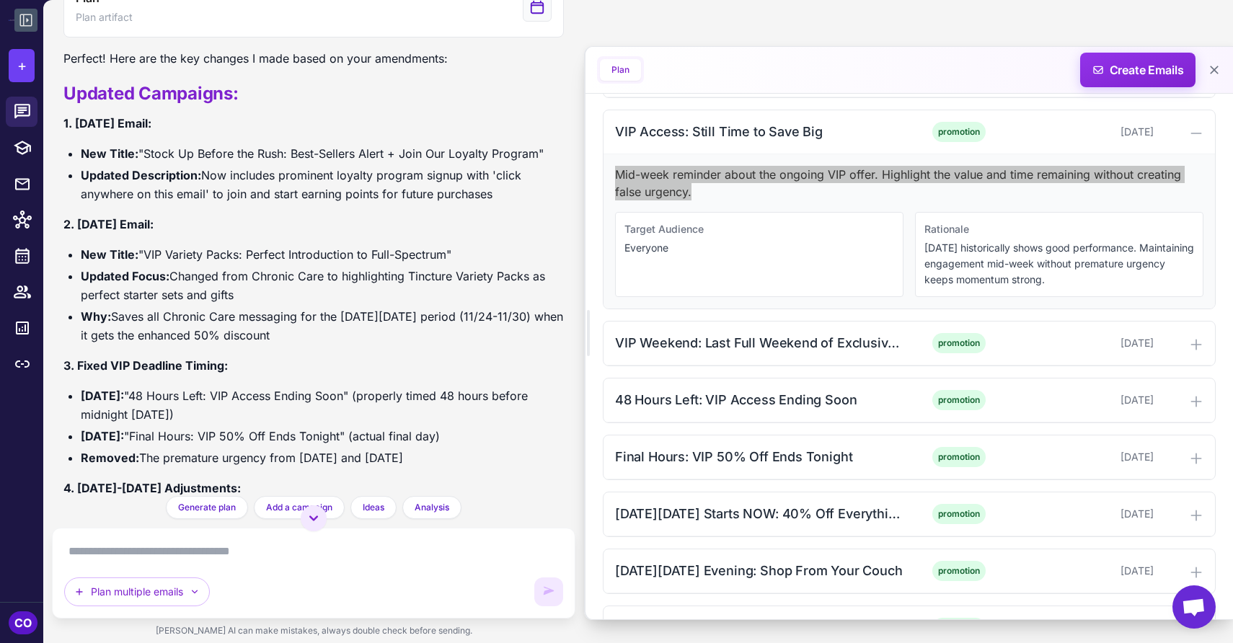
scroll to position [855, 0]
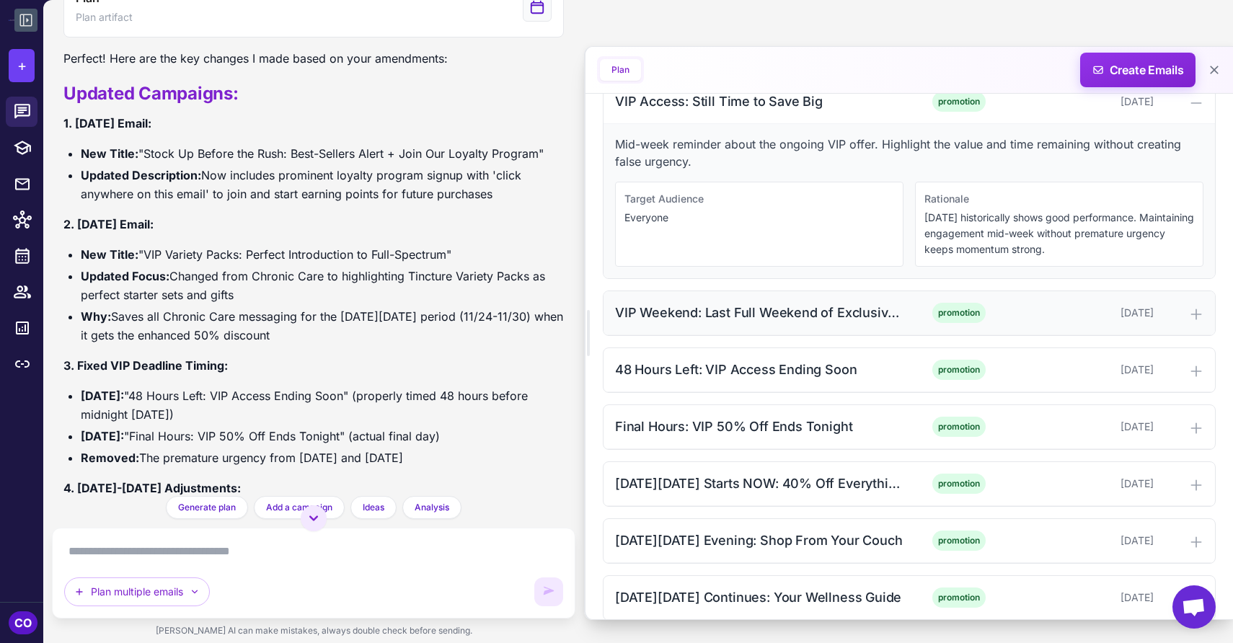
click at [857, 314] on div "VIP Weekend: Last Full Weekend of Exclusive Access" at bounding box center [760, 312] width 291 height 19
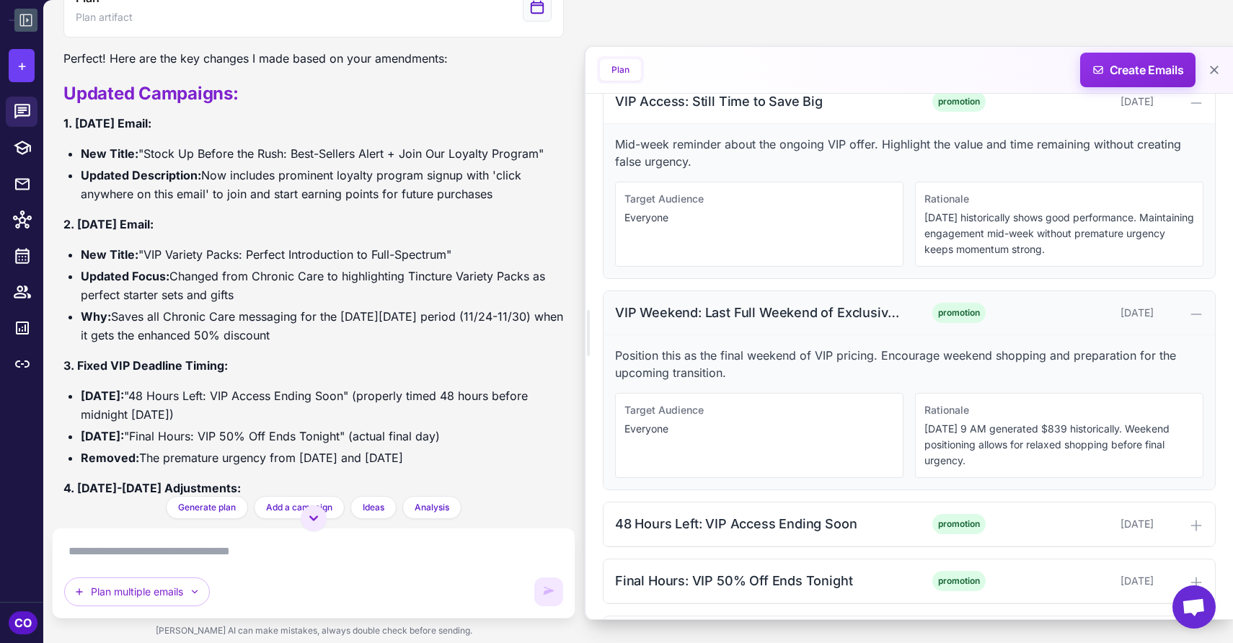
click at [903, 314] on div "VIP Weekend: Last Full Weekend of Exclusive Access" at bounding box center [760, 312] width 291 height 19
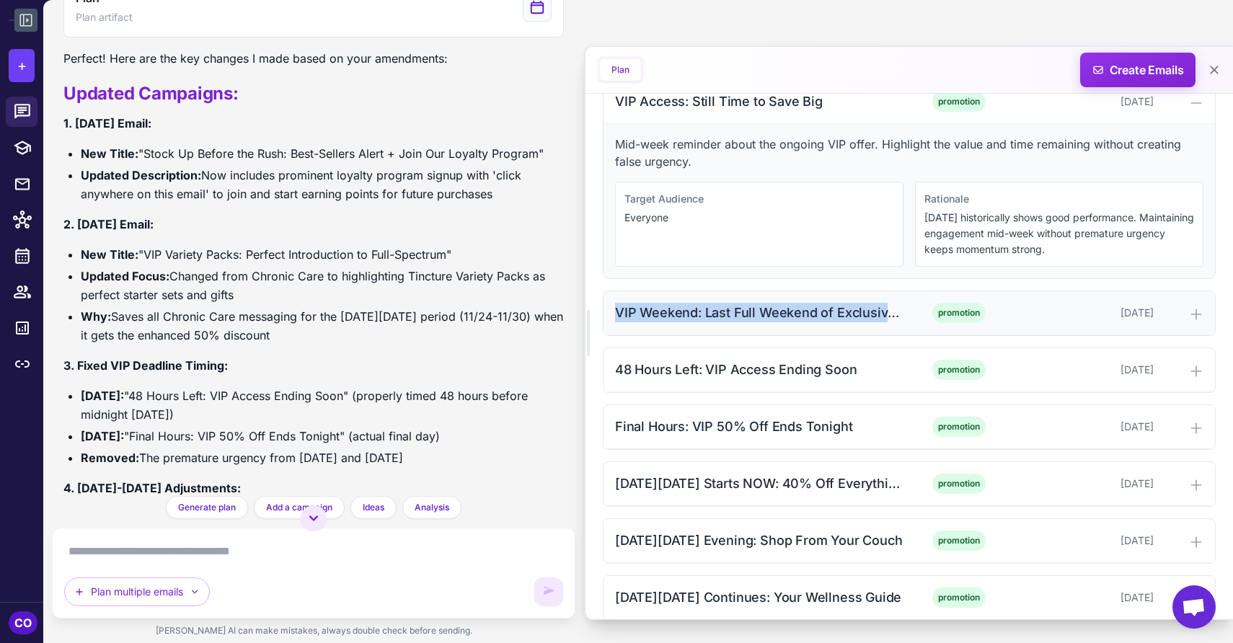
drag, startPoint x: 904, startPoint y: 313, endPoint x: 605, endPoint y: 319, distance: 299.4
click at [605, 319] on div "VIP Weekend: Last Full Weekend of Exclusive Access promotion [DATE]" at bounding box center [910, 313] width 612 height 44
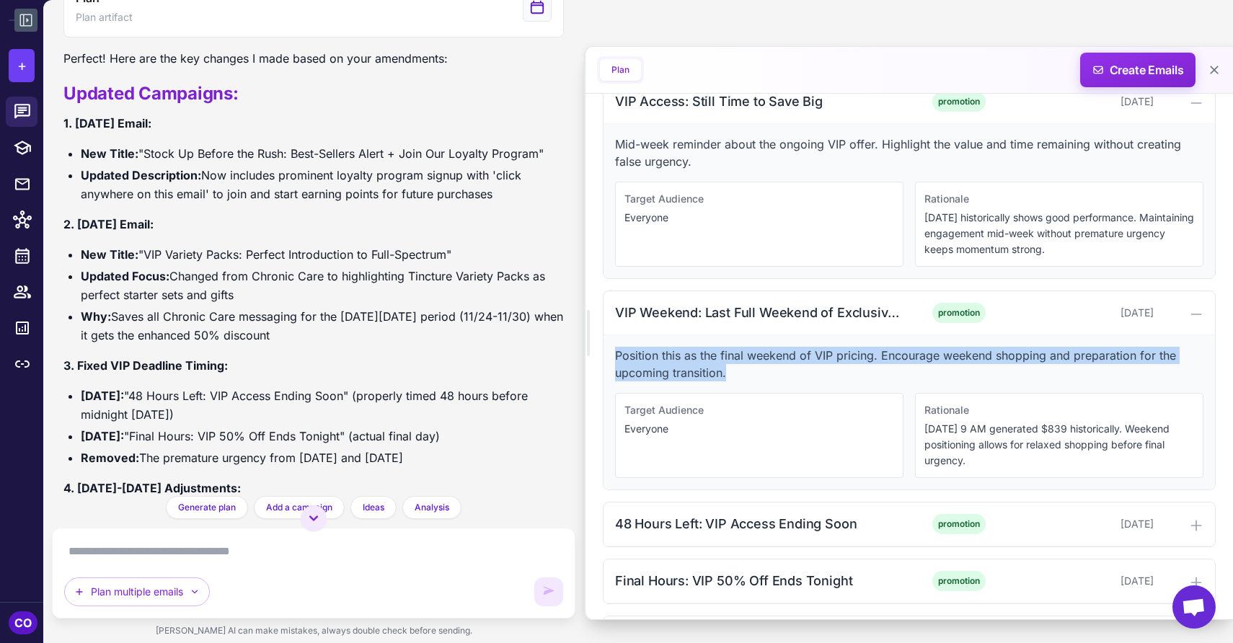
drag, startPoint x: 730, startPoint y: 371, endPoint x: 616, endPoint y: 361, distance: 114.4
click at [616, 361] on p "Position this as the final weekend of VIP pricing. Encourage weekend shopping a…" at bounding box center [909, 364] width 588 height 35
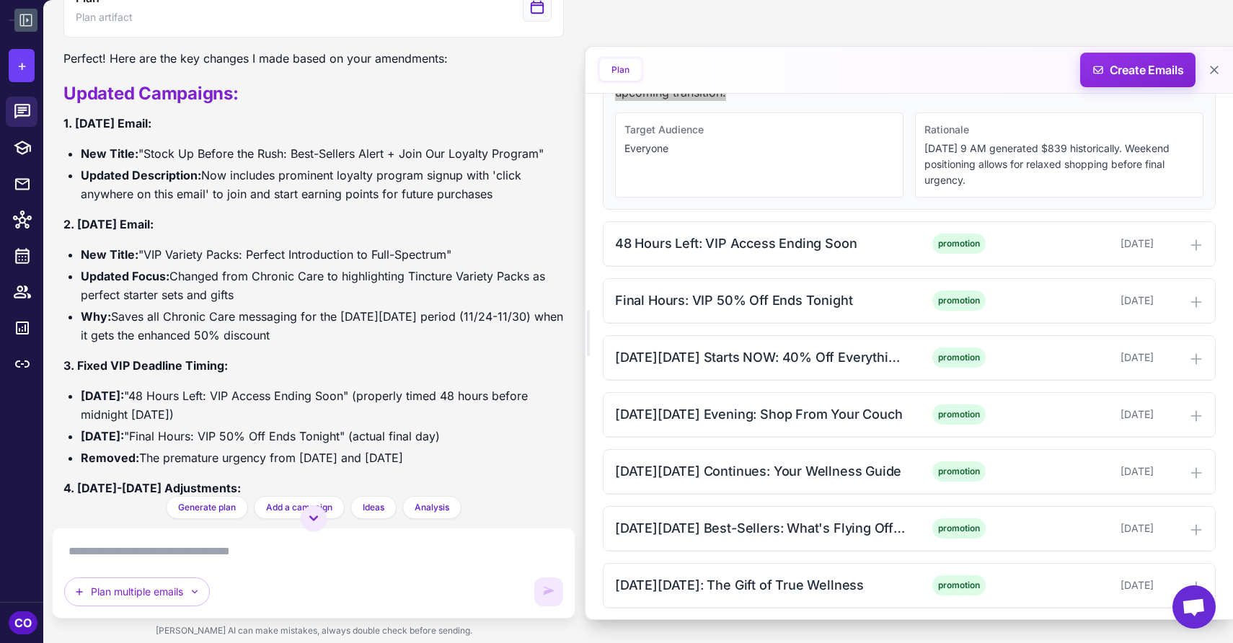
scroll to position [1137, 0]
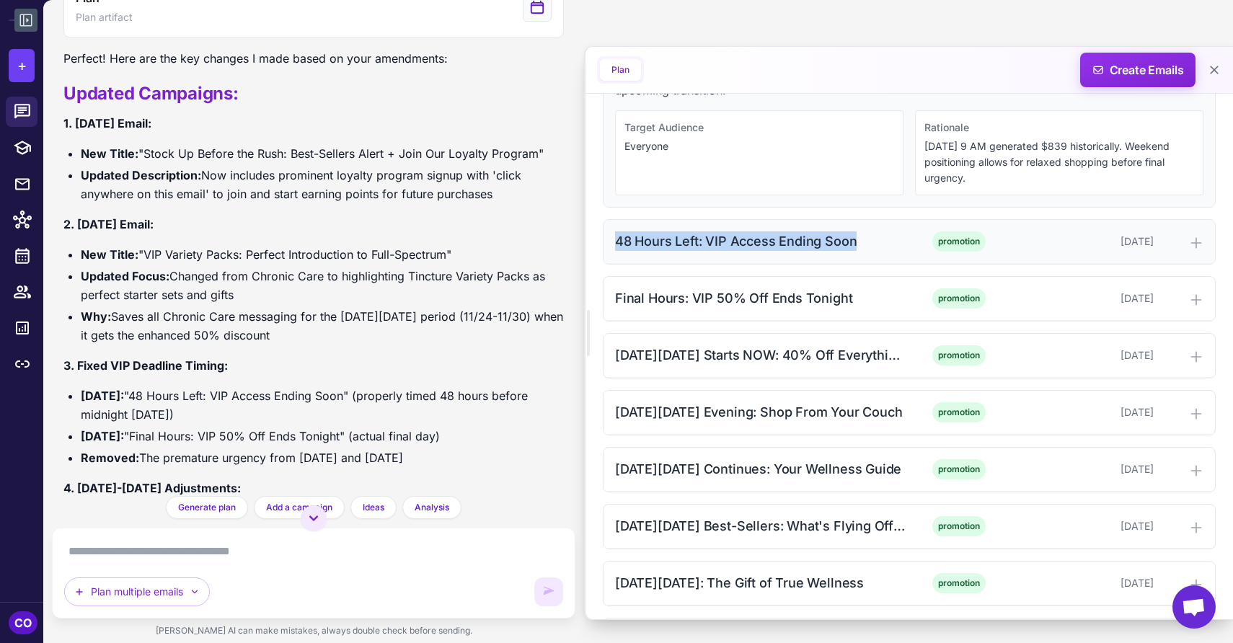
drag, startPoint x: 858, startPoint y: 238, endPoint x: 617, endPoint y: 239, distance: 241.6
click at [617, 239] on div "48 Hours Left: VIP Access Ending Soon" at bounding box center [760, 241] width 291 height 19
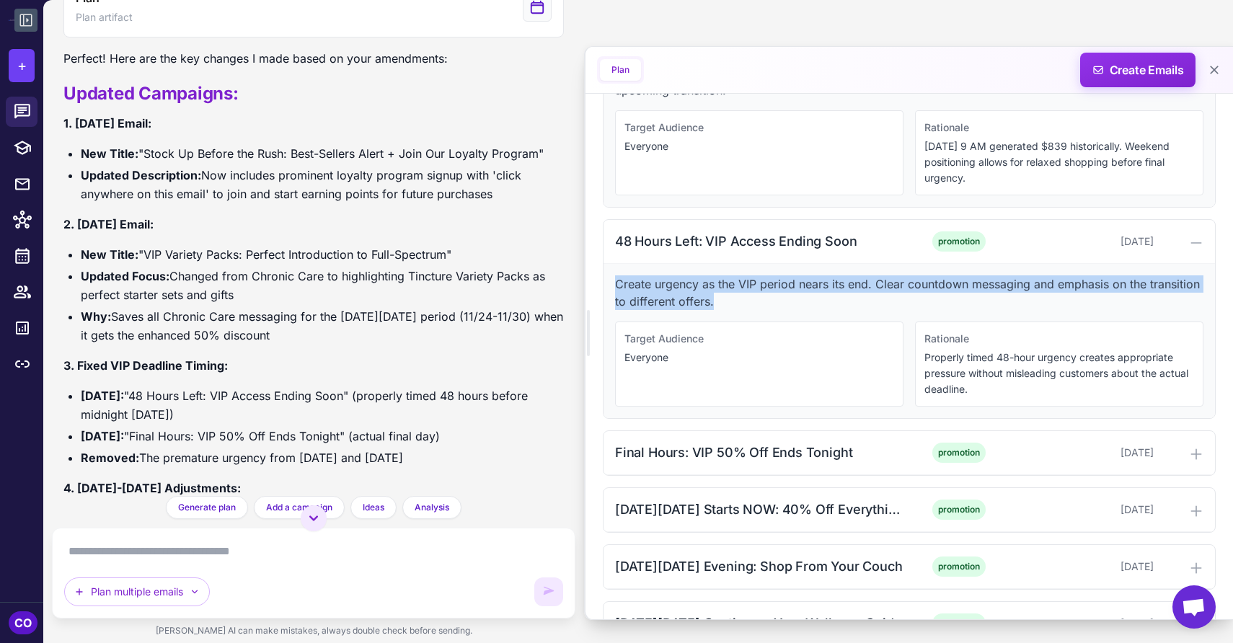
drag, startPoint x: 727, startPoint y: 302, endPoint x: 614, endPoint y: 288, distance: 113.4
click at [614, 288] on div "Create urgency as the VIP period nears its end. Clear countdown messaging and e…" at bounding box center [910, 341] width 612 height 154
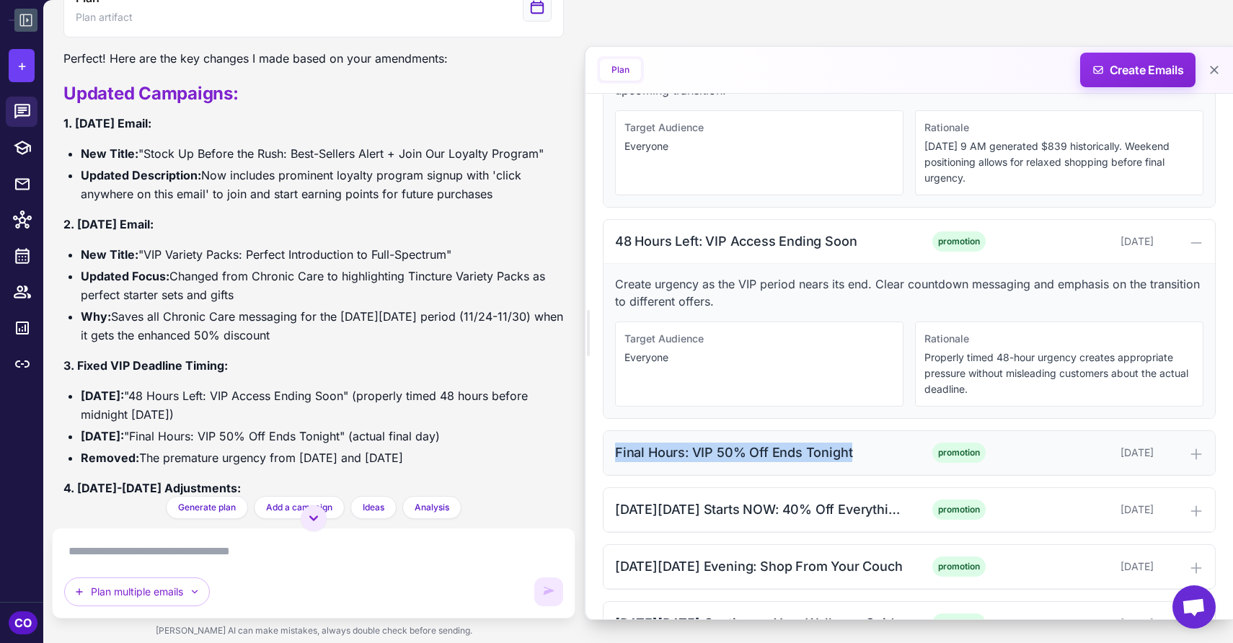
drag, startPoint x: 857, startPoint y: 449, endPoint x: 612, endPoint y: 459, distance: 246.2
click at [612, 459] on div "Final Hours: VIP 50% Off Ends Tonight promotion [DATE]" at bounding box center [910, 453] width 612 height 44
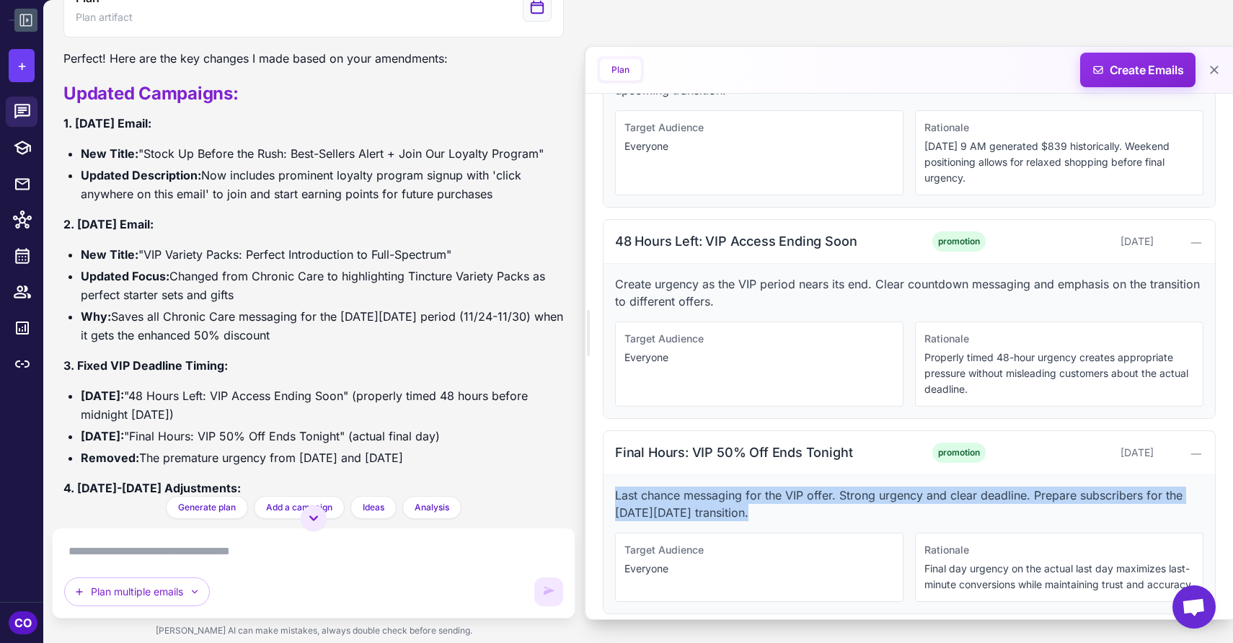
drag, startPoint x: 745, startPoint y: 514, endPoint x: 615, endPoint y: 499, distance: 130.7
click at [615, 499] on p "Last chance messaging for the VIP offer. Strong urgency and clear deadline. Pre…" at bounding box center [909, 504] width 588 height 35
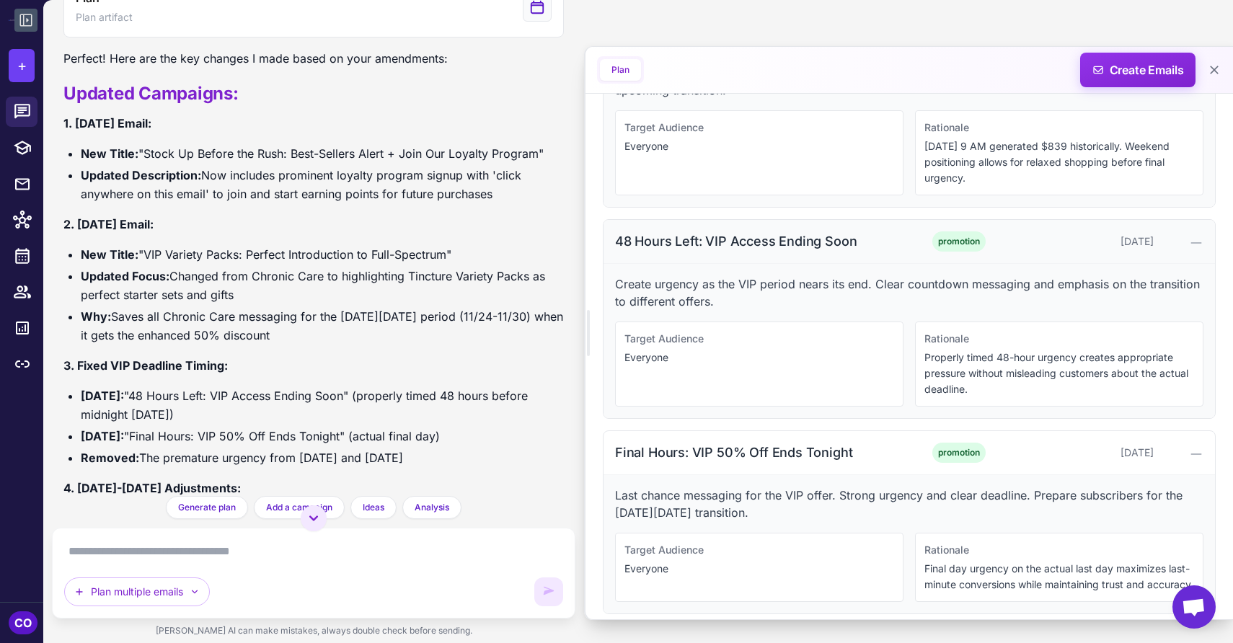
click at [868, 248] on div "48 Hours Left: VIP Access Ending Soon" at bounding box center [760, 241] width 291 height 19
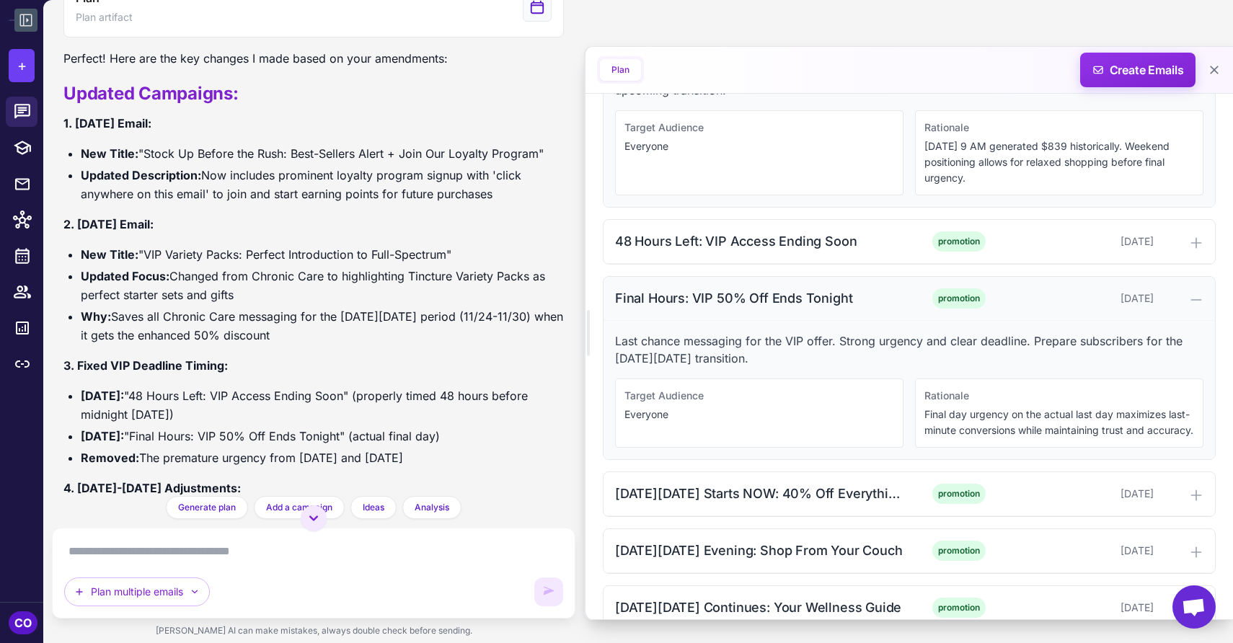
click at [877, 286] on div "Final Hours: VIP 50% Off Ends Tonight promotion [DATE]" at bounding box center [910, 299] width 612 height 44
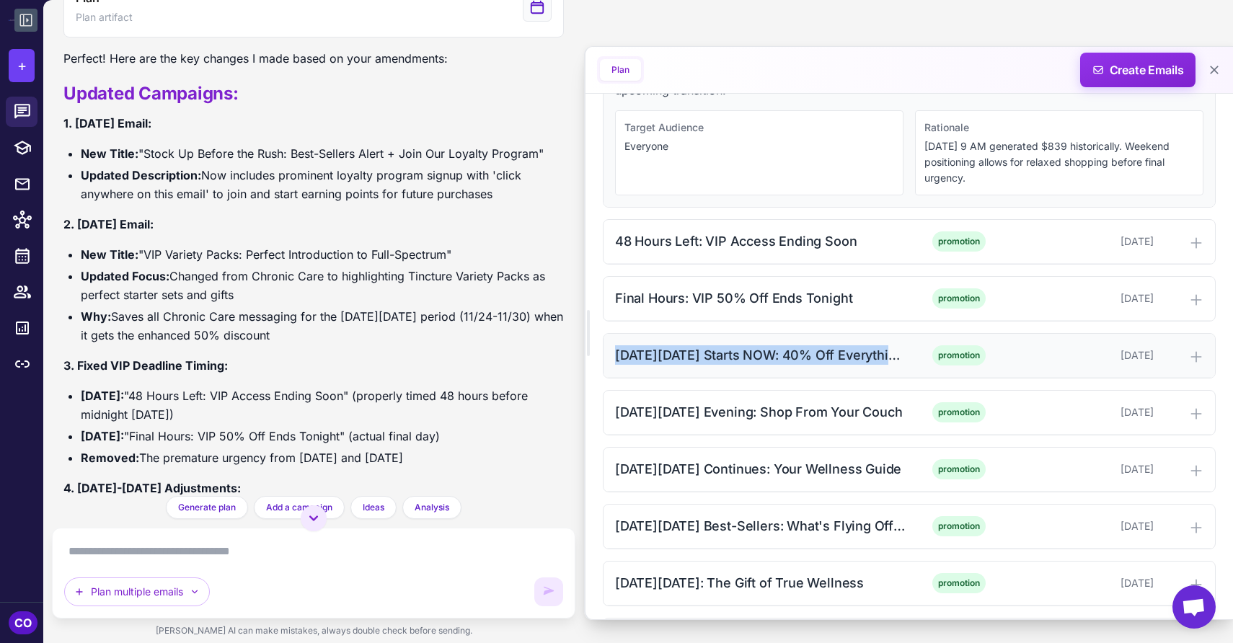
drag, startPoint x: 891, startPoint y: 356, endPoint x: 617, endPoint y: 363, distance: 273.4
click at [617, 363] on div "[DATE][DATE] Starts NOW: 40% Off Everything + 50% Off Chronic Care" at bounding box center [760, 354] width 291 height 19
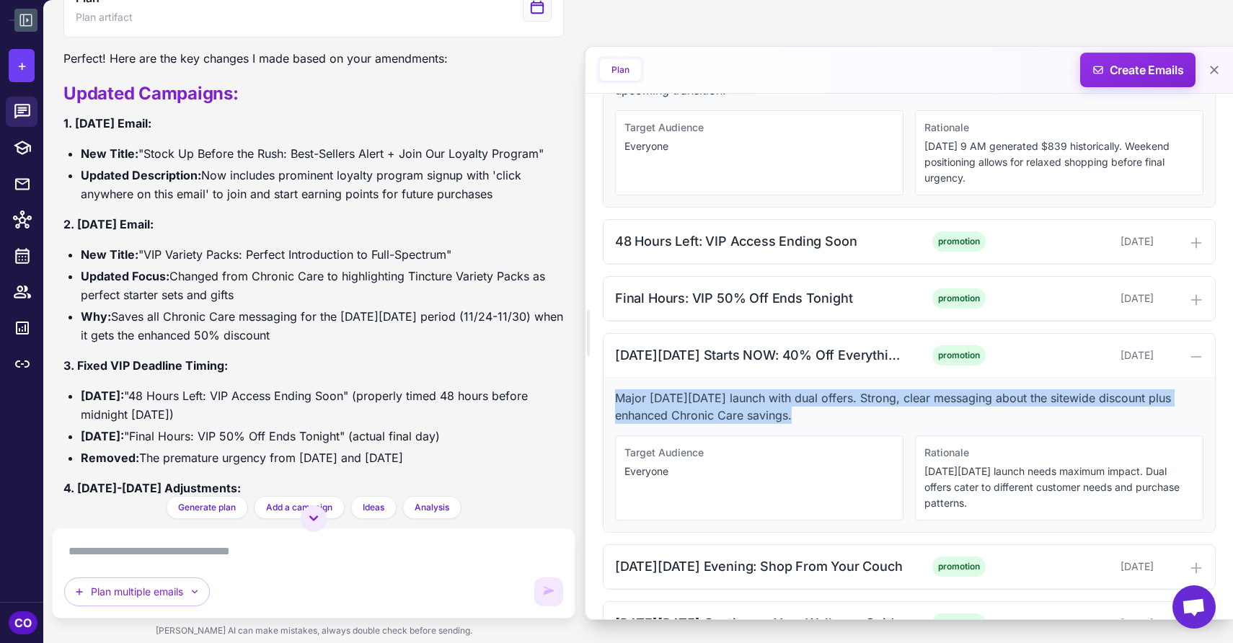
drag, startPoint x: 800, startPoint y: 413, endPoint x: 607, endPoint y: 389, distance: 194.0
click at [607, 389] on div "Major [DATE][DATE] launch with dual offers. Strong, clear messaging about the s…" at bounding box center [910, 455] width 612 height 154
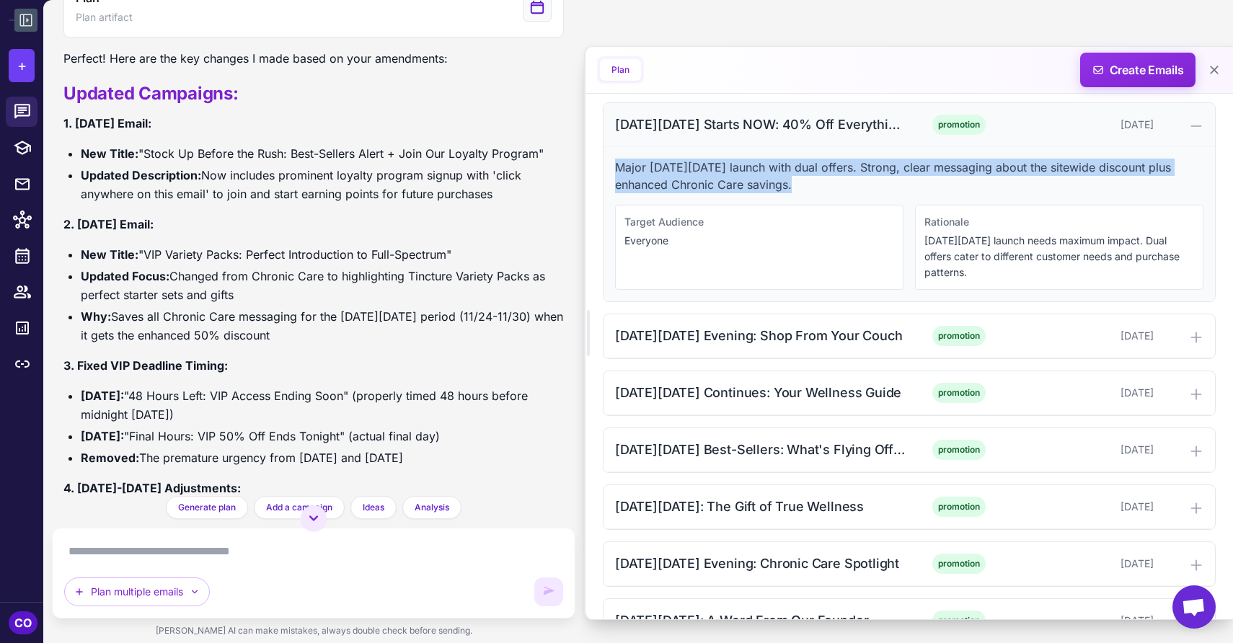
scroll to position [1372, 0]
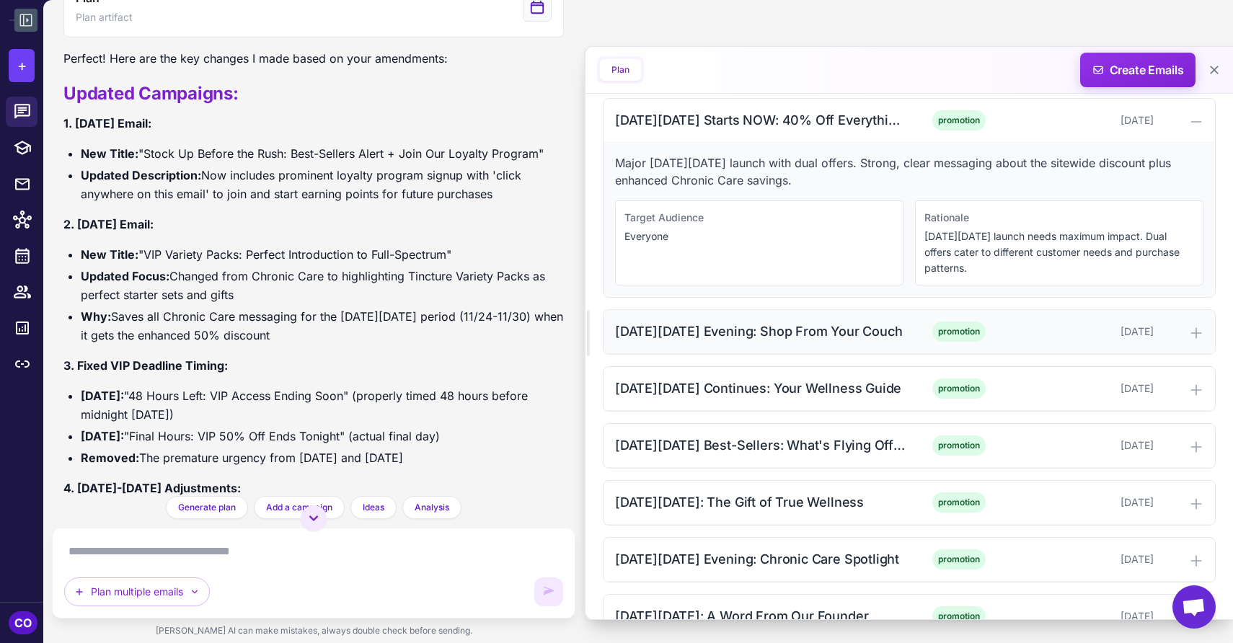
click at [816, 328] on div "[DATE][DATE] Evening: Shop From Your Couch" at bounding box center [760, 331] width 291 height 19
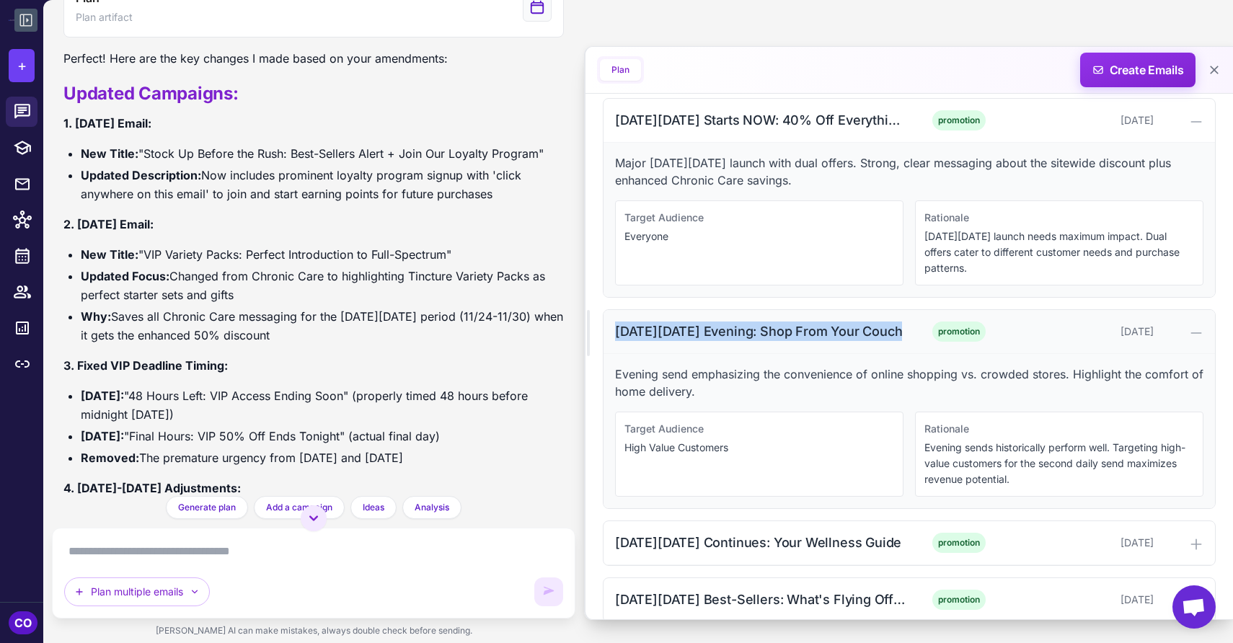
drag, startPoint x: 890, startPoint y: 330, endPoint x: 618, endPoint y: 335, distance: 271.9
click at [618, 335] on div "[DATE][DATE] Evening: Shop From Your Couch" at bounding box center [760, 331] width 291 height 19
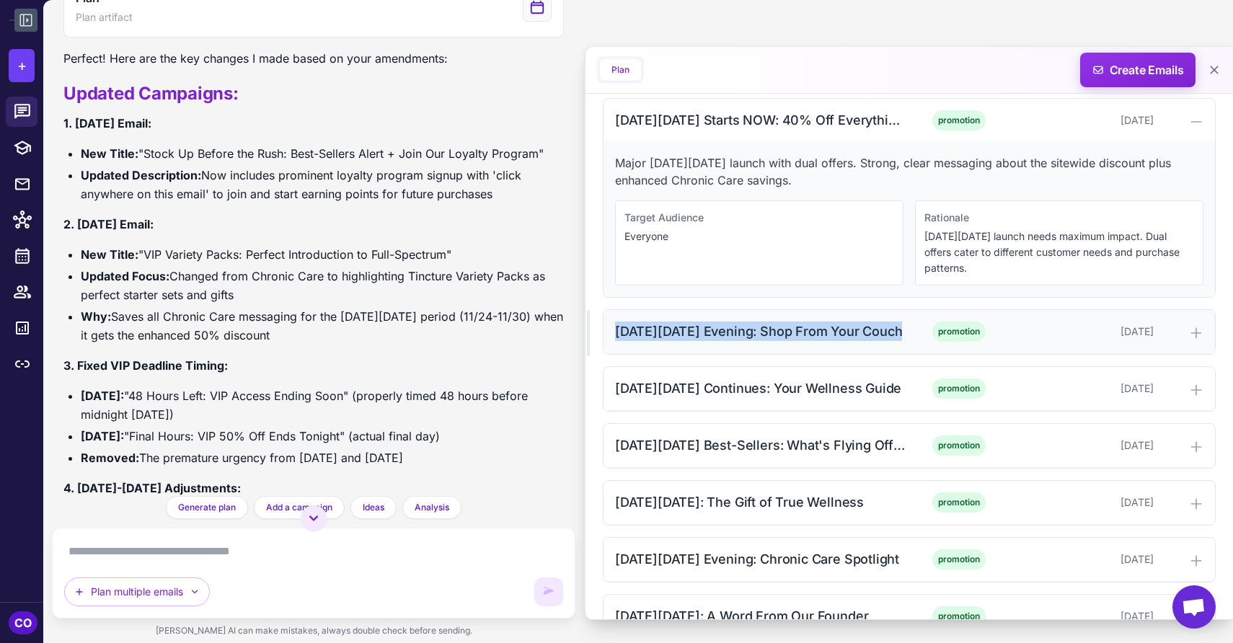
click at [758, 322] on div "[DATE][DATE] Evening: Shop From Your Couch" at bounding box center [760, 331] width 291 height 19
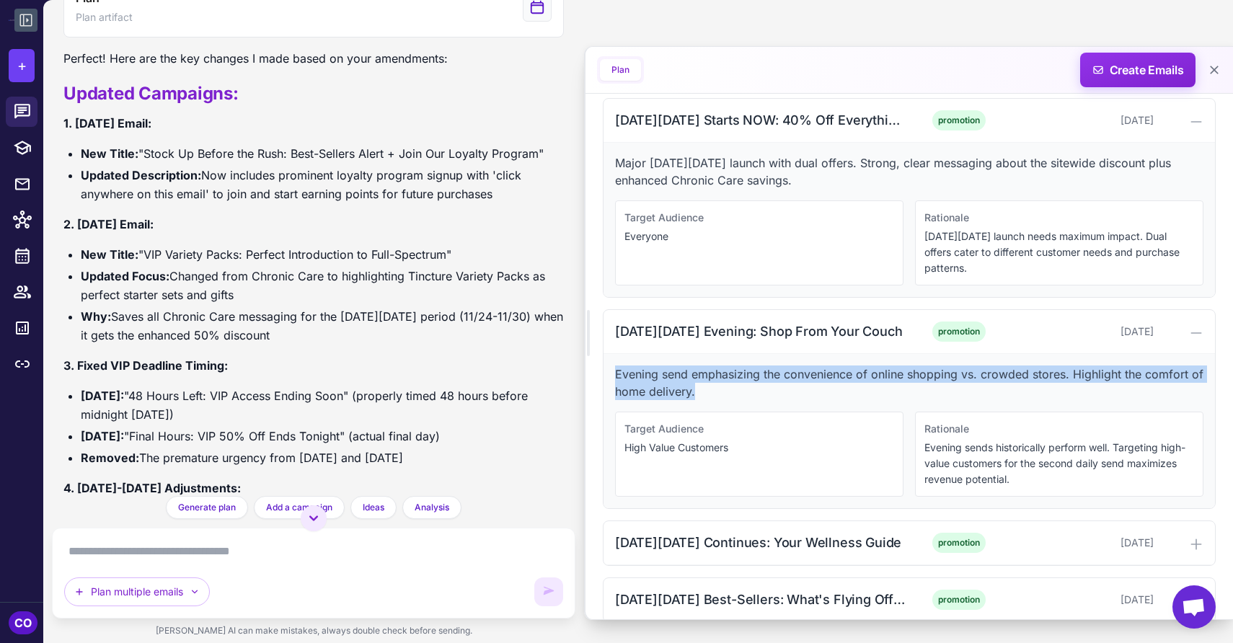
drag, startPoint x: 702, startPoint y: 390, endPoint x: 614, endPoint y: 376, distance: 89.9
click at [614, 376] on div "Evening send emphasizing the convenience of online shopping vs. crowded stores.…" at bounding box center [910, 431] width 612 height 154
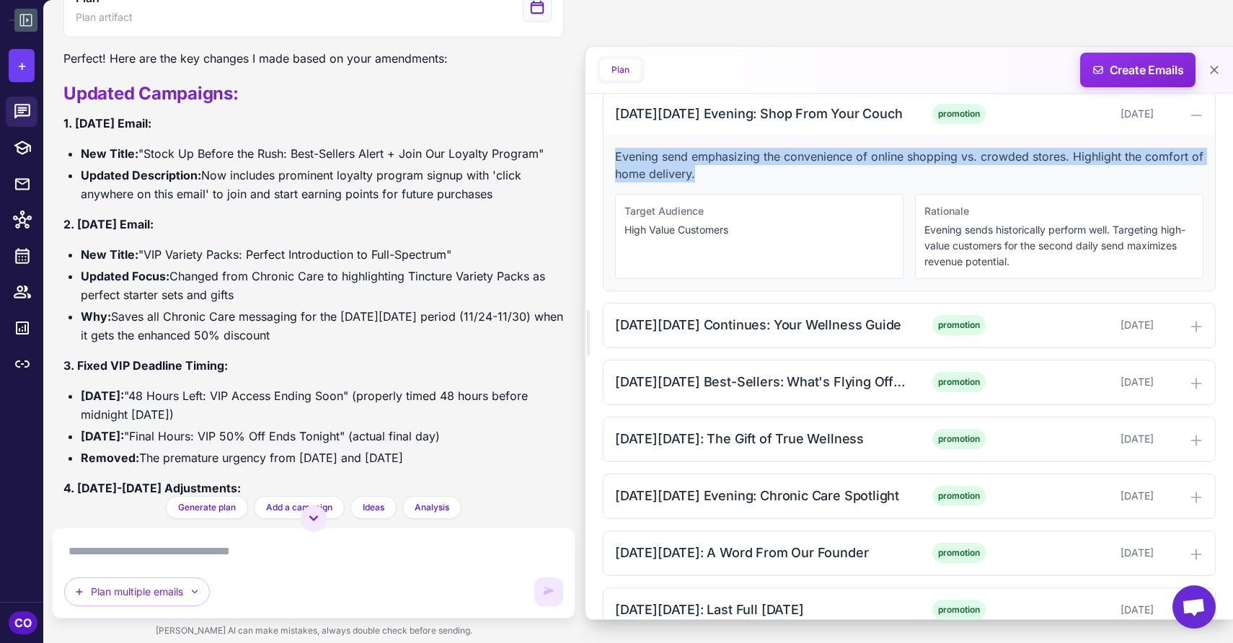
scroll to position [1628, 0]
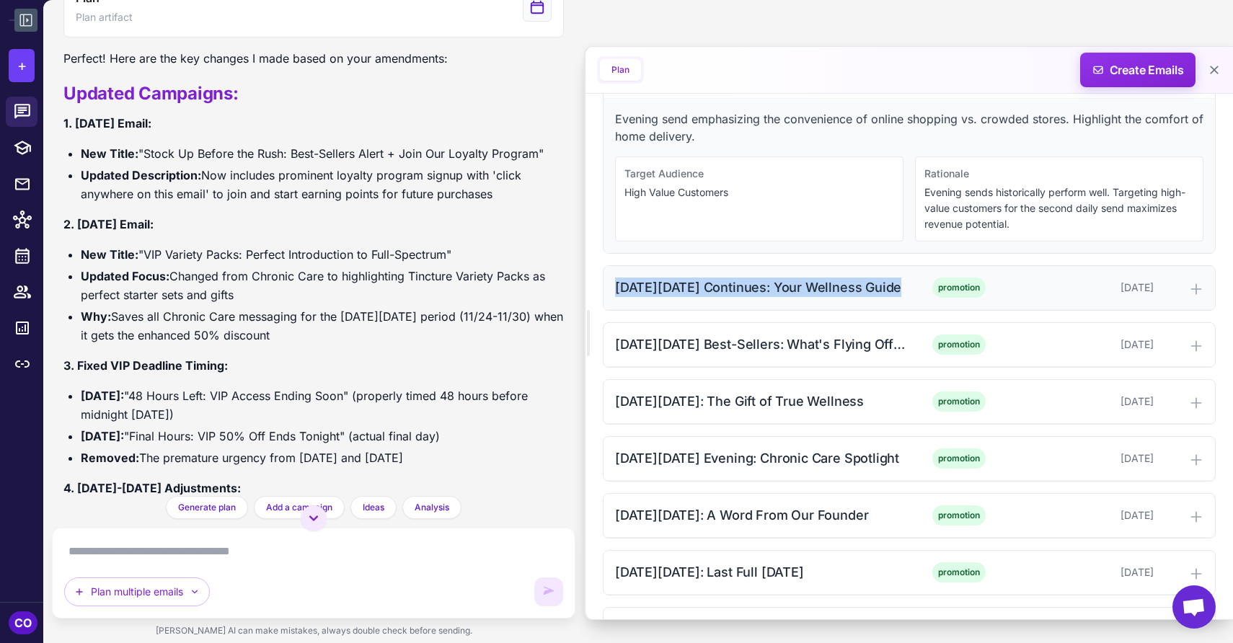
drag, startPoint x: 894, startPoint y: 283, endPoint x: 614, endPoint y: 291, distance: 279.2
click at [615, 291] on div "[DATE][DATE] Continues: Your Wellness Guide" at bounding box center [760, 287] width 291 height 19
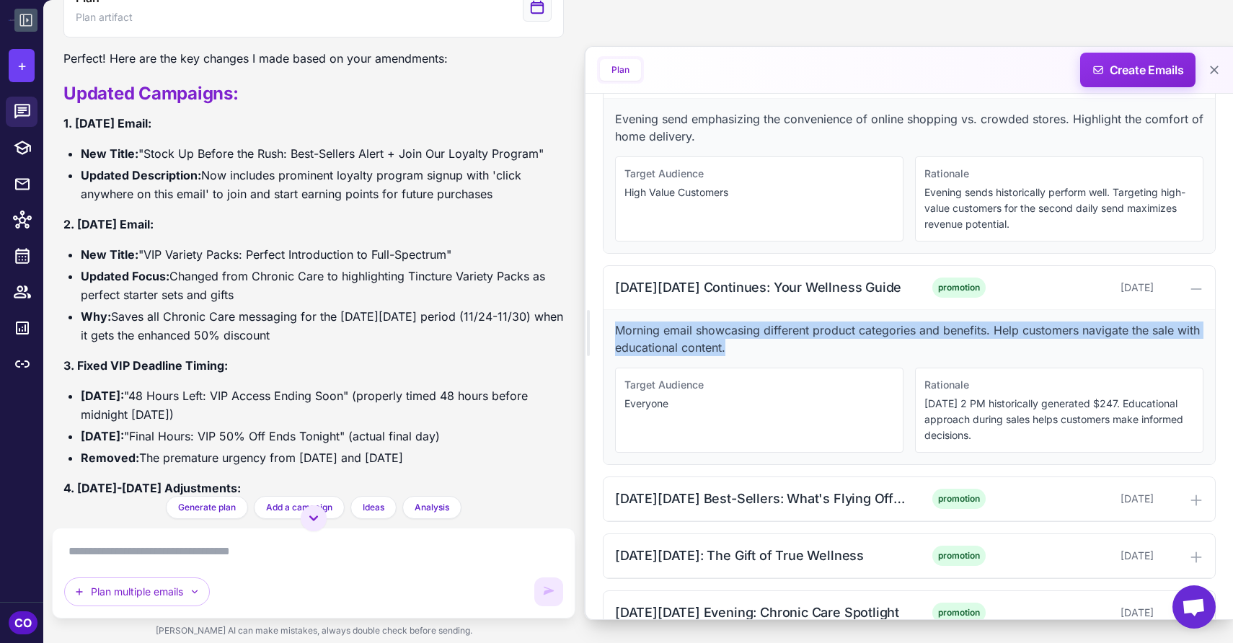
drag, startPoint x: 732, startPoint y: 348, endPoint x: 609, endPoint y: 332, distance: 123.7
click at [609, 332] on div "Morning email showcasing different product categories and benefits. Help custom…" at bounding box center [910, 387] width 612 height 154
click at [893, 291] on div "[DATE][DATE] Continues: Your Wellness Guide" at bounding box center [760, 287] width 291 height 19
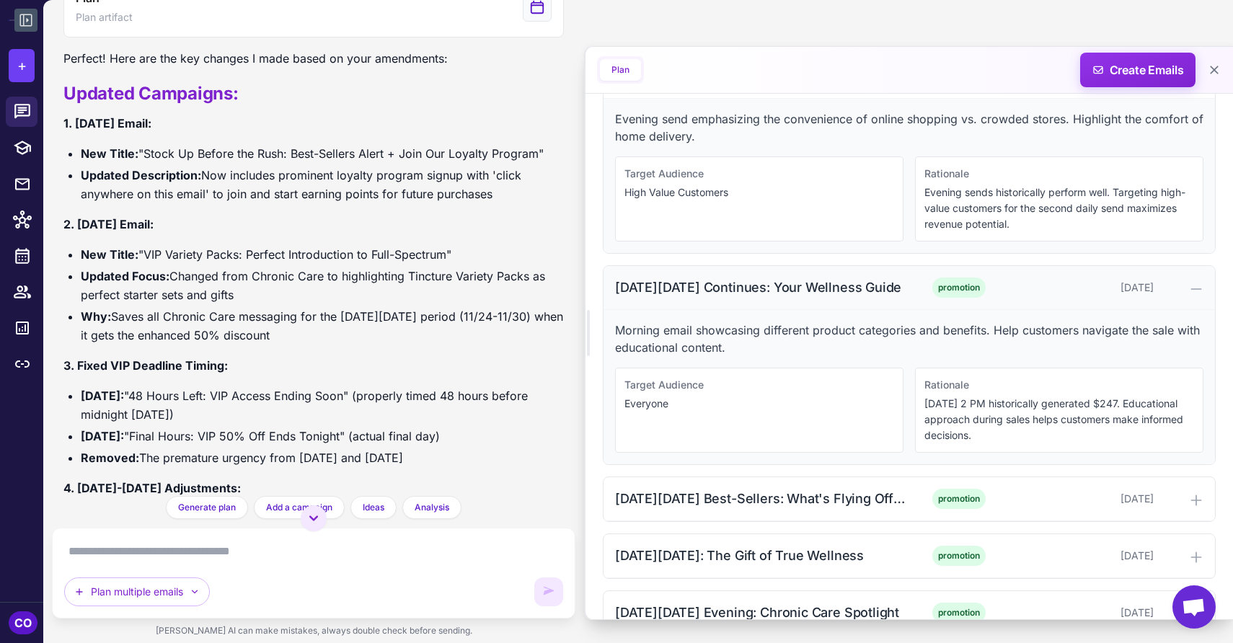
click at [893, 291] on div "[DATE][DATE] Continues: Your Wellness Guide" at bounding box center [760, 287] width 291 height 19
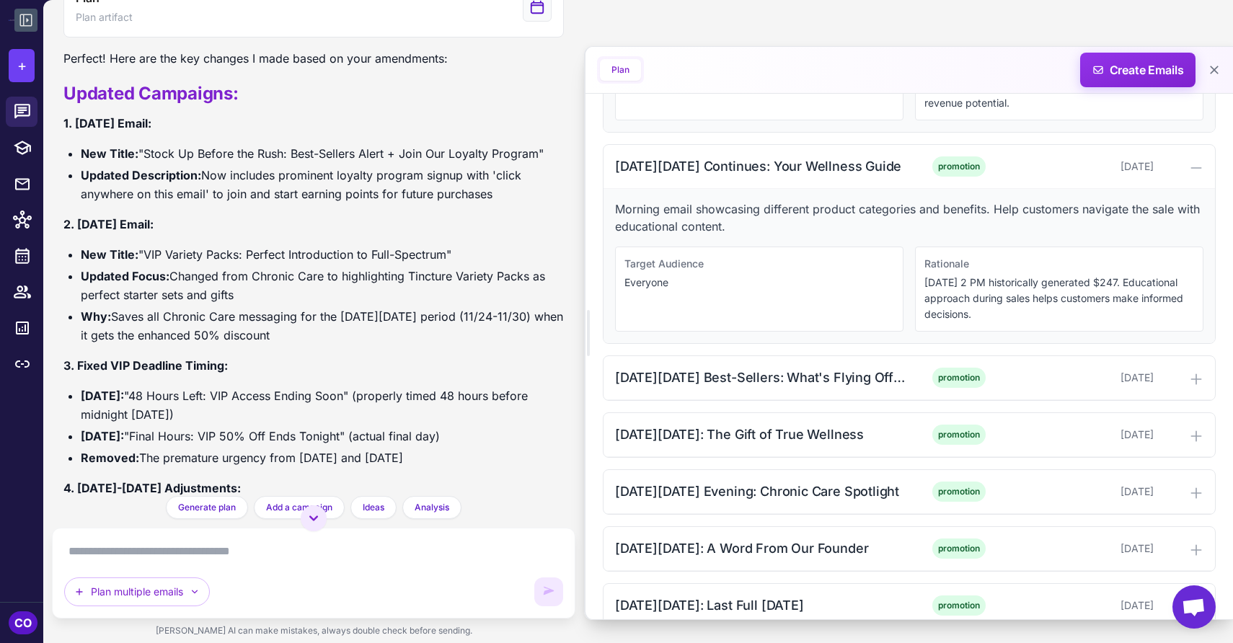
scroll to position [1756, 0]
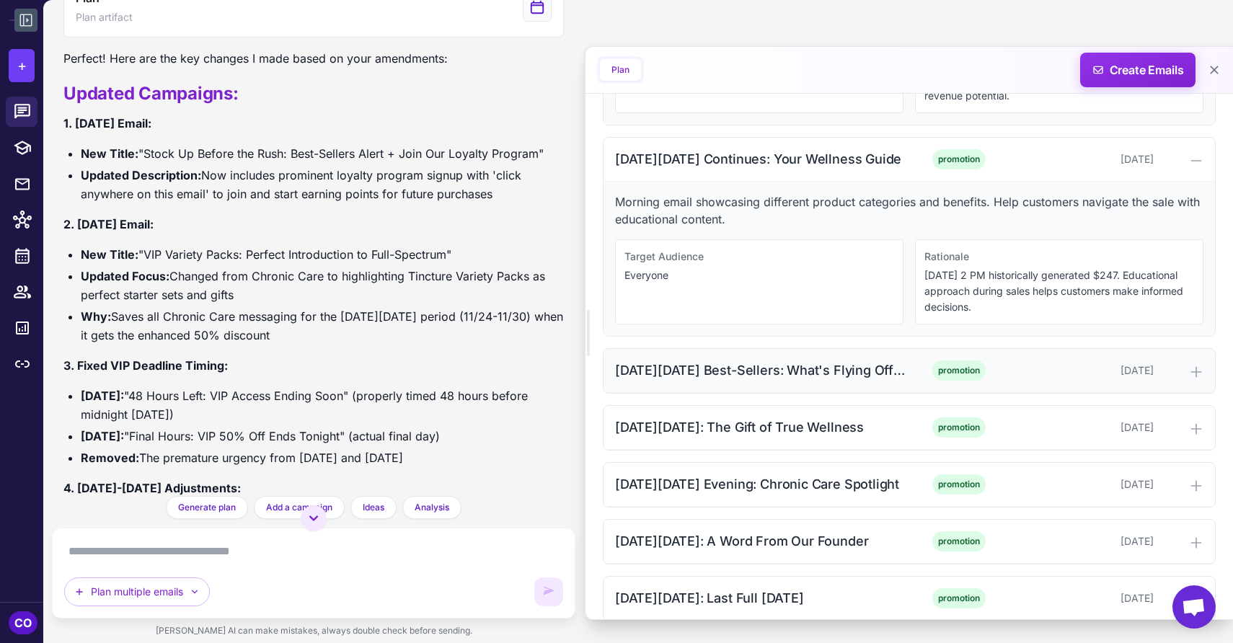
click at [867, 368] on div "[DATE][DATE] Best-Sellers: What's Flying Off Shelves" at bounding box center [760, 370] width 291 height 19
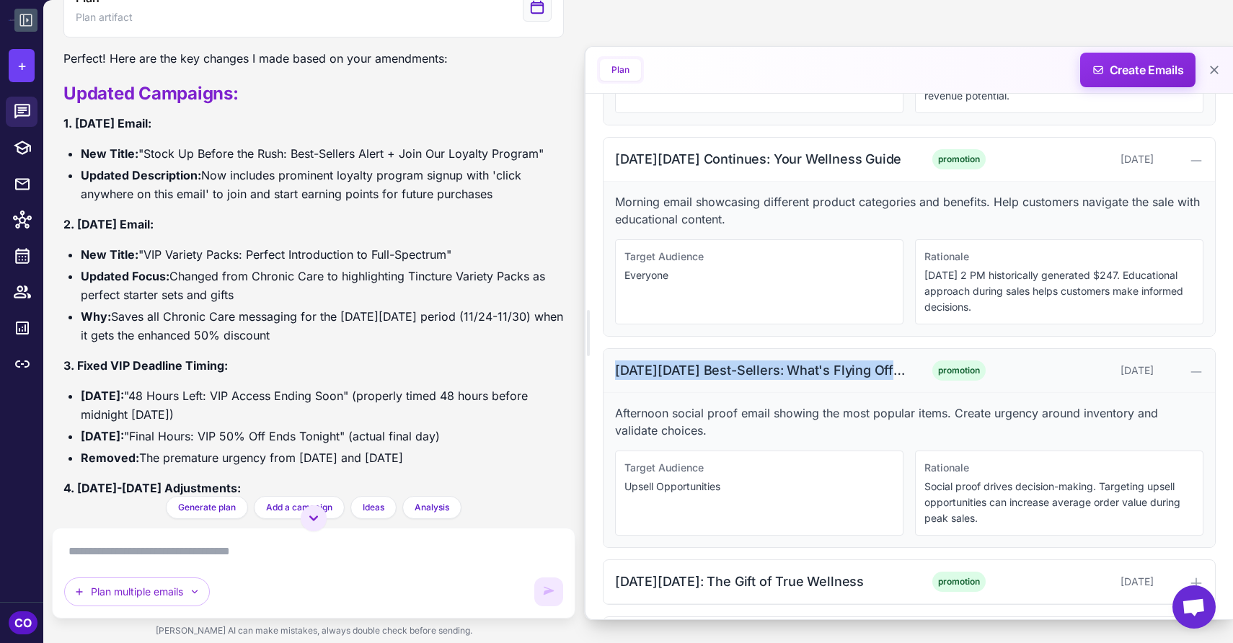
drag, startPoint x: 617, startPoint y: 370, endPoint x: 889, endPoint y: 374, distance: 272.6
click at [889, 374] on div "[DATE][DATE] Best-Sellers: What's Flying Off Shelves" at bounding box center [760, 370] width 291 height 19
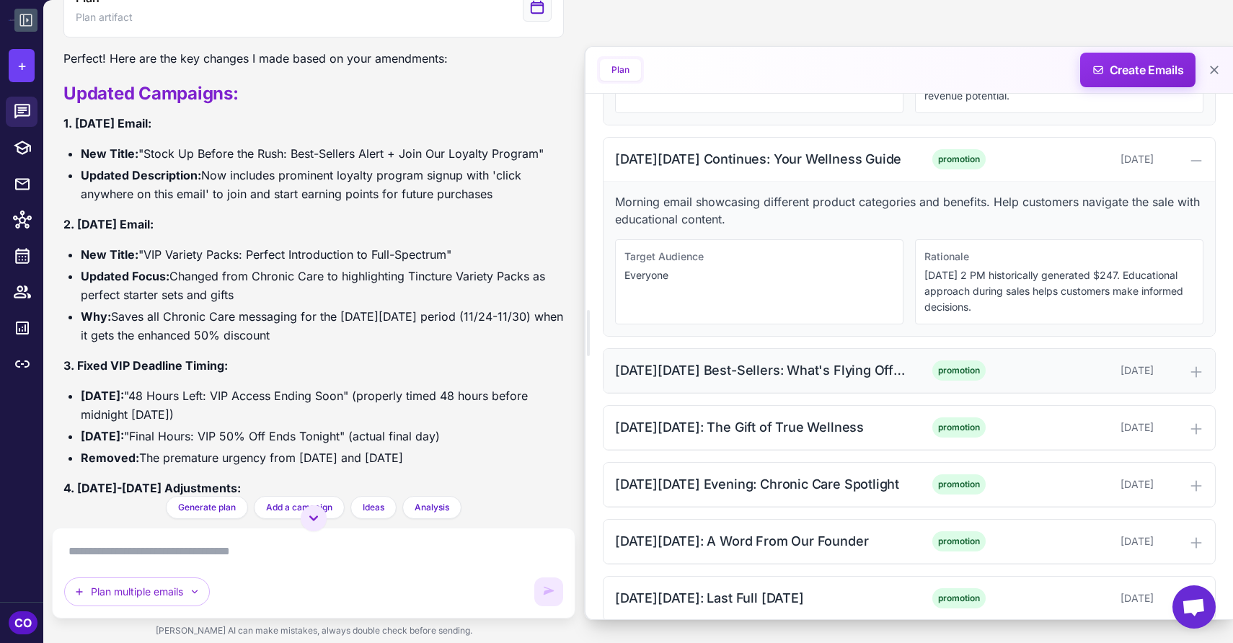
click at [910, 367] on div "[DATE][DATE] Best-Sellers: What's Flying Off Shelves promotion [DATE]" at bounding box center [910, 371] width 612 height 44
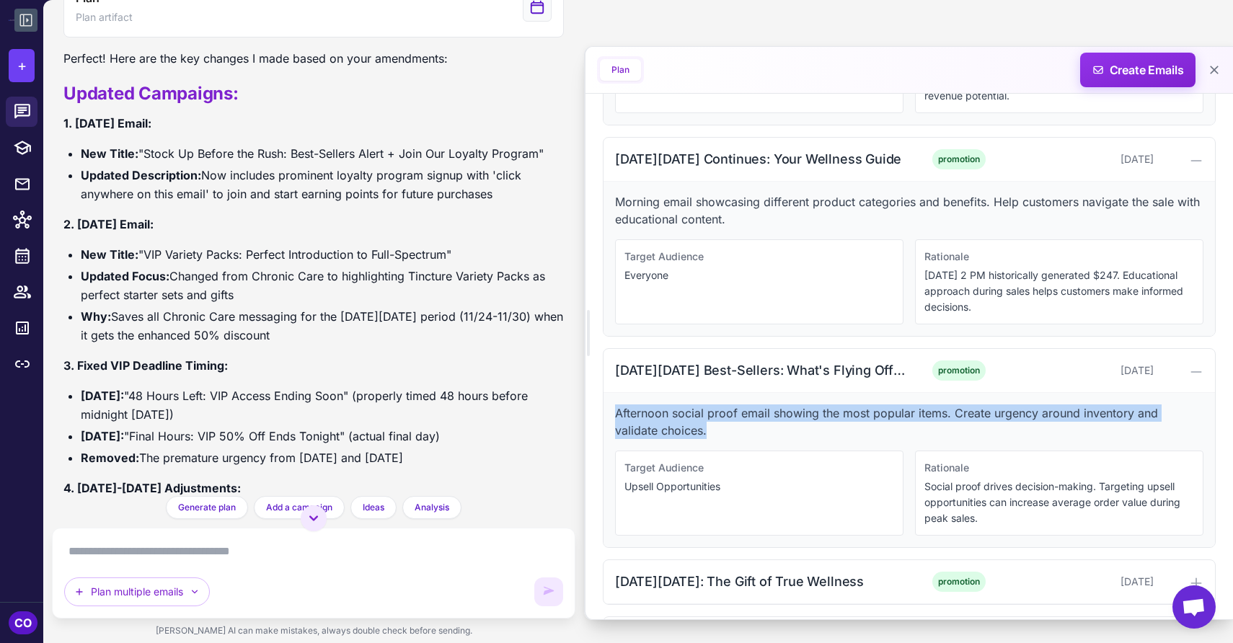
drag, startPoint x: 669, startPoint y: 430, endPoint x: 616, endPoint y: 418, distance: 54.1
click at [616, 418] on p "Afternoon social proof email showing the most popular items. Create urgency aro…" at bounding box center [909, 422] width 588 height 35
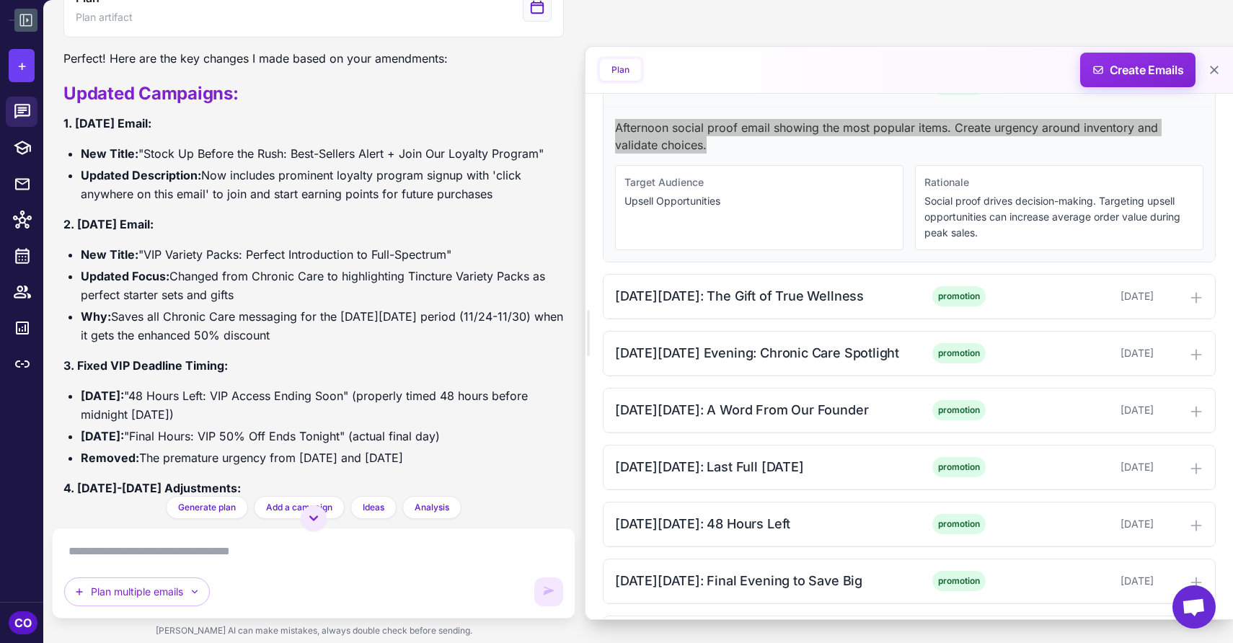
scroll to position [2062, 0]
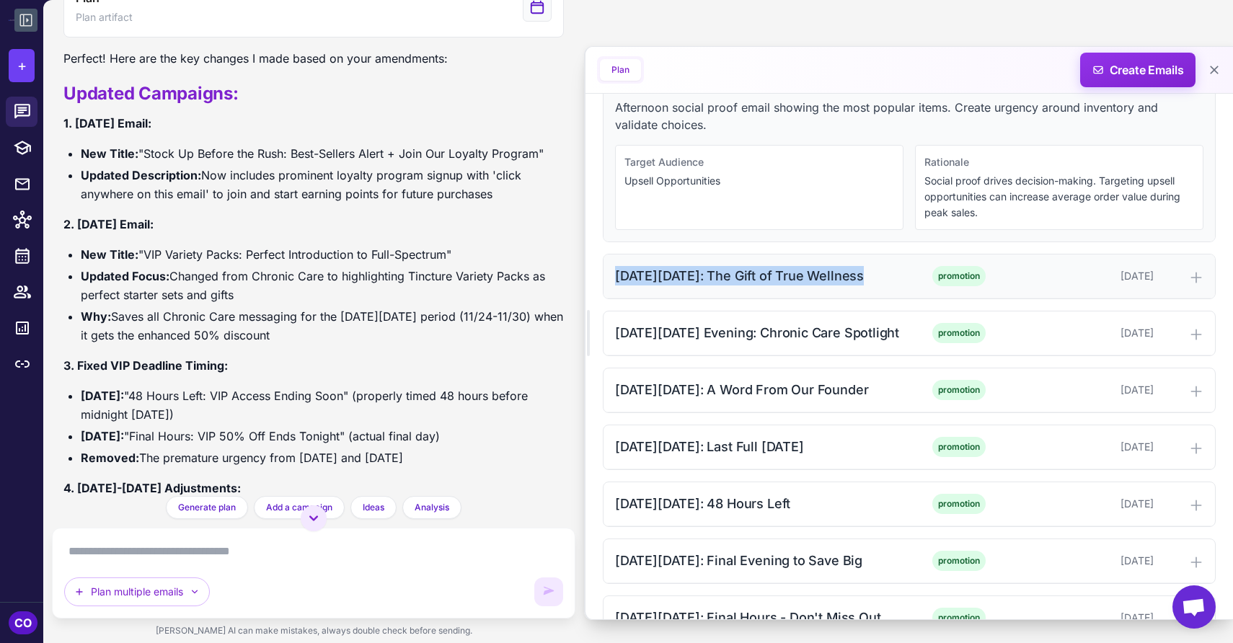
drag, startPoint x: 852, startPoint y: 276, endPoint x: 614, endPoint y: 283, distance: 238.8
click at [614, 283] on div "[DATE][DATE]: The Gift of True Wellness promotion [DATE]" at bounding box center [910, 277] width 612 height 44
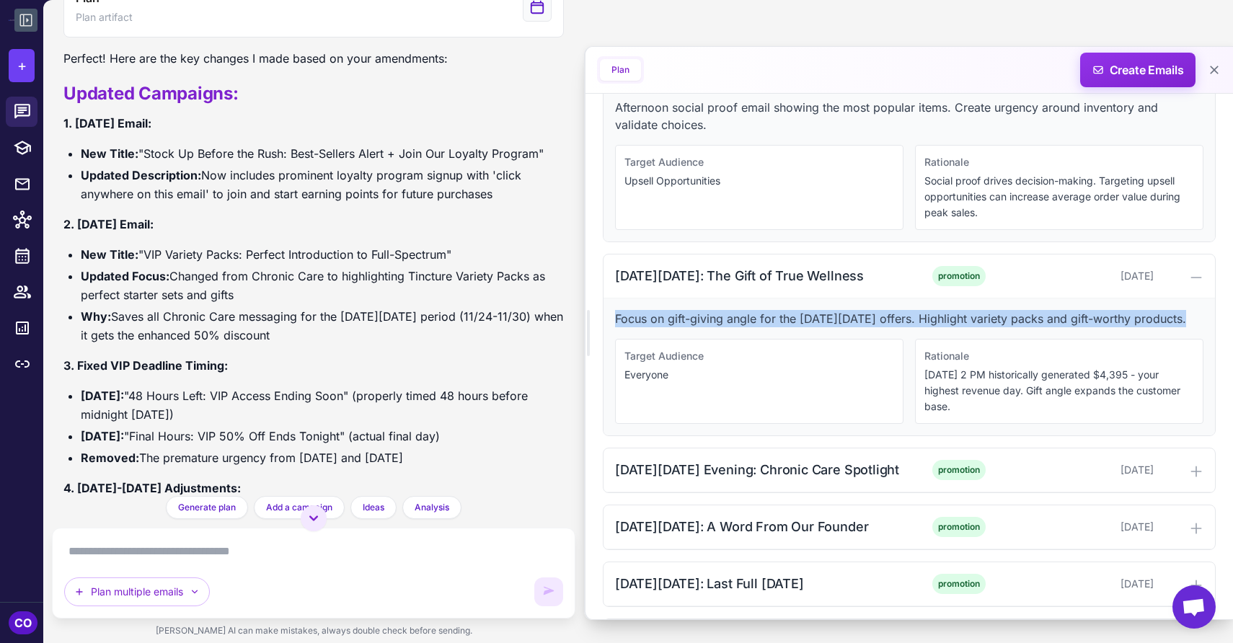
drag, startPoint x: 1179, startPoint y: 317, endPoint x: 614, endPoint y: 320, distance: 565.4
click at [614, 320] on div "Focus on gift-giving angle for the [DATE][DATE] offers. Highlight variety packs…" at bounding box center [910, 367] width 612 height 137
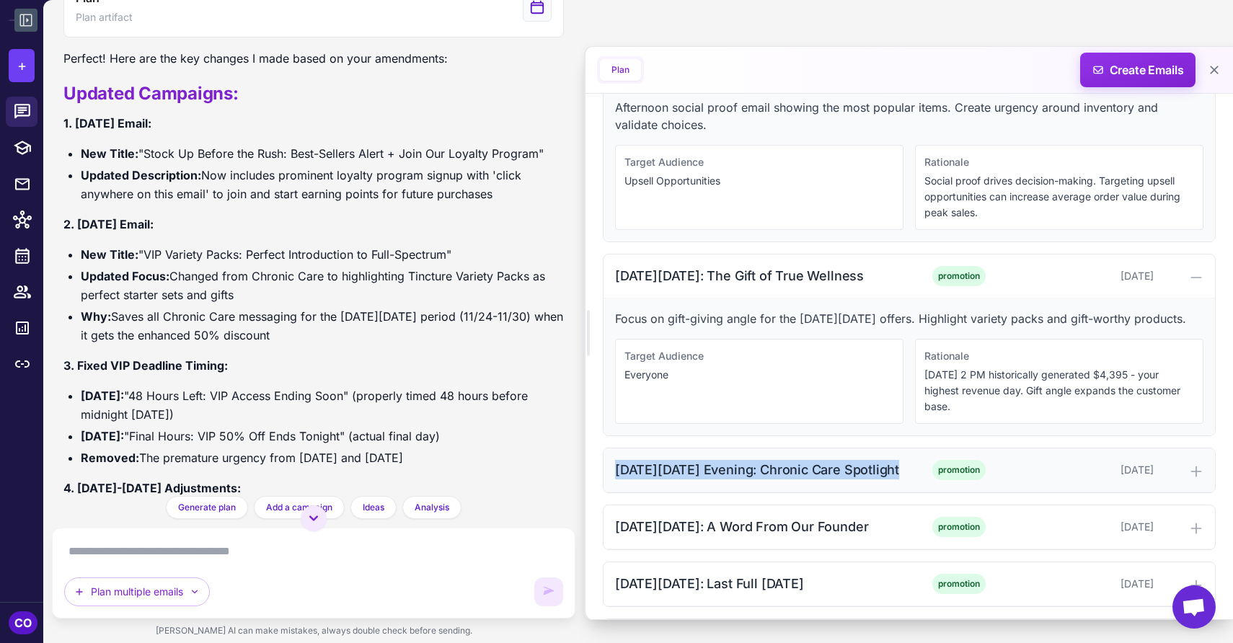
drag, startPoint x: 897, startPoint y: 469, endPoint x: 608, endPoint y: 472, distance: 289.2
click at [608, 472] on div "[DATE][DATE] Evening: Chronic Care Spotlight promotion [DATE]" at bounding box center [910, 471] width 612 height 44
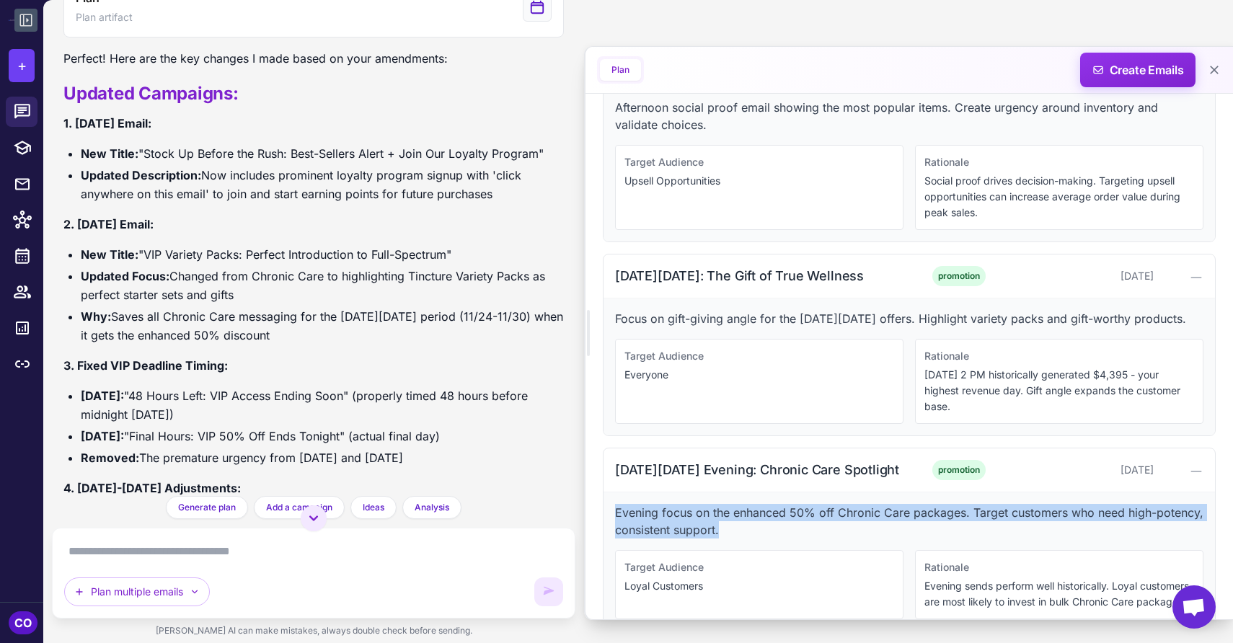
drag, startPoint x: 726, startPoint y: 530, endPoint x: 612, endPoint y: 517, distance: 115.4
click at [612, 517] on div "Evening focus on the enhanced 50% off Chronic Care packages. Target customers w…" at bounding box center [910, 562] width 612 height 138
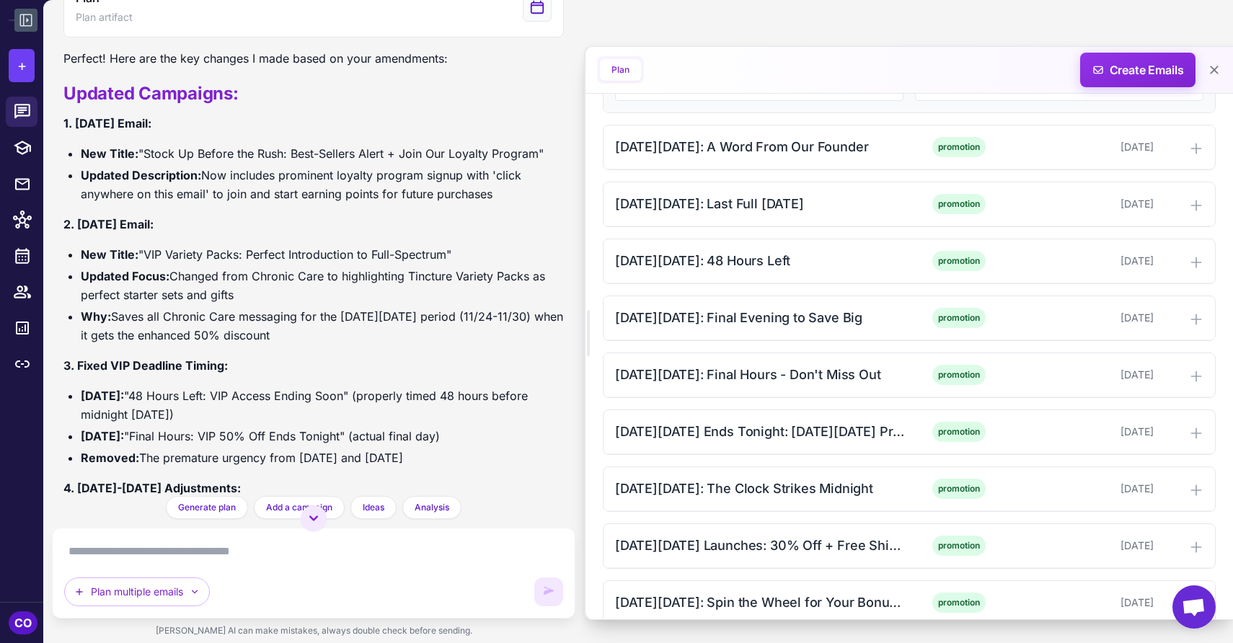
scroll to position [2562, 0]
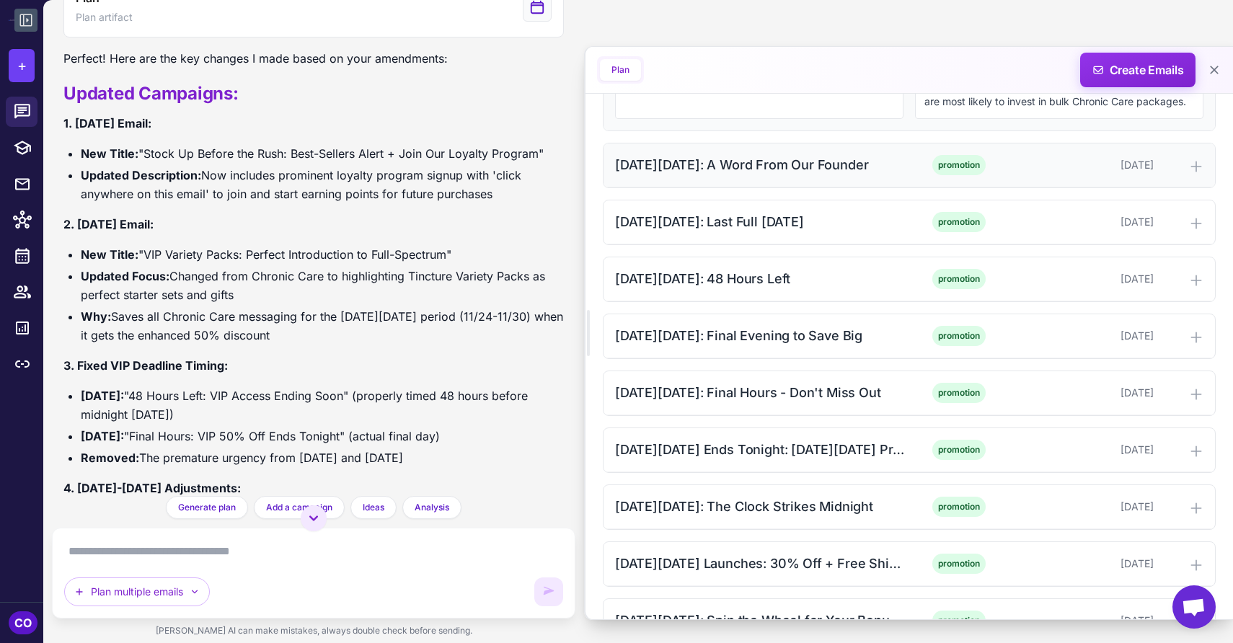
click at [875, 175] on div "[DATE][DATE]: A Word From Our Founder" at bounding box center [760, 164] width 291 height 19
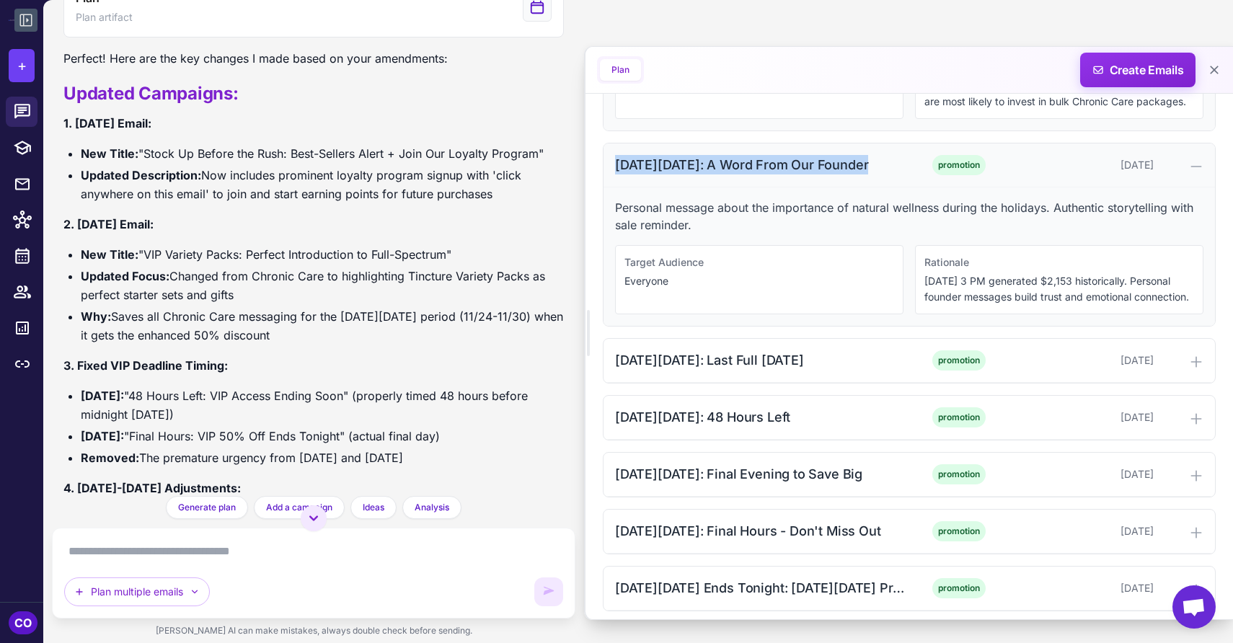
drag, startPoint x: 860, startPoint y: 180, endPoint x: 611, endPoint y: 188, distance: 248.9
click at [611, 188] on div "[DATE][DATE]: A Word From Our Founder promotion [DATE]" at bounding box center [910, 166] width 612 height 44
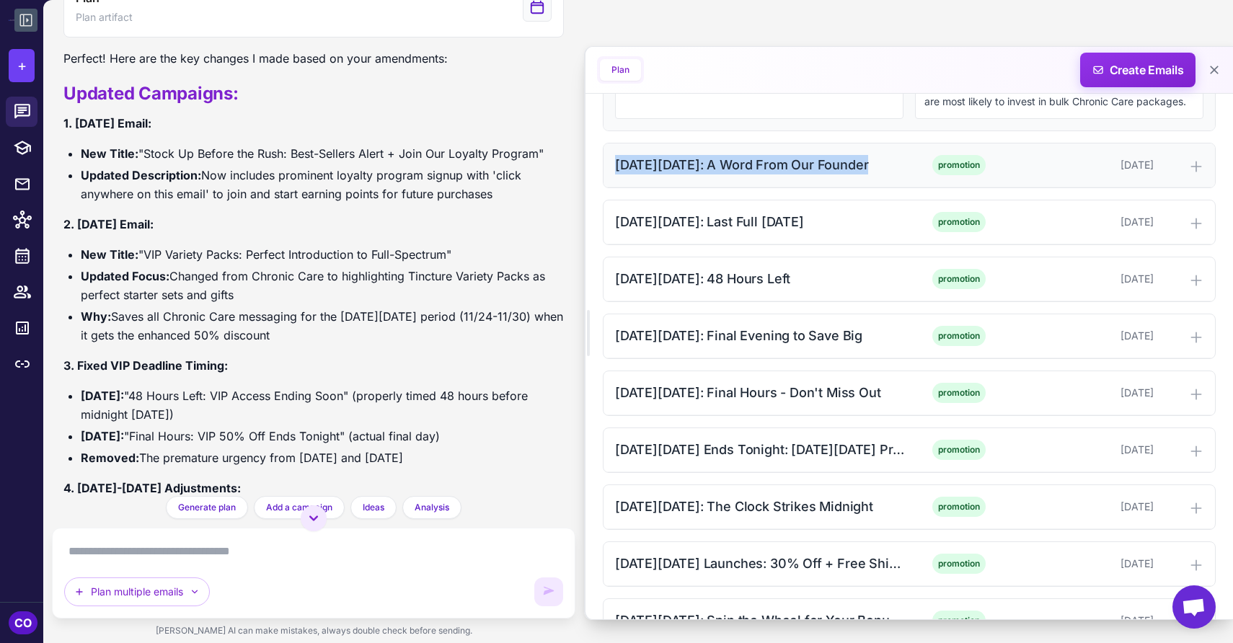
click at [894, 175] on div "[DATE][DATE]: A Word From Our Founder" at bounding box center [760, 164] width 291 height 19
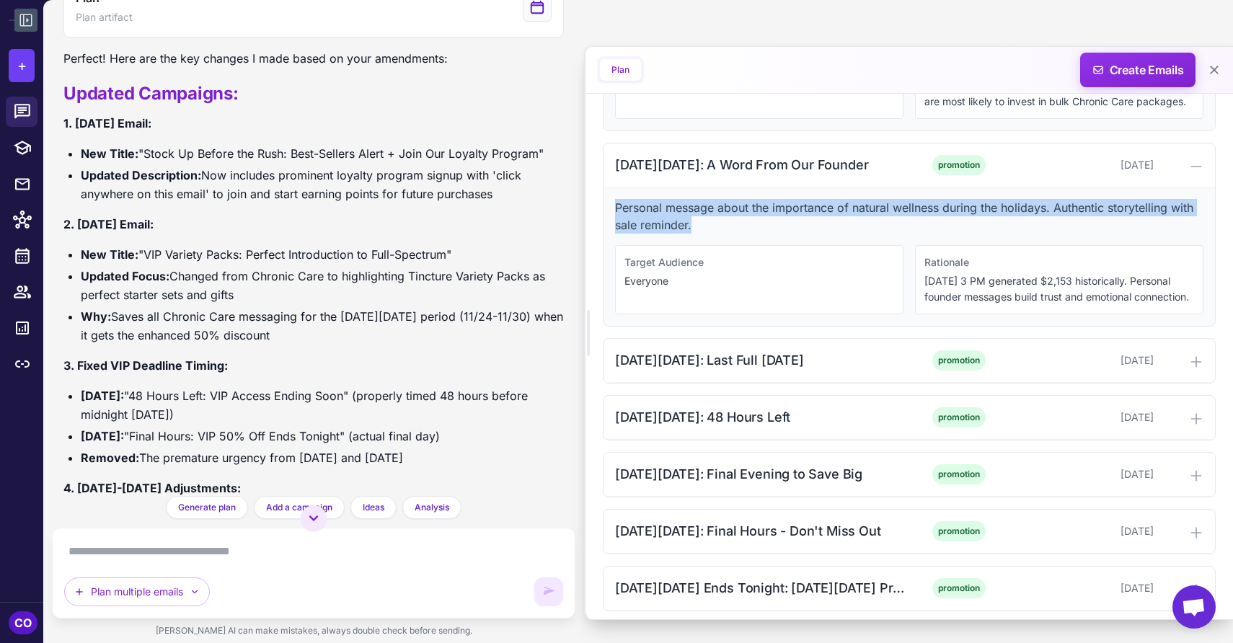
drag, startPoint x: 713, startPoint y: 247, endPoint x: 616, endPoint y: 223, distance: 100.4
click at [616, 223] on p "Personal message about the importance of natural wellness during the holidays. …" at bounding box center [909, 216] width 588 height 35
click at [850, 370] on div "[DATE][DATE]: Last Full [DATE]" at bounding box center [760, 359] width 291 height 19
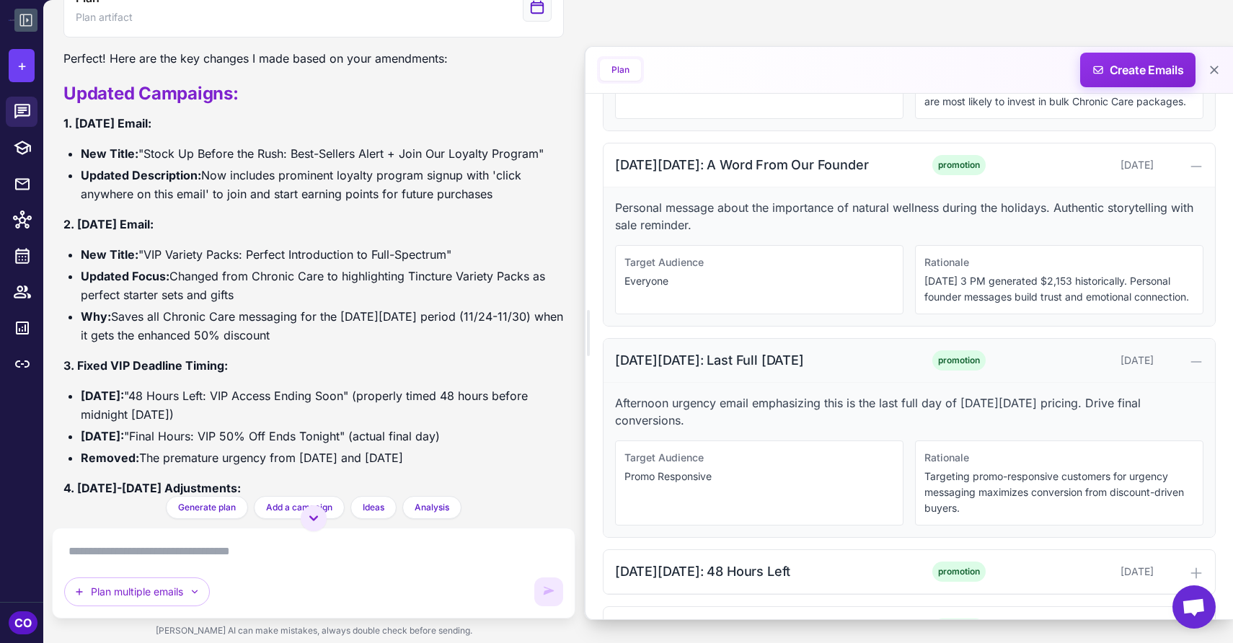
drag, startPoint x: 848, startPoint y: 394, endPoint x: 620, endPoint y: 399, distance: 228.0
click at [619, 370] on div "[DATE][DATE]: Last Full [DATE]" at bounding box center [760, 359] width 291 height 19
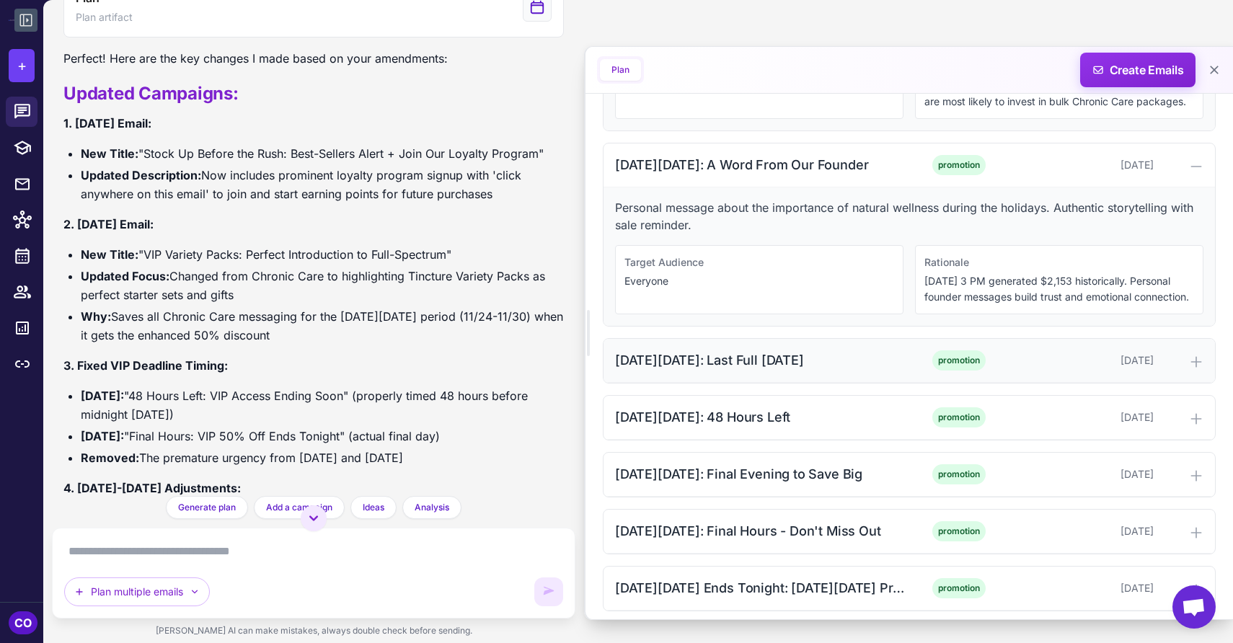
click at [877, 383] on div "[DATE][DATE]: Last Full [DATE] promotion [DATE]" at bounding box center [910, 361] width 612 height 44
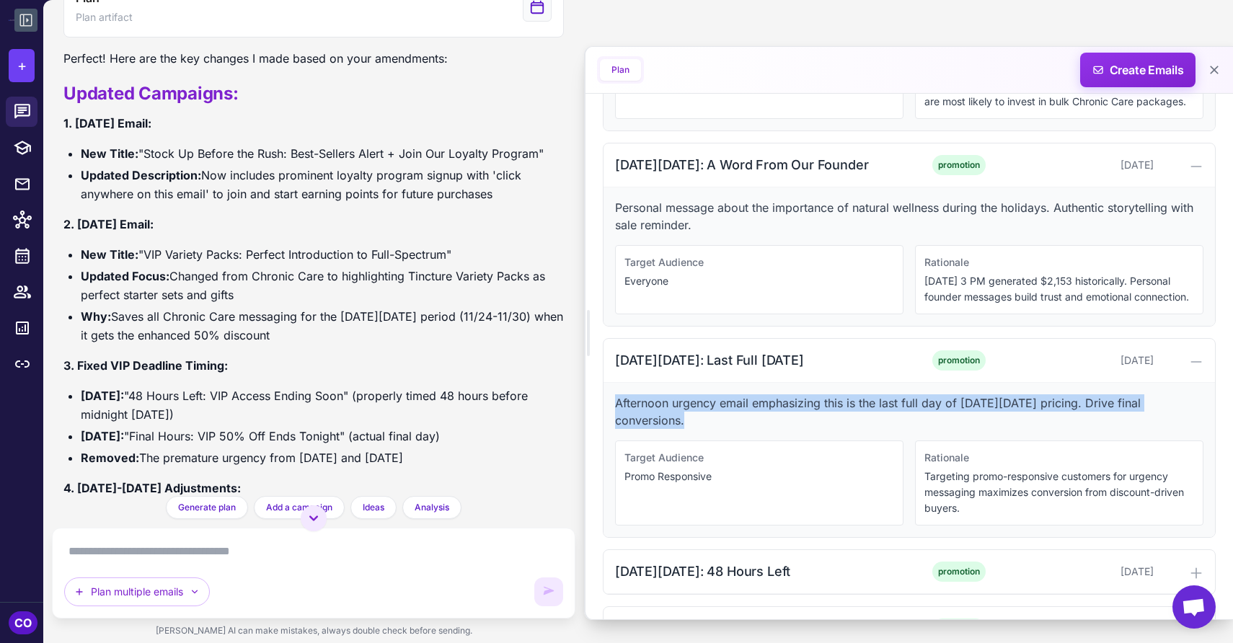
drag, startPoint x: 1202, startPoint y: 431, endPoint x: 607, endPoint y: 434, distance: 595.0
click at [607, 434] on div "Afternoon urgency email emphasizing this is the last full day of [DATE][DATE] p…" at bounding box center [910, 460] width 612 height 154
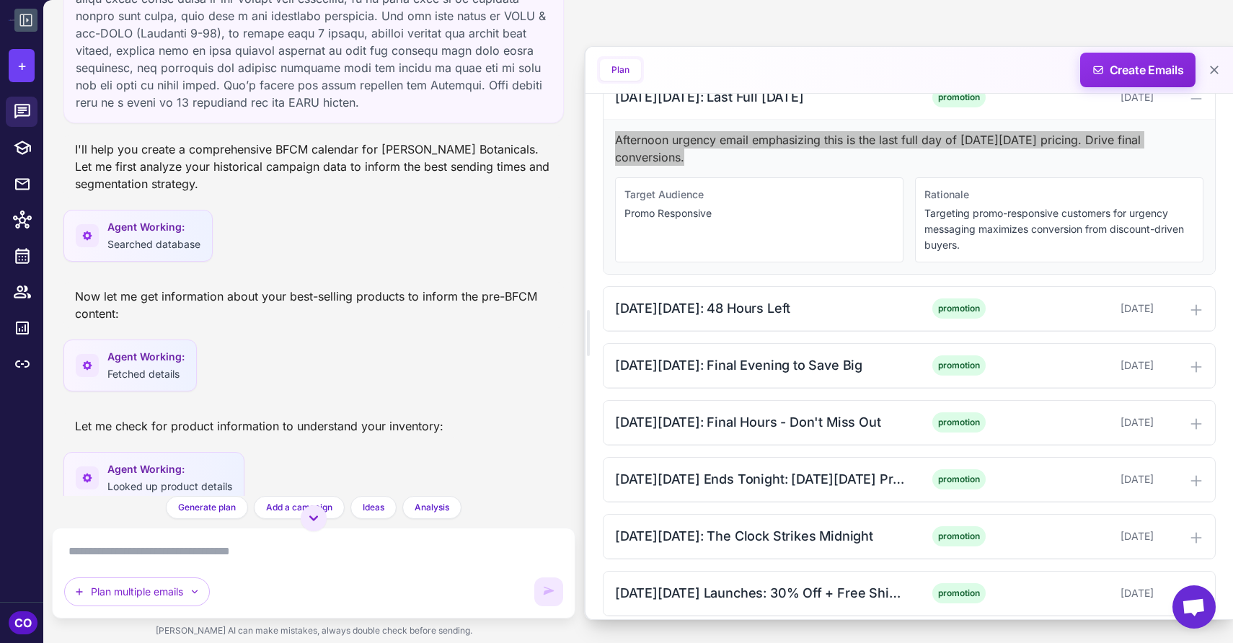
scroll to position [0, 0]
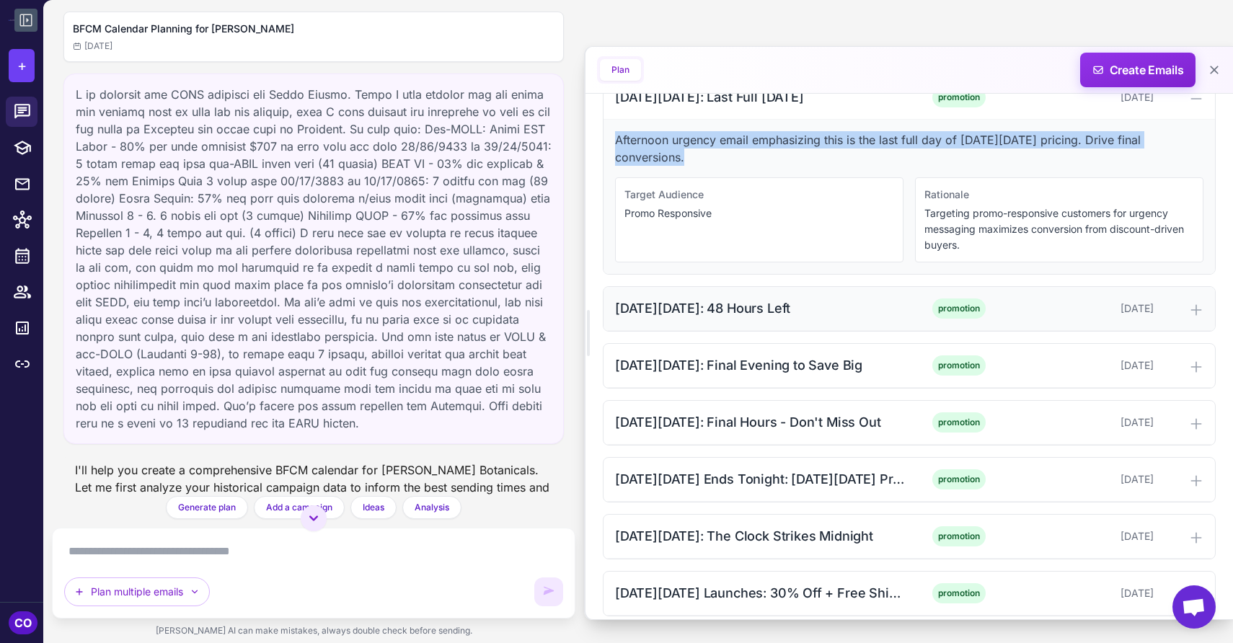
click at [847, 317] on div "[DATE][DATE]: 48 Hours Left" at bounding box center [760, 308] width 291 height 19
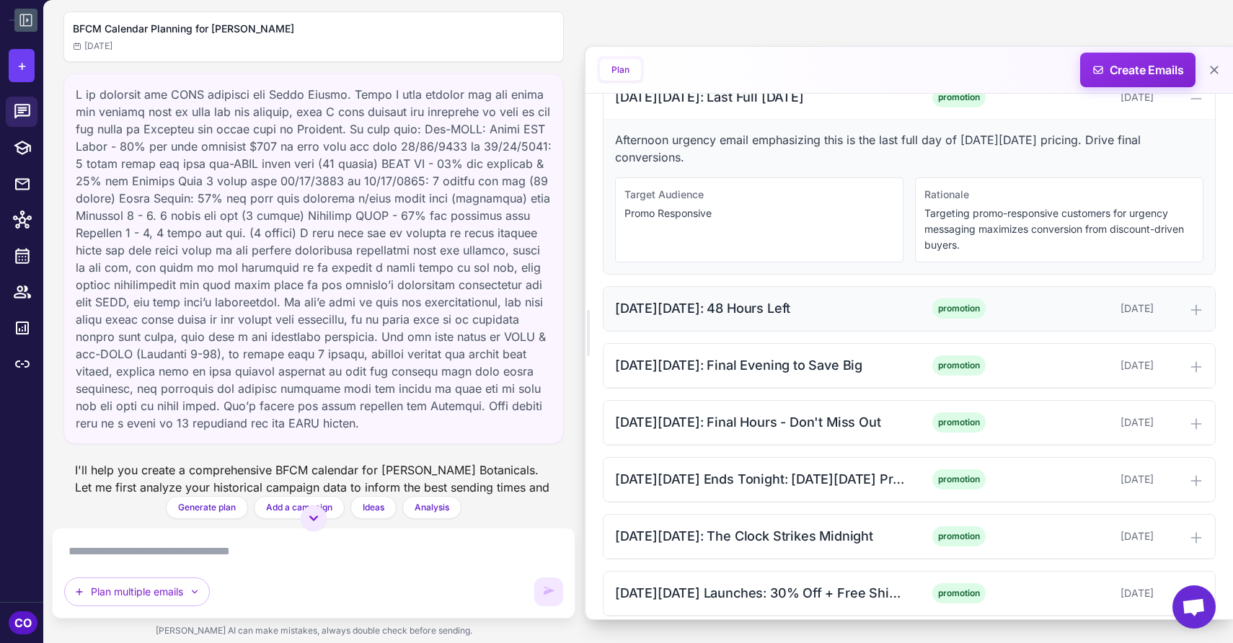
click at [847, 317] on div "[DATE][DATE]: 48 Hours Left" at bounding box center [760, 308] width 291 height 19
drag, startPoint x: 798, startPoint y: 322, endPoint x: 611, endPoint y: 326, distance: 186.8
click at [611, 326] on div "[DATE][DATE]: 48 Hours Left promotion [DATE]" at bounding box center [910, 309] width 612 height 44
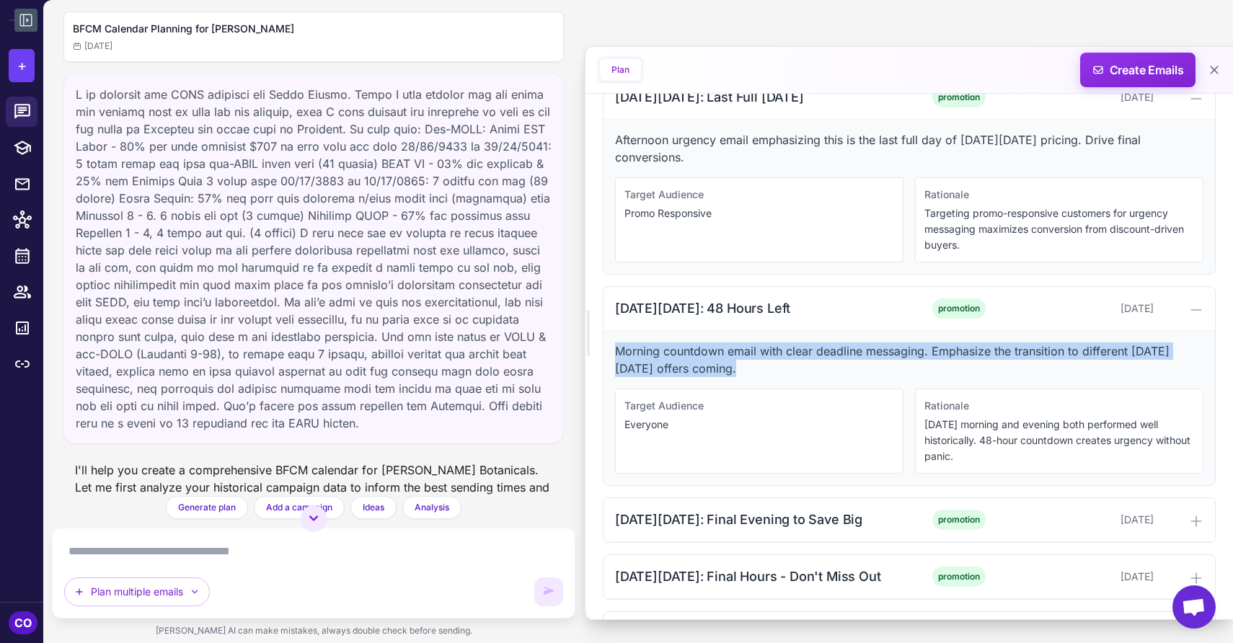
drag, startPoint x: 742, startPoint y: 384, endPoint x: 608, endPoint y: 365, distance: 135.4
click at [608, 365] on div "Morning countdown email with clear deadline messaging. Emphasize the transition…" at bounding box center [910, 408] width 612 height 154
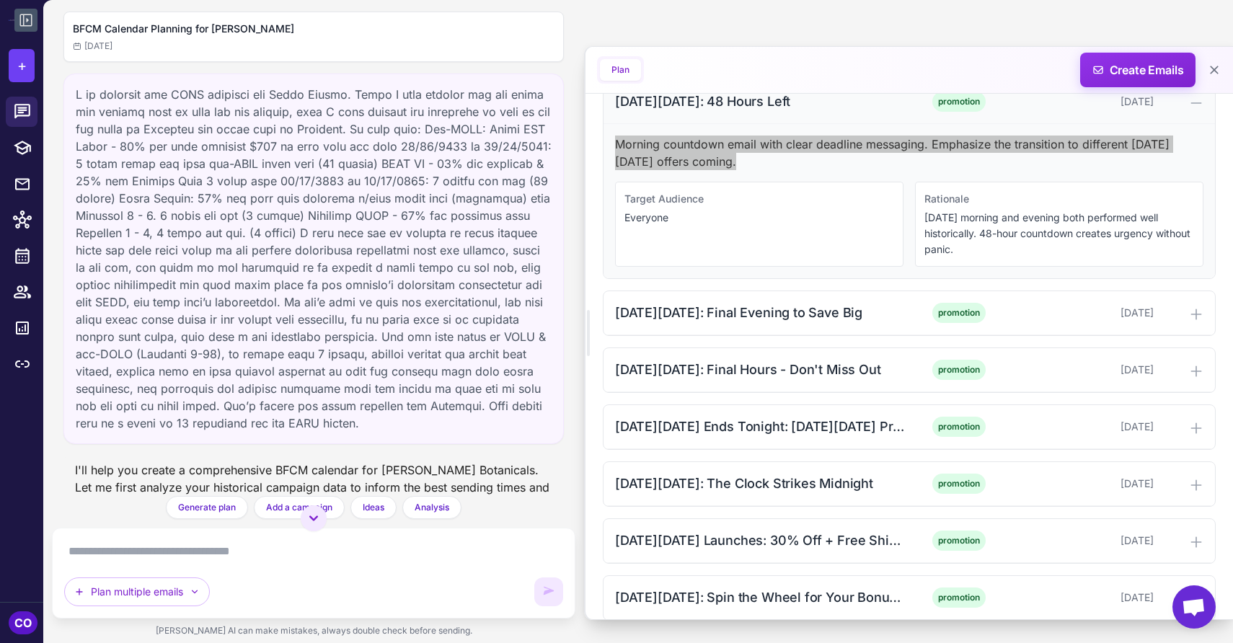
scroll to position [3038, 0]
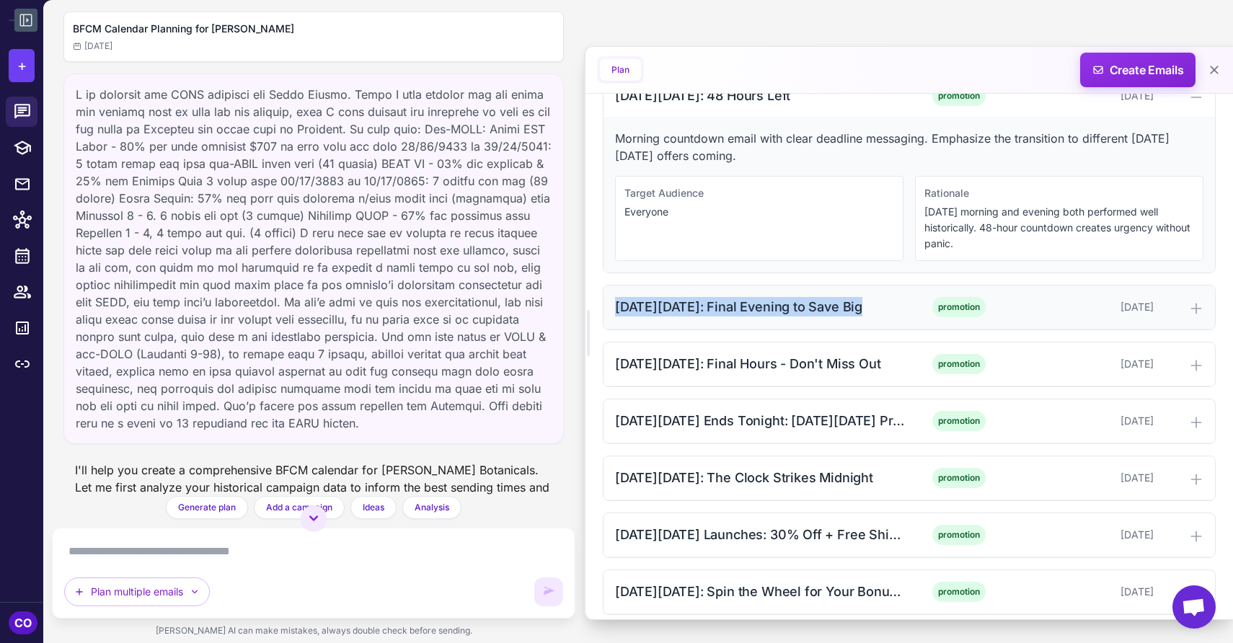
drag, startPoint x: 855, startPoint y: 322, endPoint x: 611, endPoint y: 324, distance: 243.8
click at [611, 324] on div "[DATE][DATE]: Final Evening to Save Big promotion [DATE]" at bounding box center [910, 308] width 612 height 44
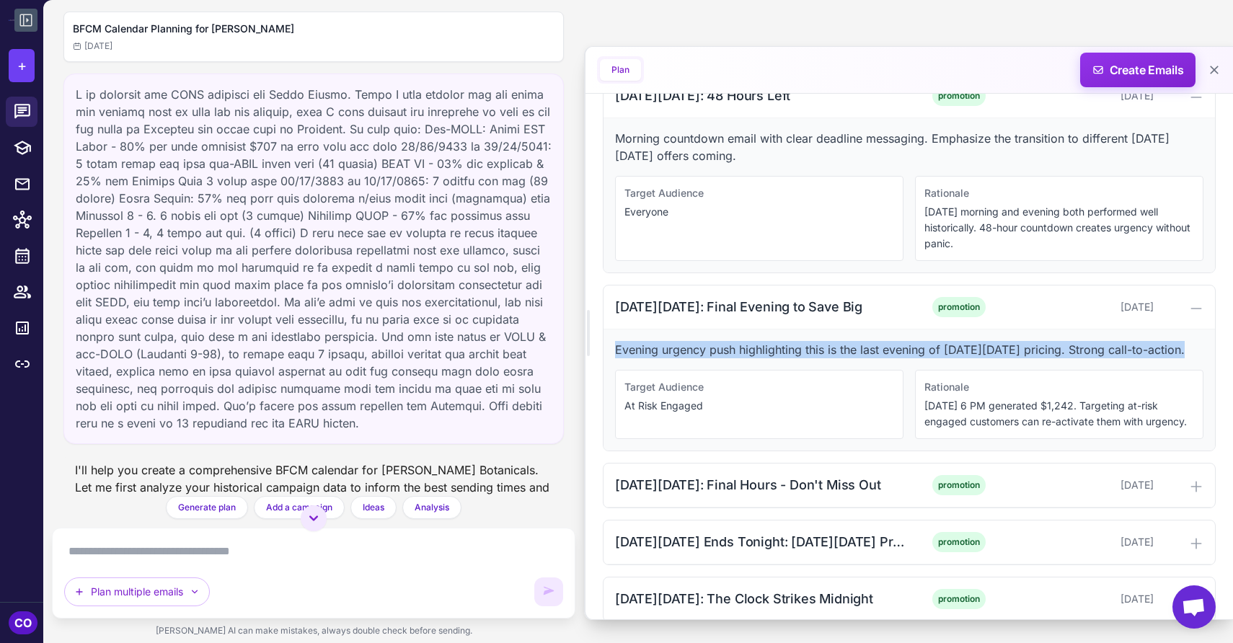
drag, startPoint x: 1178, startPoint y: 362, endPoint x: 614, endPoint y: 363, distance: 563.3
click at [614, 363] on div "Evening urgency push highlighting this is the last evening of [DATE][DATE] pric…" at bounding box center [910, 390] width 612 height 121
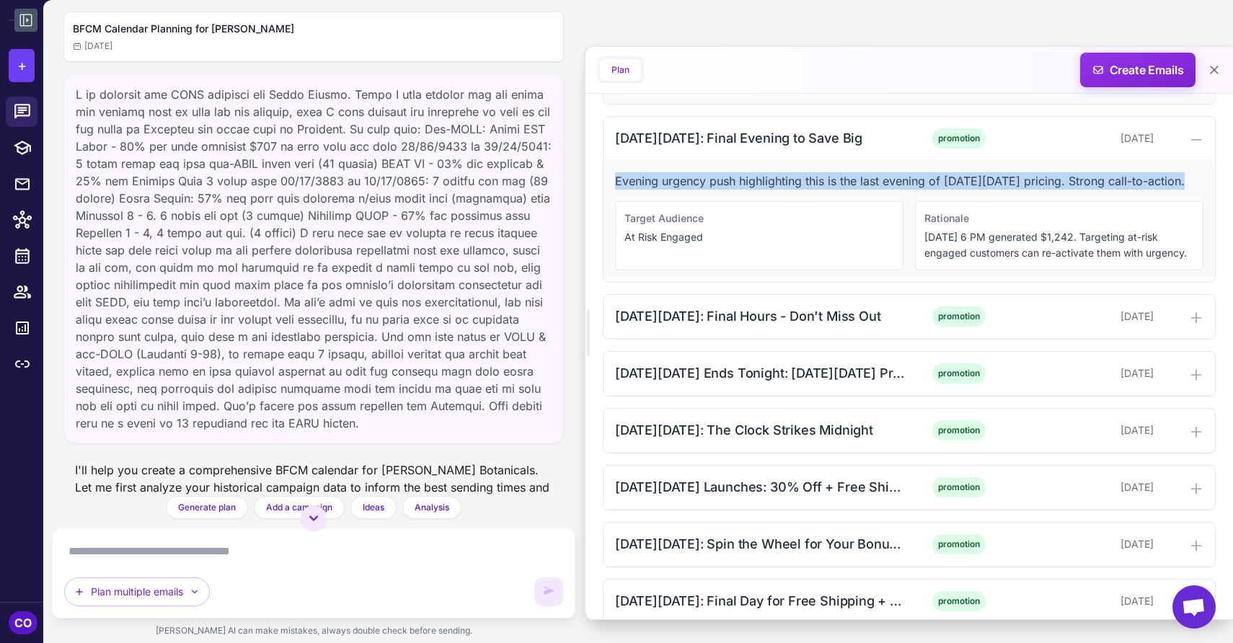
scroll to position [3208, 0]
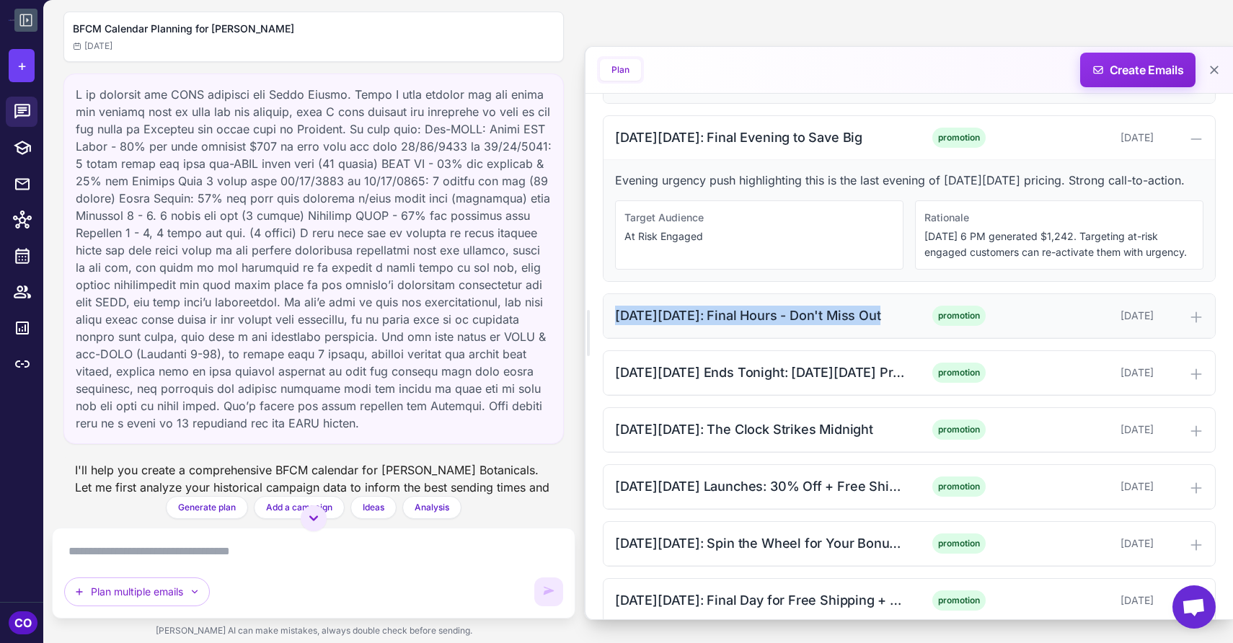
drag, startPoint x: 878, startPoint y: 348, endPoint x: 617, endPoint y: 348, distance: 261.1
click at [617, 325] on div "[DATE][DATE]: Final Hours - Don't Miss Out" at bounding box center [760, 315] width 291 height 19
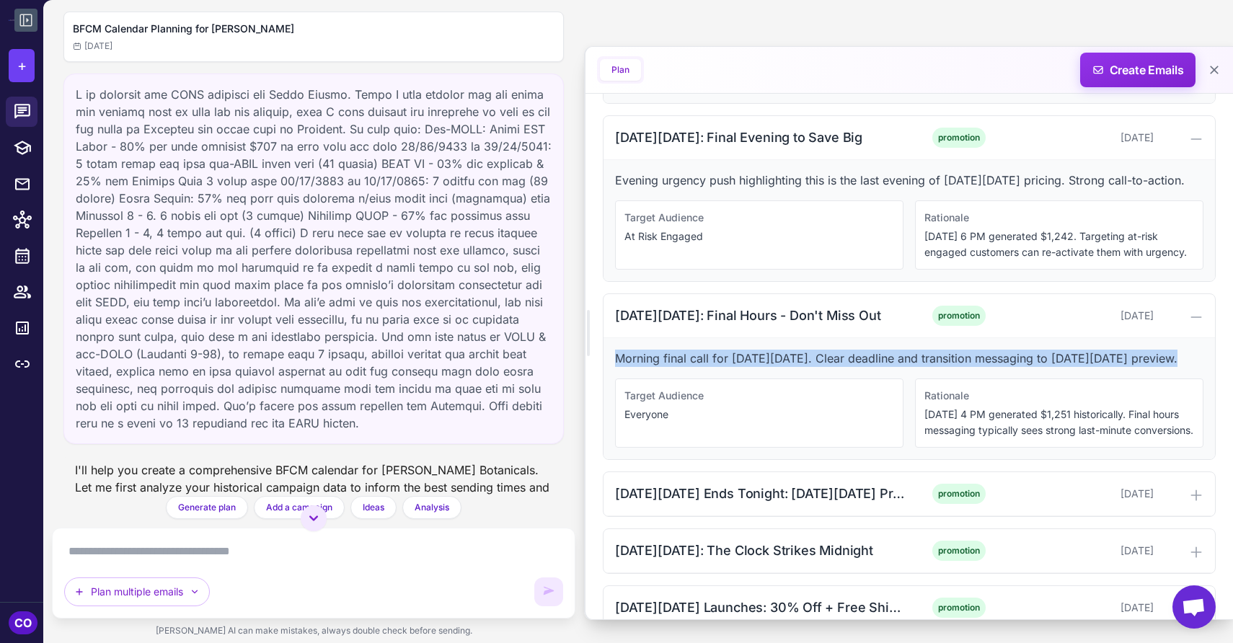
drag, startPoint x: 1171, startPoint y: 387, endPoint x: 619, endPoint y: 392, distance: 552.5
click at [619, 367] on p "Morning final call for [DATE][DATE]. Clear deadline and transition messaging to…" at bounding box center [909, 358] width 588 height 17
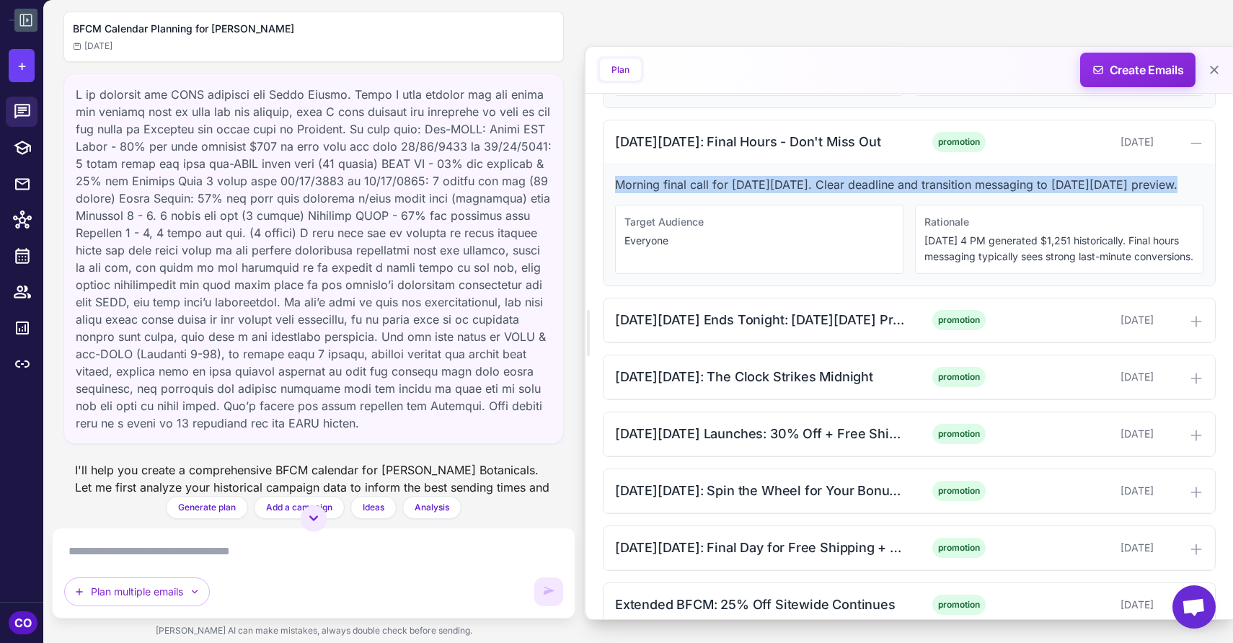
scroll to position [3401, 0]
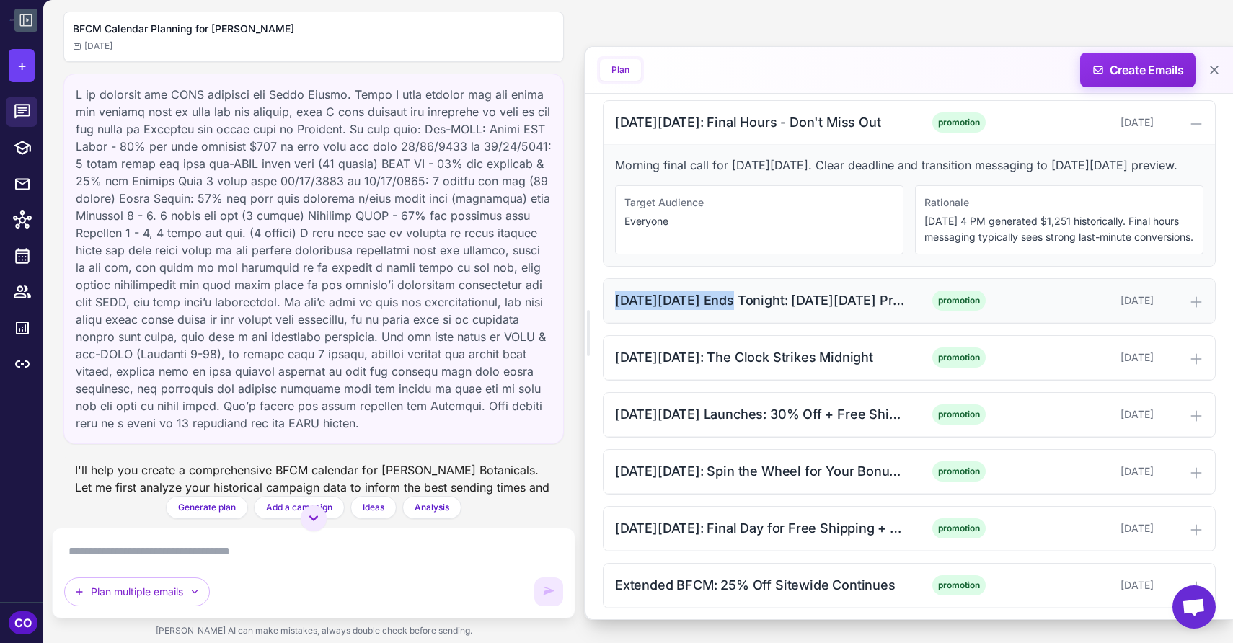
drag, startPoint x: 616, startPoint y: 347, endPoint x: 721, endPoint y: 349, distance: 105.3
click at [721, 310] on div "[DATE][DATE] Ends Tonight: [DATE][DATE] Preview" at bounding box center [760, 300] width 291 height 19
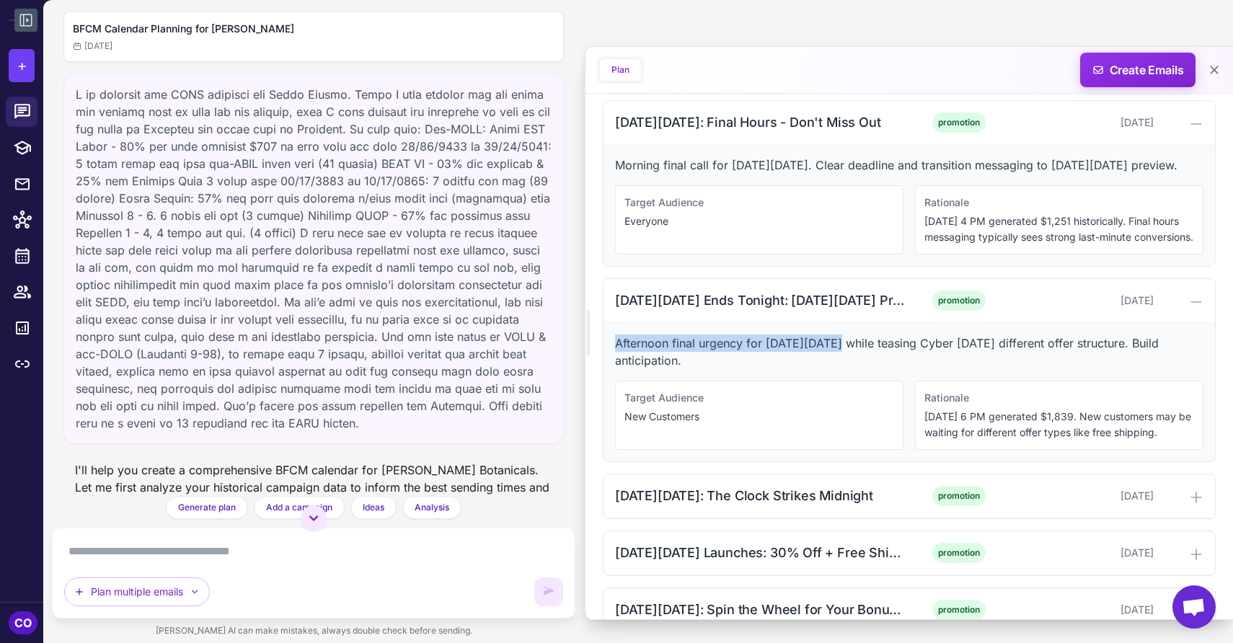
drag, startPoint x: 832, startPoint y: 392, endPoint x: 614, endPoint y: 387, distance: 217.9
click at [614, 387] on div "Afternoon final urgency for [DATE][DATE] while teasing Cyber [DATE] different o…" at bounding box center [910, 392] width 612 height 138
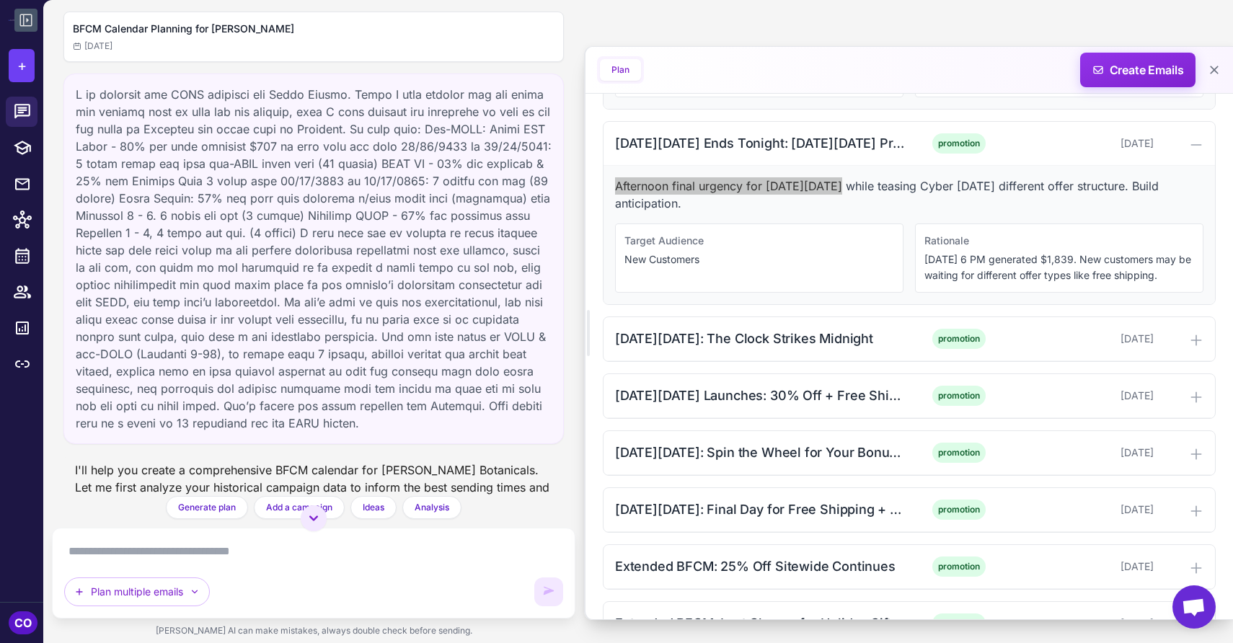
scroll to position [3586, 0]
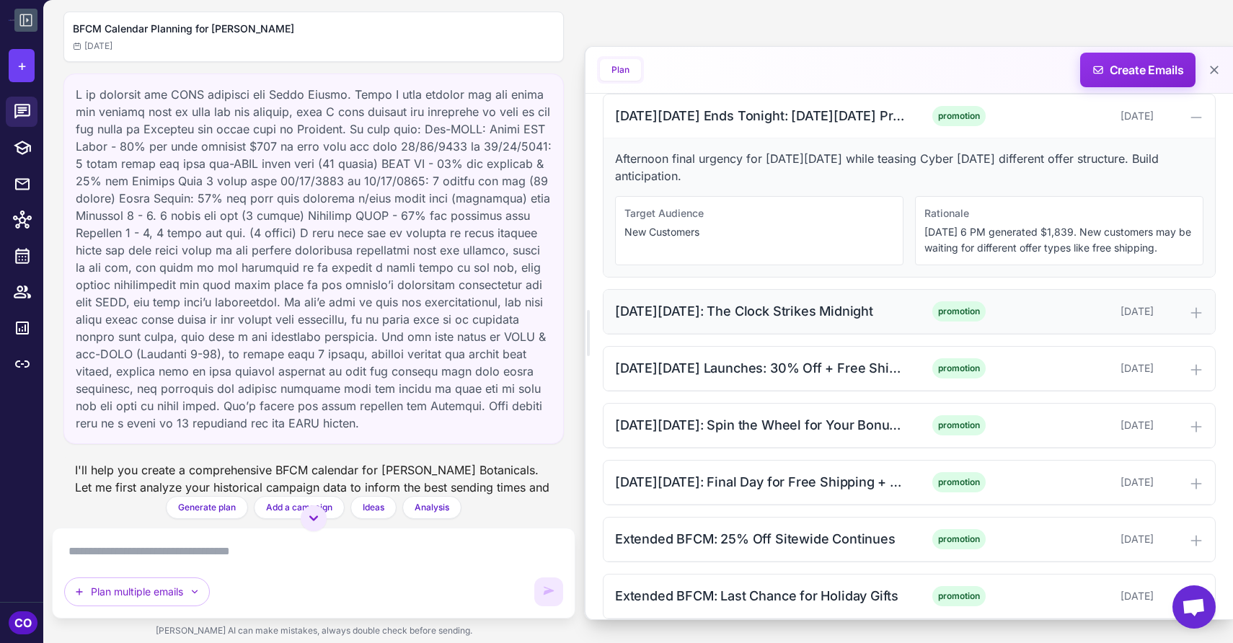
click at [874, 321] on div "[DATE][DATE]: The Clock Strikes Midnight" at bounding box center [760, 310] width 291 height 19
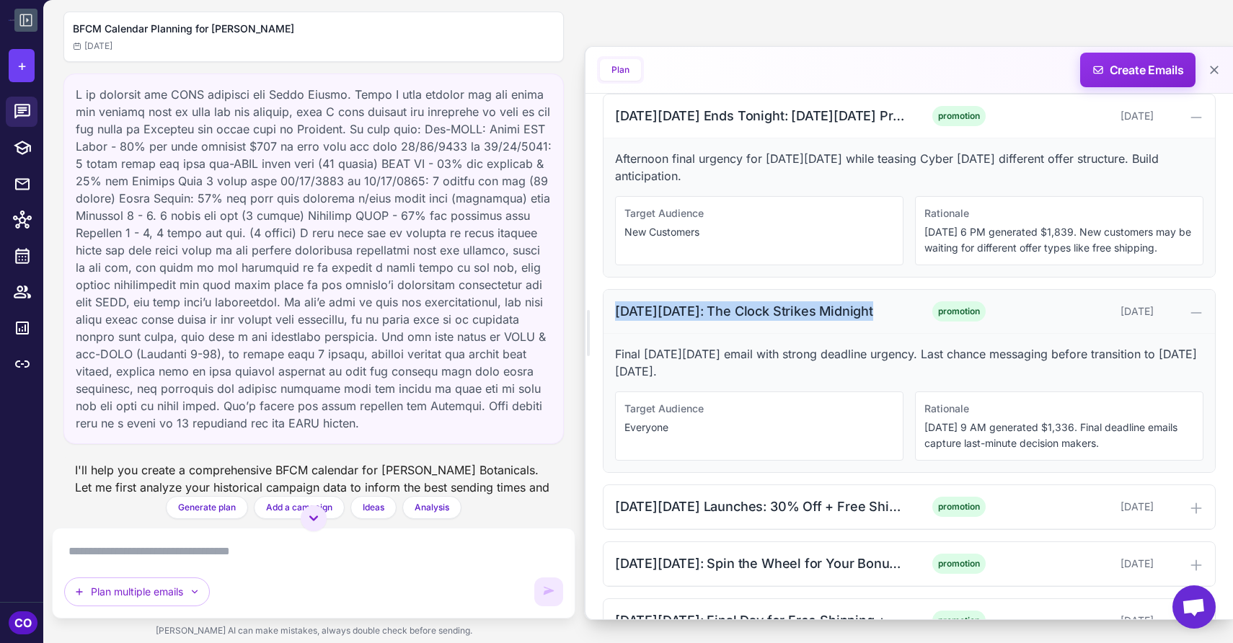
drag, startPoint x: 863, startPoint y: 373, endPoint x: 611, endPoint y: 379, distance: 251.8
click at [610, 334] on div "[DATE][DATE]: The Clock Strikes Midnight promotion [DATE]" at bounding box center [910, 312] width 612 height 44
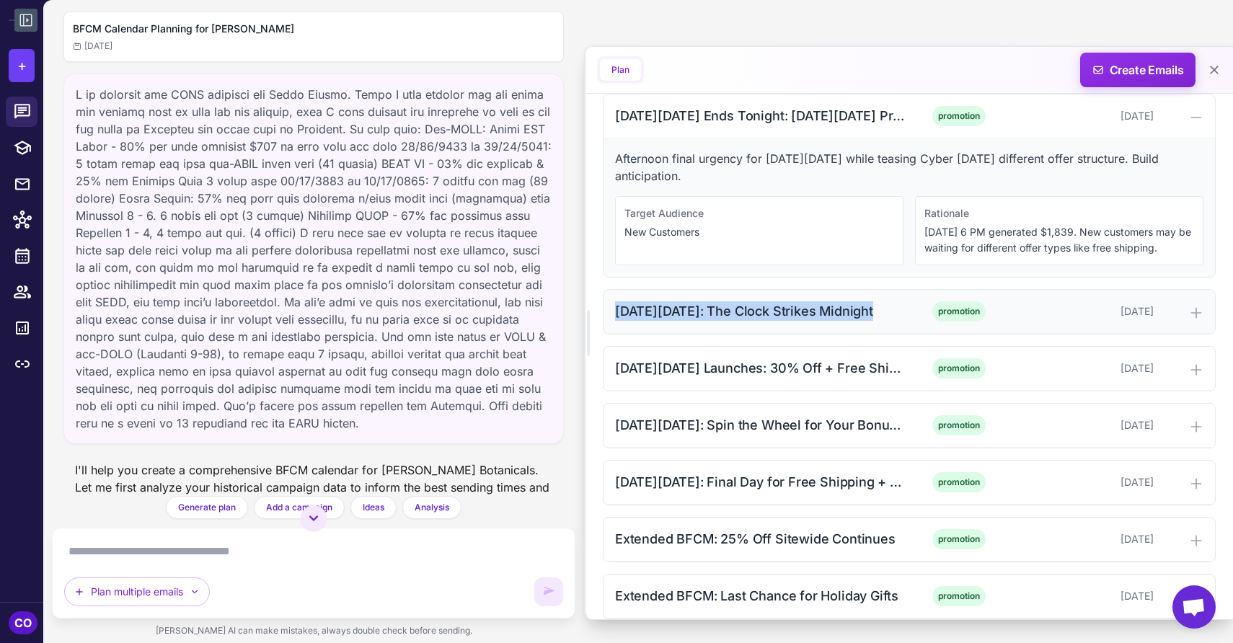
click at [876, 321] on div "[DATE][DATE]: The Clock Strikes Midnight" at bounding box center [760, 310] width 291 height 19
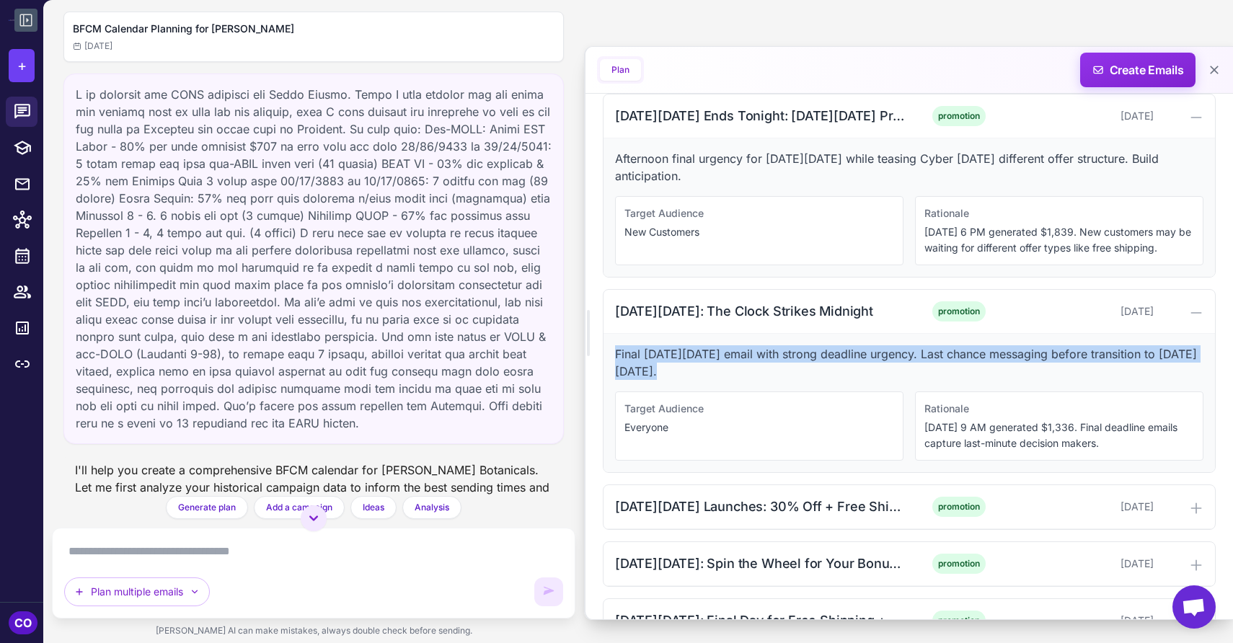
drag, startPoint x: 671, startPoint y: 436, endPoint x: 615, endPoint y: 421, distance: 58.1
click at [615, 380] on p "Final [DATE][DATE] email with strong deadline urgency. Last chance messaging be…" at bounding box center [909, 362] width 588 height 35
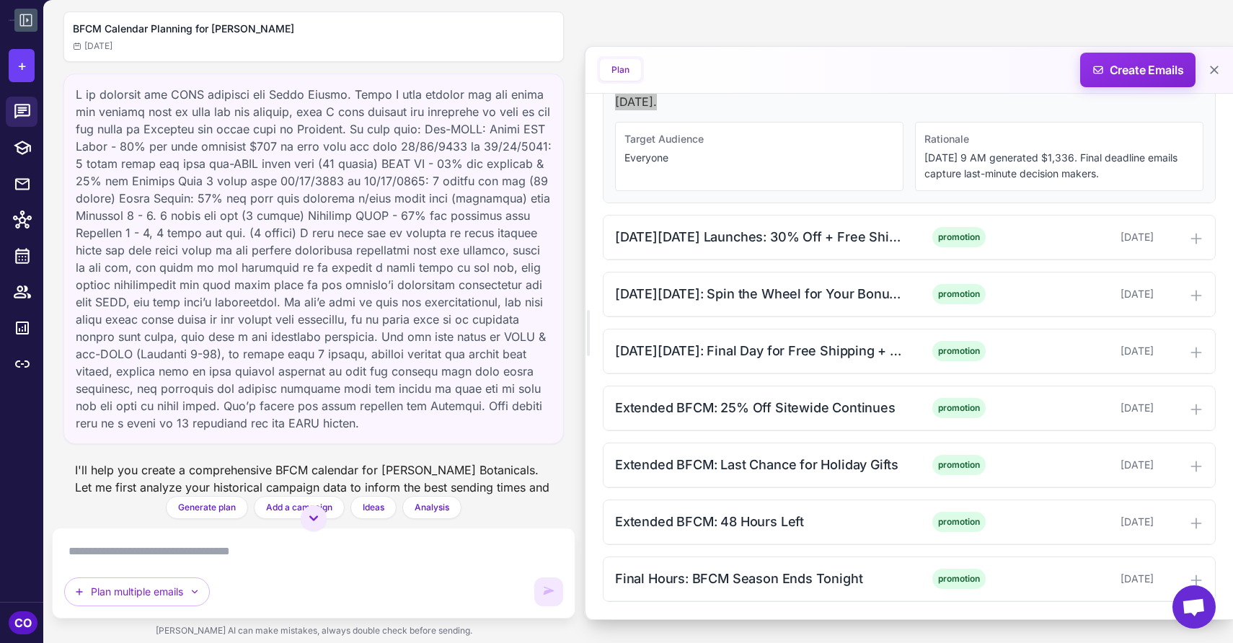
scroll to position [3917, 0]
click at [858, 235] on div "[DATE][DATE] Launches: 30% Off + Free Shipping + Bonus Gift" at bounding box center [760, 236] width 291 height 19
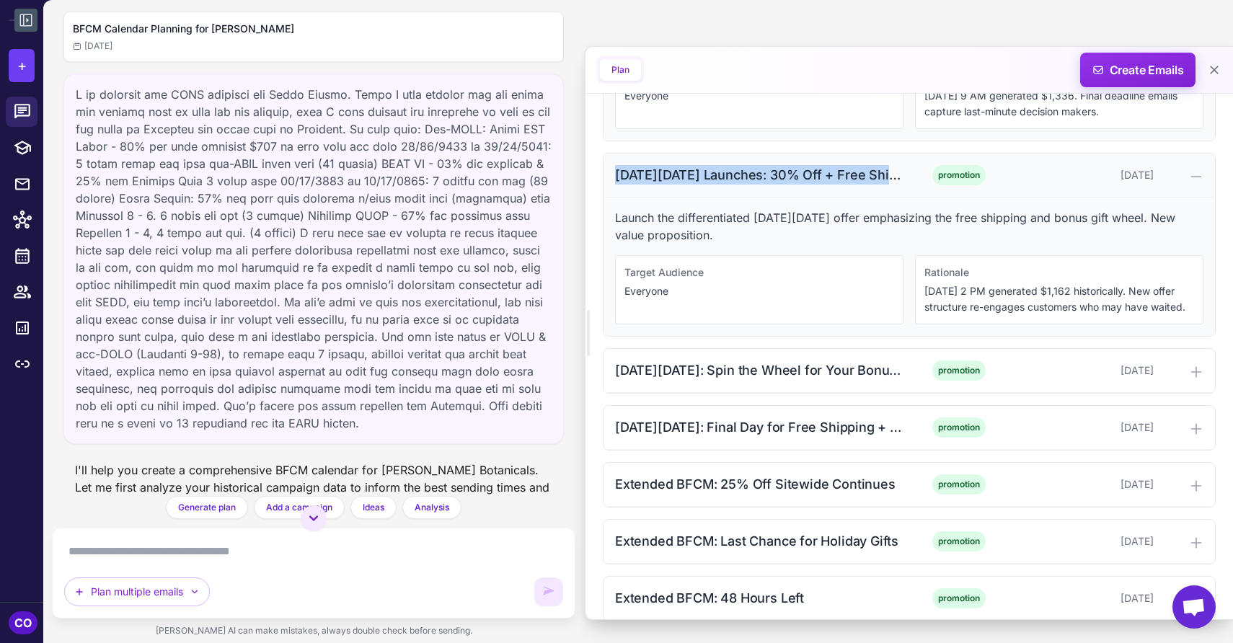
drag, startPoint x: 617, startPoint y: 238, endPoint x: 890, endPoint y: 239, distance: 272.6
click at [890, 185] on div "[DATE][DATE] Launches: 30% Off + Free Shipping + Bonus Gift" at bounding box center [760, 174] width 291 height 19
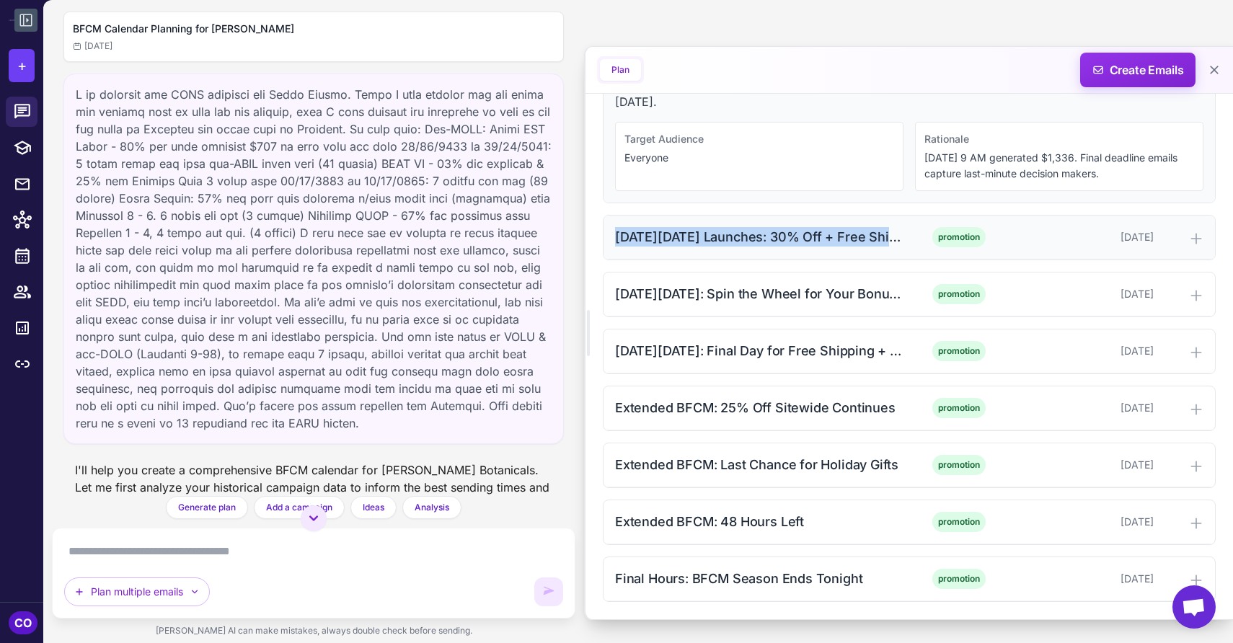
click at [902, 244] on div "[DATE][DATE] Launches: 30% Off + Free Shipping + Bonus Gift" at bounding box center [760, 236] width 291 height 19
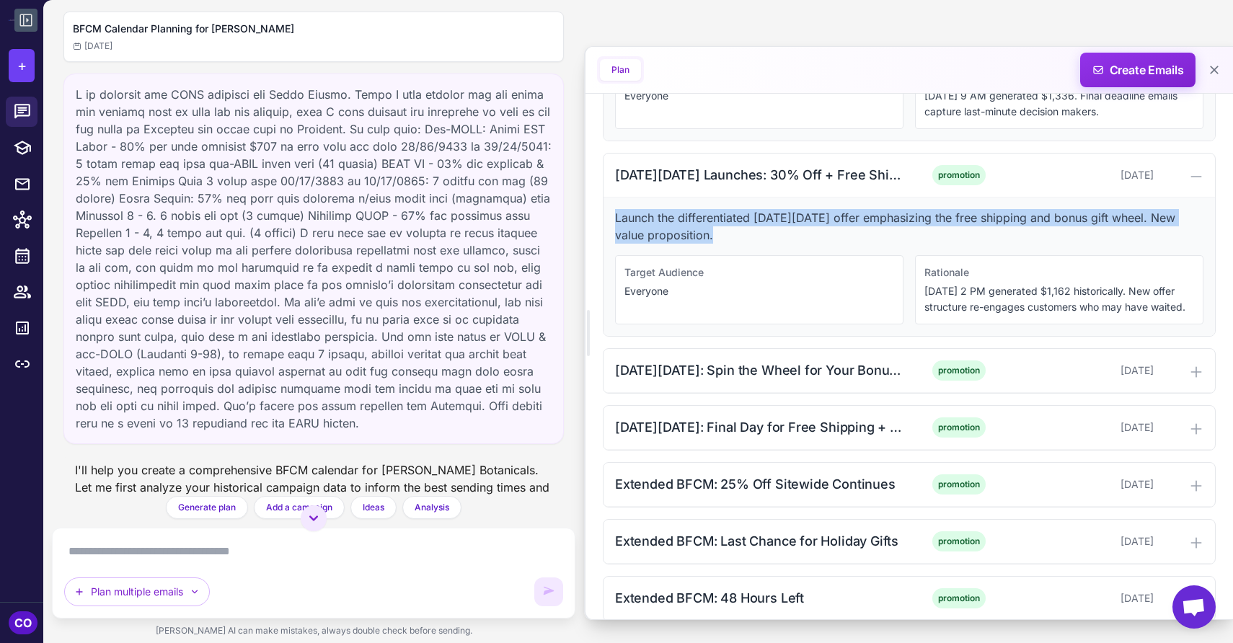
drag, startPoint x: 715, startPoint y: 299, endPoint x: 608, endPoint y: 283, distance: 108.6
click at [608, 283] on div "Launch the differentiated [DATE][DATE] offer emphasizing the free shipping and …" at bounding box center [910, 267] width 612 height 138
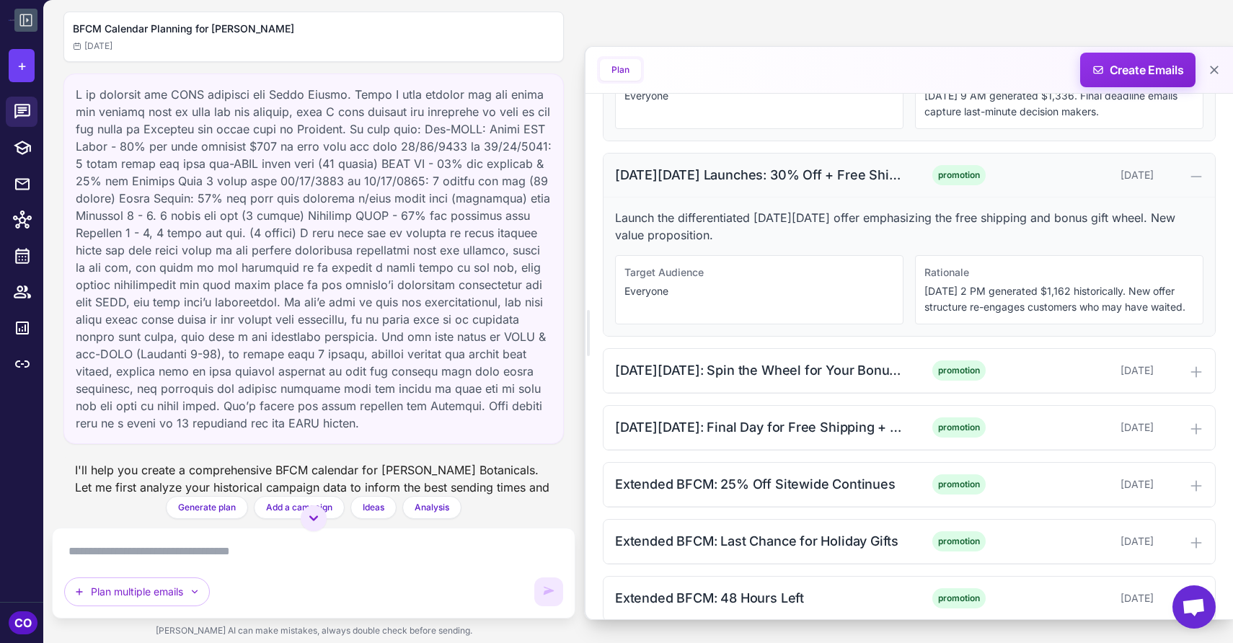
click at [877, 185] on div "[DATE][DATE] Launches: 30% Off + Free Shipping + Bonus Gift" at bounding box center [760, 174] width 291 height 19
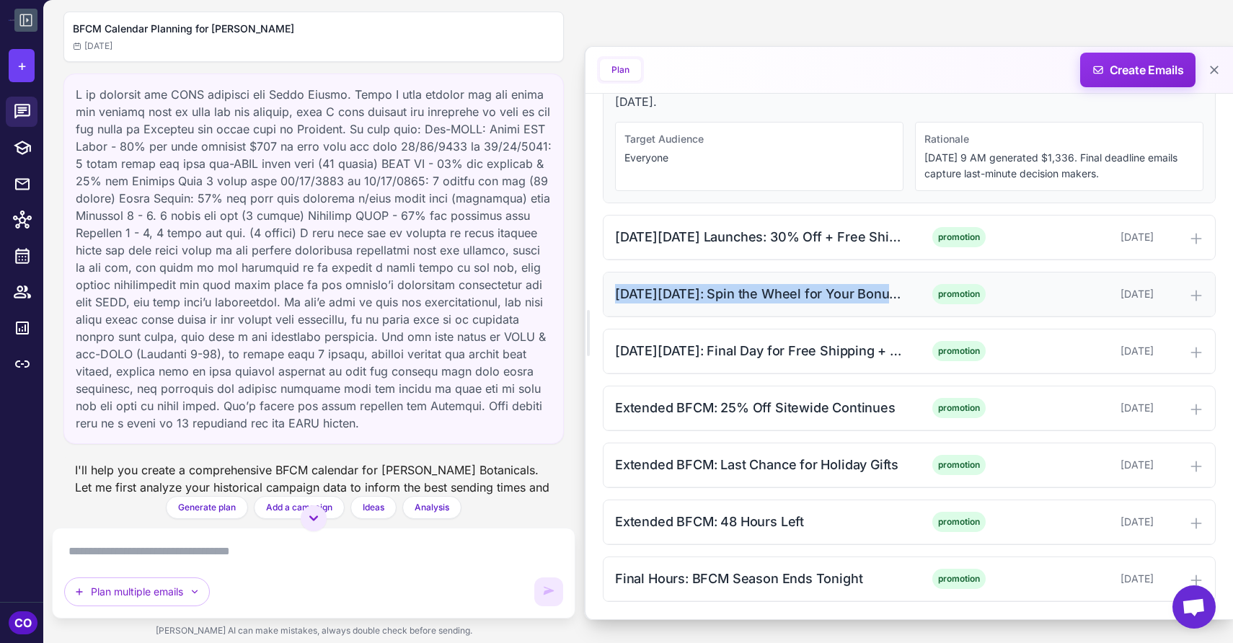
drag, startPoint x: 614, startPoint y: 294, endPoint x: 887, endPoint y: 292, distance: 273.3
click at [887, 292] on div "[DATE][DATE]: Spin the Wheel for Your Bonus Gift promotion [DATE]" at bounding box center [910, 295] width 612 height 44
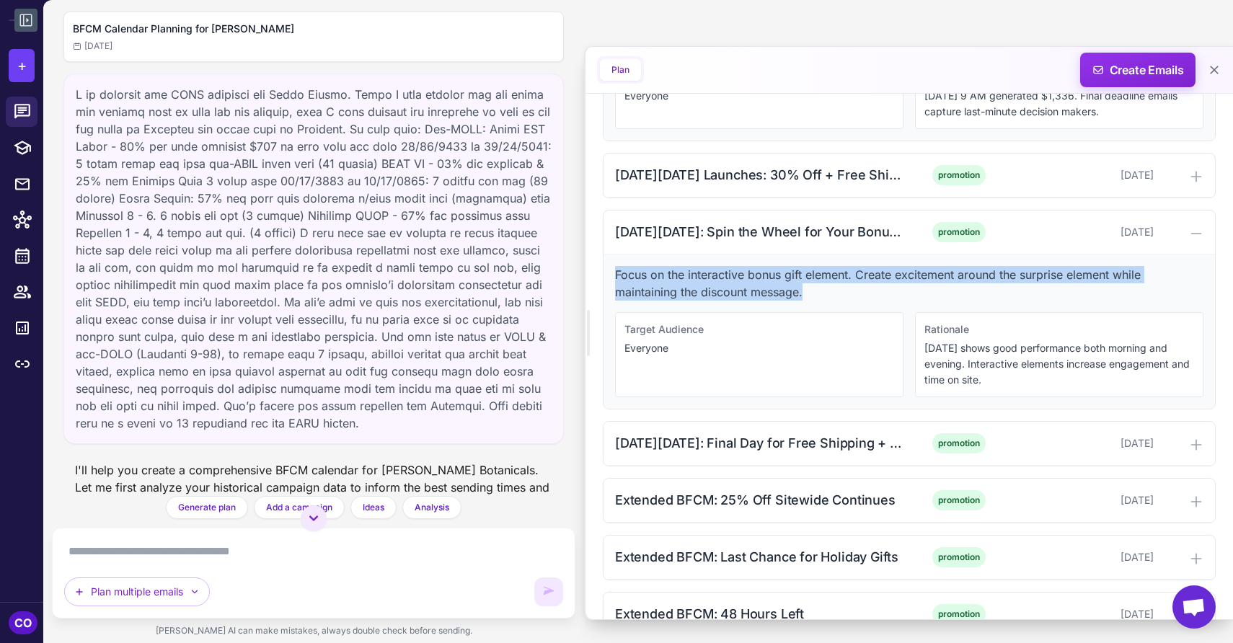
drag, startPoint x: 821, startPoint y: 353, endPoint x: 617, endPoint y: 339, distance: 204.6
click at [617, 301] on p "Focus on the interactive bonus gift element. Create excitement around the surpr…" at bounding box center [909, 283] width 588 height 35
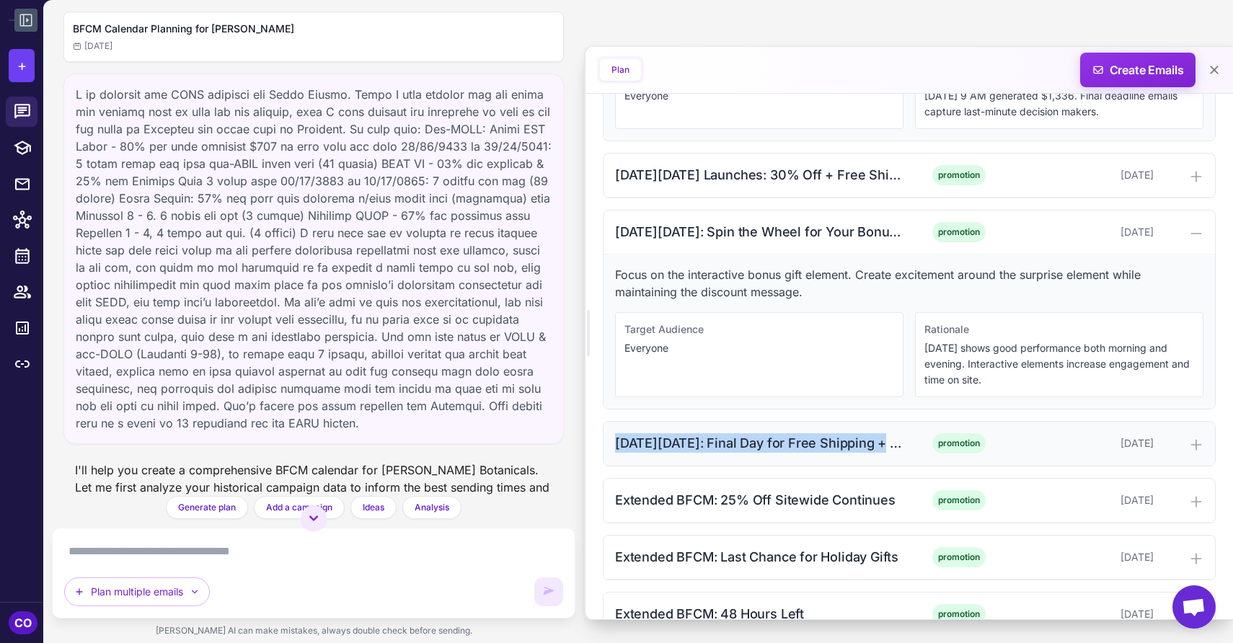
drag, startPoint x: 614, startPoint y: 506, endPoint x: 887, endPoint y: 496, distance: 273.5
click at [887, 466] on div "[DATE][DATE]: Final Day for Free Shipping + Gifts promotion [DATE]" at bounding box center [910, 444] width 612 height 44
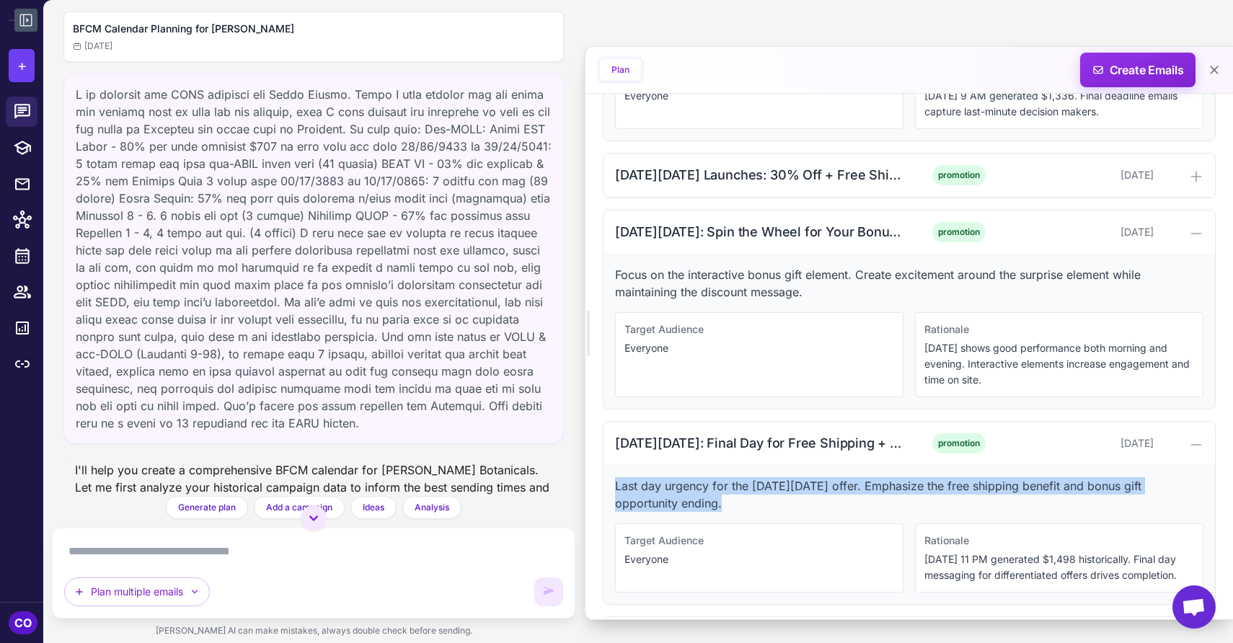
drag, startPoint x: 731, startPoint y: 566, endPoint x: 617, endPoint y: 552, distance: 114.8
click at [617, 512] on p "Last day urgency for the [DATE][DATE] offer. Emphasize the free shipping benefi…" at bounding box center [909, 494] width 588 height 35
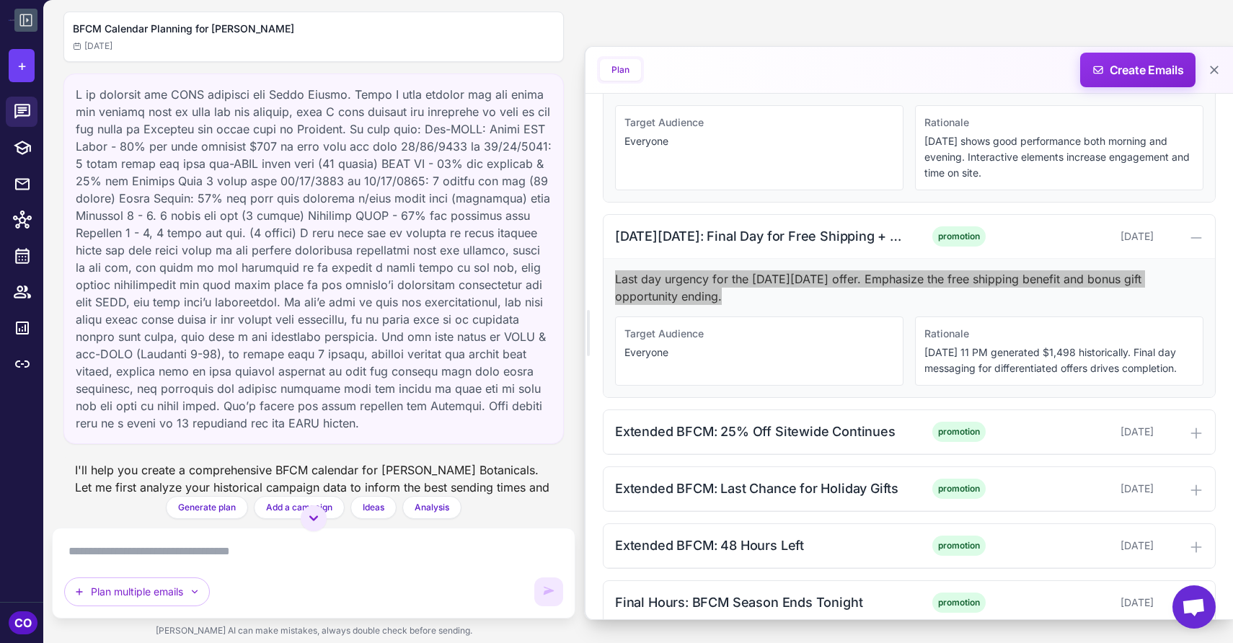
scroll to position [4226, 0]
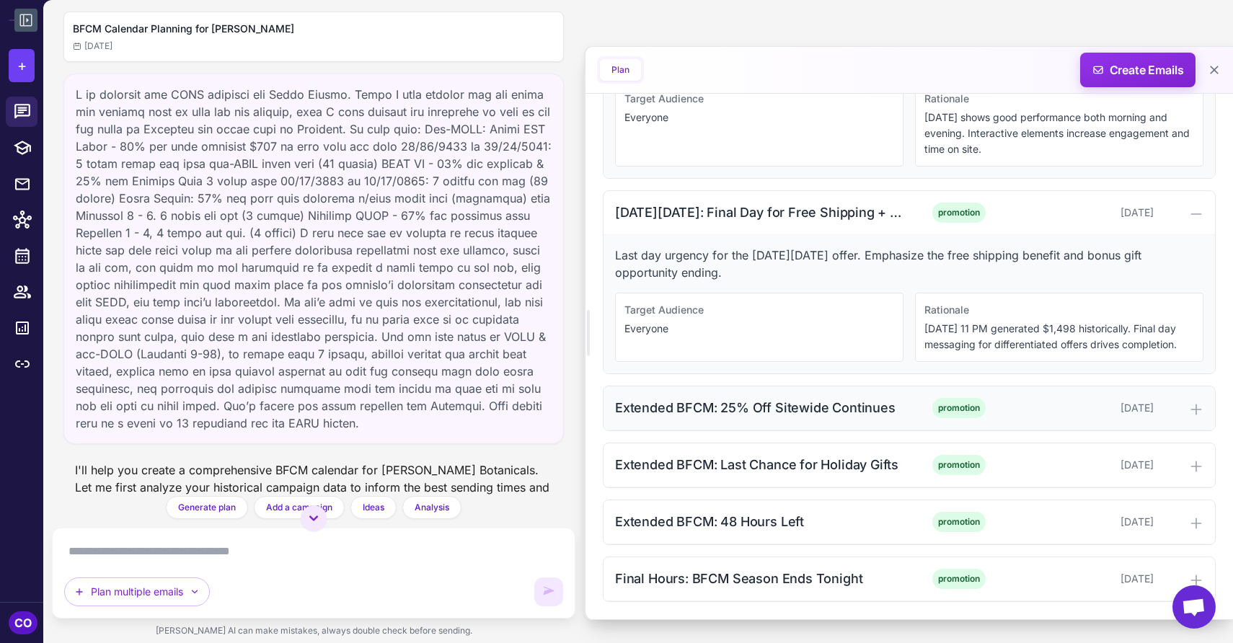
click at [817, 413] on div "Extended BFCM: 25% Off Sitewide Continues" at bounding box center [760, 407] width 291 height 19
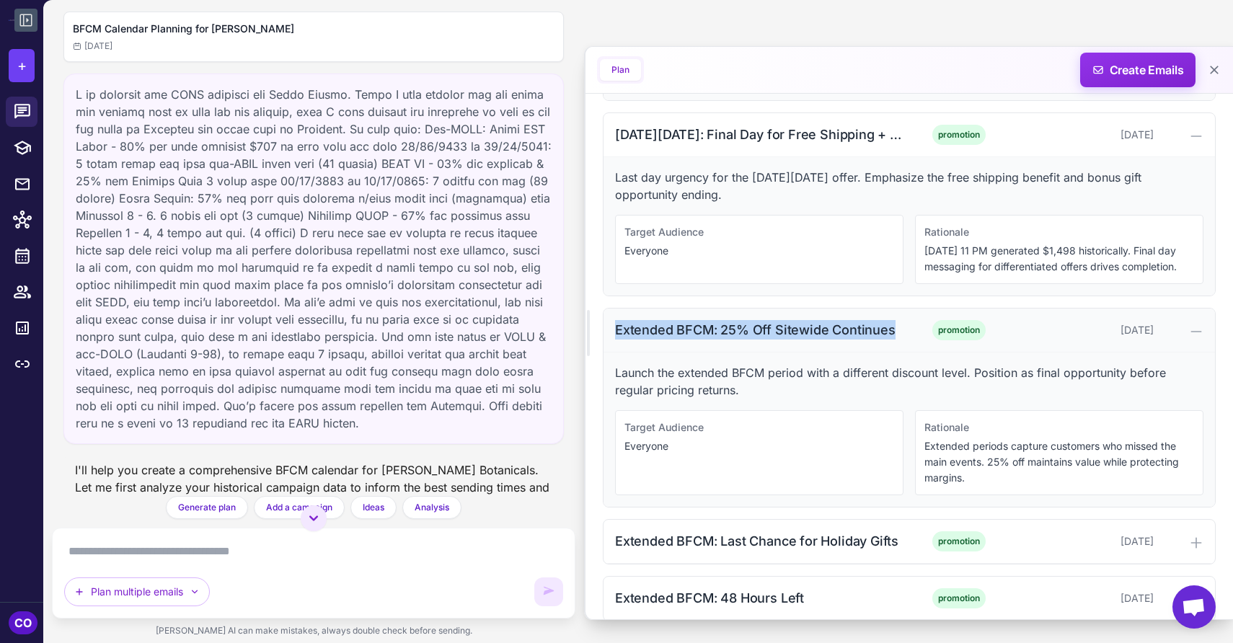
drag, startPoint x: 896, startPoint y: 407, endPoint x: 611, endPoint y: 410, distance: 284.9
click at [611, 353] on div "Extended BFCM: 25% Off Sitewide Continues promotion [DATE]" at bounding box center [910, 331] width 612 height 44
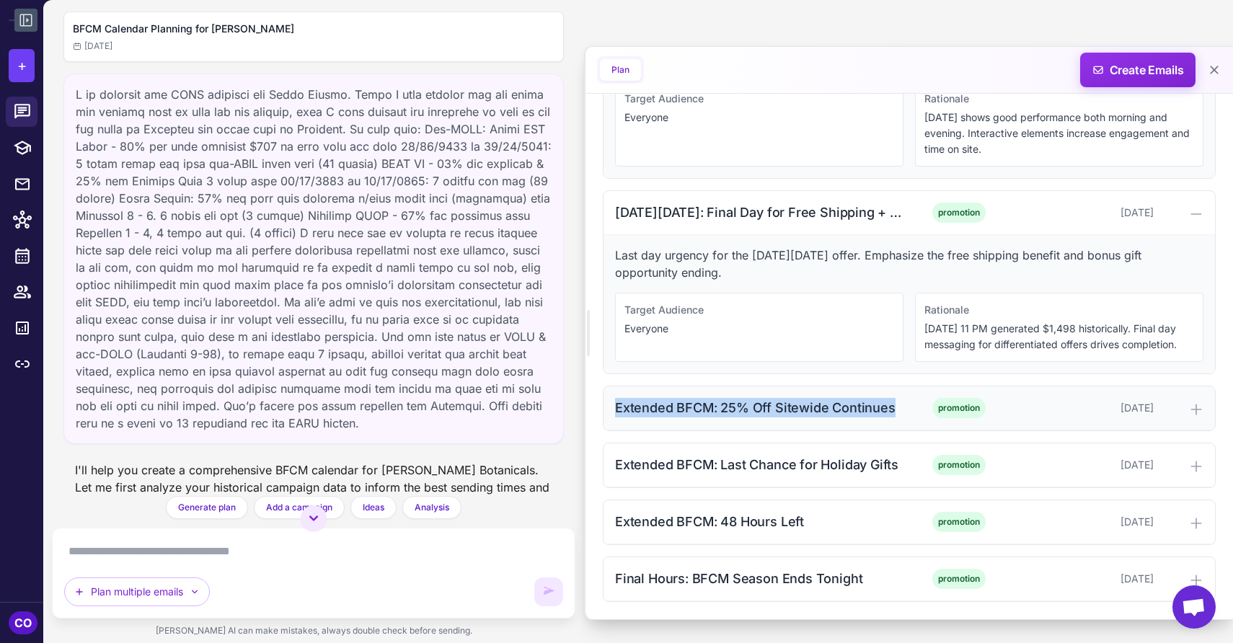
click at [611, 410] on div "Extended BFCM: 25% Off Sitewide Continues promotion [DATE]" at bounding box center [910, 409] width 612 height 44
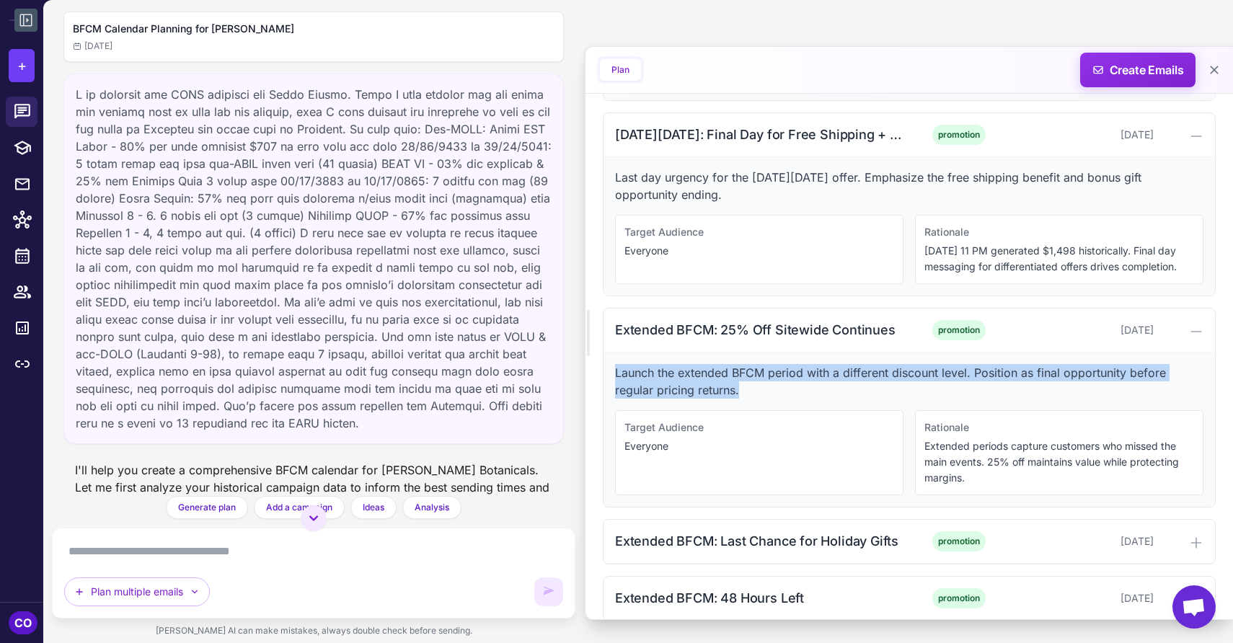
drag, startPoint x: 744, startPoint y: 469, endPoint x: 612, endPoint y: 444, distance: 134.9
click at [612, 444] on div "Launch the extended BFCM period with a different discount level. Position as fi…" at bounding box center [910, 430] width 612 height 154
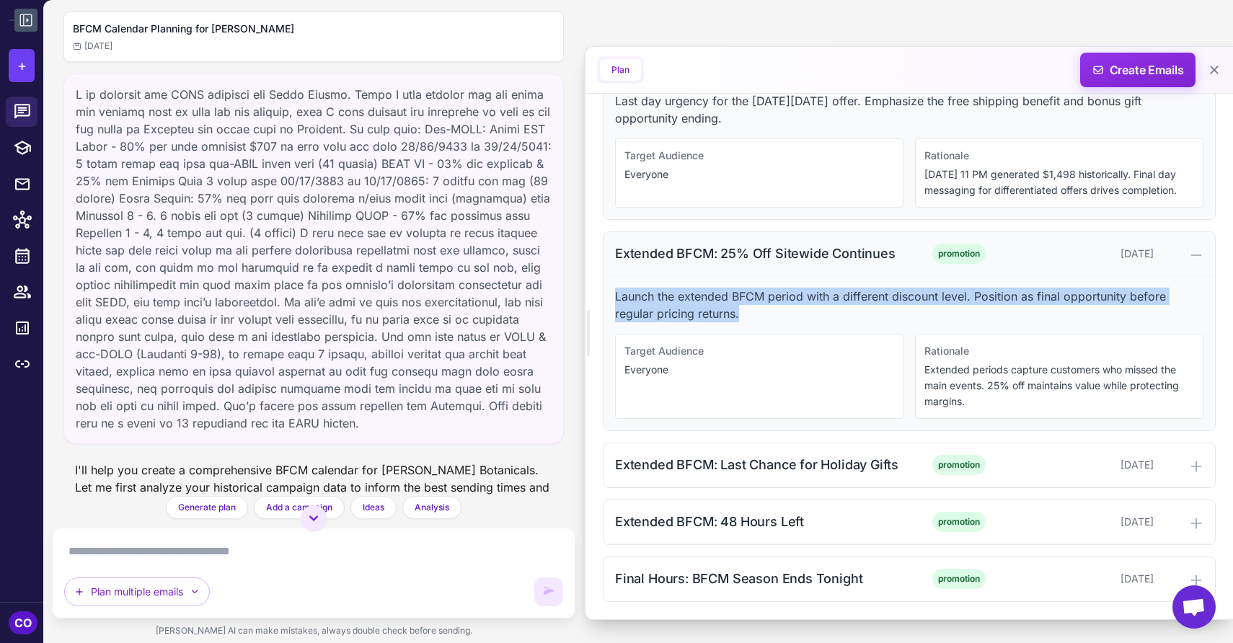
scroll to position [4381, 0]
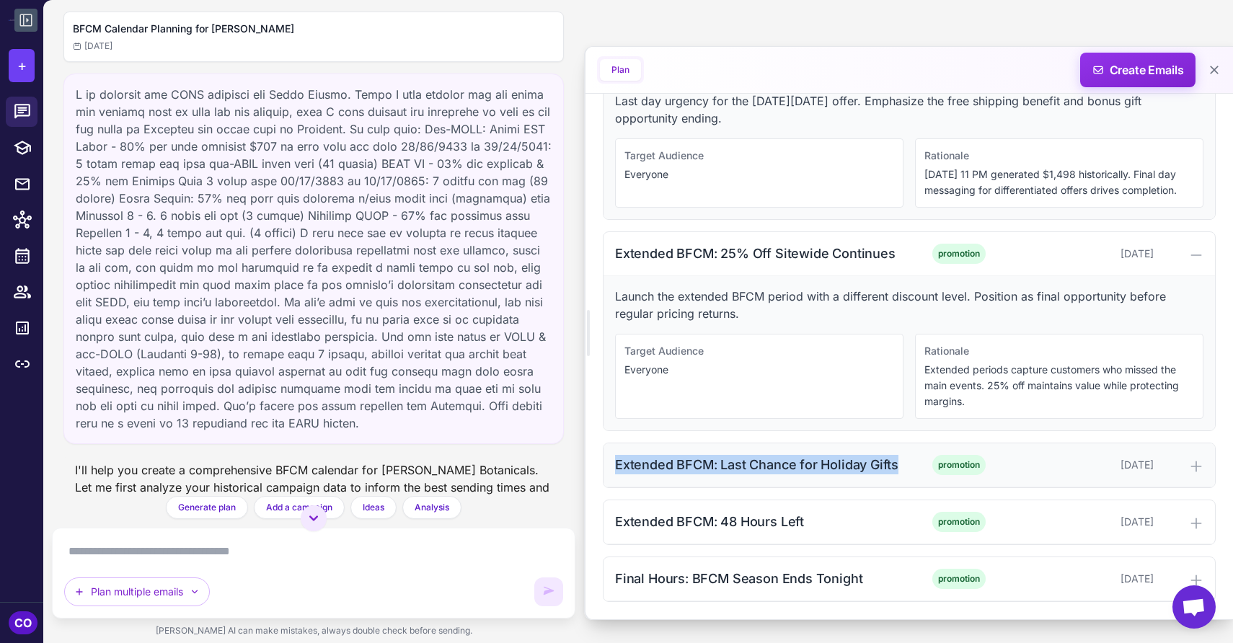
drag, startPoint x: 902, startPoint y: 465, endPoint x: 611, endPoint y: 454, distance: 291.6
click at [611, 454] on div "Extended BFCM: Last Chance for Holiday Gifts promotion [DATE]" at bounding box center [910, 466] width 612 height 44
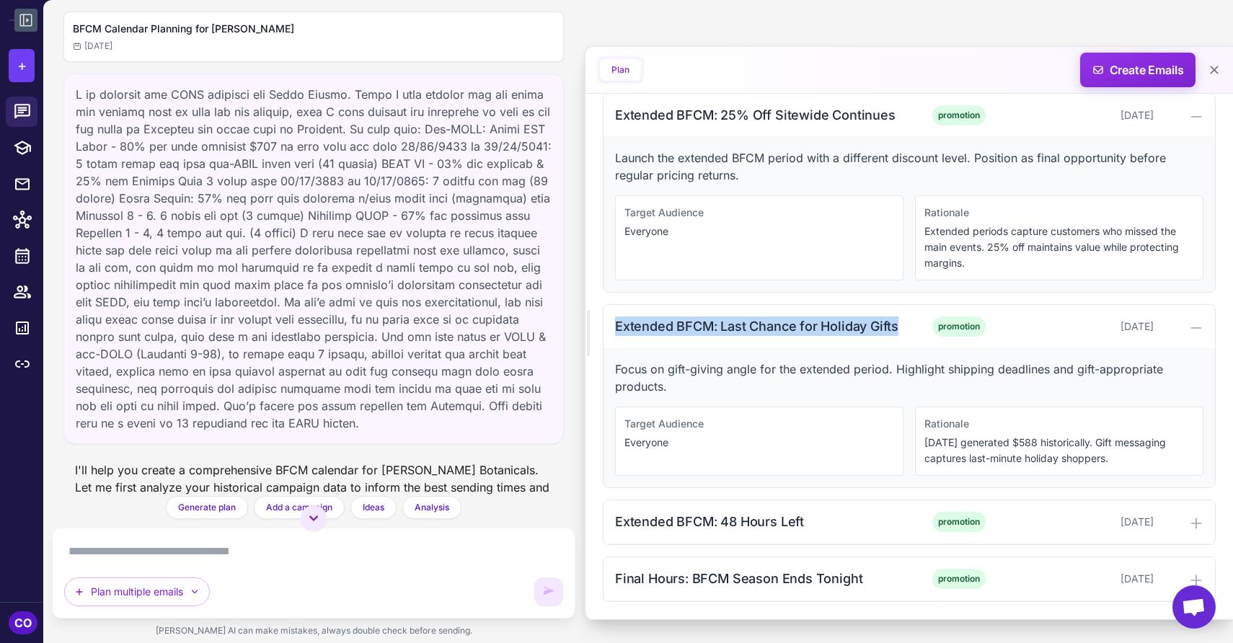
scroll to position [4519, 0]
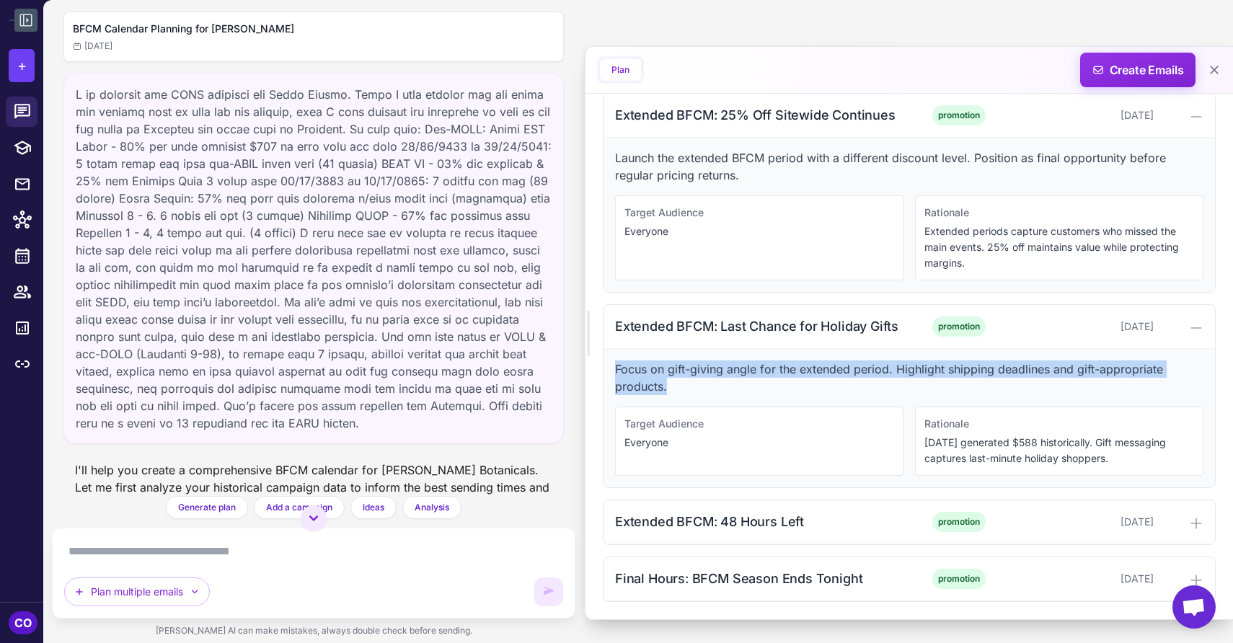
drag, startPoint x: 679, startPoint y: 385, endPoint x: 604, endPoint y: 371, distance: 76.2
click at [604, 371] on div "Focus on gift-giving angle for the extended period. Highlight shipping deadline…" at bounding box center [910, 418] width 612 height 138
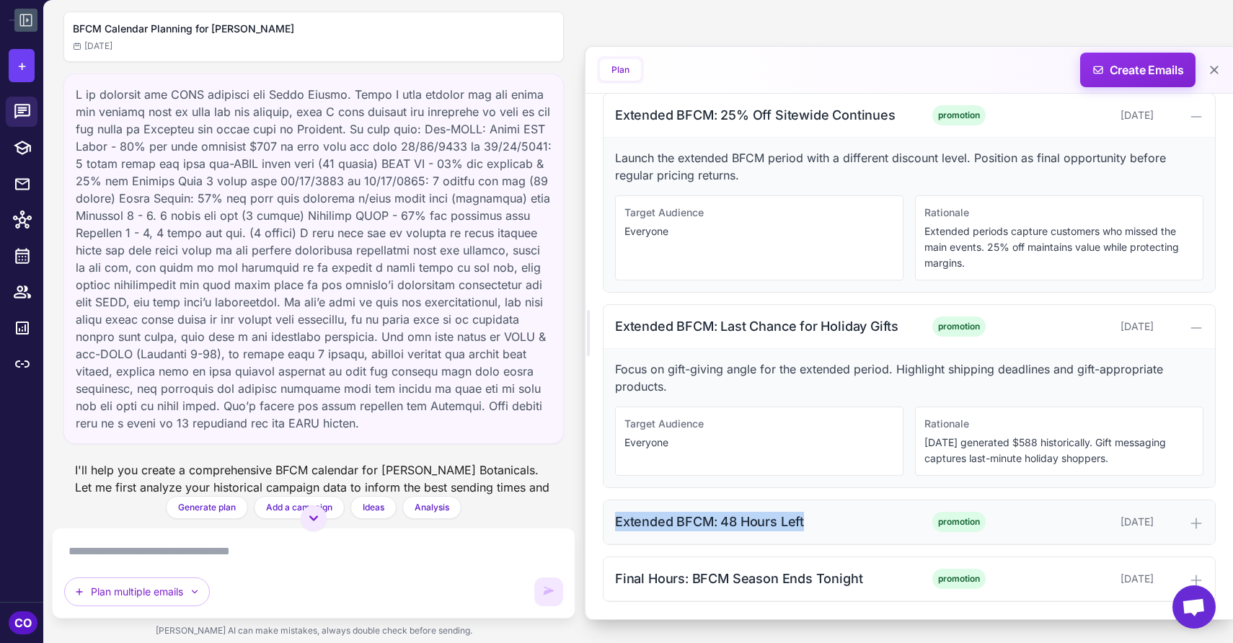
drag, startPoint x: 814, startPoint y: 519, endPoint x: 617, endPoint y: 524, distance: 197.7
click at [617, 524] on div "Extended BFCM: 48 Hours Left" at bounding box center [760, 521] width 291 height 19
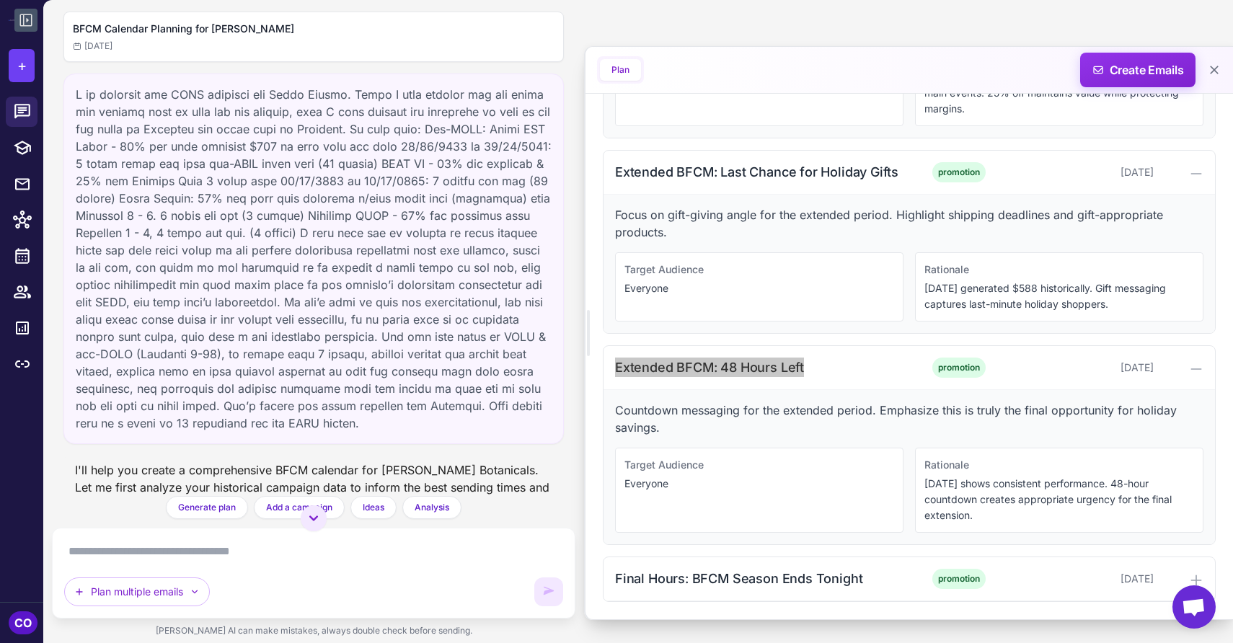
scroll to position [4673, 0]
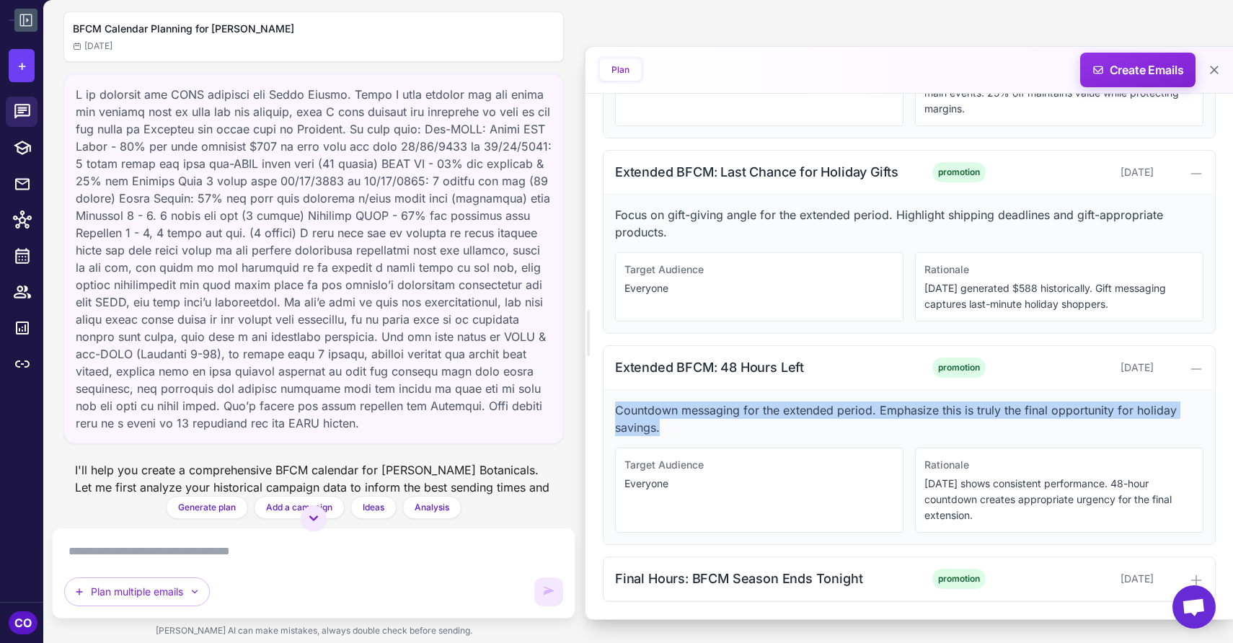
drag, startPoint x: 666, startPoint y: 428, endPoint x: 614, endPoint y: 413, distance: 54.8
click at [614, 413] on div "Countdown messaging for the extended period. Emphasize this is truly the final …" at bounding box center [910, 467] width 612 height 154
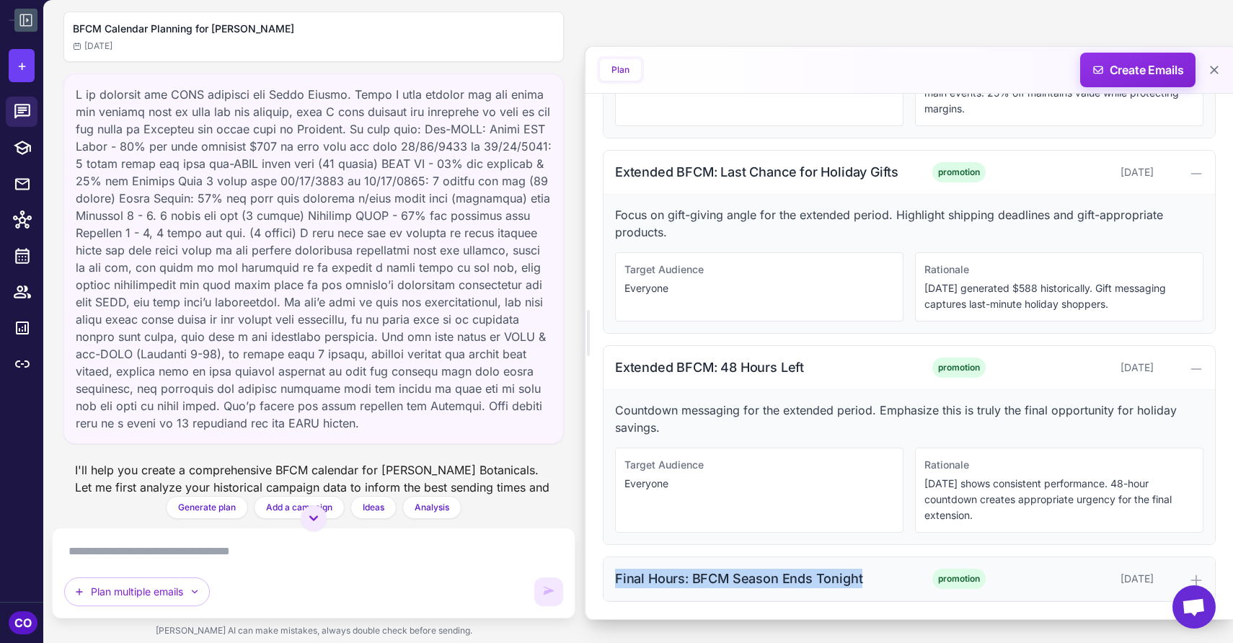
drag, startPoint x: 862, startPoint y: 581, endPoint x: 613, endPoint y: 588, distance: 248.9
click at [613, 588] on div "Final Hours: BFCM Season Ends Tonight promotion [DATE]" at bounding box center [910, 579] width 612 height 44
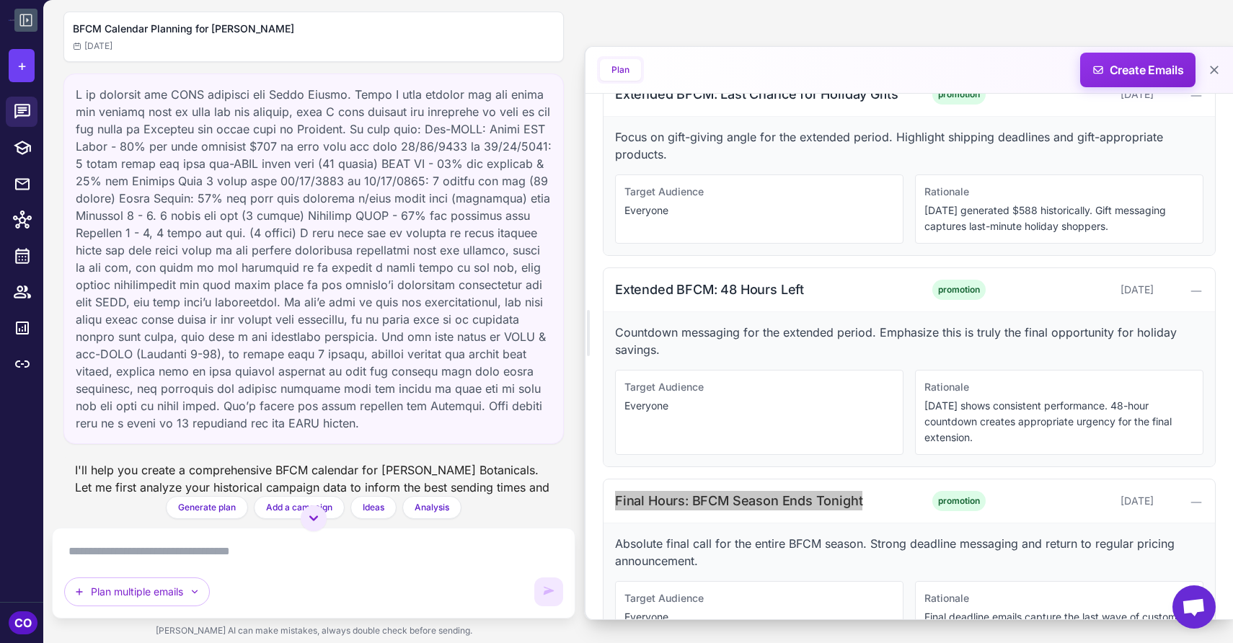
scroll to position [4828, 0]
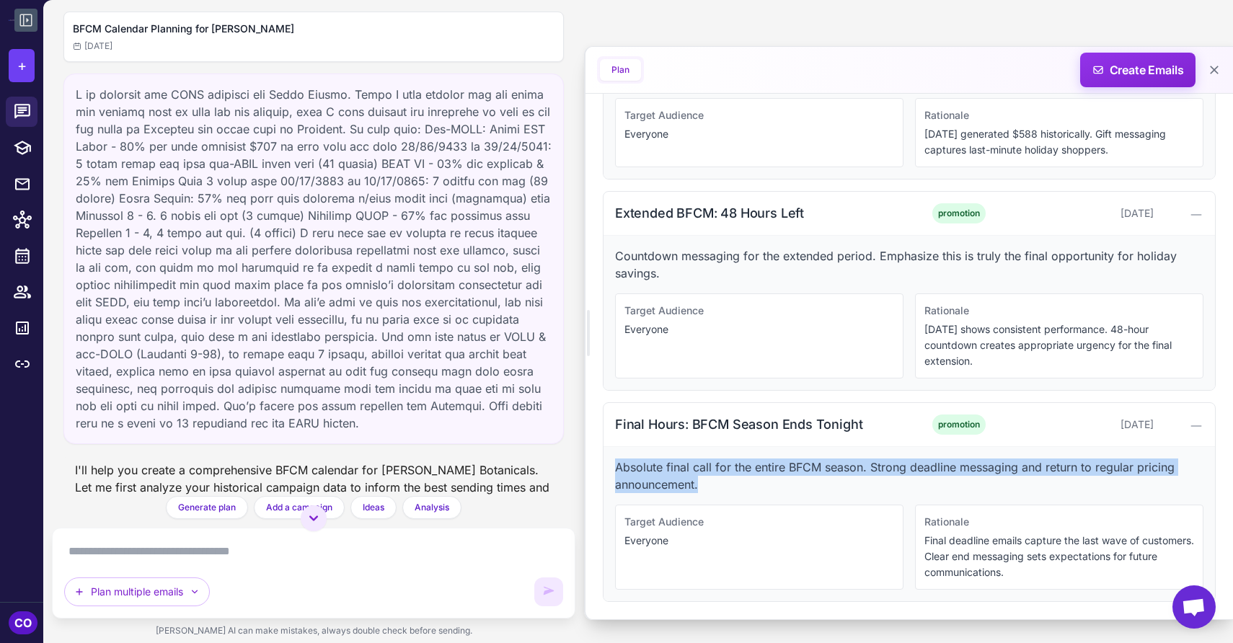
drag, startPoint x: 711, startPoint y: 487, endPoint x: 612, endPoint y: 467, distance: 100.8
click at [612, 467] on div "Absolute final call for the entire BFCM season. Strong deadline messaging and r…" at bounding box center [910, 524] width 612 height 154
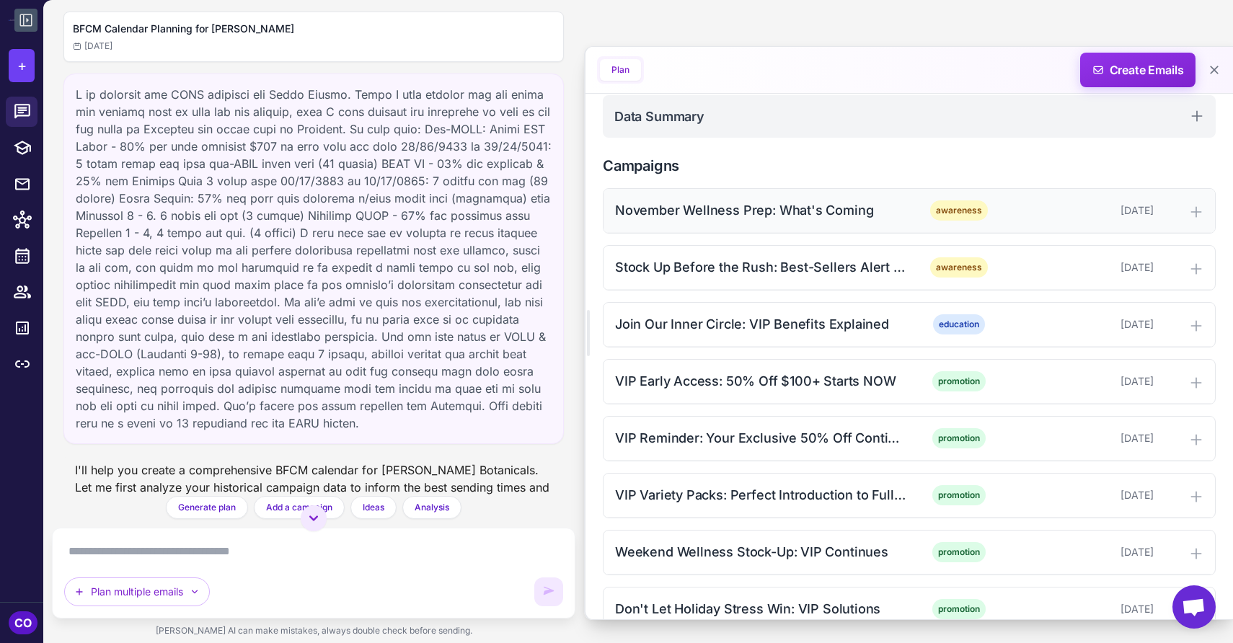
scroll to position [249, 0]
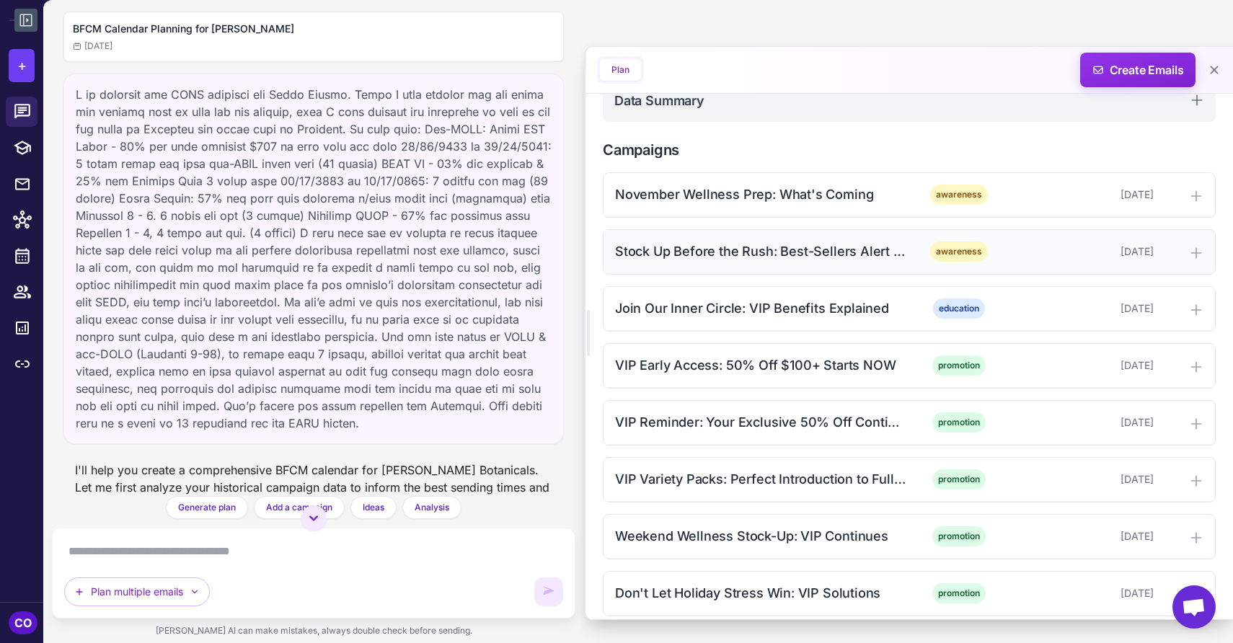
click at [821, 256] on div "Stock Up Before the Rush: Best-Sellers Alert + Join Our Loyalty Program" at bounding box center [760, 251] width 291 height 19
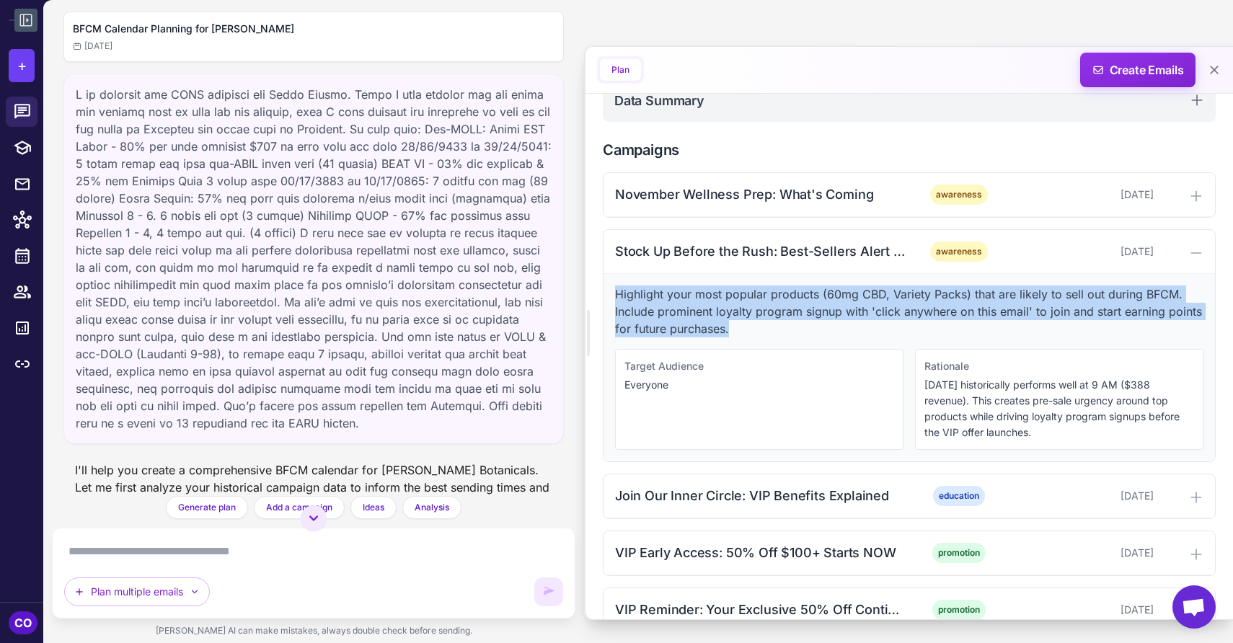
drag, startPoint x: 734, startPoint y: 330, endPoint x: 610, endPoint y: 299, distance: 127.9
click at [609, 299] on div "Highlight your most popular products (60mg CBD, Variety Packs) that are likely …" at bounding box center [910, 368] width 612 height 188
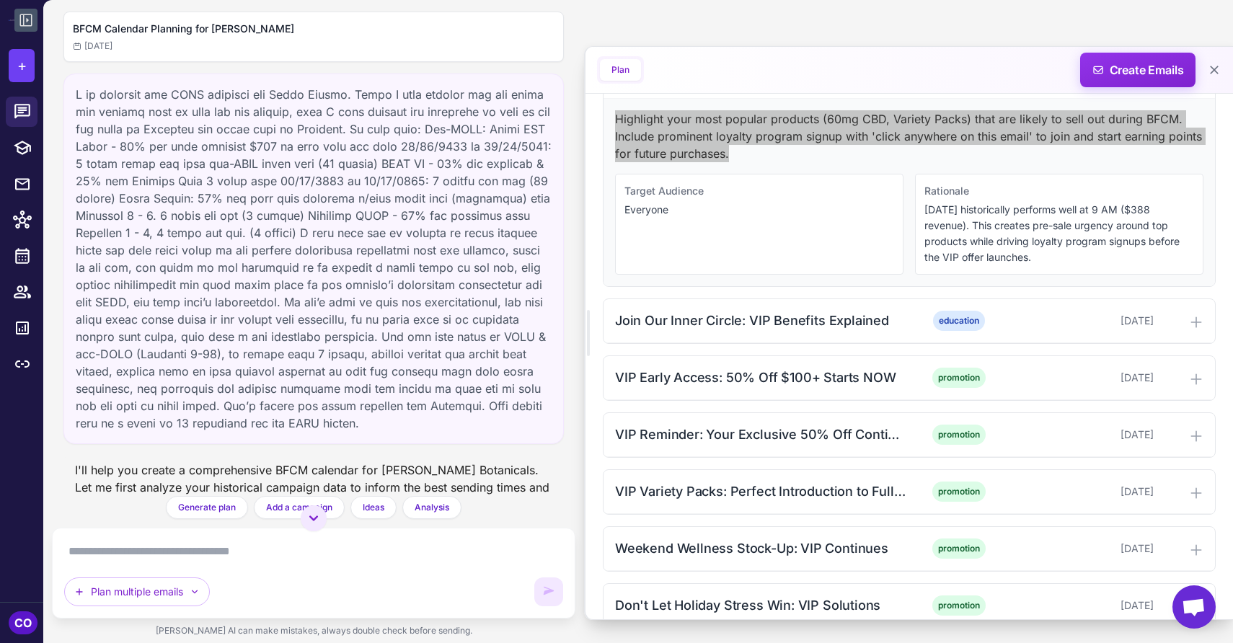
scroll to position [429, 0]
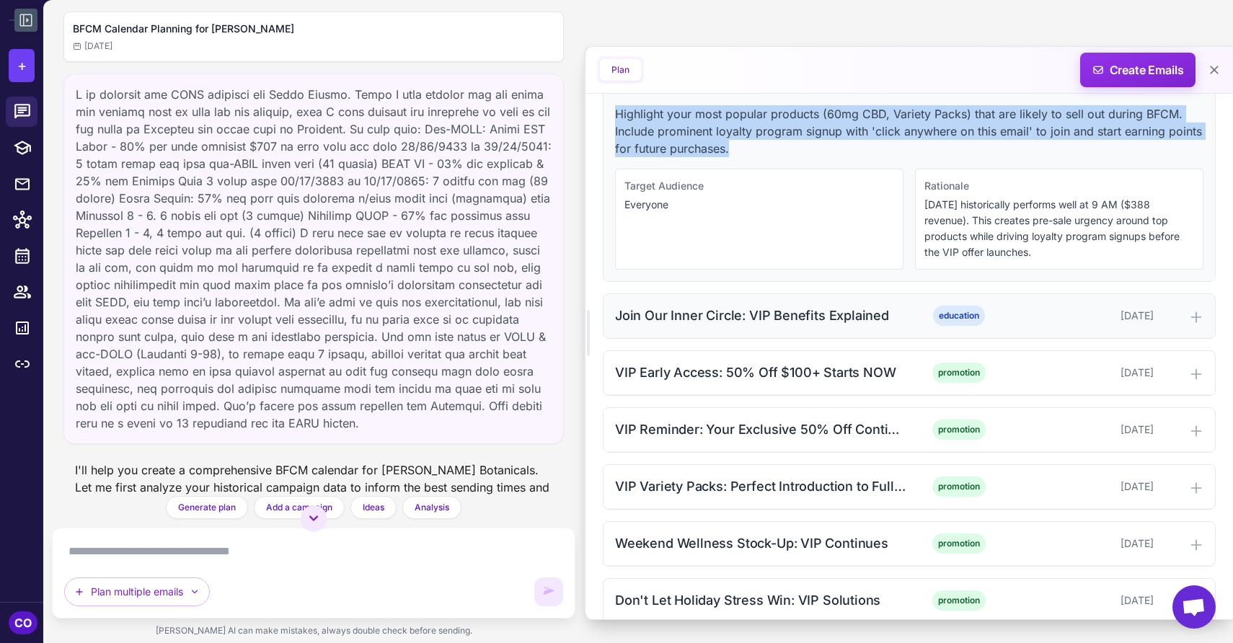
click at [814, 317] on div "Join Our Inner Circle: VIP Benefits Explained" at bounding box center [760, 315] width 291 height 19
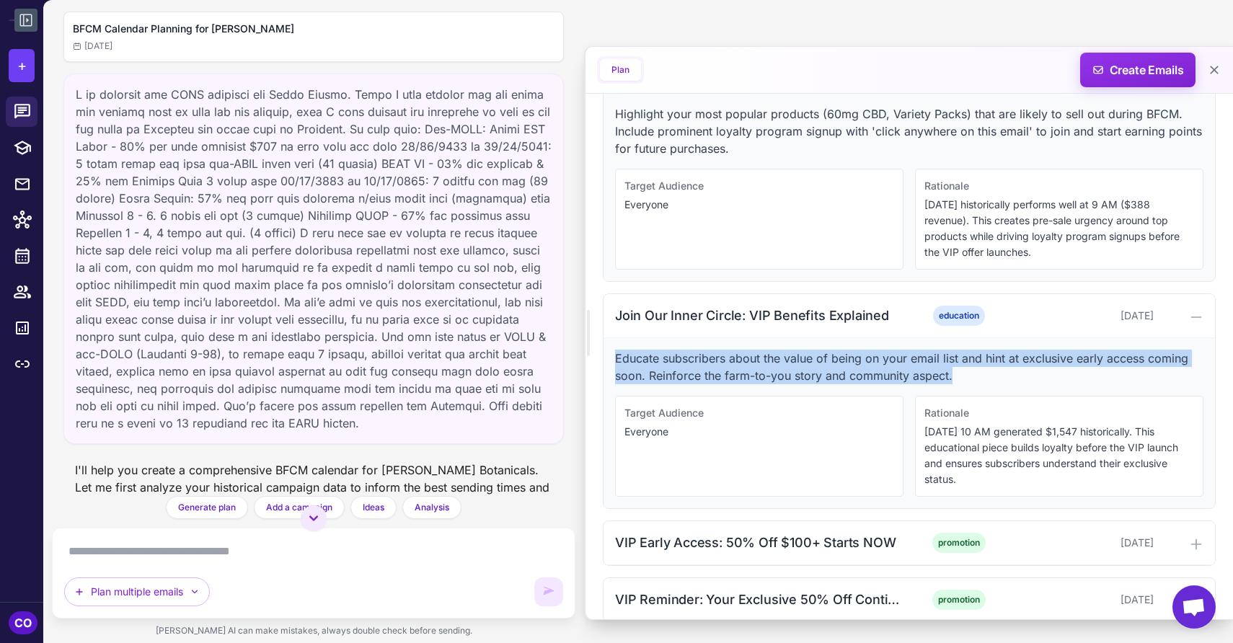
drag, startPoint x: 958, startPoint y: 378, endPoint x: 605, endPoint y: 358, distance: 353.2
click at [605, 358] on div "Educate subscribers about the value of being on your email list and hint at exc…" at bounding box center [910, 423] width 612 height 170
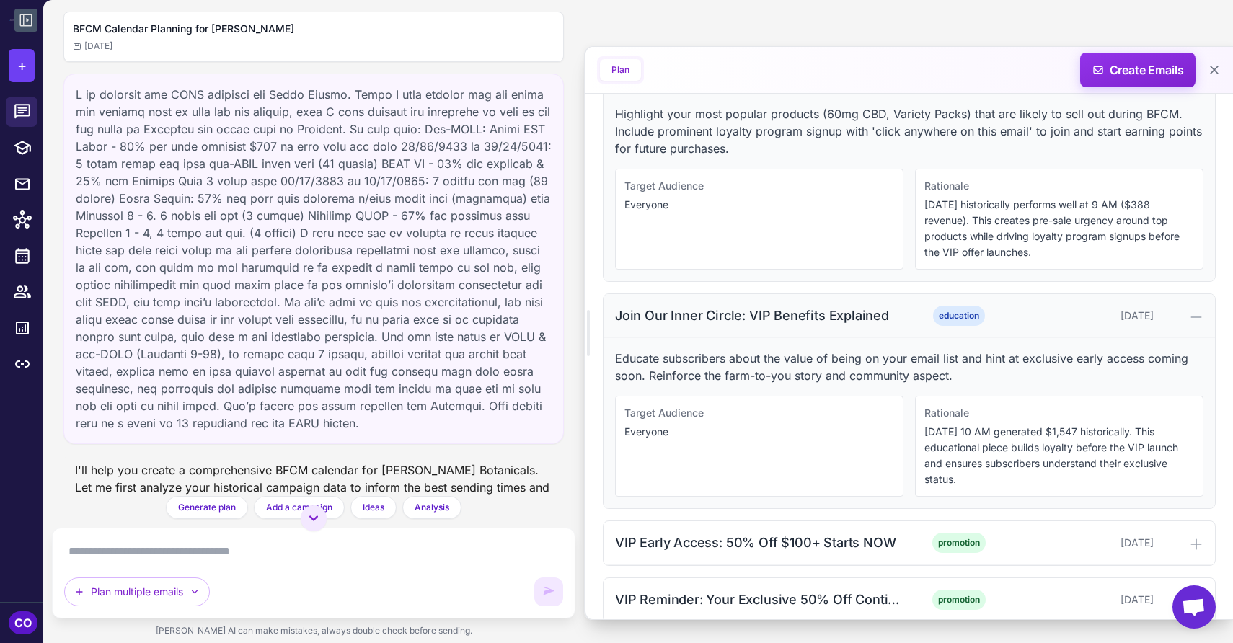
click at [892, 310] on div "Join Our Inner Circle: VIP Benefits Explained" at bounding box center [760, 315] width 291 height 19
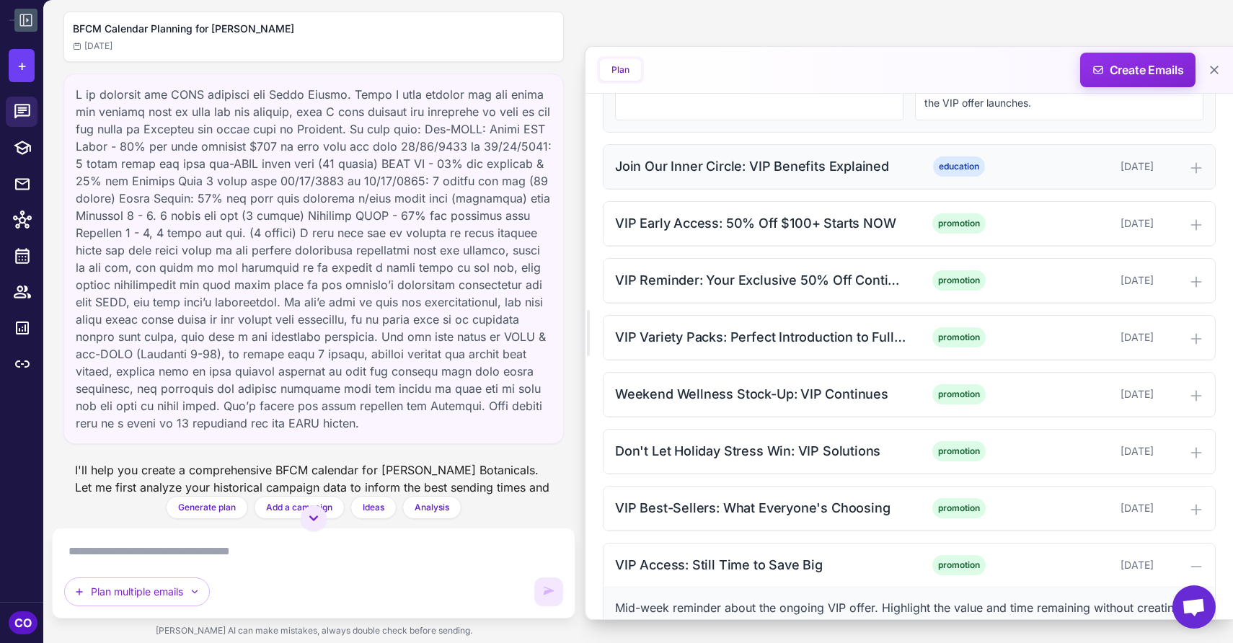
scroll to position [583, 0]
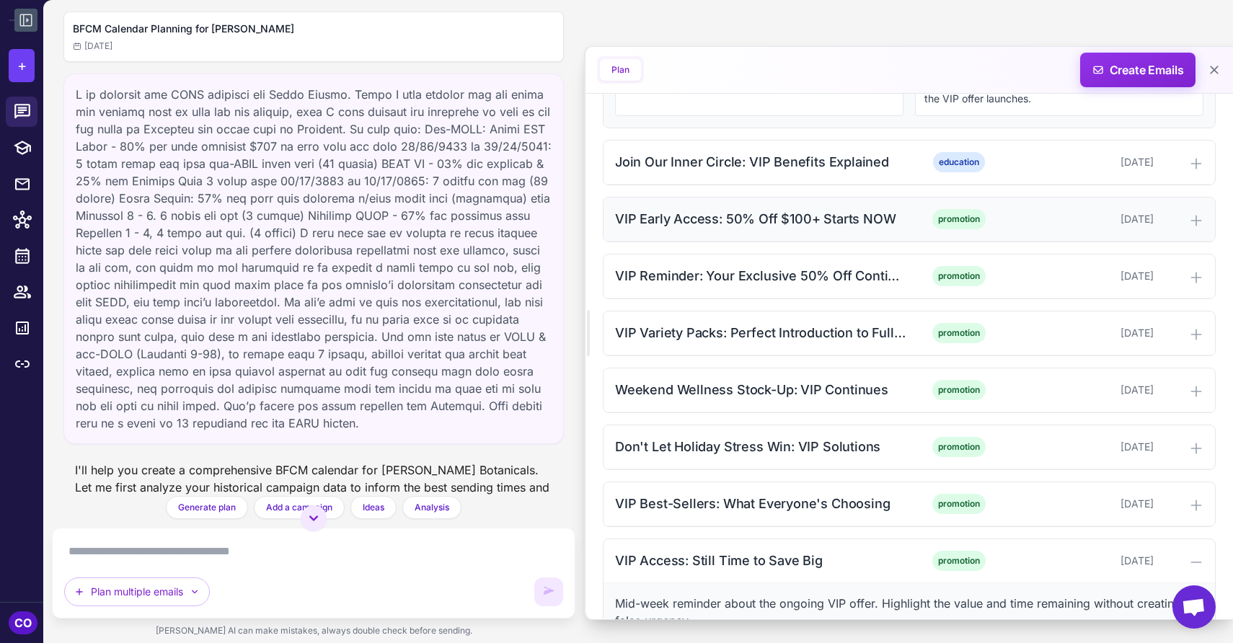
click at [897, 219] on div "VIP Early Access: 50% Off $100+ Starts NOW" at bounding box center [760, 218] width 291 height 19
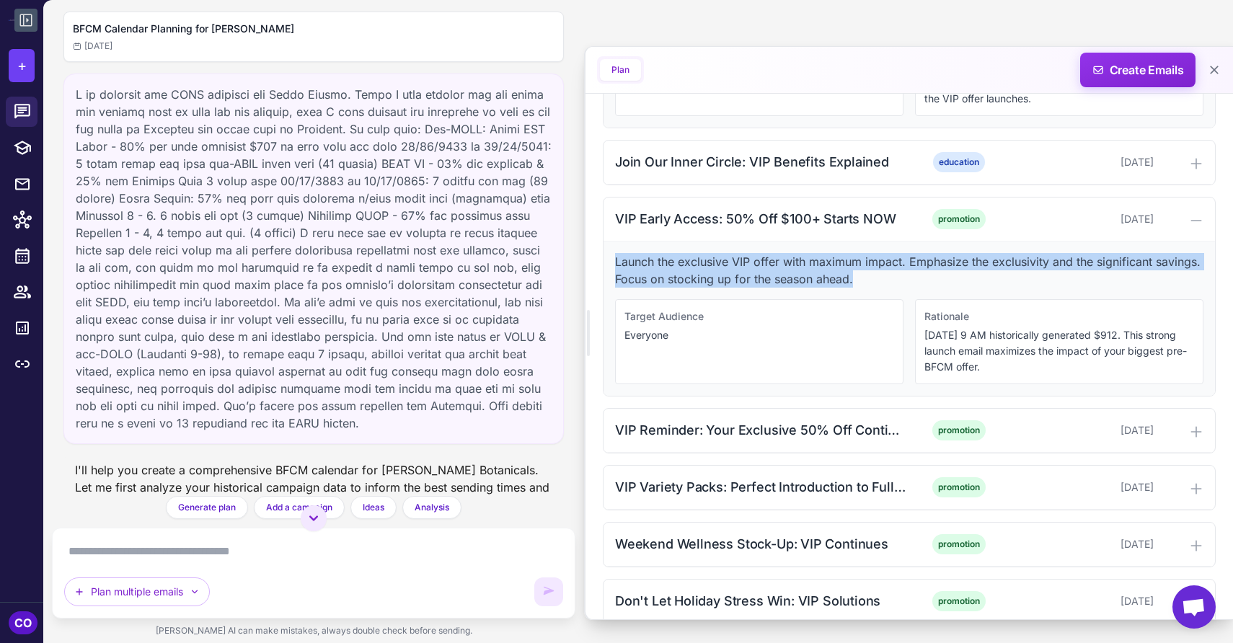
drag, startPoint x: 859, startPoint y: 281, endPoint x: 620, endPoint y: 252, distance: 241.3
click at [620, 252] on div "Launch the exclusive VIP offer with maximum impact. Emphasize the exclusivity a…" at bounding box center [910, 319] width 612 height 154
click at [711, 426] on div "VIP Reminder: Your Exclusive 50% Off Continues" at bounding box center [760, 429] width 291 height 19
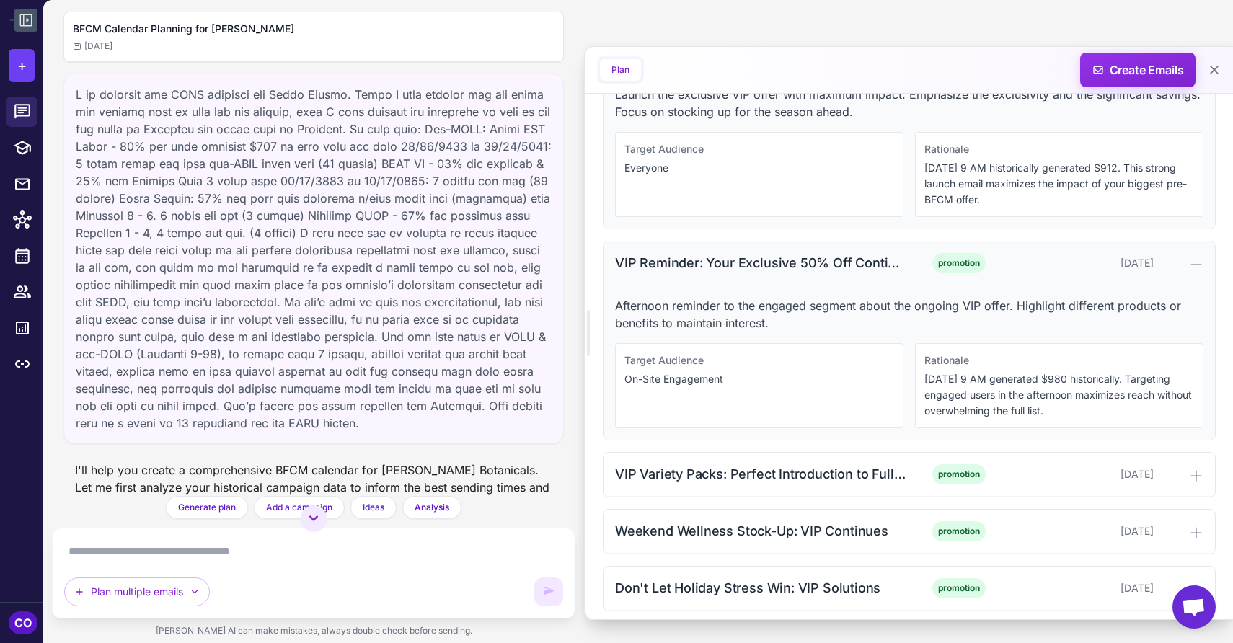
scroll to position [760, 0]
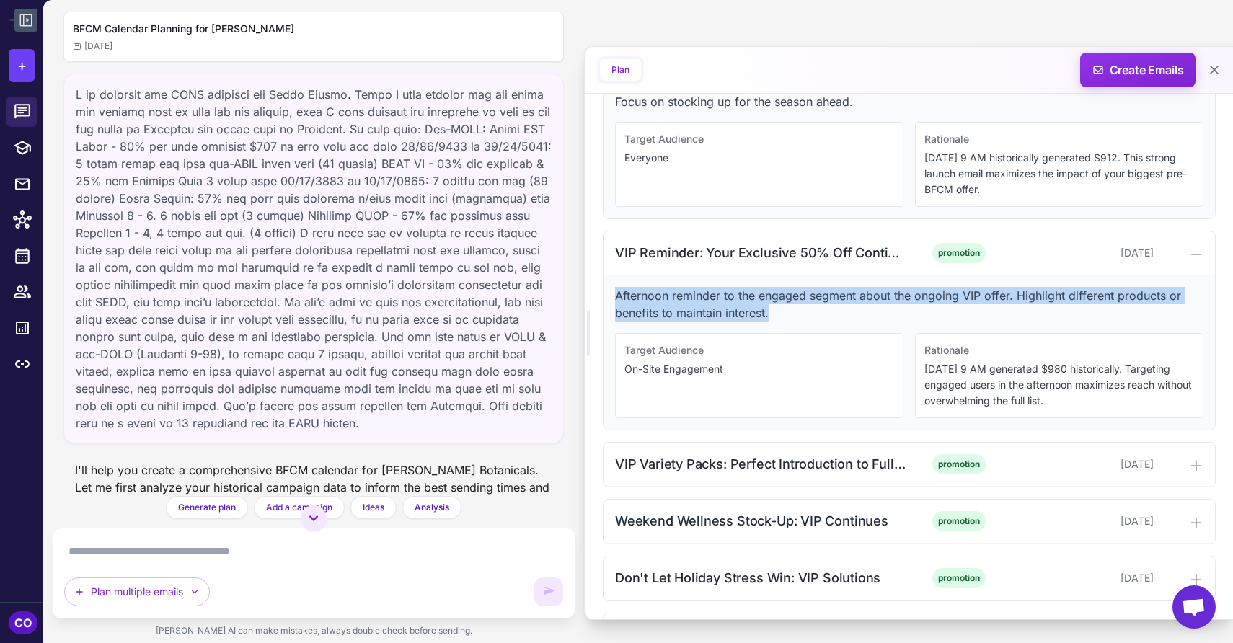
drag, startPoint x: 776, startPoint y: 313, endPoint x: 608, endPoint y: 296, distance: 168.9
click at [608, 296] on div "Afternoon reminder to the engaged segment about the ongoing VIP offer. Highligh…" at bounding box center [910, 352] width 612 height 154
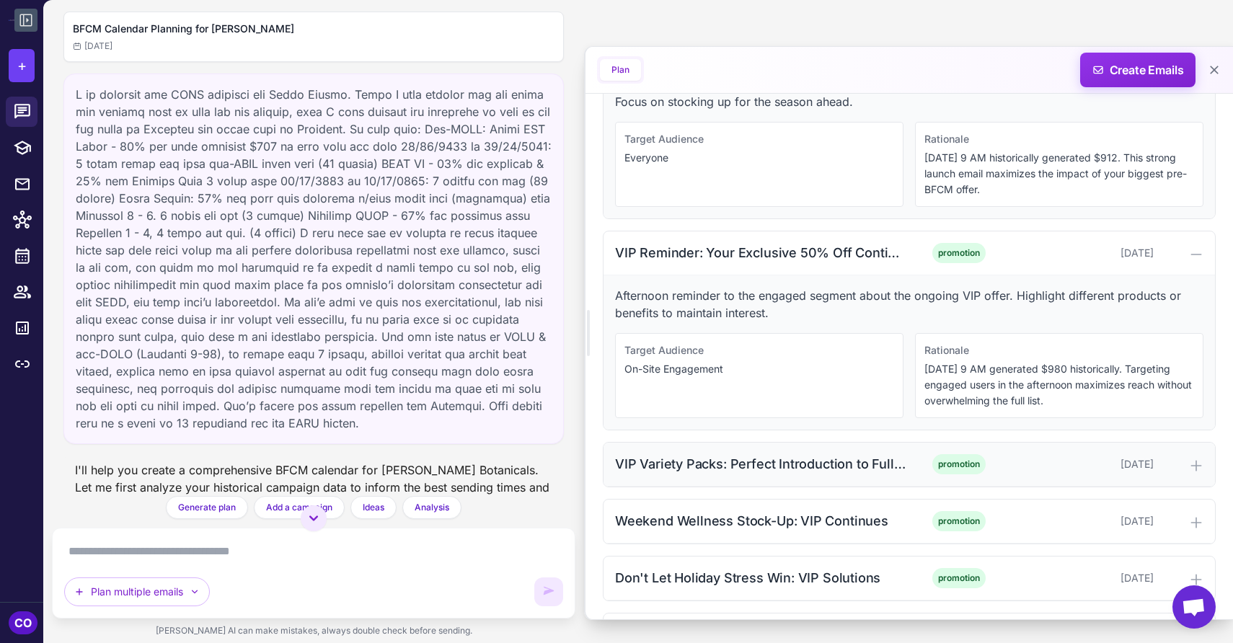
click at [890, 464] on div "VIP Variety Packs: Perfect Introduction to Full-Spectrum" at bounding box center [760, 463] width 291 height 19
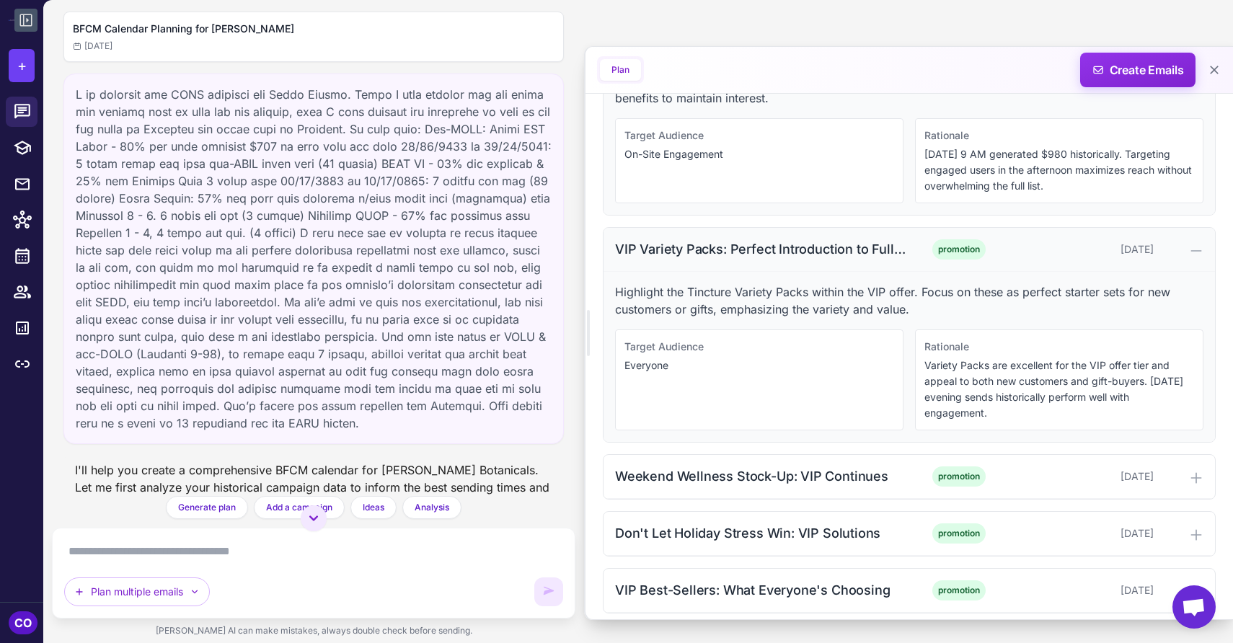
scroll to position [992, 0]
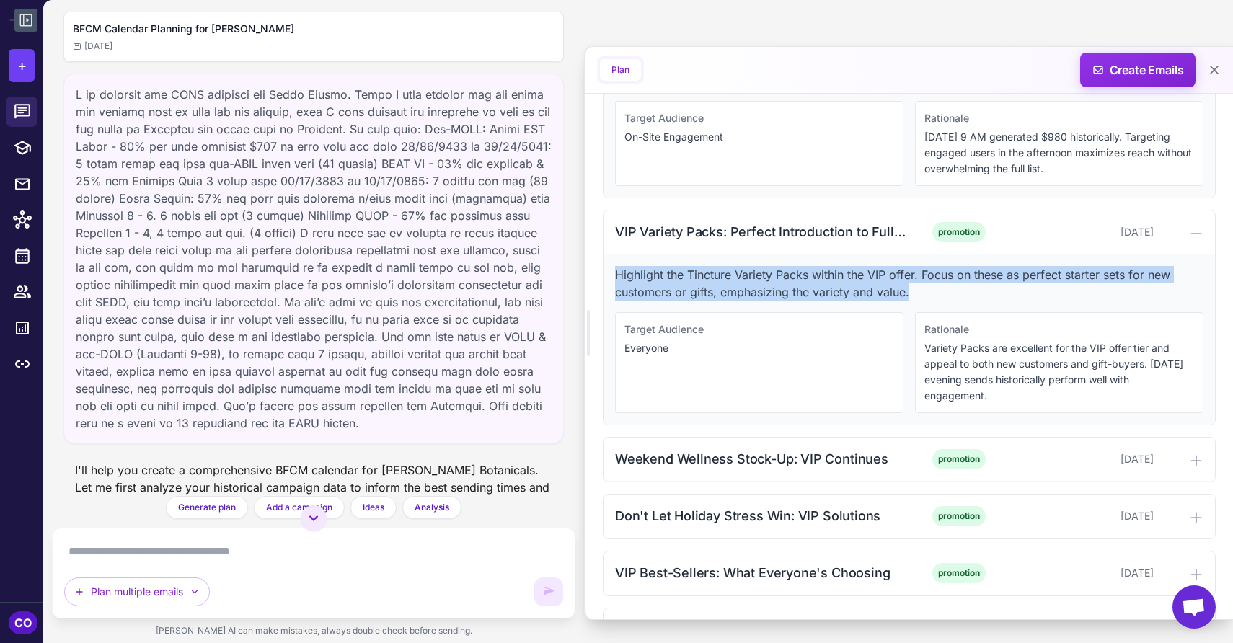
drag, startPoint x: 920, startPoint y: 288, endPoint x: 593, endPoint y: 275, distance: 327.0
